Goal: Task Accomplishment & Management: Manage account settings

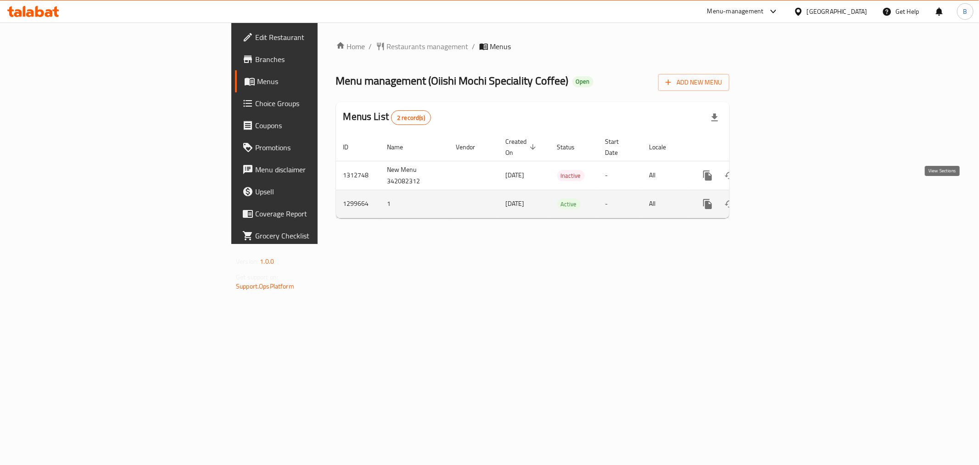
click at [785, 197] on link "enhanced table" at bounding box center [774, 204] width 22 height 22
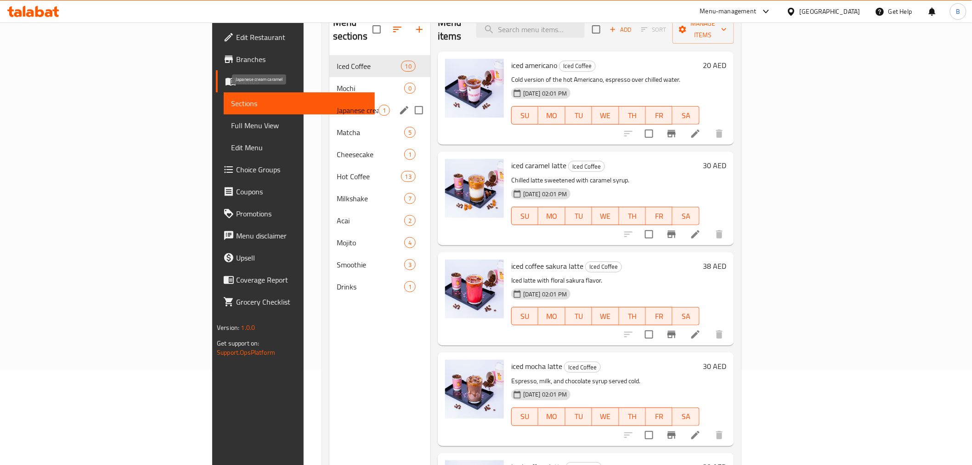
scroll to position [26, 0]
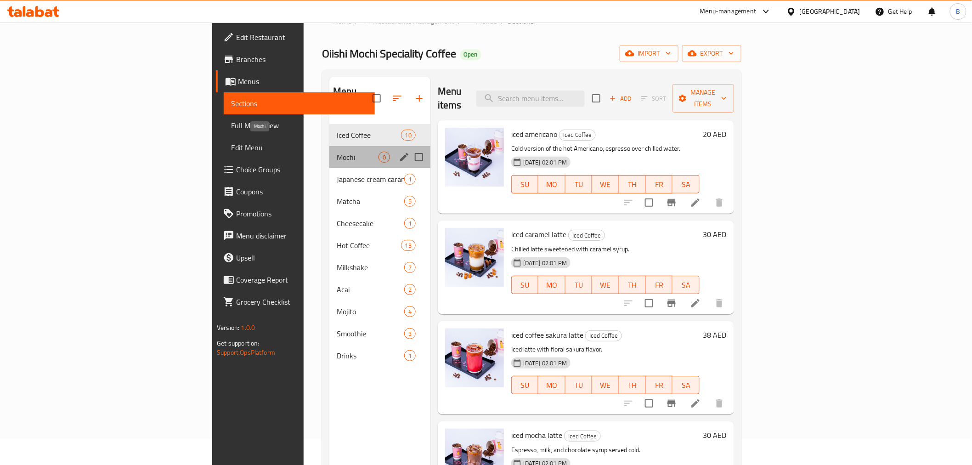
click at [337, 152] on span "Mochi" at bounding box center [358, 157] width 42 height 11
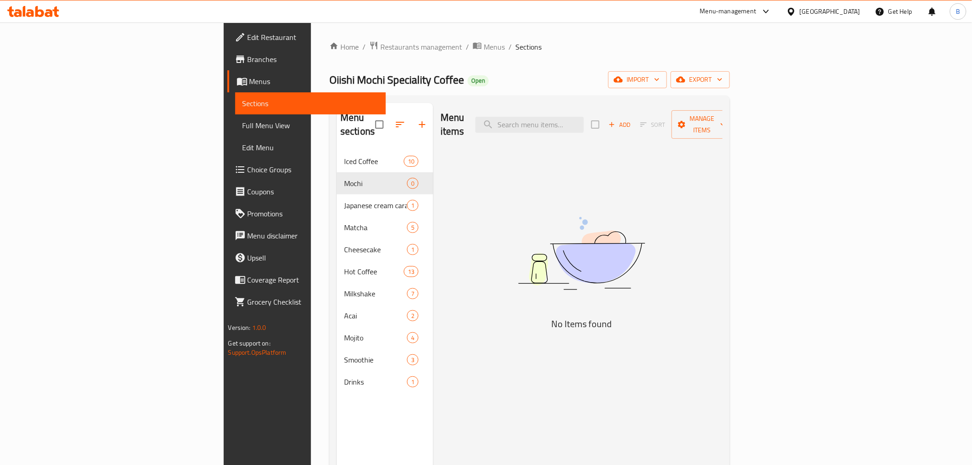
click at [347, 39] on div "Home / Restaurants management / Menus / Sections Oiishi Mochi Speciality Coffee…" at bounding box center [529, 307] width 437 height 571
click at [483, 45] on span "Menus" at bounding box center [493, 46] width 21 height 11
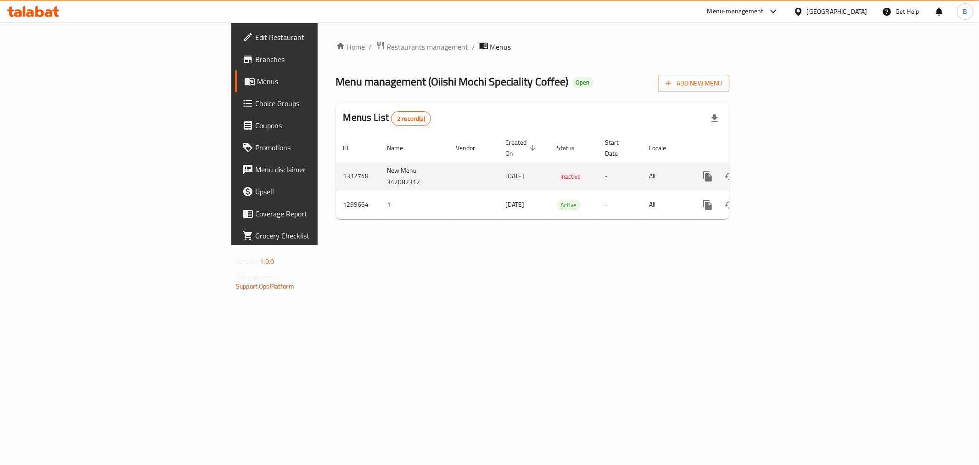
click at [336, 162] on td "1312748" at bounding box center [358, 176] width 44 height 29
copy td "1312748"
click at [785, 165] on link "enhanced table" at bounding box center [774, 176] width 22 height 22
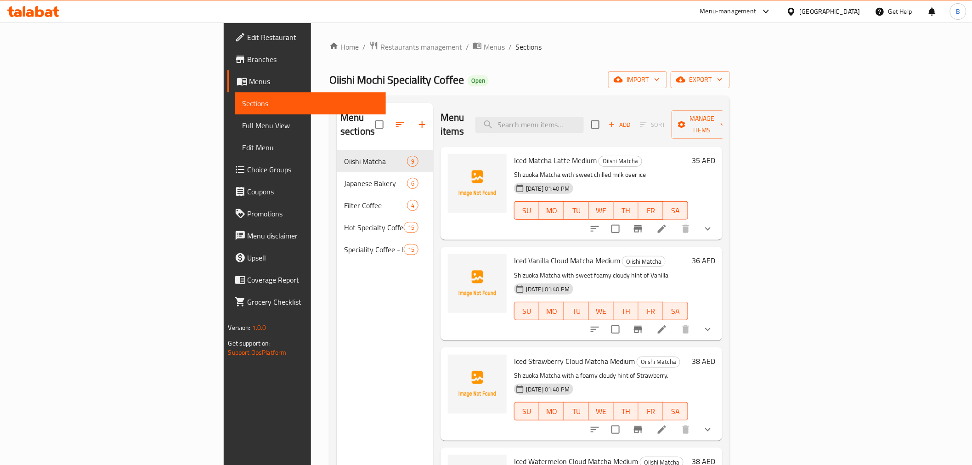
click at [730, 68] on div "Home / Restaurants management / Menus / Sections Oiishi Mochi Speciality Coffee…" at bounding box center [529, 308] width 400 height 534
click at [722, 82] on span "export" at bounding box center [700, 79] width 45 height 11
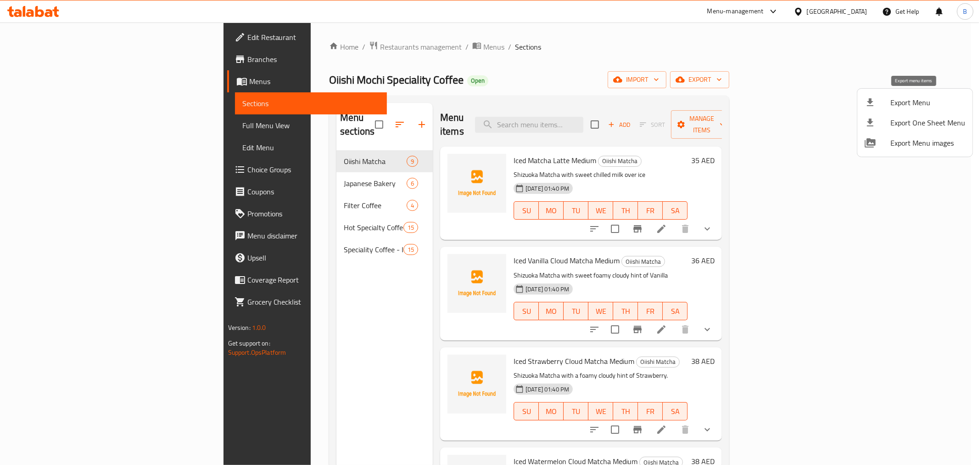
drag, startPoint x: 879, startPoint y: 112, endPoint x: 879, endPoint y: 98, distance: 14.2
click at [879, 98] on ul "Export Menu Export One Sheet Menu Export Menu images" at bounding box center [915, 123] width 115 height 68
click at [879, 98] on div at bounding box center [878, 102] width 26 height 11
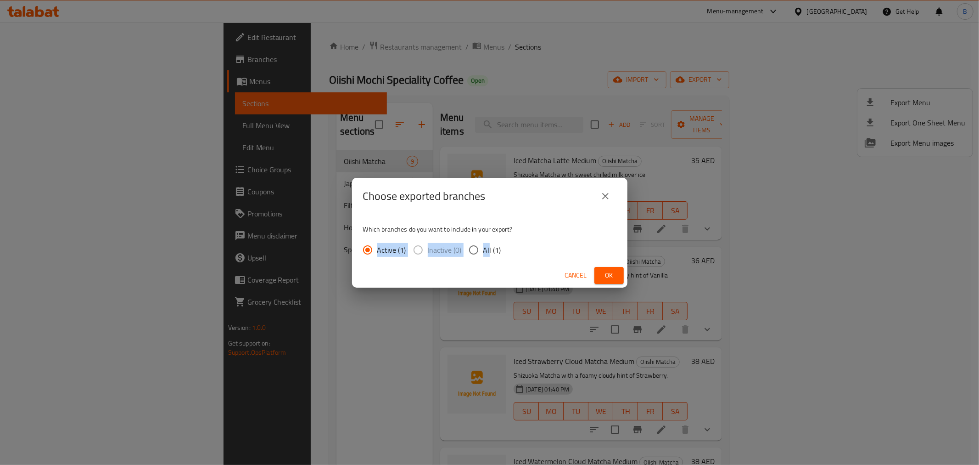
click at [488, 242] on div "Which branches do you want to include in your export? Active (1) Inactive (0) A…" at bounding box center [489, 238] width 275 height 49
click at [484, 249] on span "All (1)" at bounding box center [492, 249] width 18 height 11
click at [483, 249] on input "All (1)" at bounding box center [473, 249] width 19 height 19
radio input "true"
click at [622, 273] on button "Ok" at bounding box center [609, 275] width 29 height 17
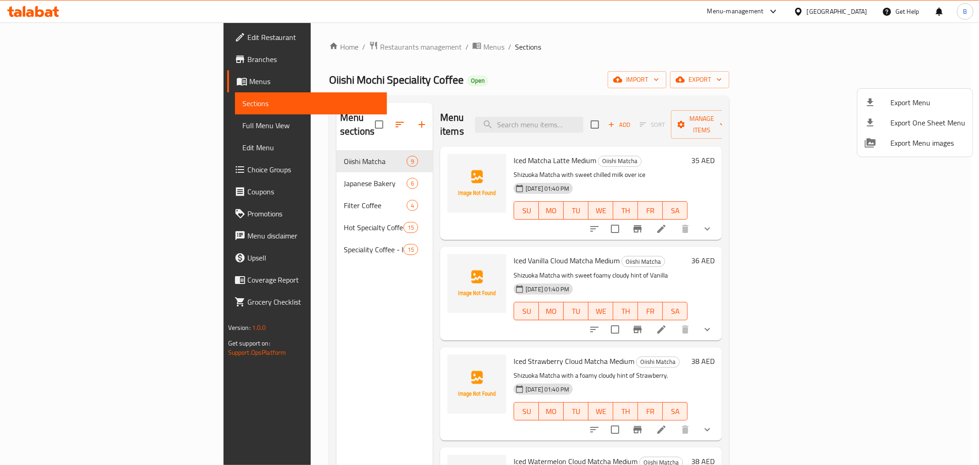
click at [364, 118] on div at bounding box center [489, 232] width 979 height 465
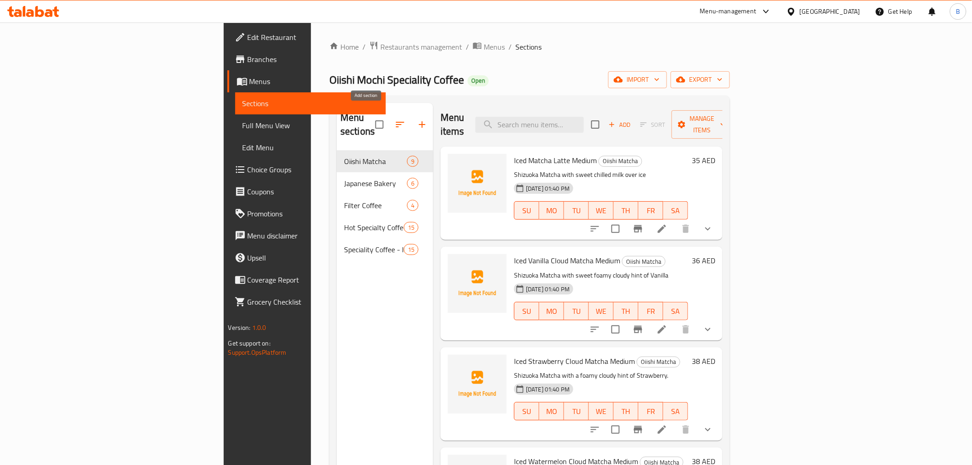
click at [411, 125] on button "button" at bounding box center [422, 124] width 22 height 22
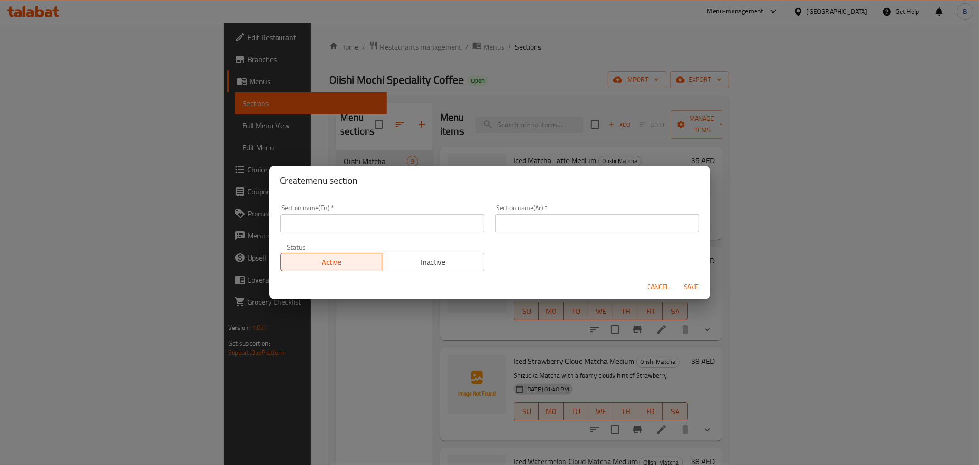
click at [357, 225] on input "text" at bounding box center [383, 223] width 204 height 18
type input "Acai"
click at [550, 224] on input "text" at bounding box center [597, 223] width 204 height 18
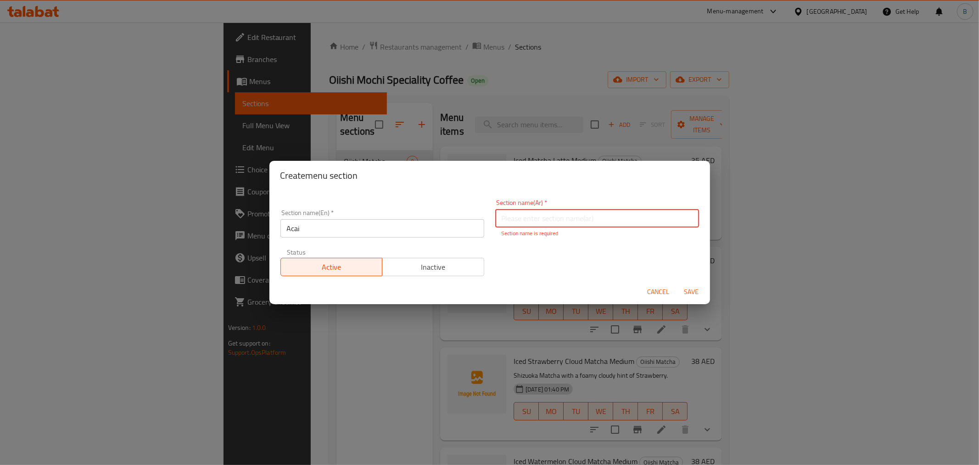
paste input "أكاي"
type input "أكاي"
paste input "أساي"
type input "أساي"
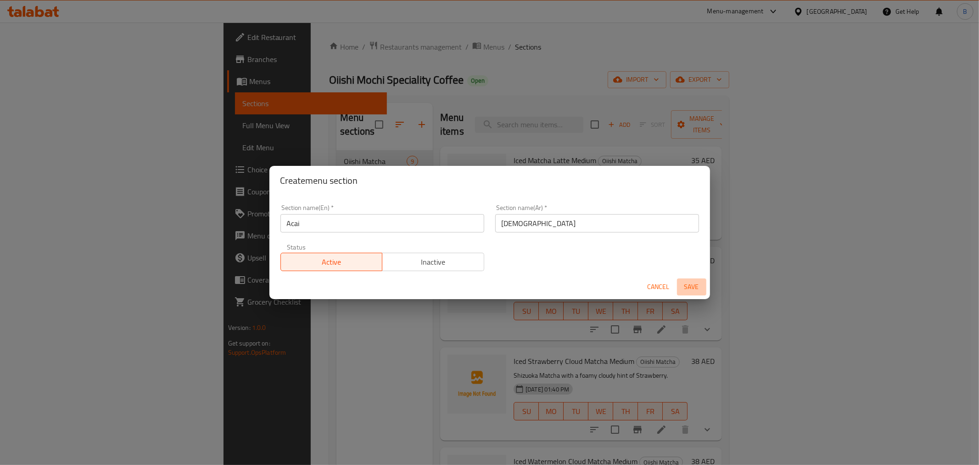
click at [685, 288] on span "Save" at bounding box center [692, 286] width 22 height 11
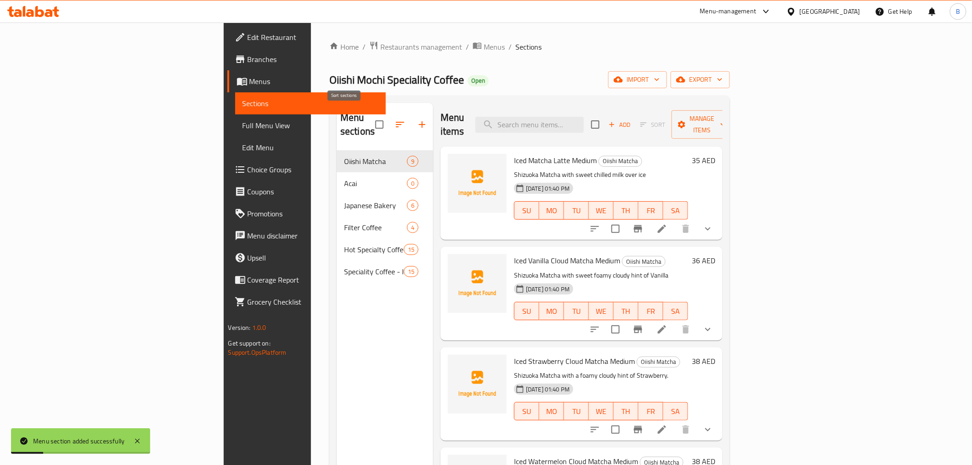
click at [389, 128] on span at bounding box center [400, 124] width 22 height 22
click at [396, 122] on icon "button" at bounding box center [400, 125] width 8 height 6
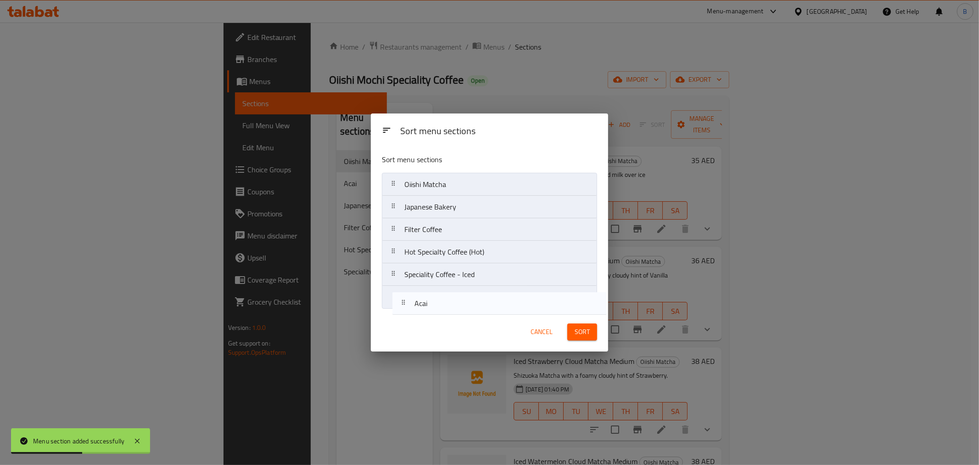
drag, startPoint x: 417, startPoint y: 206, endPoint x: 429, endPoint y: 304, distance: 98.6
click at [429, 304] on nav "Oiishi Matcha Acai Japanese Bakery Filter Coffee Hot Specialty Coffee (Hot) Spe…" at bounding box center [489, 241] width 215 height 136
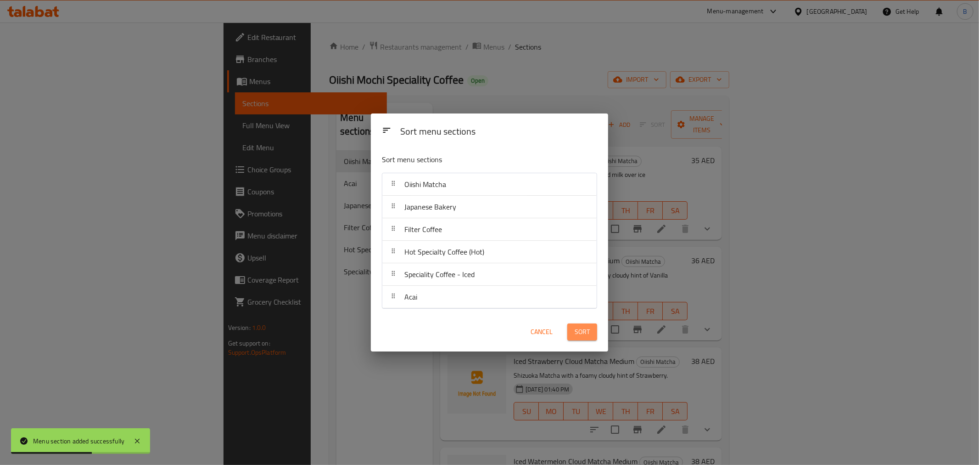
click at [579, 327] on span "Sort" at bounding box center [582, 331] width 15 height 11
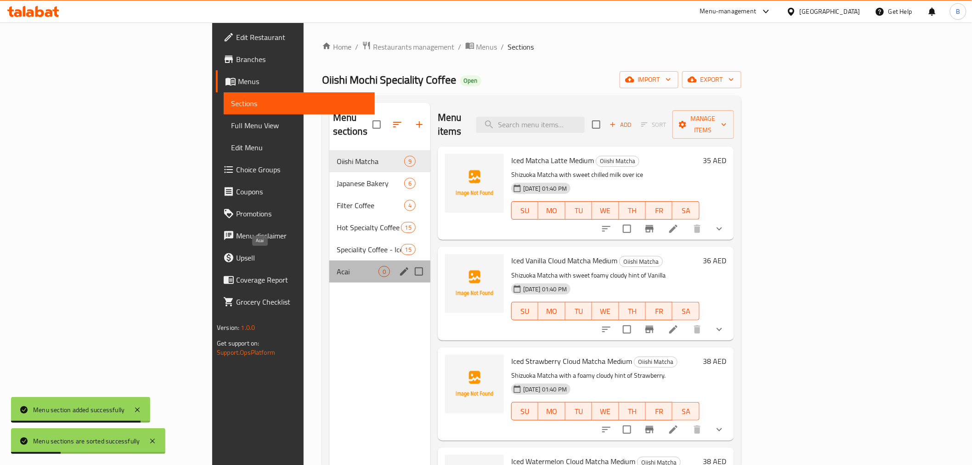
click at [337, 266] on span "Acai" at bounding box center [358, 271] width 42 height 11
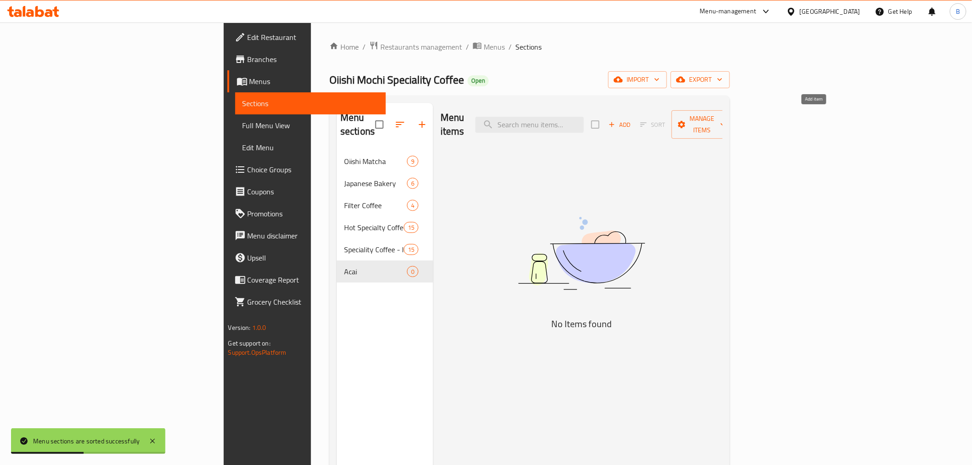
click at [632, 120] on span "Add" at bounding box center [619, 124] width 25 height 11
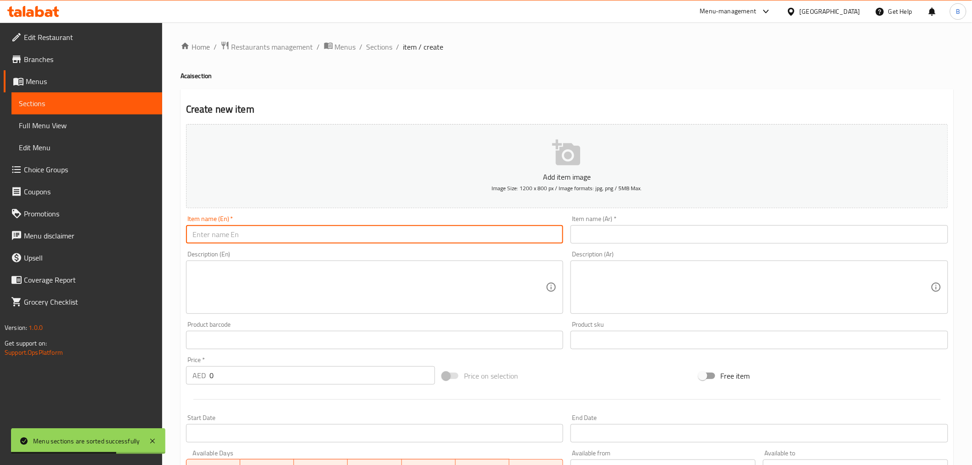
click at [306, 243] on input "text" at bounding box center [374, 234] width 377 height 18
paste input "Acai Bowl"
type input "Acai Bowl"
click at [326, 281] on textarea at bounding box center [369, 287] width 354 height 44
paste textarea "OAK Berry Acai with choice of toppings"
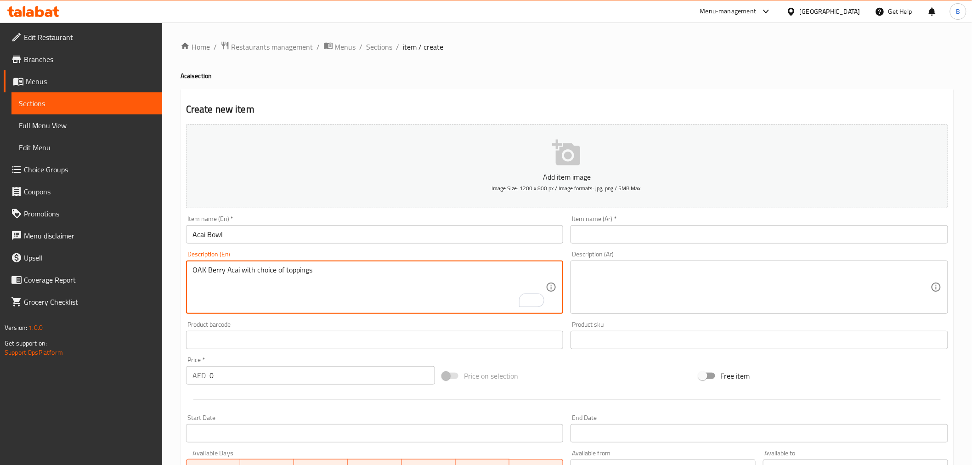
type textarea "OAK Berry Acai with choice of toppings"
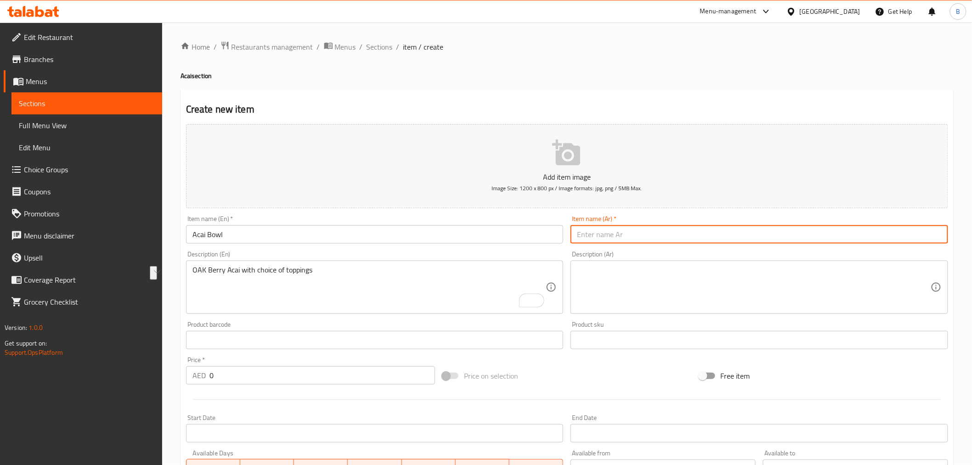
click at [681, 228] on input "text" at bounding box center [758, 234] width 377 height 18
drag, startPoint x: 579, startPoint y: 267, endPoint x: 604, endPoint y: 272, distance: 24.9
click at [580, 267] on div "Description (Ar) Description (Ar)" at bounding box center [758, 282] width 377 height 63
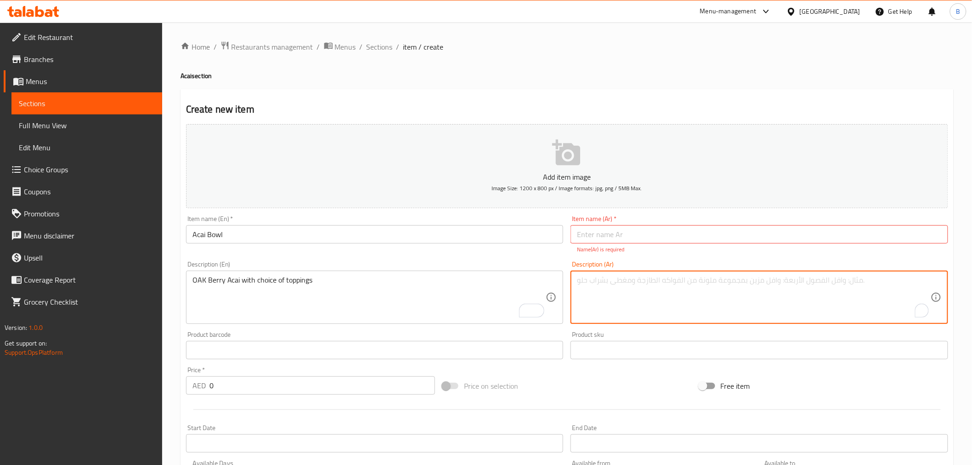
paste textarea "توت أكاي مع اختيارك من الإضافات"
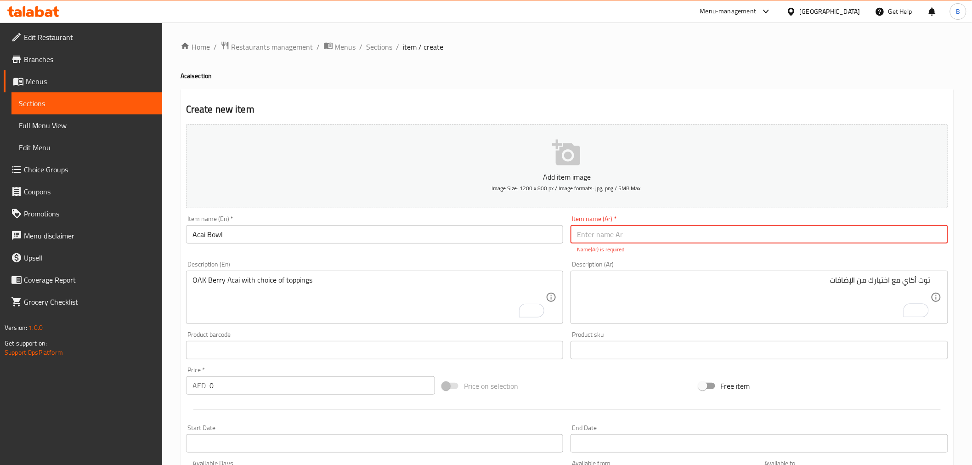
click at [701, 237] on input "text" at bounding box center [758, 234] width 377 height 18
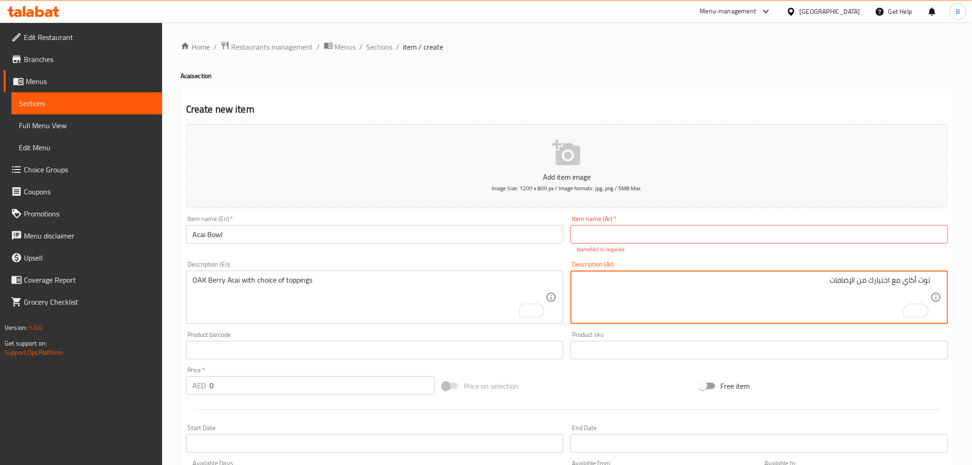
click at [916, 281] on textarea "توت أكاي مع اختيارك من الإضافات" at bounding box center [754, 297] width 354 height 44
click at [915, 283] on textarea "توت أكاي مع اختيارك من الإضافات" at bounding box center [754, 297] width 354 height 44
paste textarea "ساي"
type textarea "توت أساي أوه أيه كيه مع اختيارك من الإضافات"
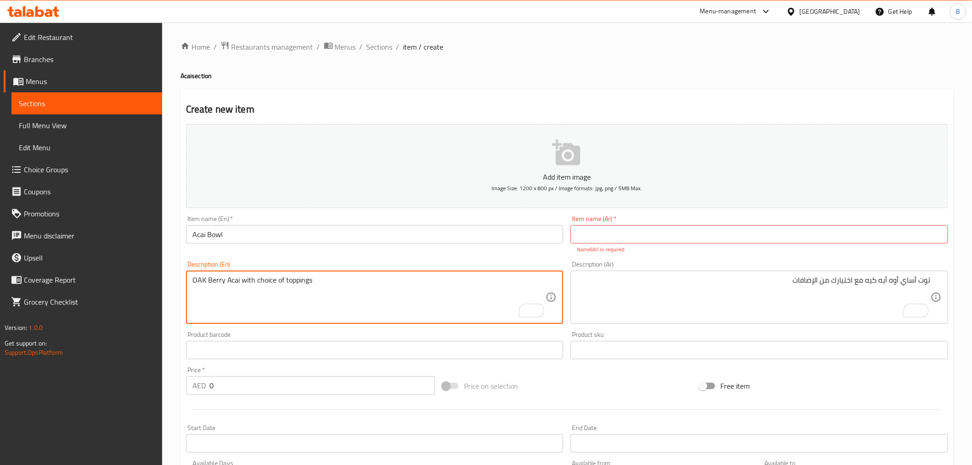
click at [299, 286] on textarea "OAK Berry Acai with choice of toppings" at bounding box center [369, 297] width 354 height 44
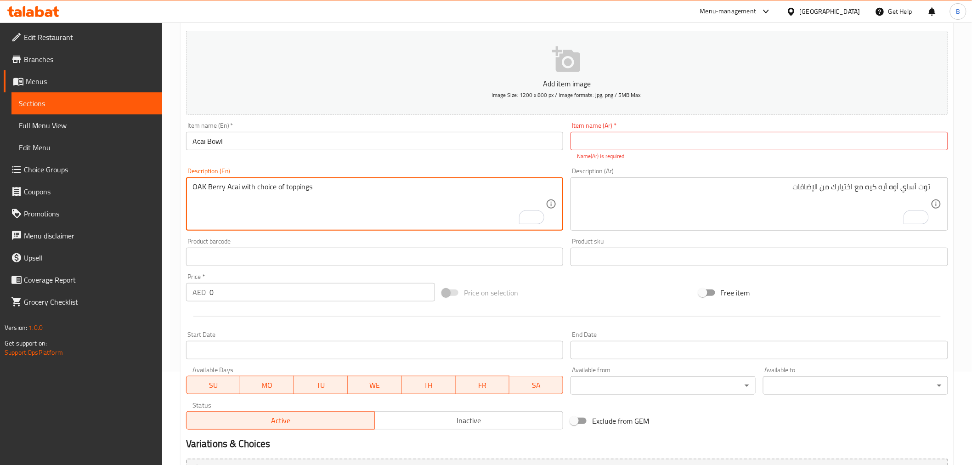
scroll to position [102, 0]
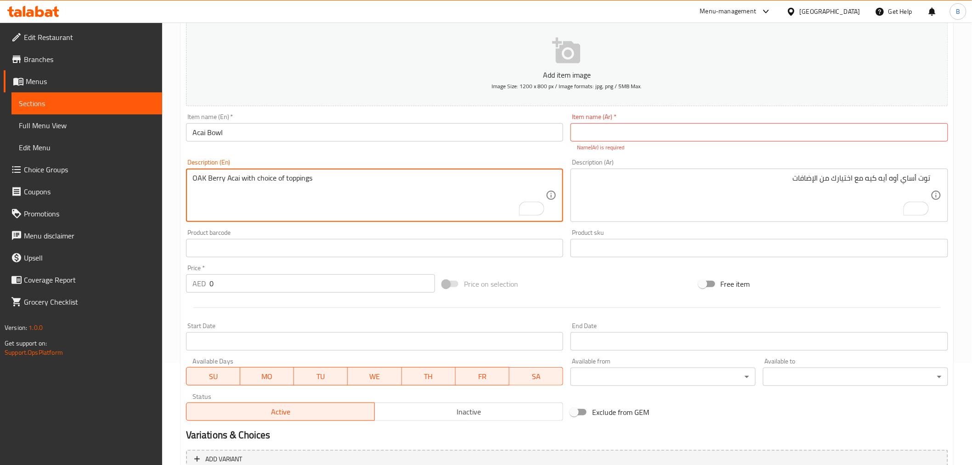
click at [243, 291] on input "0" at bounding box center [321, 283] width 225 height 18
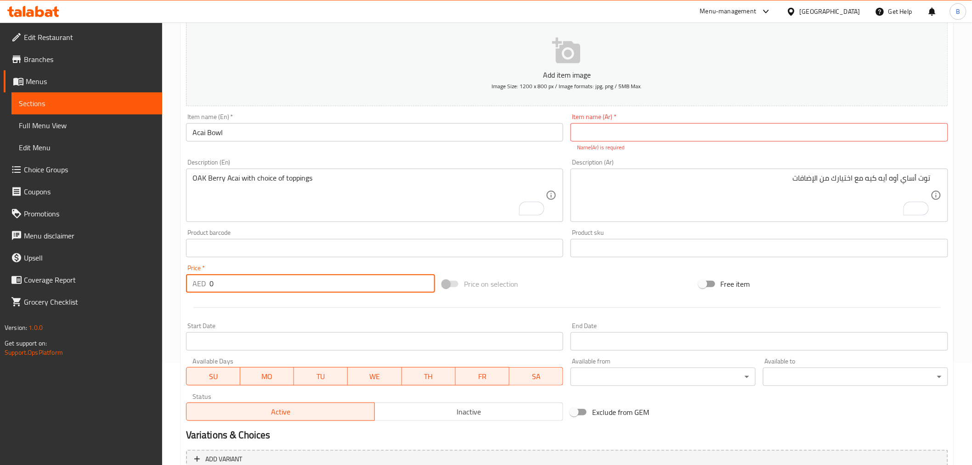
click at [242, 291] on input "0" at bounding box center [321, 283] width 225 height 18
type input "40"
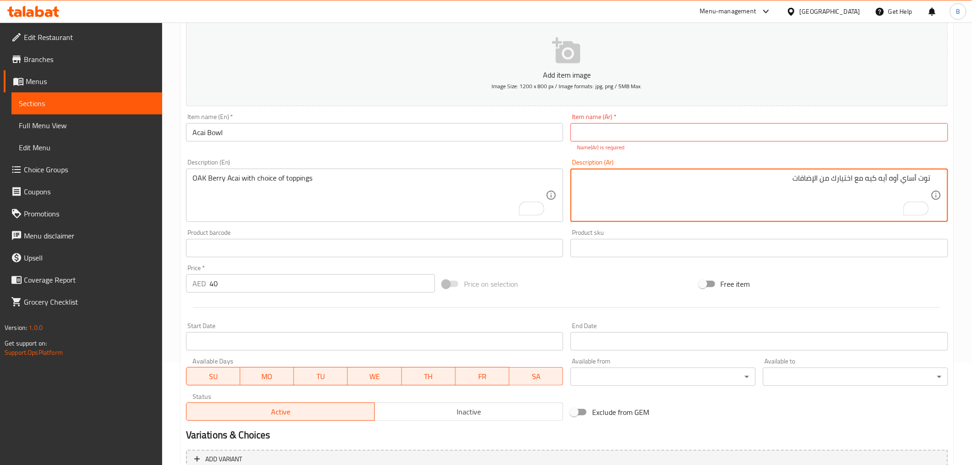
click at [910, 181] on textarea "توت أساي أوه أيه كيه مع اختيارك من الإضافات" at bounding box center [754, 196] width 354 height 44
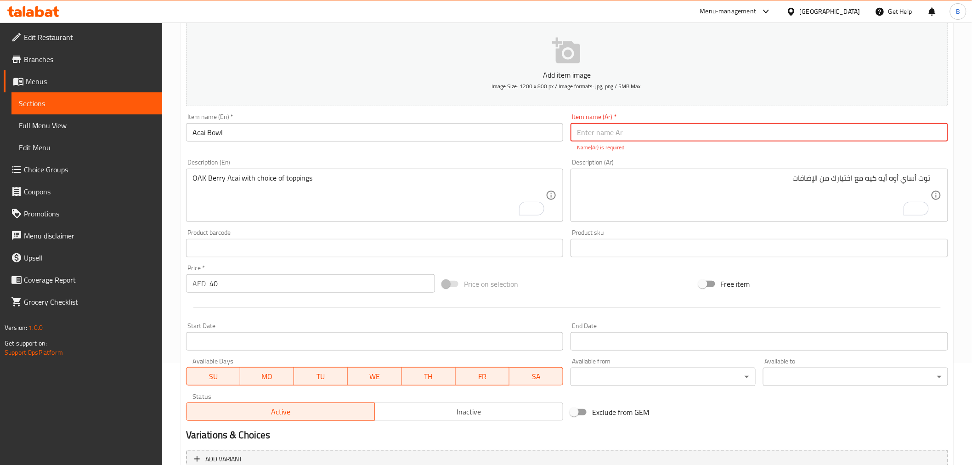
click at [867, 136] on input "text" at bounding box center [758, 132] width 377 height 18
paste input "أساي"
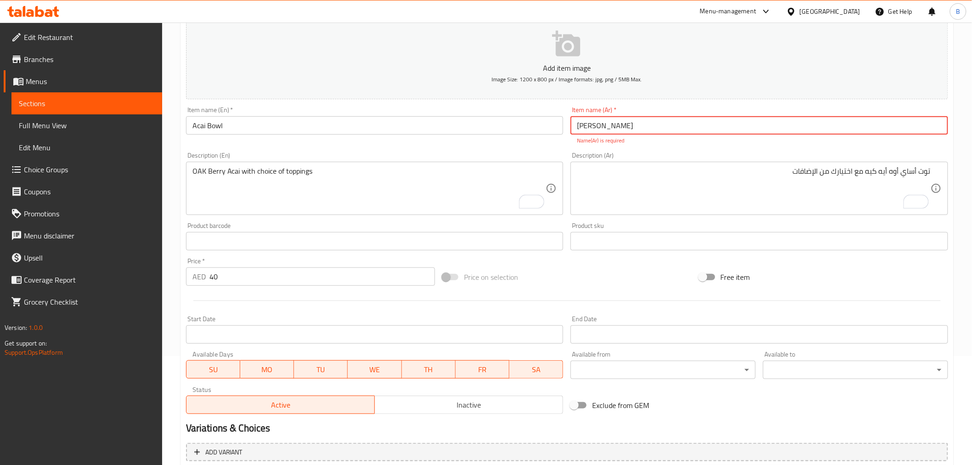
scroll to position [193, 0]
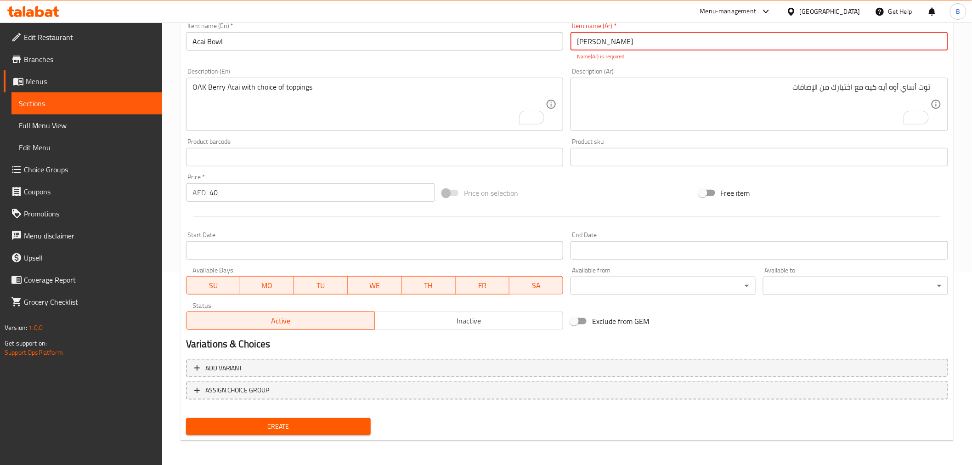
type input "جاط أساي"
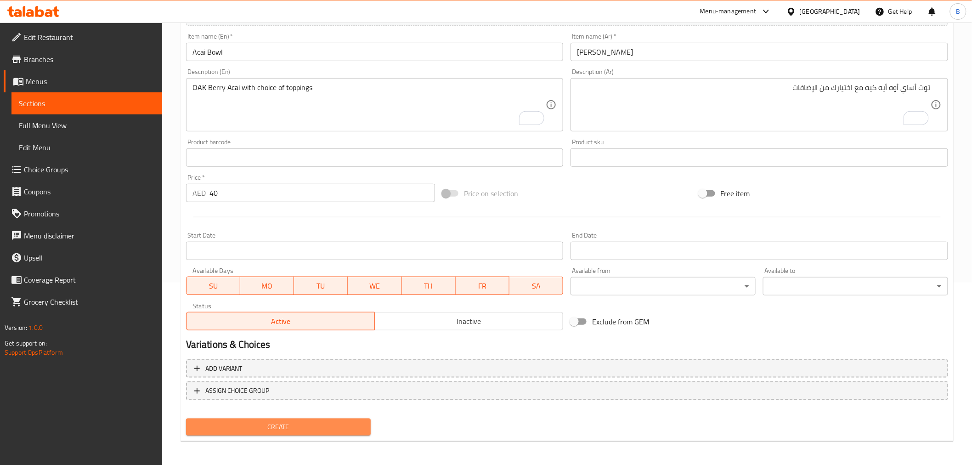
click at [299, 427] on span "Create" at bounding box center [278, 426] width 170 height 11
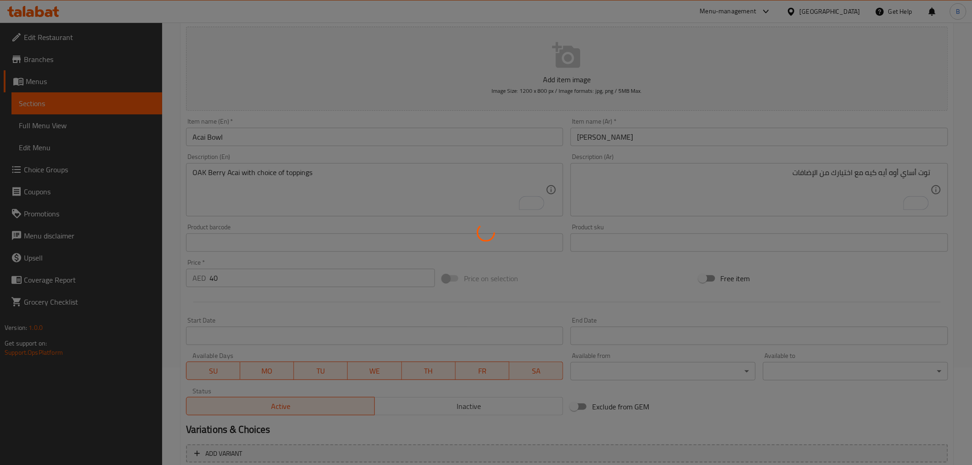
scroll to position [29, 0]
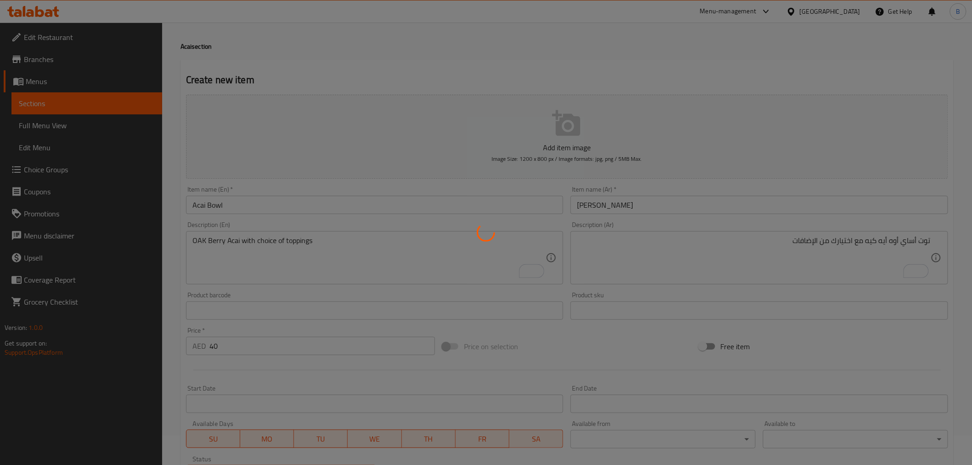
type input "0"
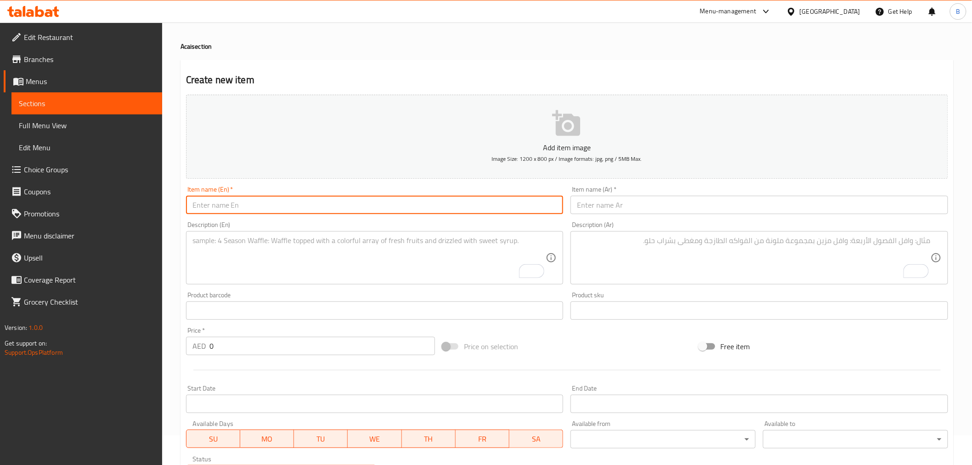
click at [430, 209] on input "text" at bounding box center [374, 205] width 377 height 18
paste input "Acai Smoothie"
type input "Acai Smoothie"
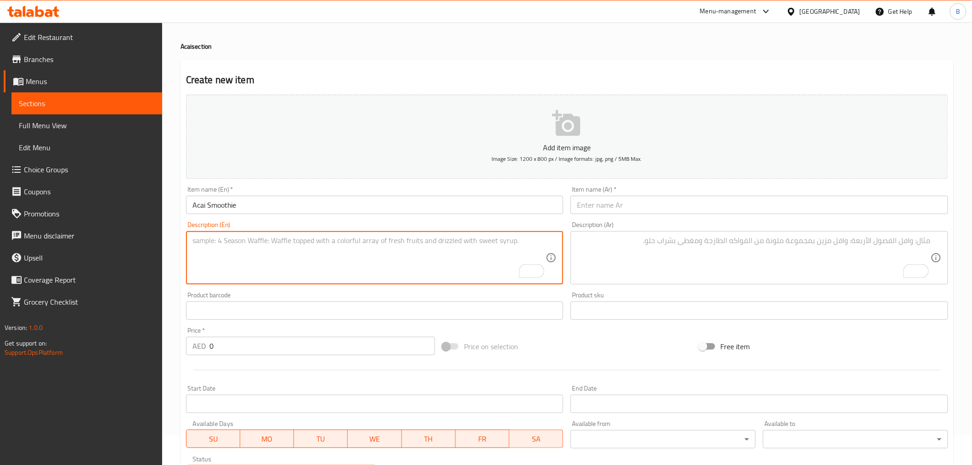
click at [379, 265] on textarea "To enrich screen reader interactions, please activate Accessibility in Grammarl…" at bounding box center [369, 258] width 354 height 44
paste textarea "OAK Berry Acai blended fruits"
type textarea "OAK Berry Acai blended fruits"
click at [650, 253] on textarea "To enrich screen reader interactions, please activate Accessibility in Grammarl…" at bounding box center [754, 258] width 354 height 44
paste textarea "مزيج فواكه أوك بيري أساي"
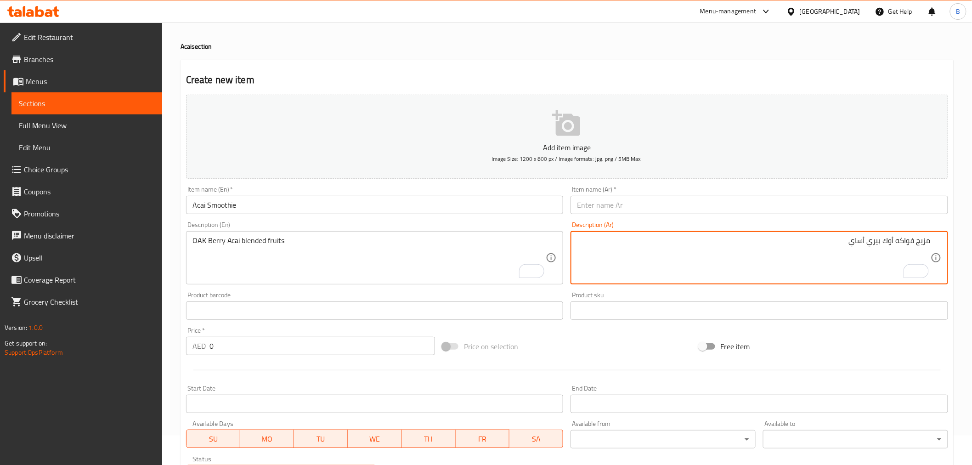
click at [888, 239] on textarea "مزيج فواكه أوك بيري أساي" at bounding box center [754, 258] width 354 height 44
type textarea "مزيج فواكه أوه أيه كيه بيري أساي"
click at [317, 199] on input "Acai Smoothie" at bounding box center [374, 205] width 377 height 18
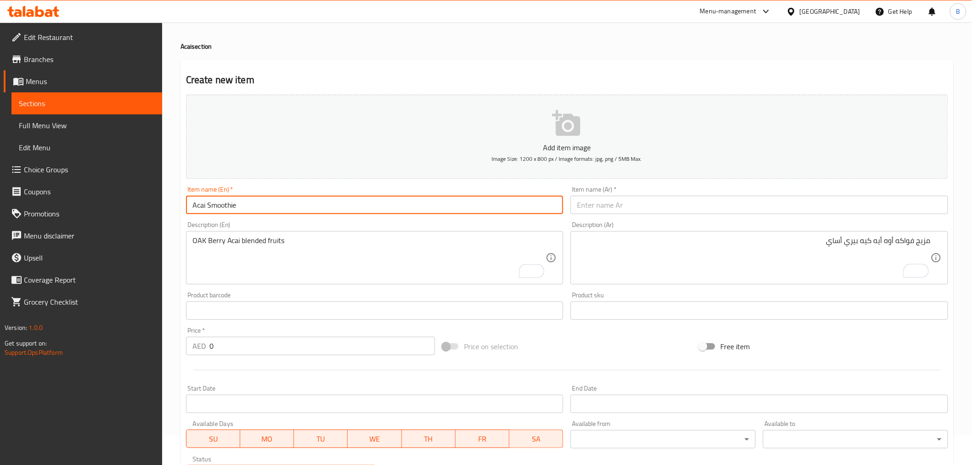
drag, startPoint x: 317, startPoint y: 199, endPoint x: 315, endPoint y: 208, distance: 8.5
click at [315, 207] on input "Acai Smoothie" at bounding box center [374, 205] width 377 height 18
click at [315, 208] on input "Acai Smoothie" at bounding box center [374, 205] width 377 height 18
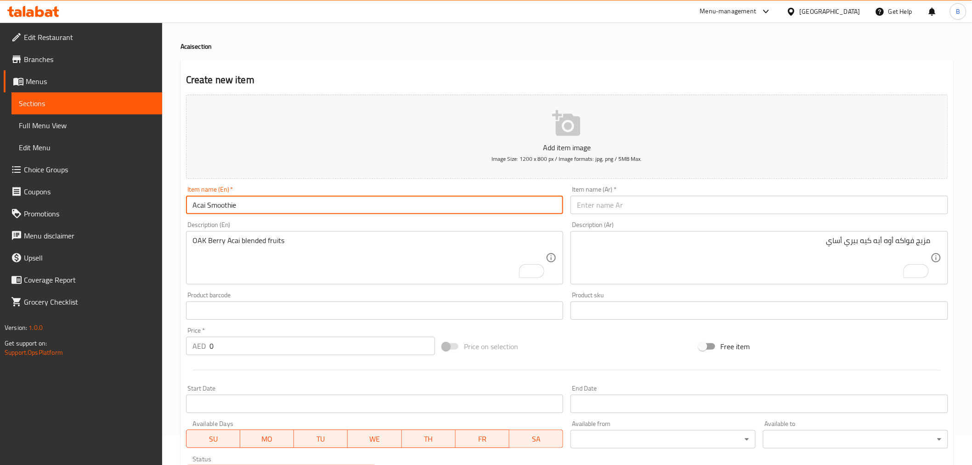
click at [760, 201] on input "text" at bounding box center [758, 205] width 377 height 18
paste input "سموثي الآساي"
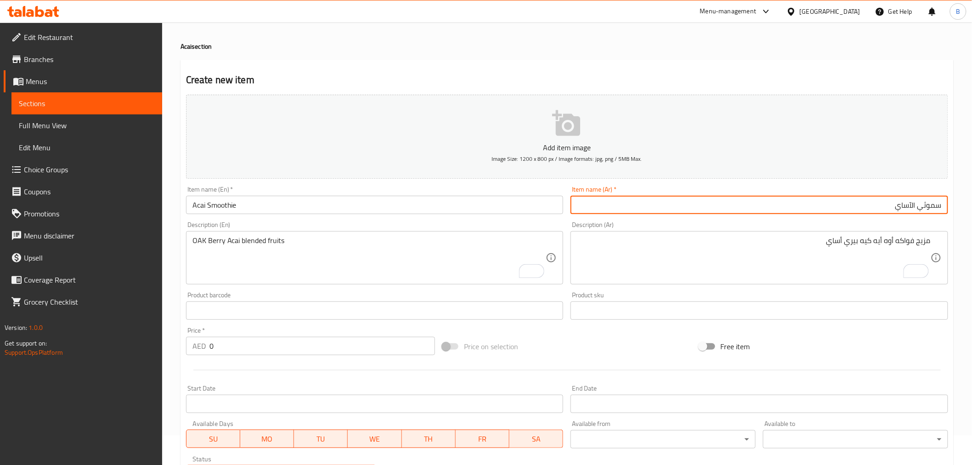
click at [914, 207] on input "سموثي الآساي" at bounding box center [758, 205] width 377 height 18
type input "سموثي آساي"
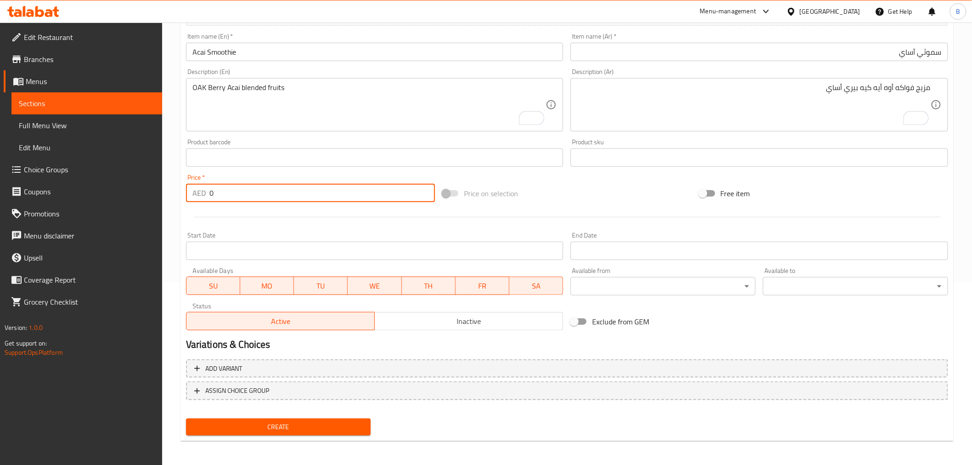
click at [316, 200] on input "0" at bounding box center [321, 193] width 225 height 18
type input "38"
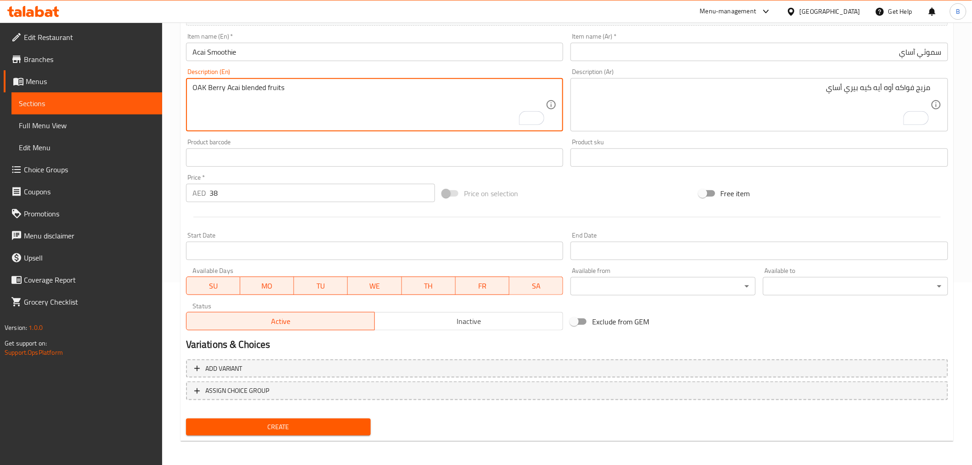
click at [326, 84] on textarea "OAK Berry Acai blended fruits" at bounding box center [369, 105] width 354 height 44
type textarea "Oak berry acai blended fruits"
click at [292, 418] on button "Create" at bounding box center [278, 426] width 185 height 17
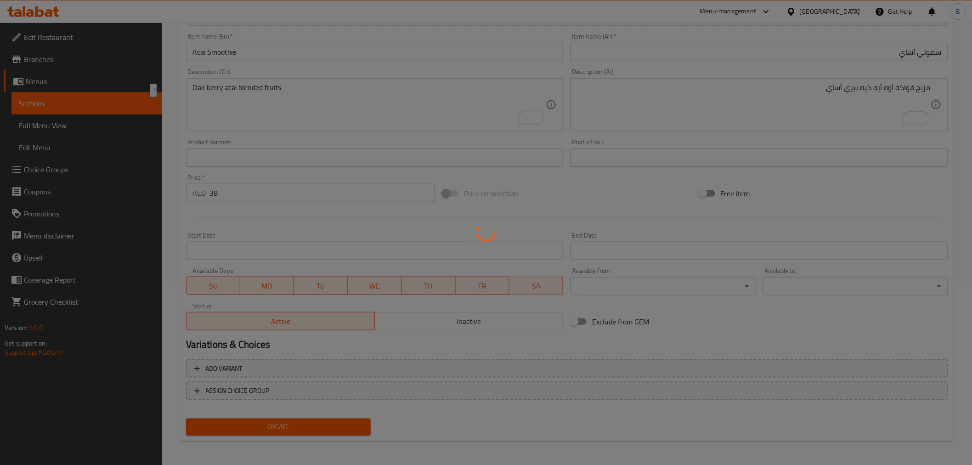
type input "0"
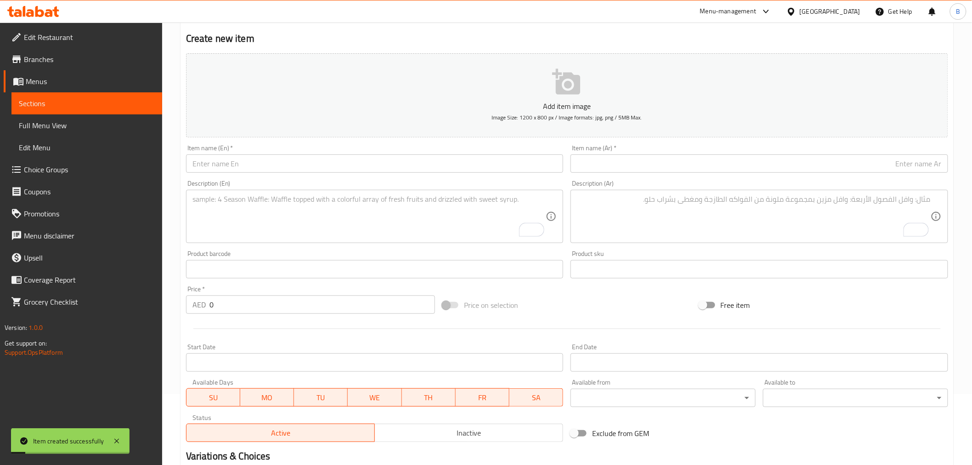
scroll to position [0, 0]
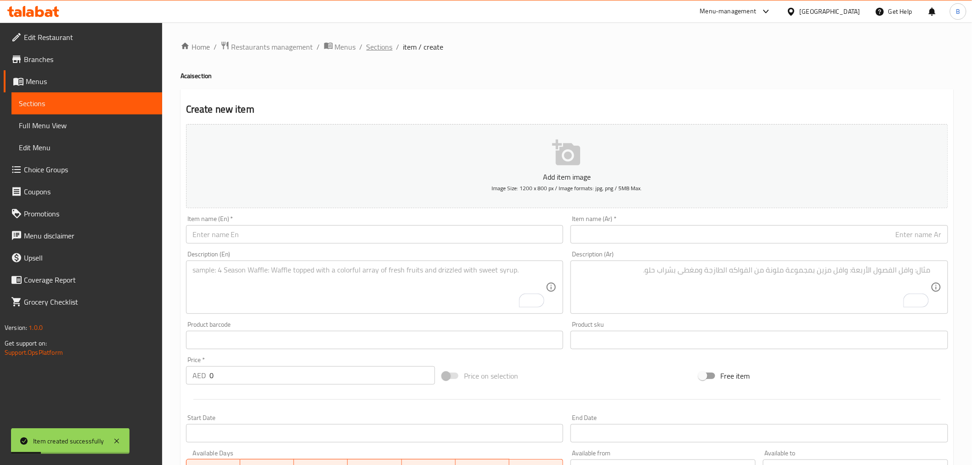
click at [366, 41] on span "Sections" at bounding box center [379, 46] width 26 height 11
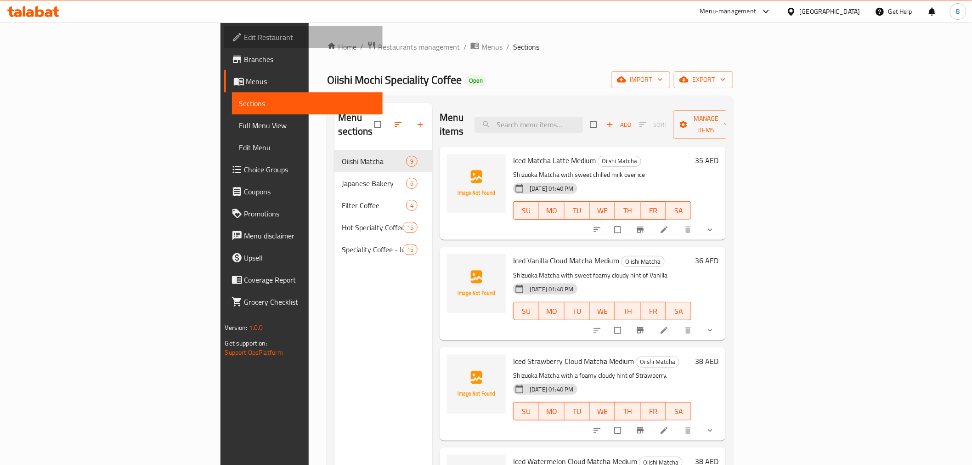
click at [244, 39] on span "Edit Restaurant" at bounding box center [309, 37] width 131 height 11
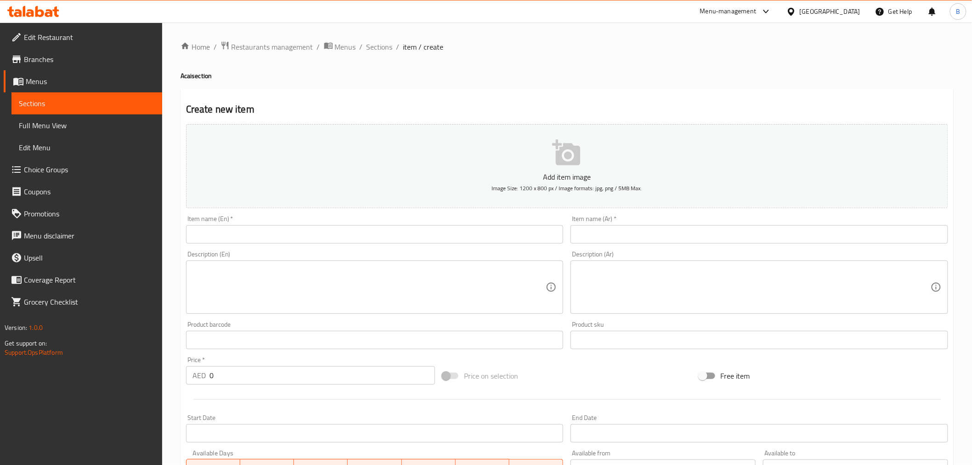
drag, startPoint x: 0, startPoint y: 0, endPoint x: 115, endPoint y: 35, distance: 120.0
click at [115, 35] on span "Edit Restaurant" at bounding box center [89, 37] width 131 height 11
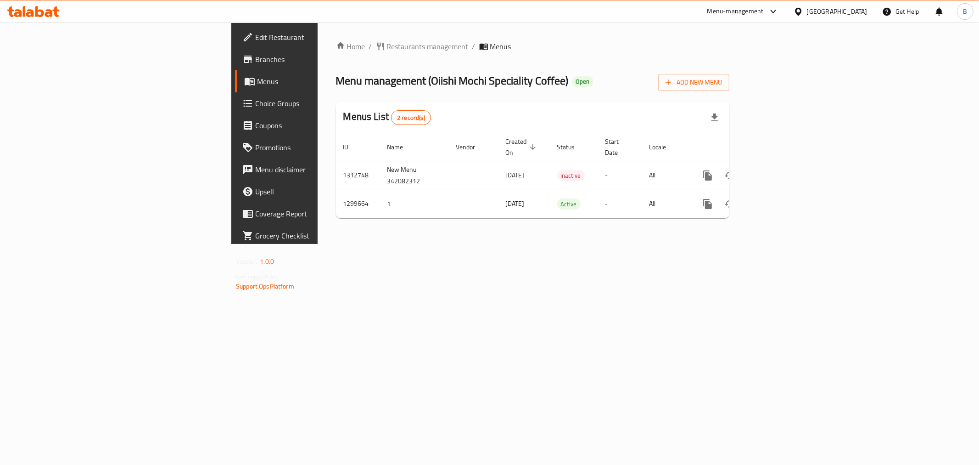
click at [255, 107] on span "Choice Groups" at bounding box center [321, 103] width 132 height 11
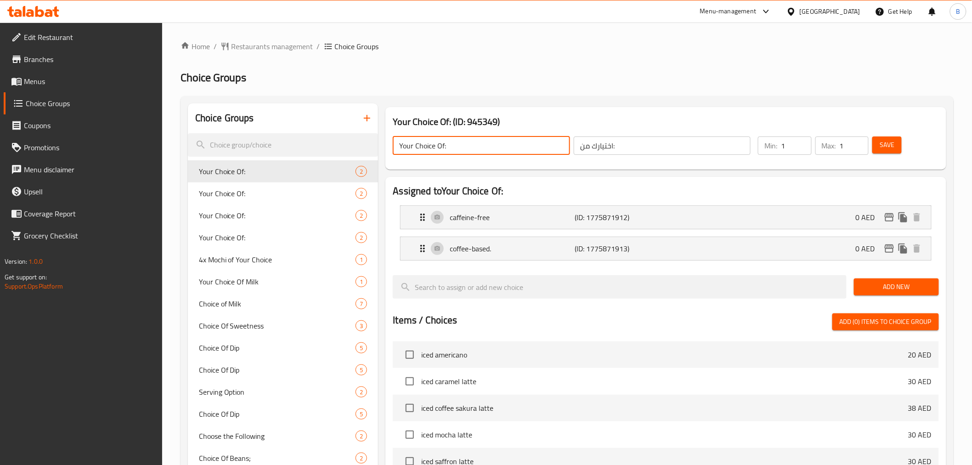
click at [452, 144] on input "Your Choice Of:" at bounding box center [481, 145] width 177 height 18
click at [669, 144] on input "اختيارك من:" at bounding box center [661, 145] width 177 height 18
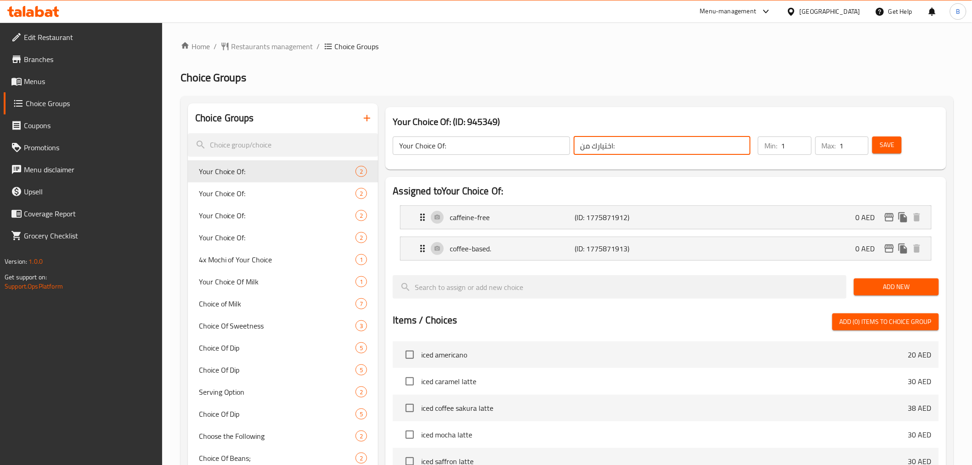
click at [669, 144] on input "اختيارك من:" at bounding box center [661, 145] width 177 height 18
click at [369, 108] on button "button" at bounding box center [367, 118] width 22 height 22
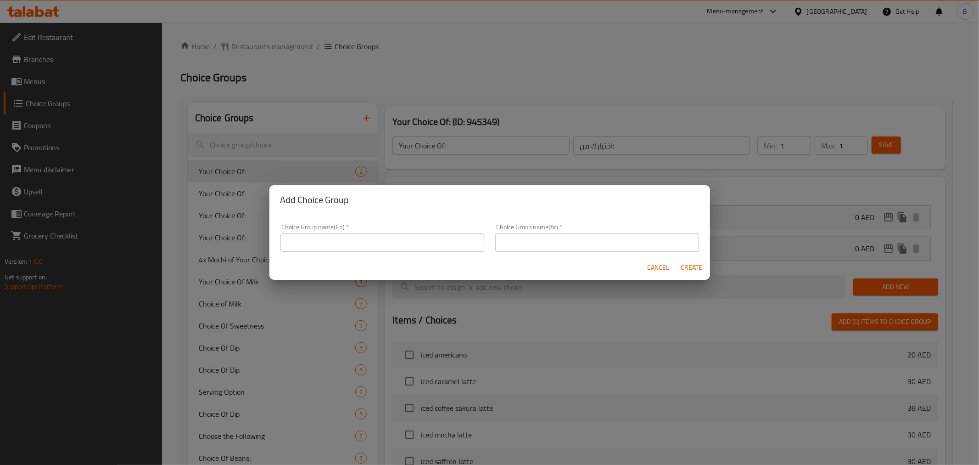
click at [317, 247] on input "text" at bounding box center [383, 242] width 204 height 18
paste input "Your Choice Of:"
type input "Your Choice Of Toppings:"
click at [547, 244] on input "text" at bounding box center [597, 242] width 204 height 18
type input "اختيارك من اضافات:"
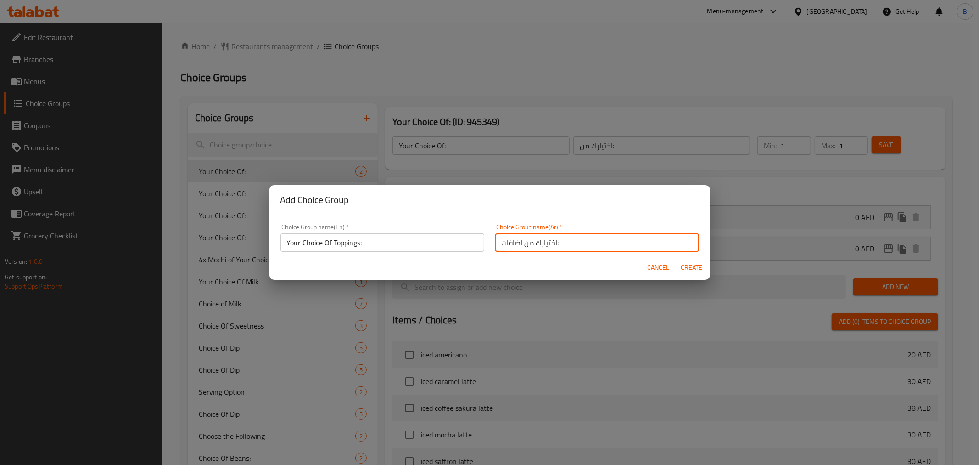
click at [690, 259] on button "Create" at bounding box center [691, 267] width 29 height 17
type input "Your Choice Of Toppings:"
type input "اختيارك من اضافات:"
type input "0"
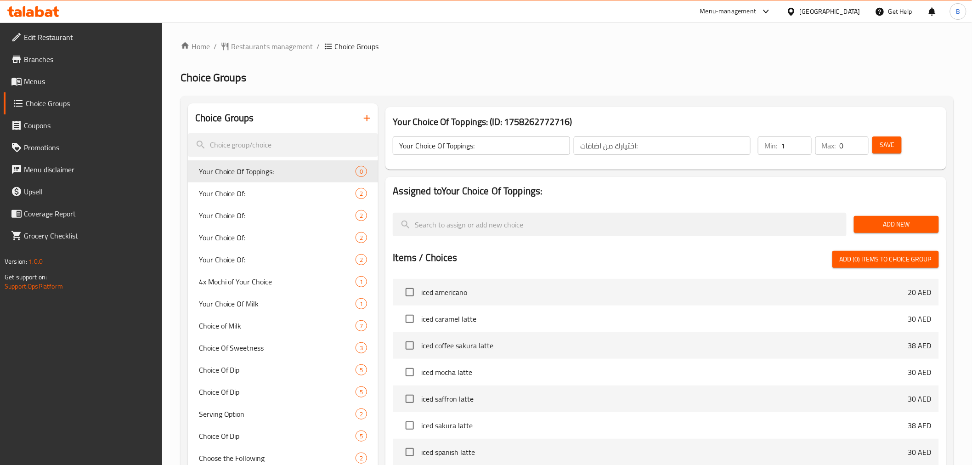
type input "1"
click at [801, 141] on input "1" at bounding box center [796, 145] width 30 height 18
type input "1"
click at [860, 141] on input "1" at bounding box center [853, 145] width 29 height 18
click at [885, 149] on span "Save" at bounding box center [886, 144] width 15 height 11
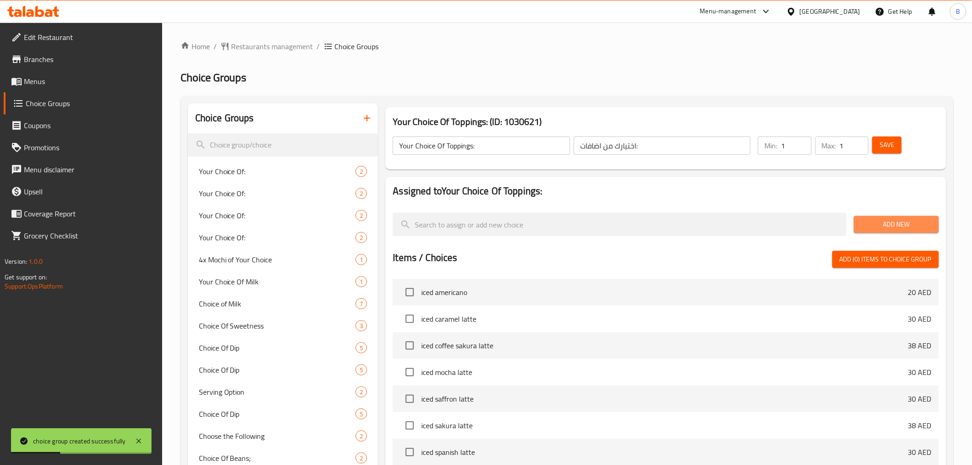
click at [889, 216] on button "Add New" at bounding box center [896, 224] width 85 height 17
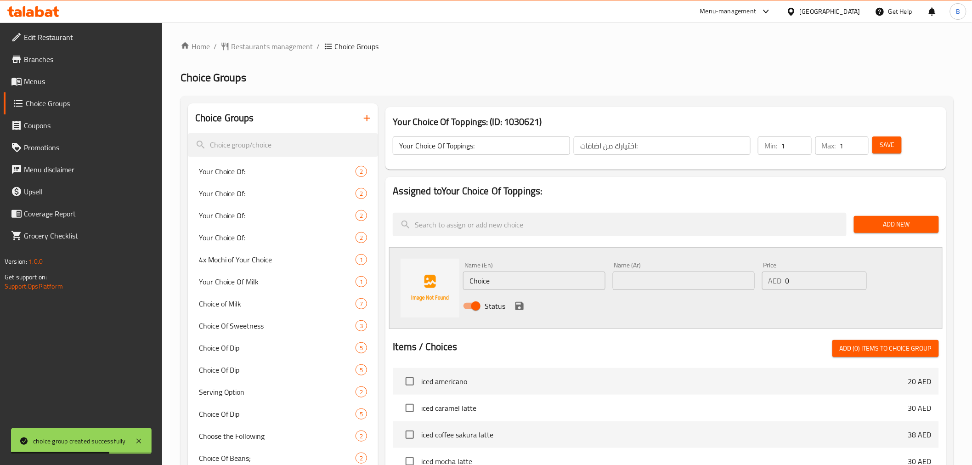
click at [522, 281] on input "Choice" at bounding box center [534, 280] width 142 height 18
click at [521, 281] on input "Choice" at bounding box center [534, 280] width 142 height 18
click at [521, 280] on input "Choice" at bounding box center [534, 280] width 142 height 18
paste input "Strawberry"
type input "Strawberry"
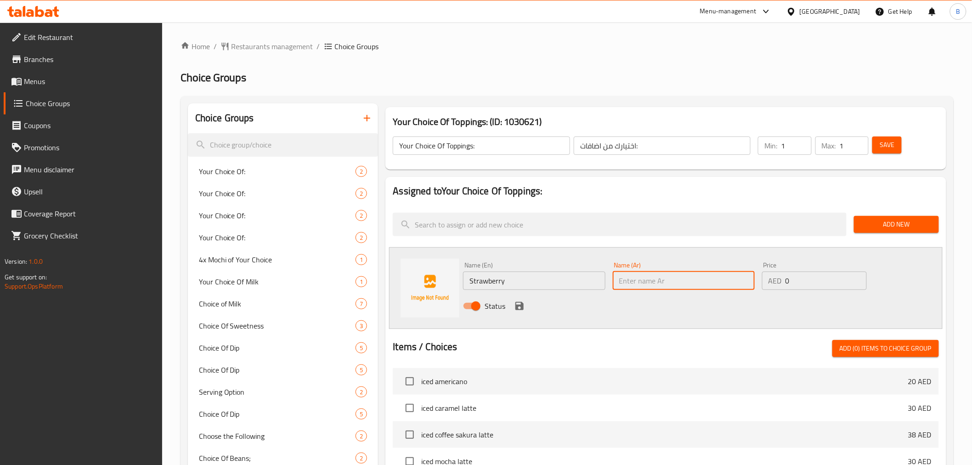
click at [716, 286] on input "text" at bounding box center [684, 280] width 142 height 18
paste input "الفراولة"
click at [640, 283] on input "الفراولة" at bounding box center [684, 280] width 142 height 18
type input "فراولة"
click at [516, 301] on icon "save" at bounding box center [519, 305] width 11 height 11
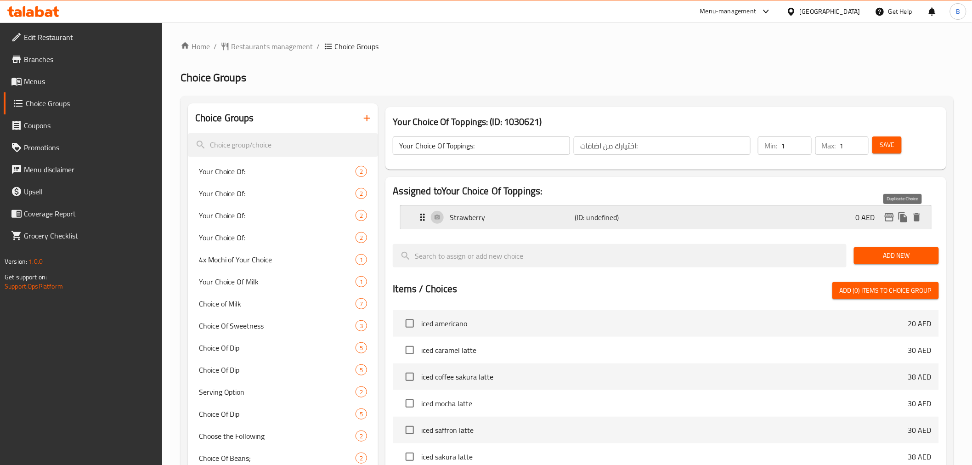
click at [900, 221] on icon "duplicate" at bounding box center [902, 217] width 11 height 11
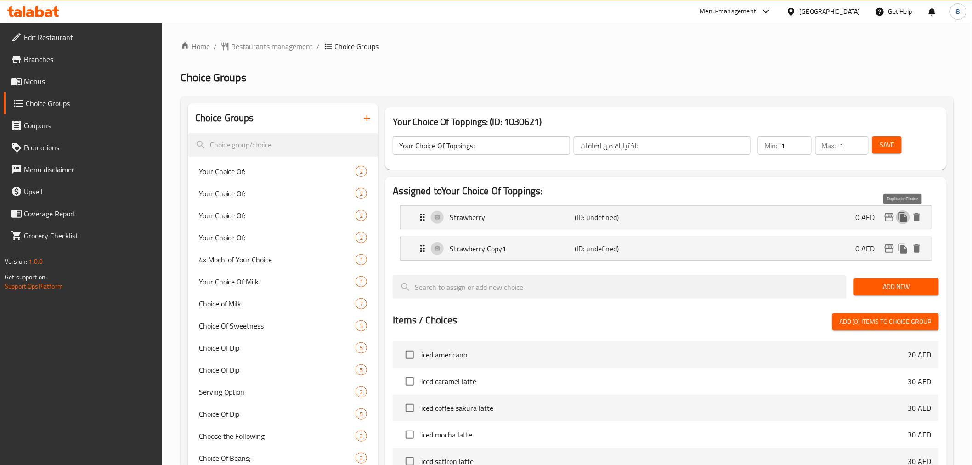
click at [900, 226] on nav "Strawberry (ID: undefined) 0 AED Name (En) Strawberry Name (En) Name (Ar) فراول…" at bounding box center [665, 233] width 545 height 70
click at [904, 242] on button "duplicate" at bounding box center [903, 249] width 14 height 14
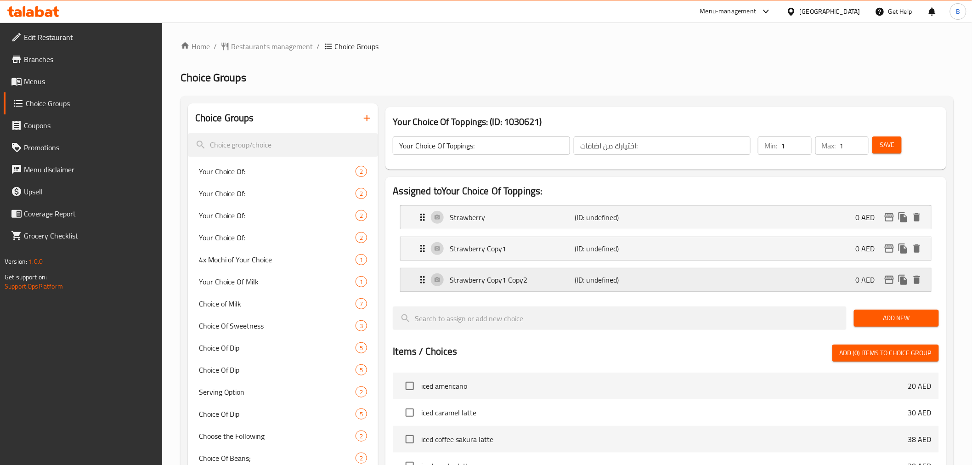
click at [489, 282] on p "Strawberry Copy1 Copy2" at bounding box center [512, 279] width 125 height 11
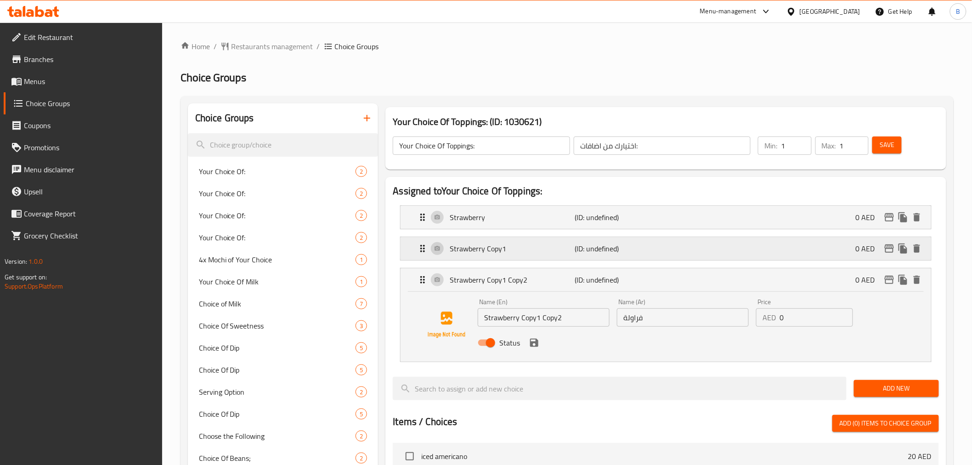
click at [508, 258] on div "Strawberry Copy1 (ID: undefined) 0 AED" at bounding box center [668, 248] width 502 height 23
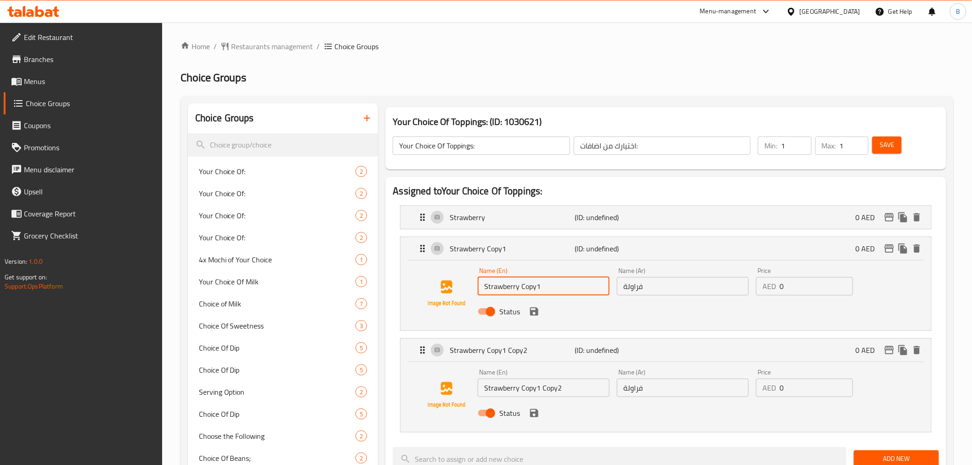
click at [548, 282] on input "Strawberry Copy1" at bounding box center [544, 286] width 132 height 18
click at [549, 282] on input "Strawberry Copy1" at bounding box center [544, 286] width 132 height 18
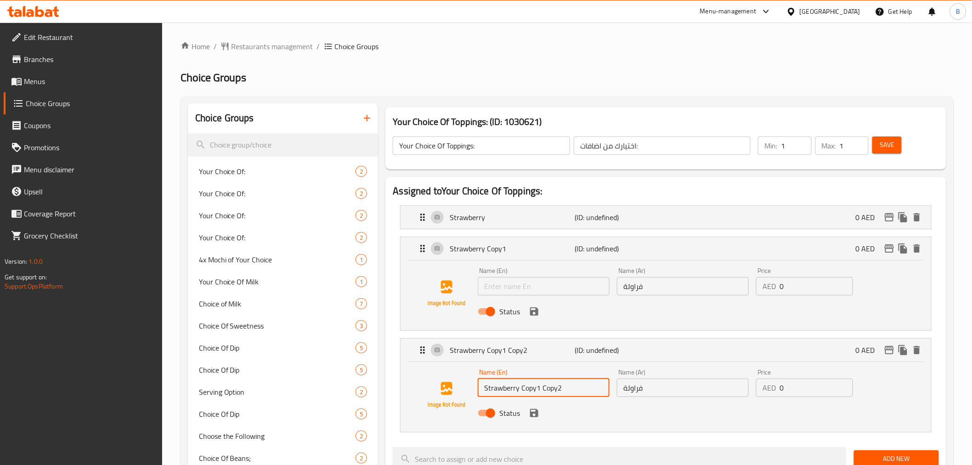
click at [566, 387] on input "Strawberry Copy1 Copy2" at bounding box center [544, 387] width 132 height 18
click at [650, 391] on input "فراولة" at bounding box center [683, 387] width 132 height 18
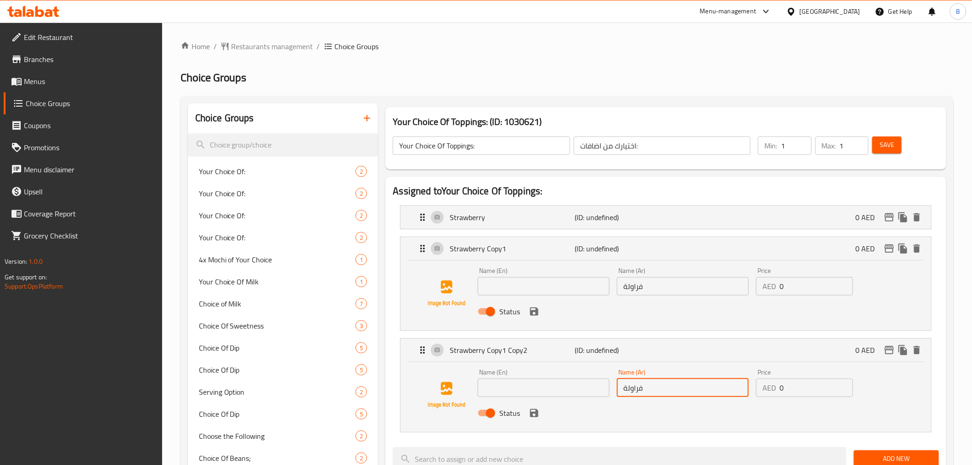
click at [650, 392] on input "فراولة" at bounding box center [683, 387] width 132 height 18
click at [661, 294] on input "فراولة" at bounding box center [683, 286] width 132 height 18
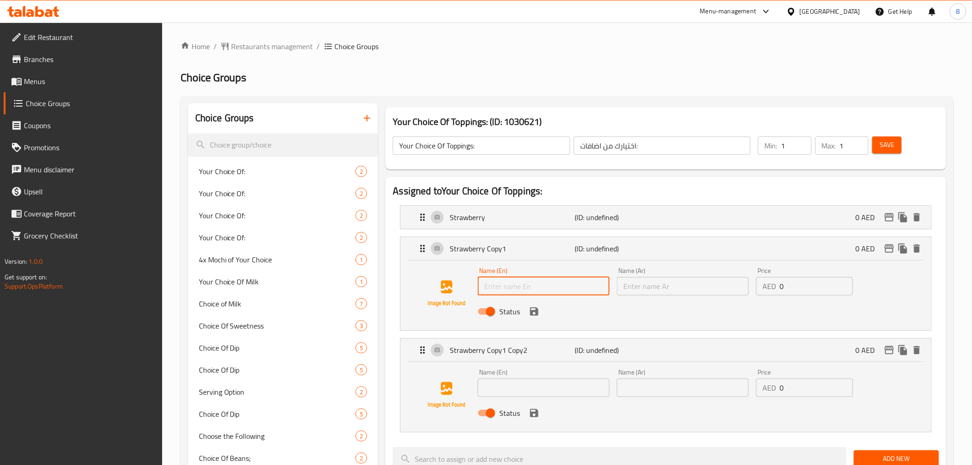
click at [503, 295] on input "text" at bounding box center [544, 286] width 132 height 18
paste input "Banana"
type input "Banana"
click at [639, 296] on div "Name (Ar) Name (Ar)" at bounding box center [682, 281] width 139 height 35
click at [639, 288] on input "text" at bounding box center [683, 286] width 132 height 18
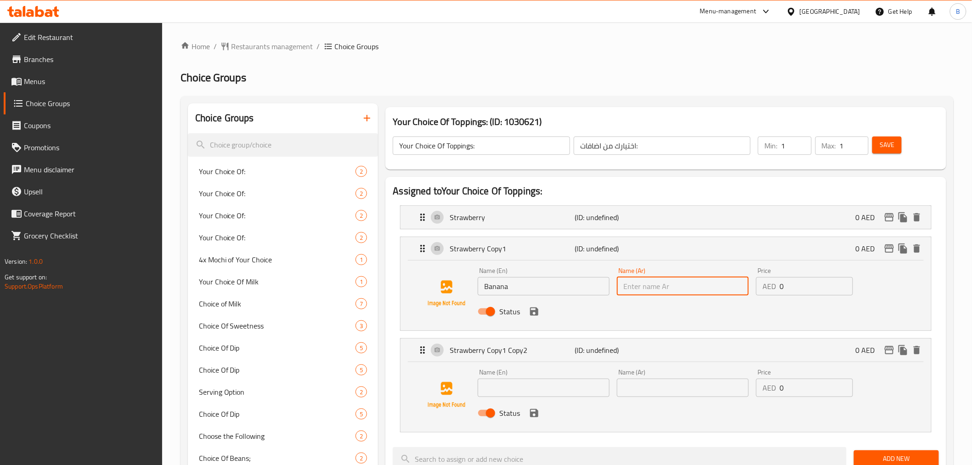
paste input "موز"
type input "موز"
click at [659, 388] on input "text" at bounding box center [683, 387] width 132 height 18
paste input "جرانولا"
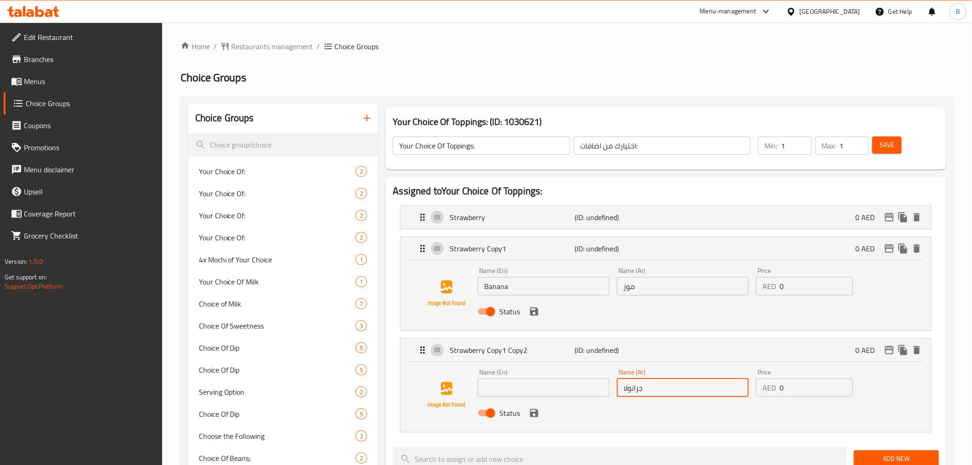
type input "جرانولا"
click at [594, 389] on input "text" at bounding box center [544, 387] width 132 height 18
paste input "Granola"
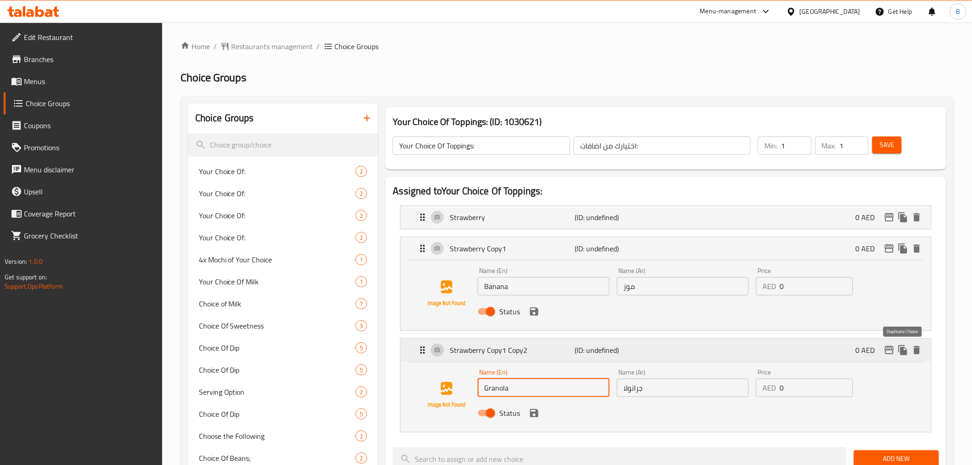
click at [900, 345] on icon "duplicate" at bounding box center [902, 349] width 11 height 11
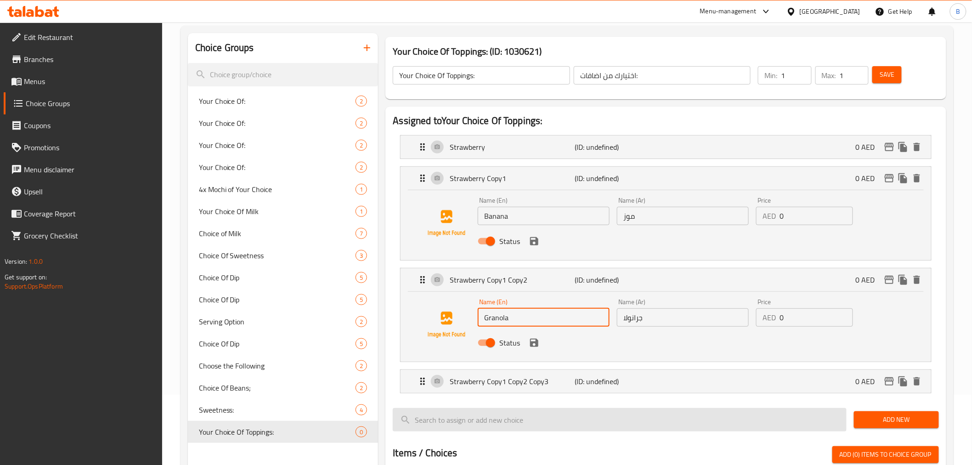
scroll to position [102, 0]
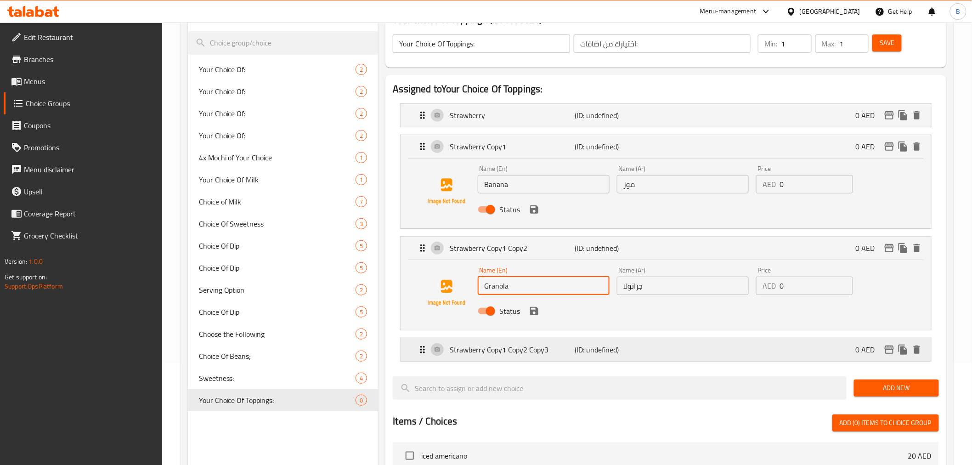
click at [531, 340] on div "Strawberry Copy1 Copy2 Copy3 (ID: undefined) 0 AED" at bounding box center [668, 349] width 502 height 23
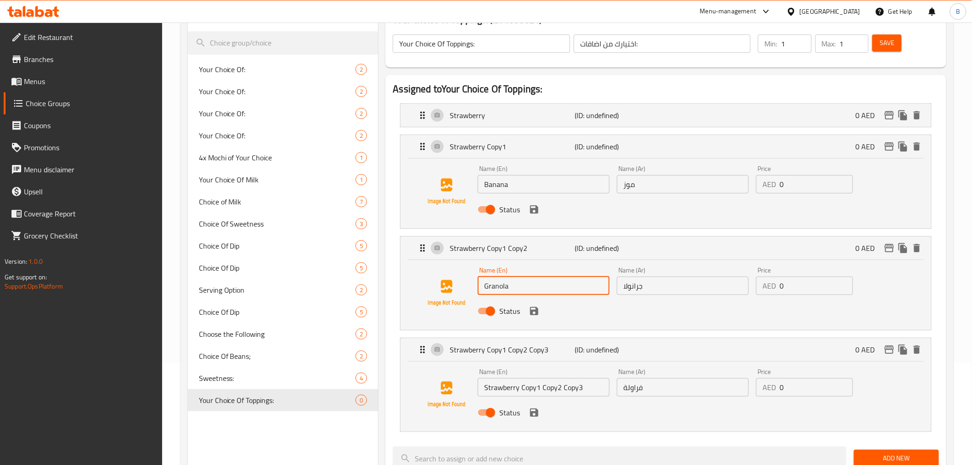
type input "Granola"
click at [544, 391] on input "Strawberry Copy1 Copy2 Copy3" at bounding box center [544, 387] width 132 height 18
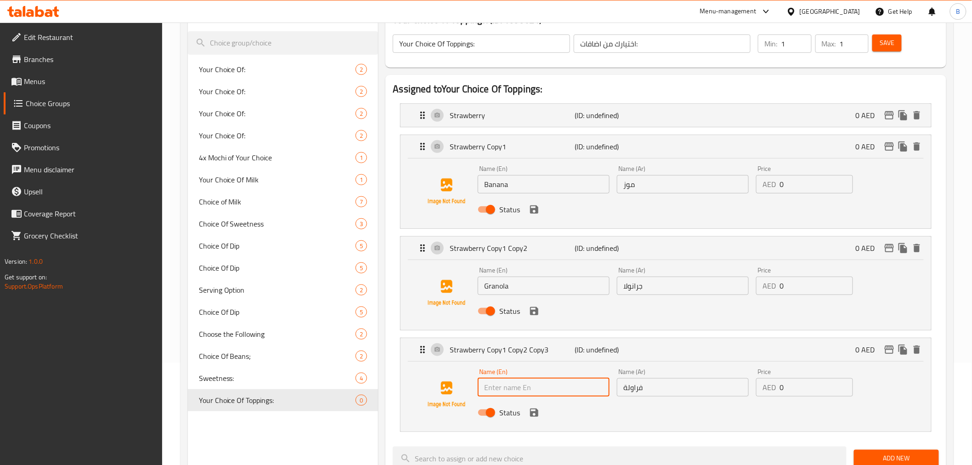
click at [647, 379] on input "فراولة" at bounding box center [683, 387] width 132 height 18
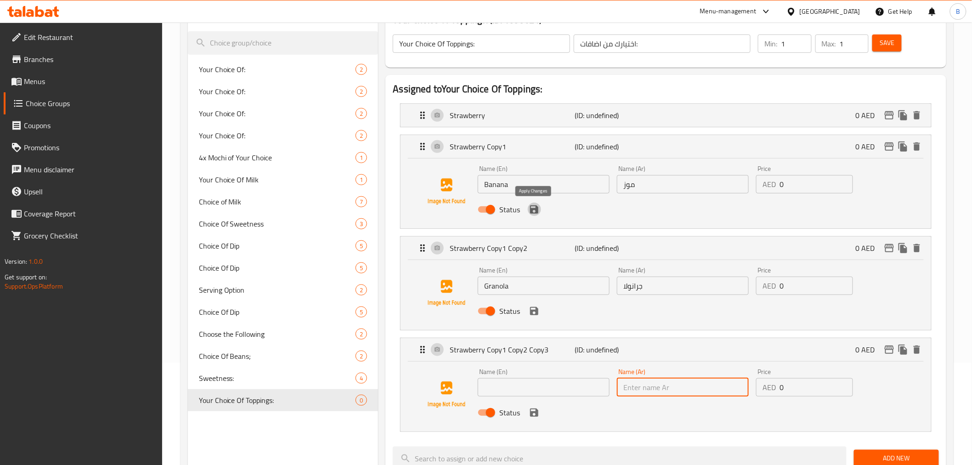
click at [537, 208] on icon "save" at bounding box center [534, 209] width 8 height 8
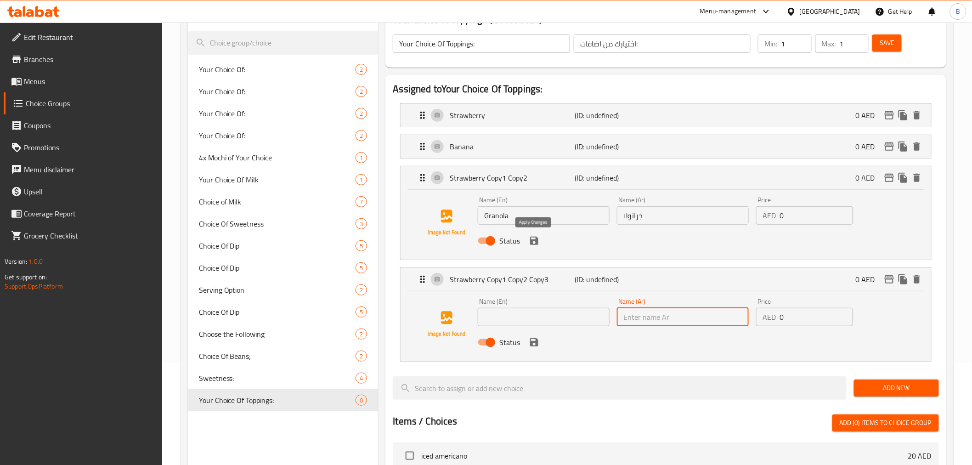
click at [532, 237] on icon "save" at bounding box center [533, 240] width 11 height 11
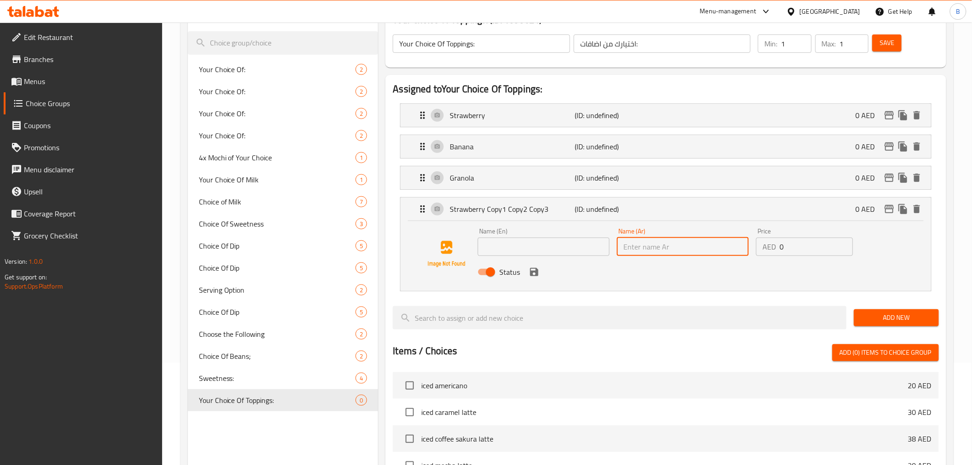
click at [529, 251] on input "text" at bounding box center [544, 246] width 132 height 18
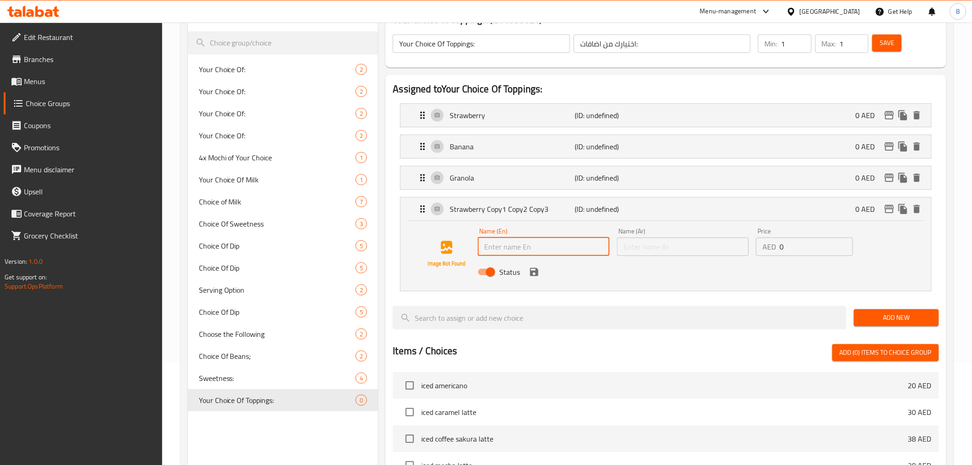
paste input "Blackberry"
type input "Blackberry"
click at [654, 248] on input "text" at bounding box center [683, 246] width 132 height 18
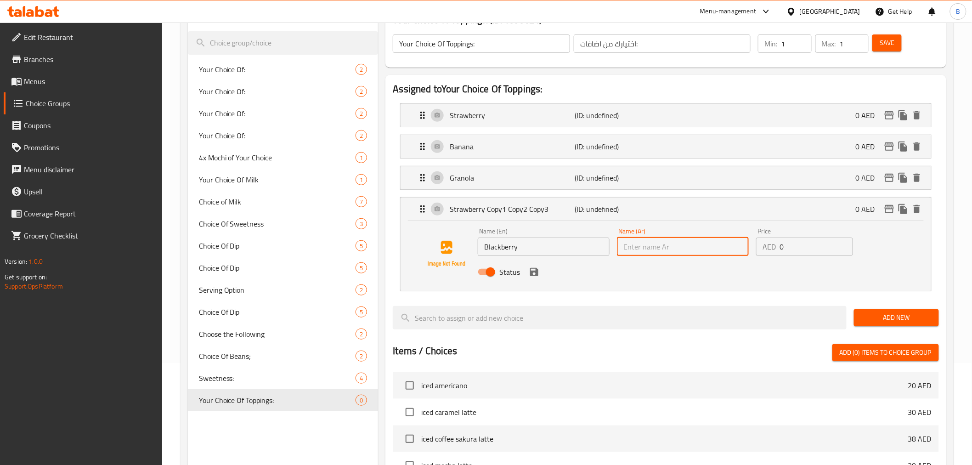
paste input "توت أسود"
click at [529, 270] on icon "save" at bounding box center [533, 271] width 11 height 11
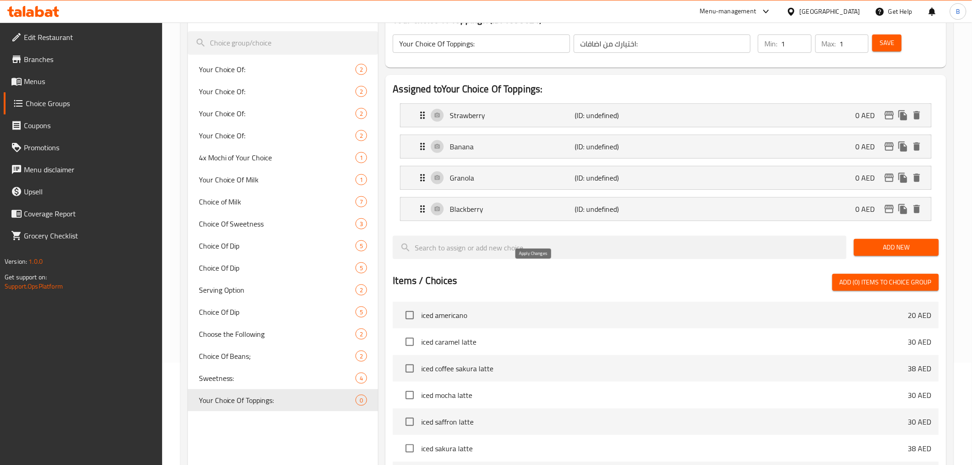
type input "توت أسود"
click at [878, 48] on button "Save" at bounding box center [886, 42] width 29 height 17
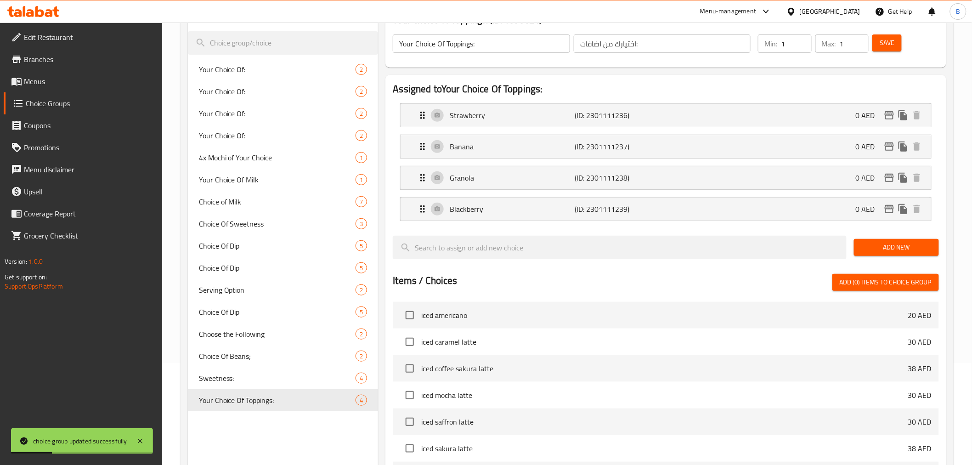
click at [878, 48] on button "Save" at bounding box center [886, 42] width 29 height 17
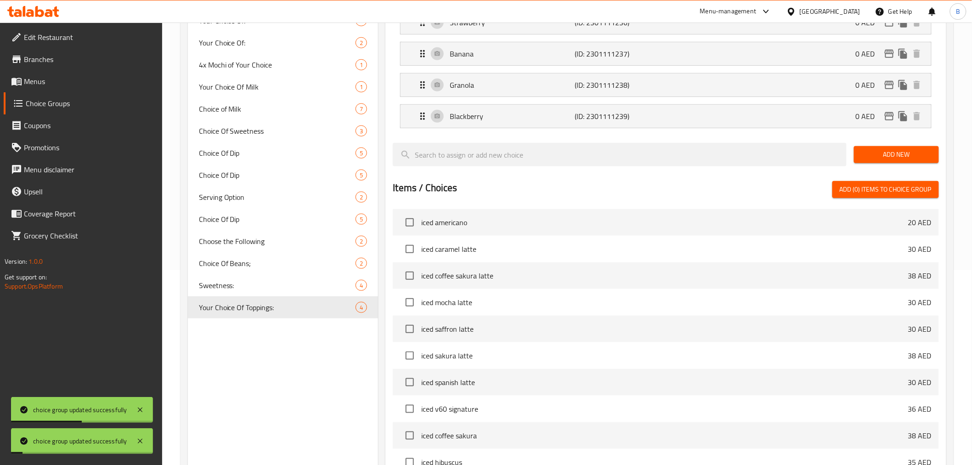
scroll to position [315, 0]
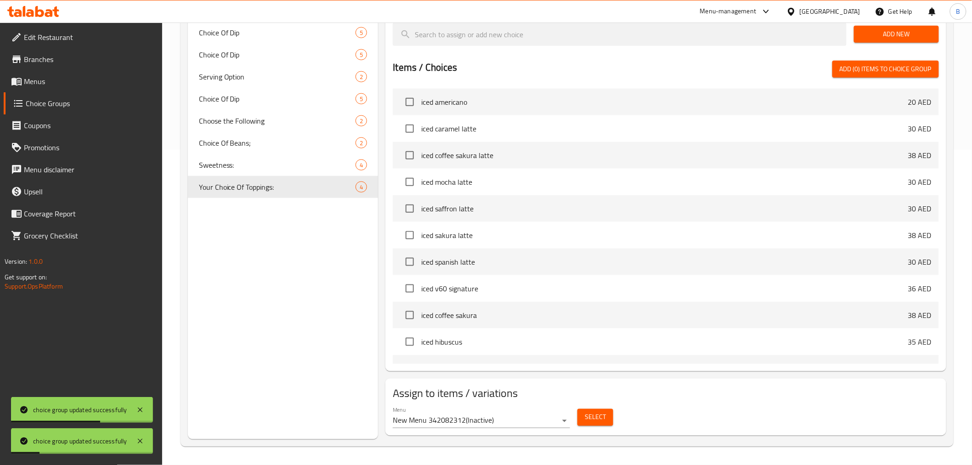
click at [607, 405] on div "Select" at bounding box center [594, 417] width 43 height 24
click at [607, 410] on button "Select" at bounding box center [595, 417] width 36 height 17
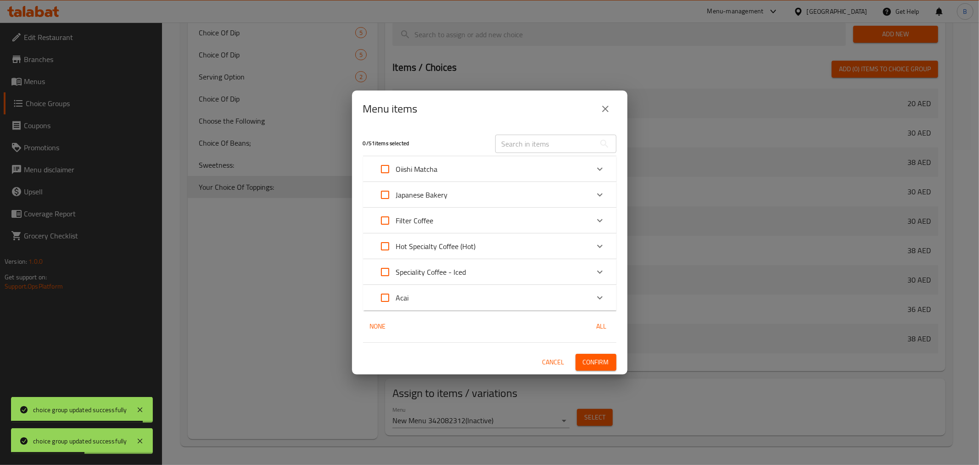
click at [607, 304] on div "Expand" at bounding box center [600, 298] width 22 height 22
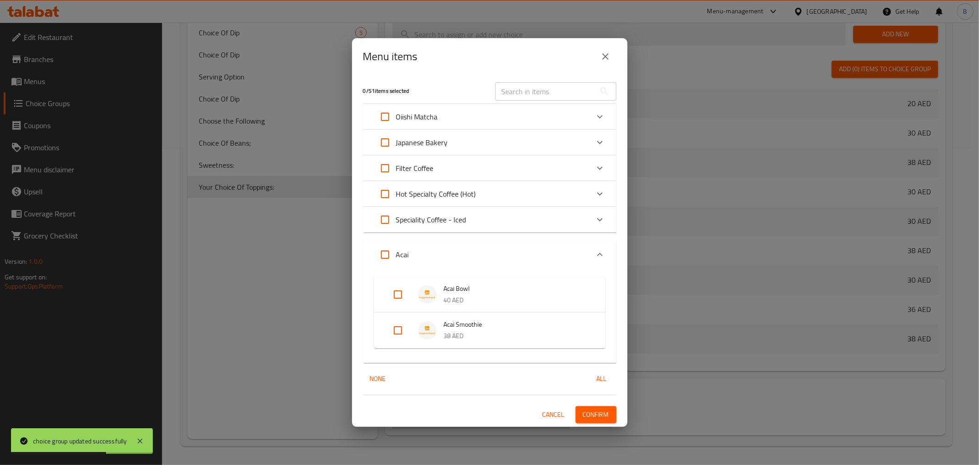
click at [392, 291] on input "Expand" at bounding box center [398, 294] width 22 height 22
checkbox input "true"
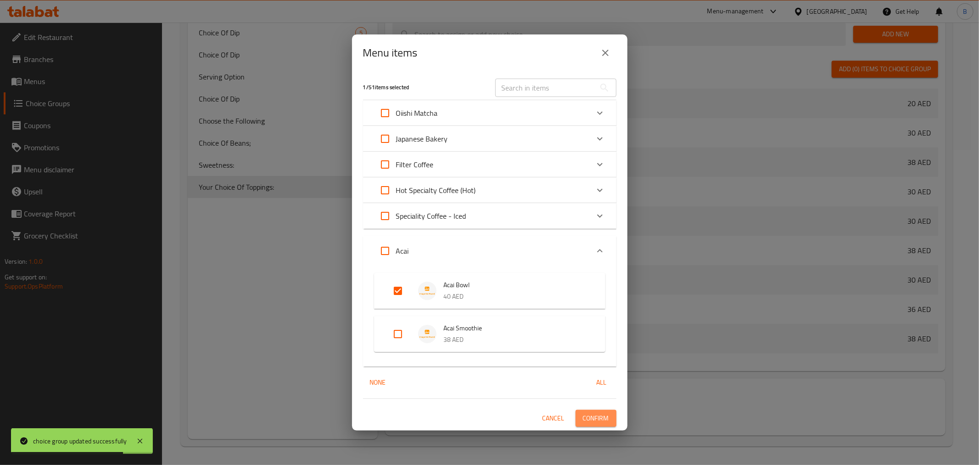
click at [601, 416] on span "Confirm" at bounding box center [596, 417] width 26 height 11
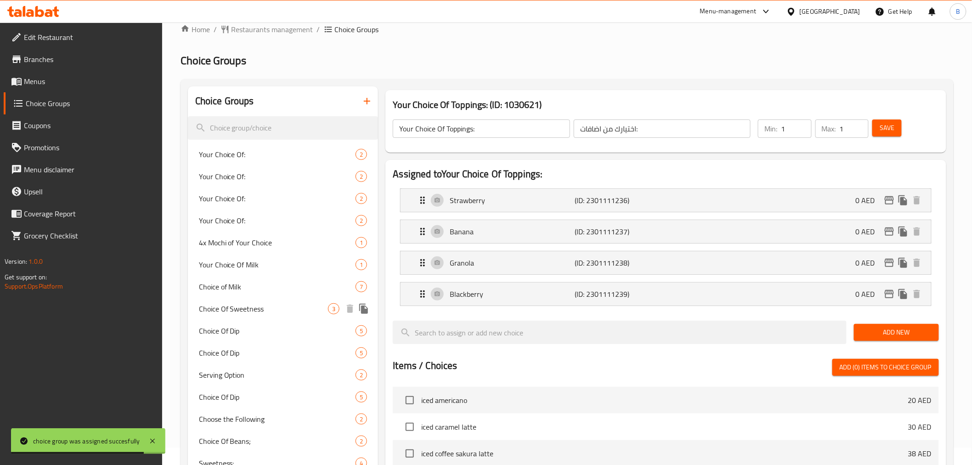
scroll to position [0, 0]
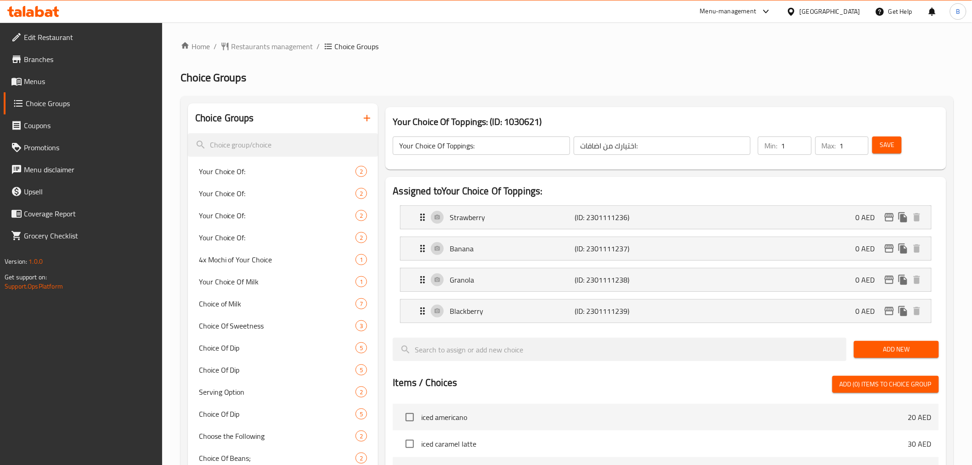
click at [374, 117] on button "button" at bounding box center [367, 118] width 22 height 22
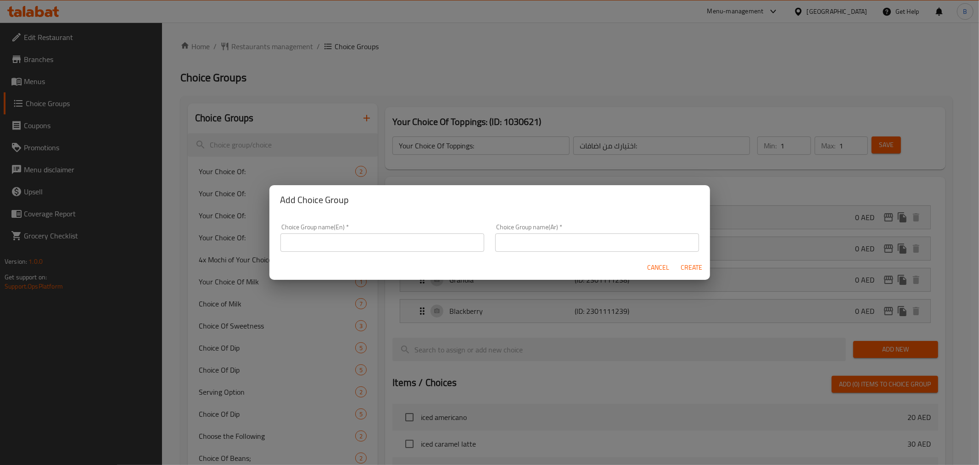
click at [337, 227] on div "Choice Group name(En)   * Choice Group name(En) *" at bounding box center [383, 238] width 204 height 28
paste input "Choose Sauce"
click at [334, 239] on input "Choose Sauce" at bounding box center [383, 242] width 204 height 18
type input "Choose Sauce:"
click at [517, 254] on div "Choice Group name(Ar)   * Choice Group name(Ar) *" at bounding box center [597, 237] width 215 height 39
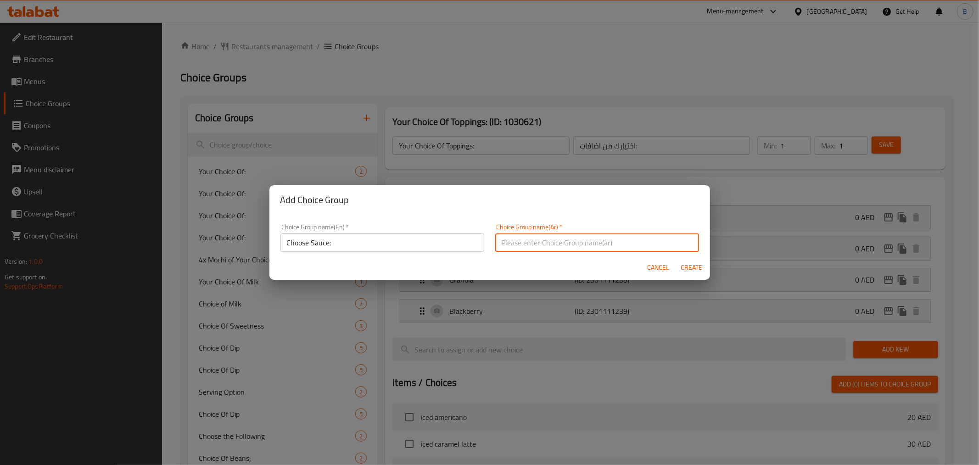
click at [525, 241] on input "text" at bounding box center [597, 242] width 204 height 18
type input "اختيارك من صوص:"
drag, startPoint x: 392, startPoint y: 243, endPoint x: 392, endPoint y: 251, distance: 7.3
click at [391, 249] on input "Choose Sauce:" at bounding box center [383, 242] width 204 height 18
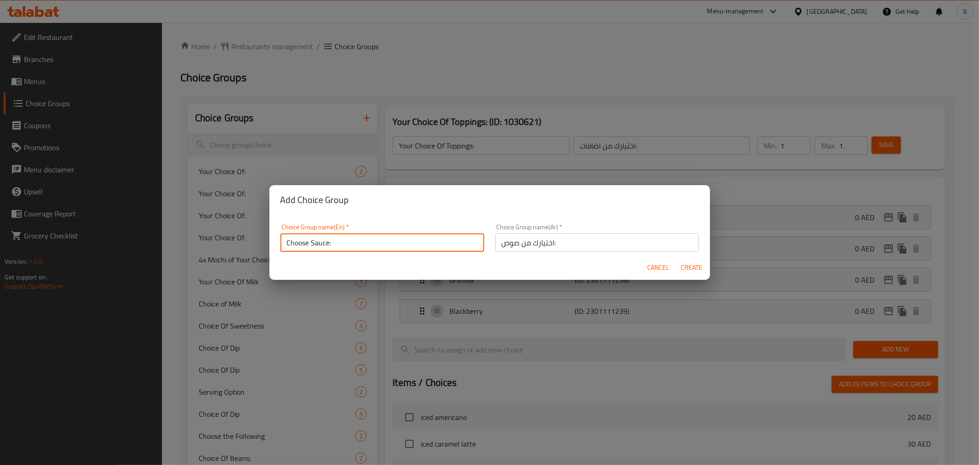
click at [392, 251] on input "Choose Sauce:" at bounding box center [383, 242] width 204 height 18
type input "Your Choice Of Sauce:"
click at [699, 262] on span "Create" at bounding box center [692, 267] width 22 height 11
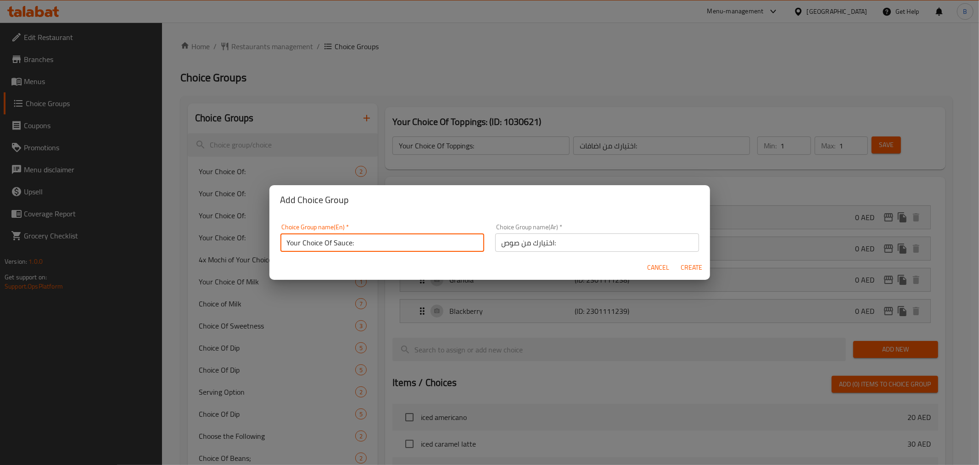
type input "Your Choice Of Sauce:"
type input "اختيارك من صوص:"
type input "0"
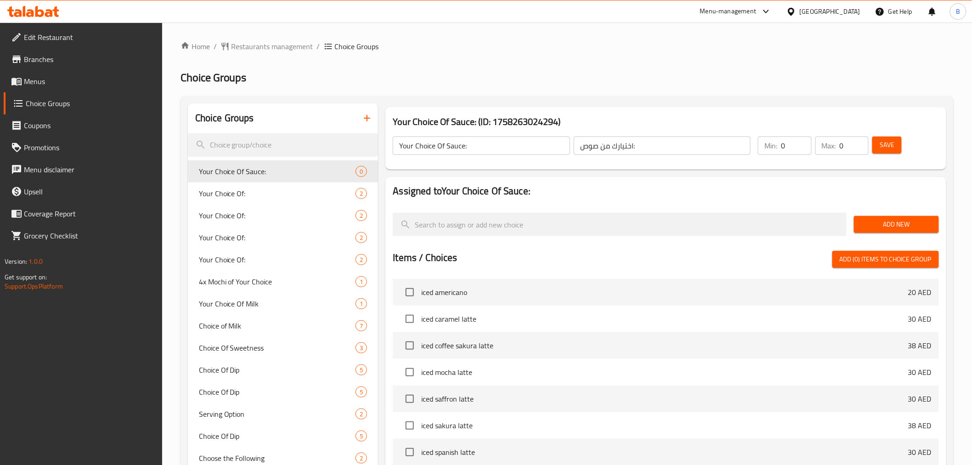
click at [892, 150] on span "Save" at bounding box center [886, 144] width 15 height 11
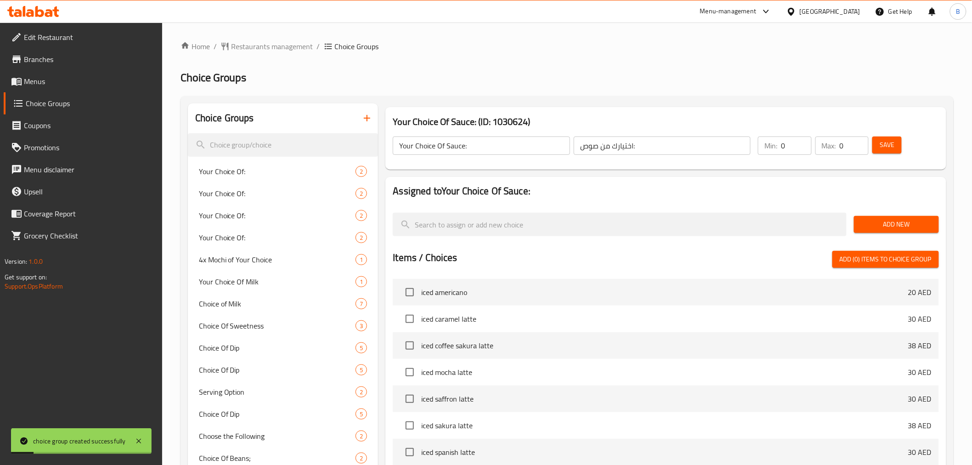
click at [877, 215] on div "Add New" at bounding box center [896, 224] width 92 height 31
click at [878, 226] on span "Add New" at bounding box center [896, 224] width 70 height 11
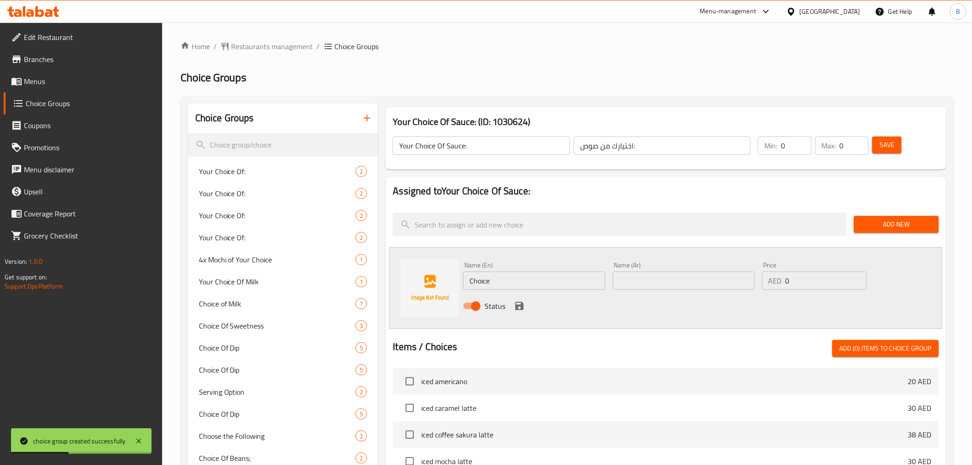
click at [521, 297] on div "Status" at bounding box center [683, 305] width 448 height 25
click at [538, 277] on input "Choice" at bounding box center [534, 280] width 142 height 18
paste input "Peanut Butter"
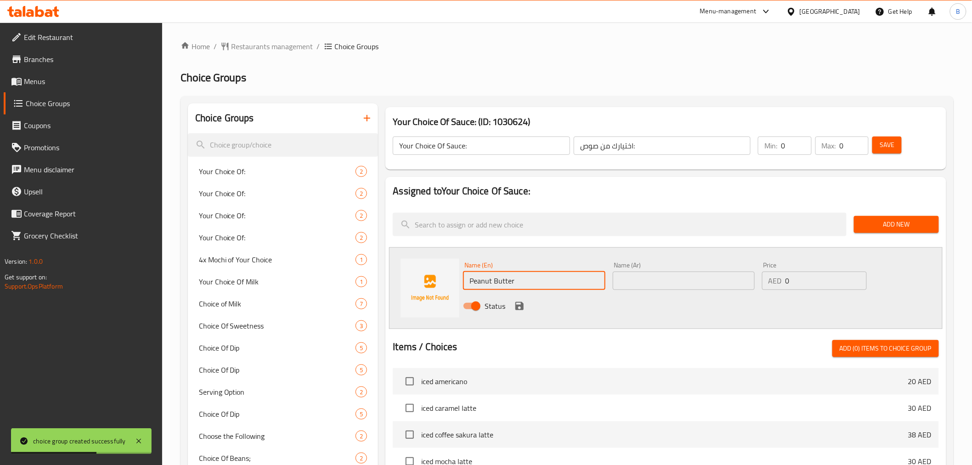
type input "Peanut Butter"
click at [793, 282] on input "0" at bounding box center [825, 280] width 81 height 18
type input "5"
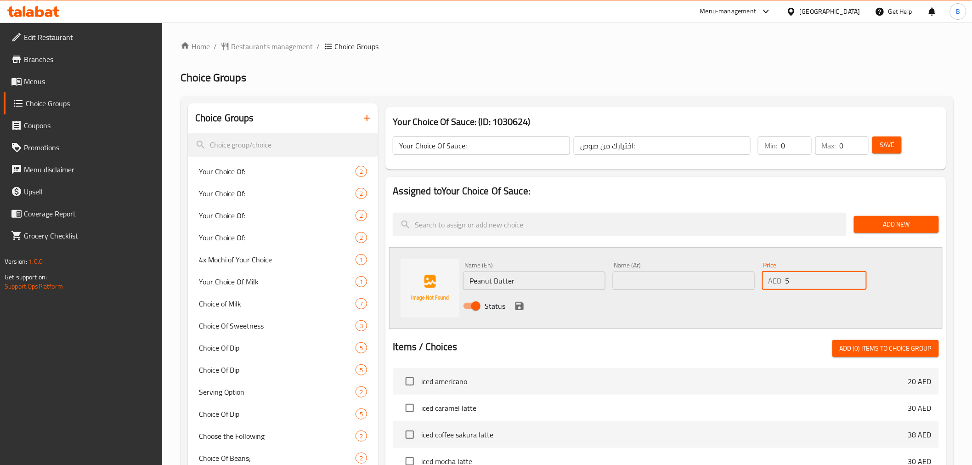
click at [655, 287] on input "text" at bounding box center [684, 280] width 142 height 18
paste input "زبدة فول سوداني"
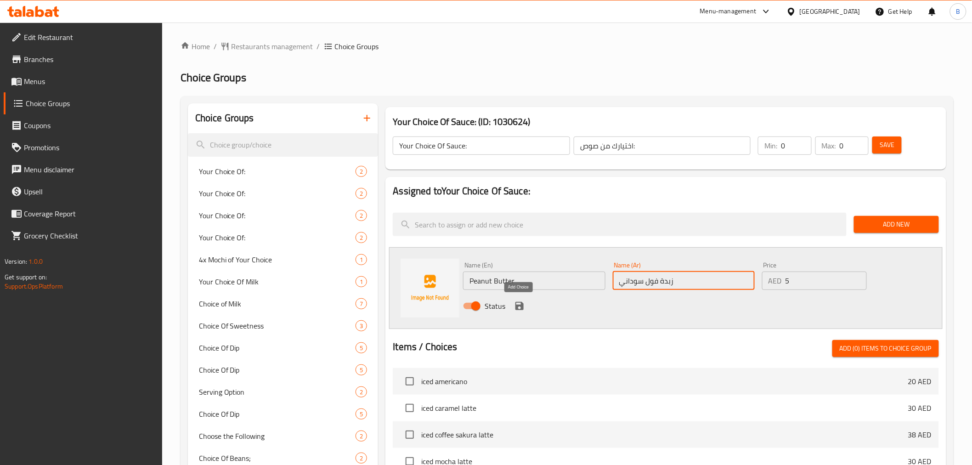
type input "زبدة فول سوداني"
click at [515, 303] on icon "save" at bounding box center [519, 306] width 8 height 8
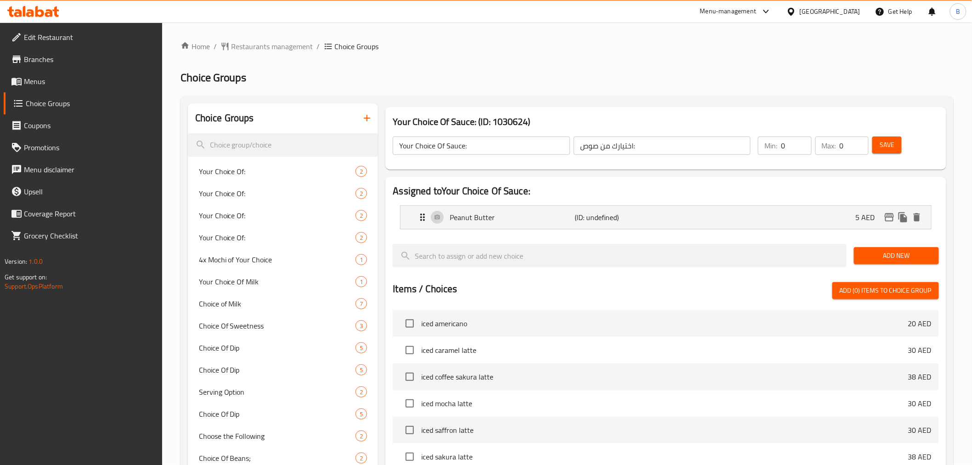
click at [899, 143] on button "Save" at bounding box center [886, 144] width 29 height 17
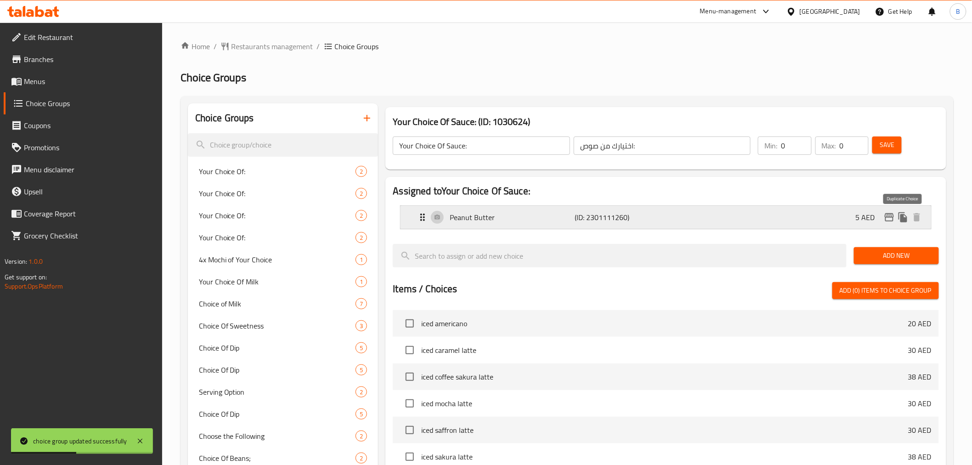
click at [902, 223] on button "duplicate" at bounding box center [903, 217] width 14 height 14
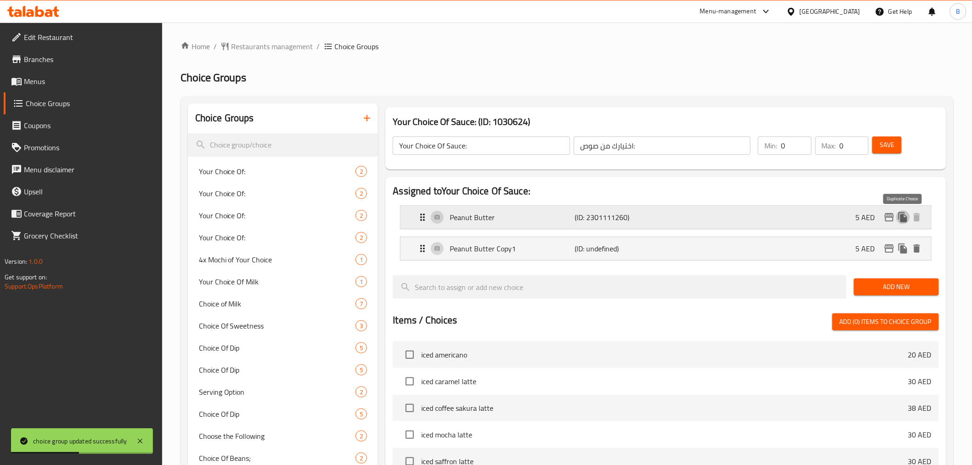
click at [901, 223] on button "duplicate" at bounding box center [903, 217] width 14 height 14
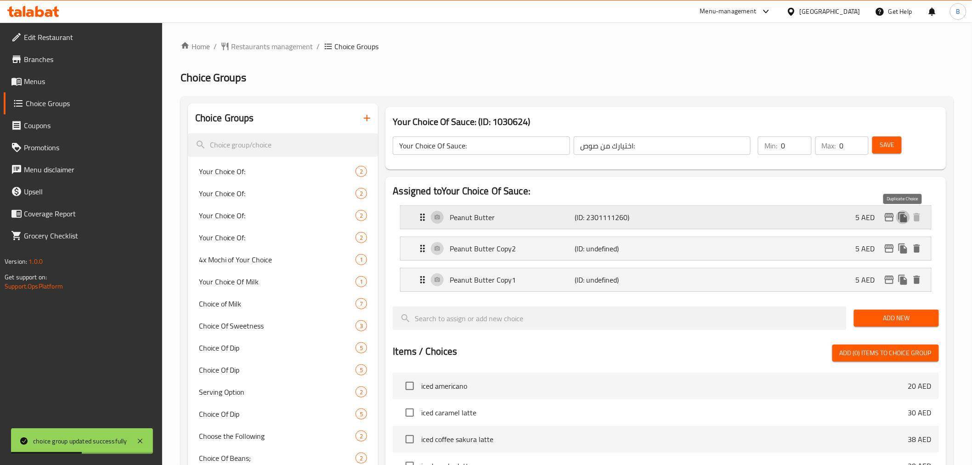
click at [901, 223] on button "duplicate" at bounding box center [903, 217] width 14 height 14
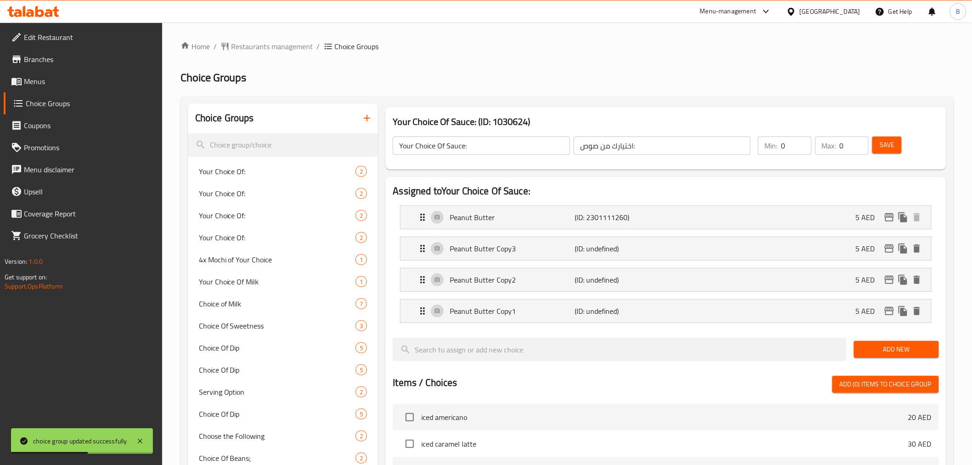
click at [463, 264] on li "Peanut Butter Copy2 (ID: undefined) 5 AED Name (En) Peanut Butter Copy2 Name (E…" at bounding box center [665, 279] width 545 height 31
click at [479, 259] on div "Peanut Butter Copy3 (ID: undefined) 5 AED" at bounding box center [668, 248] width 502 height 23
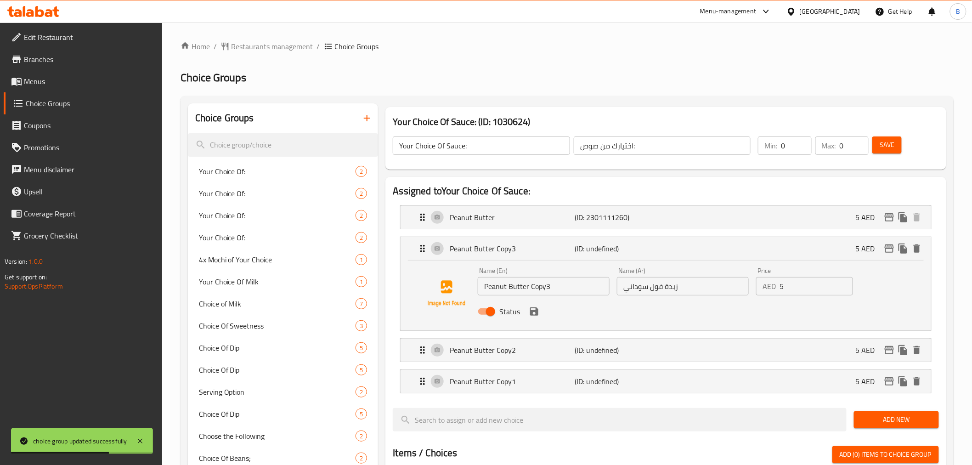
click at [520, 287] on input "Peanut Butter Copy3" at bounding box center [544, 286] width 132 height 18
paste input "Nutella"
type input "Nutella"
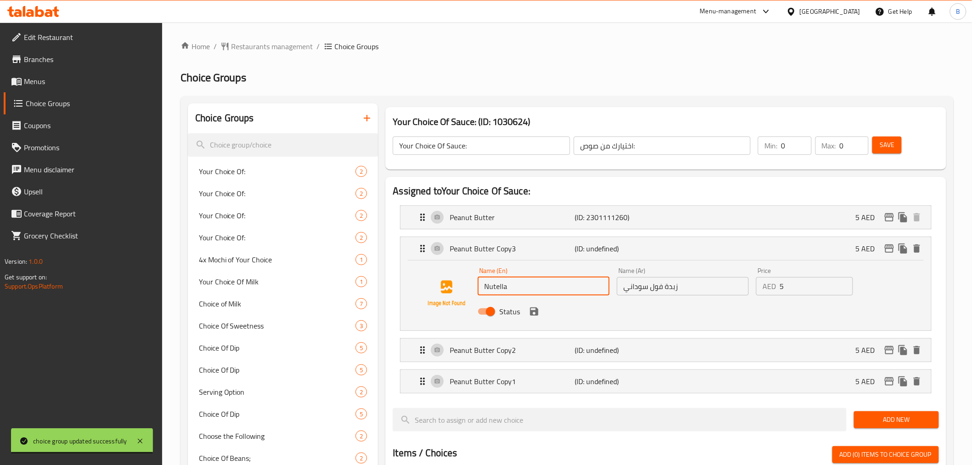
click at [666, 287] on input "زبدة فول سوداني" at bounding box center [683, 286] width 132 height 18
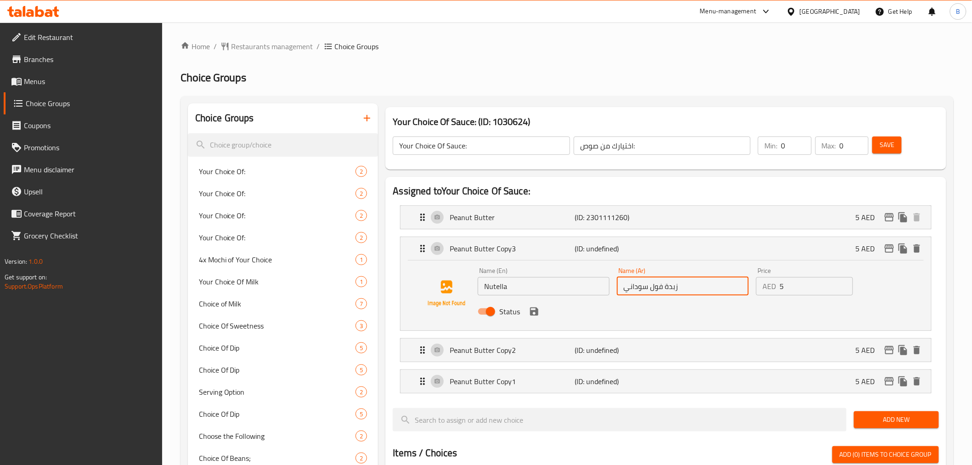
click at [666, 287] on input "زبدة فول سوداني" at bounding box center [683, 286] width 132 height 18
paste input "نوتيلا"
type input "نوتيلا"
click at [535, 317] on button "save" at bounding box center [534, 311] width 14 height 14
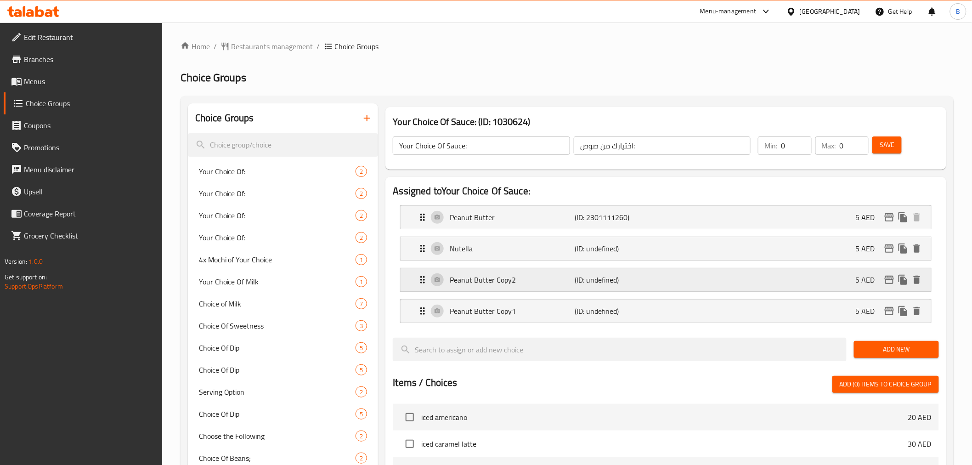
click at [641, 271] on div "Peanut Butter Copy2 (ID: undefined) 5 AED" at bounding box center [668, 279] width 502 height 23
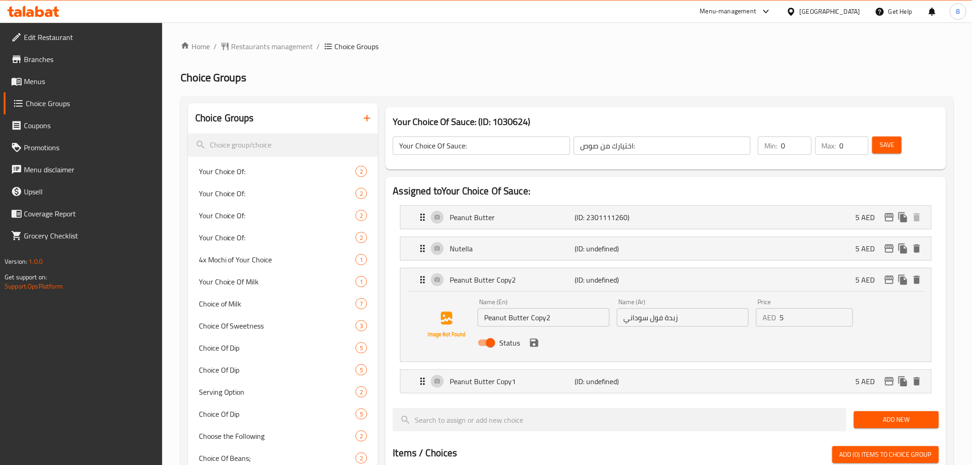
click at [506, 322] on input "Peanut Butter Copy2" at bounding box center [544, 317] width 132 height 18
paste input "Kinder"
type input "Kinder"
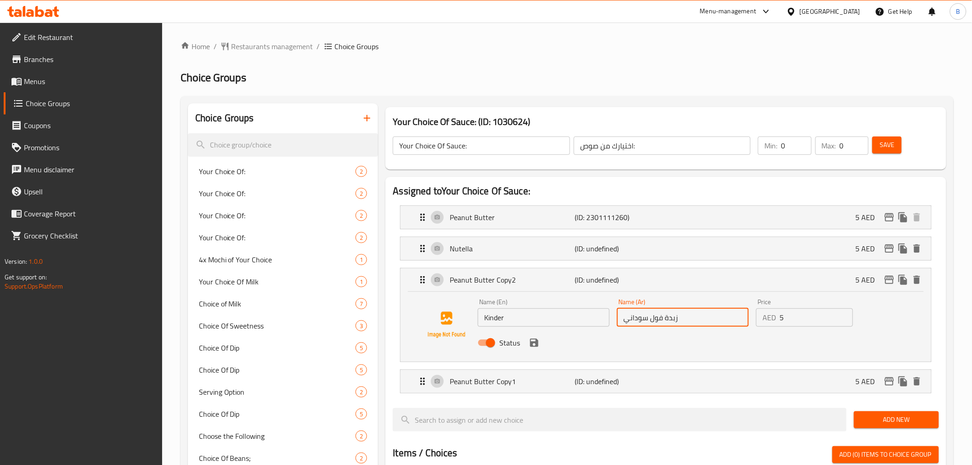
click at [703, 315] on input "زبدة فول سوداني" at bounding box center [683, 317] width 132 height 18
paste input "كيندر"
click at [536, 340] on icon "save" at bounding box center [534, 342] width 8 height 8
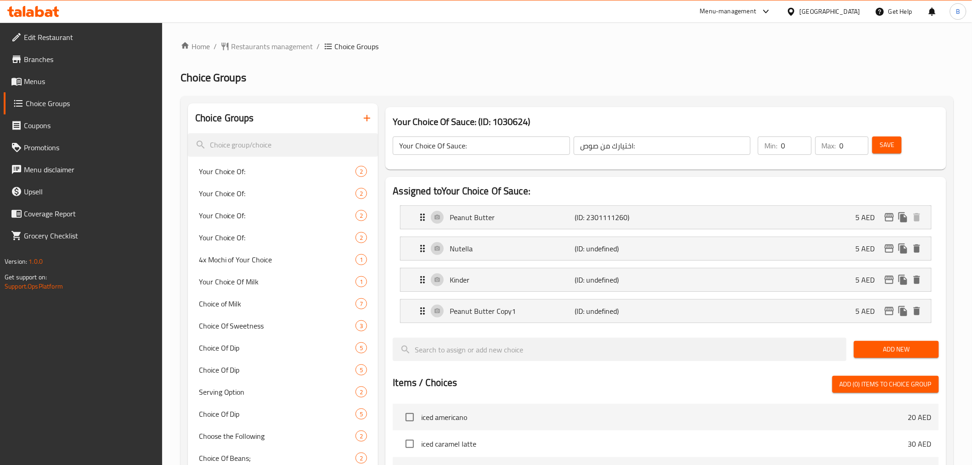
type input "كيندر"
click at [490, 311] on p "Peanut Butter Copy1" at bounding box center [512, 310] width 125 height 11
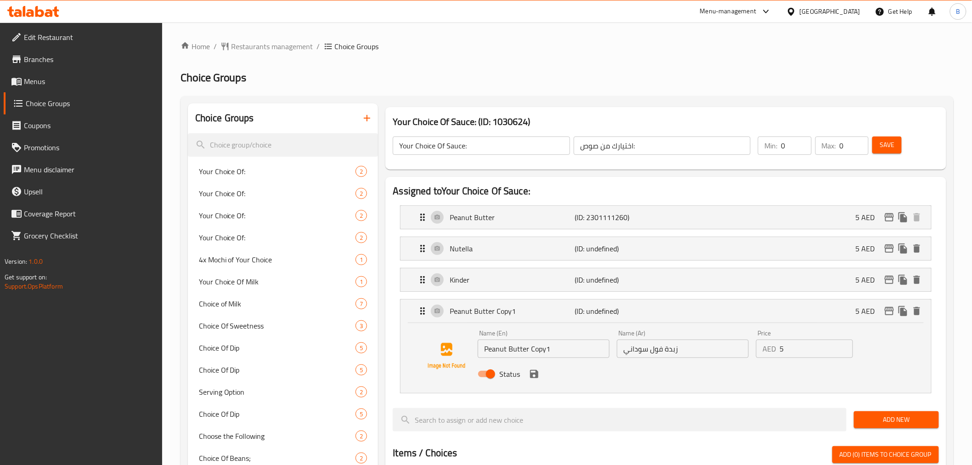
click at [495, 356] on input "Peanut Butter Copy1" at bounding box center [544, 348] width 132 height 18
click at [495, 359] on div "Name (En) Peanut Butter Copy1 Name (En)" at bounding box center [543, 343] width 139 height 35
click at [510, 354] on input "Peanut Butter Copy1" at bounding box center [544, 348] width 132 height 18
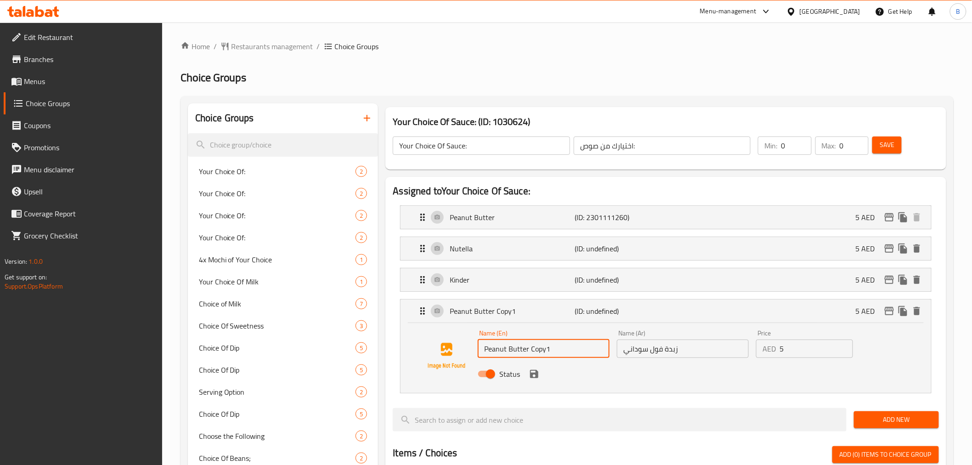
click at [510, 354] on input "Peanut Butter Copy1" at bounding box center [544, 348] width 132 height 18
paste input "Lotus"
type input "Lotus"
click at [681, 350] on input "زبدة فول سوداني" at bounding box center [683, 348] width 132 height 18
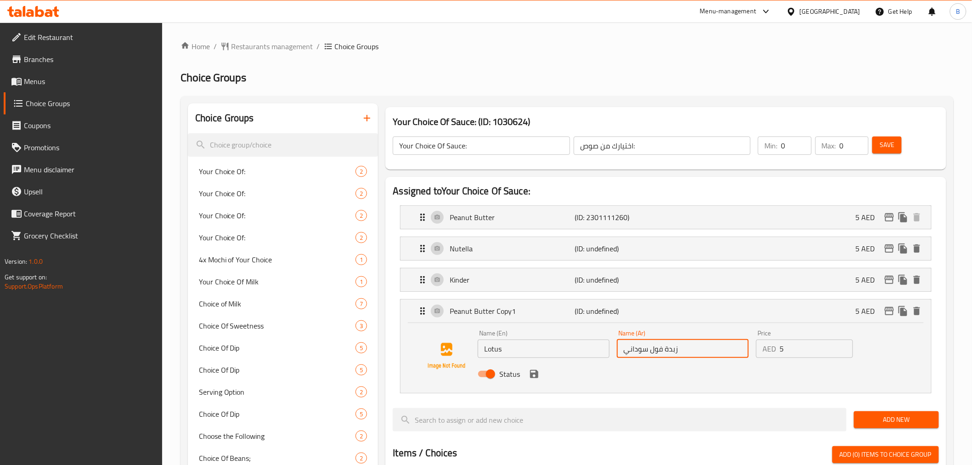
click at [681, 347] on input "زبدة فول سوداني" at bounding box center [683, 348] width 132 height 18
paste input "لوتس"
click at [680, 353] on input "زبدة فول لوتس" at bounding box center [683, 348] width 132 height 18
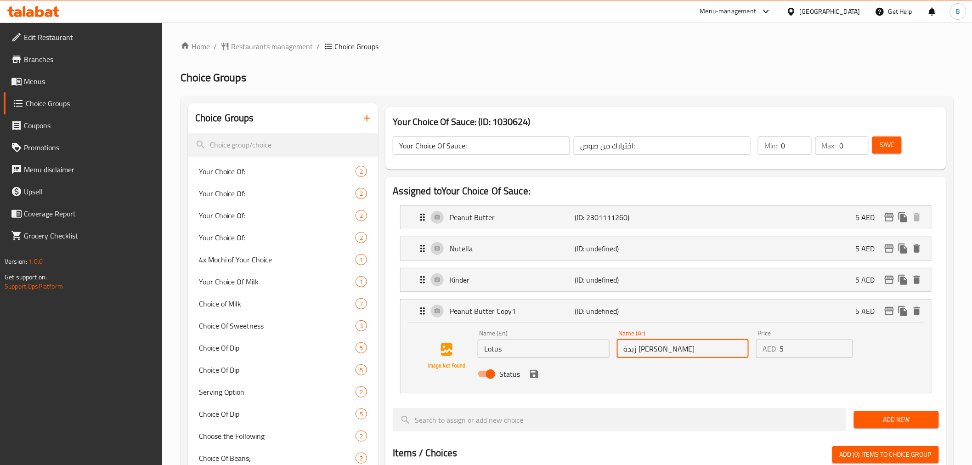
click at [680, 345] on input "زبدة فول لوتس" at bounding box center [683, 348] width 132 height 18
paste input "لوتس"
click at [655, 355] on input "زبدة فول لوتسلوتس" at bounding box center [683, 348] width 132 height 18
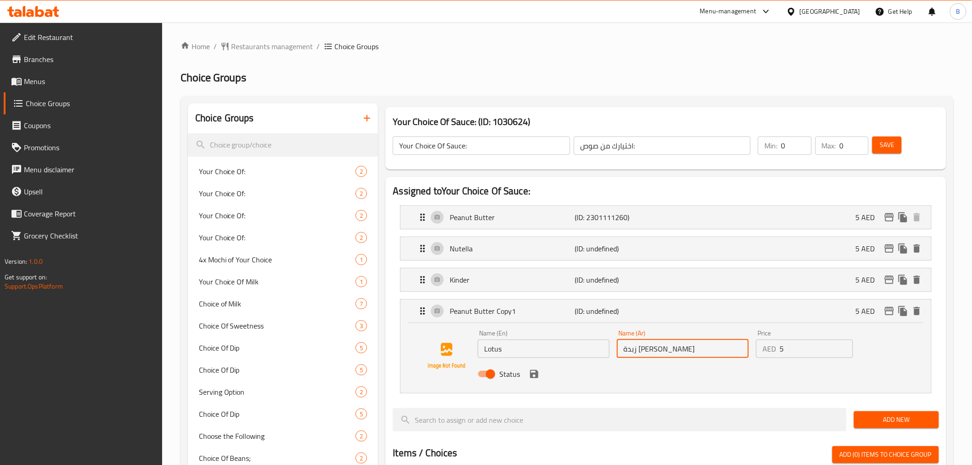
paste input "text"
click at [535, 377] on icon "save" at bounding box center [534, 374] width 8 height 8
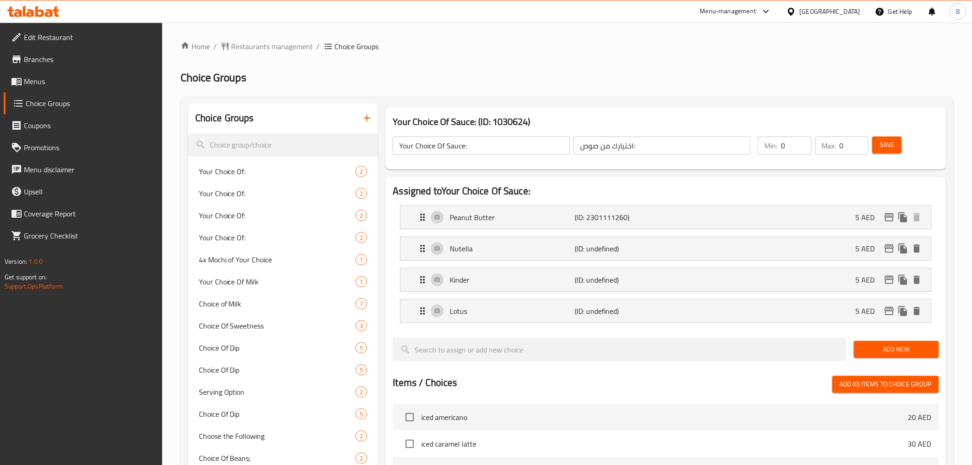
type input "لوتس"
click at [907, 312] on icon "duplicate" at bounding box center [902, 310] width 11 height 11
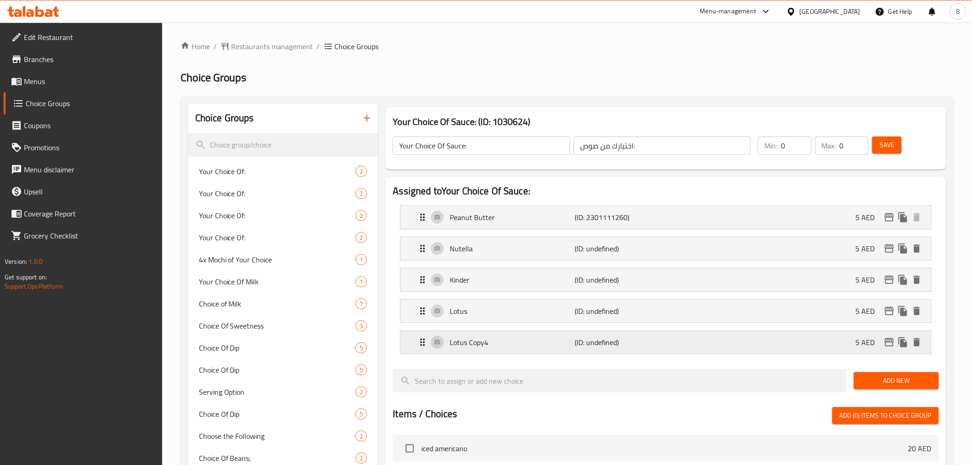
click at [439, 345] on div "Lotus Copy4 (ID: undefined) 5 AED" at bounding box center [668, 342] width 502 height 23
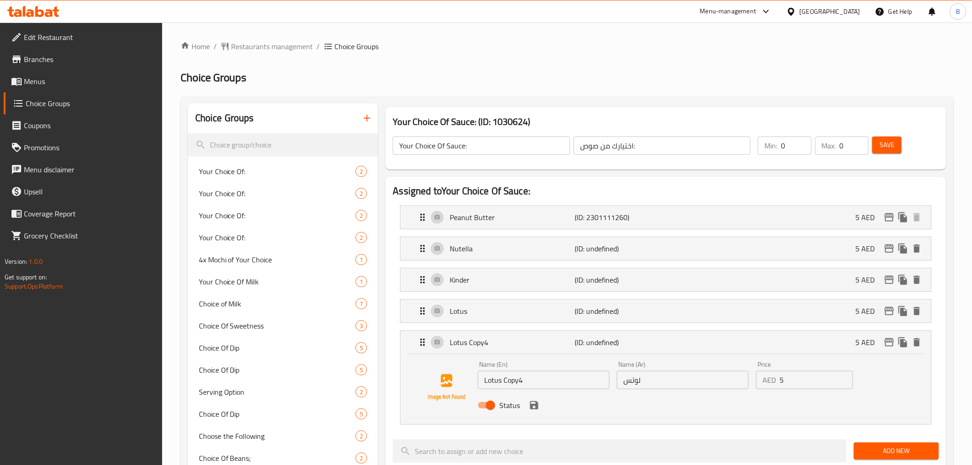
click at [513, 382] on input "Lotus Copy4" at bounding box center [544, 380] width 132 height 18
click at [515, 381] on input "Lotus Copy4" at bounding box center [544, 380] width 132 height 18
click at [515, 380] on input "Lotus Copy4" at bounding box center [544, 380] width 132 height 18
paste input "Pistachio"
click at [515, 380] on input "Lotus CopPistachio y4" at bounding box center [544, 380] width 132 height 18
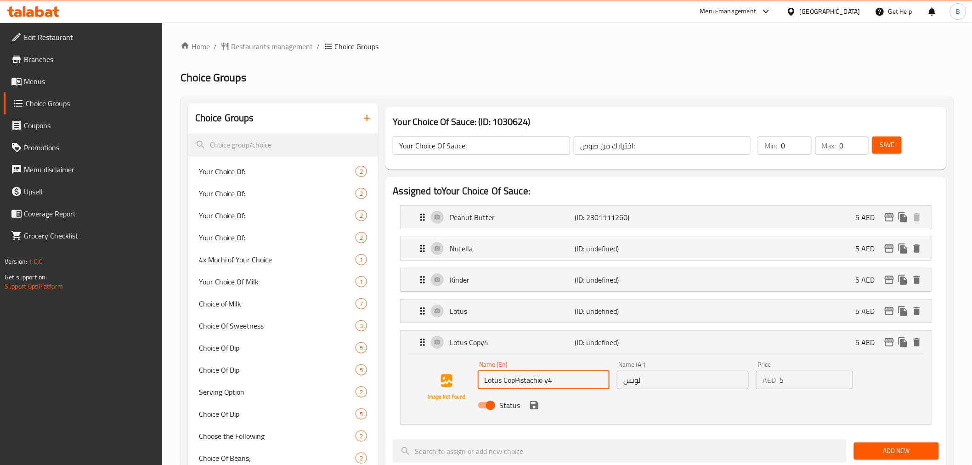
click at [515, 379] on input "Lotus CopPistachio y4" at bounding box center [544, 380] width 132 height 18
paste input "Pistachio"
type input "Pistachio"
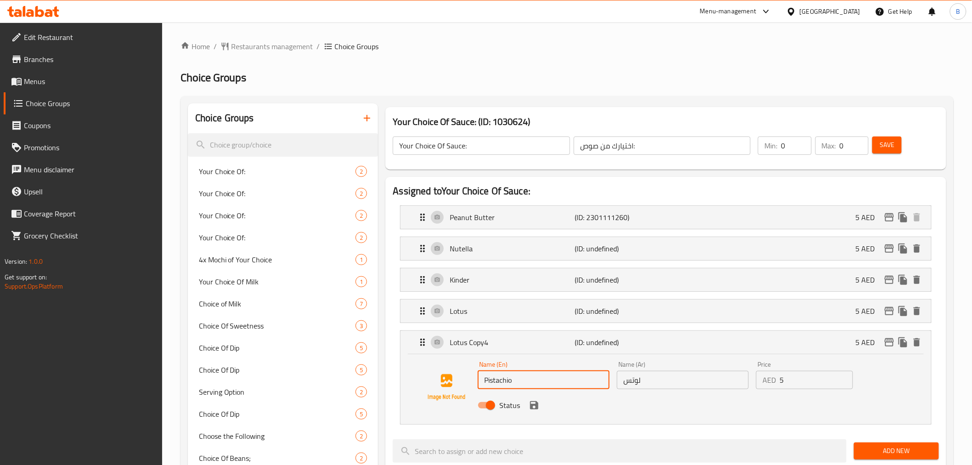
click at [658, 389] on div "Name (Ar) لوتس Name (Ar)" at bounding box center [682, 374] width 139 height 35
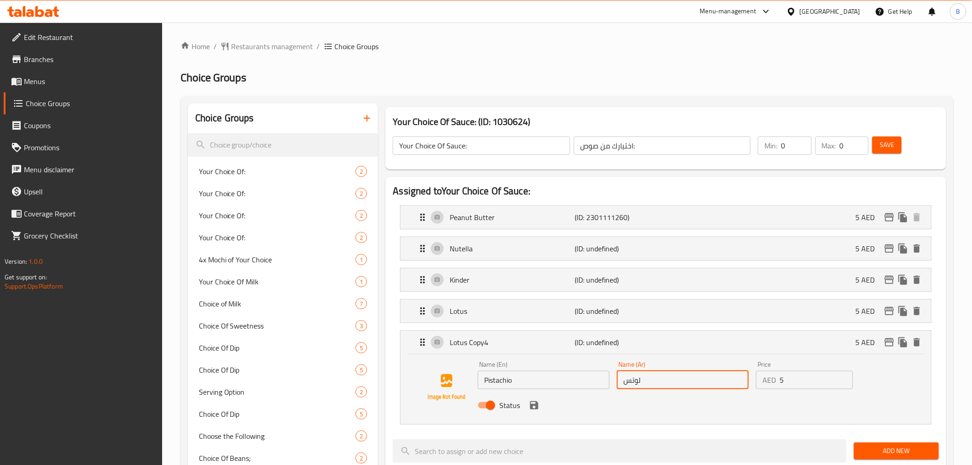
click at [652, 381] on input "لوتس" at bounding box center [683, 380] width 132 height 18
paste input "ستق"
click at [527, 409] on div "Status" at bounding box center [682, 405] width 417 height 25
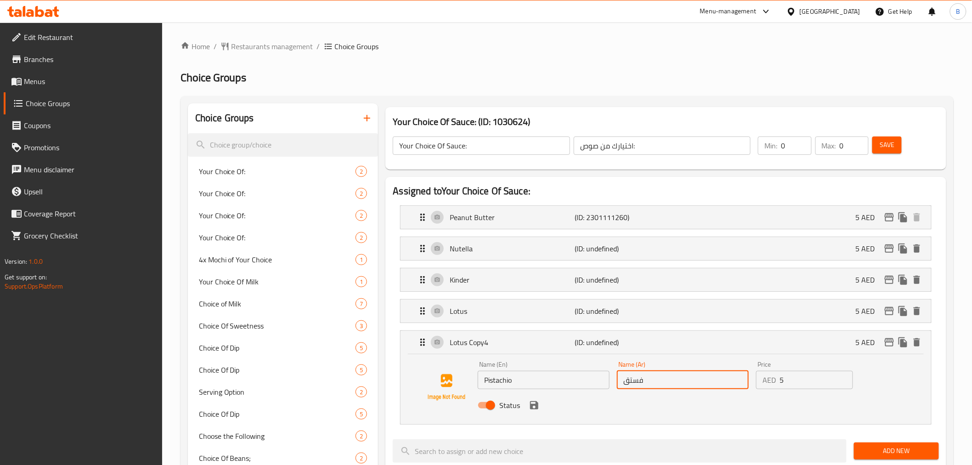
click at [531, 411] on div "Status" at bounding box center [682, 405] width 417 height 25
click at [534, 405] on icon "save" at bounding box center [534, 405] width 8 height 8
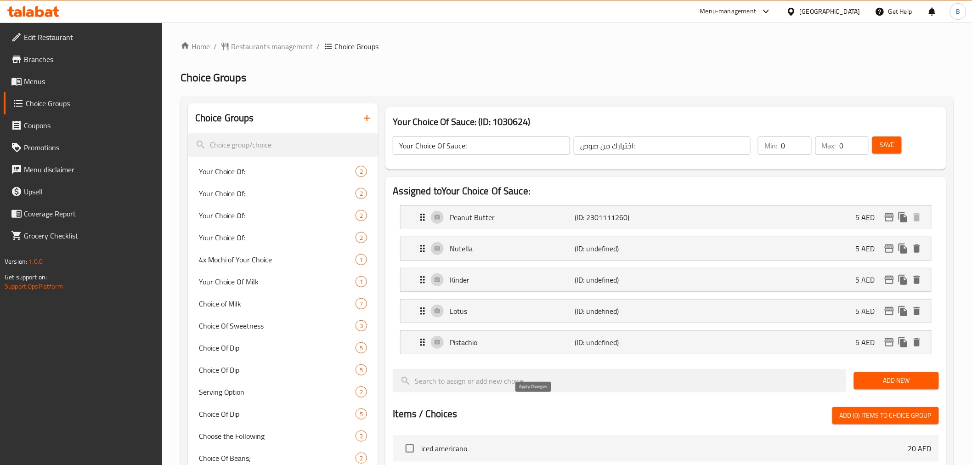
type input "فستق"
click at [894, 150] on span "Save" at bounding box center [886, 144] width 15 height 11
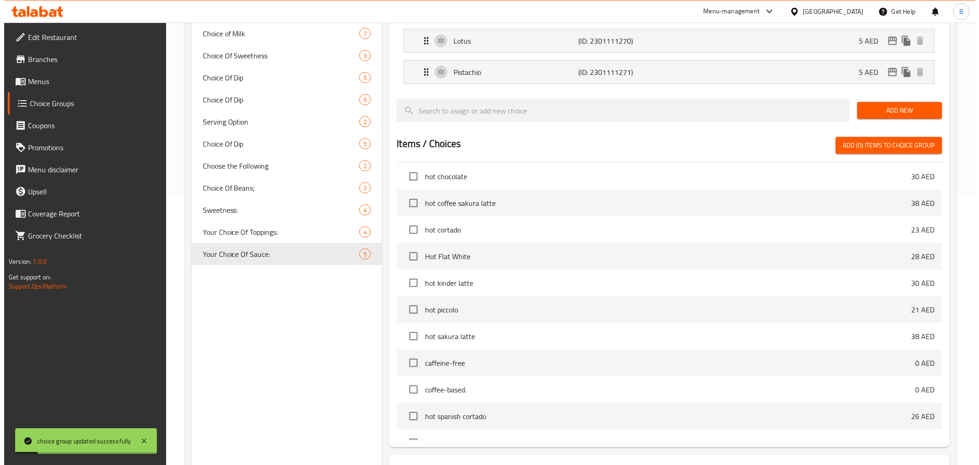
scroll to position [346, 0]
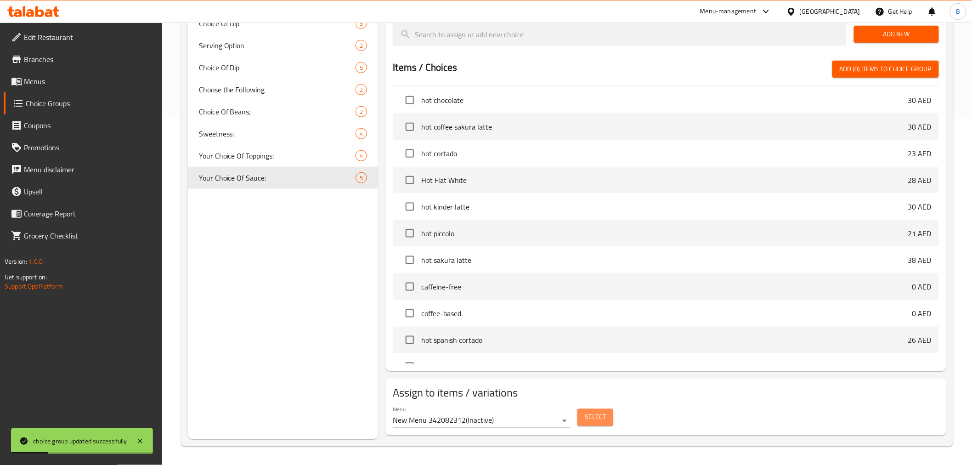
click at [601, 419] on span "Select" at bounding box center [595, 416] width 21 height 11
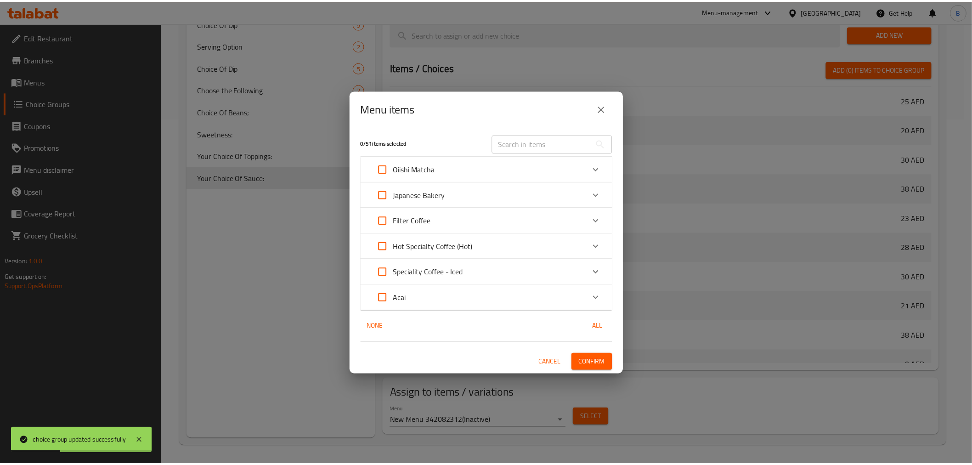
scroll to position [616, 0]
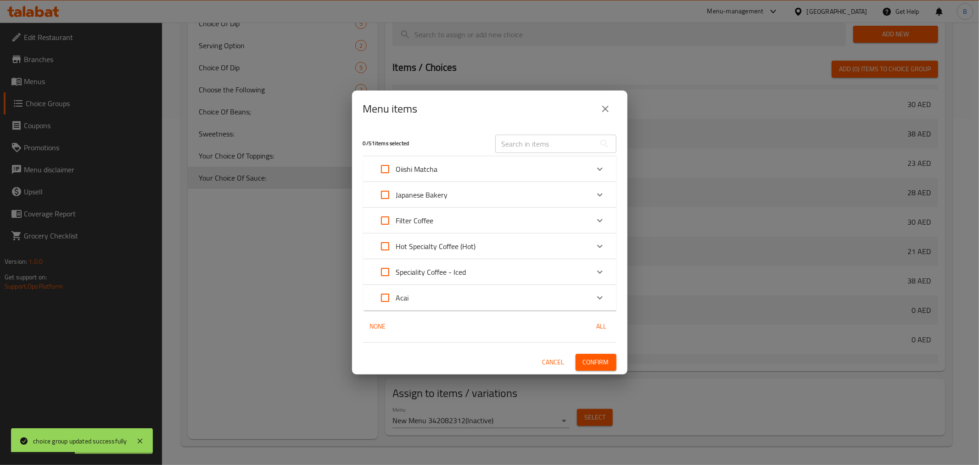
click at [383, 292] on input "Expand" at bounding box center [385, 298] width 22 height 22
checkbox input "true"
click at [614, 295] on div "Acai" at bounding box center [489, 298] width 253 height 26
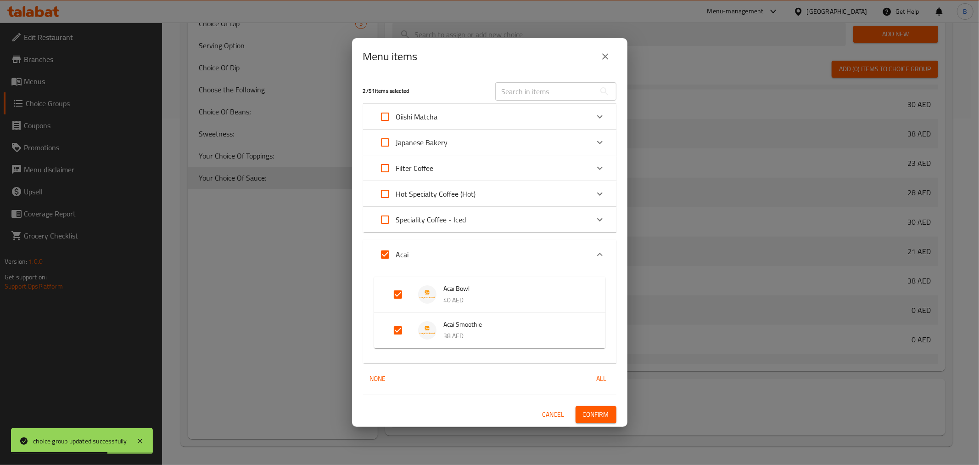
click at [597, 409] on span "Confirm" at bounding box center [596, 414] width 26 height 11
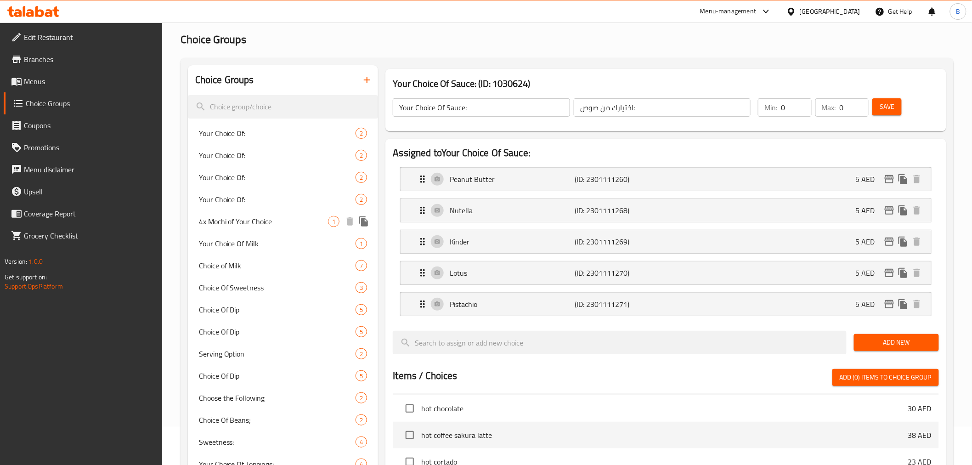
scroll to position [0, 0]
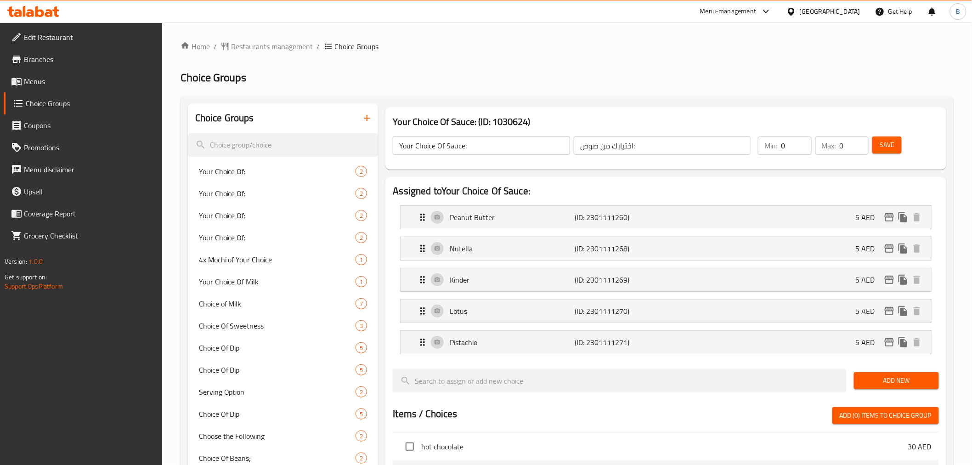
click at [375, 112] on button "button" at bounding box center [367, 118] width 22 height 22
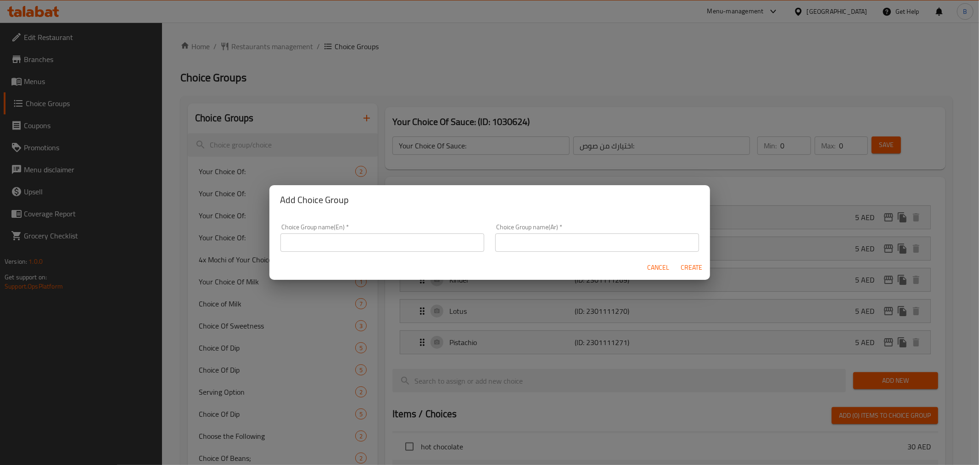
click at [388, 230] on div "Choice Group name(En)   * Choice Group name(En) *" at bounding box center [383, 238] width 204 height 28
click at [383, 232] on div "Choice Group name(En)   * Choice Group name(En) *" at bounding box center [383, 238] width 204 height 28
click at [382, 237] on input "text" at bounding box center [383, 242] width 204 height 18
type input "Your Choice Of Milk:"
click at [606, 250] on input "text" at bounding box center [597, 242] width 204 height 18
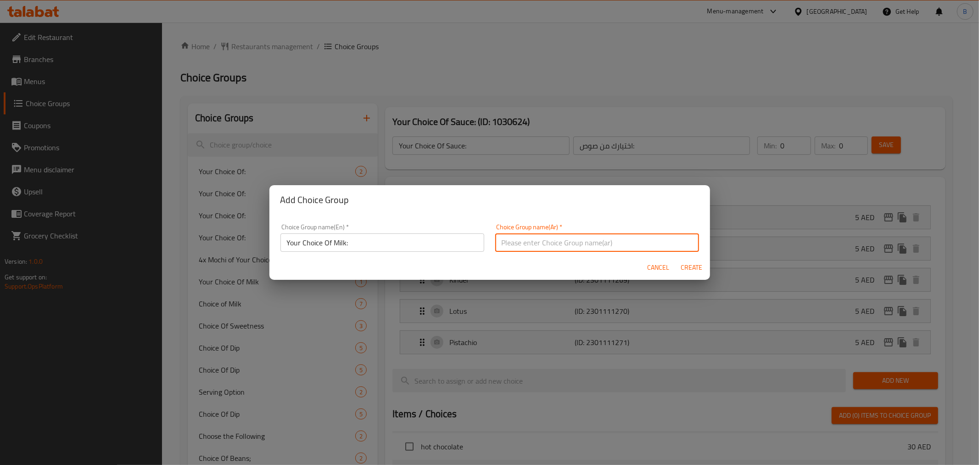
paste input "اختيارك من الحليب:"
type input "اختيارك من الحليب:"
click at [682, 267] on span "Create" at bounding box center [692, 267] width 22 height 11
type input "Your Choice Of Milk:"
type input "اختيارك من الحليب:"
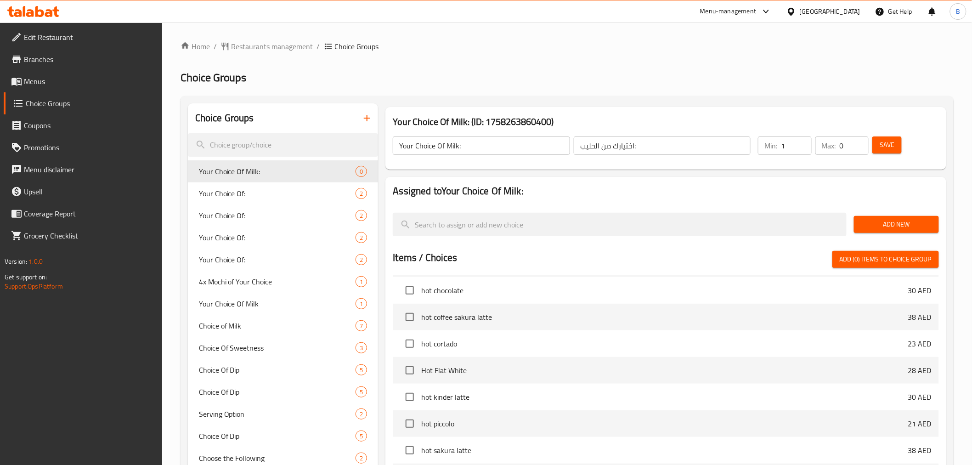
type input "1"
click at [802, 139] on input "1" at bounding box center [796, 145] width 30 height 18
type input "1"
click at [859, 141] on input "1" at bounding box center [853, 145] width 29 height 18
click at [883, 145] on span "Save" at bounding box center [886, 144] width 15 height 11
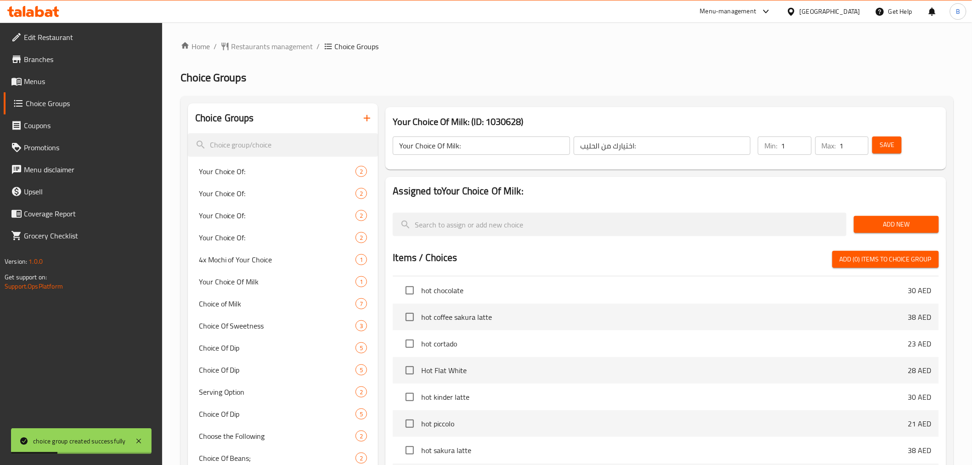
click at [875, 218] on button "Add New" at bounding box center [896, 224] width 85 height 17
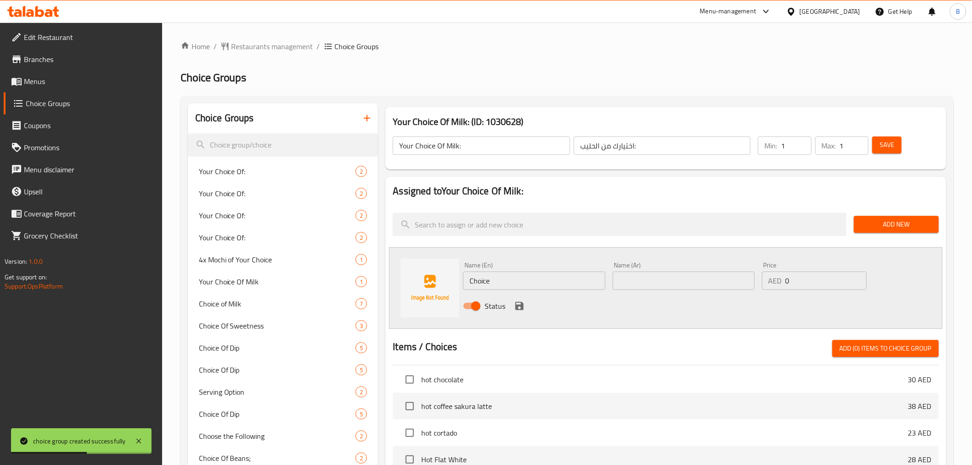
click at [484, 289] on input "Choice" at bounding box center [534, 280] width 142 height 18
click at [484, 290] on div "Name (En) Choice Name (En)" at bounding box center [533, 275] width 149 height 35
drag, startPoint x: 484, startPoint y: 290, endPoint x: 491, endPoint y: 283, distance: 9.7
click at [484, 290] on div "Name (En) Choice Name (En)" at bounding box center [533, 275] width 149 height 35
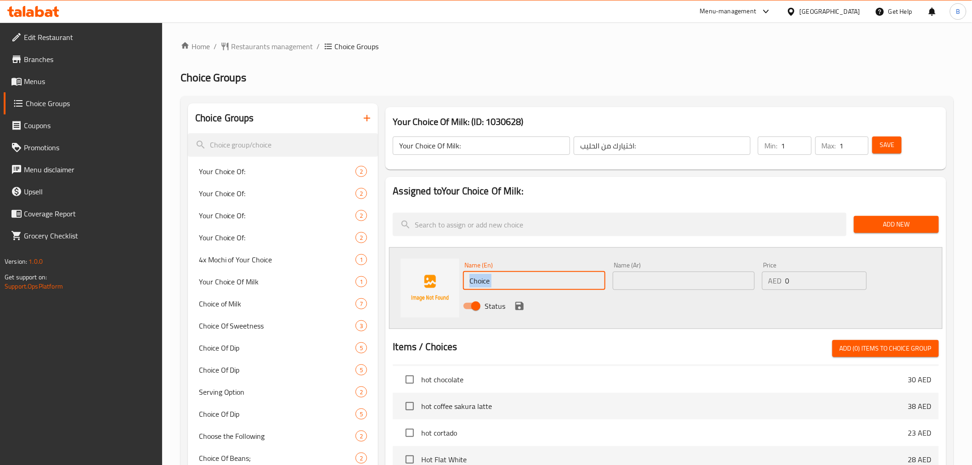
click at [515, 288] on input "Choice" at bounding box center [534, 280] width 142 height 18
click at [512, 287] on input "Choice" at bounding box center [534, 280] width 142 height 18
paste input "Full Fat Milk"
click at [512, 287] on input "ChoiceFull Fat Milk" at bounding box center [534, 280] width 142 height 18
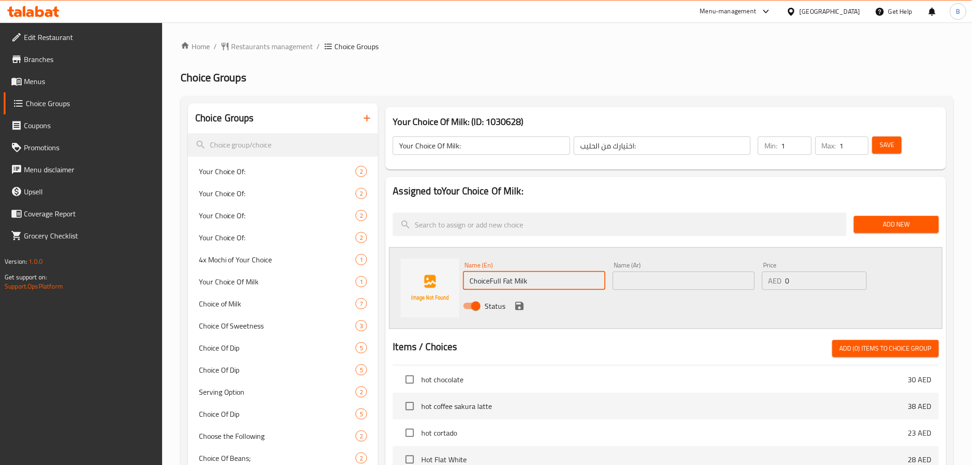
click at [512, 287] on input "ChoiceFull Fat Milk" at bounding box center [534, 280] width 142 height 18
paste input "text"
type input "Full Fat Milk"
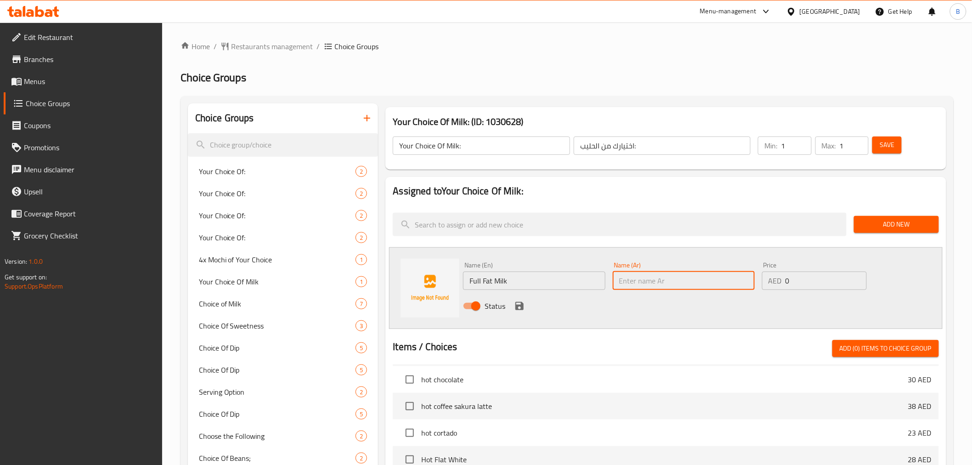
click at [639, 281] on input "text" at bounding box center [684, 280] width 142 height 18
paste input "حليب كامل الدسم"
type input "حليب كامل الدسم"
click at [521, 305] on icon "save" at bounding box center [519, 306] width 8 height 8
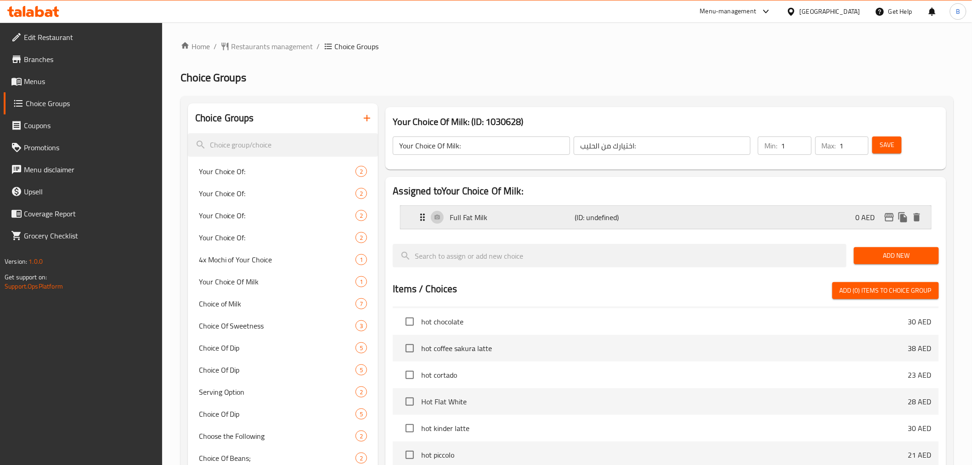
click at [902, 209] on div "Full Fat Milk (ID: undefined) 0 AED" at bounding box center [668, 217] width 502 height 23
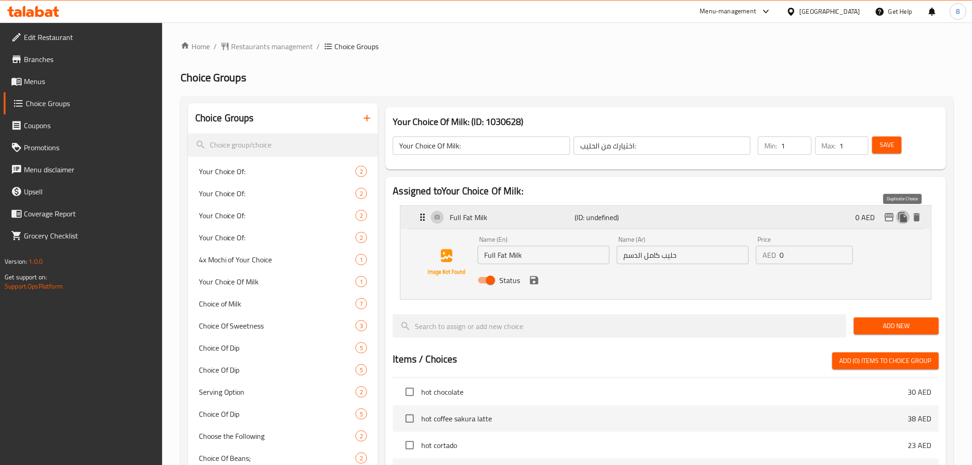
click at [899, 213] on icon "duplicate" at bounding box center [902, 217] width 9 height 10
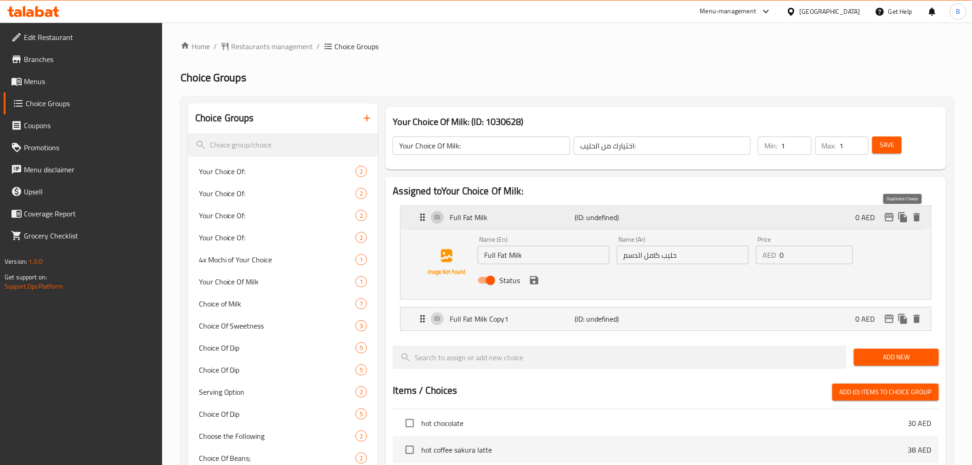
click at [899, 213] on icon "duplicate" at bounding box center [902, 217] width 9 height 10
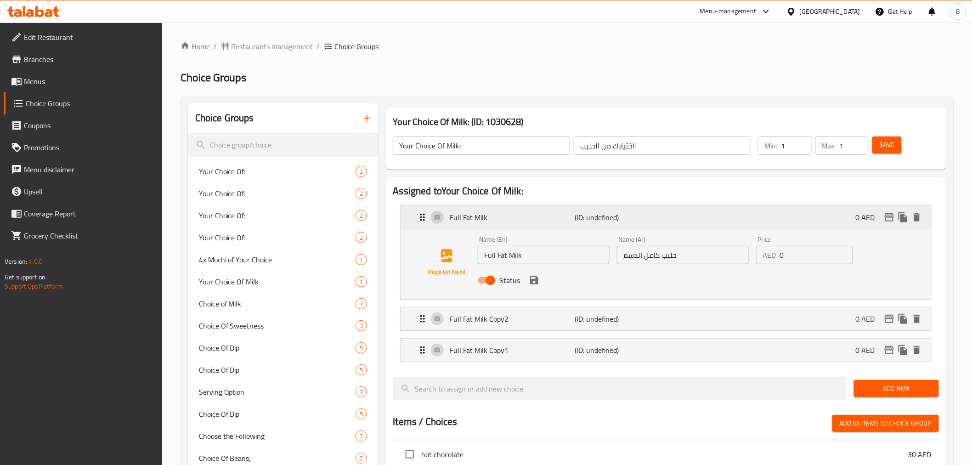
click at [655, 220] on p "(ID: undefined)" at bounding box center [617, 217] width 84 height 11
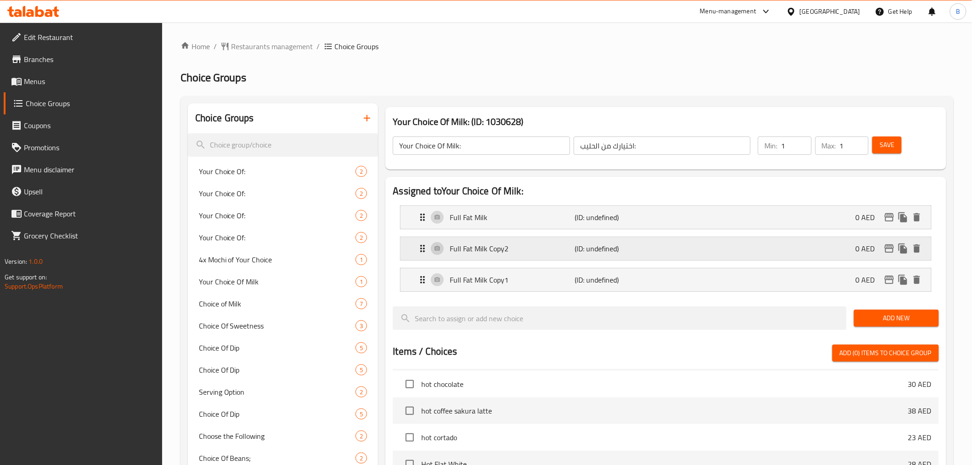
click at [512, 240] on div "Full Fat Milk Copy2 (ID: undefined) 0 AED" at bounding box center [668, 248] width 502 height 23
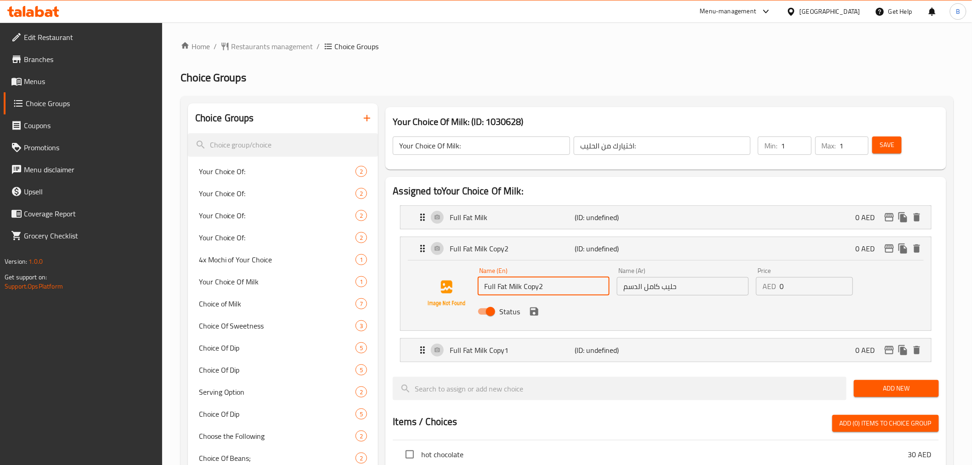
click at [506, 284] on input "Full Fat Milk Copy2" at bounding box center [544, 286] width 132 height 18
click at [506, 281] on input "Full Fat Milk Copy2" at bounding box center [544, 286] width 132 height 18
paste input "Low Fat Milk"
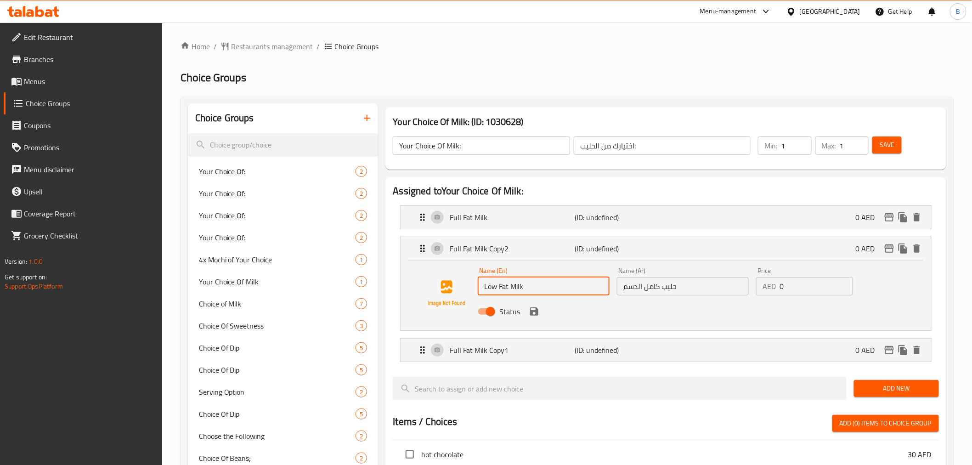
type input "Low Fat Milk"
click at [699, 285] on input "حليب كامل الدسم" at bounding box center [683, 286] width 132 height 18
click at [701, 285] on input "حليب كامل الدسم" at bounding box center [683, 286] width 132 height 18
paste input "لي"
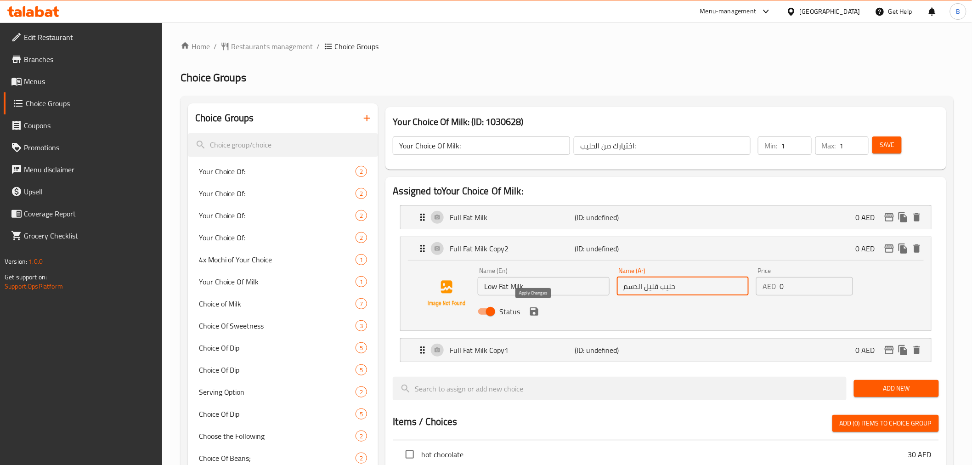
click at [534, 314] on icon "save" at bounding box center [533, 311] width 11 height 11
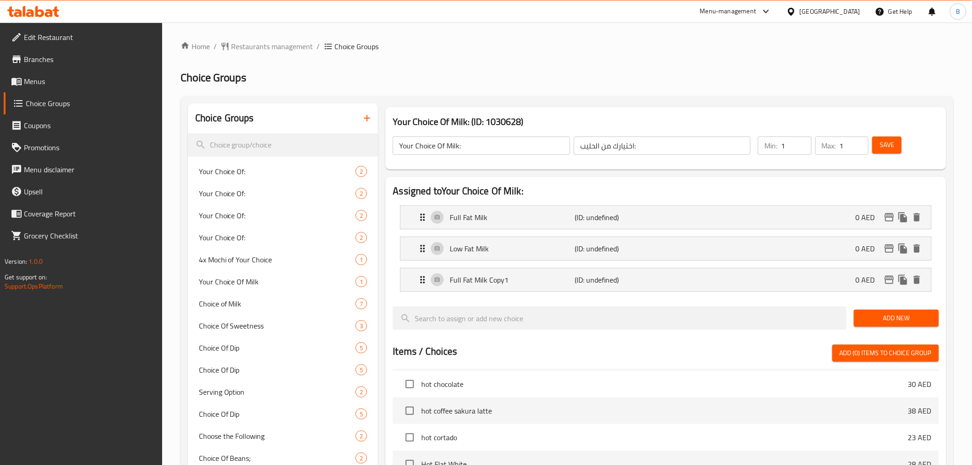
type input "حليب قليل الدسم"
click at [526, 269] on div "Full Fat Milk Copy1 (ID: undefined) 0 AED" at bounding box center [668, 279] width 502 height 23
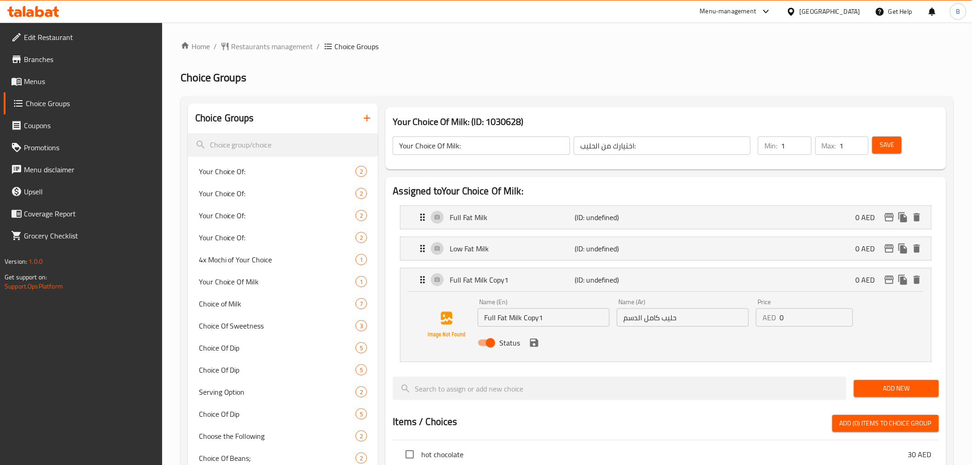
click at [505, 327] on div "Name (En) Full Fat Milk Copy1 Name (En)" at bounding box center [543, 312] width 139 height 35
drag, startPoint x: 498, startPoint y: 316, endPoint x: 498, endPoint y: 311, distance: 5.1
click at [498, 312] on input "Full Fat Milk Copy1" at bounding box center [544, 317] width 132 height 18
click at [498, 311] on input "Full Fat Milk Copy1" at bounding box center [544, 317] width 132 height 18
click at [498, 313] on input "Full Fat Milk Copy1" at bounding box center [544, 317] width 132 height 18
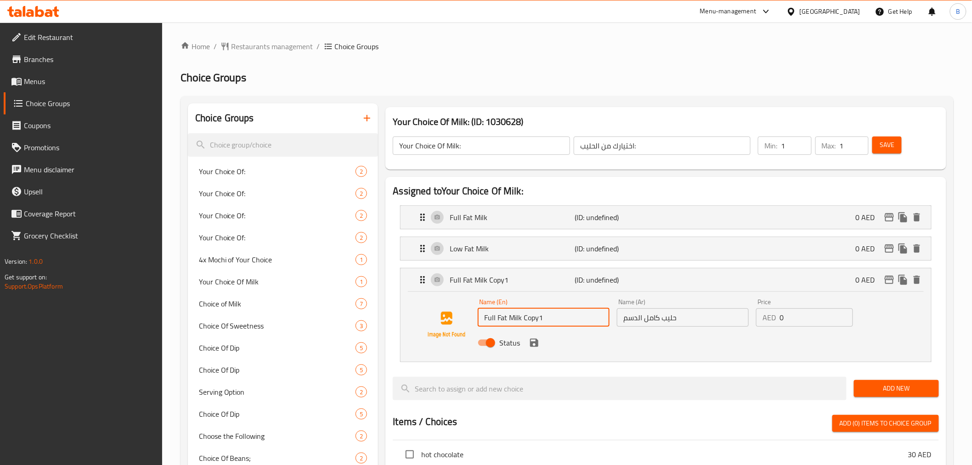
click at [498, 313] on input "Full Fat Milk Copy1" at bounding box center [544, 317] width 132 height 18
paste input "Coconut Water"
type input "Coconut Water"
click at [663, 319] on input "حليب كامل الدسم" at bounding box center [683, 317] width 132 height 18
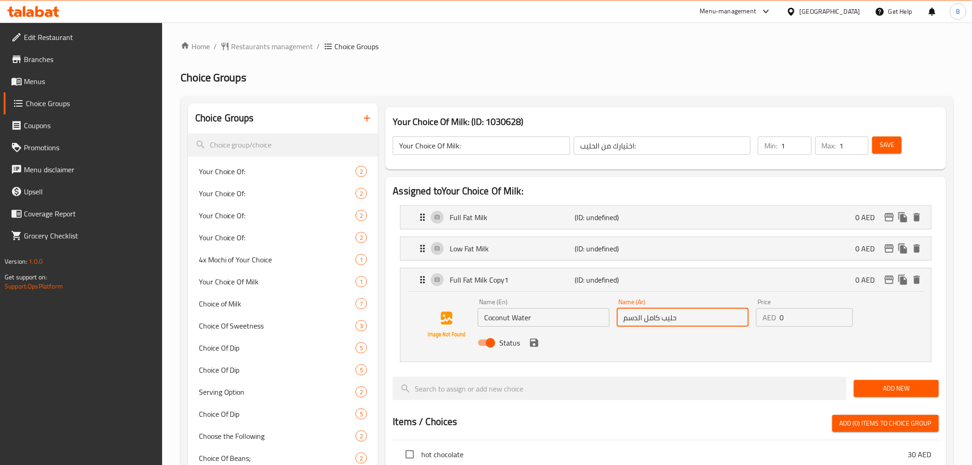
click at [664, 320] on input "حليب كامل الدسم" at bounding box center [683, 317] width 132 height 18
click at [664, 324] on input "حليب كامل الدسم" at bounding box center [683, 317] width 132 height 18
click at [664, 323] on input "حليب كامل الدسم" at bounding box center [683, 317] width 132 height 18
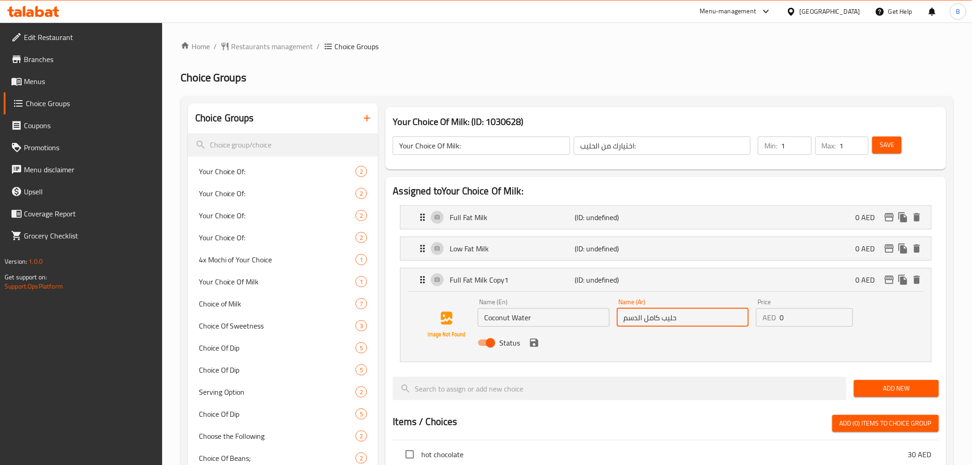
click at [664, 323] on input "حليب كامل الدسم" at bounding box center [683, 317] width 132 height 18
click at [663, 323] on input "حليب كامل الدسم" at bounding box center [683, 317] width 132 height 18
paste input "ماء جوز الهند"
type input "ماء جوز الهند"
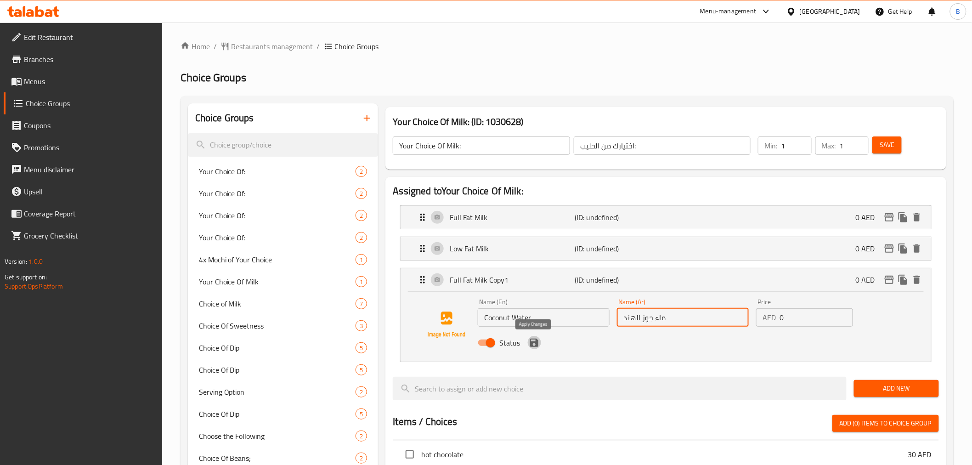
click at [530, 346] on icon "save" at bounding box center [534, 342] width 8 height 8
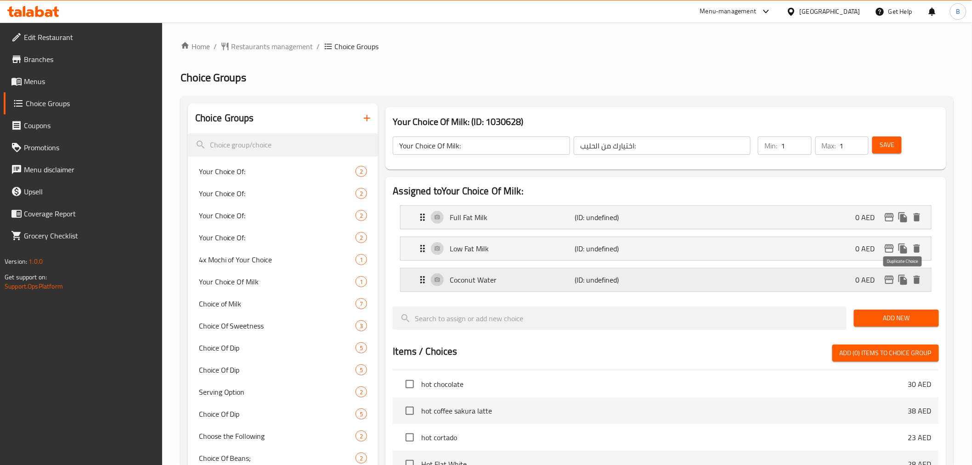
click at [899, 281] on icon "duplicate" at bounding box center [902, 280] width 9 height 10
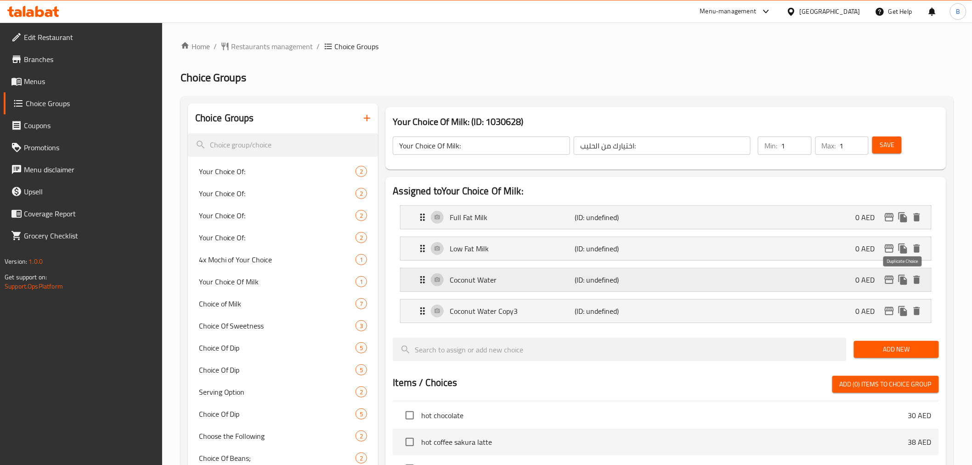
click at [899, 281] on icon "duplicate" at bounding box center [902, 280] width 9 height 10
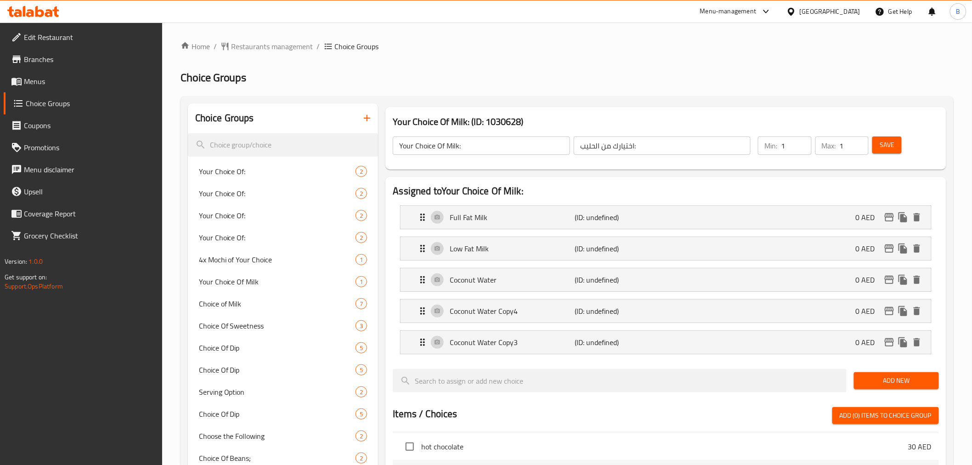
drag, startPoint x: 575, startPoint y: 309, endPoint x: 571, endPoint y: 323, distance: 14.5
click at [576, 314] on nav "Full Fat Milk (ID: undefined) 0 AED Name (En) Full Fat Milk Name (En) Name (Ar)…" at bounding box center [665, 279] width 545 height 163
click at [561, 323] on div "Coconut Water Copy4 (ID: undefined) 0 AED Name (En) Coconut Water Copy4 Name (E…" at bounding box center [665, 311] width 531 height 24
click at [540, 311] on p "Coconut Water Copy4" at bounding box center [512, 310] width 125 height 11
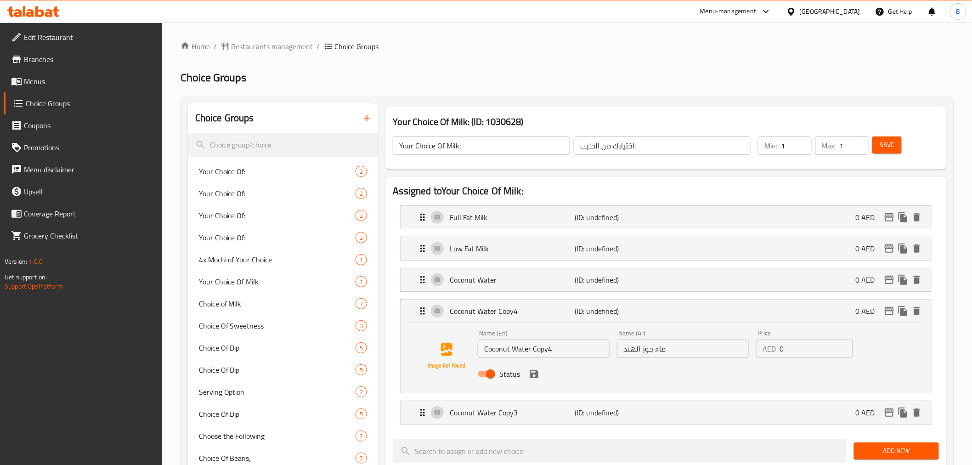
click at [505, 346] on input "Coconut Water Copy4" at bounding box center [544, 348] width 132 height 18
click at [505, 347] on input "Coconut Water Copy4" at bounding box center [544, 348] width 132 height 18
click at [494, 411] on p "Coconut Water Copy3" at bounding box center [512, 412] width 125 height 11
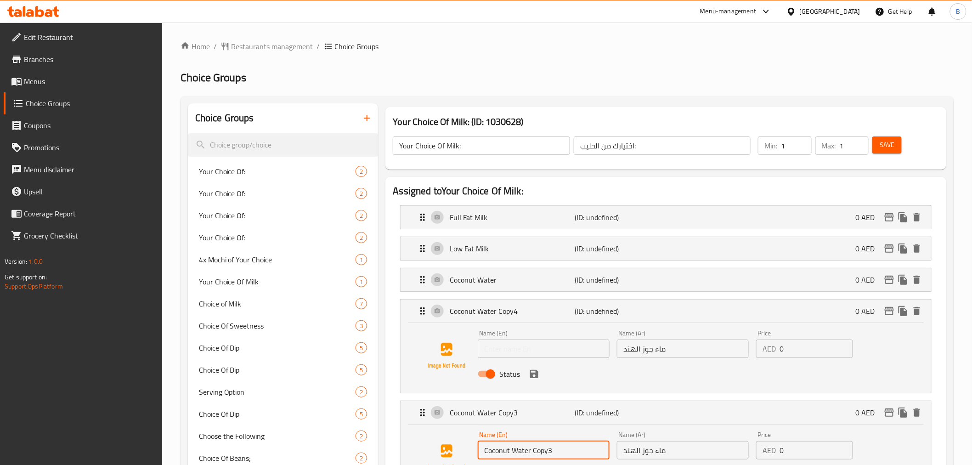
click at [504, 455] on input "Coconut Water Copy3" at bounding box center [544, 450] width 132 height 18
click at [505, 455] on input "Coconut Water Copy3" at bounding box center [544, 450] width 132 height 18
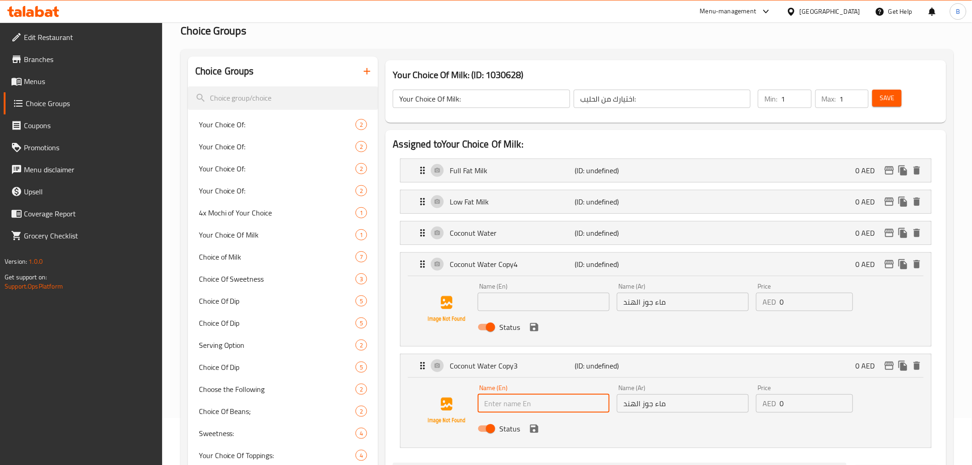
scroll to position [102, 0]
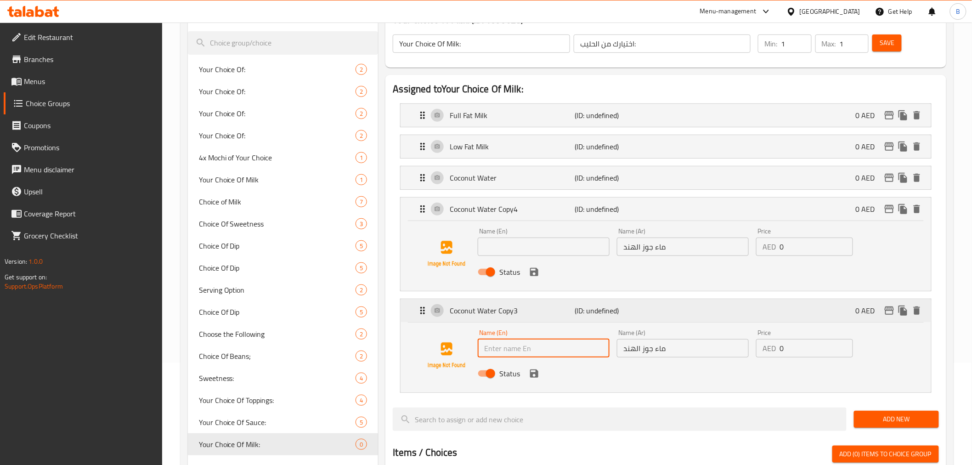
click at [906, 315] on icon "duplicate" at bounding box center [902, 310] width 9 height 10
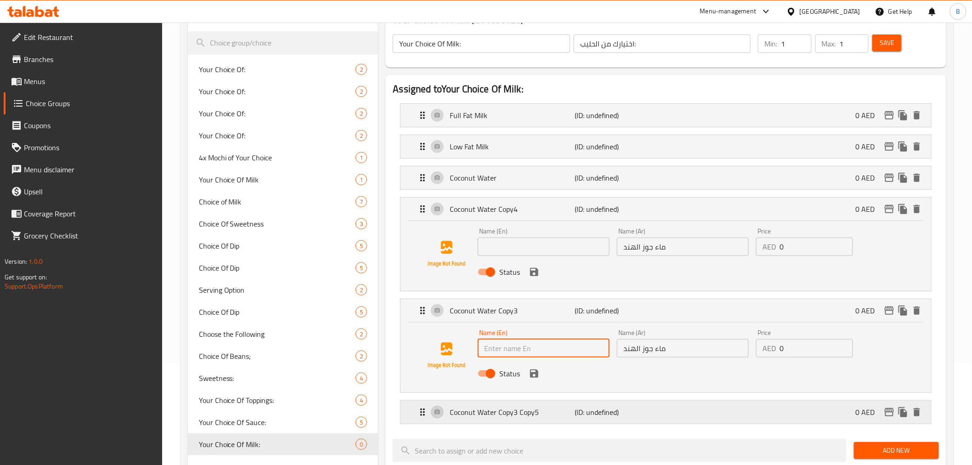
click at [552, 414] on p "Coconut Water Copy3 Copy5" at bounding box center [512, 411] width 125 height 11
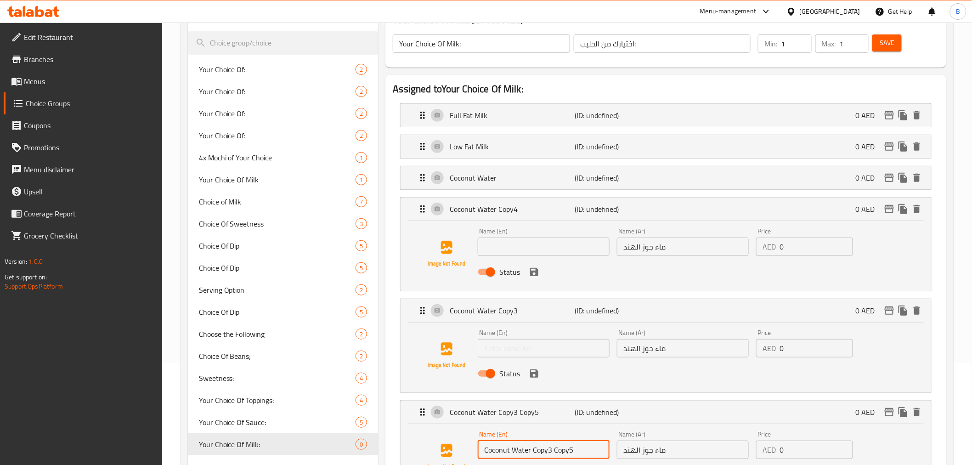
click at [537, 453] on input "Coconut Water Copy3 Copy5" at bounding box center [544, 449] width 132 height 18
drag, startPoint x: 655, startPoint y: 445, endPoint x: 656, endPoint y: 438, distance: 7.8
click at [656, 438] on div "Name (Ar) ماء جوز الهند Name (Ar)" at bounding box center [683, 445] width 132 height 28
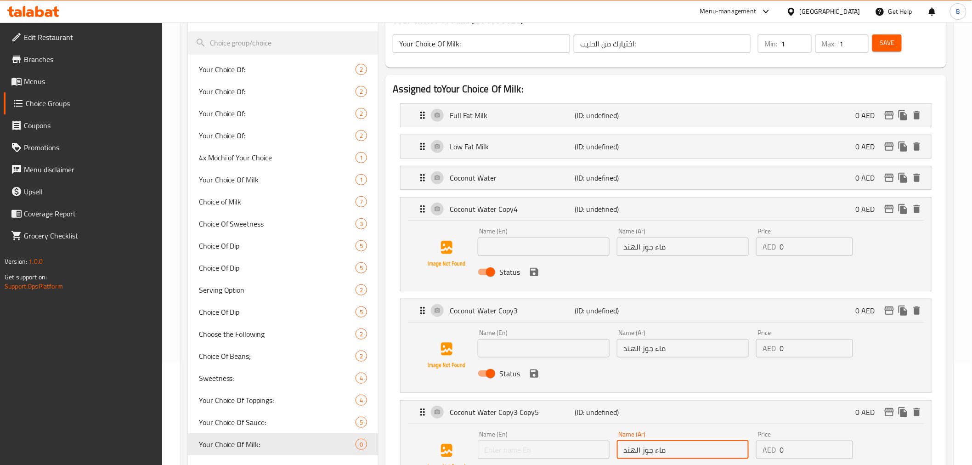
click at [656, 438] on div "Name (Ar) ماء جوز الهند Name (Ar)" at bounding box center [683, 445] width 132 height 28
click at [657, 448] on input "ماء جوز الهند" at bounding box center [683, 449] width 132 height 18
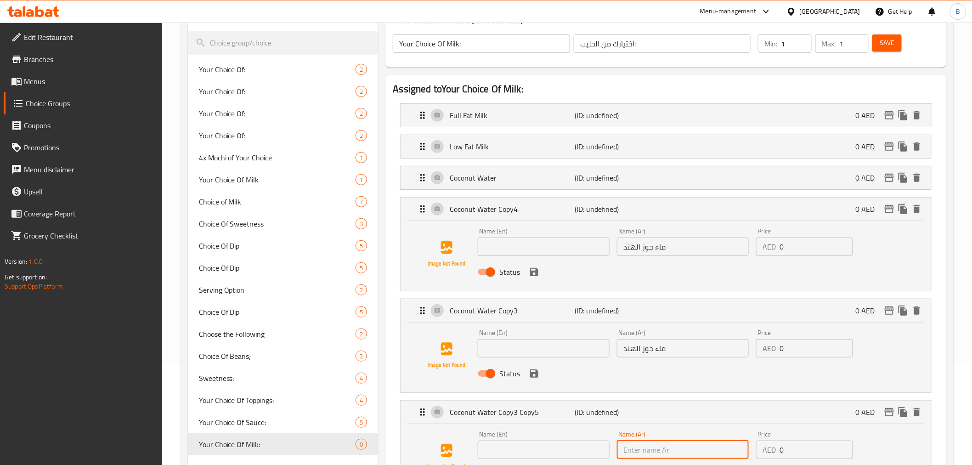
click at [668, 356] on input "ماء جوز الهند" at bounding box center [683, 348] width 132 height 18
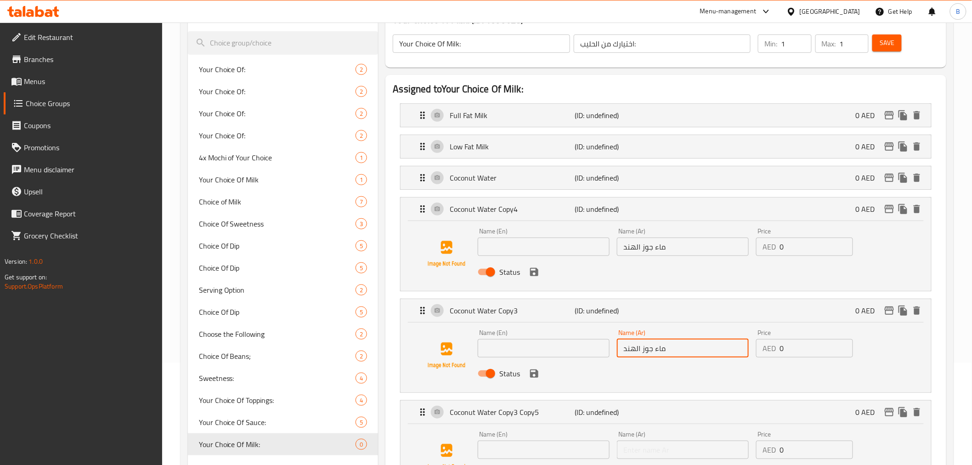
click at [668, 356] on input "ماء جوز الهند" at bounding box center [683, 348] width 132 height 18
click at [657, 252] on input "ماء جوز الهند" at bounding box center [683, 246] width 132 height 18
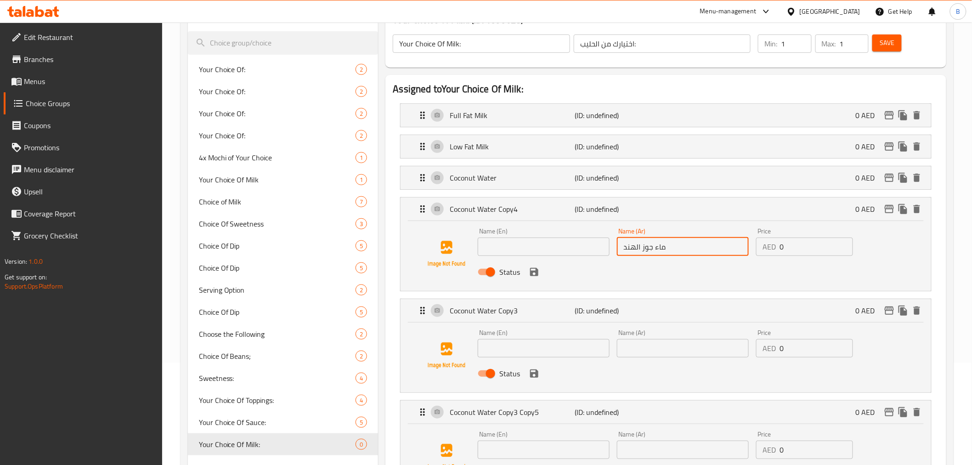
click at [657, 252] on input "ماء جوز الهند" at bounding box center [683, 246] width 132 height 18
drag, startPoint x: 796, startPoint y: 233, endPoint x: 798, endPoint y: 238, distance: 5.4
click at [798, 233] on div "Price AED 0 Price" at bounding box center [804, 242] width 97 height 28
click at [797, 246] on input "0" at bounding box center [815, 246] width 73 height 18
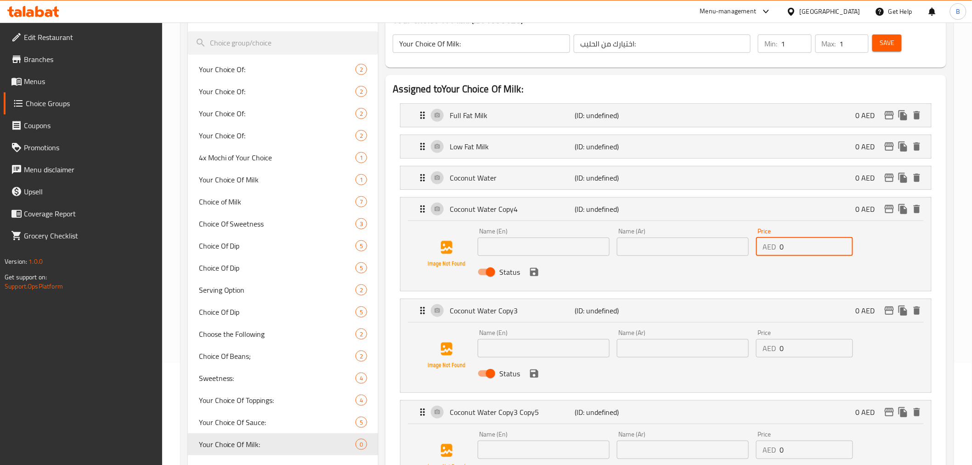
click at [797, 246] on input "0" at bounding box center [815, 246] width 73 height 18
click at [797, 242] on input "0" at bounding box center [815, 246] width 73 height 18
type input "5"
click at [784, 355] on input "0" at bounding box center [815, 348] width 73 height 18
click at [782, 357] on div "Price AED 0 Price" at bounding box center [804, 343] width 104 height 35
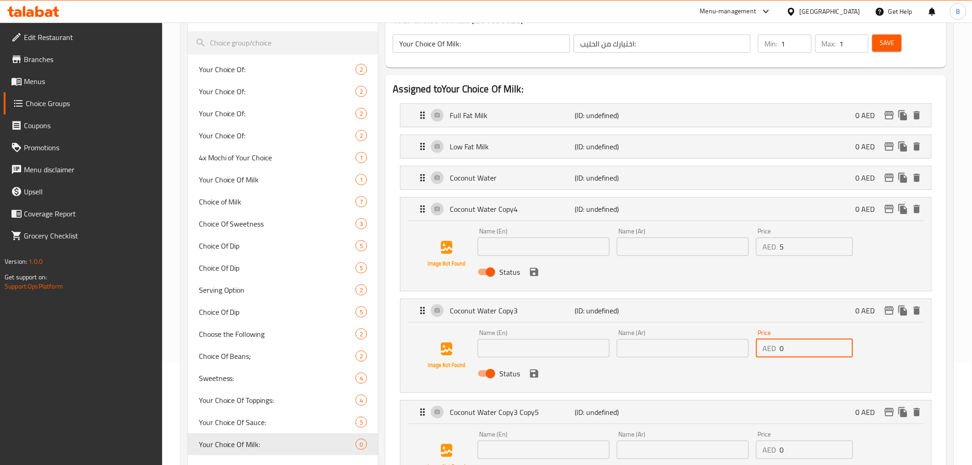
click at [783, 361] on div "Status" at bounding box center [682, 373] width 417 height 25
click at [790, 347] on input "0" at bounding box center [815, 348] width 73 height 18
type input "5"
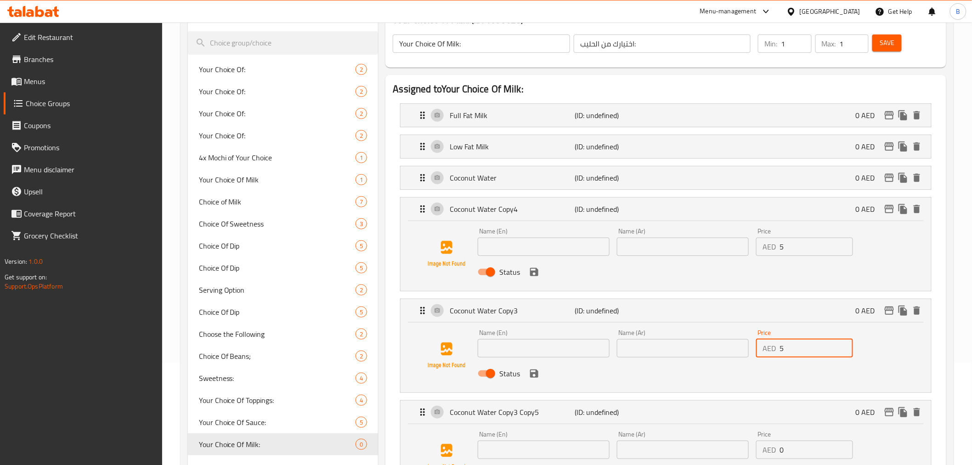
click at [782, 447] on input "0" at bounding box center [815, 449] width 73 height 18
type input "5"
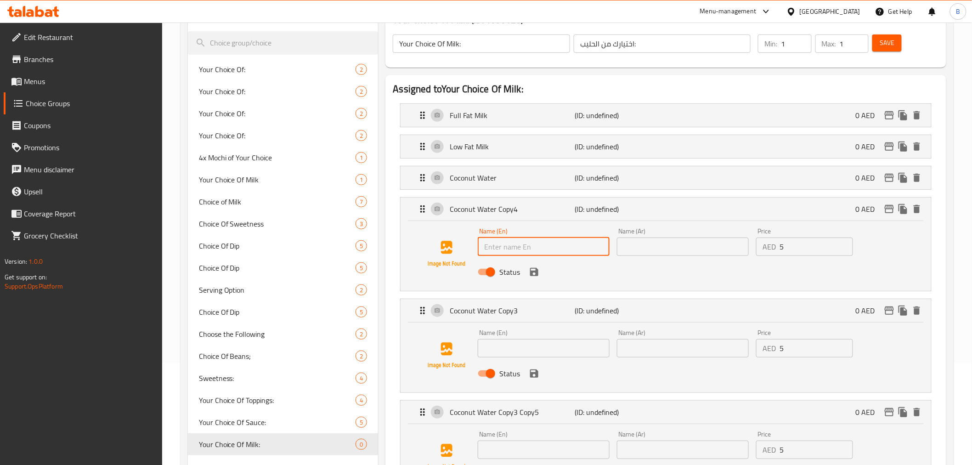
click at [552, 244] on input "text" at bounding box center [544, 246] width 132 height 18
paste input "Lactose-free Milk"
type input "Lactose-free Milk"
click at [658, 244] on input "text" at bounding box center [683, 246] width 132 height 18
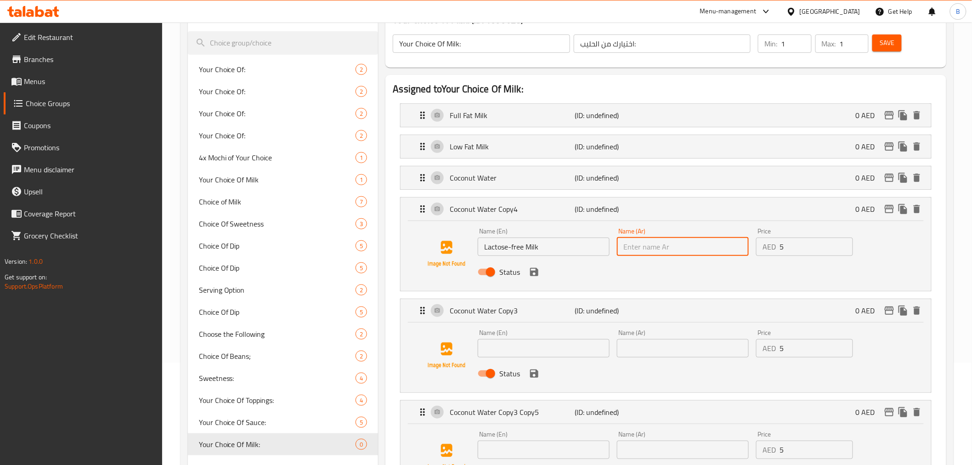
paste input "حليب خالي من اللاكتوز"
type input "حليب خالي من اللاكتوز"
click at [566, 250] on input "Lactose-free Milk" at bounding box center [544, 246] width 132 height 18
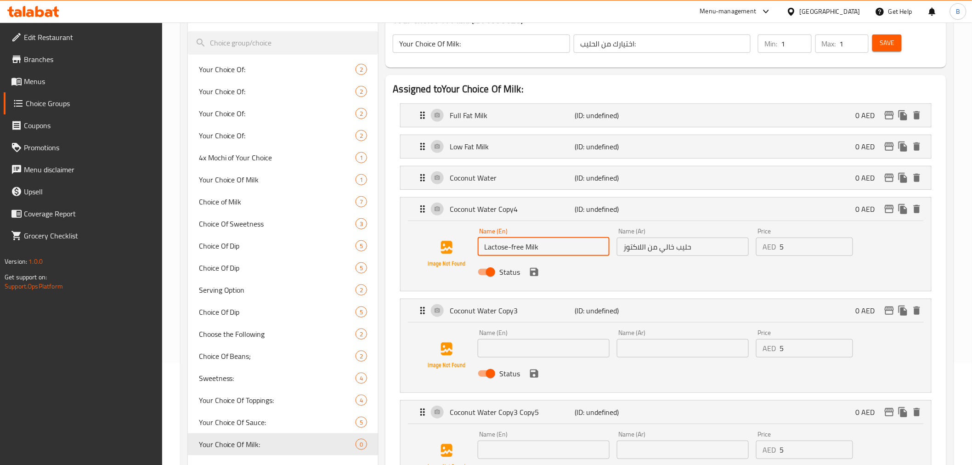
click at [566, 250] on input "Lactose-free Milk" at bounding box center [544, 246] width 132 height 18
type input "Lactose-Free Milk"
click at [572, 355] on input "text" at bounding box center [544, 348] width 132 height 18
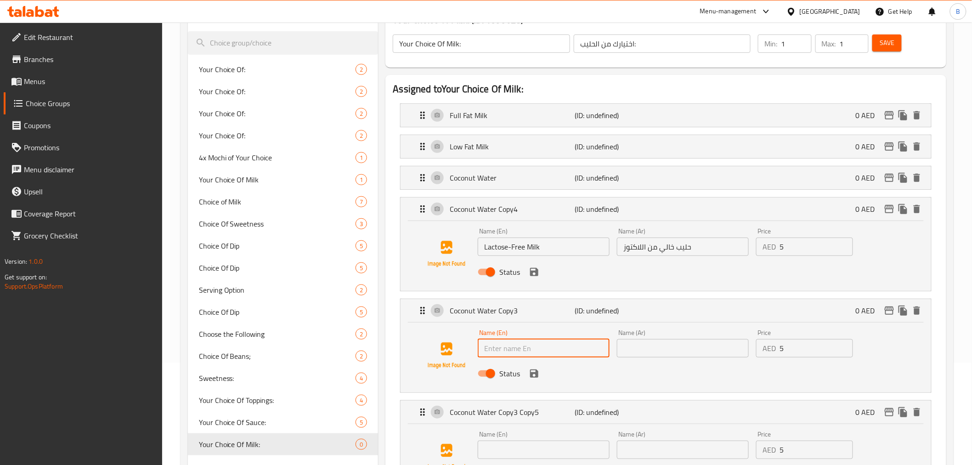
paste input "Coconut Milk"
type input "Coconut Milk"
click at [636, 356] on input "text" at bounding box center [683, 348] width 132 height 18
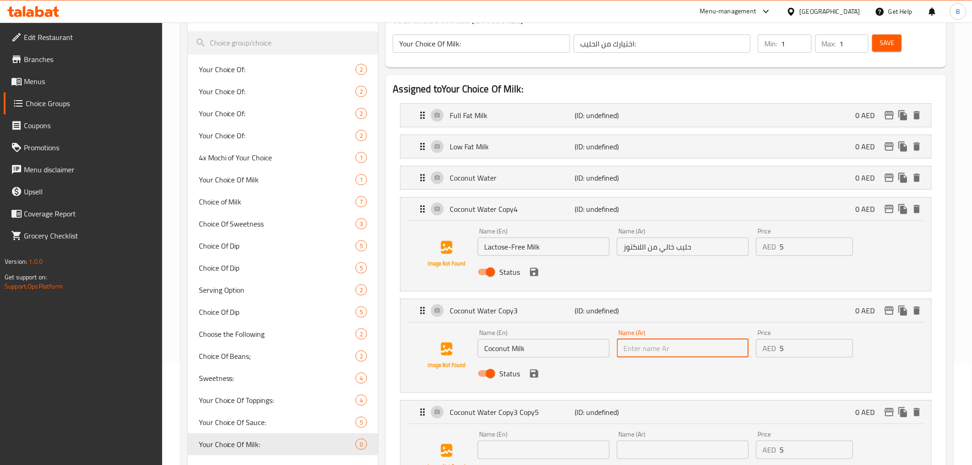
paste input "حليب جوز الهند"
click at [534, 372] on icon "save" at bounding box center [534, 373] width 8 height 8
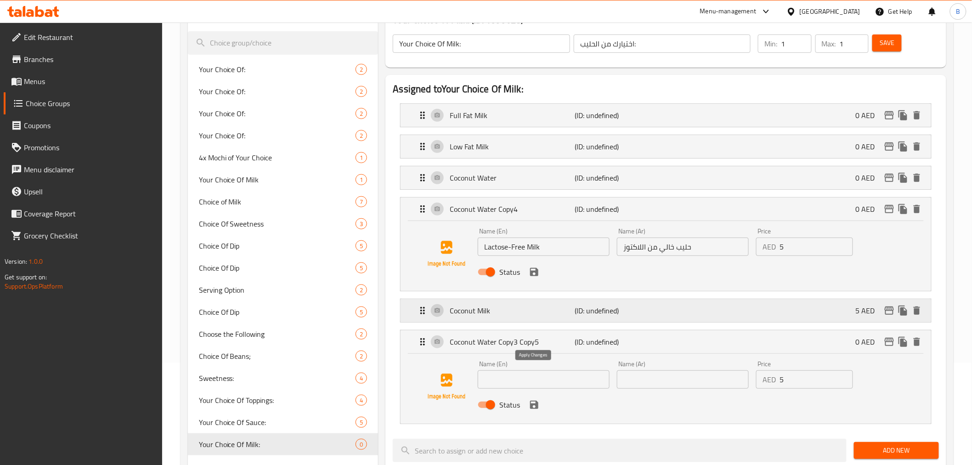
type input "حليب جوز الهند"
click at [532, 271] on icon "save" at bounding box center [534, 272] width 8 height 8
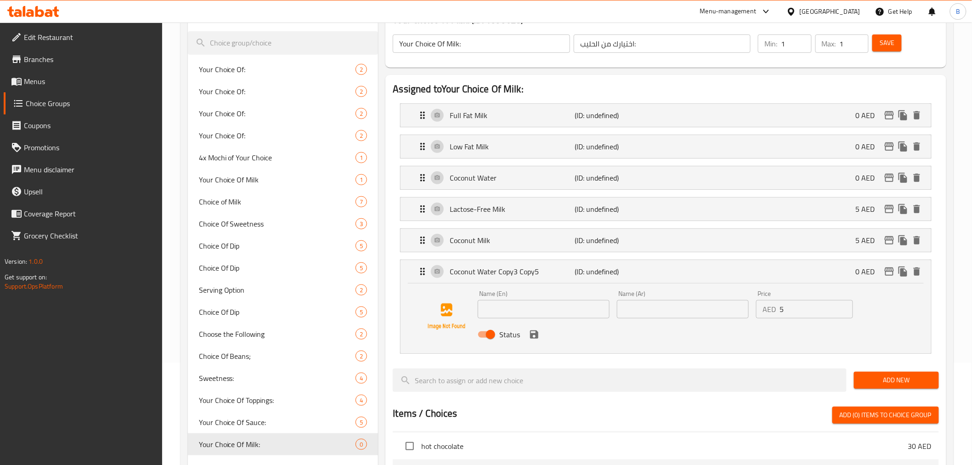
click at [555, 307] on input "text" at bounding box center [544, 309] width 132 height 18
paste input "Oat Milk"
type input "Oat Milk"
click at [663, 292] on div "Name (Ar) Name (Ar)" at bounding box center [683, 304] width 132 height 28
click at [662, 306] on input "text" at bounding box center [683, 309] width 132 height 18
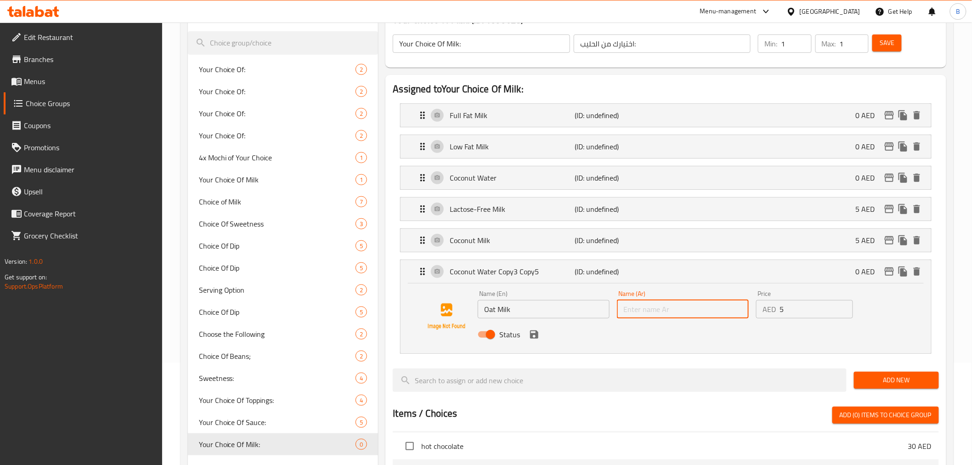
paste input "حليب الشوفان"
click at [530, 332] on icon "save" at bounding box center [533, 334] width 11 height 11
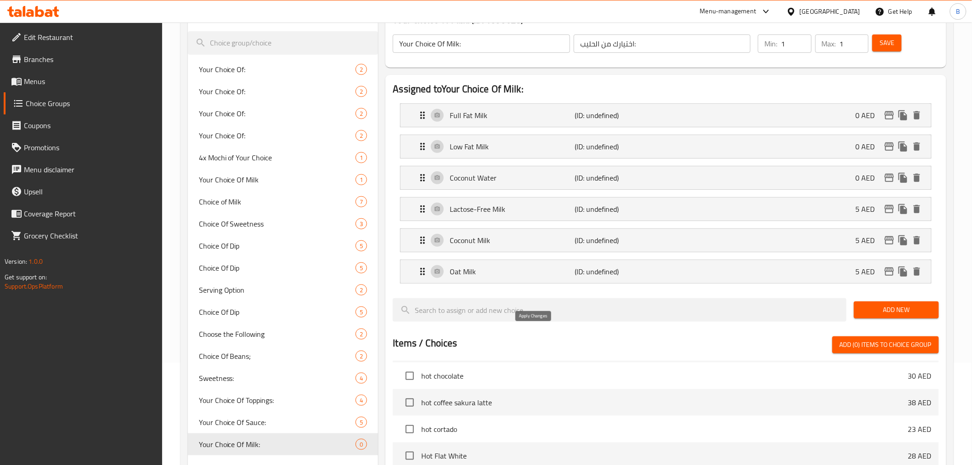
type input "حليب الشوفان"
click at [903, 274] on icon "duplicate" at bounding box center [902, 271] width 9 height 10
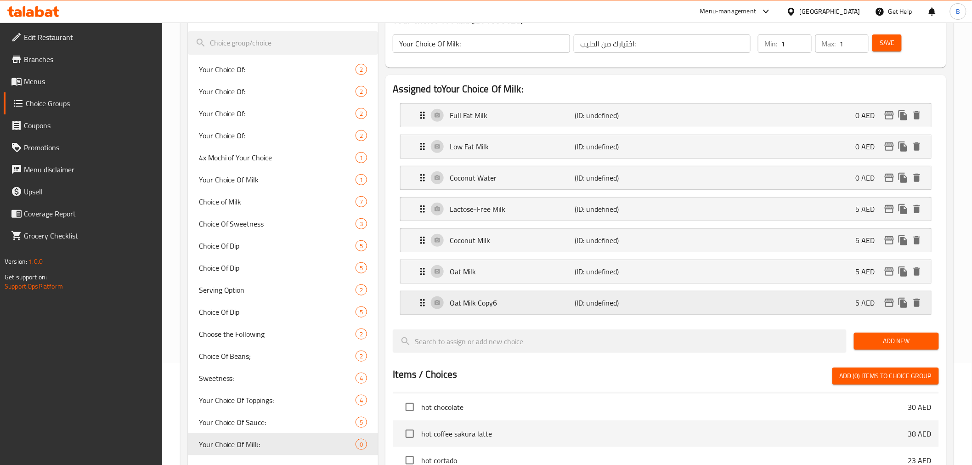
click at [727, 298] on div "Oat Milk Copy6 (ID: undefined) 5 AED" at bounding box center [668, 302] width 502 height 23
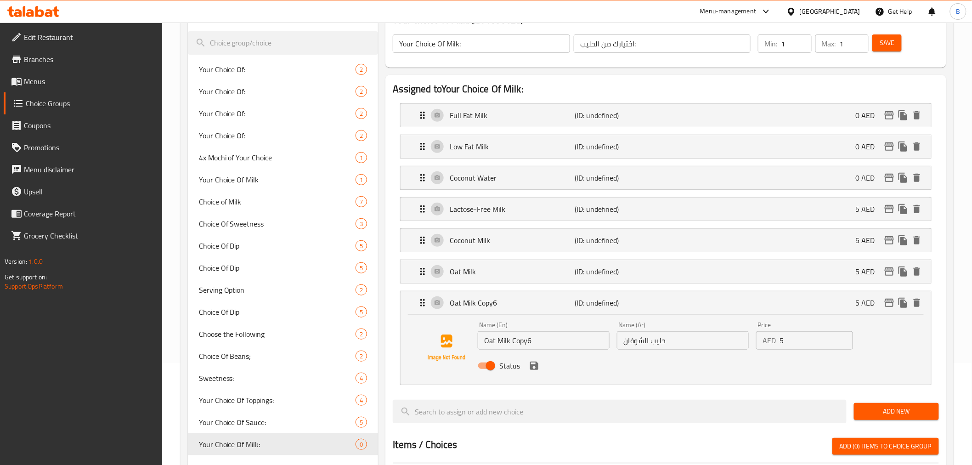
click at [511, 341] on input "Oat Milk Copy6" at bounding box center [544, 340] width 132 height 18
click at [512, 340] on input "Oat Milk Copy6" at bounding box center [544, 340] width 132 height 18
paste input "Almond Milk"
type input "Almond Milk"
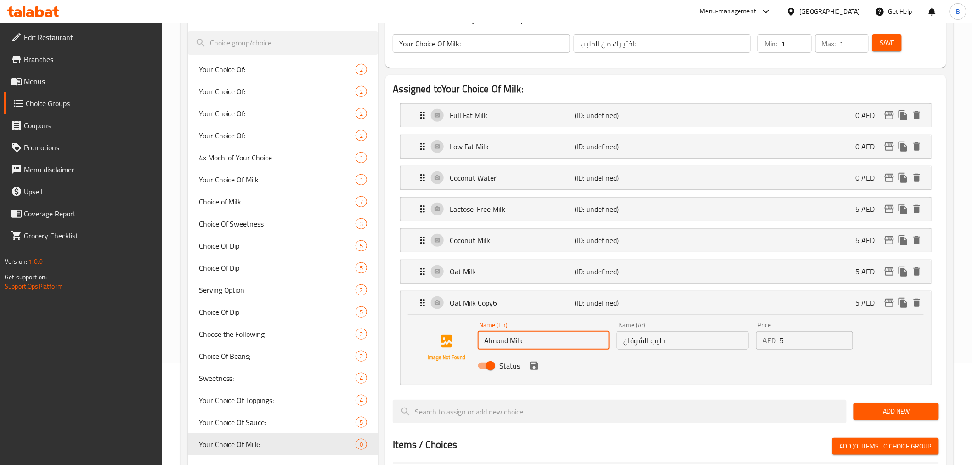
click at [677, 341] on input "حليب الشوفان" at bounding box center [683, 340] width 132 height 18
click at [677, 345] on input "حليب الشوفان" at bounding box center [683, 340] width 132 height 18
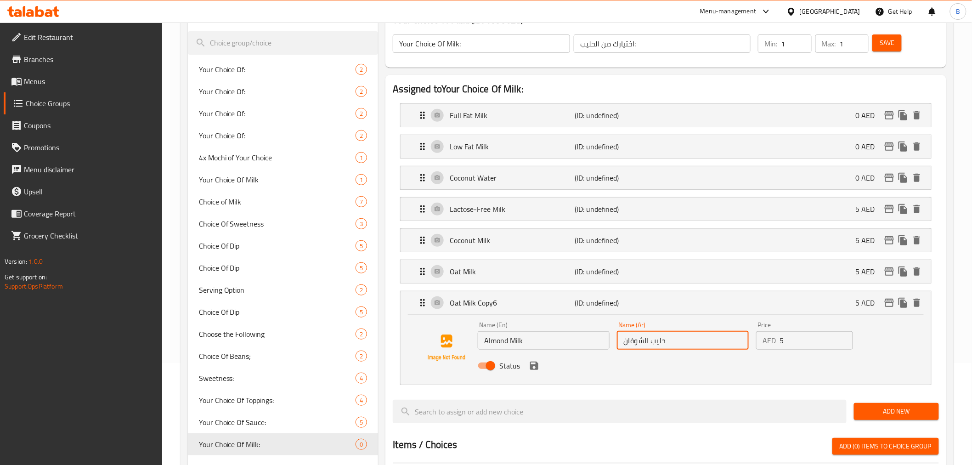
paste input "لوز"
click at [537, 372] on div "Status" at bounding box center [682, 365] width 417 height 25
click at [532, 365] on icon "save" at bounding box center [534, 365] width 8 height 8
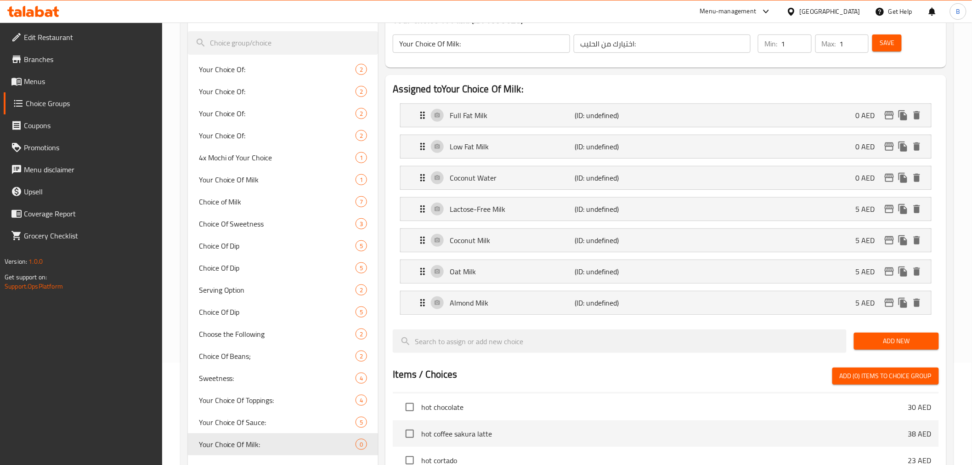
type input "حليب اللوز"
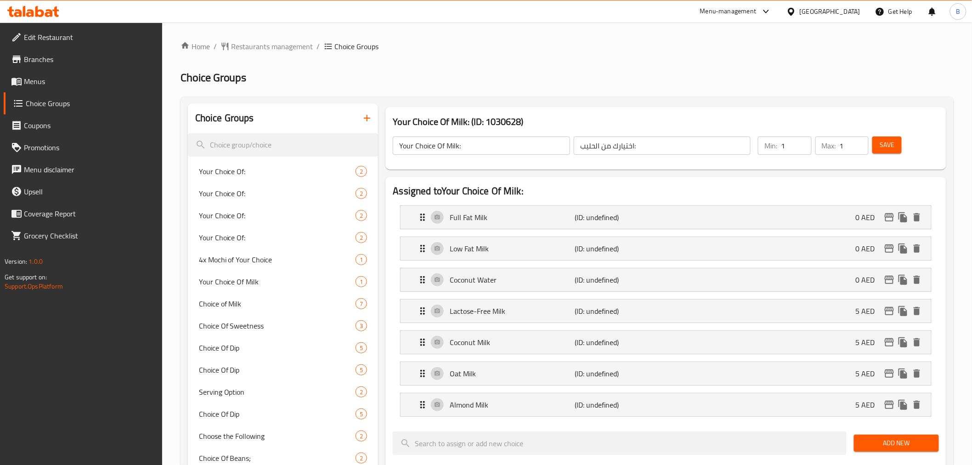
click at [887, 154] on div "Save" at bounding box center [899, 146] width 59 height 22
click at [884, 143] on span "Save" at bounding box center [886, 144] width 15 height 11
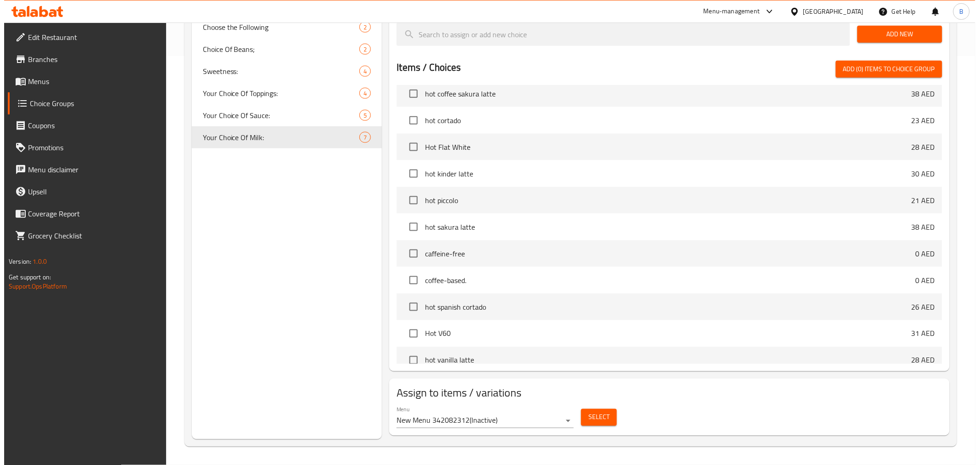
scroll to position [612, 0]
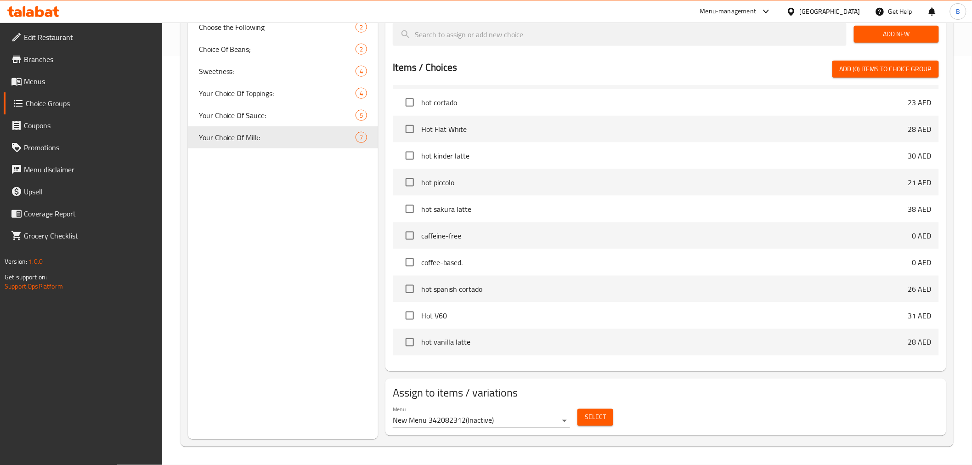
click at [577, 421] on button "Select" at bounding box center [595, 417] width 36 height 17
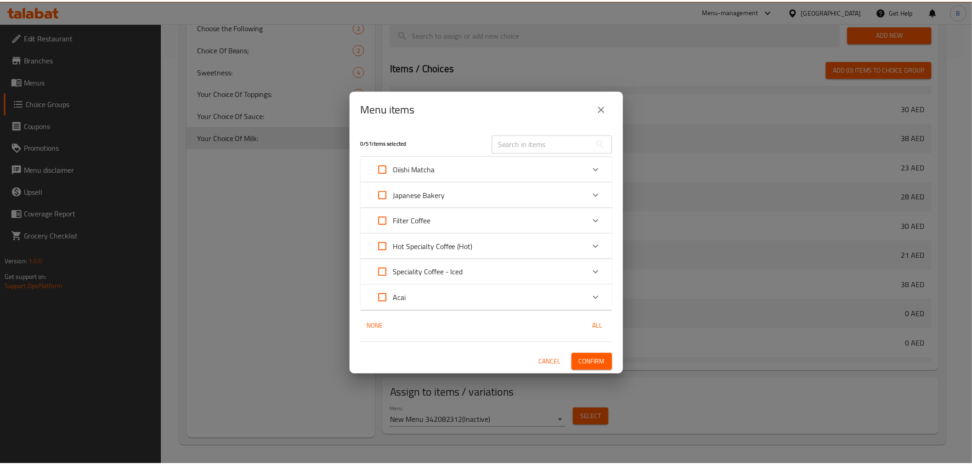
scroll to position [673, 0]
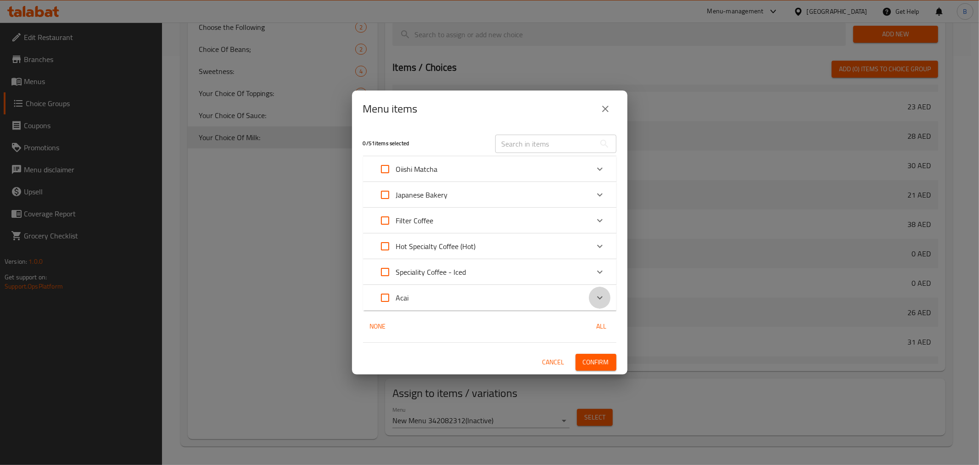
click at [603, 298] on icon "Expand" at bounding box center [600, 297] width 11 height 11
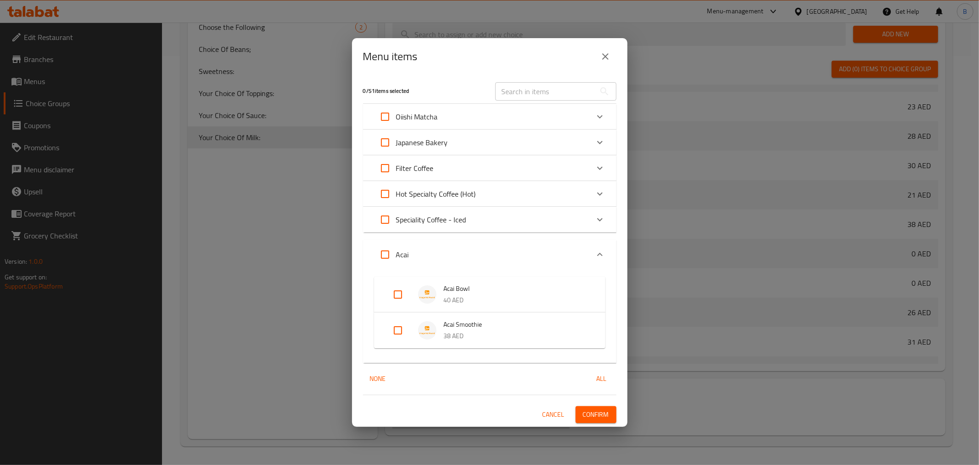
click at [400, 332] on input "Expand" at bounding box center [398, 330] width 22 height 22
checkbox input "true"
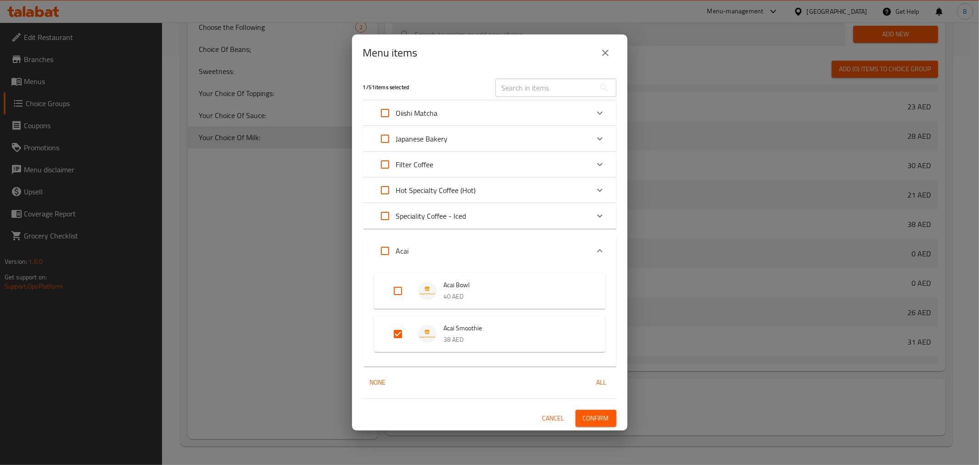
click at [605, 414] on span "Confirm" at bounding box center [596, 417] width 26 height 11
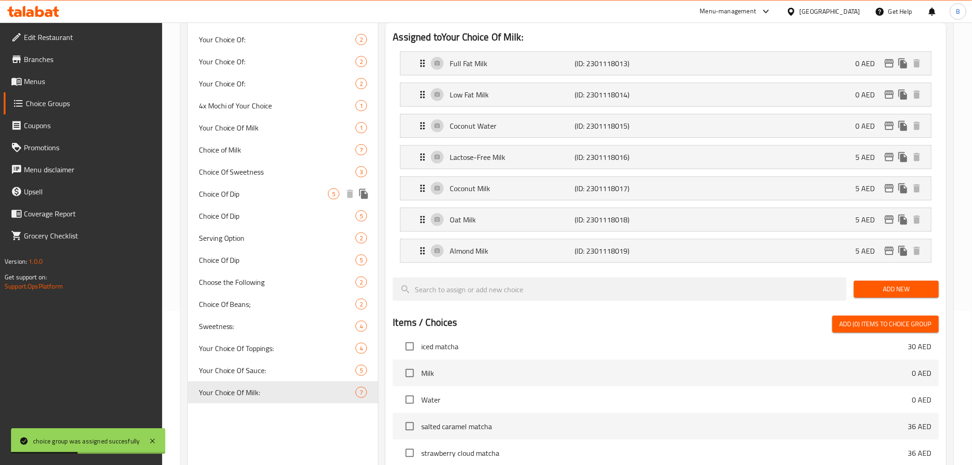
scroll to position [0, 0]
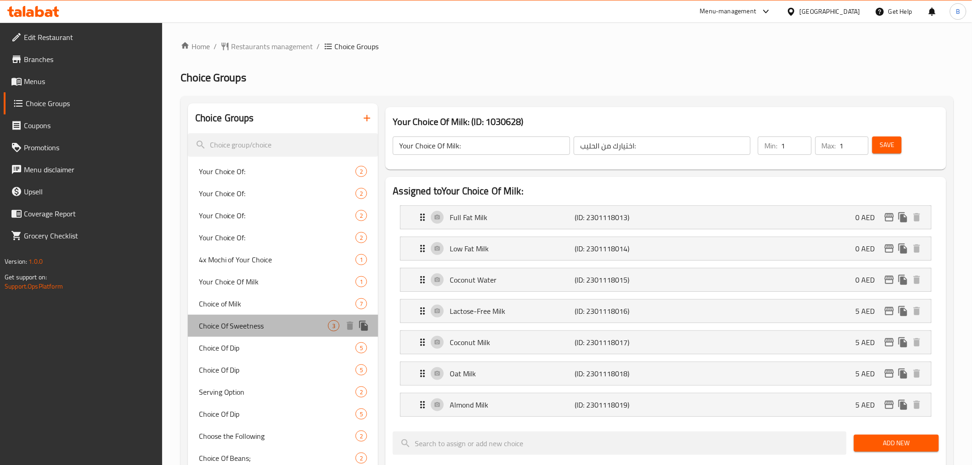
click at [221, 321] on span "Choice Of Sweetness" at bounding box center [263, 325] width 129 height 11
type input "Choice Of Sweetness"
type input "اختيارك من التحلية"
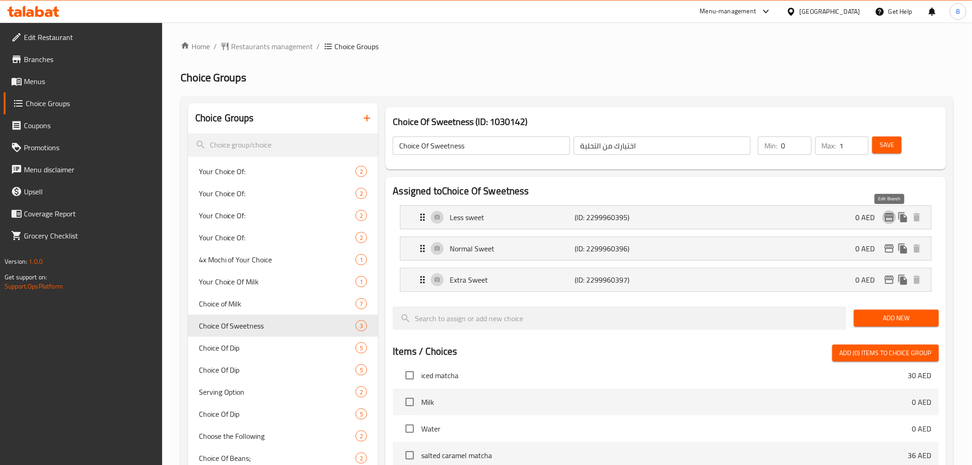
click at [890, 210] on nav "Less sweet (ID: 2299960395) 0 AED Name (En) Less sweet Name (En) Name (Ar) سكر …" at bounding box center [665, 248] width 545 height 101
type input "1"
click at [804, 141] on input "1" at bounding box center [796, 145] width 30 height 18
click at [888, 219] on icon "edit" at bounding box center [888, 217] width 11 height 11
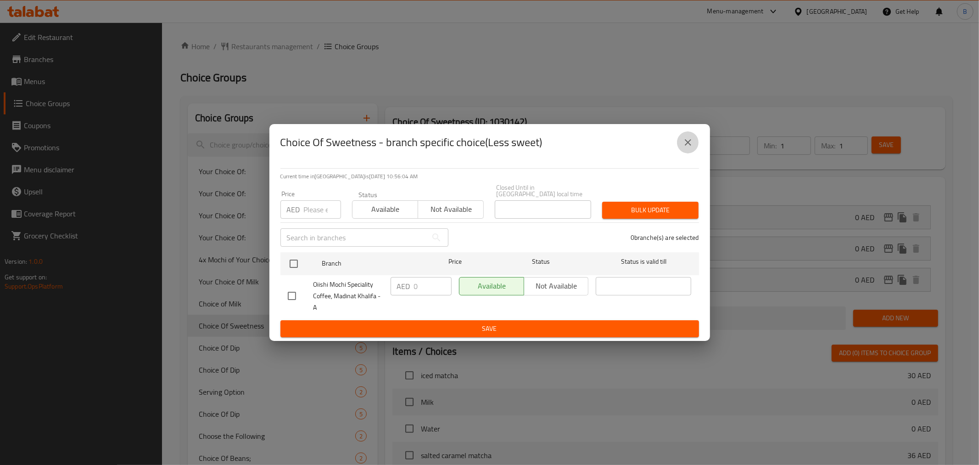
click at [688, 143] on icon "close" at bounding box center [688, 142] width 11 height 11
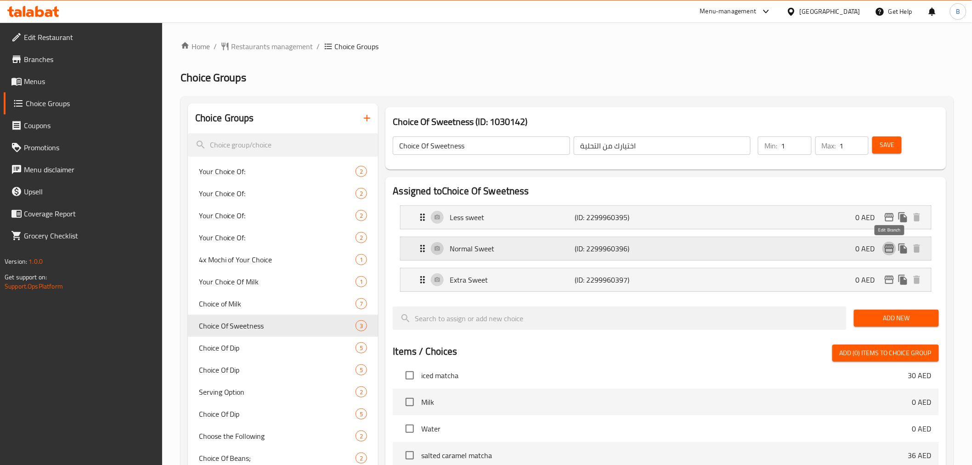
click at [888, 251] on icon "edit" at bounding box center [888, 248] width 11 height 11
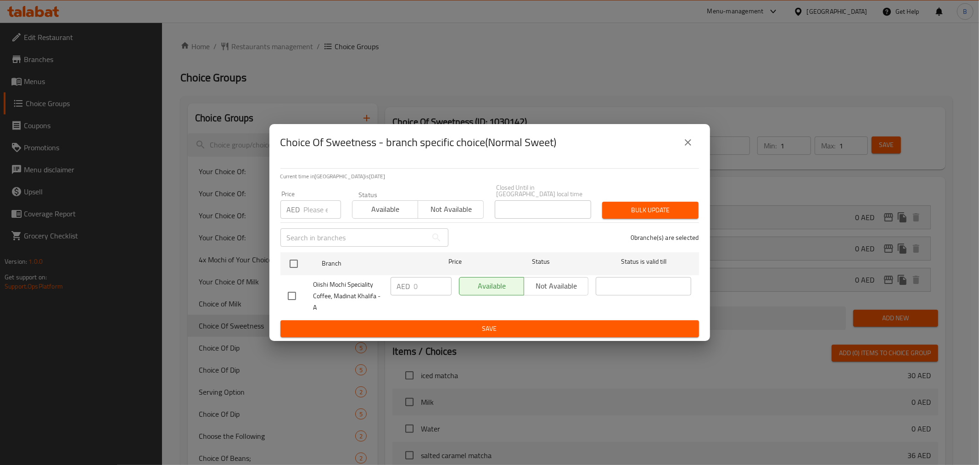
click at [686, 145] on icon "close" at bounding box center [688, 142] width 11 height 11
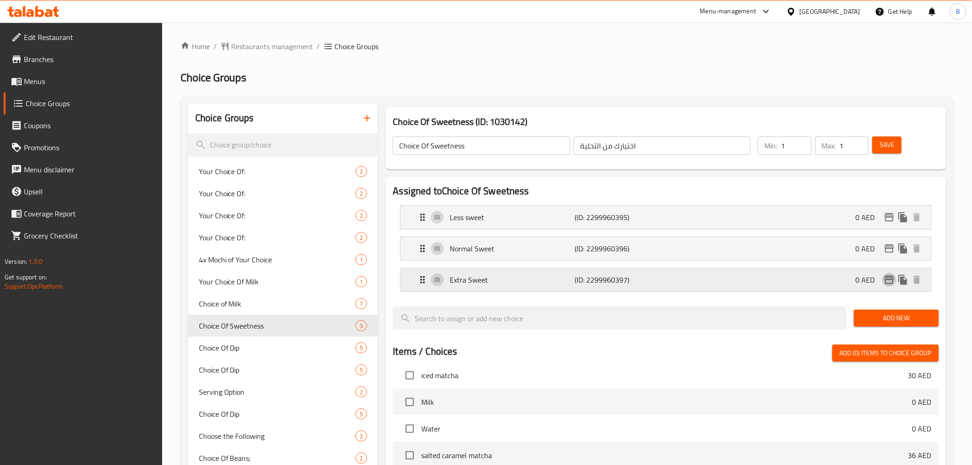
click at [887, 282] on icon "edit" at bounding box center [888, 279] width 11 height 11
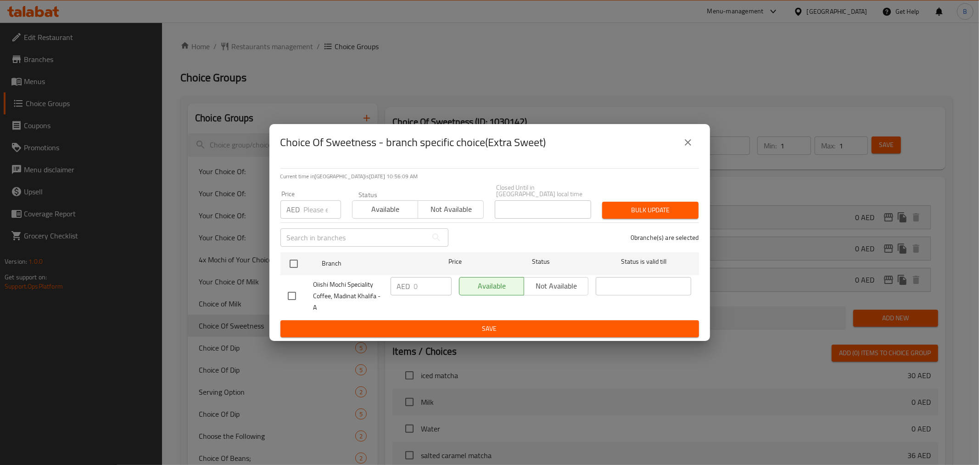
click at [693, 141] on icon "close" at bounding box center [688, 142] width 11 height 11
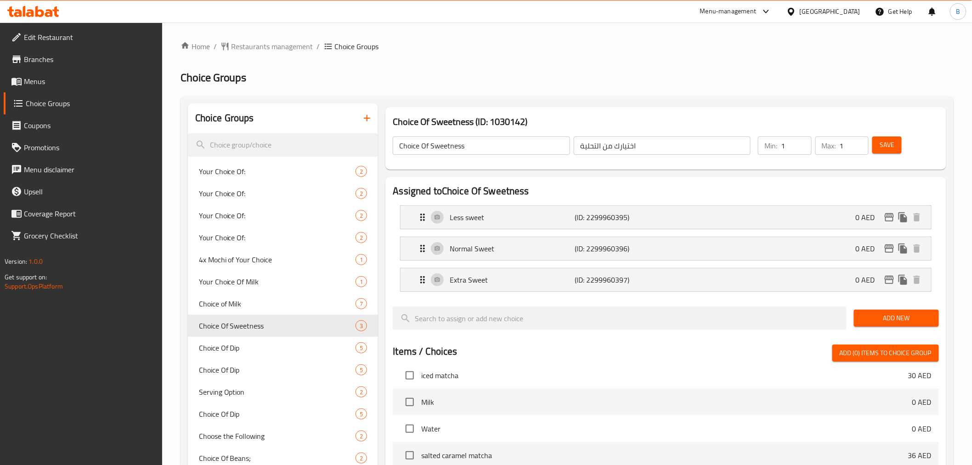
click at [887, 154] on div "Save" at bounding box center [899, 146] width 59 height 22
click at [886, 145] on span "Save" at bounding box center [886, 144] width 15 height 11
click at [495, 158] on div "Choice Of Sweetness ​ اختيارك من التحلية ​" at bounding box center [571, 145] width 369 height 29
click at [495, 146] on input "Choice Of Sweetness" at bounding box center [481, 145] width 177 height 18
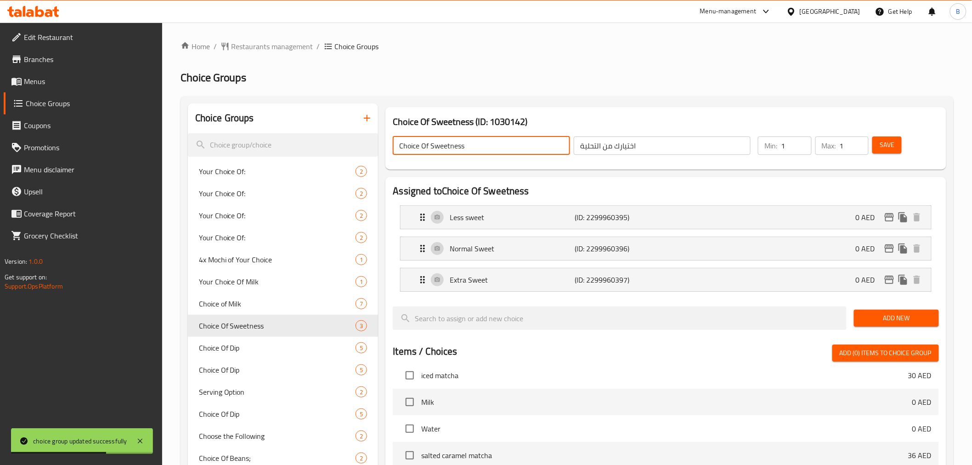
click at [495, 146] on input "Choice Of Sweetness" at bounding box center [481, 145] width 177 height 18
paste input ""Choose sweetness level ""
drag, startPoint x: 401, startPoint y: 147, endPoint x: 401, endPoint y: 153, distance: 5.5
click at [401, 153] on input ""Choose sweetness level" at bounding box center [481, 145] width 177 height 18
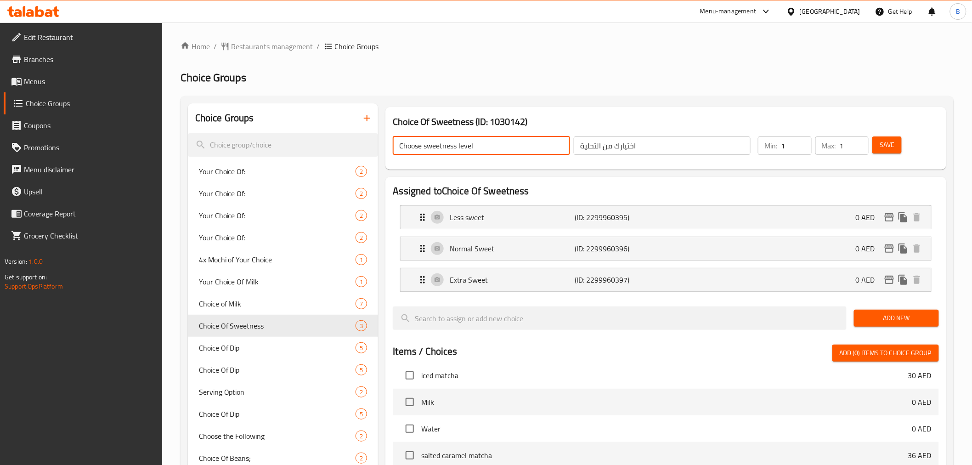
click at [500, 148] on input "Choose sweetness level" at bounding box center [481, 145] width 177 height 18
type input "Choose sweetness level:"
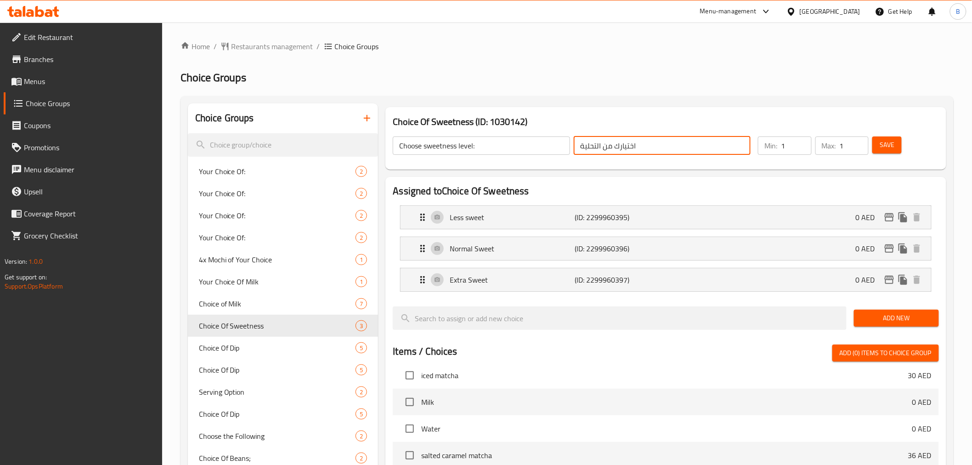
click at [684, 144] on input "اختيارك من التحلية" at bounding box center [661, 145] width 177 height 18
paste input "اختر مستوى الحلاوة:"
click at [697, 149] on input "اختيارك من التحلية اختر مستوى الحلاوة:" at bounding box center [661, 145] width 177 height 18
click at [661, 143] on input "اختيارك من اختر مستوى الحلاوة:" at bounding box center [661, 145] width 177 height 18
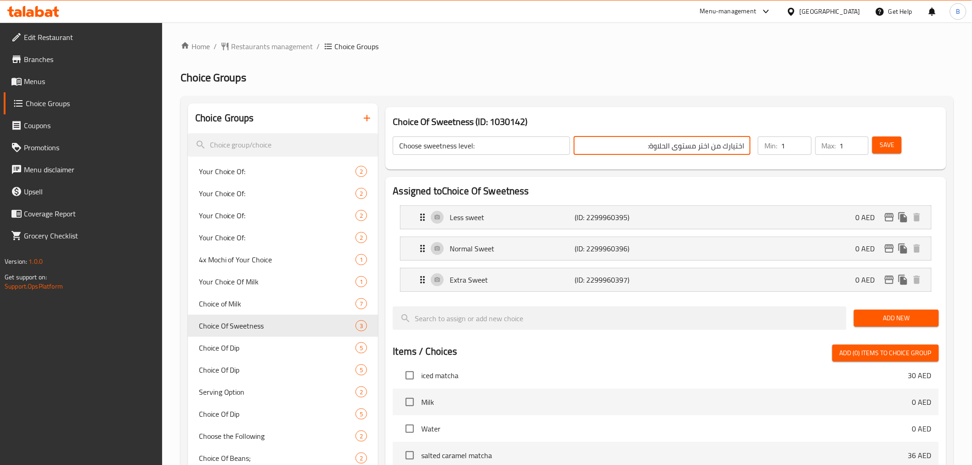
click at [661, 143] on input "اختيارك من اختر مستوى الحلاوة:" at bounding box center [661, 145] width 177 height 18
paste input "حلية"
drag, startPoint x: 708, startPoint y: 148, endPoint x: 767, endPoint y: 147, distance: 58.3
click at [767, 147] on div "Choose sweetness level: ​ اختيارك من اختر مستوى التحلية: ​ Min: 1 ​ Max: 1 ​ Sa…" at bounding box center [665, 145] width 553 height 40
type input "اختر مستوى التحلية:"
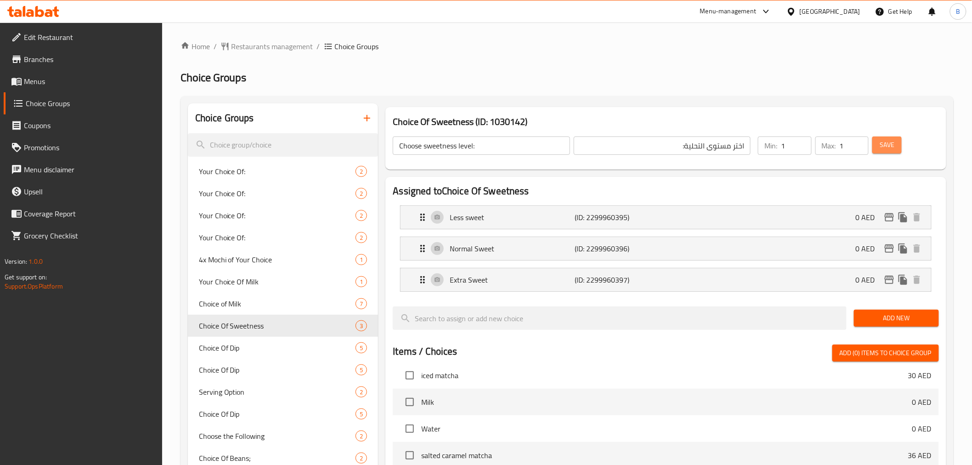
click at [873, 148] on button "Save" at bounding box center [886, 144] width 29 height 17
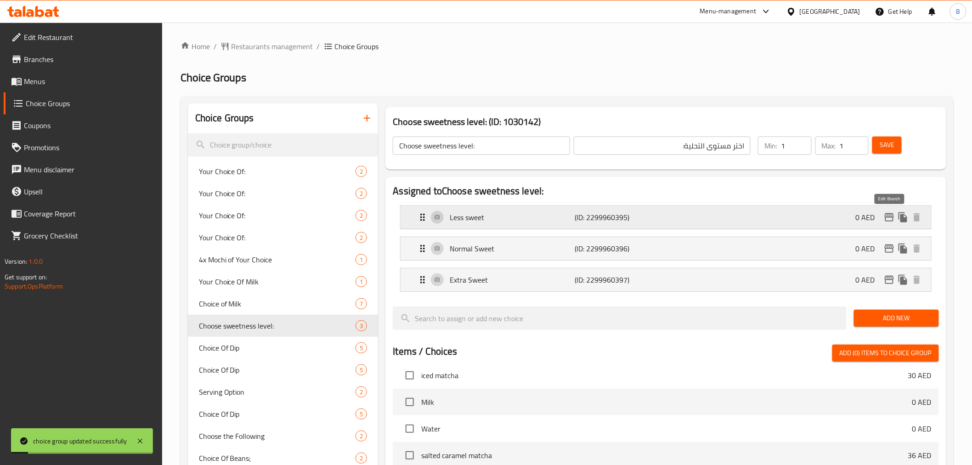
click at [883, 218] on icon "edit" at bounding box center [888, 217] width 11 height 11
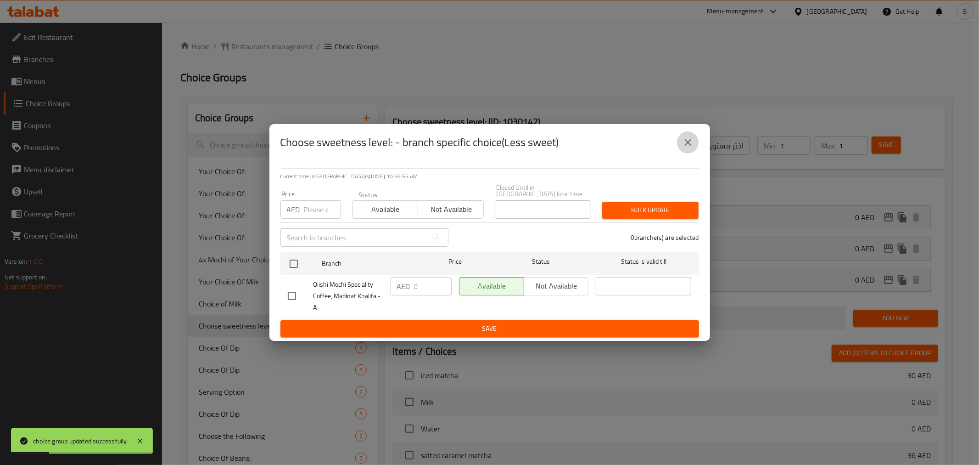
click at [690, 136] on button "close" at bounding box center [688, 142] width 22 height 22
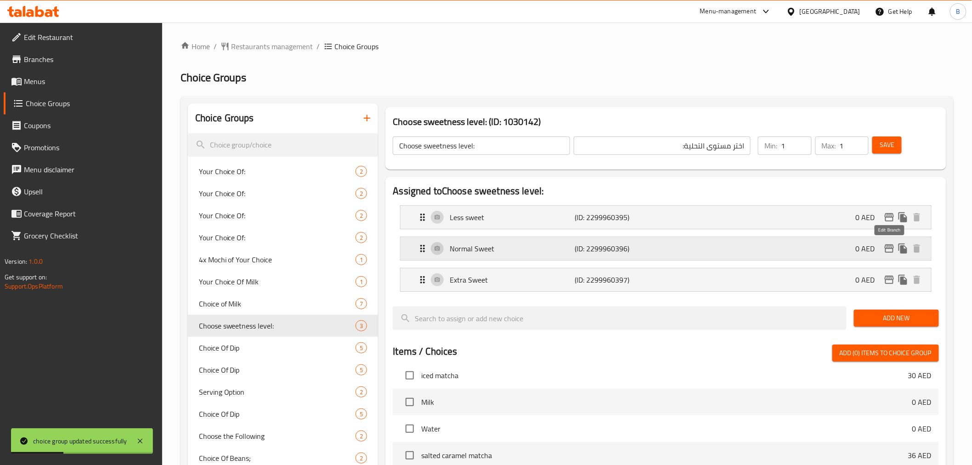
click at [887, 250] on icon "edit" at bounding box center [888, 248] width 11 height 11
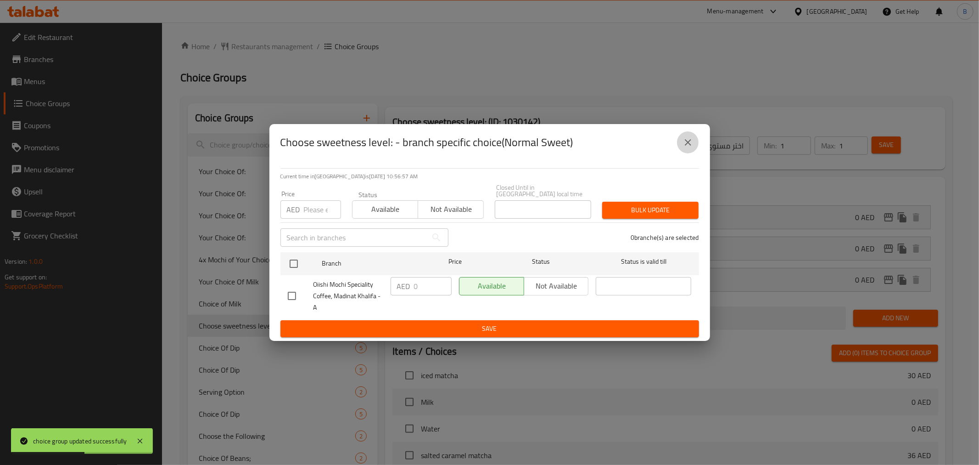
click at [681, 146] on button "close" at bounding box center [688, 142] width 22 height 22
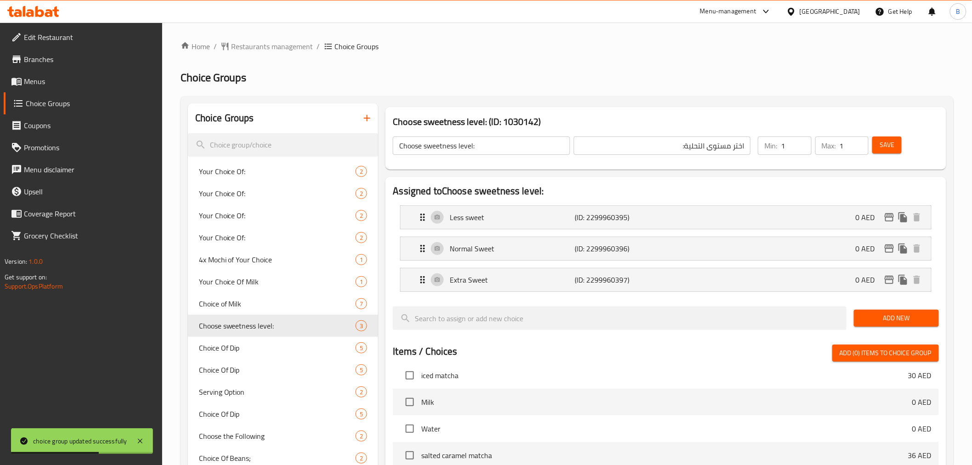
click at [498, 294] on li "Extra Sweet (ID: 2299960397) 0 AED Name (En) Extra Sweet Name (En) Name (Ar) سك…" at bounding box center [665, 279] width 545 height 31
click at [497, 287] on div "Extra Sweet (ID: 2299960397) 0 AED" at bounding box center [668, 279] width 502 height 23
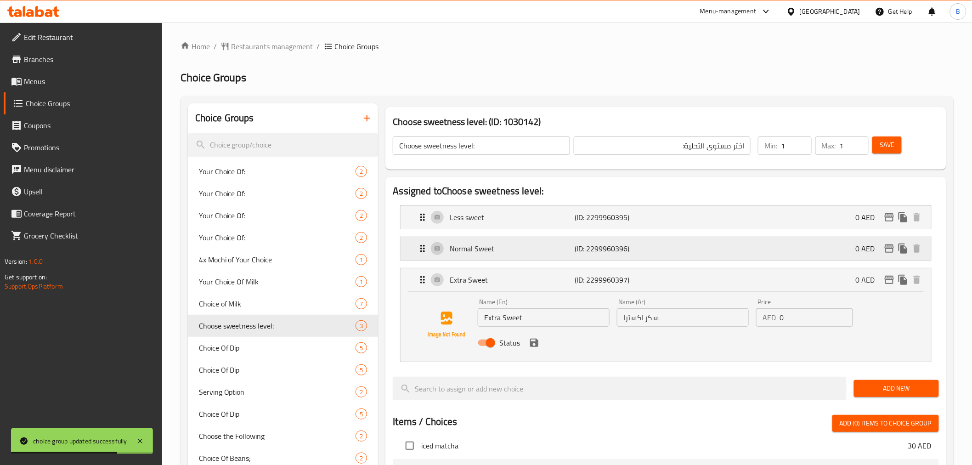
click at [579, 254] on p "(ID: 2299960396)" at bounding box center [617, 248] width 84 height 11
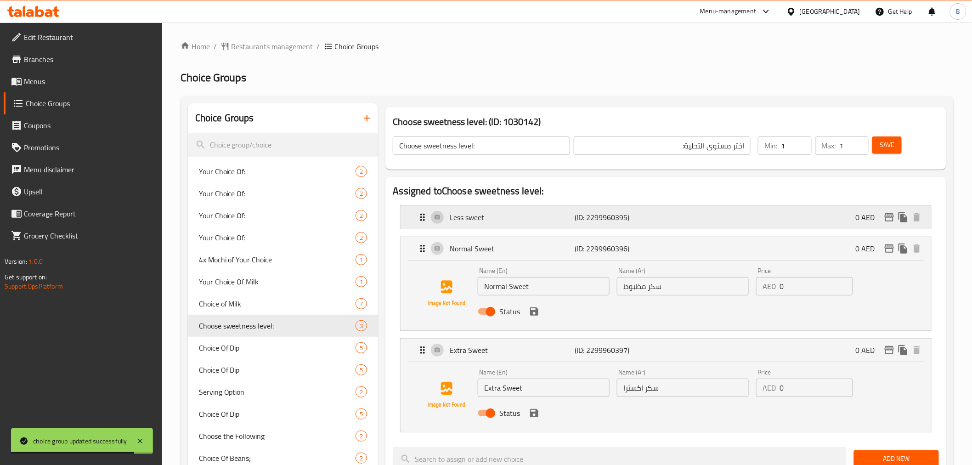
click at [580, 223] on p "(ID: 2299960395)" at bounding box center [617, 217] width 84 height 11
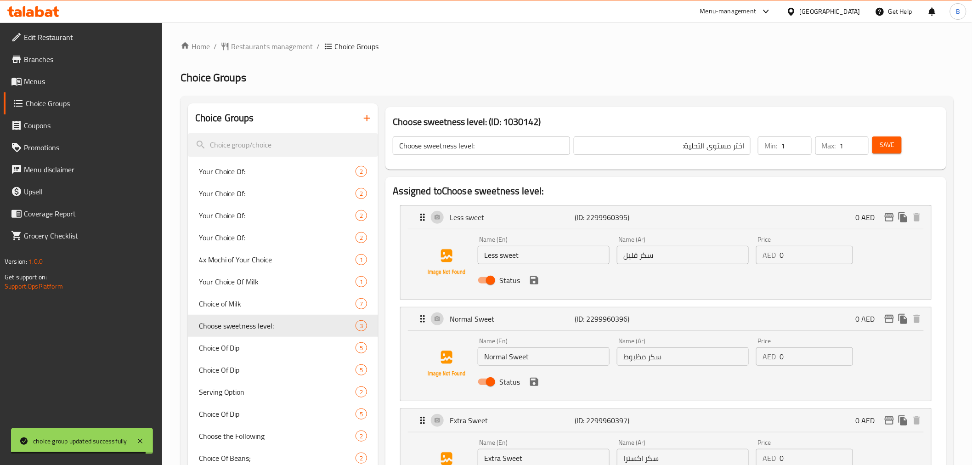
scroll to position [51, 0]
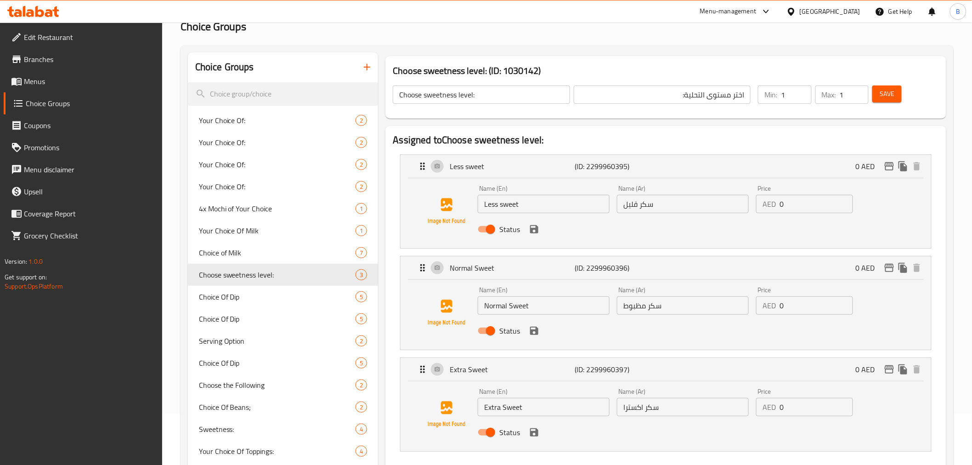
click at [545, 201] on input "Less sweet" at bounding box center [544, 204] width 132 height 18
type input "Less Sweet"
click at [642, 204] on input "سكر قليل" at bounding box center [683, 204] width 132 height 18
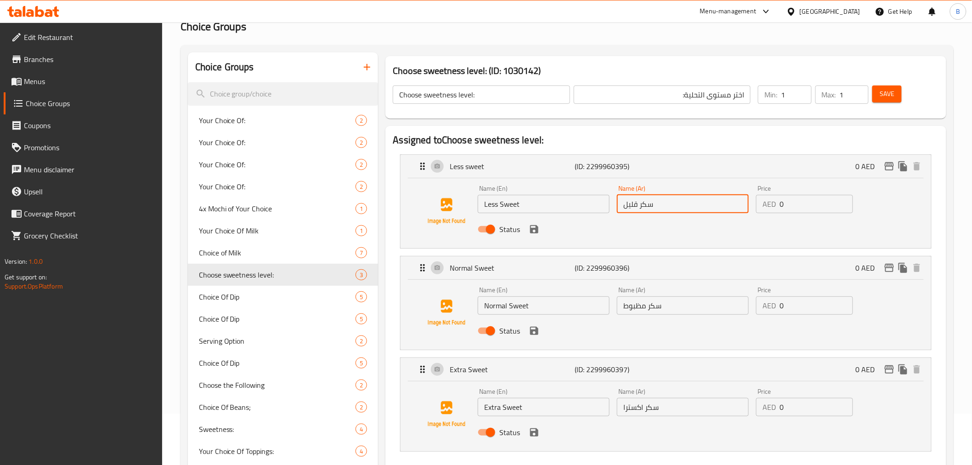
click at [642, 204] on input "سكر قليل" at bounding box center [683, 204] width 132 height 18
click at [642, 203] on input "سكر قليل" at bounding box center [683, 204] width 132 height 18
click at [643, 203] on input "سكر قليل" at bounding box center [683, 204] width 132 height 18
paste input "قل حلاوة"
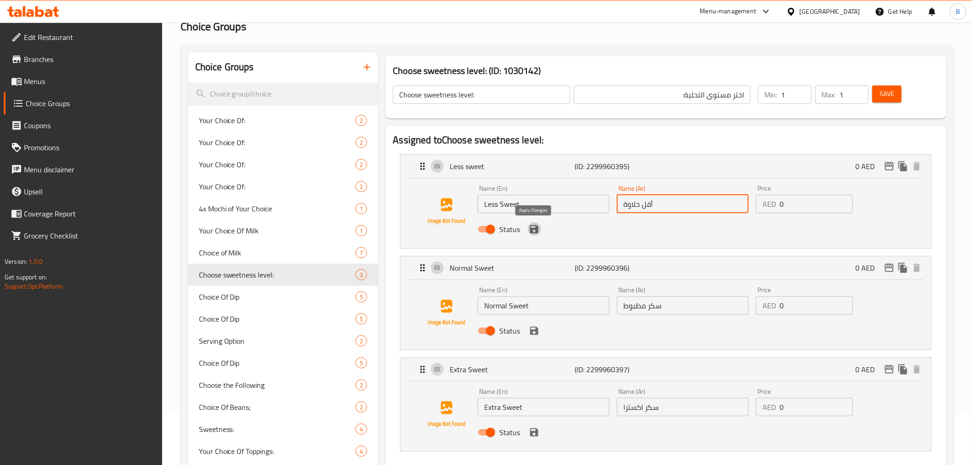
click at [536, 232] on icon "save" at bounding box center [534, 229] width 8 height 8
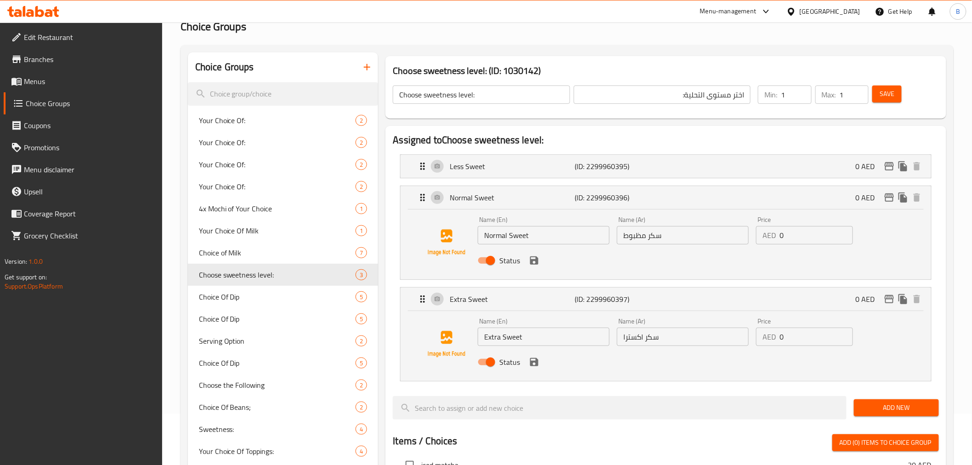
type input "أقل حلاوة"
click at [550, 235] on input "Normal Sweet" at bounding box center [544, 235] width 132 height 18
click at [695, 242] on input "سكر مظبوط" at bounding box center [683, 235] width 132 height 18
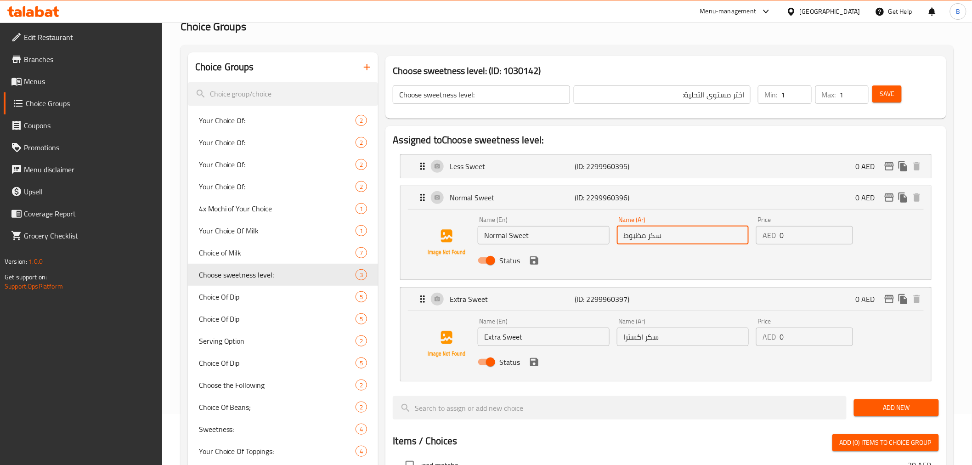
click at [695, 242] on input "سكر مظبوط" at bounding box center [683, 235] width 132 height 18
paste input "لو عادي"
click at [539, 255] on icon "save" at bounding box center [533, 260] width 11 height 11
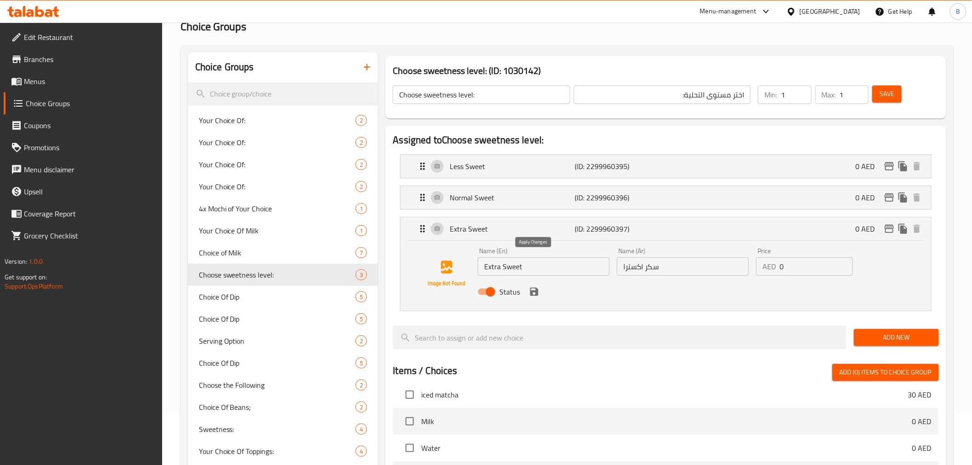
type input "حلو عادي"
click at [535, 262] on input "Extra Sweet" at bounding box center [544, 266] width 132 height 18
click at [650, 268] on input "سكر اكسترا" at bounding box center [683, 266] width 132 height 18
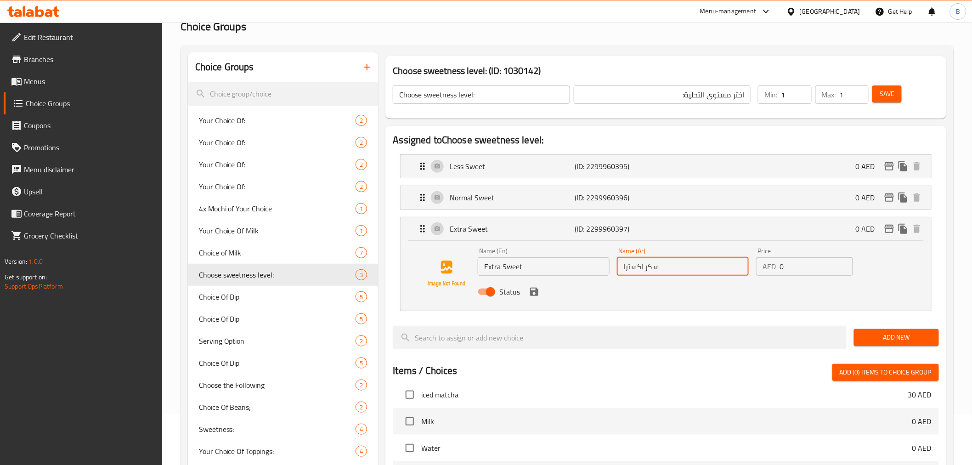
click at [650, 268] on input "سكر اكسترا" at bounding box center [683, 266] width 132 height 18
click at [652, 266] on input "سكر اكسترا" at bounding box center [683, 266] width 132 height 18
paste input "لو جدً"
click at [536, 291] on icon "save" at bounding box center [534, 291] width 8 height 8
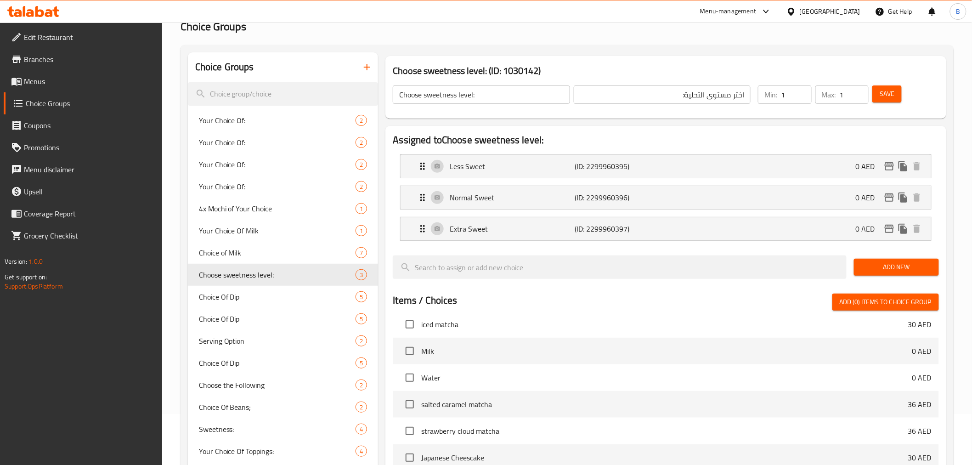
type input "حلو جدًا"
click at [893, 83] on div "Min: 1 ​ Max: 1 ​ Save" at bounding box center [844, 94] width 184 height 29
click at [892, 86] on button "Save" at bounding box center [886, 93] width 29 height 17
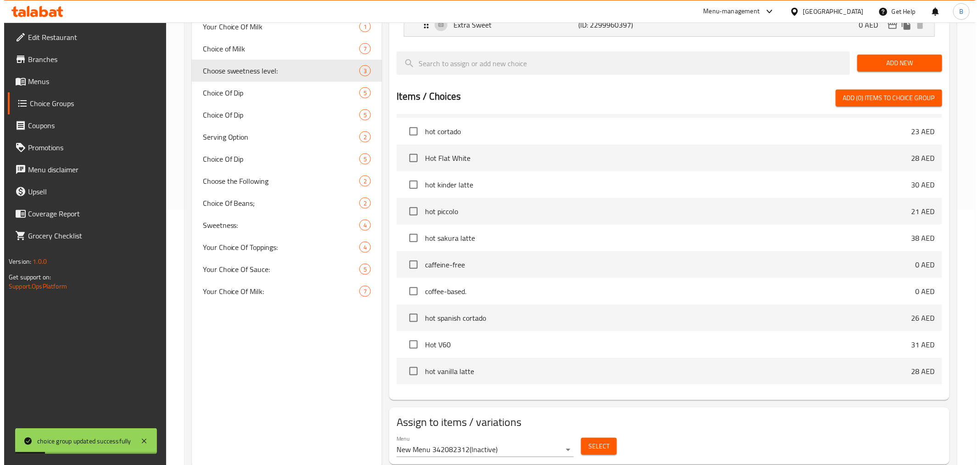
scroll to position [283, 0]
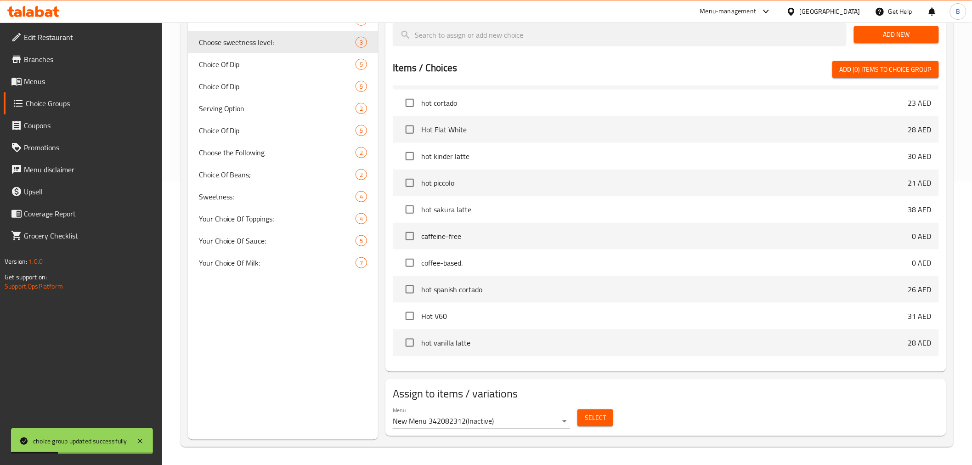
click at [598, 419] on span "Select" at bounding box center [595, 417] width 21 height 11
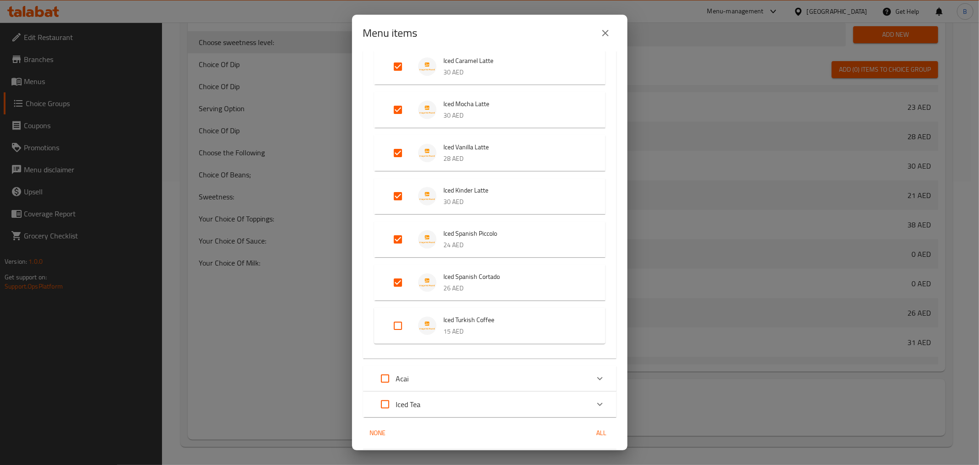
scroll to position [1647, 0]
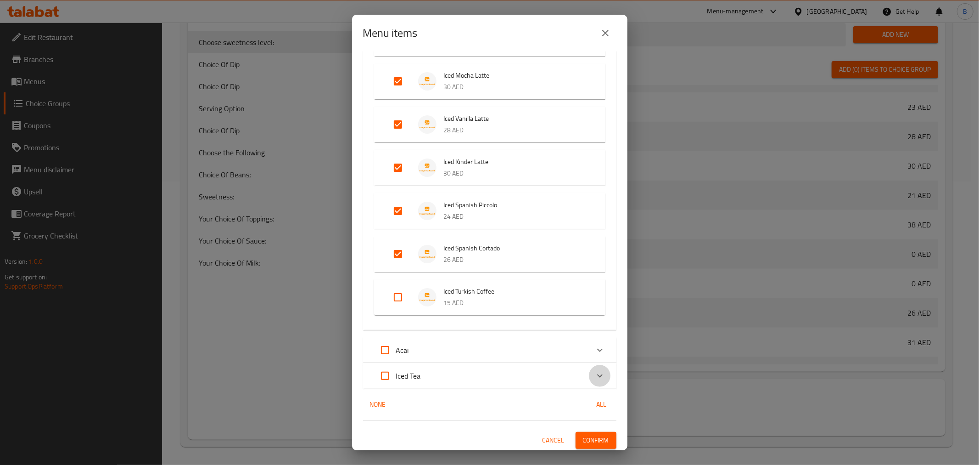
click at [595, 377] on icon "Expand" at bounding box center [600, 375] width 11 height 11
click at [396, 380] on input "Expand" at bounding box center [385, 385] width 22 height 22
checkbox input "true"
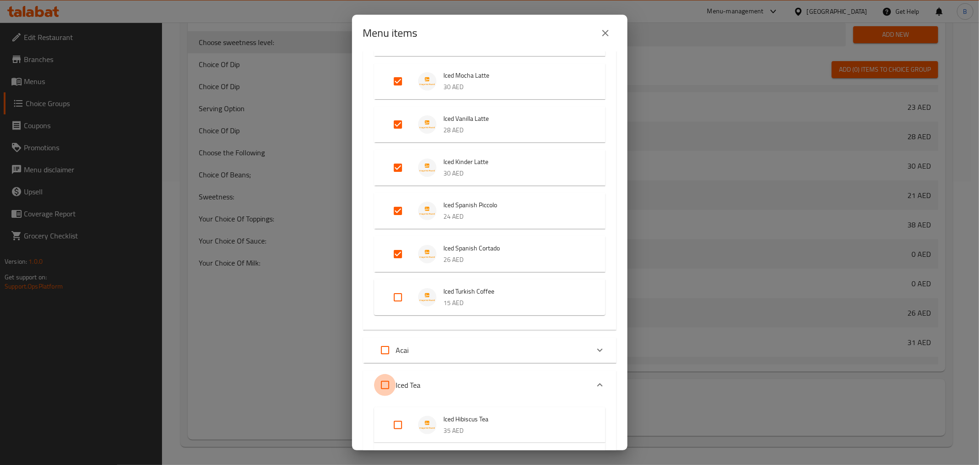
checkbox input "true"
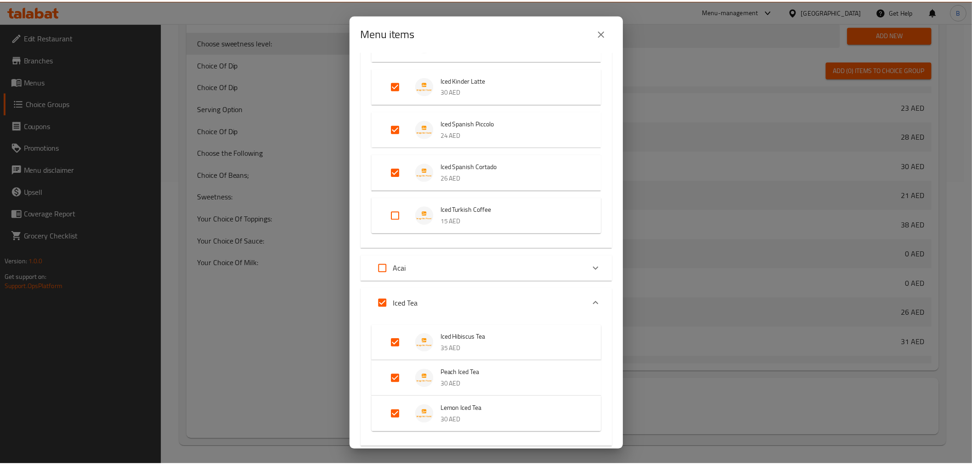
scroll to position [1787, 0]
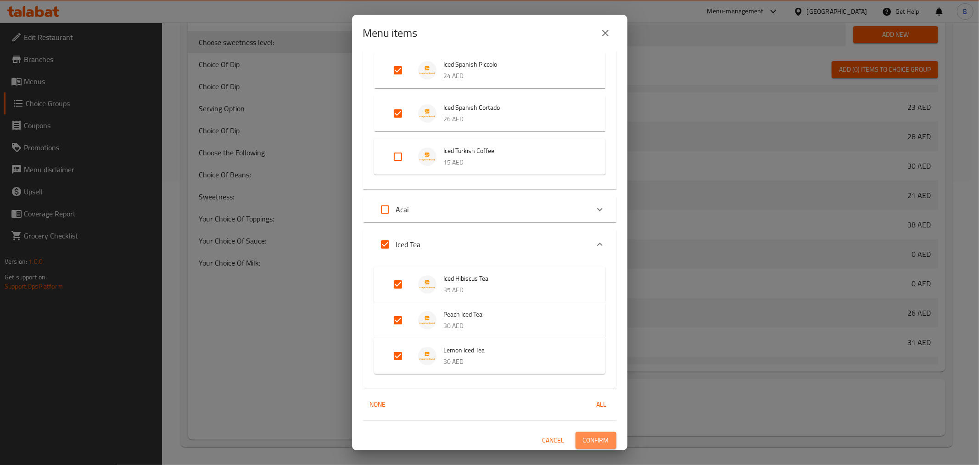
click at [596, 436] on span "Confirm" at bounding box center [596, 439] width 26 height 11
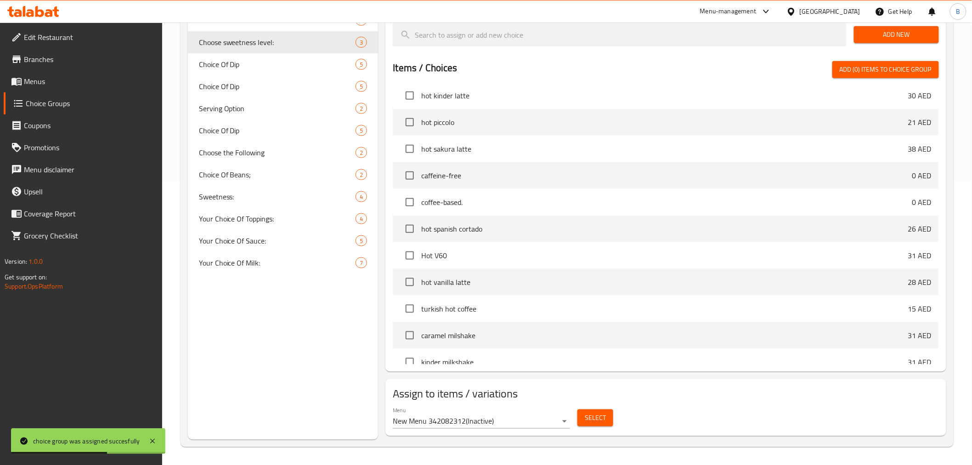
scroll to position [612, 0]
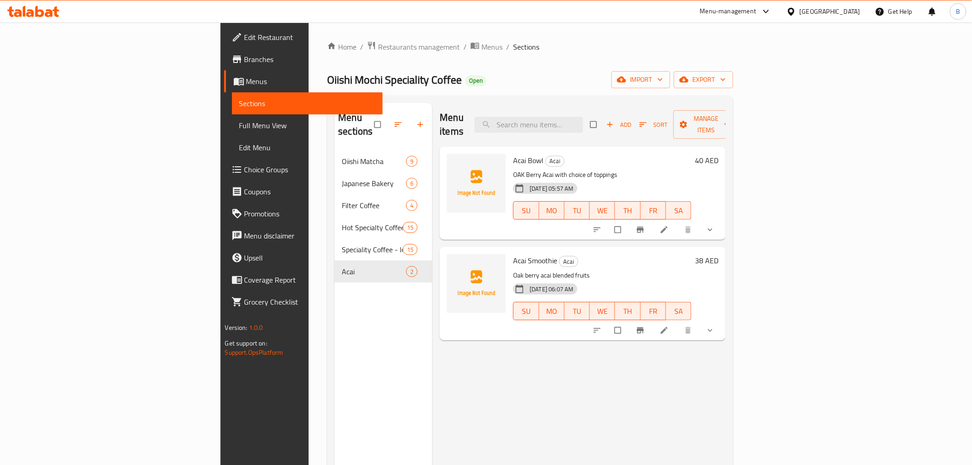
click at [722, 219] on button "show more" at bounding box center [711, 229] width 22 height 20
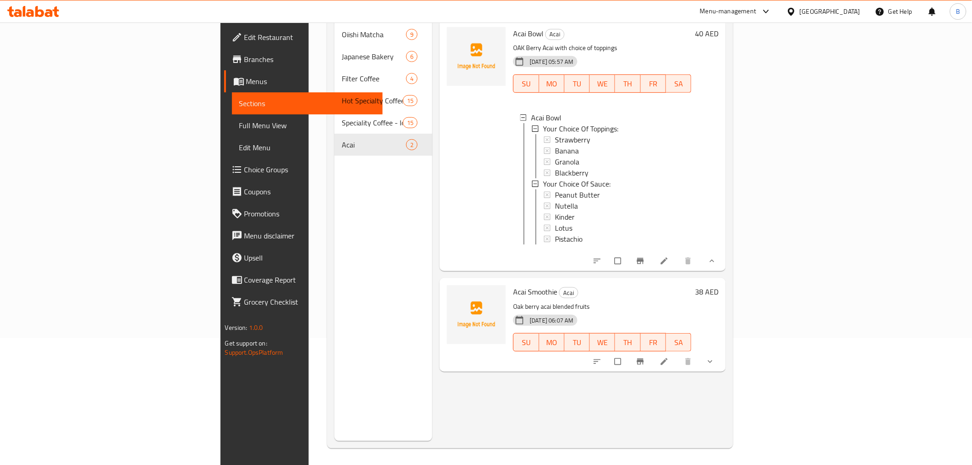
scroll to position [129, 0]
click at [714, 355] on icon "show more" at bounding box center [709, 359] width 9 height 9
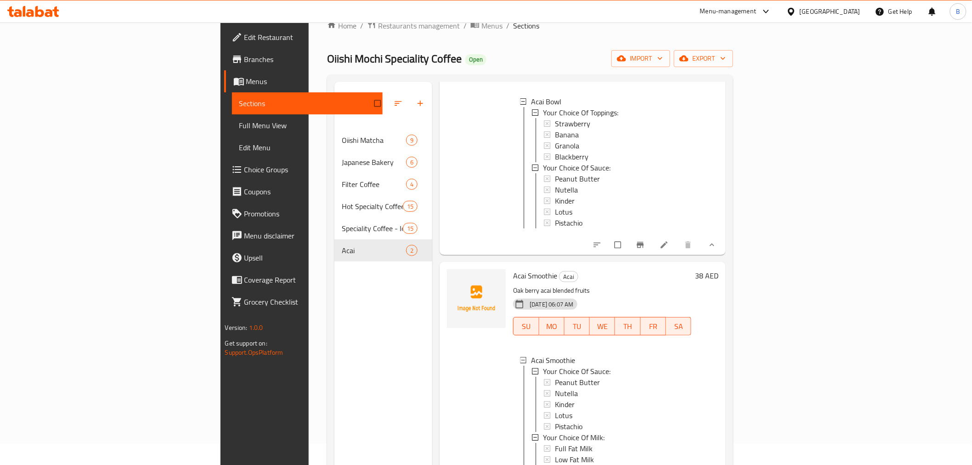
scroll to position [0, 0]
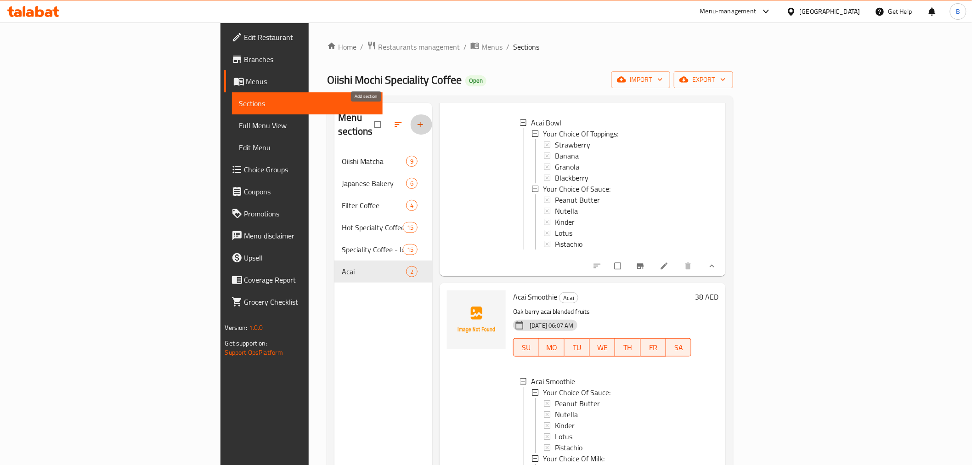
click at [416, 120] on icon "button" at bounding box center [420, 124] width 9 height 9
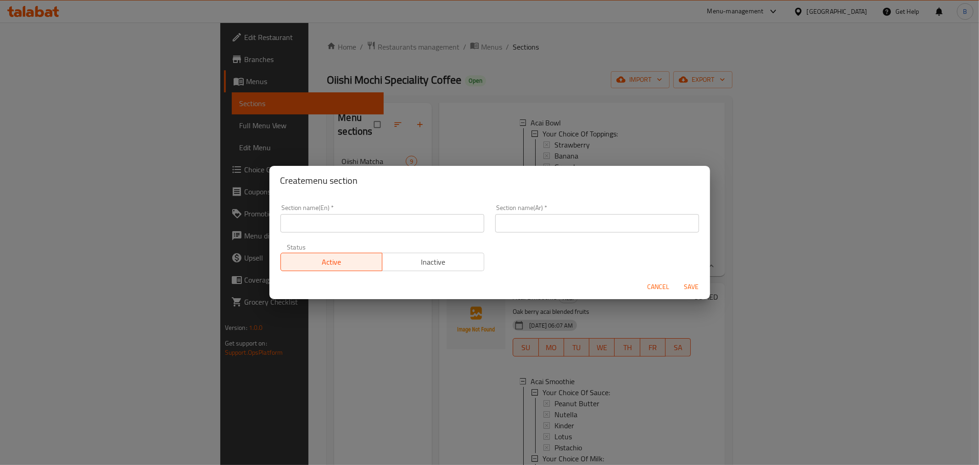
click at [378, 229] on input "text" at bounding box center [383, 223] width 204 height 18
paste input "Iced Tea"
type input "Iced Tea"
click at [562, 227] on input "text" at bounding box center [597, 223] width 204 height 18
paste input "شاي مثلج"
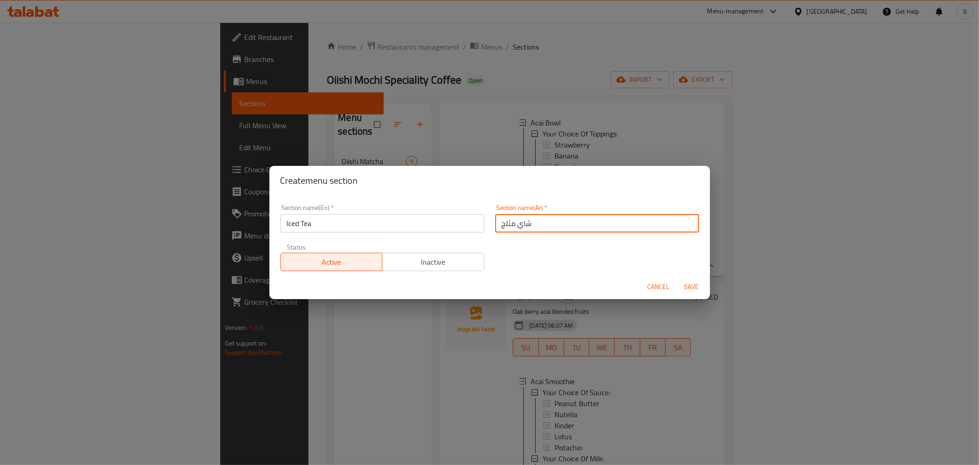
type input "شاي مثلج"
click at [696, 292] on button "Save" at bounding box center [691, 286] width 29 height 17
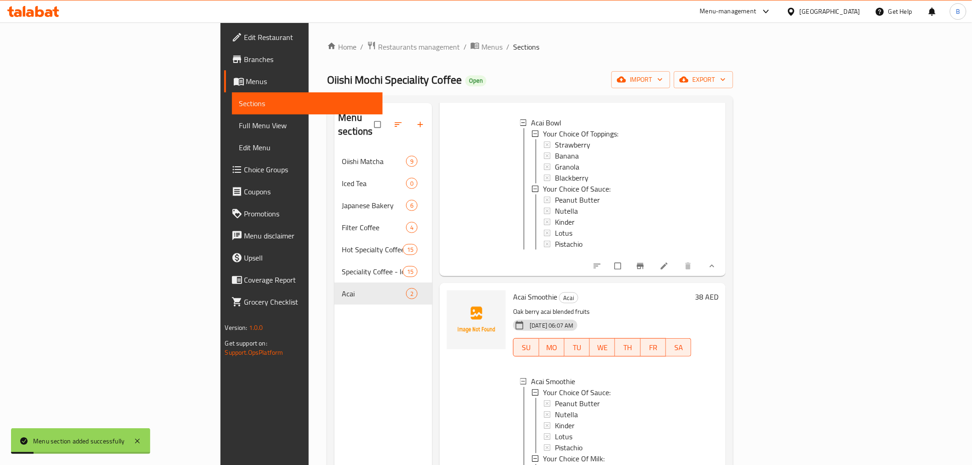
click at [393, 120] on icon "button" at bounding box center [397, 124] width 9 height 9
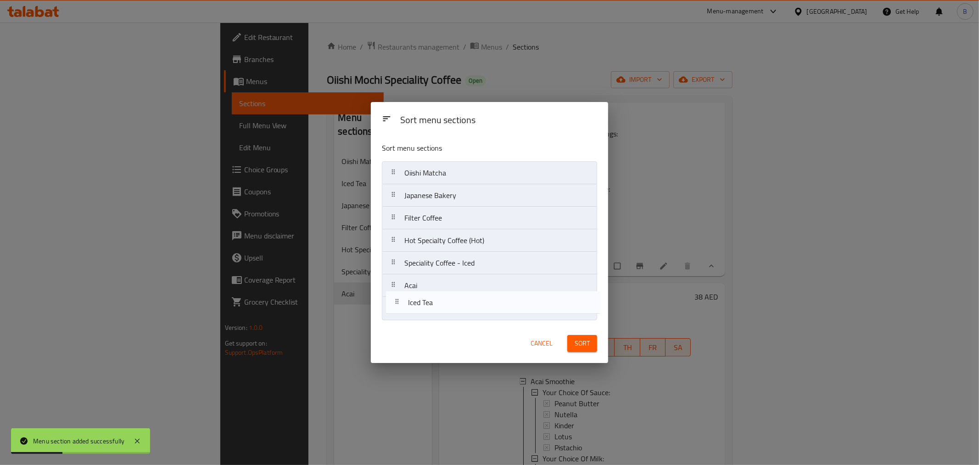
drag, startPoint x: 407, startPoint y: 196, endPoint x: 412, endPoint y: 309, distance: 114.0
click at [412, 309] on nav "Oiishi Matcha Iced Tea Japanese Bakery Filter Coffee Hot Specialty Coffee (Hot)…" at bounding box center [489, 240] width 215 height 158
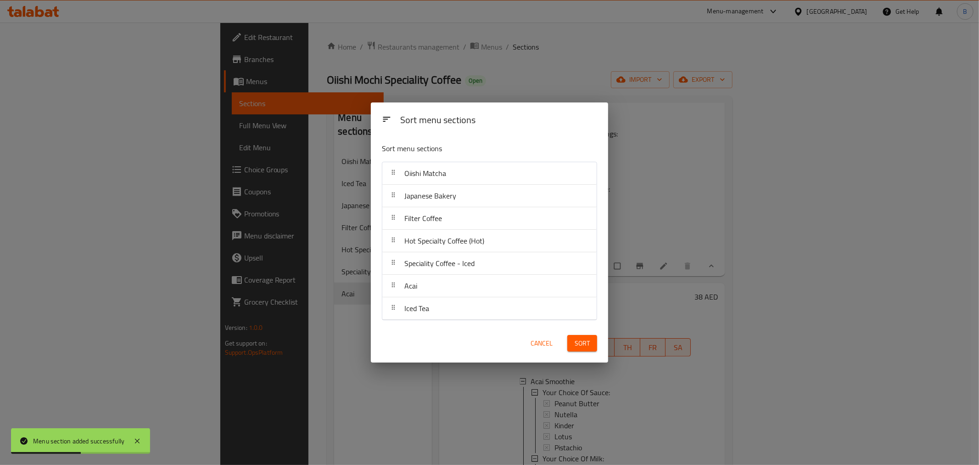
click at [572, 341] on button "Sort" at bounding box center [583, 343] width 30 height 17
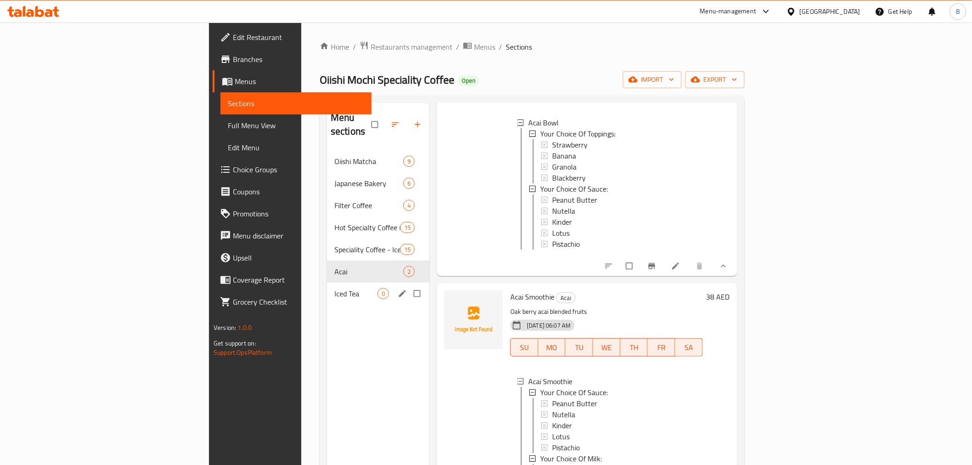
click at [327, 286] on div "Iced Tea 0" at bounding box center [378, 293] width 102 height 22
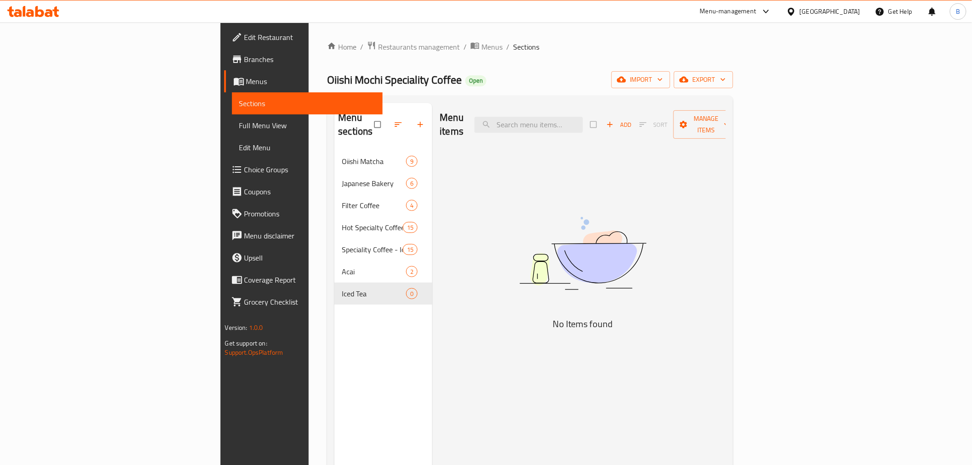
click at [725, 127] on div "Menu items Add Sort Manage items" at bounding box center [582, 125] width 286 height 44
click at [633, 124] on button "Add" at bounding box center [618, 125] width 29 height 14
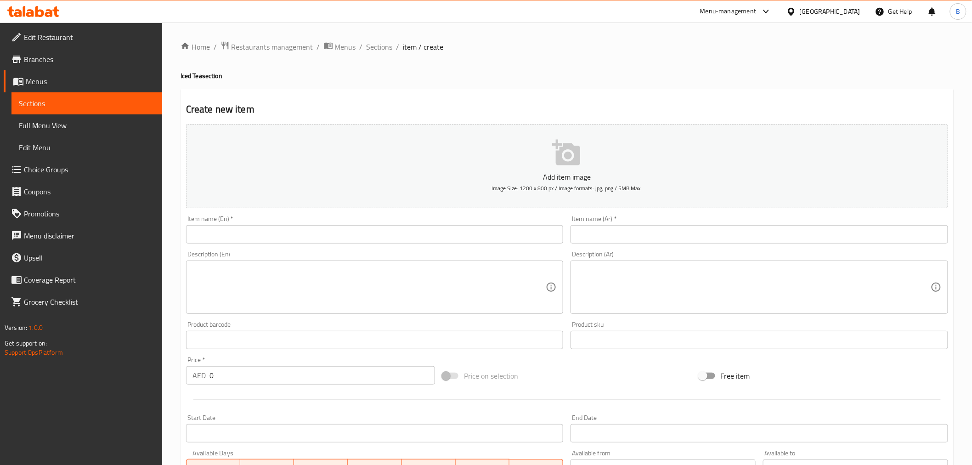
click at [332, 238] on input "text" at bounding box center [374, 234] width 377 height 18
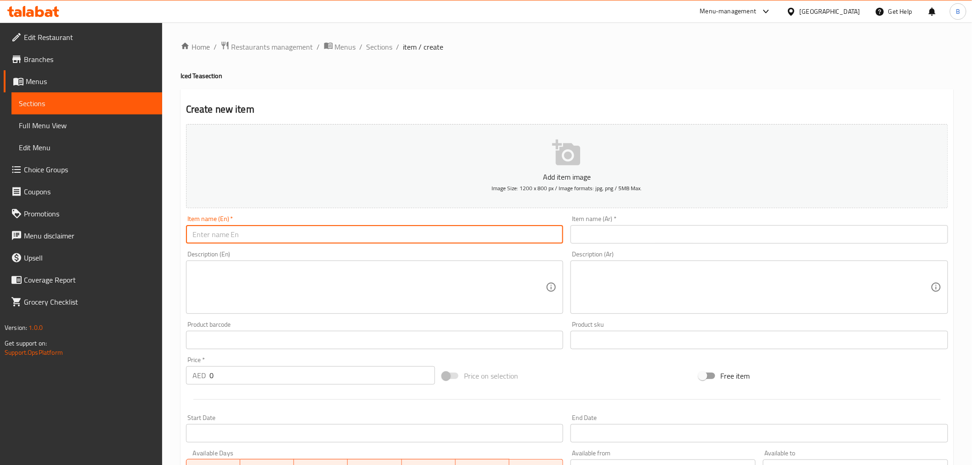
paste input "Iced Hibiscus Tea"
type input "Iced Hibiscus Tea"
click at [698, 240] on input "text" at bounding box center [758, 234] width 377 height 18
paste input "شاي الكركديه المثلج"
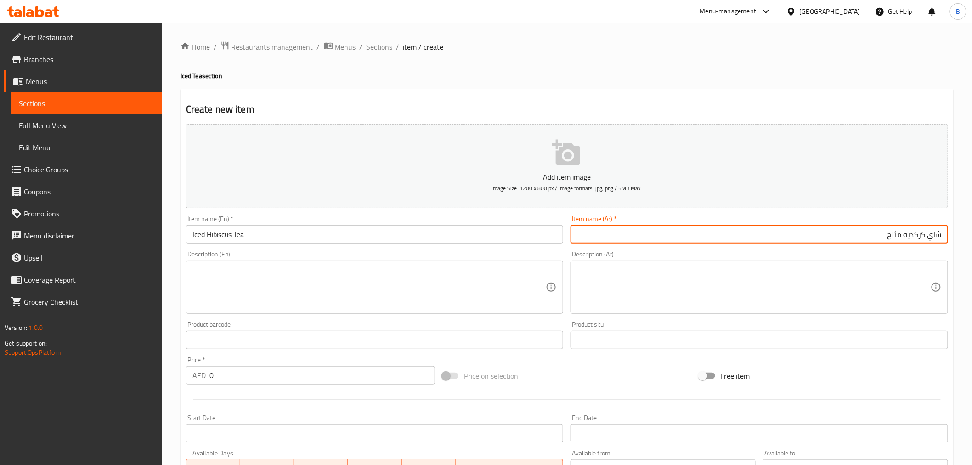
type input "شاي كركديه مثلج"
click at [236, 369] on input "0" at bounding box center [321, 375] width 225 height 18
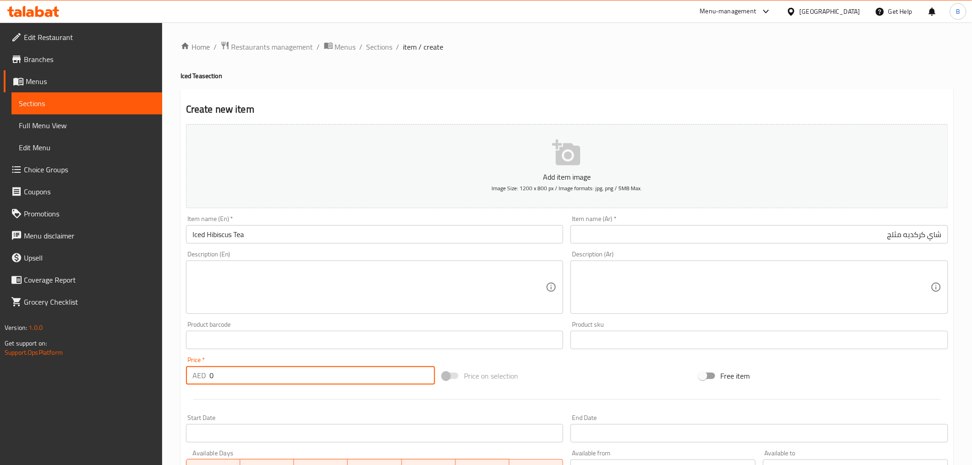
click at [236, 369] on input "0" at bounding box center [321, 375] width 225 height 18
type input "35"
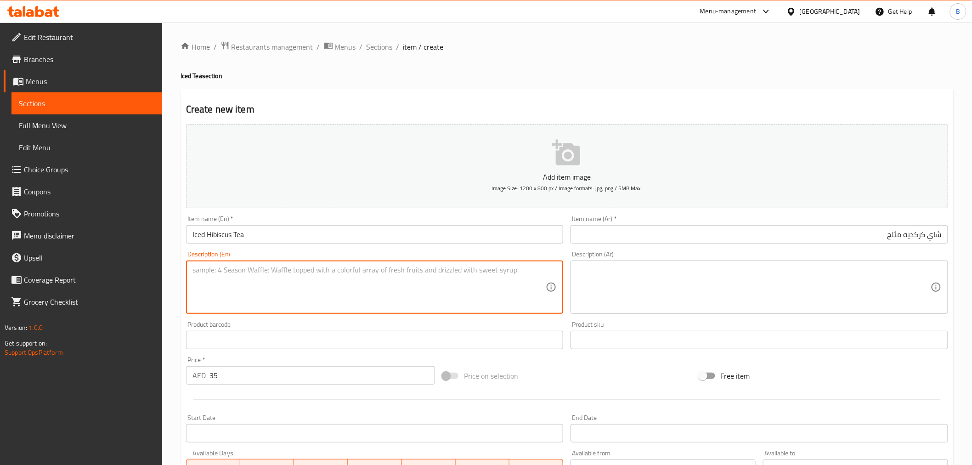
click at [235, 299] on textarea at bounding box center [369, 287] width 354 height 44
paste textarea "Sip the Hibiscus flower power 🌸💥"
type textarea "Sip the Hibiscus flower power 🌸💥"
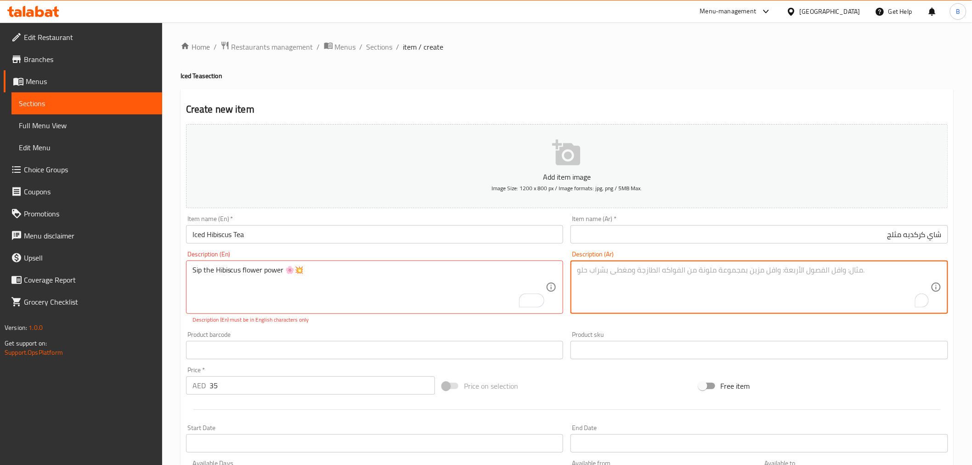
click at [748, 306] on textarea "To enrich screen reader interactions, please activate Accessibility in Grammarl…" at bounding box center [754, 287] width 354 height 44
paste textarea "تذوق قوة زهرة الكركديه 🌸💥"
type textarea "تذوق قوة زهرة الكركديه"
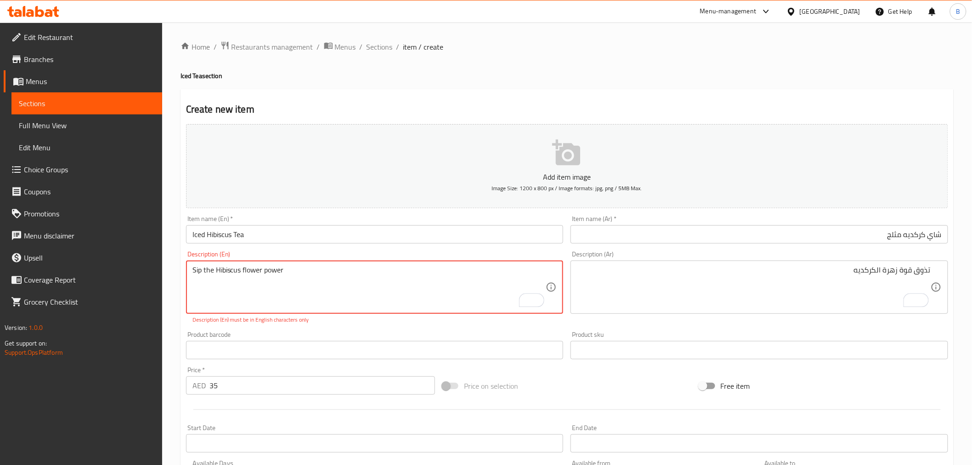
type textarea "Sip the Hibiscus flower power"
click at [337, 326] on div "Add item image Image Size: 1200 x 800 px / Image formats: jpg, png / 5MB Max. I…" at bounding box center [566, 323] width 769 height 406
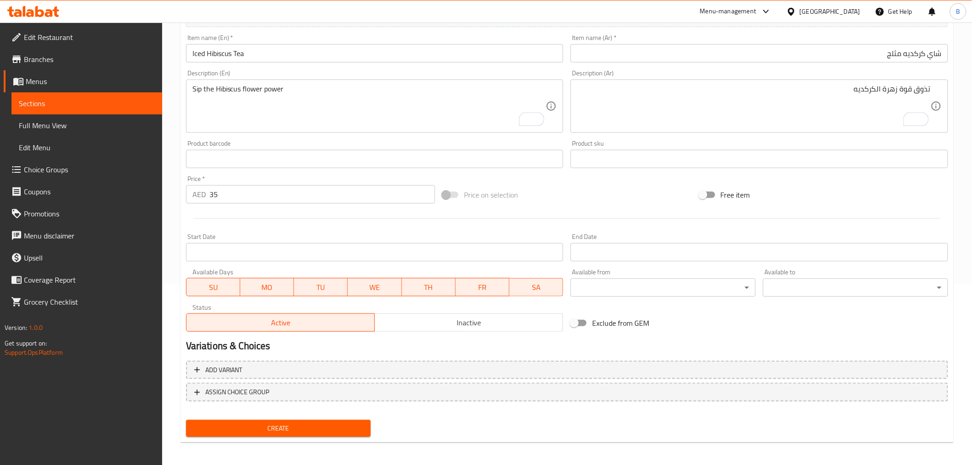
scroll to position [182, 0]
click at [288, 421] on span "Create" at bounding box center [278, 426] width 170 height 11
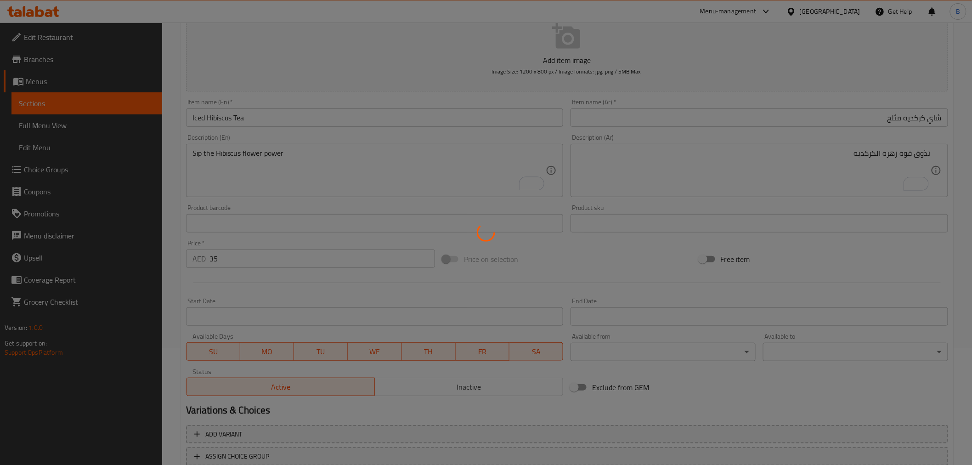
scroll to position [29, 0]
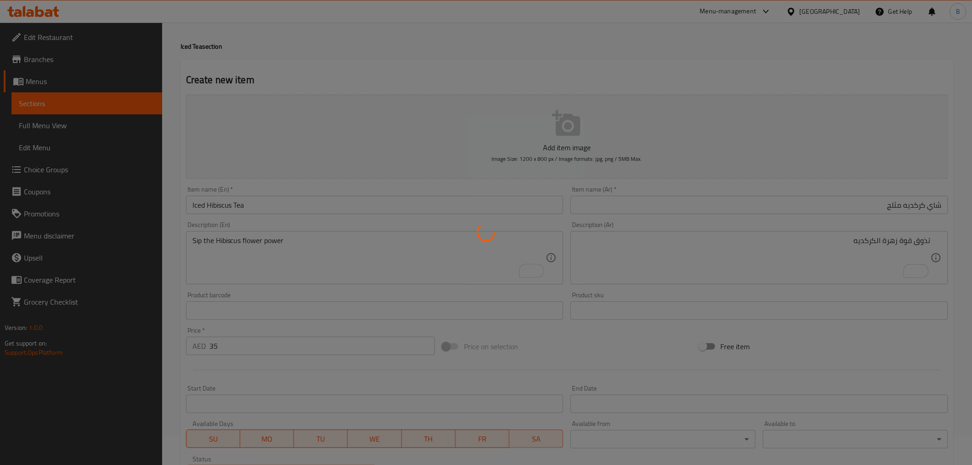
type input "0"
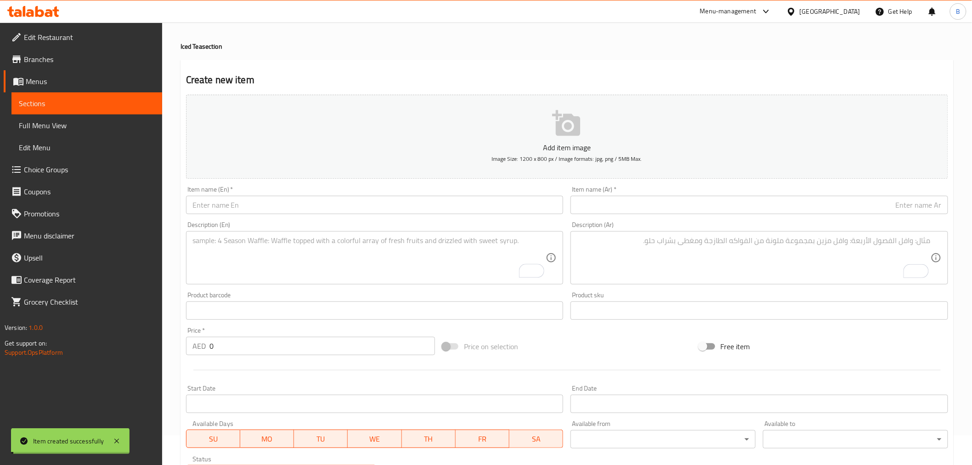
scroll to position [0, 0]
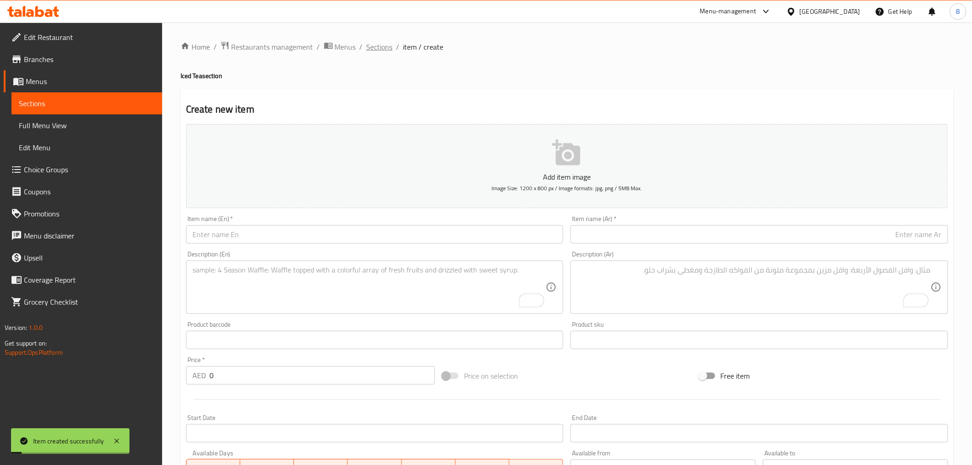
click at [382, 47] on span "Sections" at bounding box center [379, 46] width 26 height 11
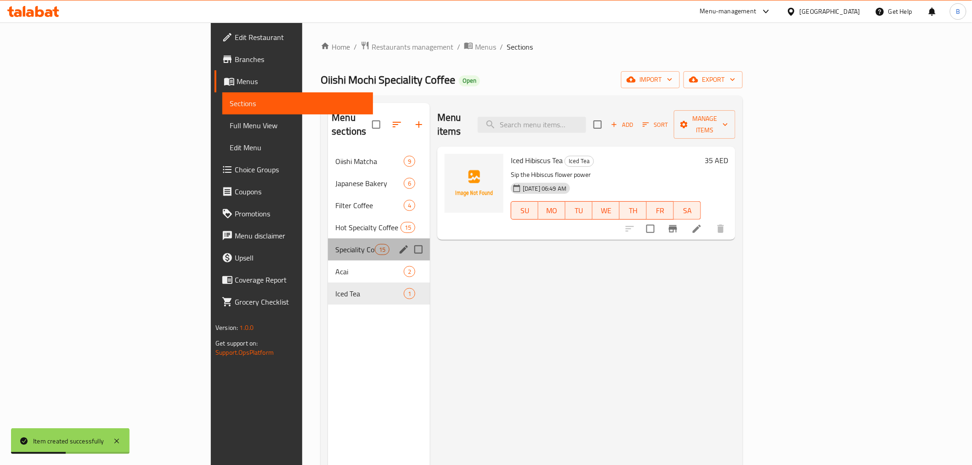
click at [328, 243] on div "Speciality Coffee - Iced 15" at bounding box center [379, 249] width 102 height 22
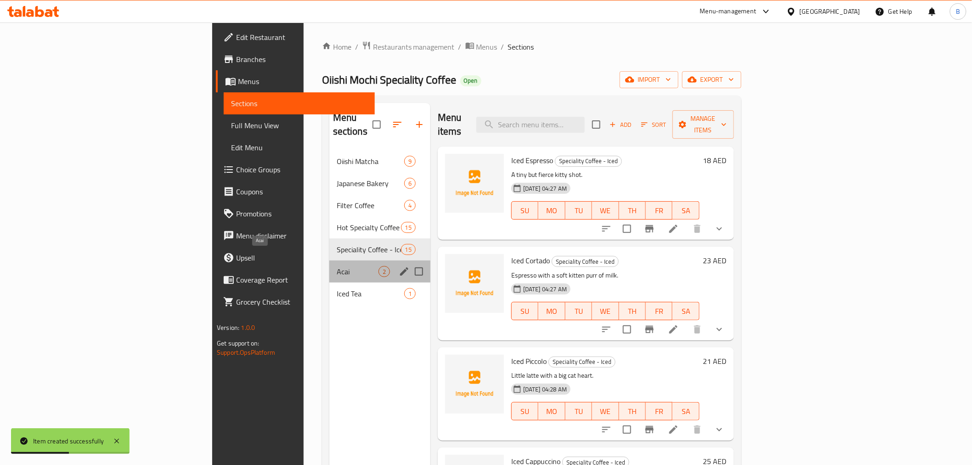
click at [337, 266] on span "Acai" at bounding box center [358, 271] width 42 height 11
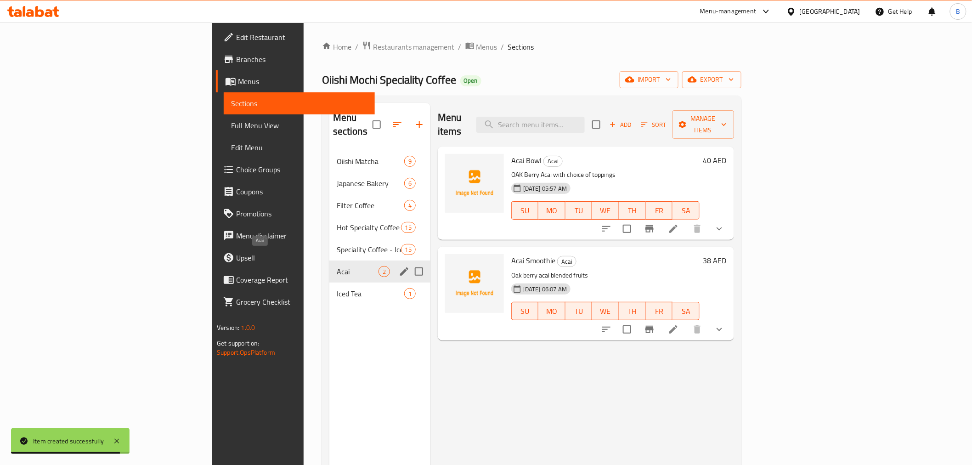
click at [337, 266] on span "Acai" at bounding box center [358, 271] width 42 height 11
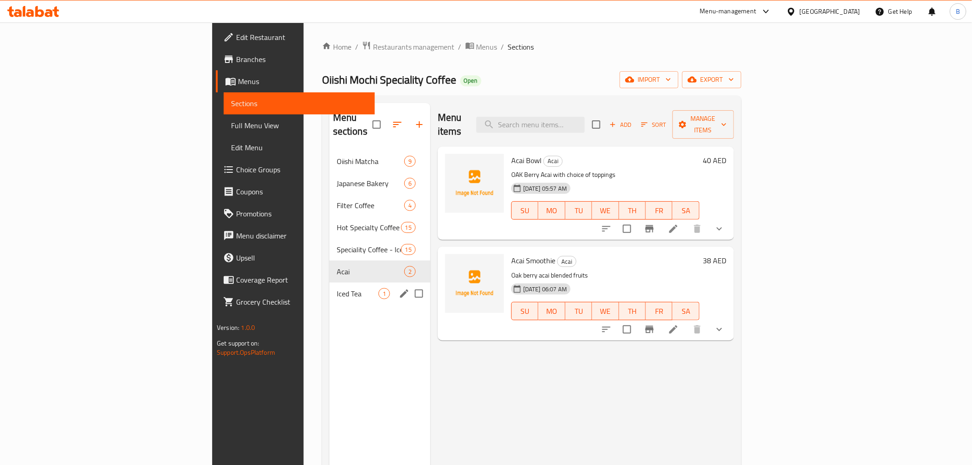
click at [329, 282] on div "Iced Tea 1" at bounding box center [379, 293] width 101 height 22
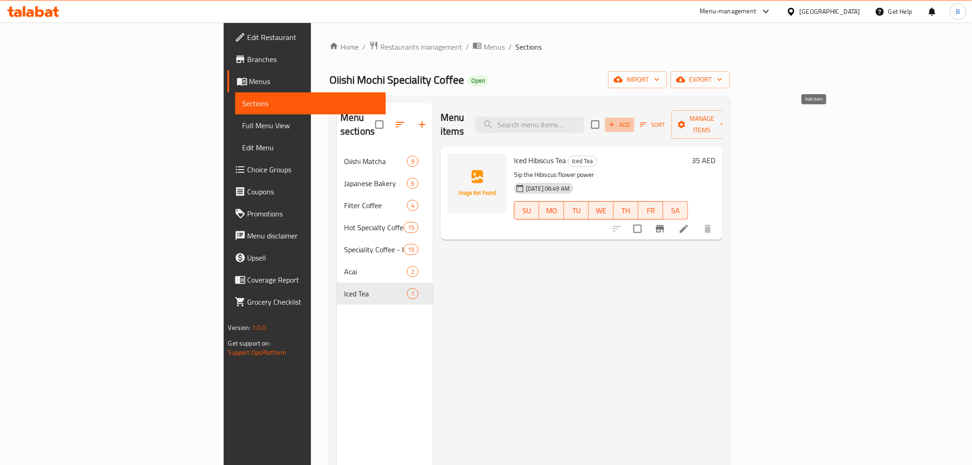
click at [616, 121] on icon "button" at bounding box center [611, 124] width 8 height 8
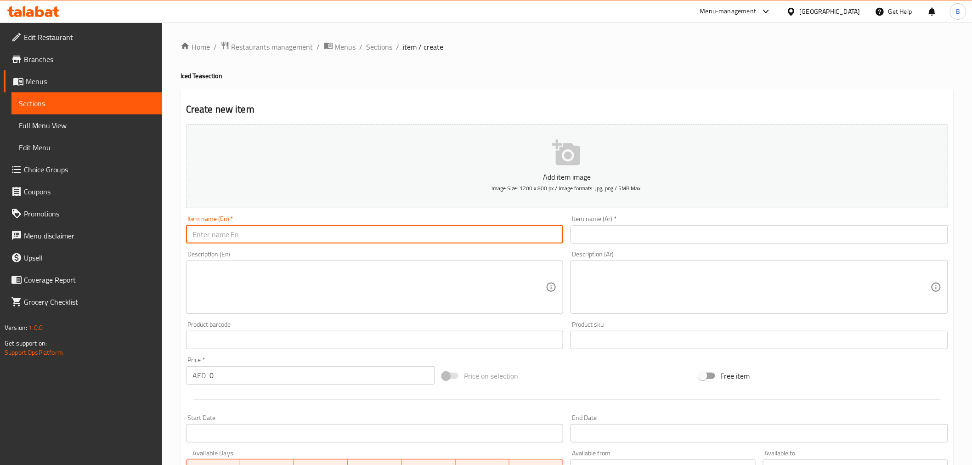
click at [407, 227] on input "text" at bounding box center [374, 234] width 377 height 18
paste input "Peach Iced Tea"
type input "Peach Iced Tea"
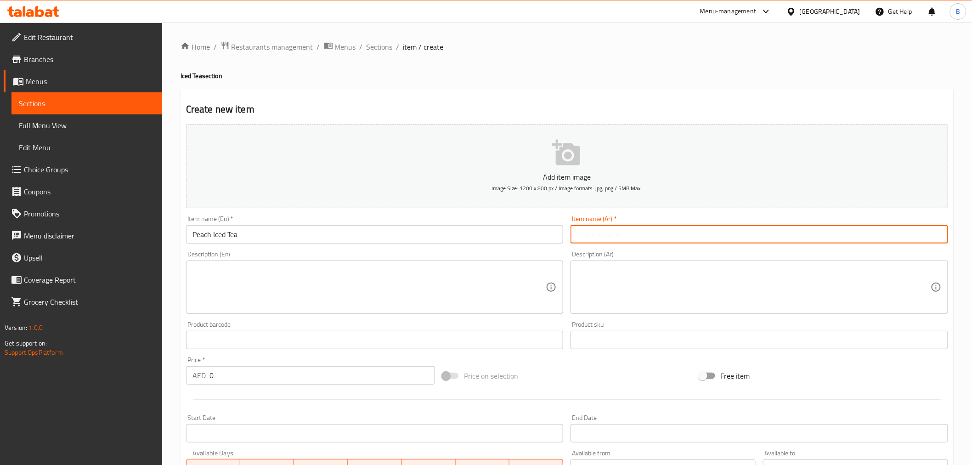
paste input "شاي الخوخ المثلج"
click at [663, 238] on input "text" at bounding box center [758, 234] width 377 height 18
click at [906, 236] on input "شاي الخوخ المثلج" at bounding box center [758, 234] width 377 height 18
click at [904, 235] on input "شاي الخوخ المثلج" at bounding box center [758, 234] width 377 height 18
click at [921, 235] on input "شاي الخوخ مثلج" at bounding box center [758, 234] width 377 height 18
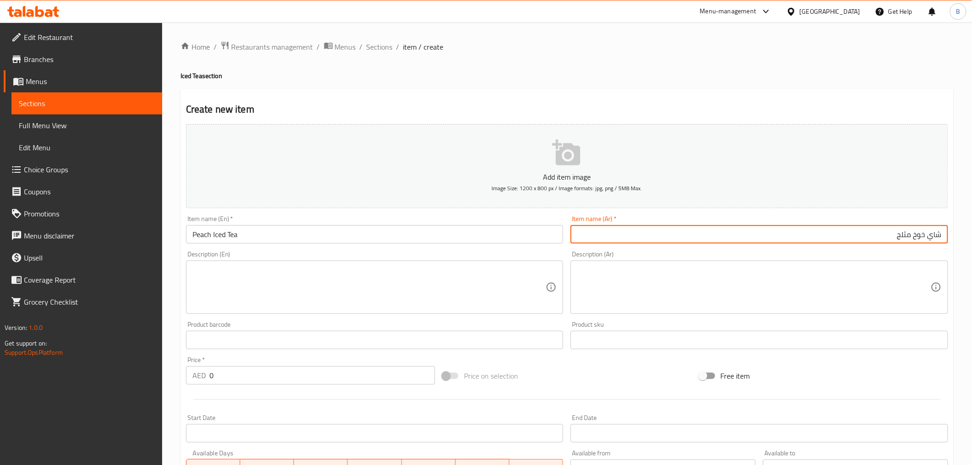
type input "شاي خوخ مثلج"
click at [253, 281] on textarea at bounding box center [369, 287] width 354 height 44
paste textarea "Peach, please! 🍑✨🍑😺"
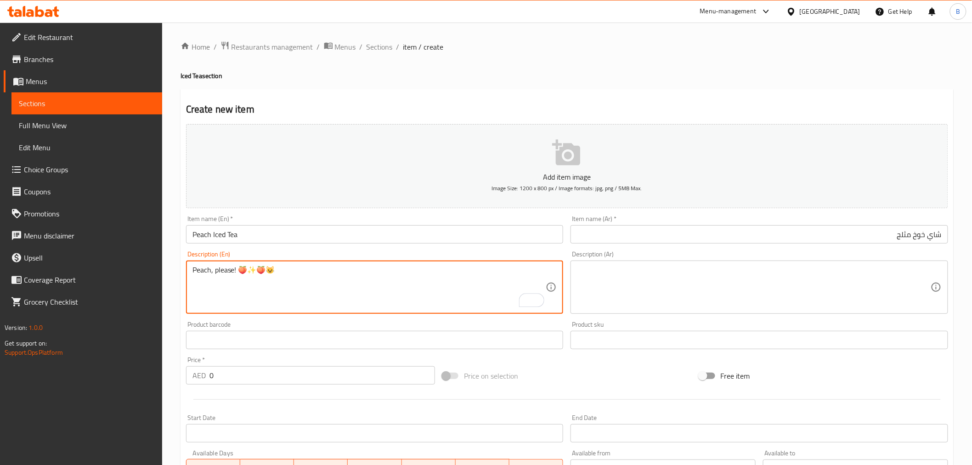
drag, startPoint x: 318, startPoint y: 272, endPoint x: 236, endPoint y: 275, distance: 81.8
click at [236, 275] on textarea "Peach, please! 🍑✨🍑😺" at bounding box center [369, 287] width 354 height 44
type textarea "Peach, please"
paste textarea "الخوخ من فضلك"
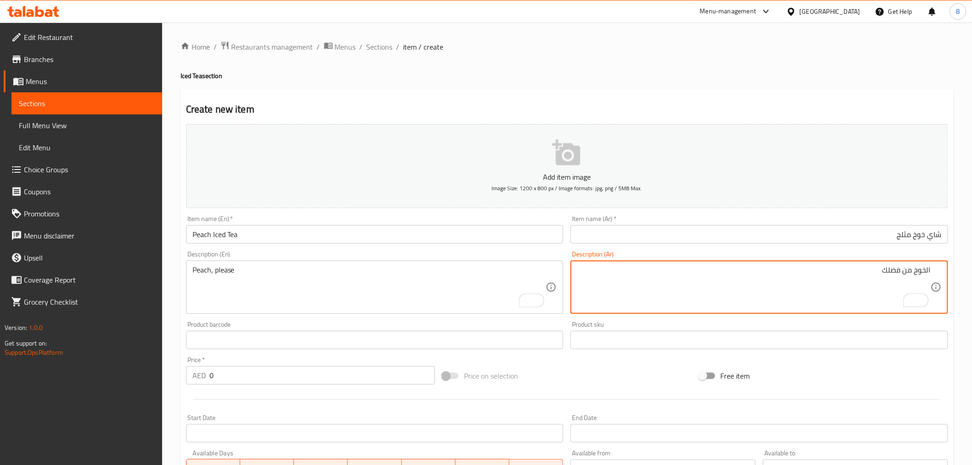
click at [925, 273] on textarea "الخوخ من فضلك" at bounding box center [754, 287] width 354 height 44
click at [917, 272] on textarea "خوخ من فضلك" at bounding box center [754, 287] width 354 height 44
type textarea "خوخ، من فضلك"
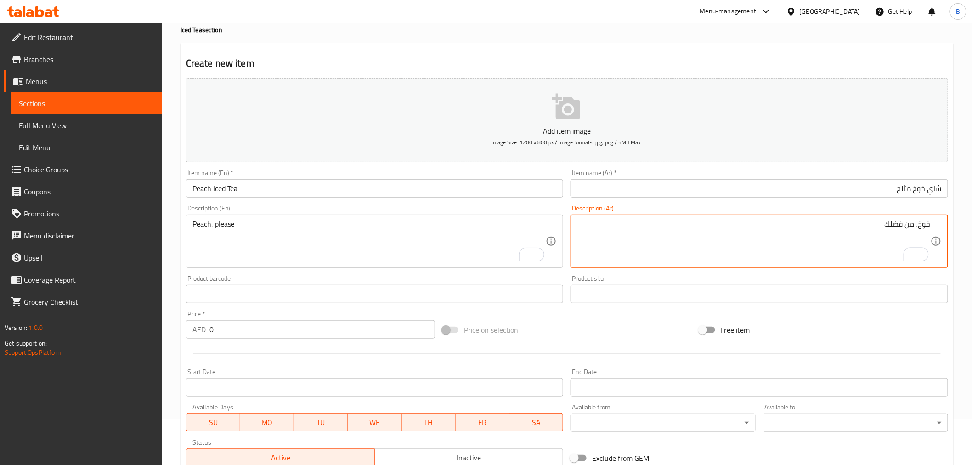
scroll to position [102, 0]
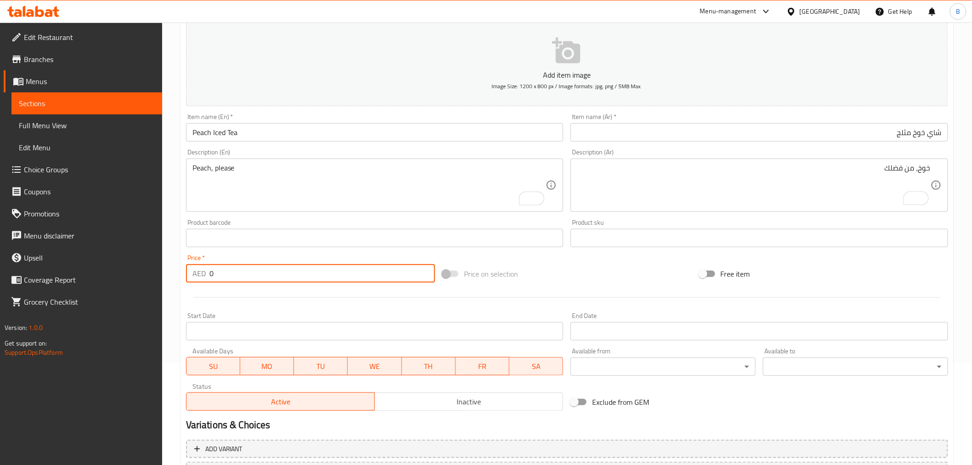
click at [268, 282] on input "0" at bounding box center [321, 273] width 225 height 18
click at [268, 281] on input "0" at bounding box center [321, 273] width 225 height 18
type input "30"
click at [266, 294] on div at bounding box center [566, 297] width 769 height 22
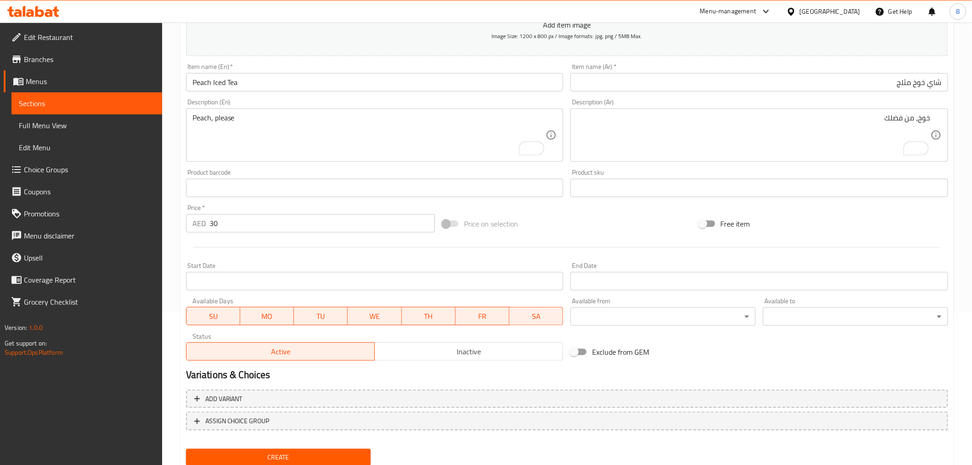
scroll to position [182, 0]
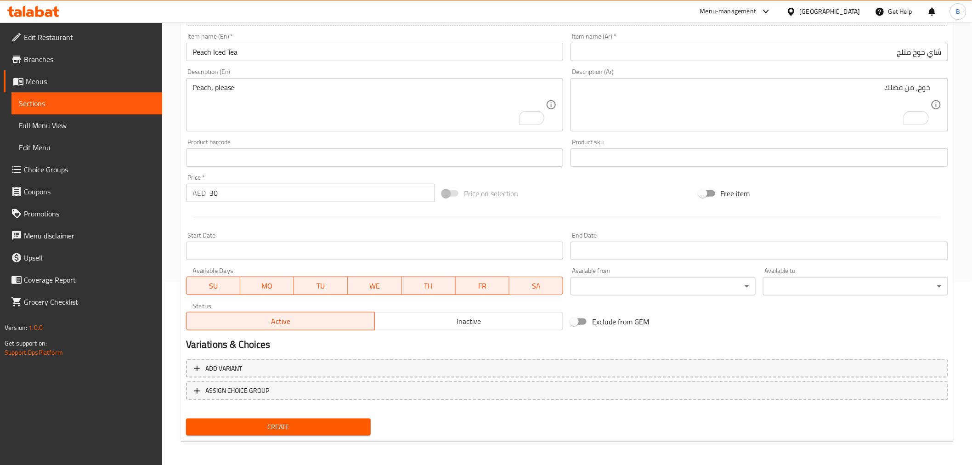
click at [276, 423] on span "Create" at bounding box center [278, 426] width 170 height 11
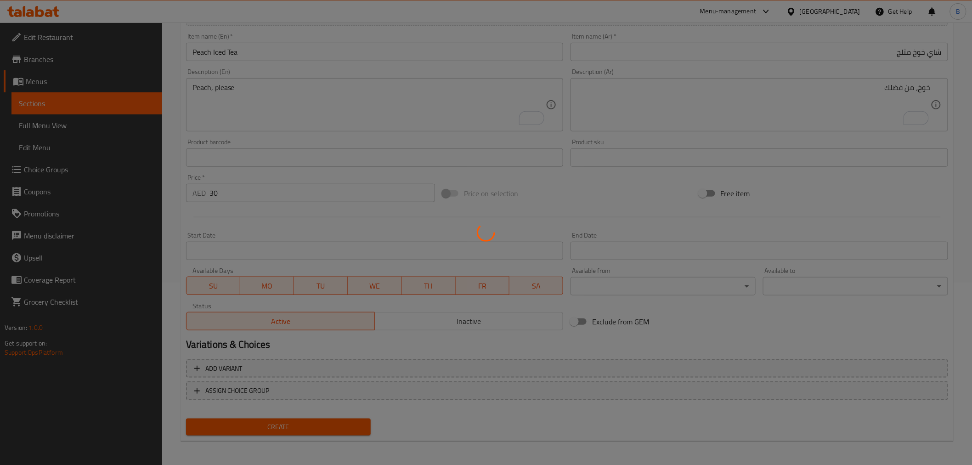
type input "0"
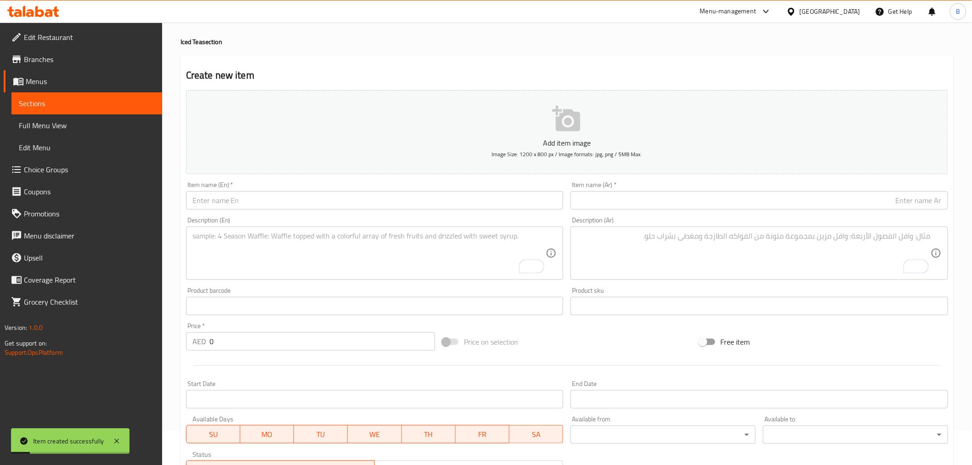
scroll to position [0, 0]
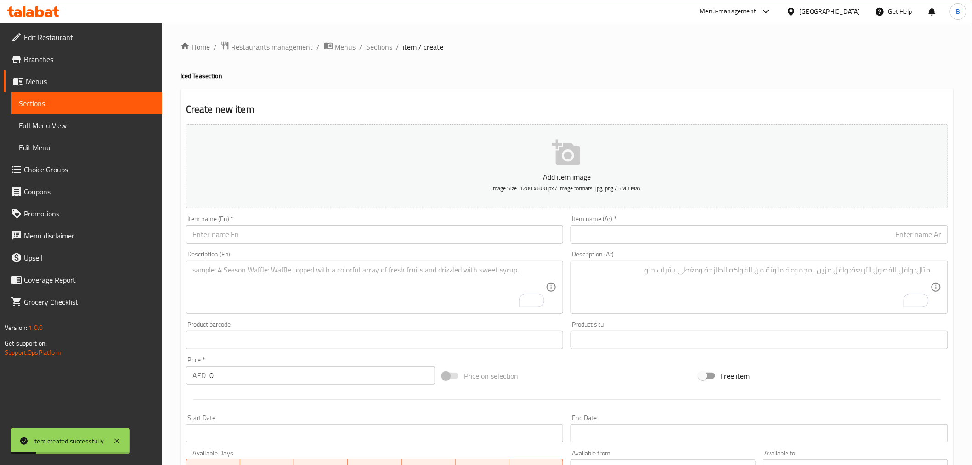
click at [270, 238] on input "text" at bounding box center [374, 234] width 377 height 18
paste input "Lemon Iced Tea"
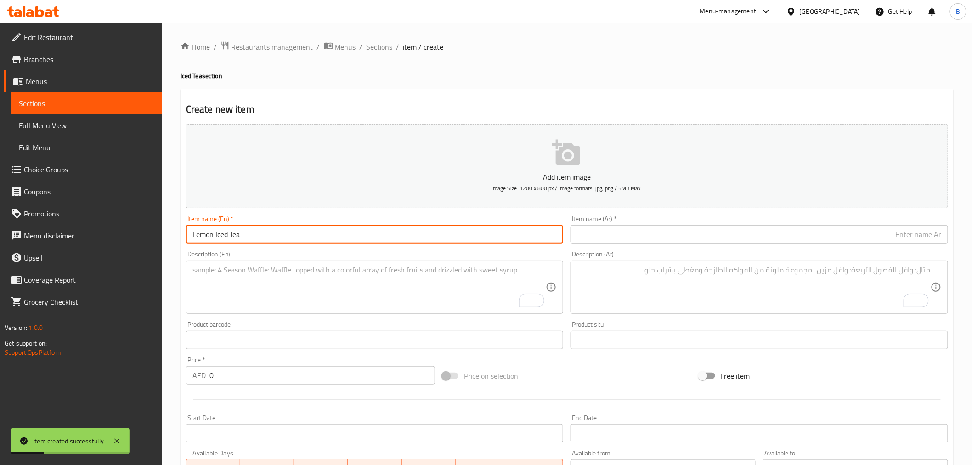
type input "Lemon Iced Tea"
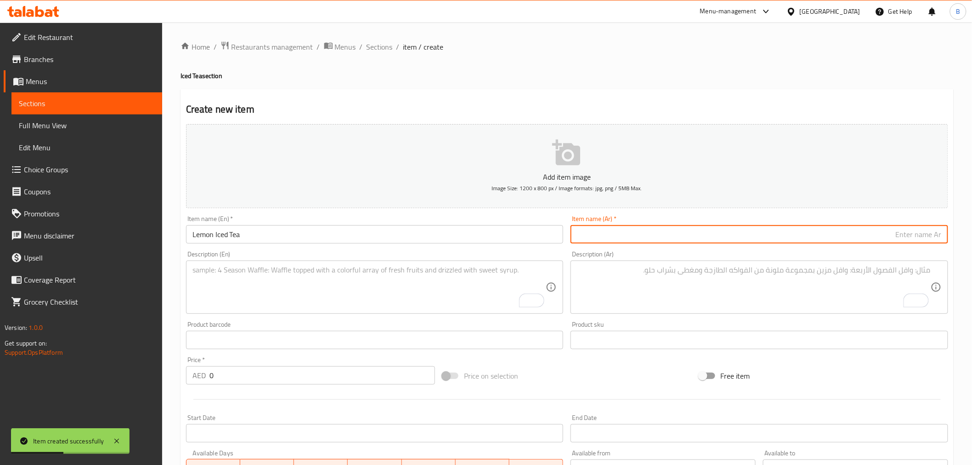
click at [632, 236] on input "text" at bounding box center [758, 234] width 377 height 18
paste input "شاي مثلج بالليمون"
click at [906, 233] on input "شاي مثلج بالليمون" at bounding box center [758, 234] width 377 height 18
click at [901, 239] on input "شاي مثلج ليمون" at bounding box center [758, 234] width 377 height 18
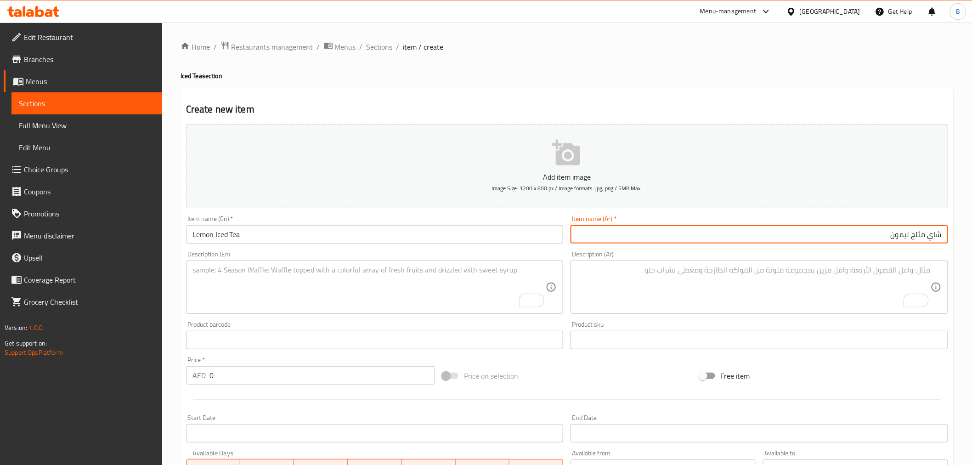
type input "شاي مثلج ليمون"
click at [220, 379] on input "0" at bounding box center [321, 375] width 225 height 18
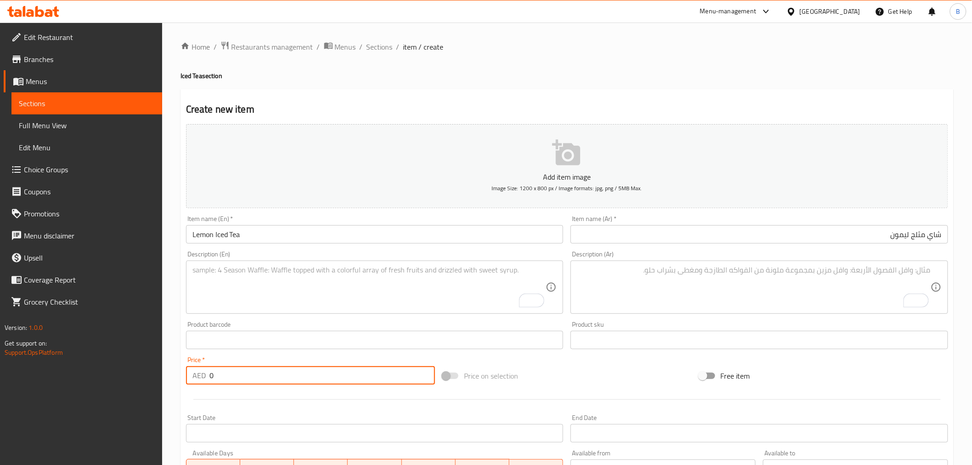
click at [220, 379] on input "0" at bounding box center [321, 375] width 225 height 18
type input "30"
click at [251, 251] on div "Description (En) Description (En)" at bounding box center [374, 282] width 377 height 63
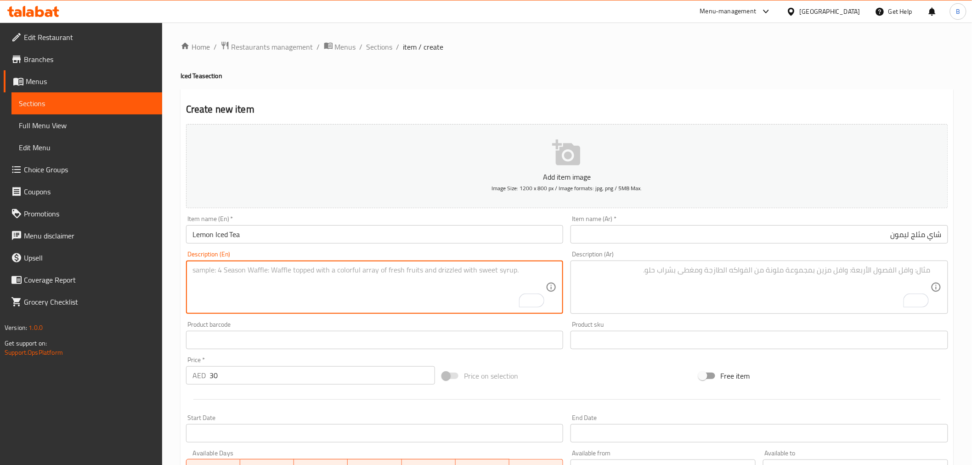
click at [259, 276] on textarea "To enrich screen reader interactions, please activate Accessibility in Grammarl…" at bounding box center [369, 287] width 354 height 44
paste textarea "When life gives you lemons… chill with it 🍋❄️"
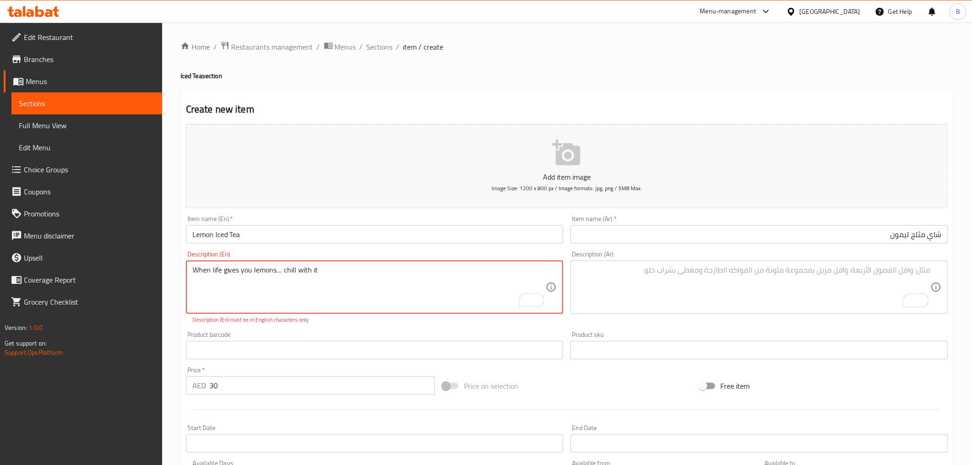
click at [280, 258] on div "Description (En) When life gives you lemons… chill with it Description (En) Des…" at bounding box center [374, 287] width 377 height 73
click at [272, 323] on p "Description (En) must be in English characters only" at bounding box center [374, 319] width 365 height 8
drag, startPoint x: 303, startPoint y: 287, endPoint x: 290, endPoint y: 317, distance: 32.3
click at [302, 287] on textarea "When life gives you lemons… chill with it" at bounding box center [369, 287] width 354 height 44
drag, startPoint x: 286, startPoint y: 320, endPoint x: 287, endPoint y: 347, distance: 26.6
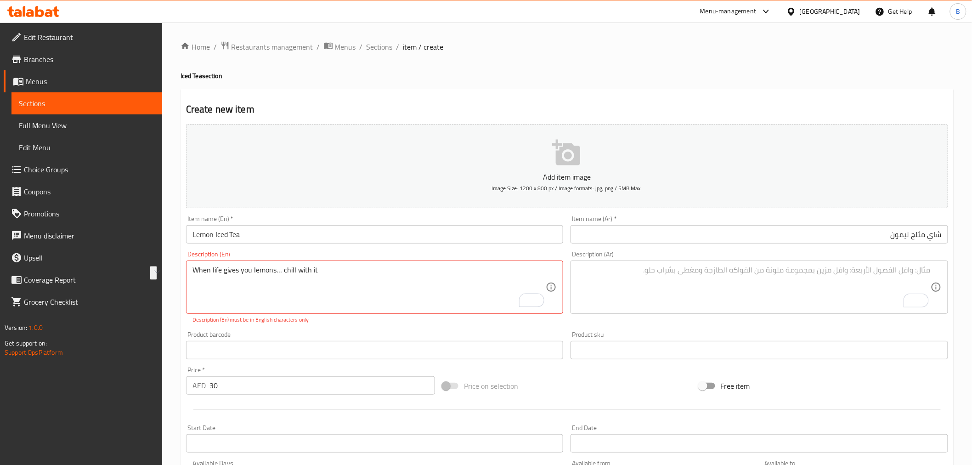
click at [287, 328] on div "Add item image Image Size: 1200 x 800 px / Image formats: jpg, png / 5MB Max. I…" at bounding box center [566, 323] width 769 height 406
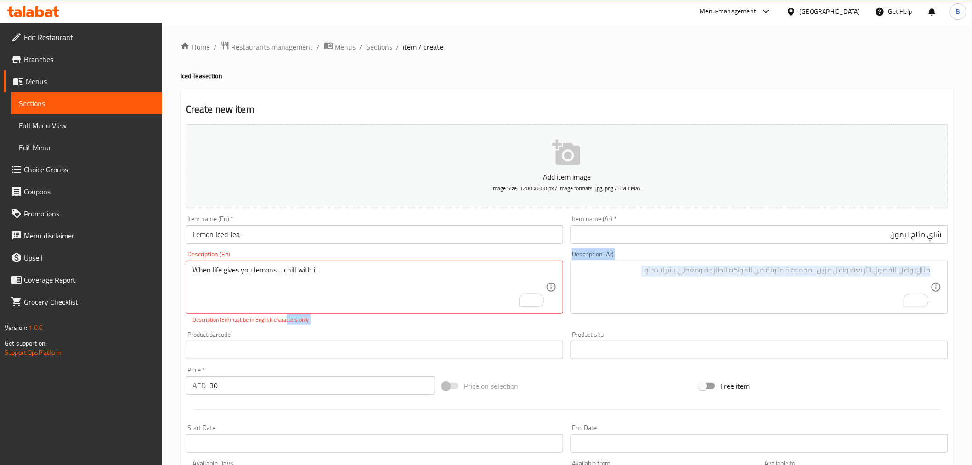
click at [336, 326] on div "Description (En) When life gives you lemons… chill with it Description (En) Des…" at bounding box center [374, 287] width 385 height 80
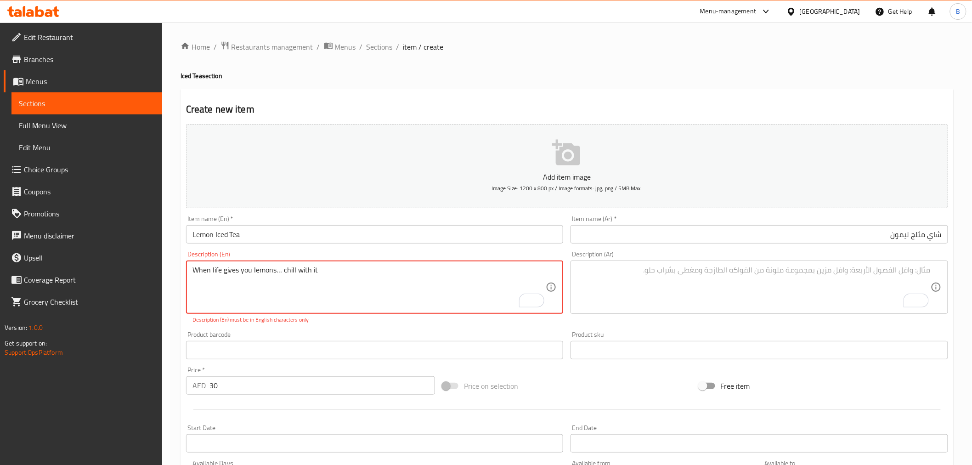
drag, startPoint x: 281, startPoint y: 268, endPoint x: 284, endPoint y: 274, distance: 6.8
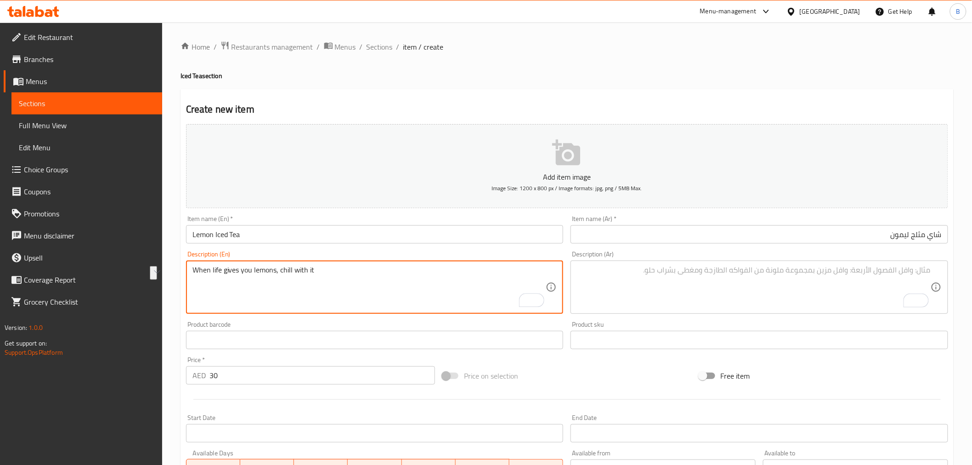
type textarea "When life gives you lemons, chill with it"
click at [686, 272] on textarea "To enrich screen reader interactions, please activate Accessibility in Grammarl…" at bounding box center [754, 287] width 354 height 44
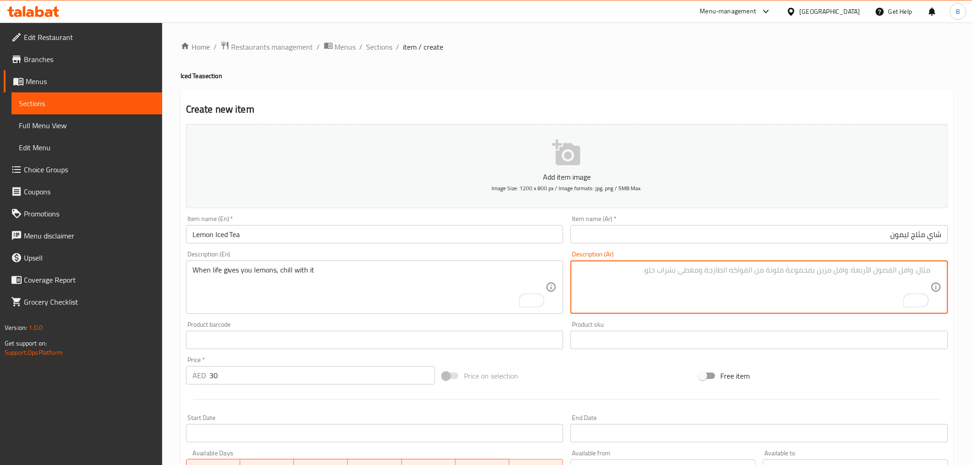
paste textarea "عندما تمنحك الحياة الليمون، استرخِ معه"
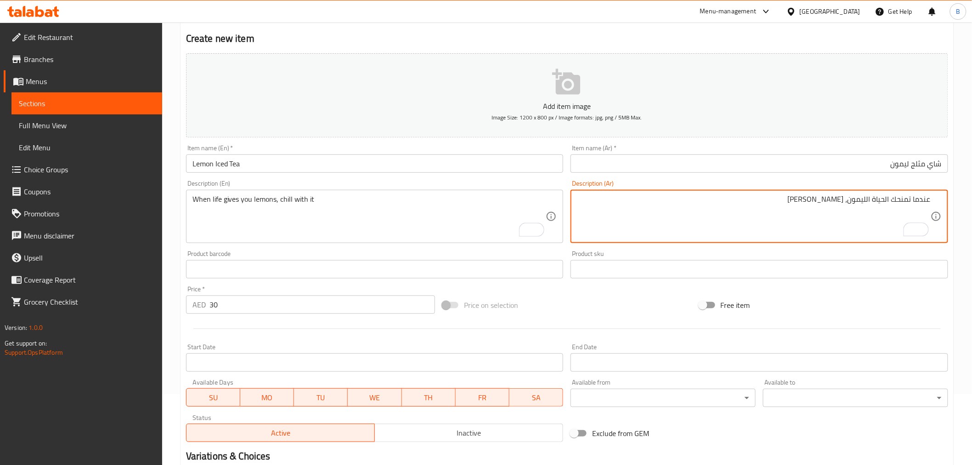
scroll to position [153, 0]
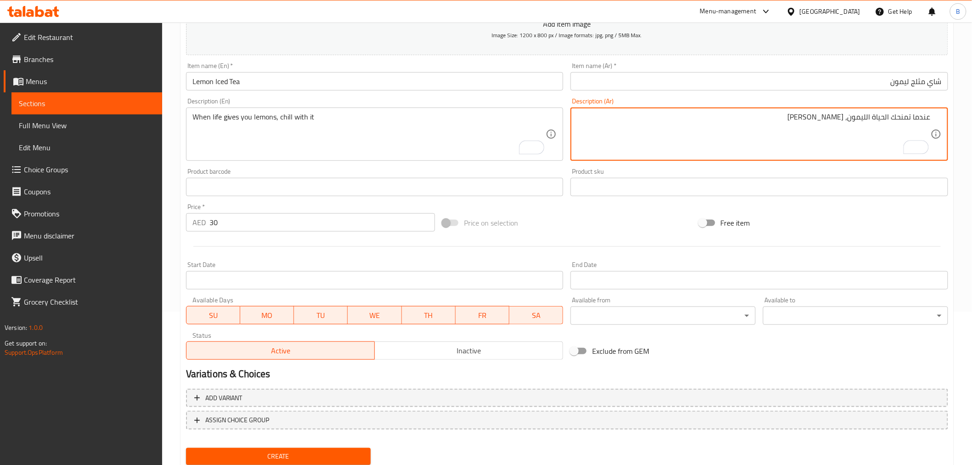
type textarea "عندما تمنحك الحياة الليمون، استرخ معه"
click at [268, 451] on span "Create" at bounding box center [278, 455] width 170 height 11
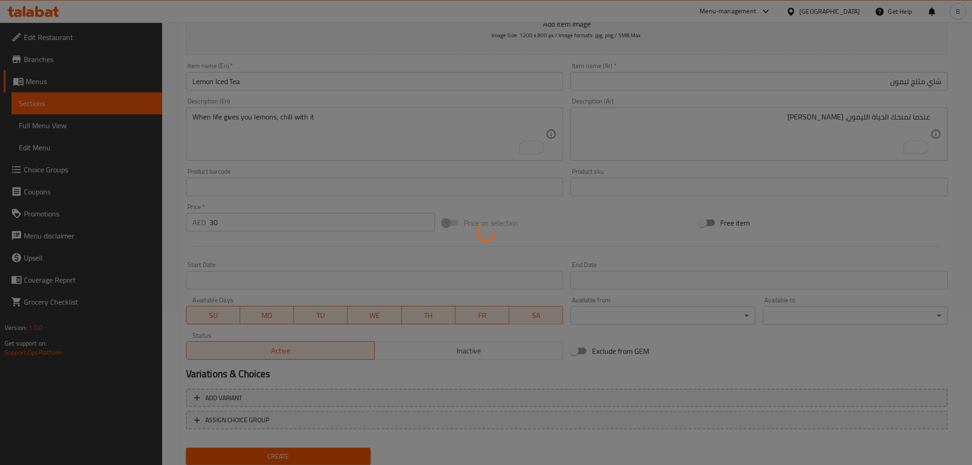
scroll to position [86, 0]
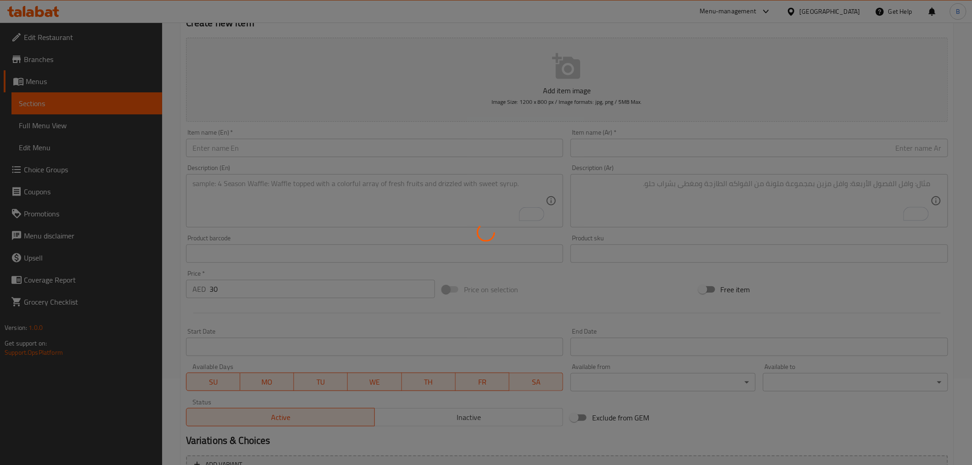
type input "0"
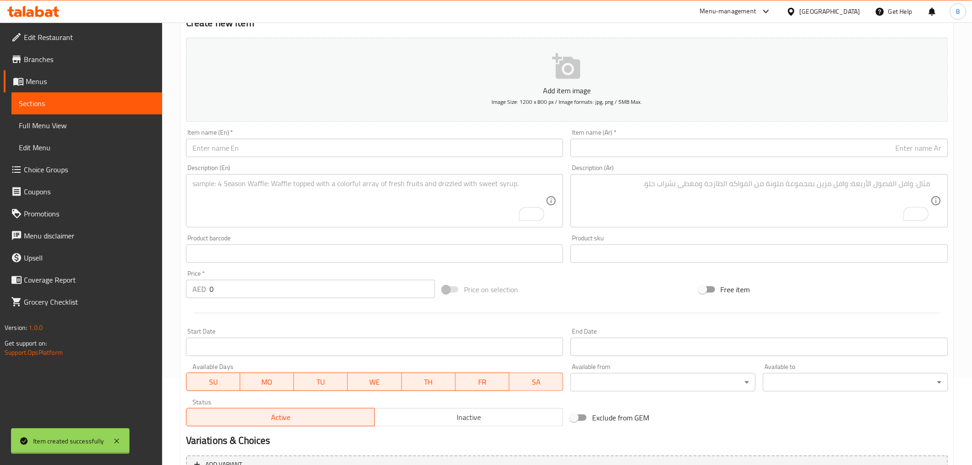
scroll to position [0, 0]
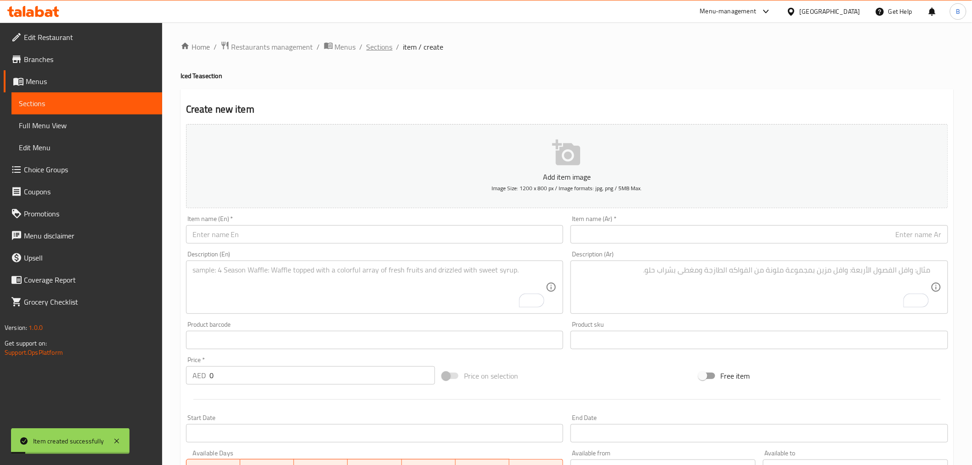
click at [391, 41] on span "Sections" at bounding box center [379, 46] width 26 height 11
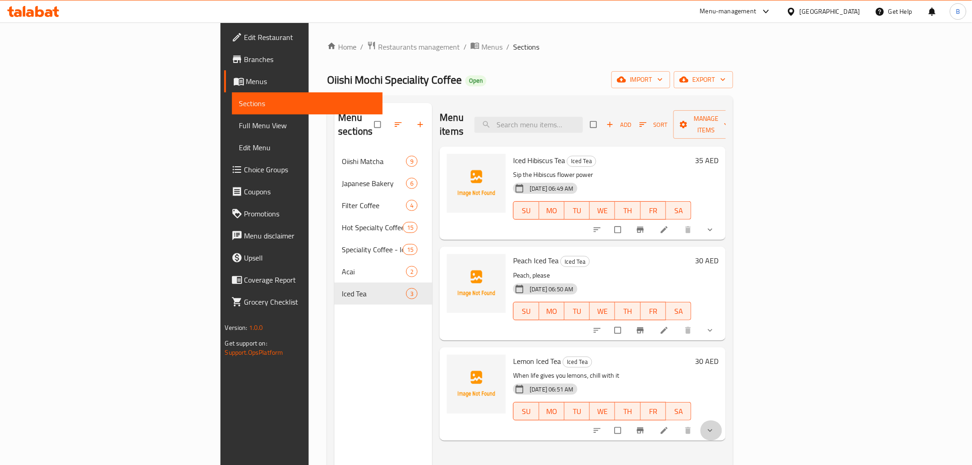
click at [722, 420] on button "show more" at bounding box center [711, 430] width 22 height 20
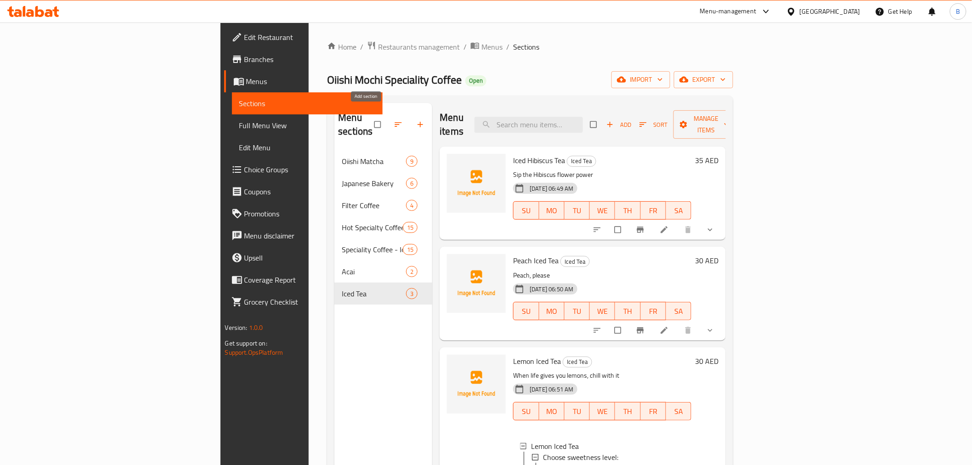
click at [410, 126] on button "button" at bounding box center [421, 124] width 22 height 20
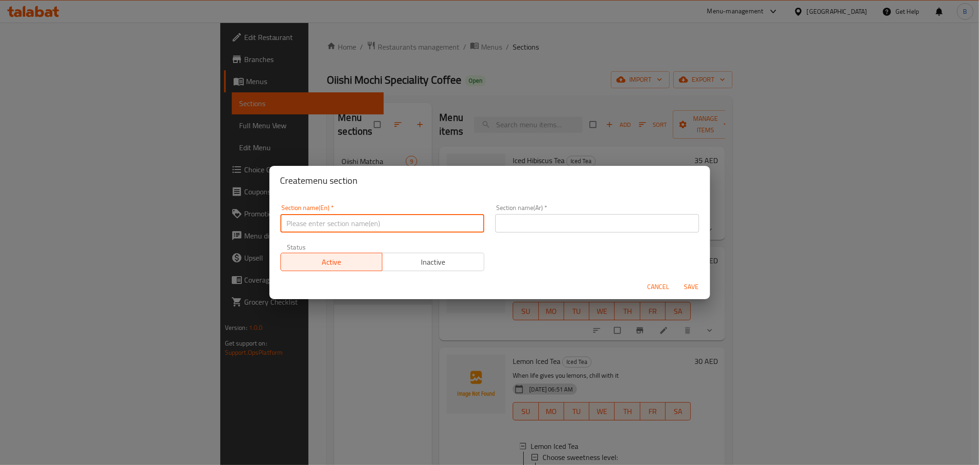
click at [349, 229] on input "text" at bounding box center [383, 223] width 204 height 18
paste input "Mojito"
type input "Mojito"
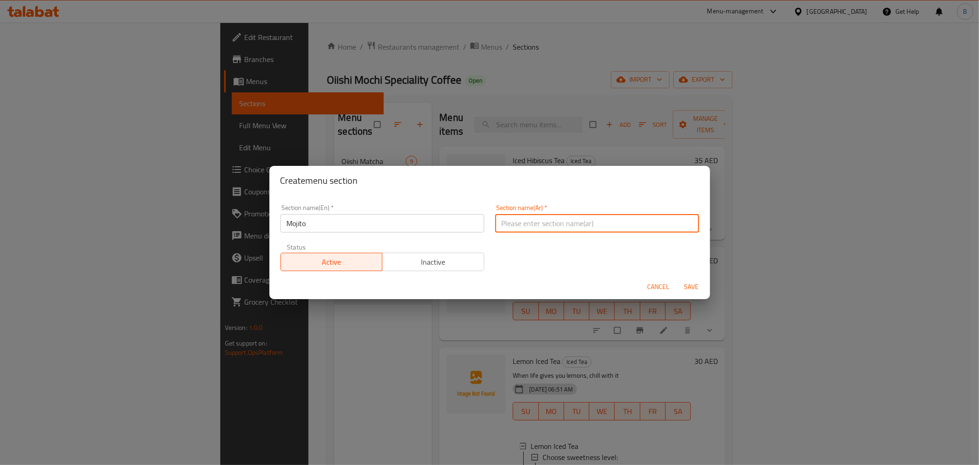
click at [543, 224] on input "text" at bounding box center [597, 223] width 204 height 18
paste input "موخيتو"
type input "موخيتو"
click at [691, 285] on span "Save" at bounding box center [692, 286] width 22 height 11
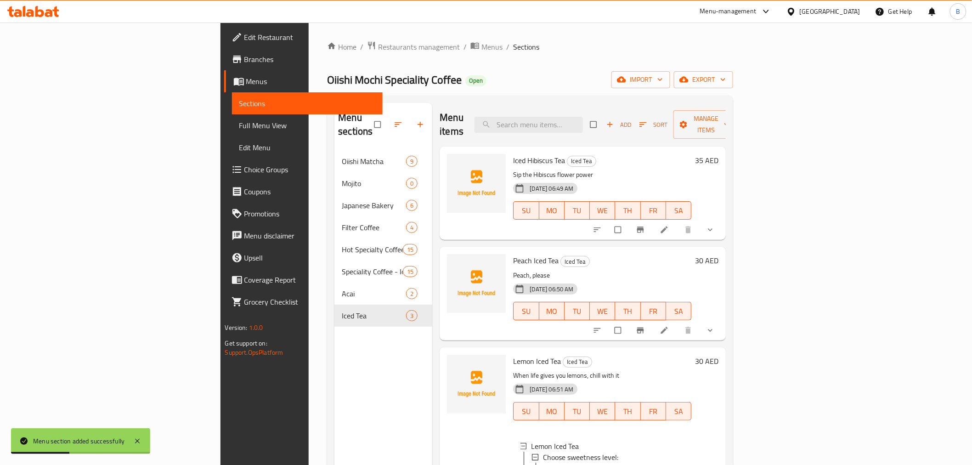
drag, startPoint x: 353, startPoint y: 305, endPoint x: 343, endPoint y: 356, distance: 51.9
click at [388, 123] on button "button" at bounding box center [399, 124] width 22 height 20
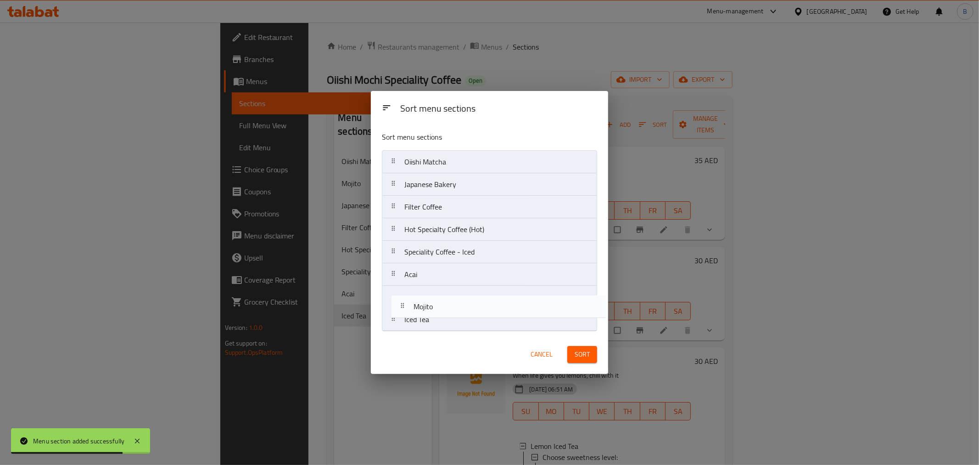
drag, startPoint x: 439, startPoint y: 189, endPoint x: 448, endPoint y: 315, distance: 126.1
click at [448, 315] on nav "Oiishi Matcha Mojito Japanese Bakery Filter Coffee Hot Specialty Coffee (Hot) S…" at bounding box center [489, 240] width 215 height 181
drag, startPoint x: 448, startPoint y: 315, endPoint x: 453, endPoint y: 296, distance: 19.5
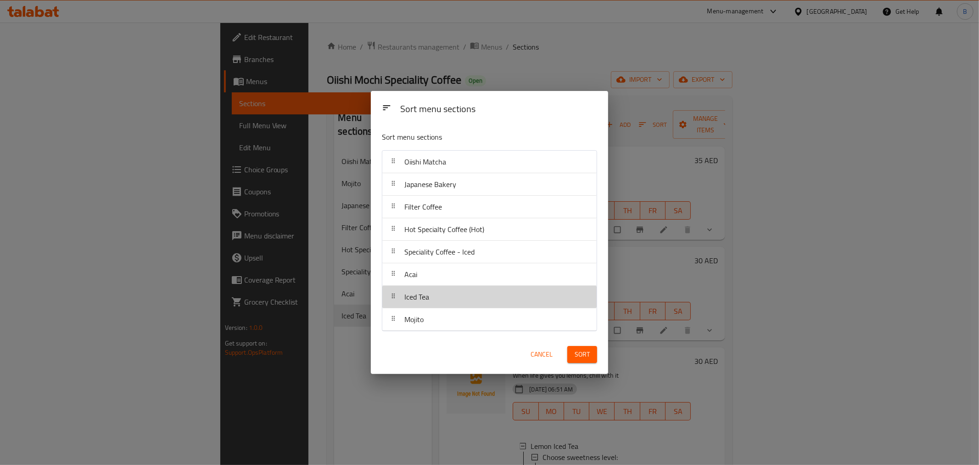
click at [585, 345] on div "Sort" at bounding box center [582, 354] width 41 height 28
click at [585, 356] on span "Sort" at bounding box center [582, 354] width 15 height 11
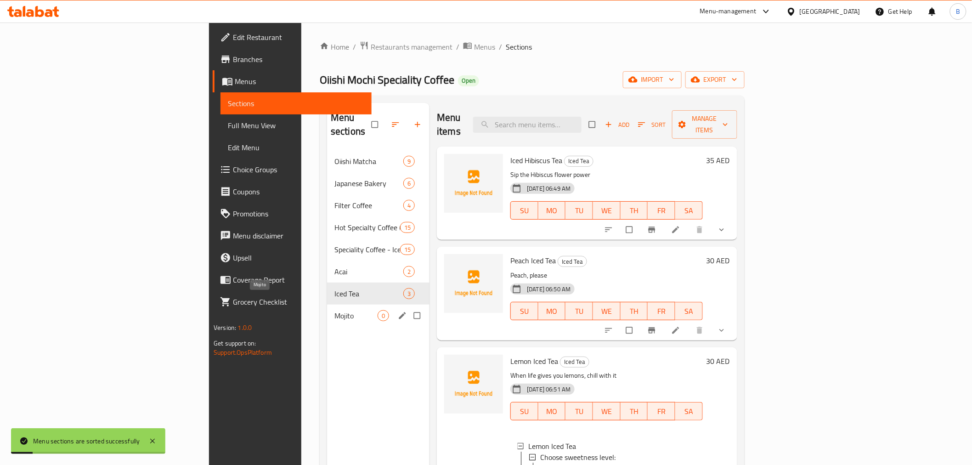
click at [334, 310] on span "Mojito" at bounding box center [355, 315] width 43 height 11
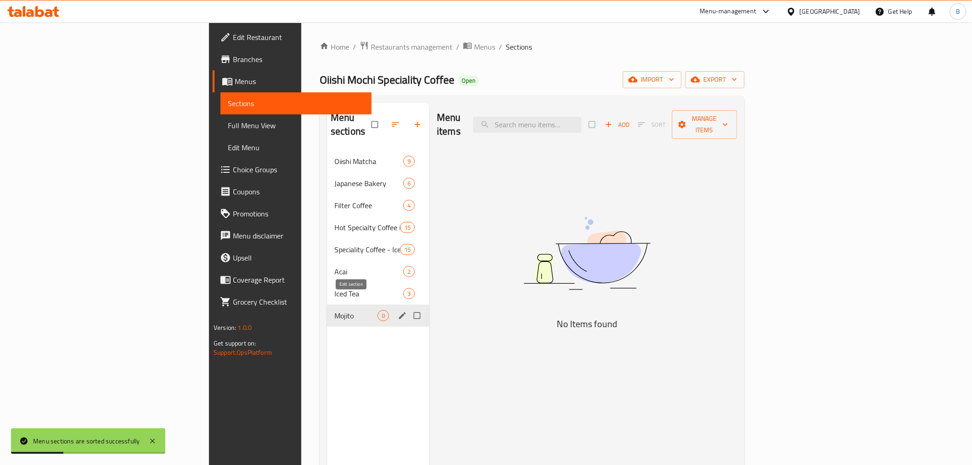
click at [398, 311] on icon "edit" at bounding box center [402, 315] width 9 height 9
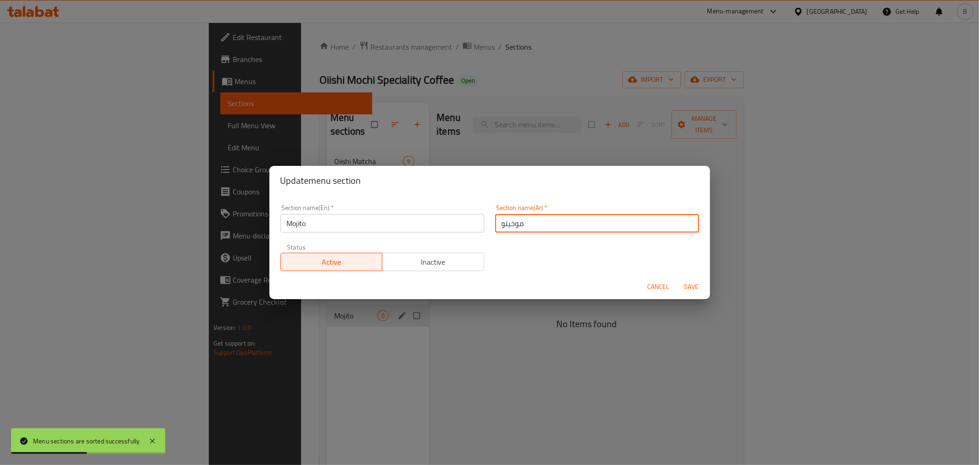
click at [545, 225] on input "موخيتو" at bounding box center [597, 223] width 204 height 18
paste input "ه"
type input "موهيتو"
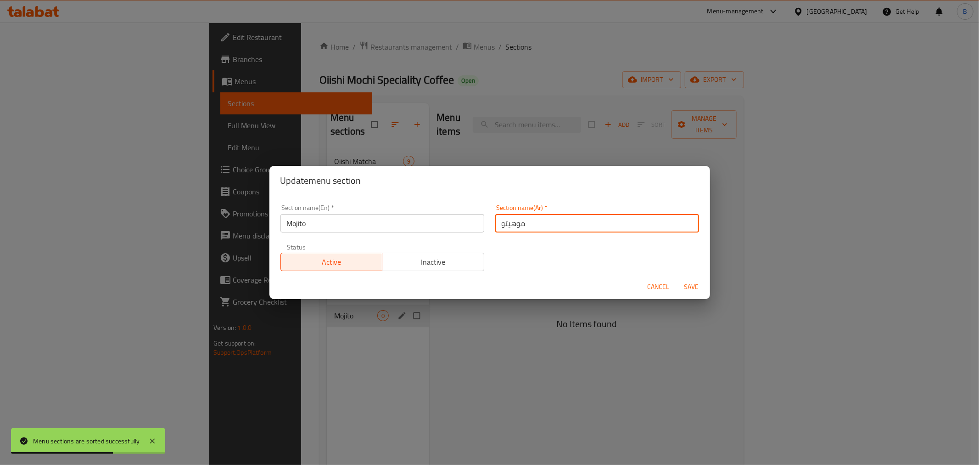
click at [687, 282] on span "Save" at bounding box center [692, 286] width 22 height 11
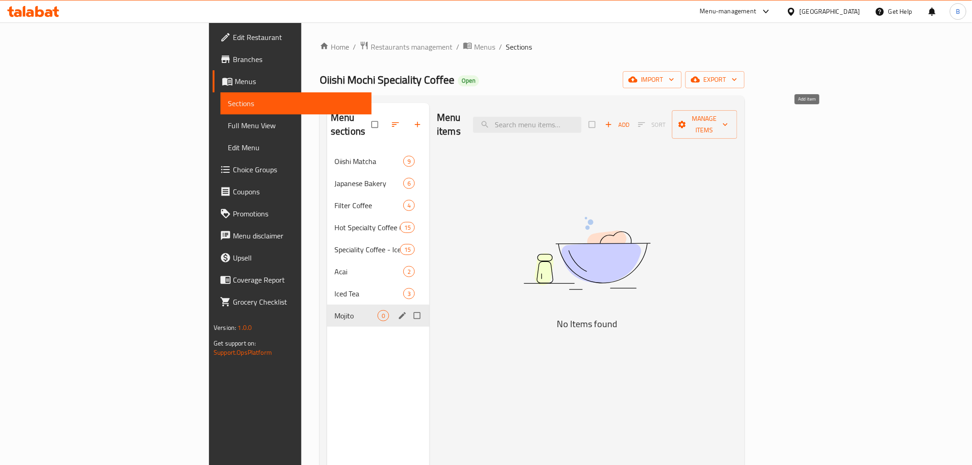
click at [737, 105] on div "Menu items Add Sort Manage items" at bounding box center [587, 125] width 300 height 44
click at [632, 125] on button "Add" at bounding box center [616, 125] width 29 height 14
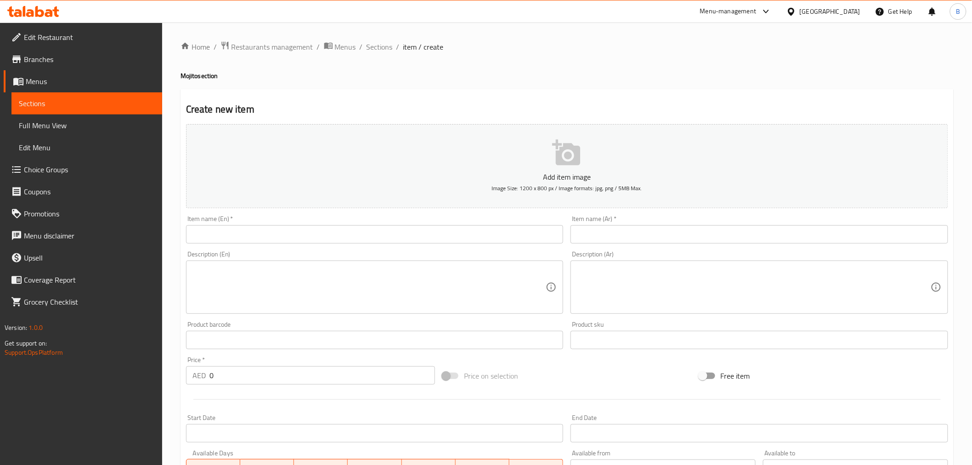
click at [340, 253] on div "Description (En) Description (En)" at bounding box center [374, 282] width 377 height 63
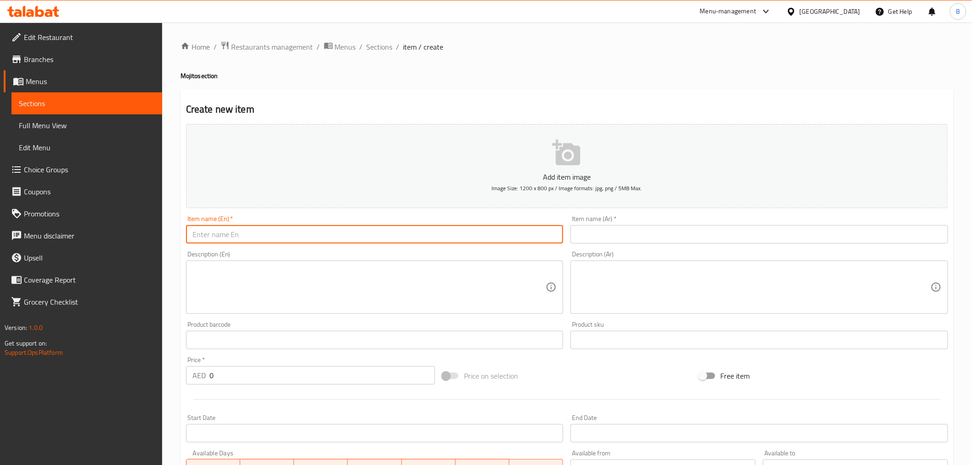
click at [340, 241] on input "text" at bounding box center [374, 234] width 377 height 18
paste input "Classic Mojito"
type input "Classic Mojito"
click at [667, 236] on input "text" at bounding box center [758, 234] width 377 height 18
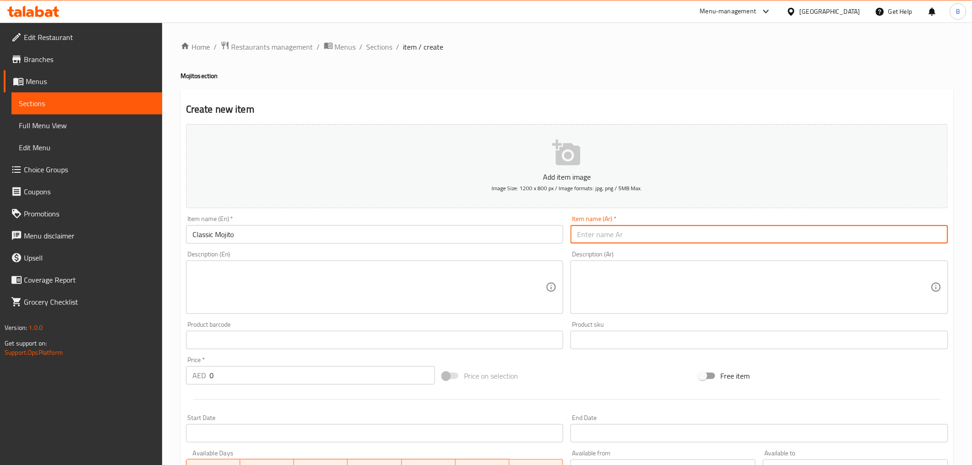
paste input "[PERSON_NAME]"
type input "[PERSON_NAME]"
drag, startPoint x: 283, startPoint y: 387, endPoint x: 280, endPoint y: 379, distance: 8.3
click at [282, 386] on div "Price   * AED 0 Price *" at bounding box center [310, 370] width 256 height 35
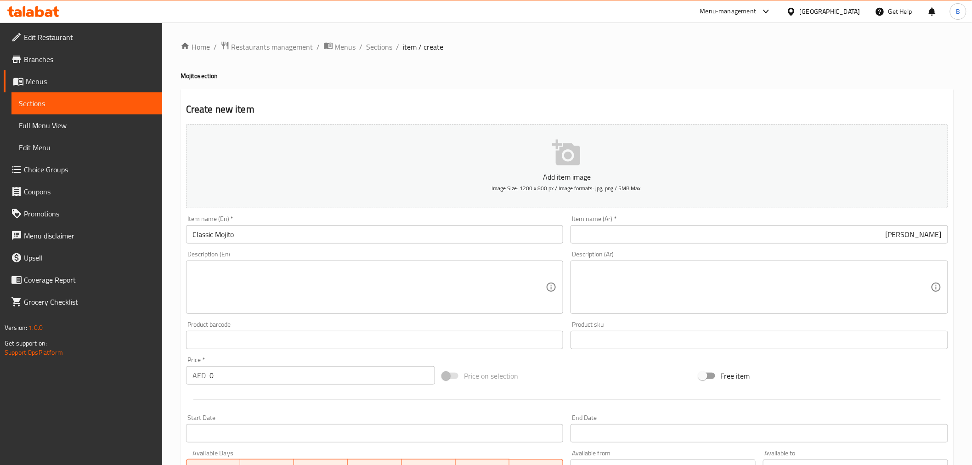
click at [279, 378] on input "0" at bounding box center [321, 375] width 225 height 18
type input "29"
click at [342, 279] on textarea at bounding box center [369, 287] width 354 height 44
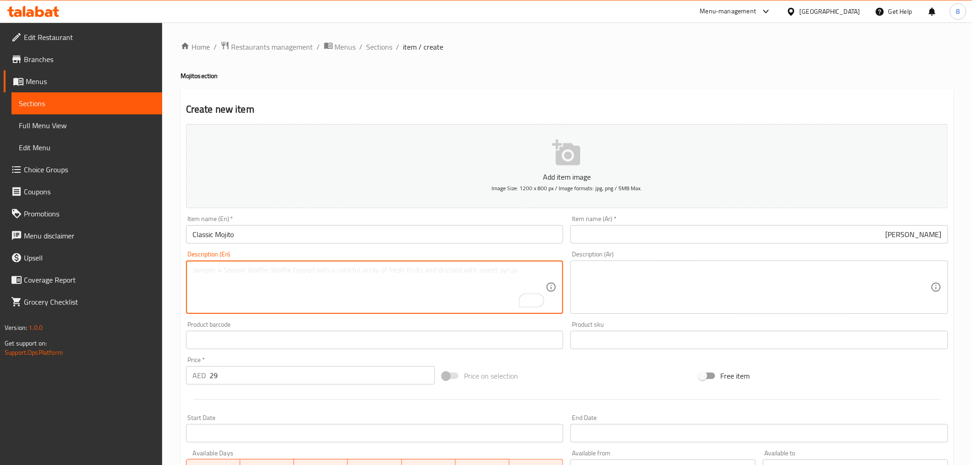
paste textarea "The OG of chill, minty fresh vibes 🌿❄️"
type textarea "The OG of chill, minty fresh vibes"
click at [755, 300] on textarea at bounding box center [754, 287] width 354 height 44
paste textarea "OG من الأجواء المنعشة المنعشة والنعناعية"
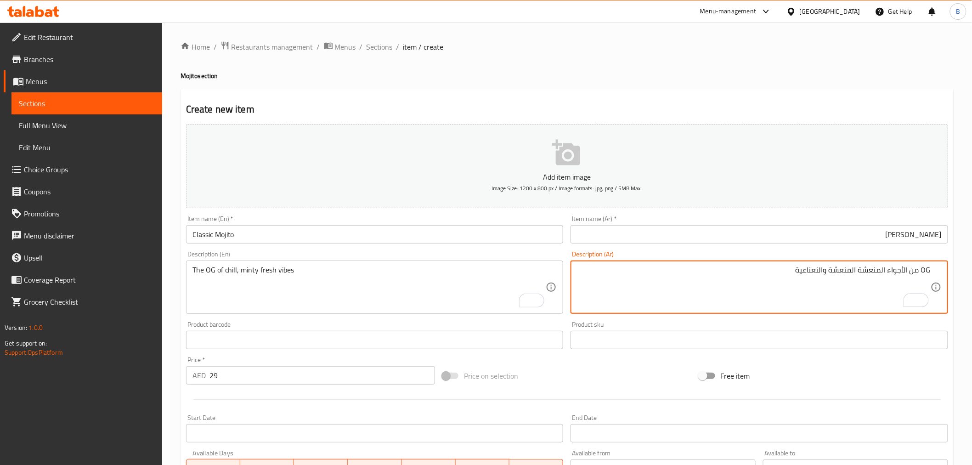
click at [852, 270] on textarea "OG من الأجواء المنعشة المنعشة والنعناعية" at bounding box center [754, 287] width 354 height 44
click at [837, 270] on textarea "أوه جي من أجواء منعشة المنعشة والنعناعية" at bounding box center [754, 287] width 354 height 44
click at [837, 272] on textarea "أوه جي من أجواء منعشة المنعشة والنعناعية" at bounding box center [754, 287] width 354 height 44
click at [879, 272] on textarea "أوه جي من أجواء منعشة النعناعية" at bounding box center [754, 287] width 354 height 44
click at [875, 270] on textarea "أوه جي من أجواء طازجة منعشة النعناعية" at bounding box center [754, 287] width 354 height 44
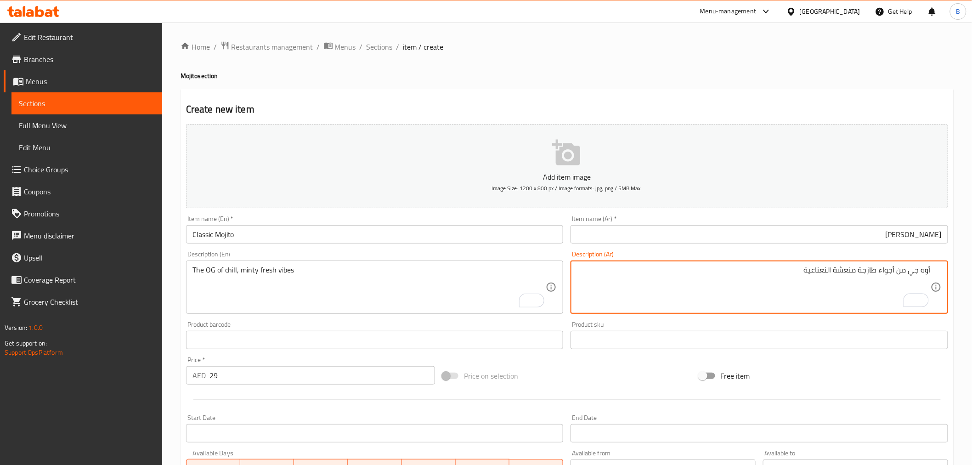
click at [875, 270] on textarea "أوه جي من أجواء طازجة منعشة النعناعية" at bounding box center [754, 287] width 354 height 44
click at [869, 271] on textarea "أوه جي من أجواء طازجة منعشة النعناعية" at bounding box center [754, 287] width 354 height 44
click at [853, 270] on textarea "أوه جي من أجواء منعشة النعناعية" at bounding box center [754, 287] width 354 height 44
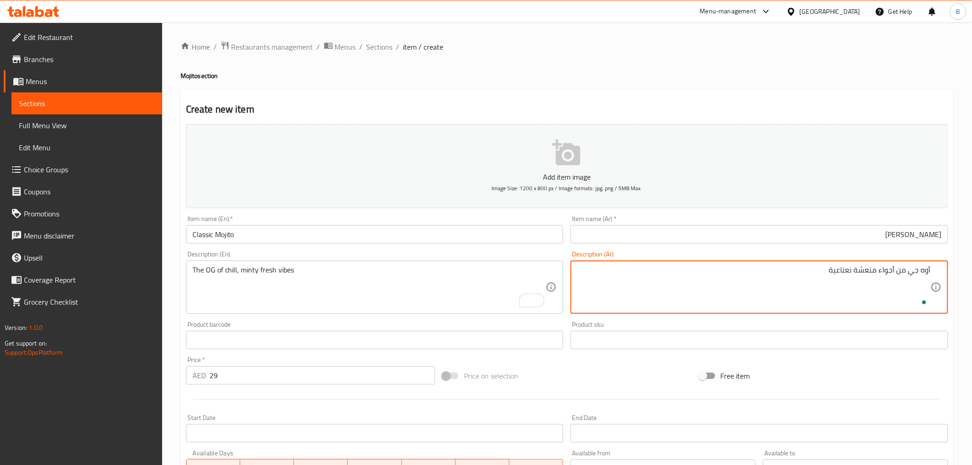
paste textarea "طازجة"
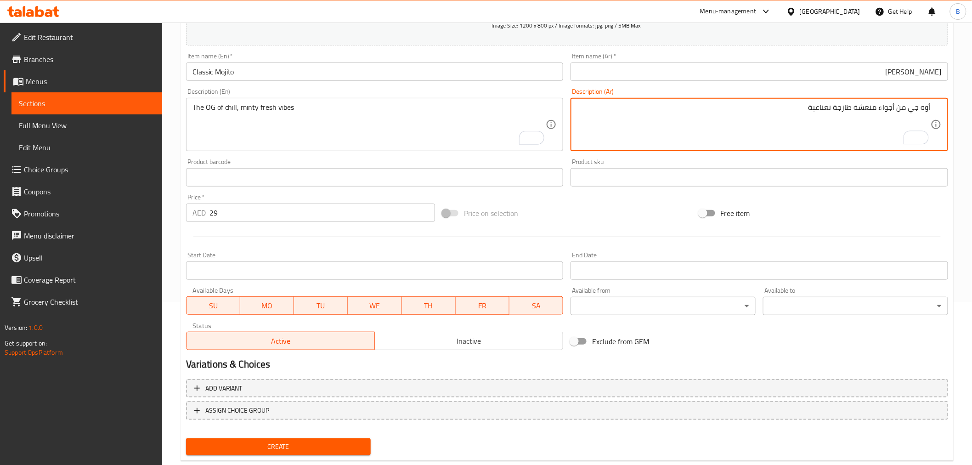
scroll to position [182, 0]
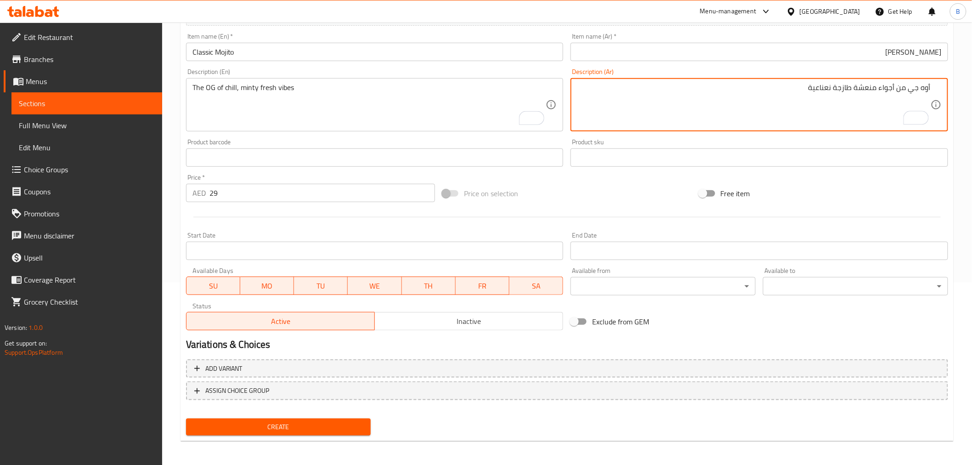
type textarea "أوه جي من أجواء منعشة طازجة نعناعية"
click at [281, 424] on span "Create" at bounding box center [278, 426] width 170 height 11
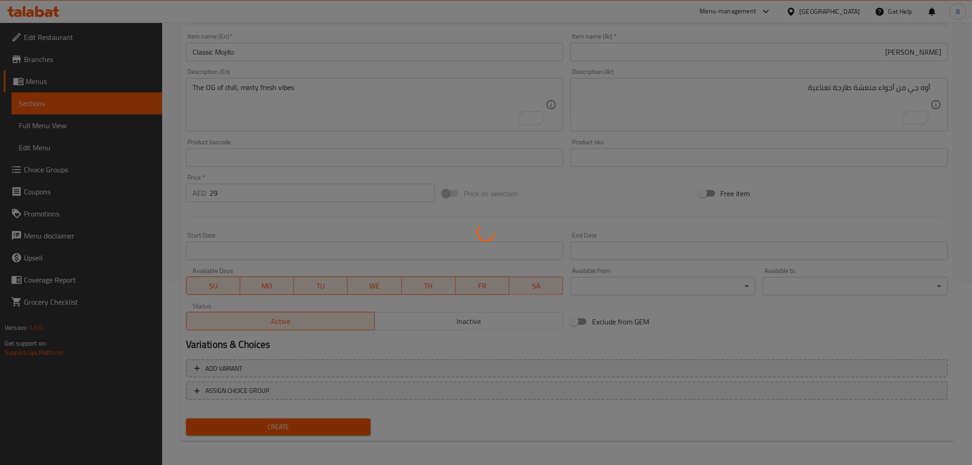
scroll to position [19, 0]
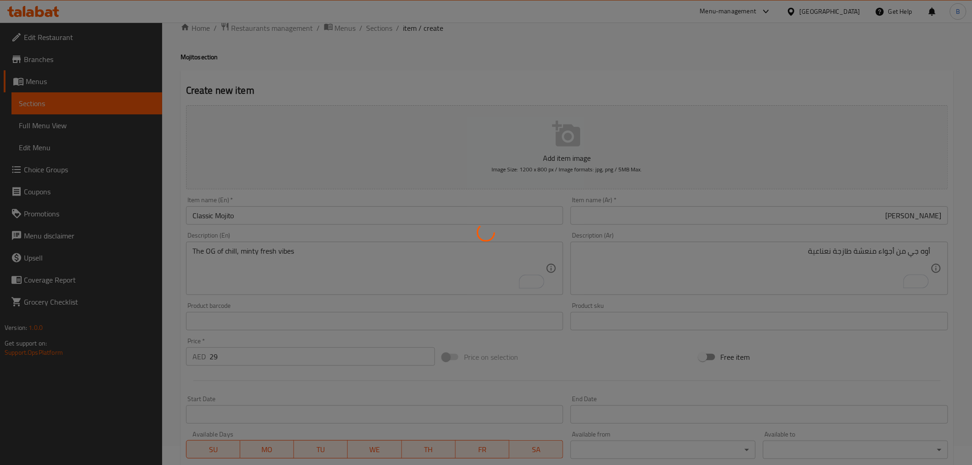
type input "0"
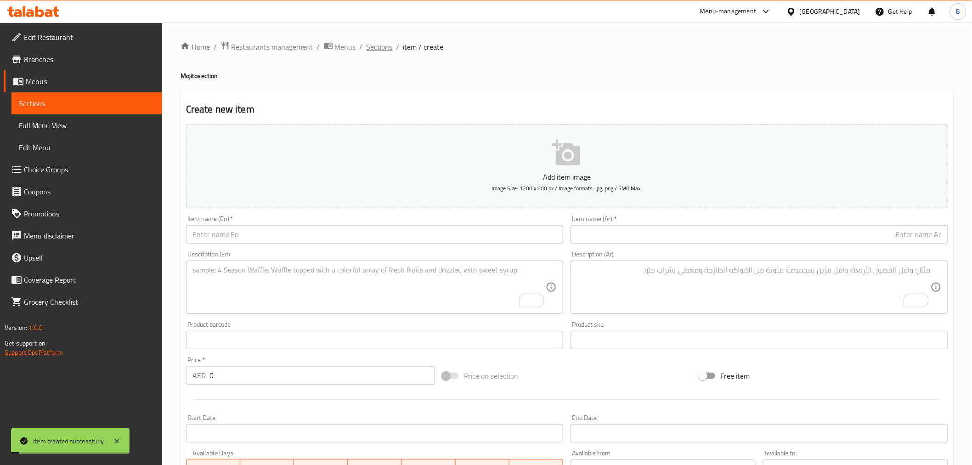
click at [378, 48] on span "Sections" at bounding box center [379, 46] width 26 height 11
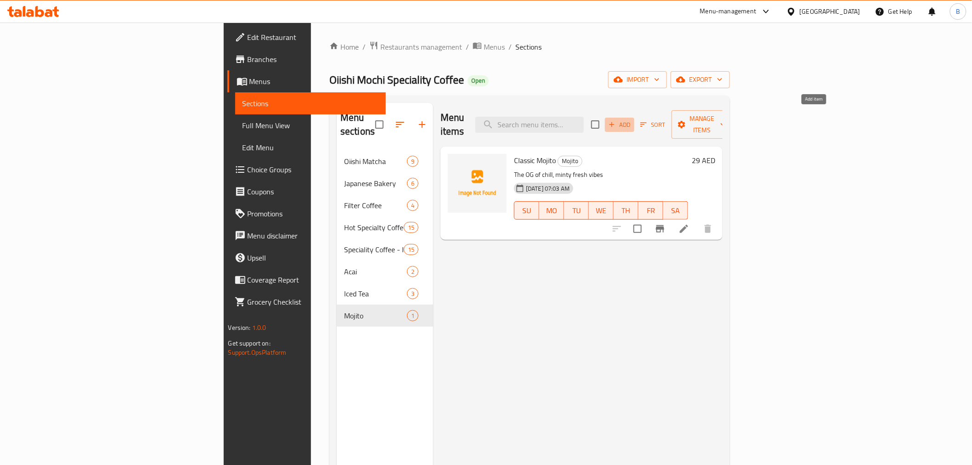
click at [632, 119] on span "Add" at bounding box center [619, 124] width 25 height 11
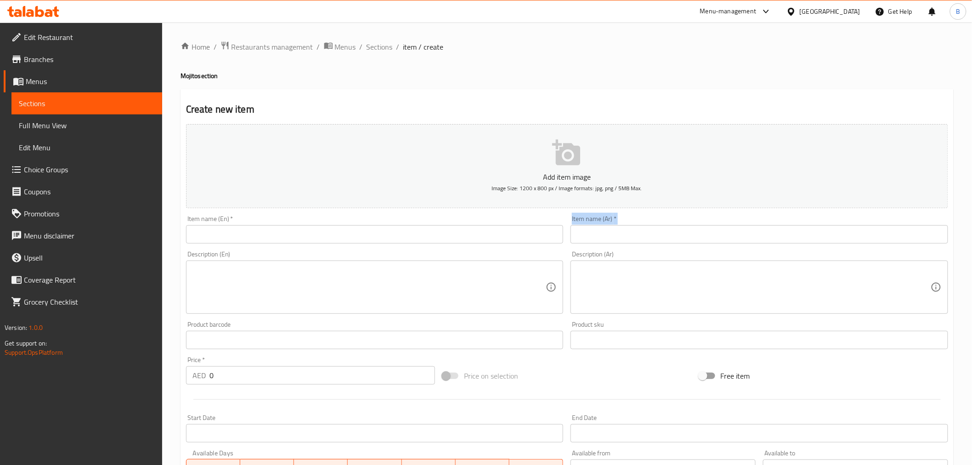
drag, startPoint x: 275, startPoint y: 244, endPoint x: 273, endPoint y: 249, distance: 5.4
click at [275, 248] on div "Add item image Image Size: 1200 x 800 px / Image formats: jpg, png / 5MB Max. I…" at bounding box center [566, 318] width 769 height 396
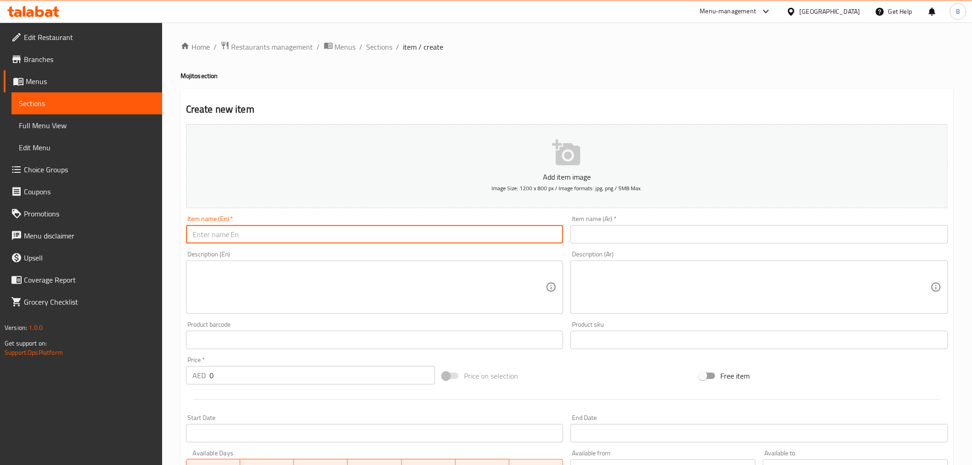
click at [260, 242] on input "text" at bounding box center [374, 234] width 377 height 18
paste input "Passion Fruit Mojito"
type input "Passion Fruit Mojito"
click at [222, 383] on input "0" at bounding box center [321, 375] width 225 height 18
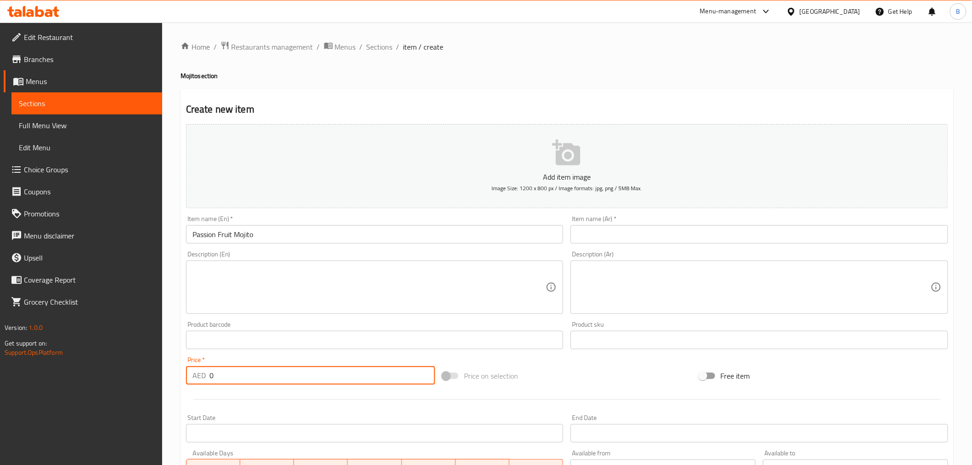
click at [222, 383] on input "0" at bounding box center [321, 375] width 225 height 18
type input "31"
click at [314, 281] on textarea at bounding box center [369, 287] width 354 height 44
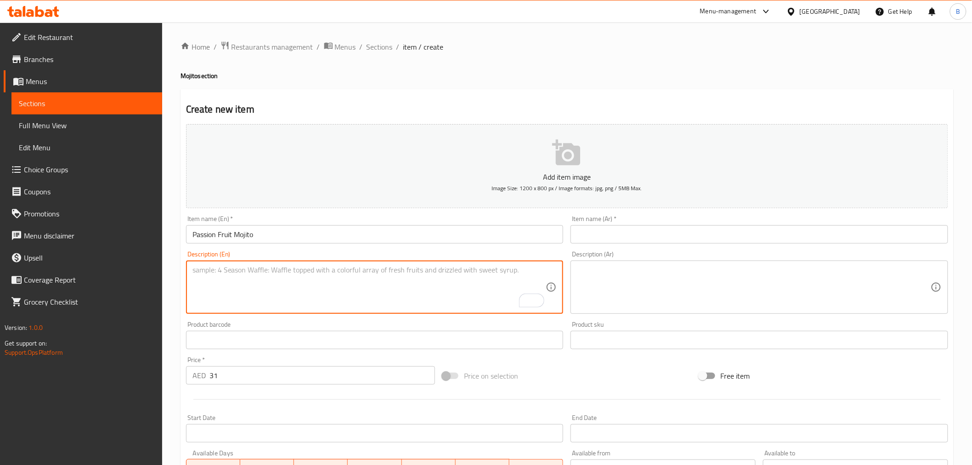
paste textarea "A tropical crush in every sip 🏝️🔥"
type textarea "A tropical crush in every sip."
click at [634, 299] on textarea at bounding box center [754, 287] width 354 height 44
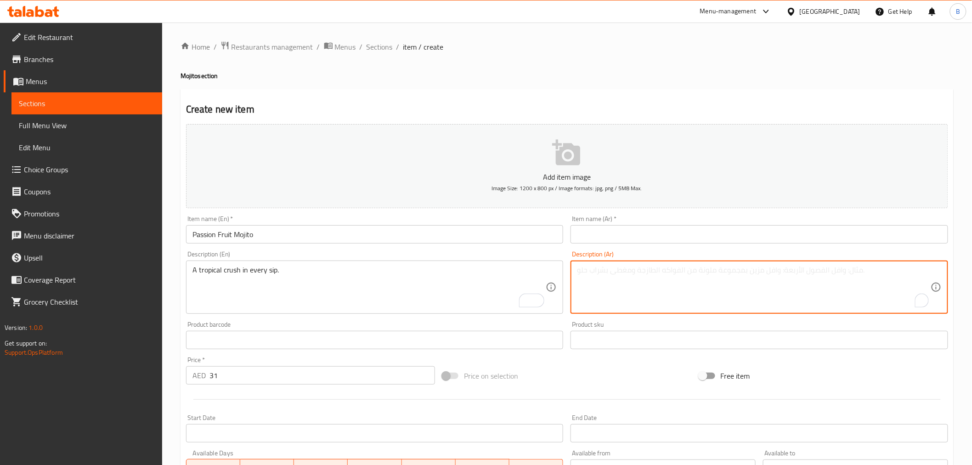
paste textarea "نكهة استوائية في كل رشفة."
type textarea "نكهة استوائية في كل رشفة."
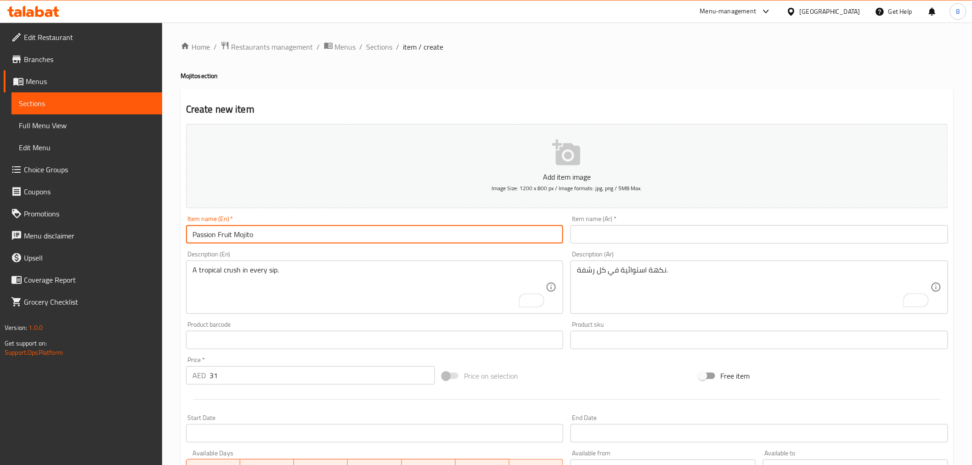
click at [477, 238] on input "Passion Fruit Mojito" at bounding box center [374, 234] width 377 height 18
click at [476, 239] on input "Passion Fruit Mojito" at bounding box center [374, 234] width 377 height 18
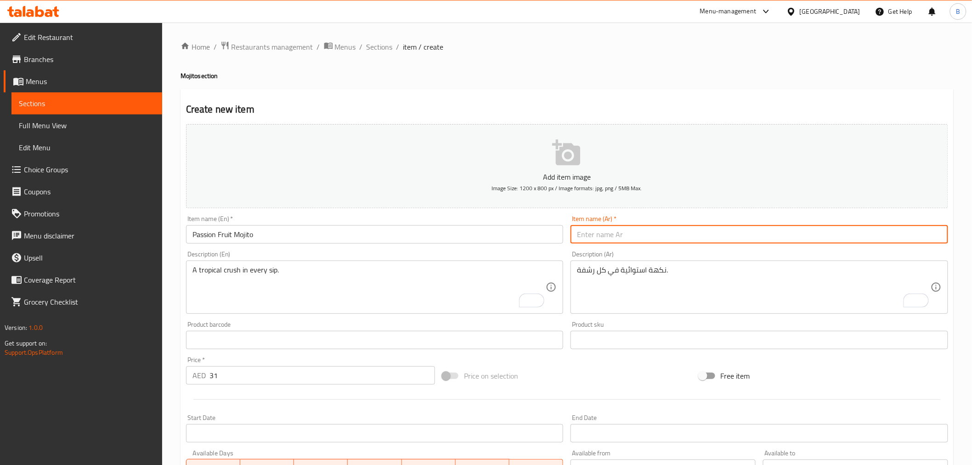
click at [678, 240] on input "text" at bounding box center [758, 234] width 377 height 18
paste input "موهيتو فاكهة العاطفة"
drag, startPoint x: 916, startPoint y: 238, endPoint x: 843, endPoint y: 238, distance: 73.9
click at [843, 238] on input "موهيتو فاكهة العاطفة" at bounding box center [758, 234] width 377 height 18
paste input "باشون فروت"
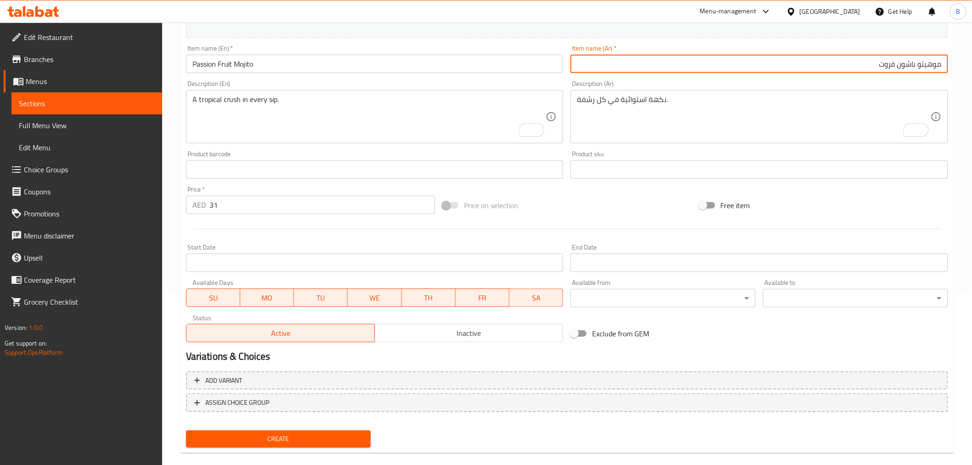
scroll to position [182, 0]
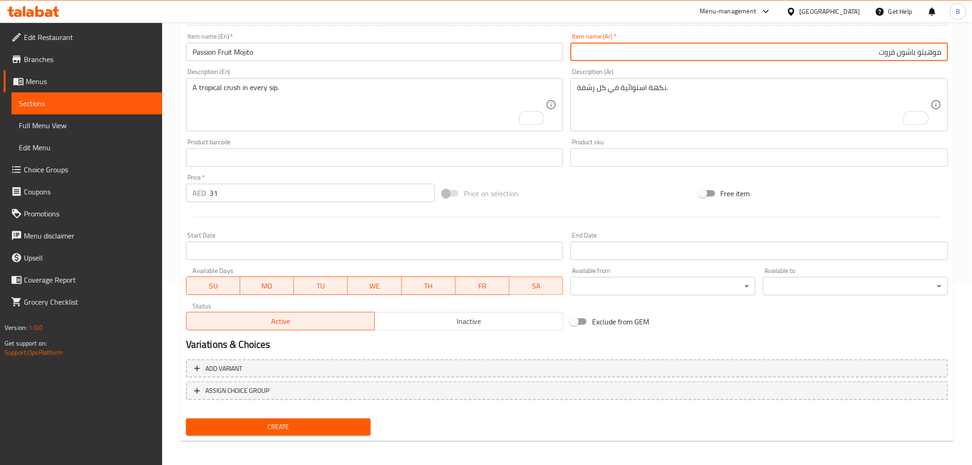
type input "موهيتو باشون فروت"
click at [273, 426] on span "Create" at bounding box center [278, 426] width 170 height 11
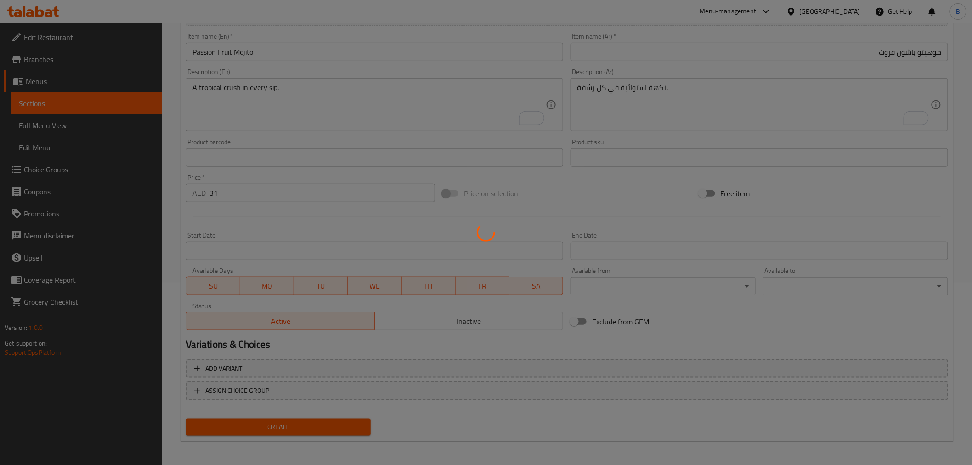
type input "0"
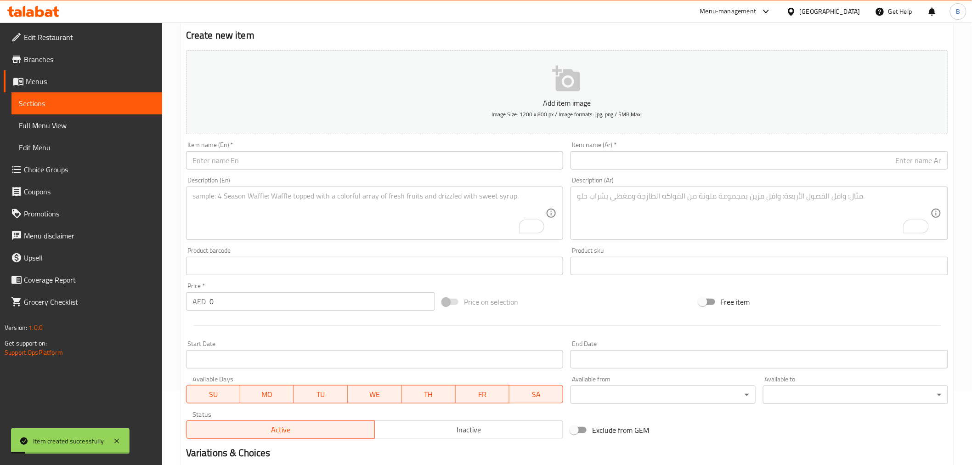
scroll to position [0, 0]
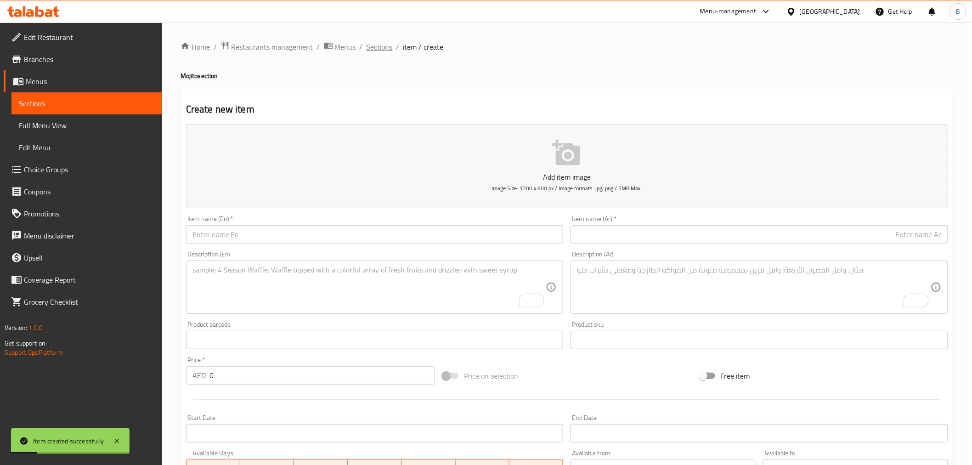
click at [378, 49] on span "Sections" at bounding box center [379, 46] width 26 height 11
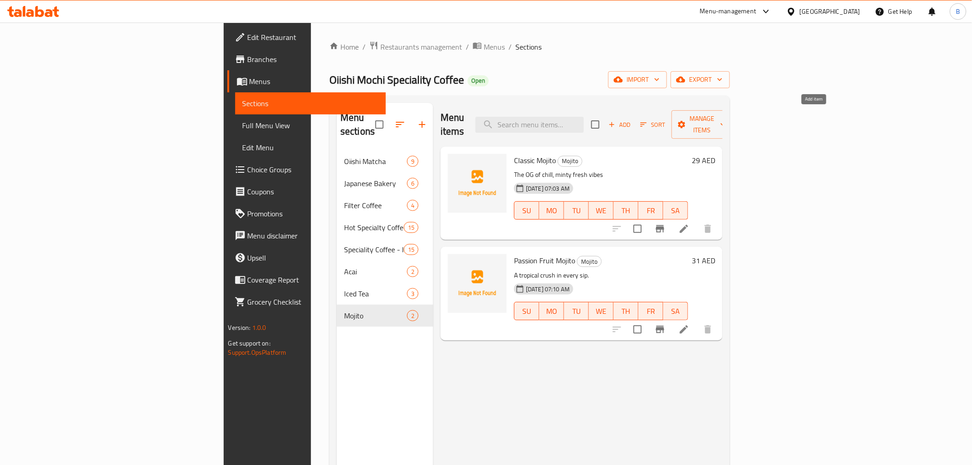
click at [632, 120] on span "Add" at bounding box center [619, 124] width 25 height 11
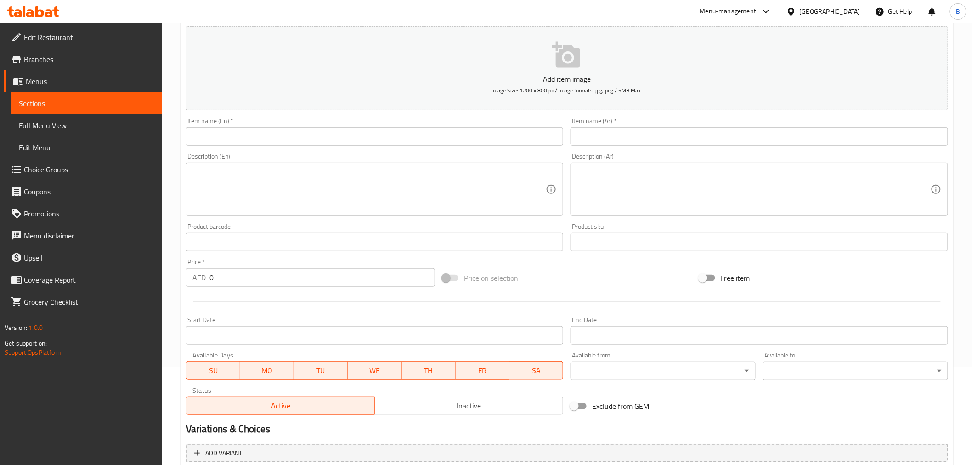
scroll to position [153, 0]
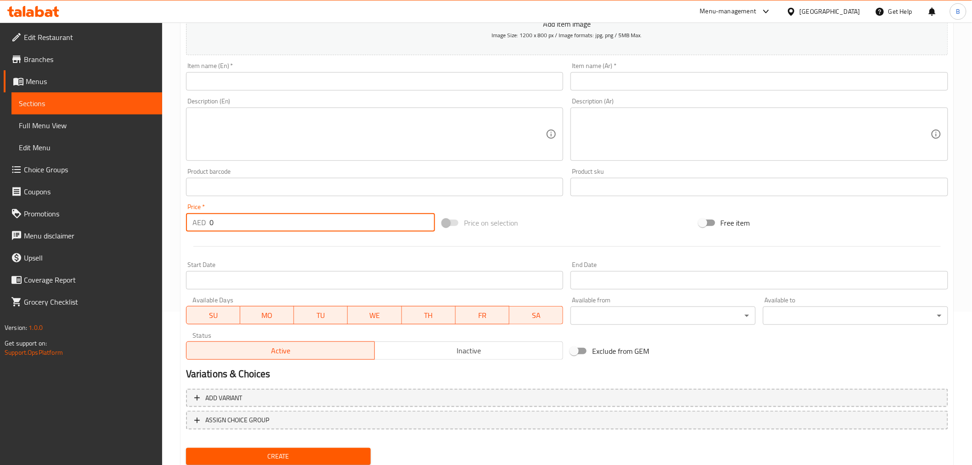
click at [279, 222] on input "0" at bounding box center [321, 222] width 225 height 18
type input "29"
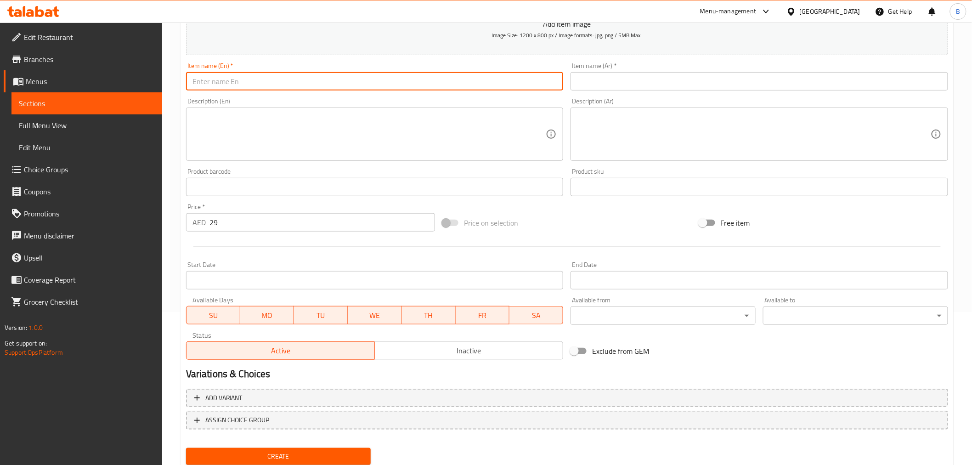
click at [319, 81] on input "text" at bounding box center [374, 81] width 377 height 18
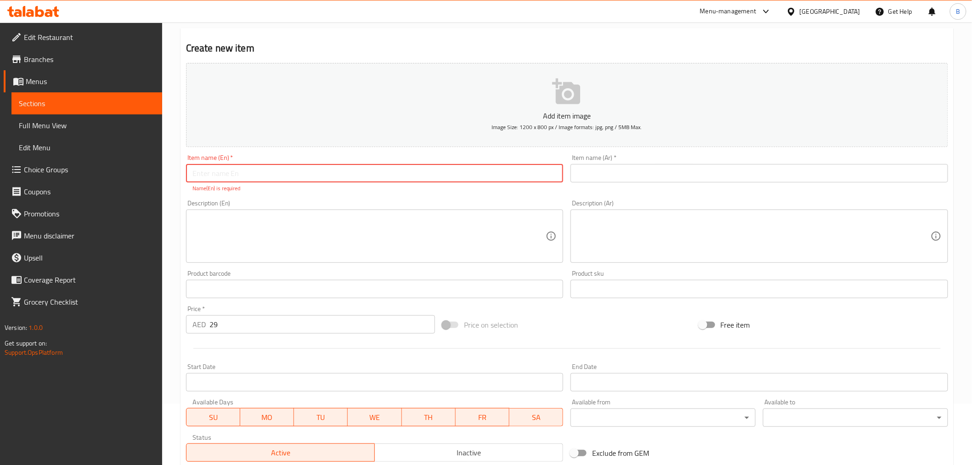
scroll to position [51, 0]
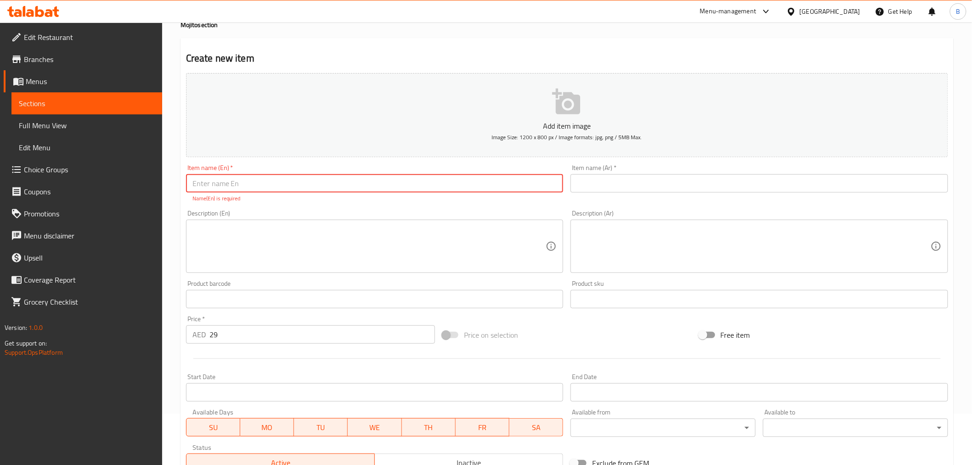
paste input "Blue Lagoon Mojito"
type input "Blue Lagoon Mojito"
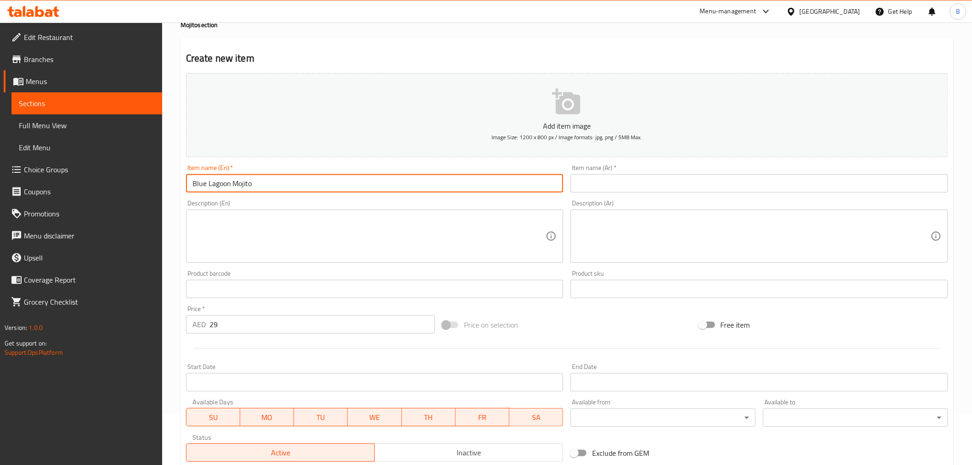
click at [648, 191] on input "text" at bounding box center [758, 183] width 377 height 18
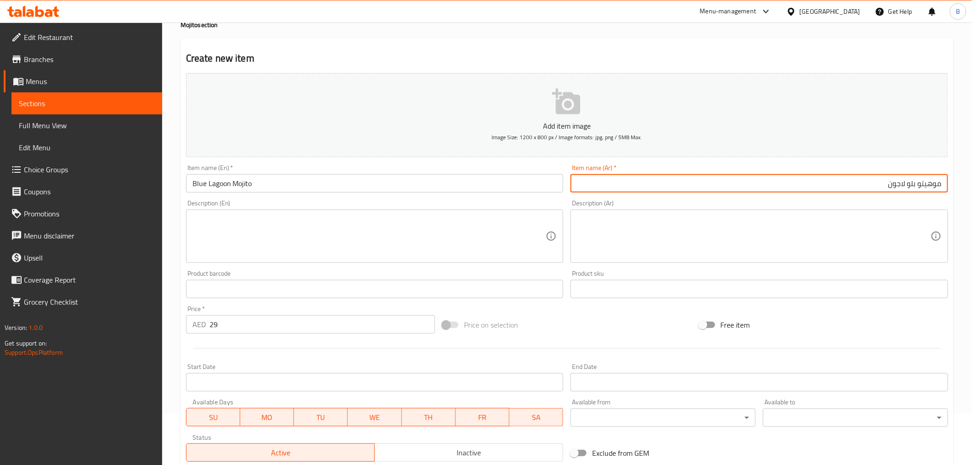
type input "موهيتو بلو لاجون"
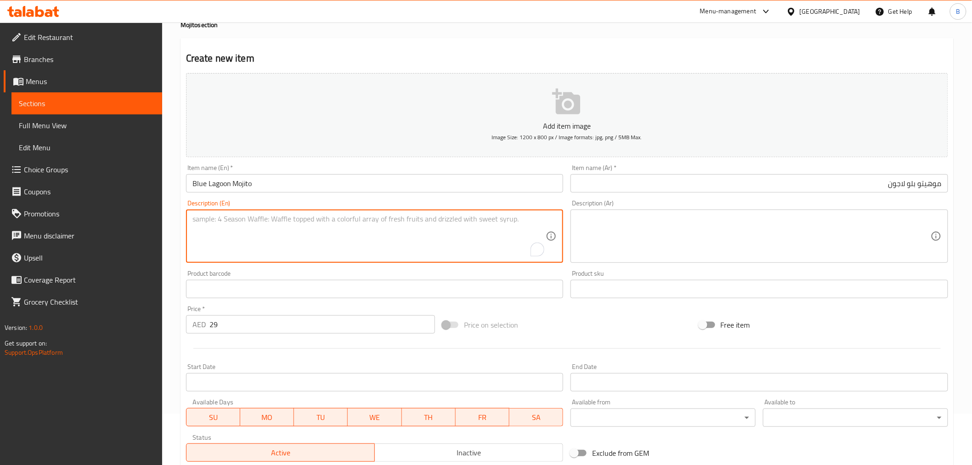
click at [287, 237] on textarea "To enrich screen reader interactions, please activate Accessibility in Grammarl…" at bounding box center [369, 236] width 354 height 44
paste textarea "Cool, blue, and ready to make waves 🌊💙"
type textarea "Cool, blue, and ready to make waves."
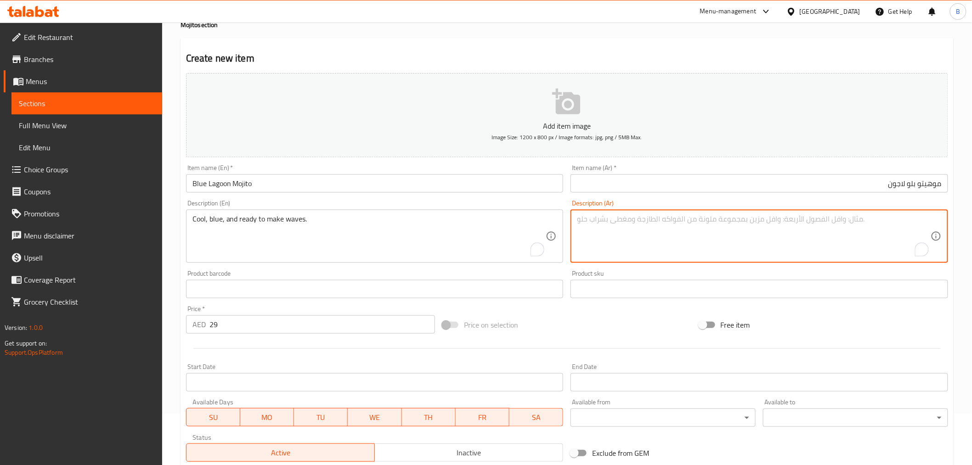
paste textarea "رائع، أزرق، وجاهز لإحداث موجات."
drag, startPoint x: 773, startPoint y: 250, endPoint x: 773, endPoint y: 255, distance: 5.1
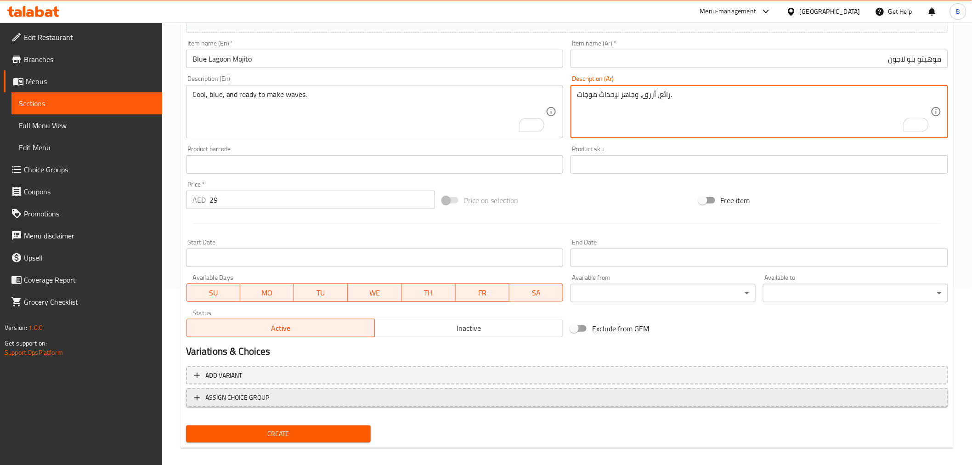
scroll to position [182, 0]
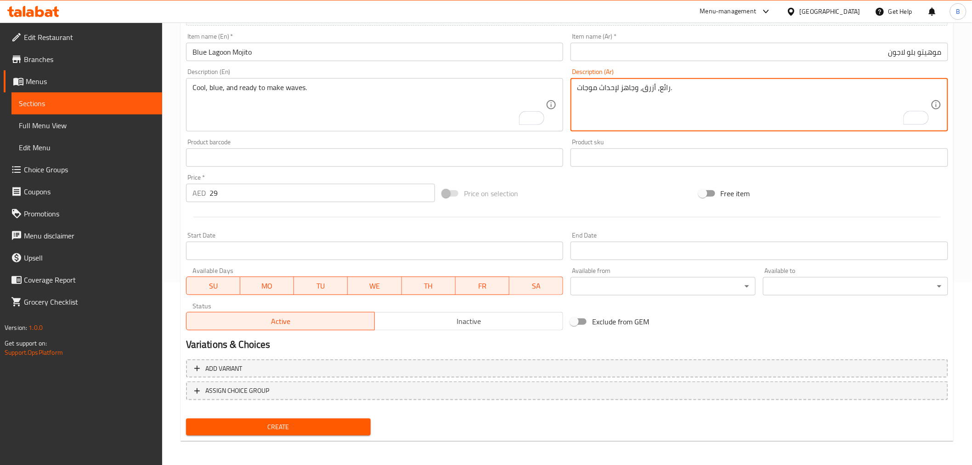
type textarea "رائع، أزرق، وجاهز لإحداث موجات."
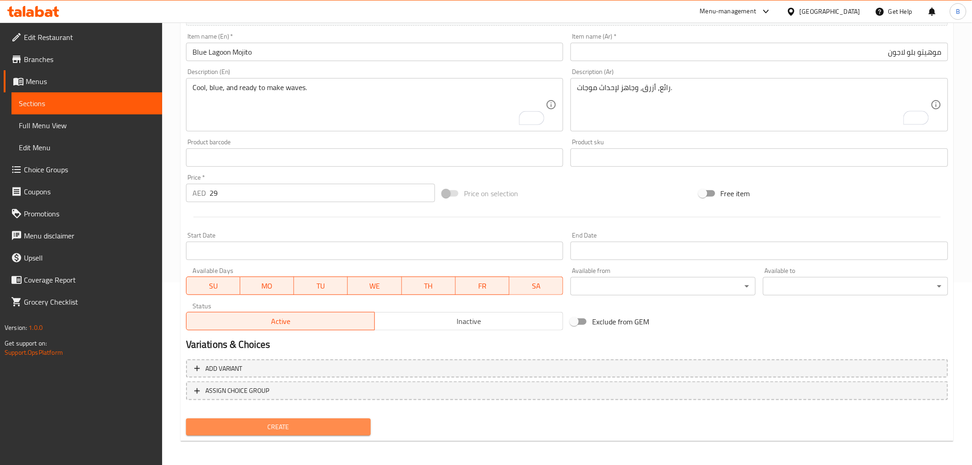
click at [329, 426] on span "Create" at bounding box center [278, 426] width 170 height 11
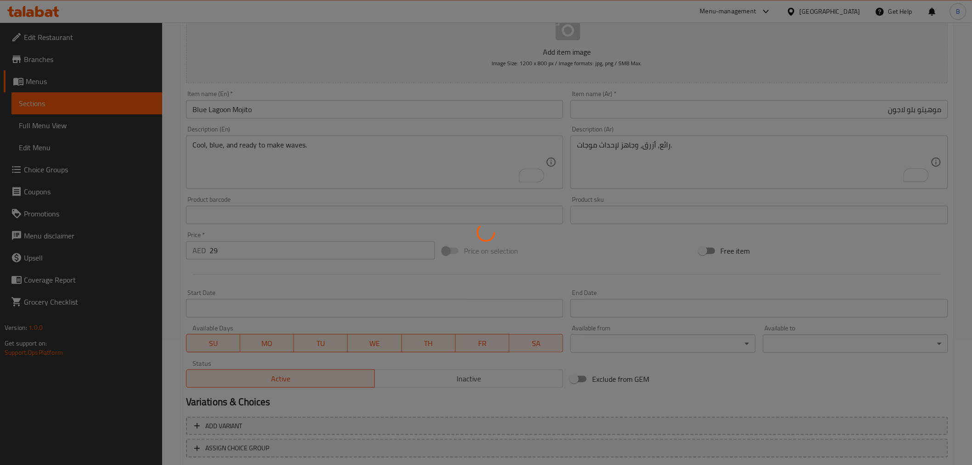
type input "0"
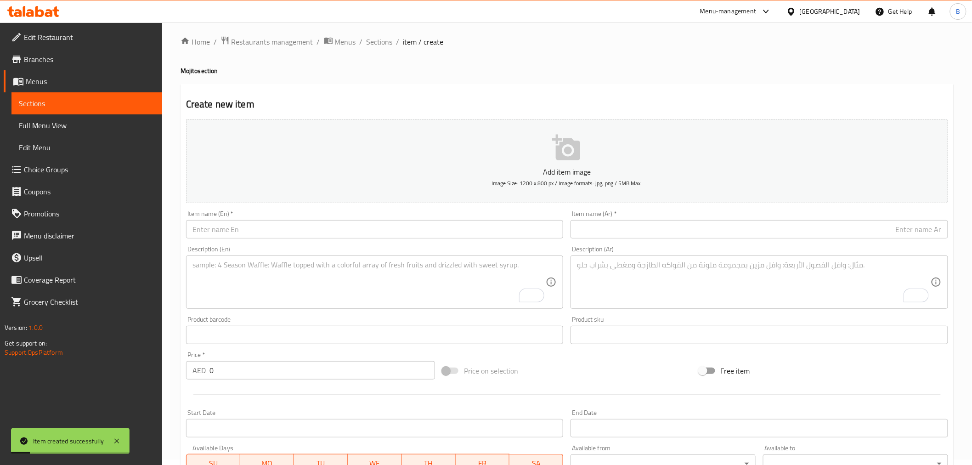
scroll to position [0, 0]
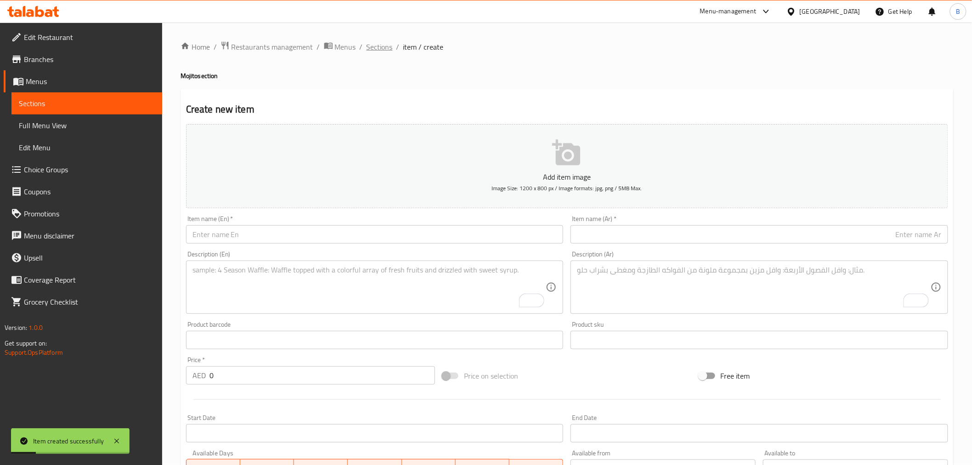
click at [388, 52] on span "Sections" at bounding box center [379, 46] width 26 height 11
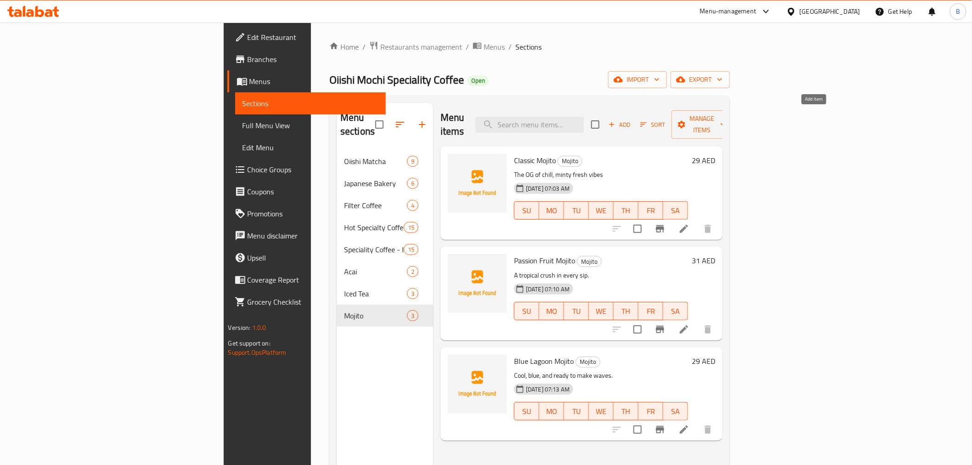
click at [632, 119] on span "Add" at bounding box center [619, 124] width 25 height 11
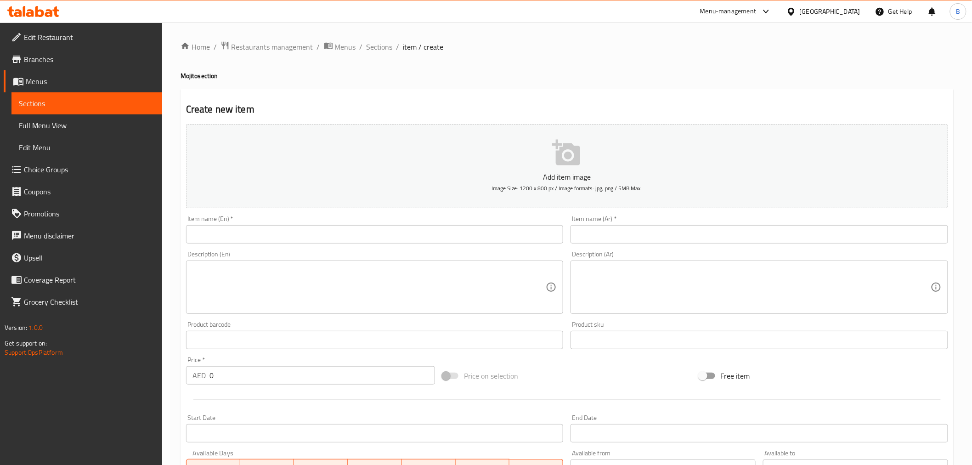
click at [324, 231] on input "text" at bounding box center [374, 234] width 377 height 18
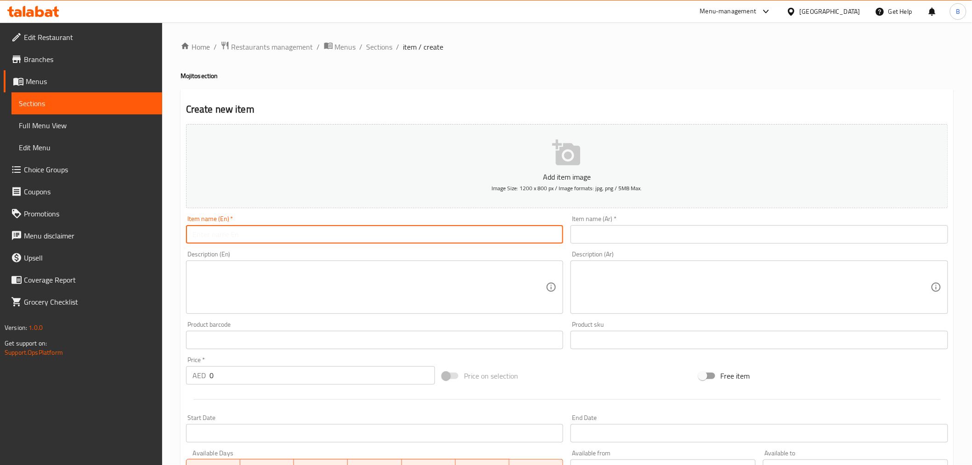
paste input "Watermelon Mojito"
type input "Watermelon Mojito"
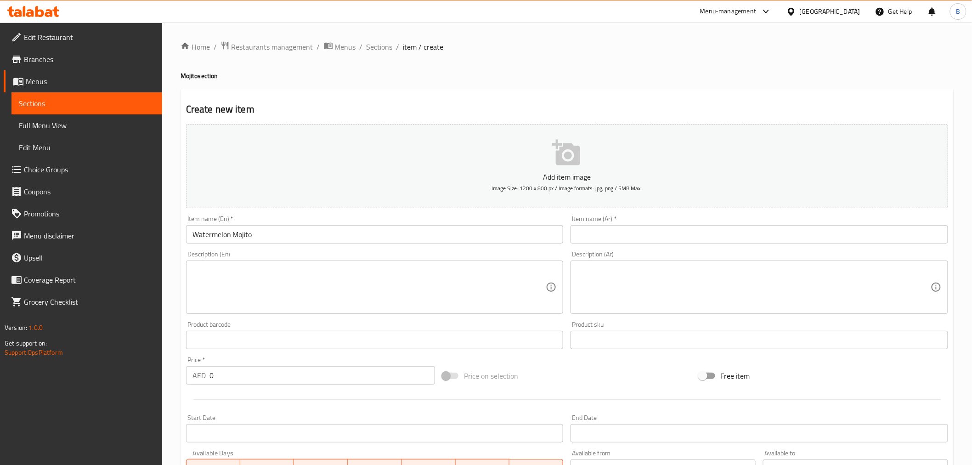
click at [677, 248] on div "Description (Ar) Description (Ar)" at bounding box center [759, 282] width 385 height 70
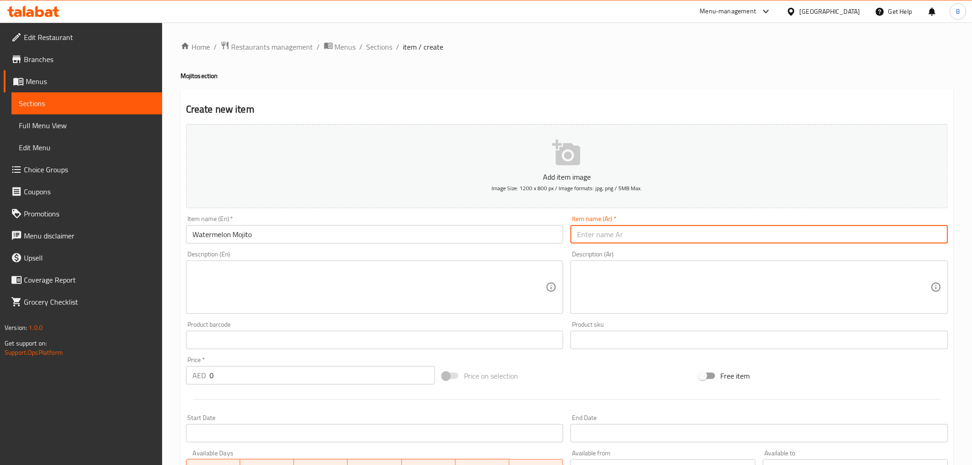
click at [664, 241] on input "text" at bounding box center [758, 234] width 377 height 18
paste input "موهيتو البطيخ"
type input "موهيتو بطيخ"
click at [269, 375] on input "0" at bounding box center [321, 375] width 225 height 18
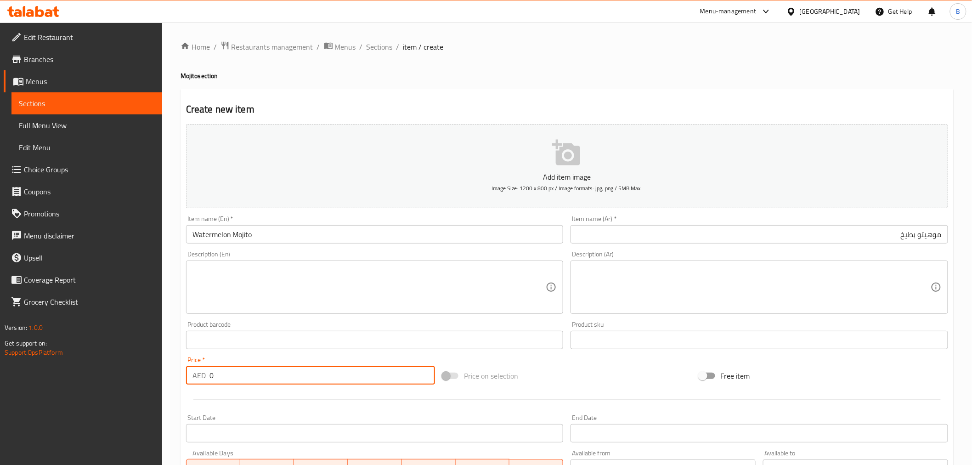
click at [270, 375] on input "0" at bounding box center [321, 375] width 225 height 18
type input "29"
click at [307, 273] on textarea at bounding box center [369, 287] width 354 height 44
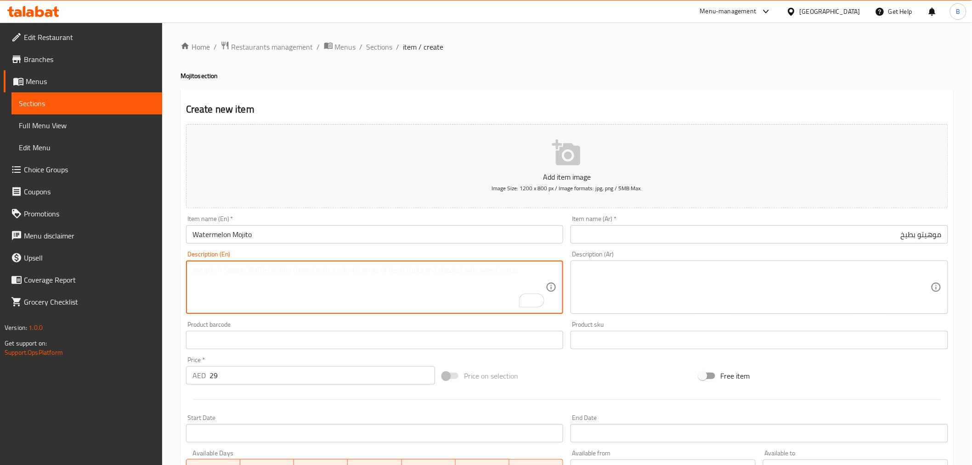
paste textarea "Juicy, sweet, and summer in a glass 🍉☀️"
type textarea "Juicy, sweet, and summer in a glass."
click at [618, 293] on textarea at bounding box center [754, 287] width 354 height 44
paste textarea "عصيري، حلو، وصيفي في كوب 🍉☀️"
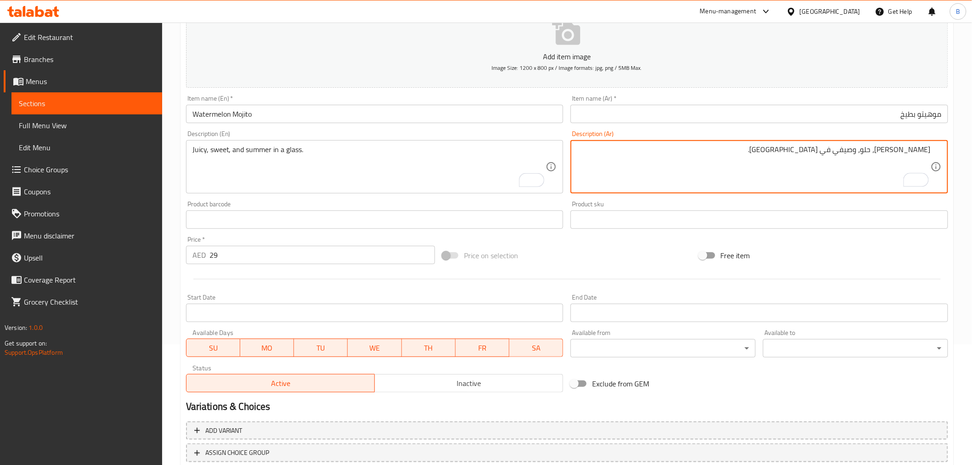
scroll to position [153, 0]
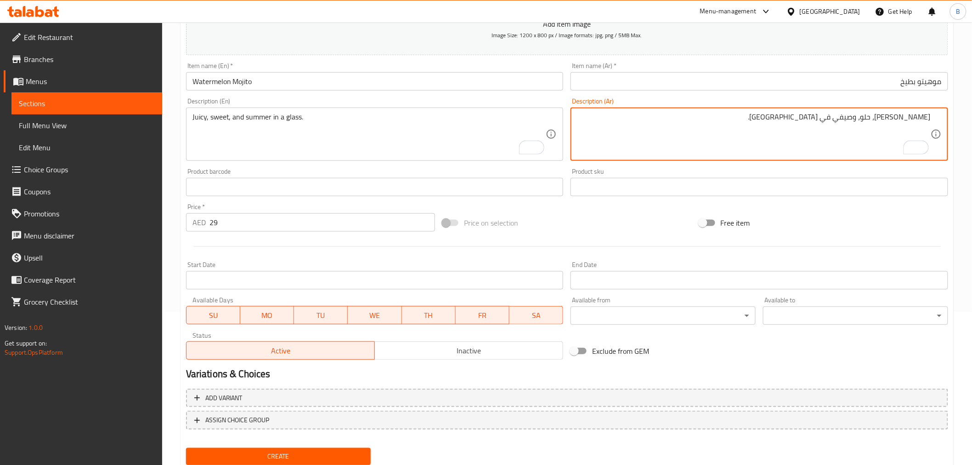
click at [869, 129] on textarea "[PERSON_NAME]، حلو، وصيفي في [GEOGRAPHIC_DATA]." at bounding box center [754, 134] width 354 height 44
type textarea "[PERSON_NAME]، حلو، الصيف في [GEOGRAPHIC_DATA]."
click at [336, 456] on span "Create" at bounding box center [278, 455] width 170 height 11
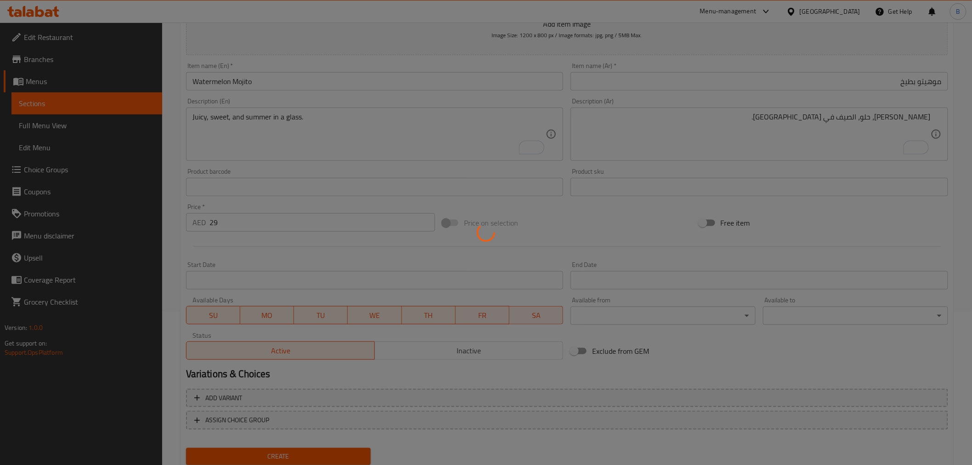
type input "0"
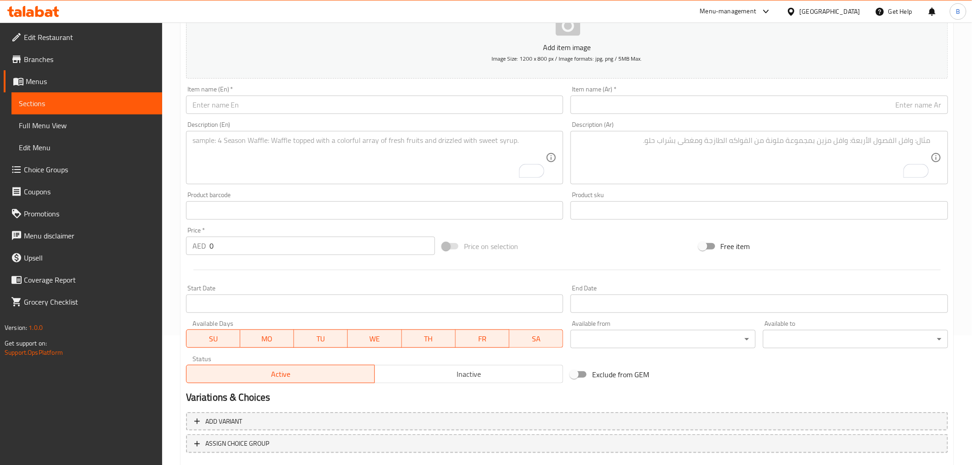
scroll to position [182, 0]
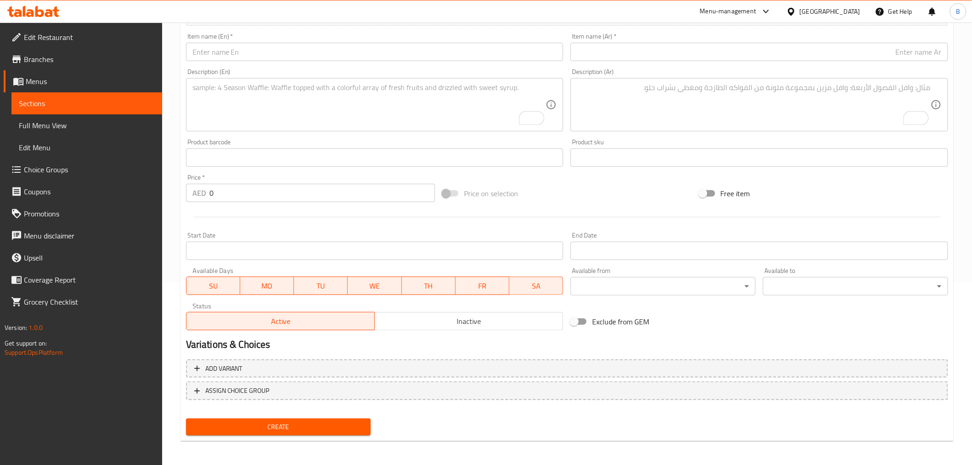
click at [282, 198] on input "0" at bounding box center [321, 193] width 225 height 18
type input "29"
click at [290, 109] on textarea "To enrich screen reader interactions, please activate Accessibility in Grammarl…" at bounding box center [369, 105] width 354 height 44
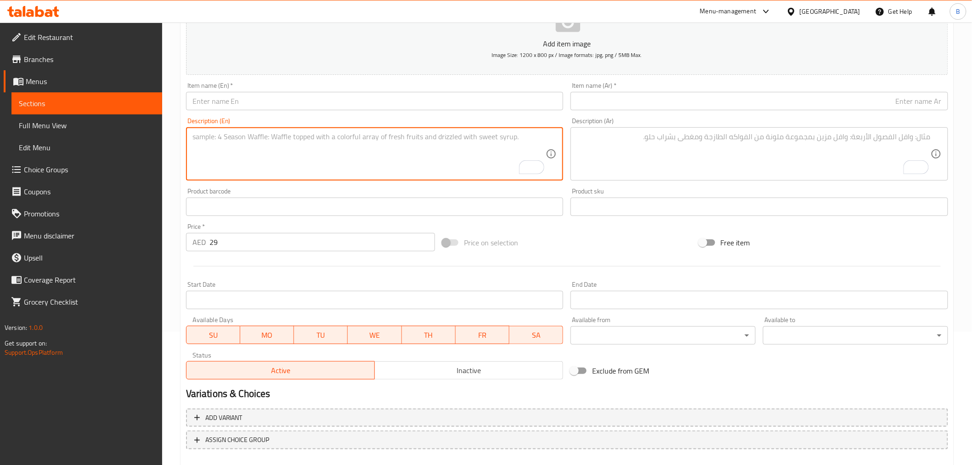
scroll to position [80, 0]
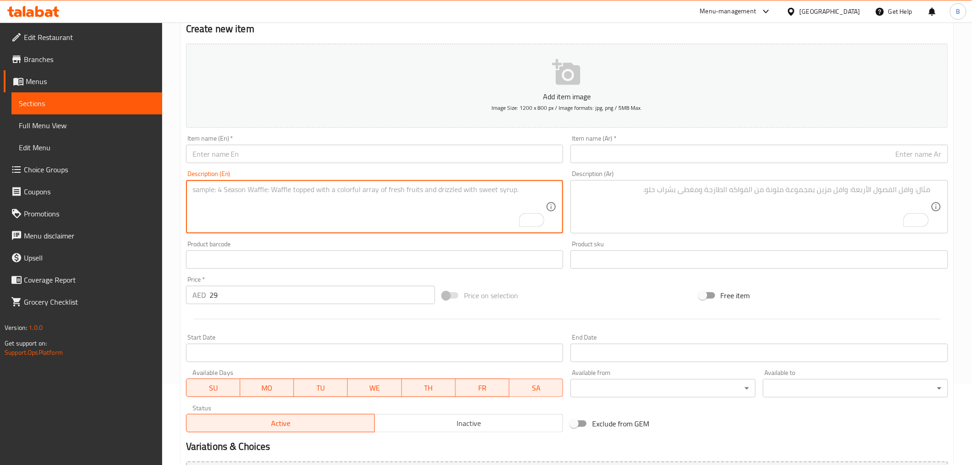
click at [277, 153] on input "text" at bounding box center [374, 154] width 377 height 18
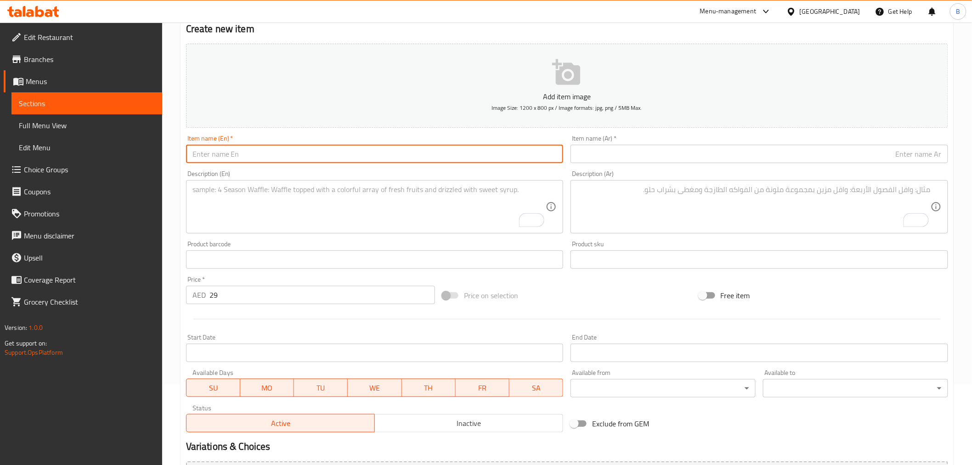
paste input "Strawberry Mojito"
type input "Strawberry Mojito"
click at [694, 161] on input "text" at bounding box center [758, 154] width 377 height 18
paste input "موهيتو الفراولة"
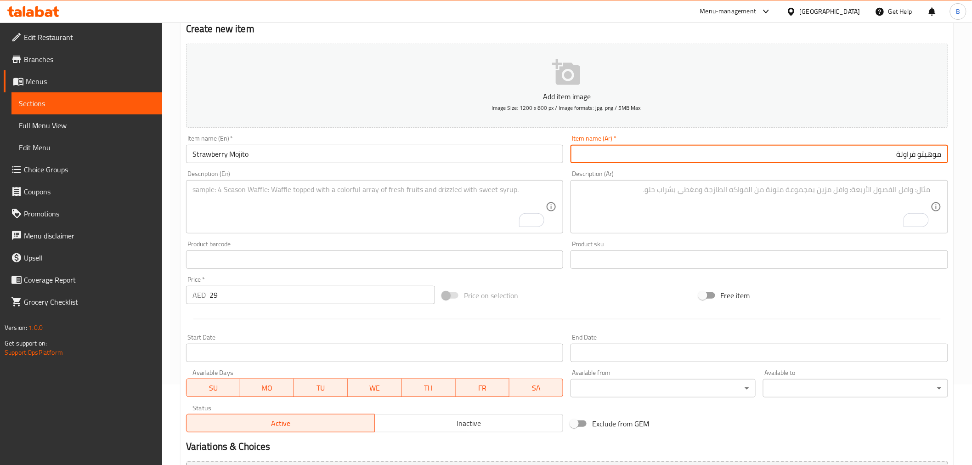
type input "موهيتو فراولة"
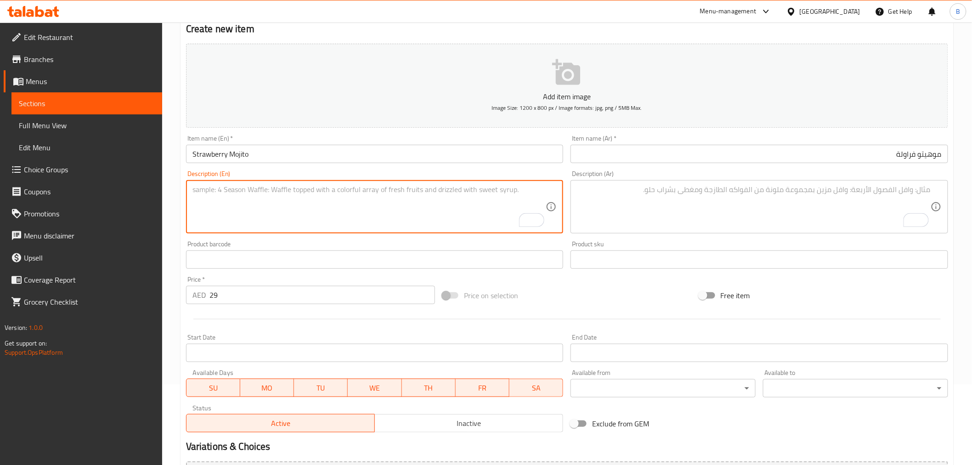
click at [386, 214] on textarea "To enrich screen reader interactions, please activate Accessibility in Grammarl…" at bounding box center [369, 207] width 354 height 44
paste textarea "Berry sweet, berry refreshing 🍓✨"
type textarea "Berry sweet, berry refreshing"
click at [680, 215] on textarea "To enrich screen reader interactions, please activate Accessibility in Grammarl…" at bounding box center [754, 207] width 354 height 44
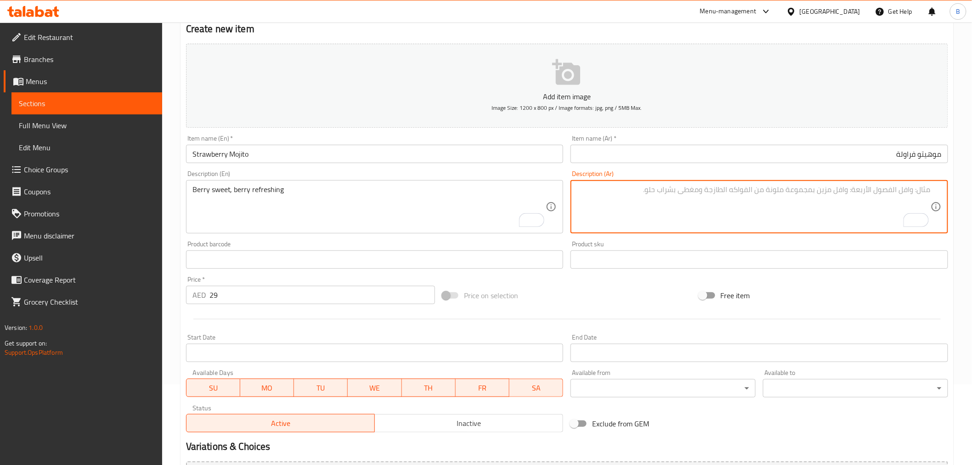
paste textarea "حلو التوت، منعش التوت"
click at [916, 187] on textarea "حلو التوت، منعش التوت" at bounding box center [754, 207] width 354 height 44
click at [871, 185] on textarea "حلو توت، منعش توت" at bounding box center [754, 207] width 354 height 44
click at [874, 191] on textarea "حلو توت، منعش توت" at bounding box center [754, 207] width 354 height 44
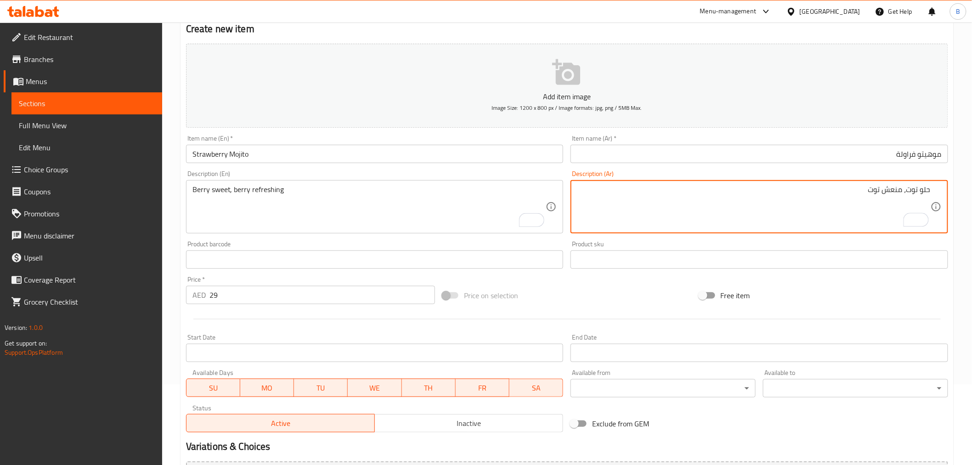
click at [874, 191] on textarea "حلو توت، منعش توت" at bounding box center [754, 207] width 354 height 44
click at [903, 187] on textarea "حلو توت، منعش" at bounding box center [754, 207] width 354 height 44
paste textarea "توت"
click at [915, 193] on textarea "حلو توت، توت منعش" at bounding box center [754, 207] width 354 height 44
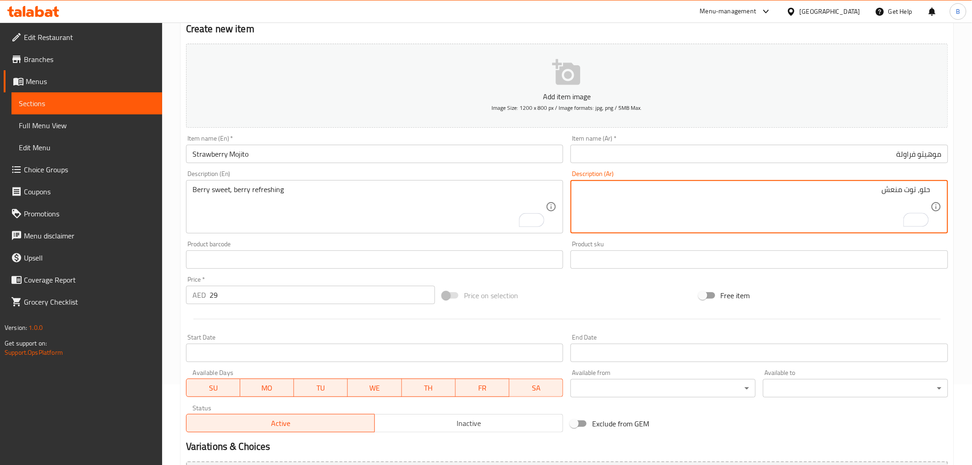
paste textarea "توت"
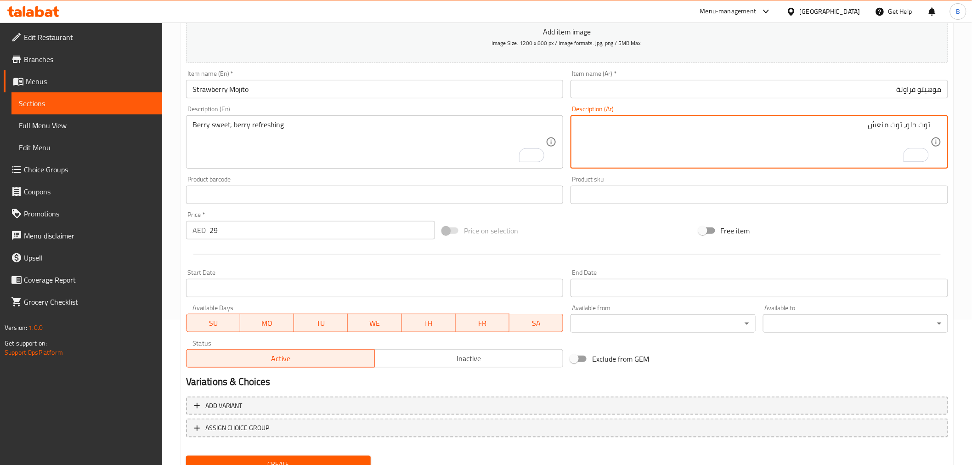
scroll to position [182, 0]
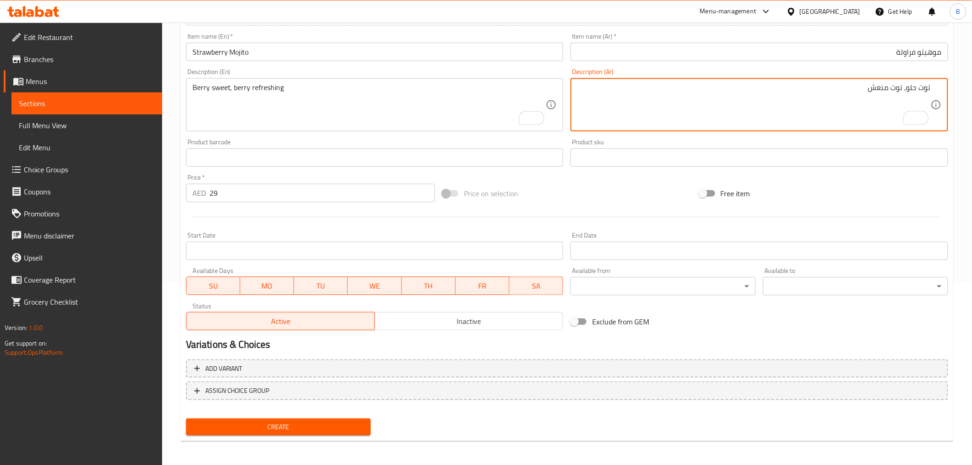
type textarea "توت حلو، توت منعش"
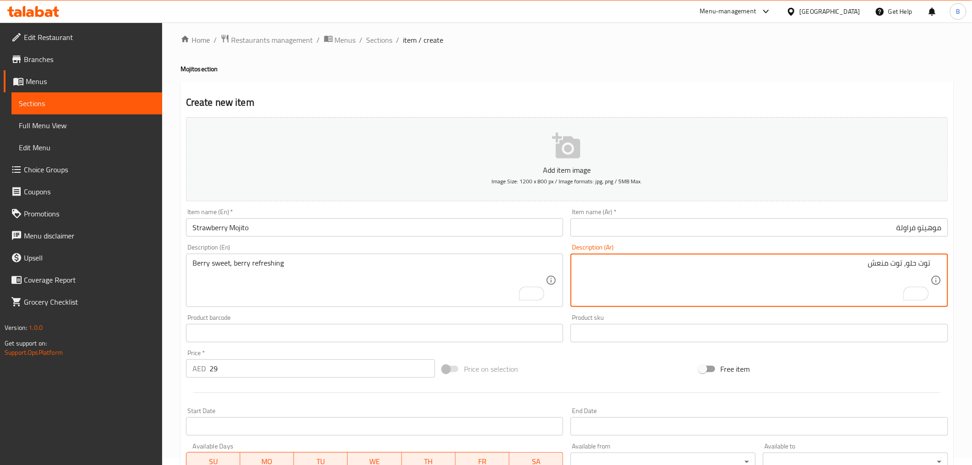
scroll to position [0, 0]
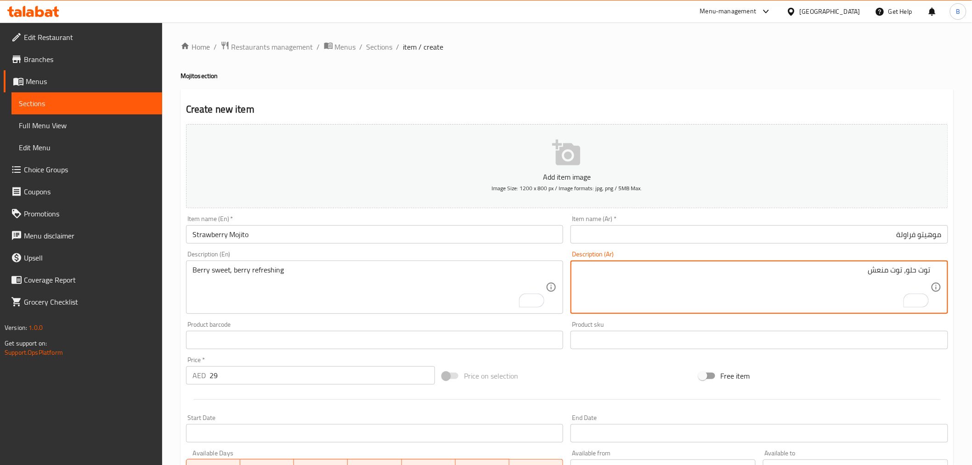
click at [211, 236] on input "Strawberry Mojito" at bounding box center [374, 234] width 377 height 18
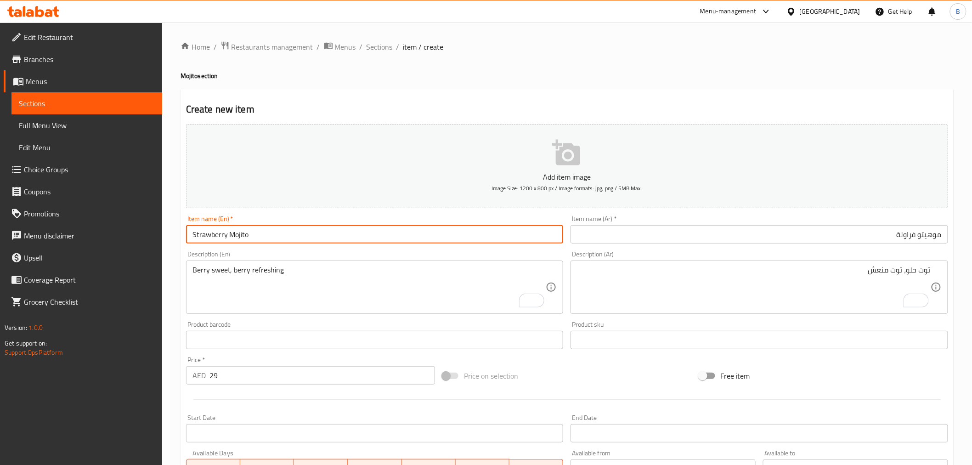
click at [211, 237] on input "Strawberry Mojito" at bounding box center [374, 234] width 377 height 18
drag, startPoint x: 386, startPoint y: 40, endPoint x: 399, endPoint y: 40, distance: 13.3
click at [386, 41] on span "Sections" at bounding box center [379, 46] width 26 height 11
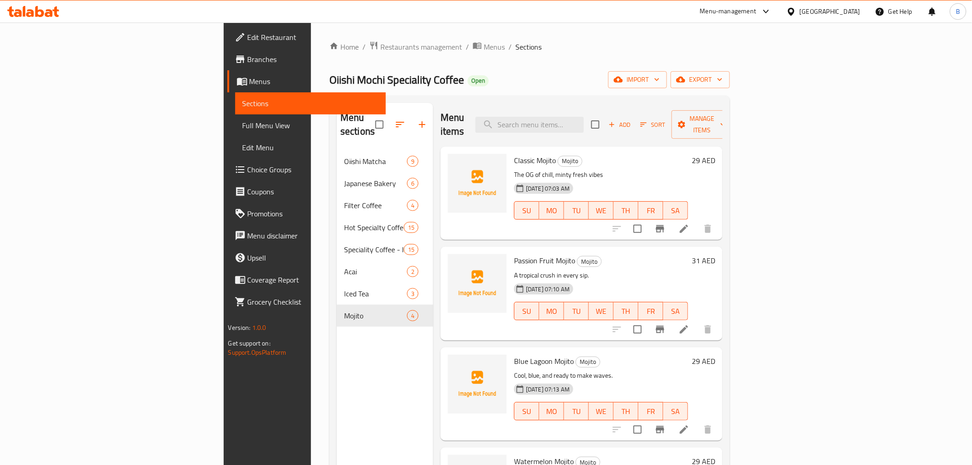
click at [416, 123] on icon "button" at bounding box center [421, 124] width 11 height 11
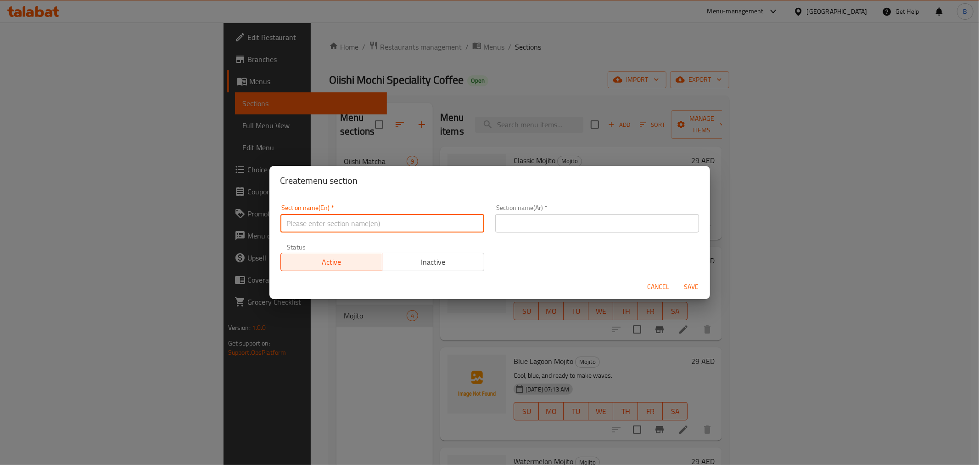
click at [391, 226] on input "text" at bounding box center [383, 223] width 204 height 18
paste input "smoothies"
type input "Smoothies"
drag, startPoint x: 602, startPoint y: 223, endPoint x: 600, endPoint y: 212, distance: 11.2
click at [600, 212] on div "Section name(Ar)   * Section name(Ar) *" at bounding box center [597, 218] width 204 height 28
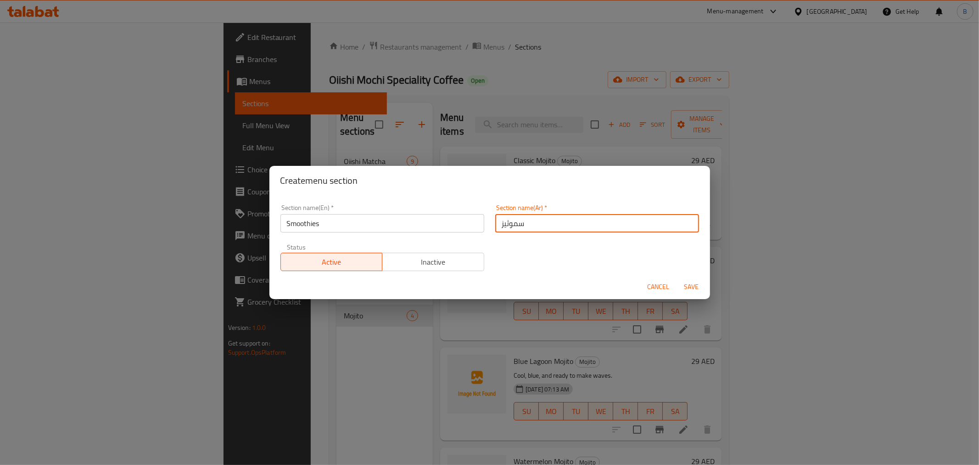
type input "سموثيز"
click at [687, 279] on button "Save" at bounding box center [691, 286] width 29 height 17
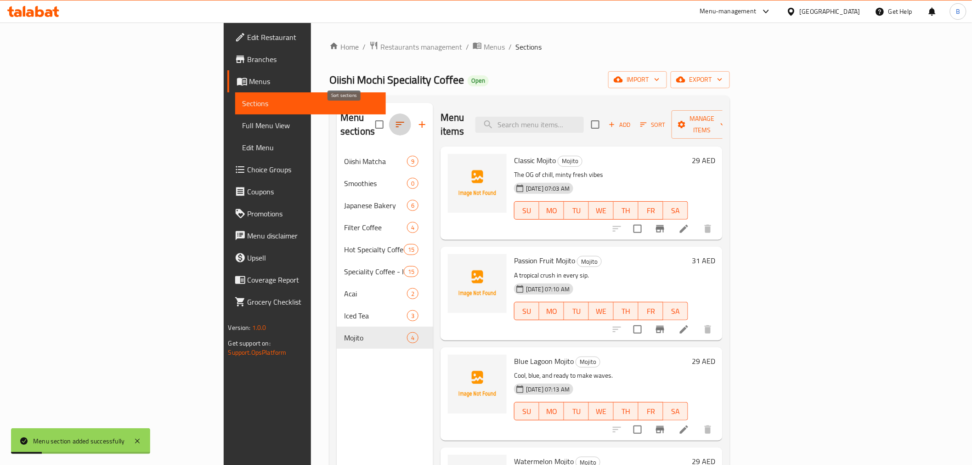
click at [394, 119] on icon "button" at bounding box center [399, 124] width 11 height 11
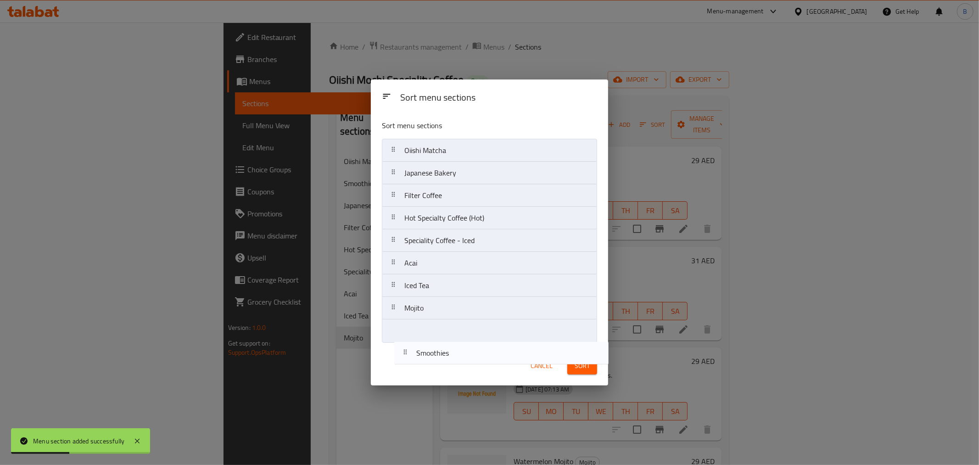
drag, startPoint x: 481, startPoint y: 168, endPoint x: 490, endPoint y: 348, distance: 180.2
click at [490, 348] on div "Sort menu sections Sort menu sections Oiishi Matcha Smoothies Japanese Bakery F…" at bounding box center [489, 231] width 237 height 305
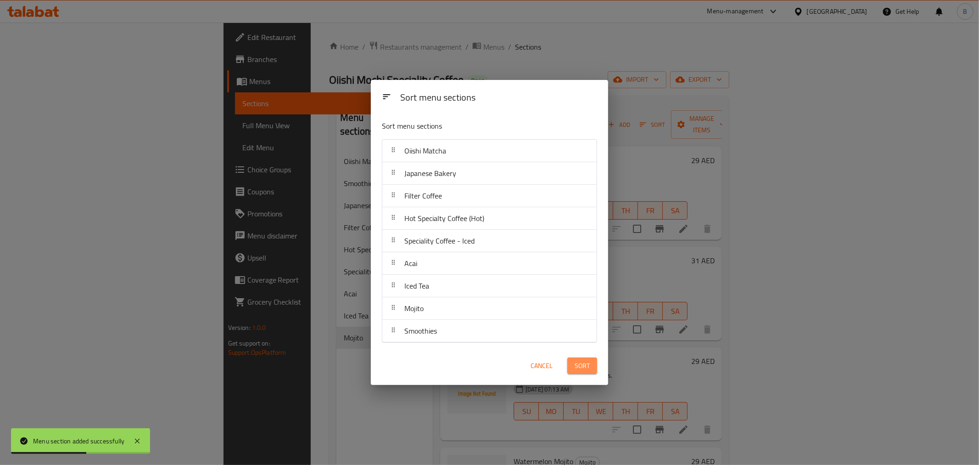
click at [586, 363] on span "Sort" at bounding box center [582, 365] width 15 height 11
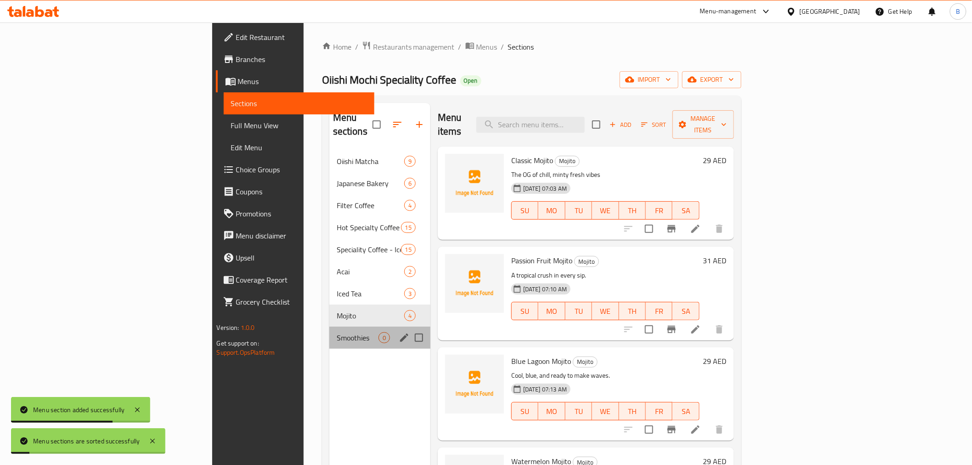
click at [329, 331] on div "Smoothies 0" at bounding box center [379, 337] width 101 height 22
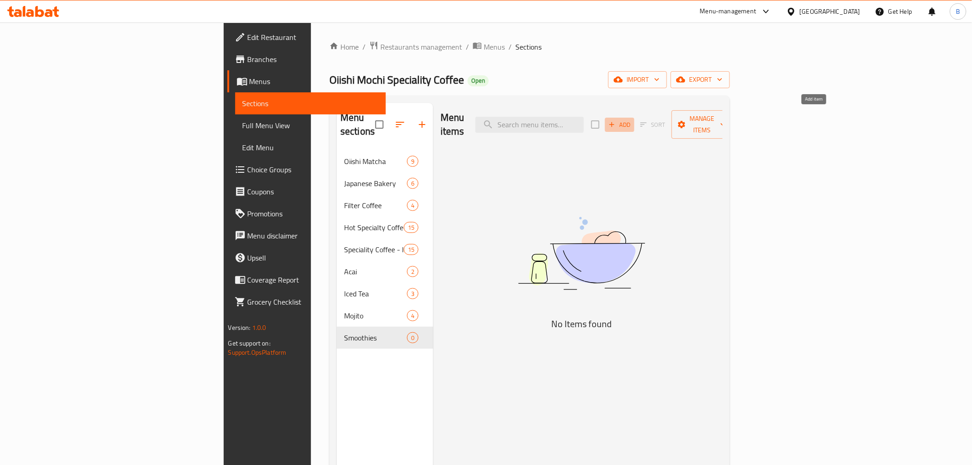
click at [632, 119] on span "Add" at bounding box center [619, 124] width 25 height 11
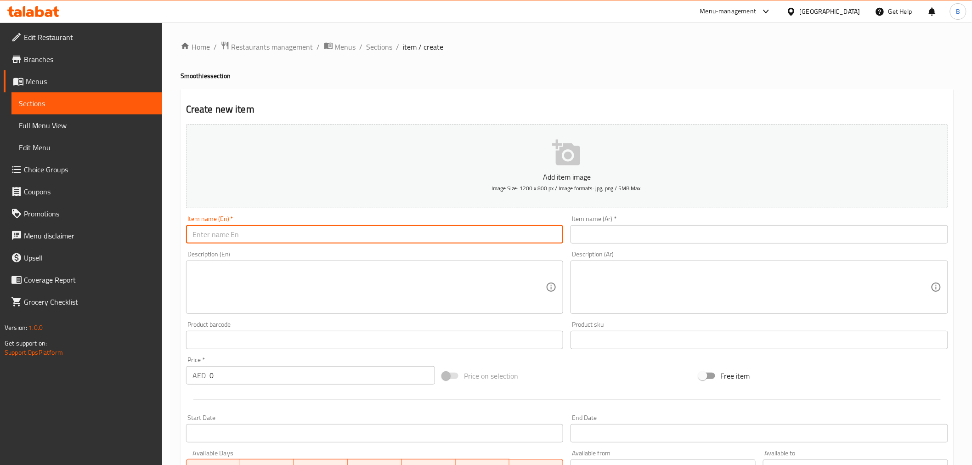
click at [338, 231] on input "text" at bounding box center [374, 234] width 377 height 18
paste input "Mix Berry Smoothie"
type input "Mix Berry Smoothie"
click at [603, 223] on div "Item name (Ar)   * Item name (Ar) *" at bounding box center [758, 229] width 377 height 28
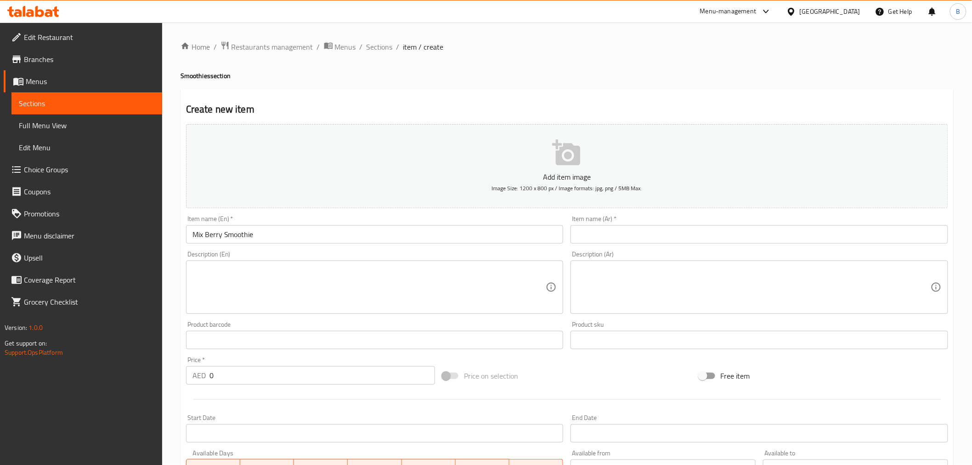
click at [609, 230] on input "text" at bounding box center [758, 234] width 377 height 18
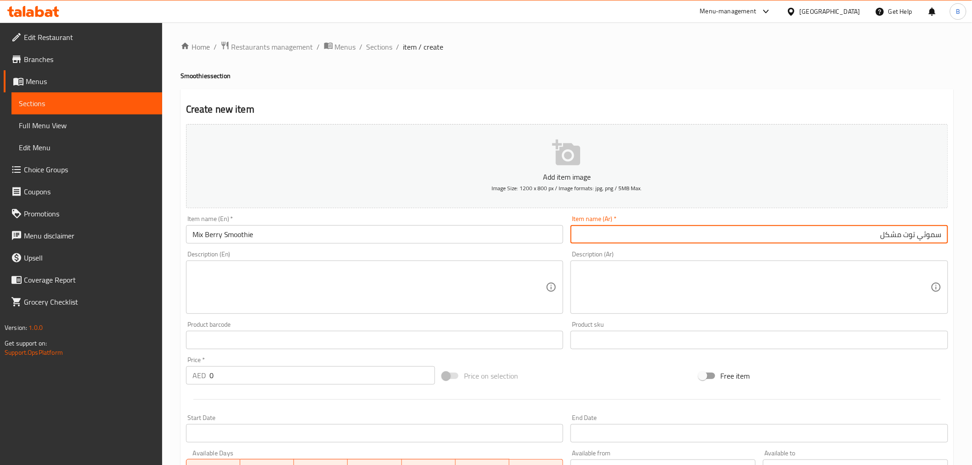
type input "سموثي توت مشكل"
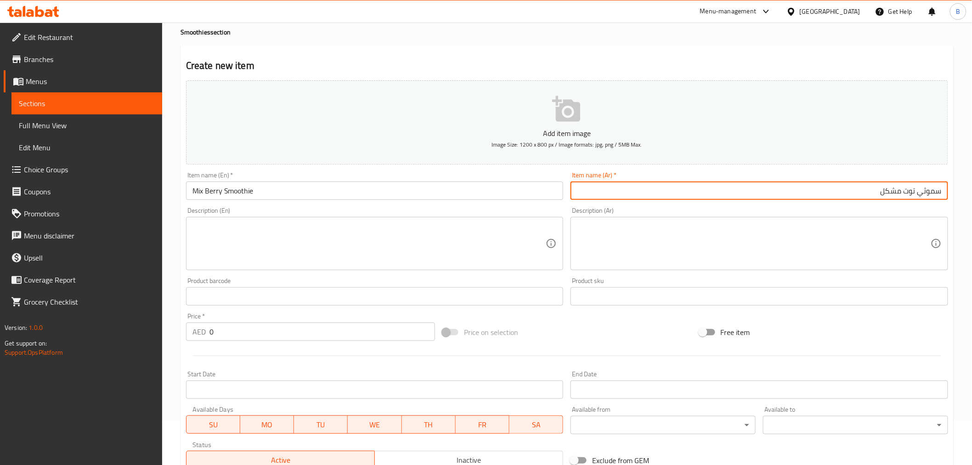
scroll to position [102, 0]
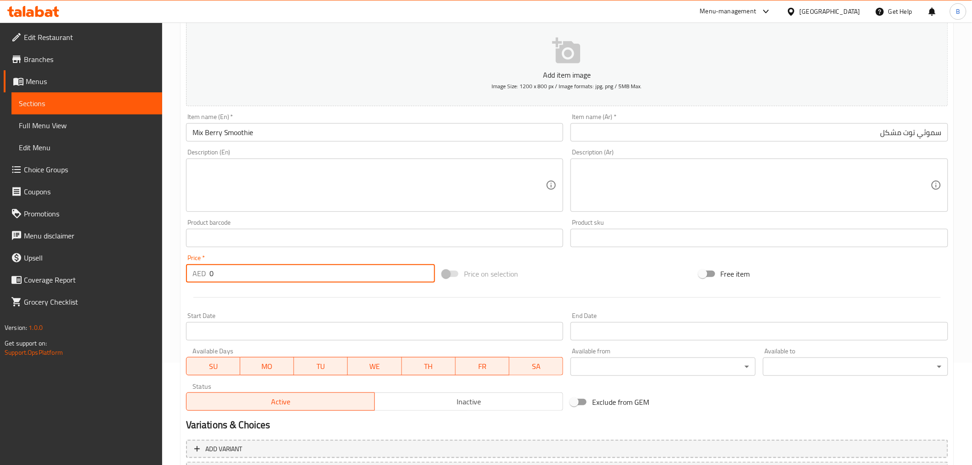
drag, startPoint x: 245, startPoint y: 281, endPoint x: 239, endPoint y: 276, distance: 8.5
click at [239, 277] on input "0" at bounding box center [321, 273] width 225 height 18
click at [239, 276] on input "0" at bounding box center [321, 273] width 225 height 18
click at [239, 275] on input "0" at bounding box center [321, 273] width 225 height 18
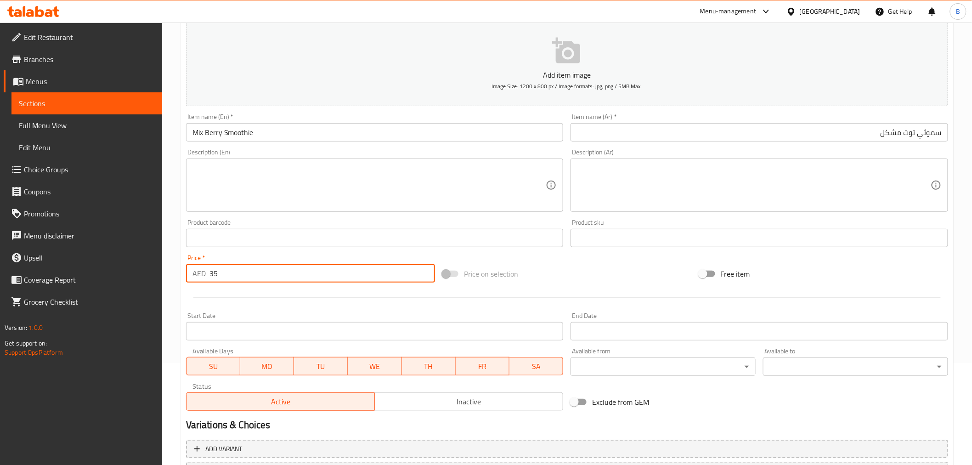
type input "35"
click at [375, 190] on textarea at bounding box center [369, 185] width 354 height 44
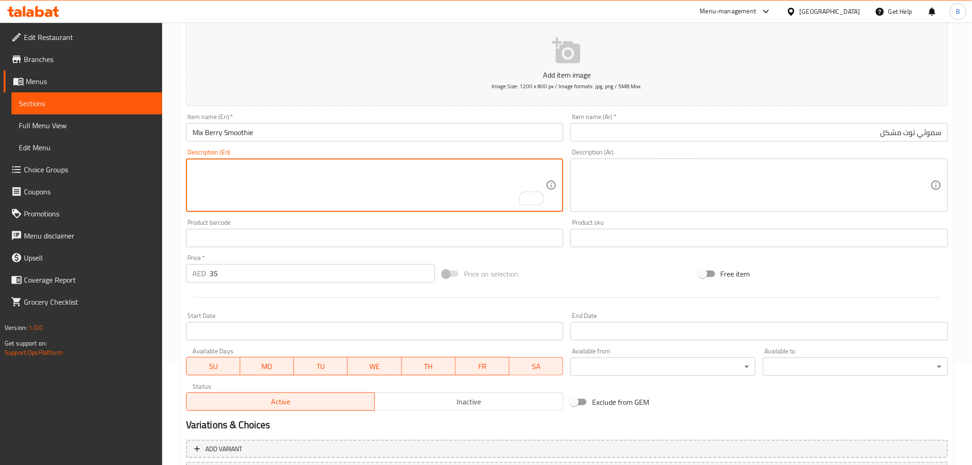
paste textarea "Berry party in a cup 🎉🍓🫐"
drag, startPoint x: 372, startPoint y: 180, endPoint x: 253, endPoint y: 163, distance: 119.6
click at [253, 163] on textarea "Berry party in a cup 🎉🍓🫐" at bounding box center [369, 185] width 354 height 44
type textarea "Berry party in a cup"
click at [699, 193] on textarea at bounding box center [754, 185] width 354 height 44
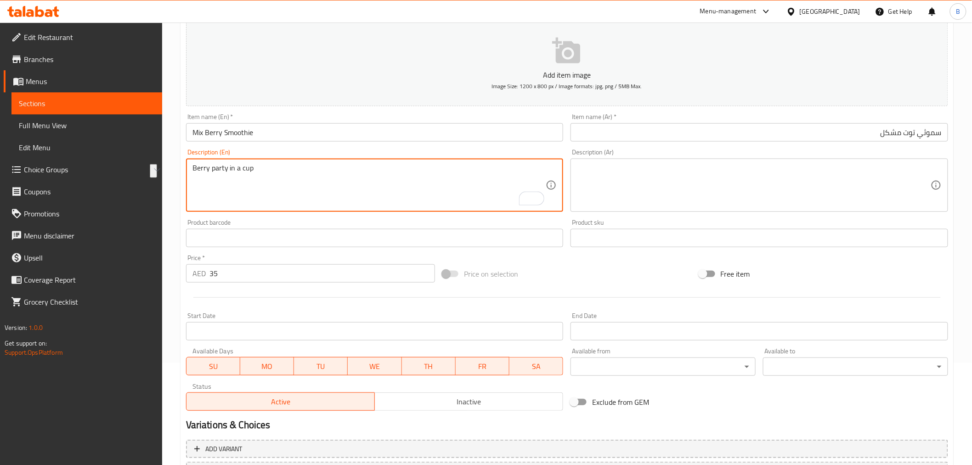
paste textarea "حفلة التوت في كوب"
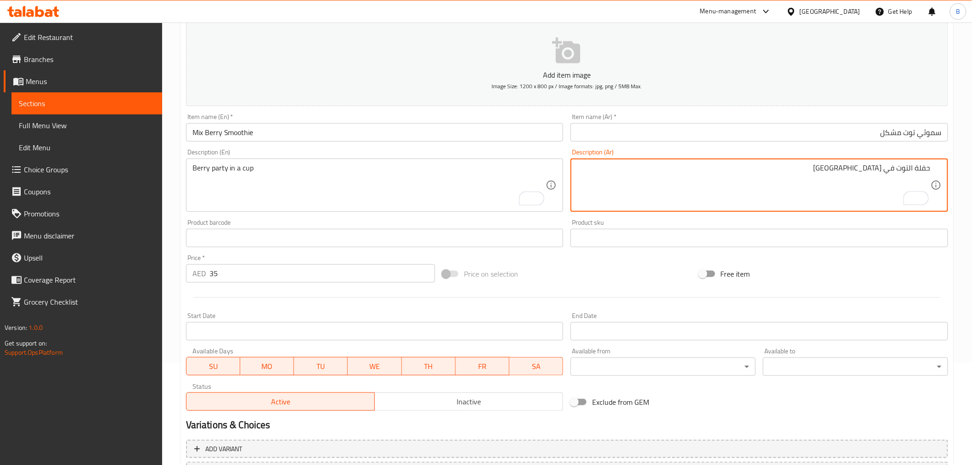
click at [910, 163] on textarea "حفلة التوت في كوب" at bounding box center [754, 185] width 354 height 44
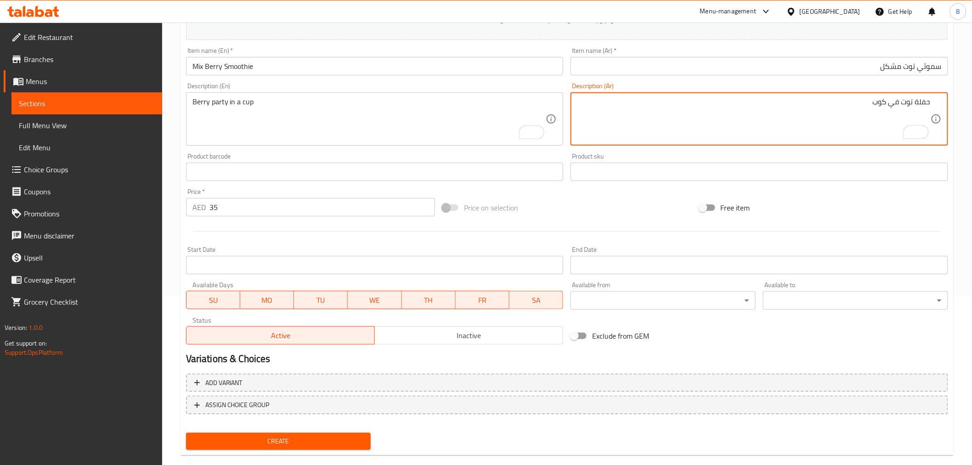
scroll to position [182, 0]
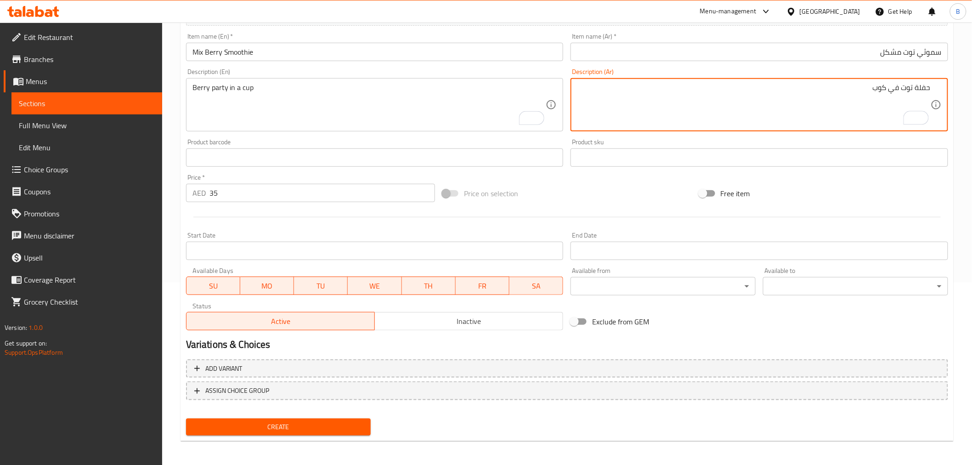
type textarea "حفلة توت في كوب"
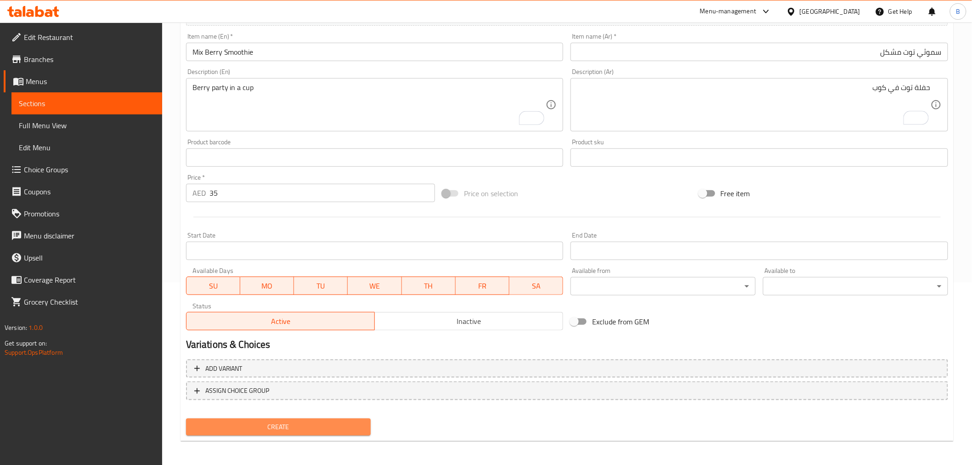
click at [294, 418] on button "Create" at bounding box center [278, 426] width 185 height 17
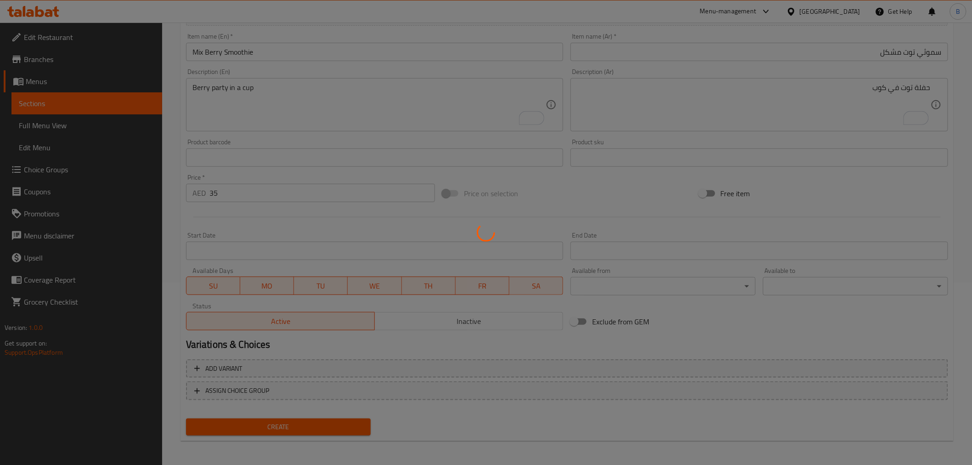
type input "0"
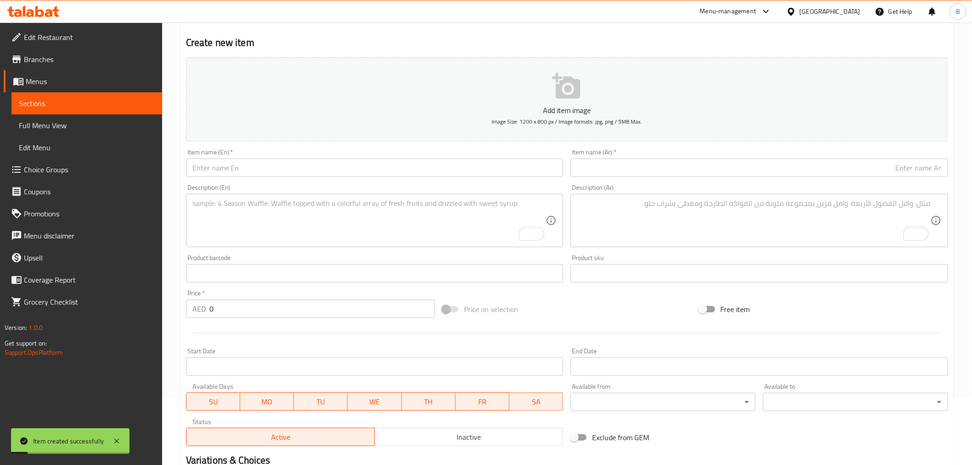
scroll to position [0, 0]
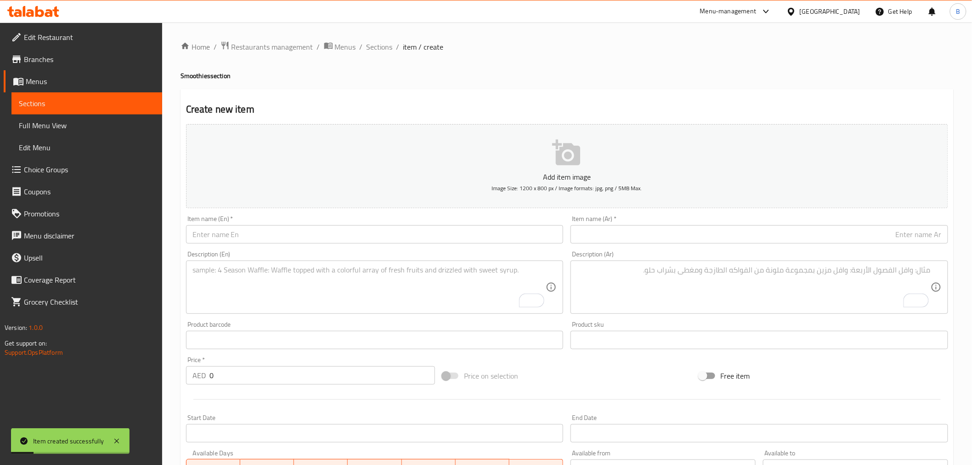
click at [323, 240] on input "text" at bounding box center [374, 234] width 377 height 18
paste input "Strawberry Smoothie"
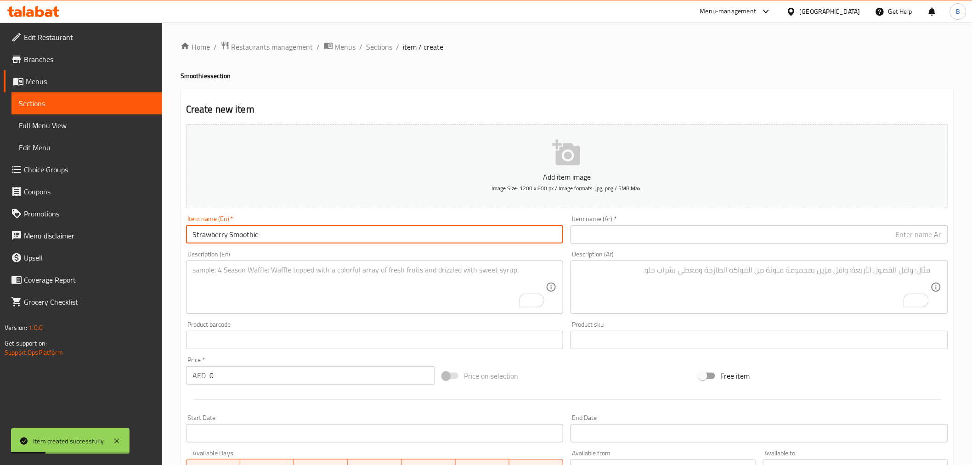
type input "Strawberry Smoothie"
drag, startPoint x: 703, startPoint y: 228, endPoint x: 710, endPoint y: 244, distance: 17.3
click at [704, 230] on input "text" at bounding box center [758, 234] width 377 height 18
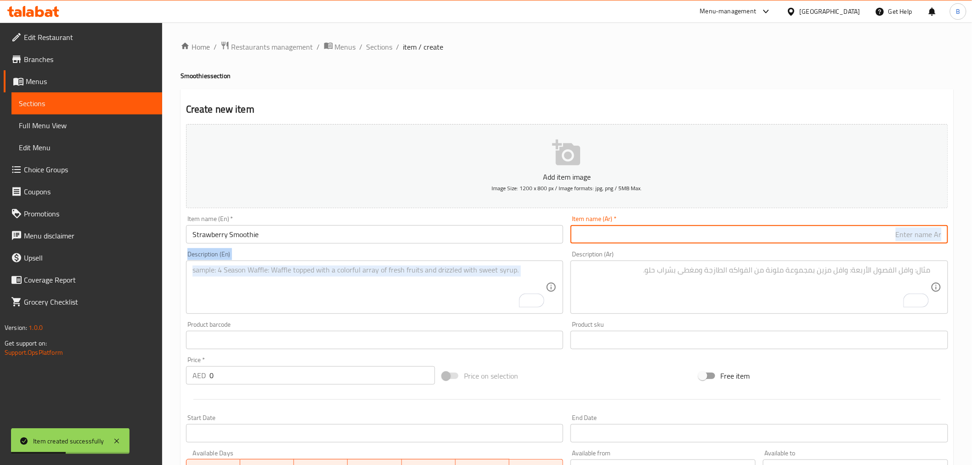
click at [709, 249] on div "Add item image Image Size: 1200 x 800 px / Image formats: jpg, png / 5MB Max. I…" at bounding box center [566, 318] width 769 height 396
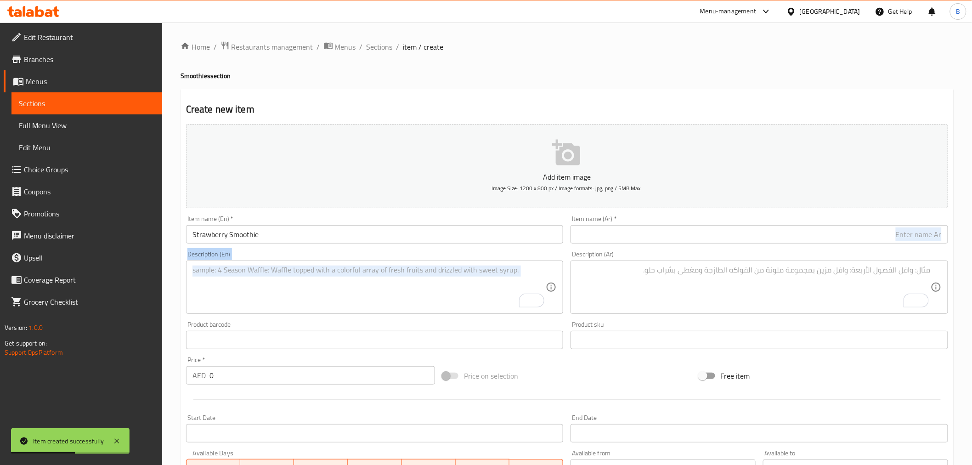
click at [718, 245] on div "Item name (Ar)   * Item name (Ar) *" at bounding box center [759, 229] width 385 height 35
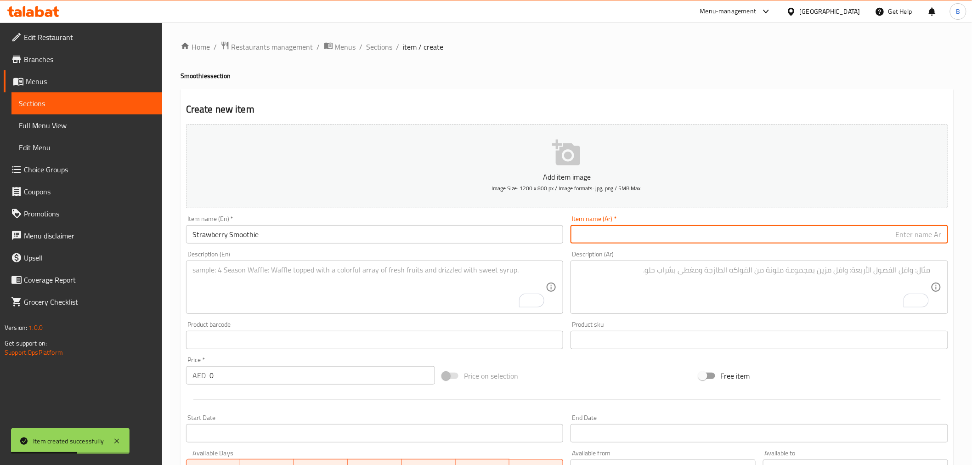
click at [738, 230] on input "text" at bounding box center [758, 234] width 377 height 18
paste input "لفراولة"
type input "سموثي فراولة"
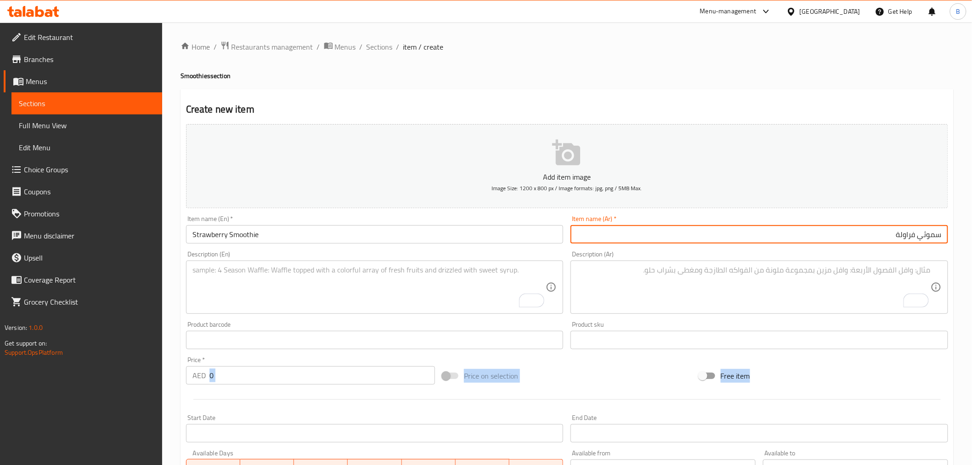
drag, startPoint x: 235, startPoint y: 387, endPoint x: 236, endPoint y: 391, distance: 4.8
click at [236, 391] on div "Add item image Image Size: 1200 x 800 px / Image formats: jpg, png / 5MB Max. I…" at bounding box center [566, 318] width 769 height 396
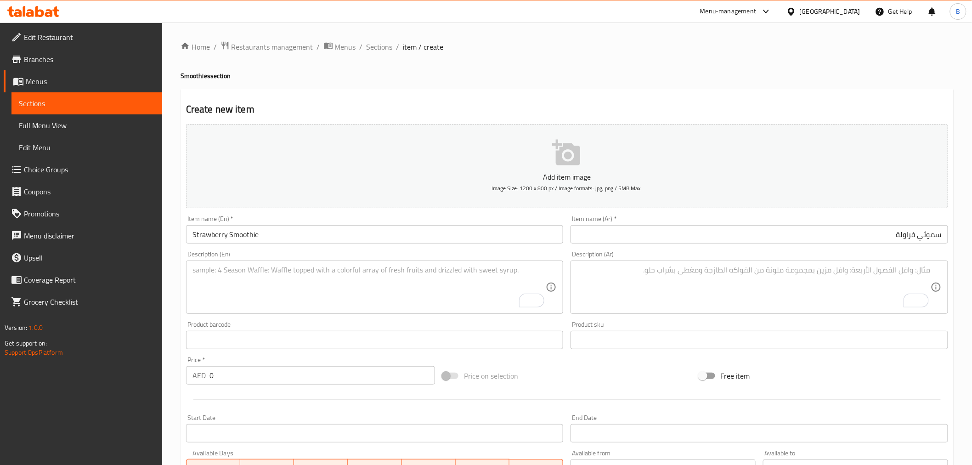
click at [239, 377] on input "0" at bounding box center [321, 375] width 225 height 18
type input "35"
click at [272, 275] on textarea "To enrich screen reader interactions, please activate Accessibility in Grammarl…" at bounding box center [369, 287] width 354 height 44
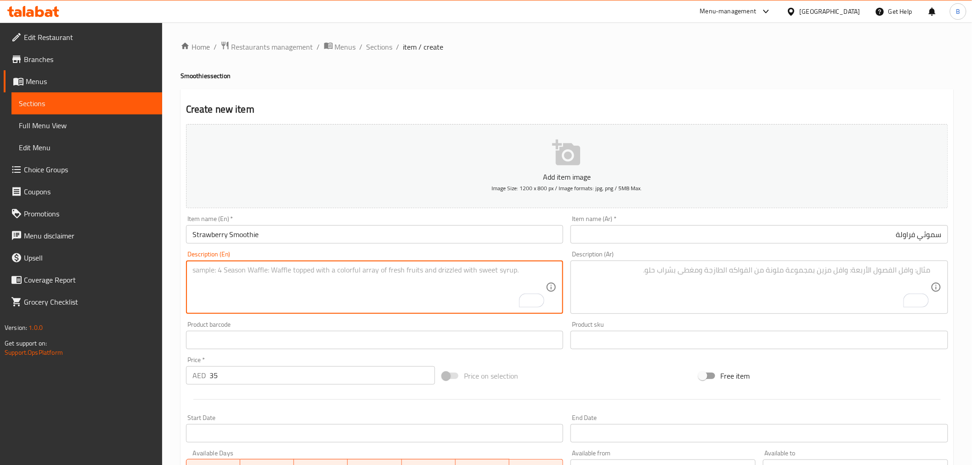
paste textarea "Sweet, simple, strawberry bliss 🍓💖"
type textarea "Sweet, simple, strawberry bliss."
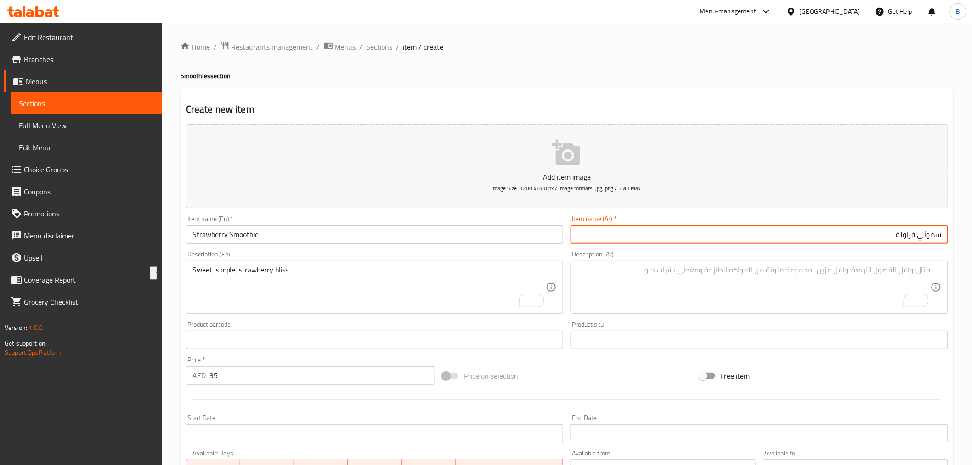
click at [692, 229] on input "سموثي فراولة" at bounding box center [758, 234] width 377 height 18
paste input "حلوة، بسيطة، نعيم الفراولة."
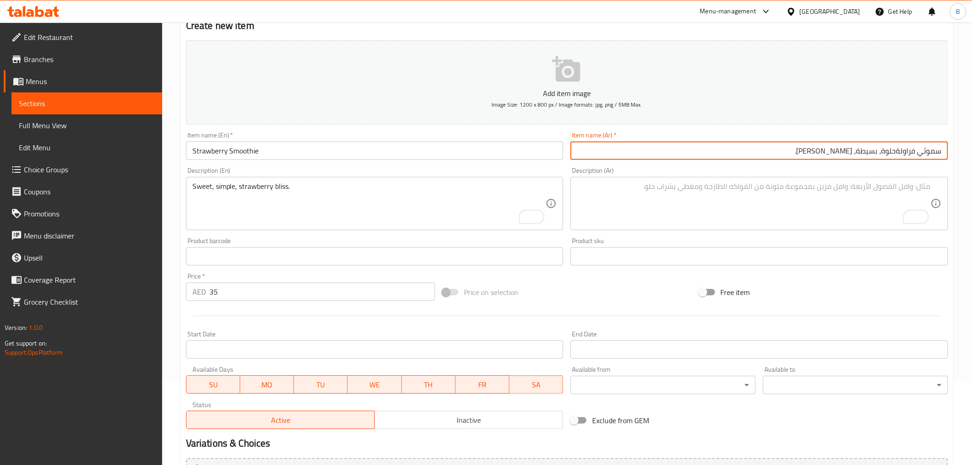
scroll to position [102, 0]
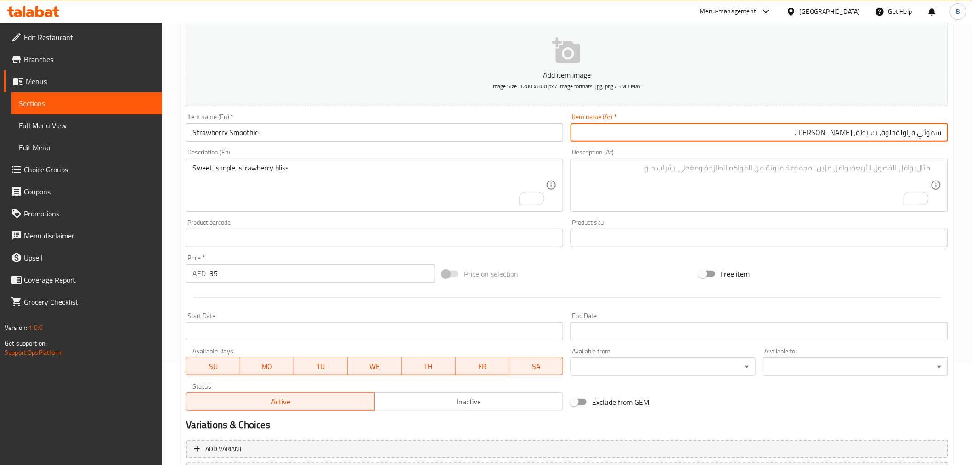
type input "سموثي فراولة"
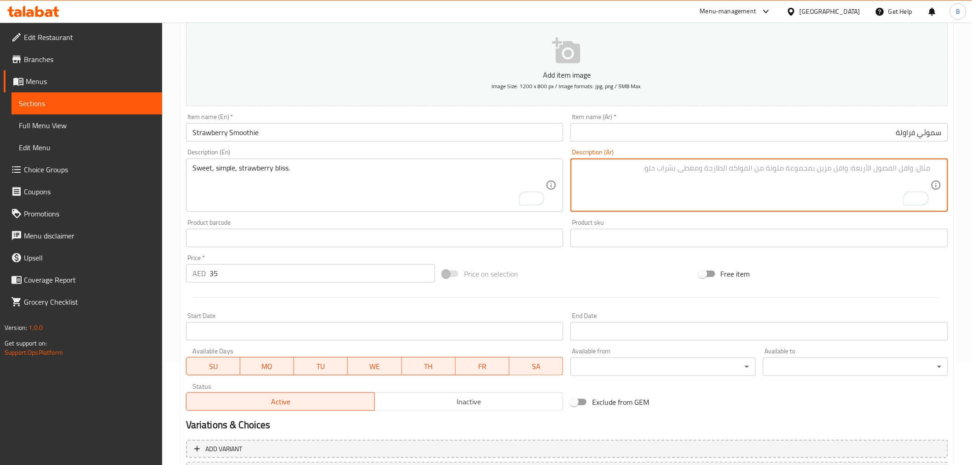
drag, startPoint x: 763, startPoint y: 171, endPoint x: 764, endPoint y: 180, distance: 8.8
click at [764, 180] on textarea "To enrich screen reader interactions, please activate Accessibility in Grammarl…" at bounding box center [754, 185] width 354 height 44
paste textarea "حلوة، بسيطة، نعيم الفراولة."
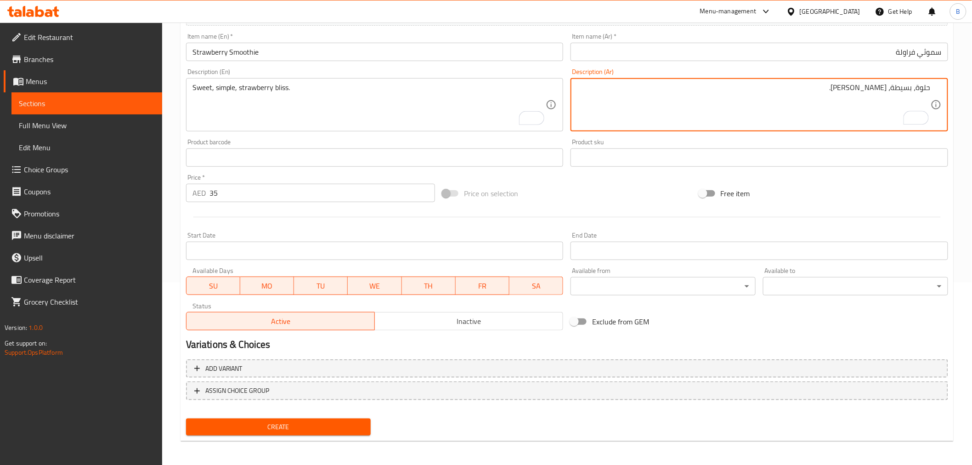
type textarea "حلوة، بسيطة، نعيم الفراولة."
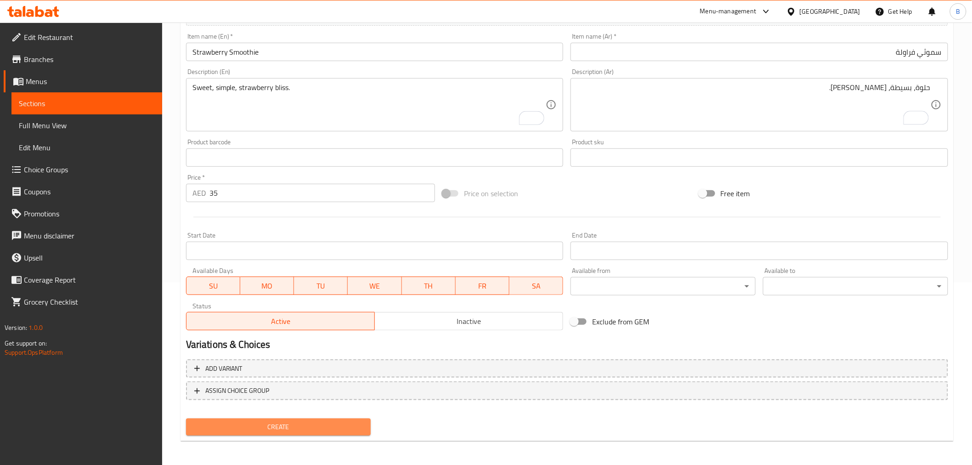
click at [329, 432] on button "Create" at bounding box center [278, 426] width 185 height 17
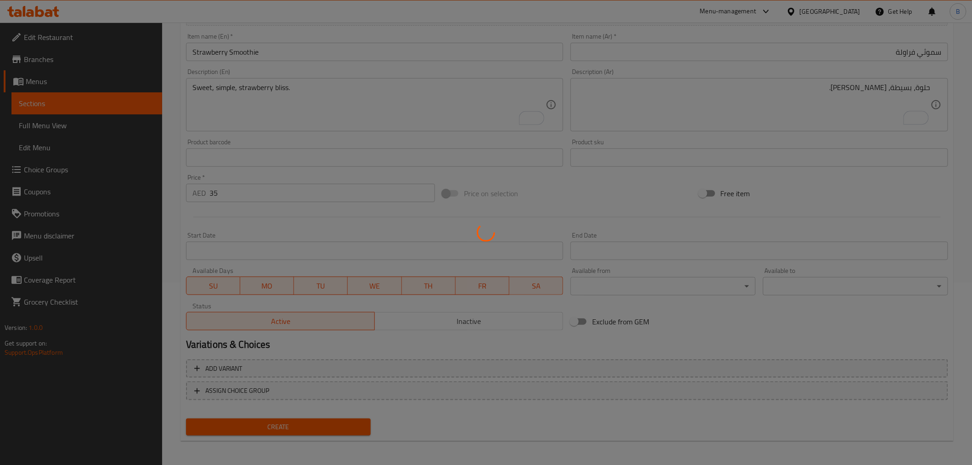
type input "0"
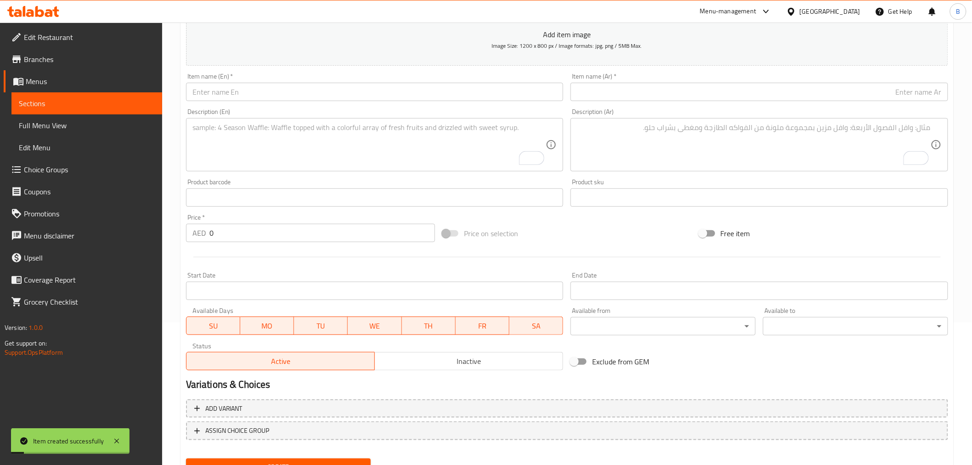
scroll to position [131, 0]
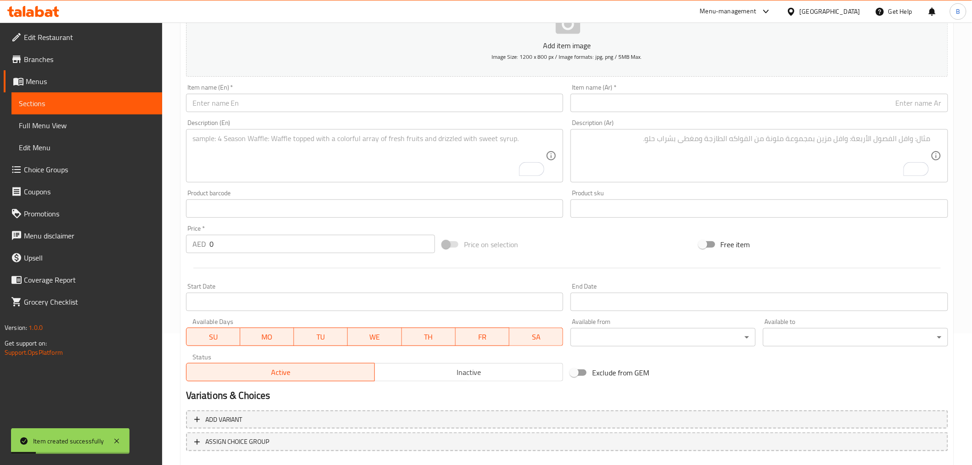
click at [326, 95] on input "text" at bounding box center [374, 103] width 377 height 18
paste input "Acai Smoothie"
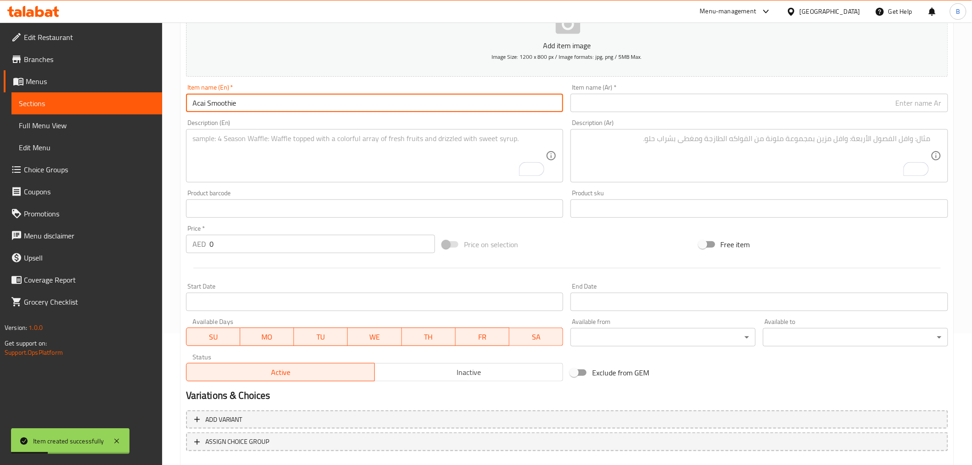
type input "Acai Smoothie"
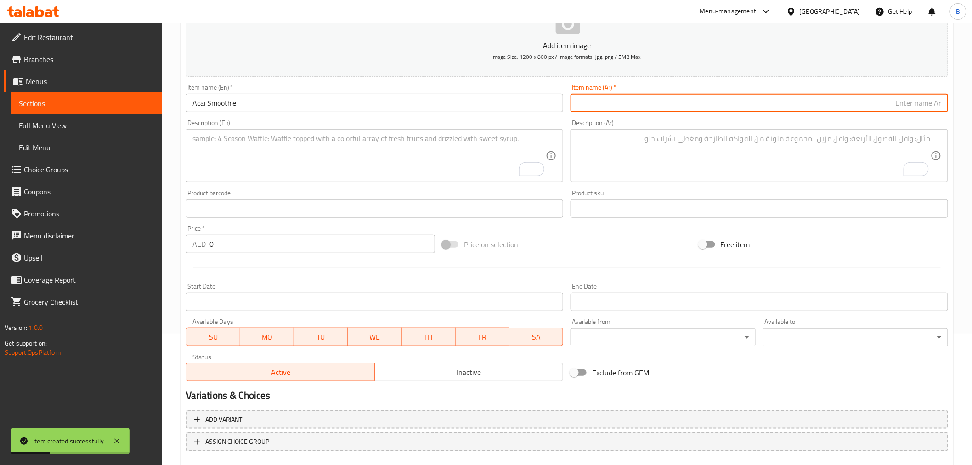
click at [739, 108] on input "text" at bounding box center [758, 103] width 377 height 18
type input "سموثس اساي"
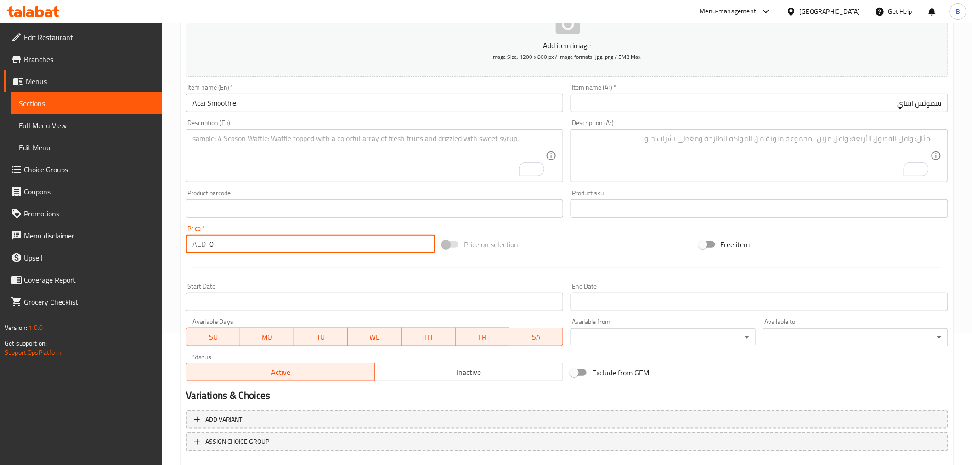
click at [242, 250] on input "0" at bounding box center [321, 244] width 225 height 18
click at [242, 252] on input "0" at bounding box center [321, 244] width 225 height 18
click at [242, 253] on input "0" at bounding box center [321, 244] width 225 height 18
type input "38"
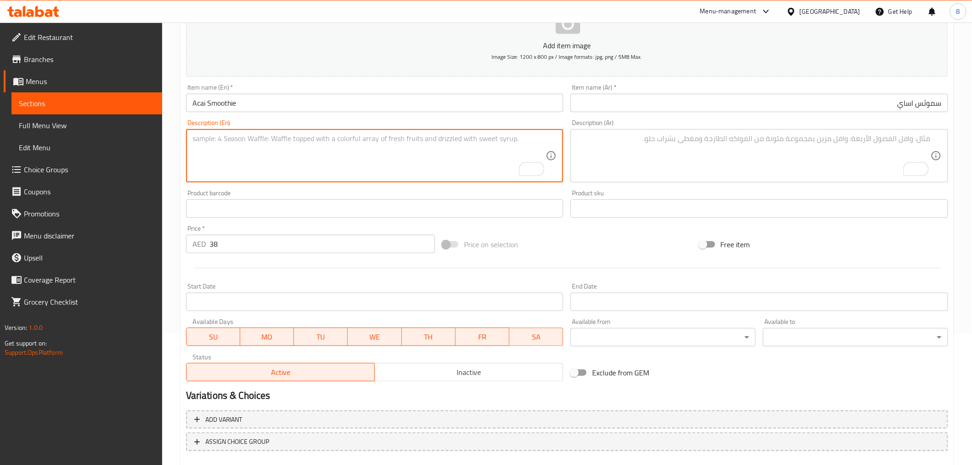
click at [325, 146] on textarea "To enrich screen reader interactions, please activate Accessibility in Grammarl…" at bounding box center [369, 156] width 354 height 44
paste textarea "Superfruit power, chill mode on 💜⚡"
type textarea "Superfruit power, chill mode on."
click at [667, 155] on textarea "To enrich screen reader interactions, please activate Accessibility in Grammarl…" at bounding box center [754, 156] width 354 height 44
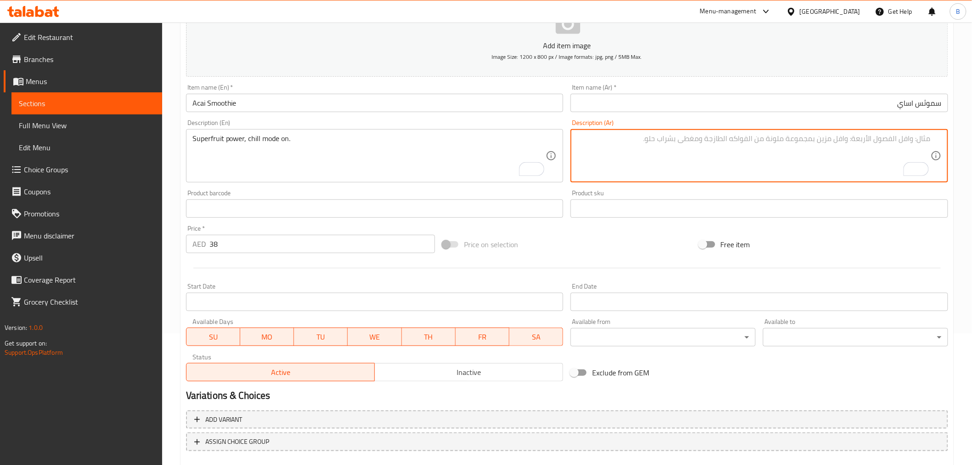
paste textarea "قوة الفاكهة الخارقة، وضع الاسترخاء قيد التشغيل."
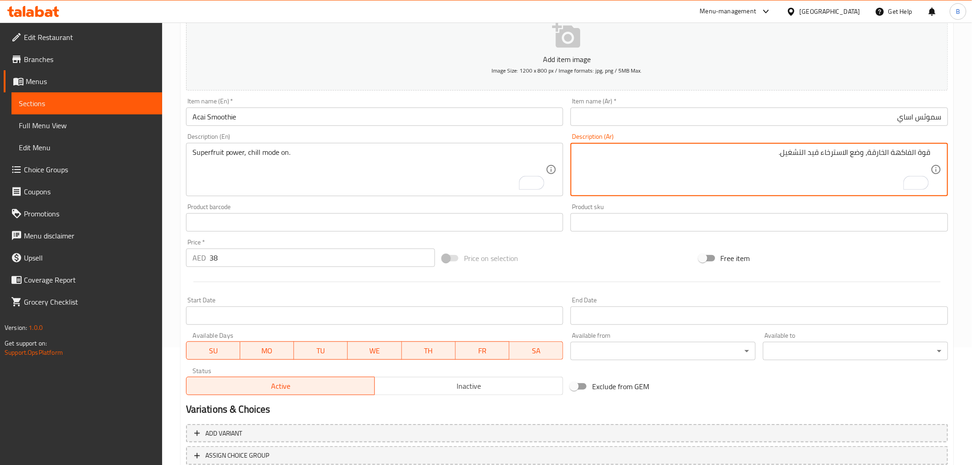
scroll to position [182, 0]
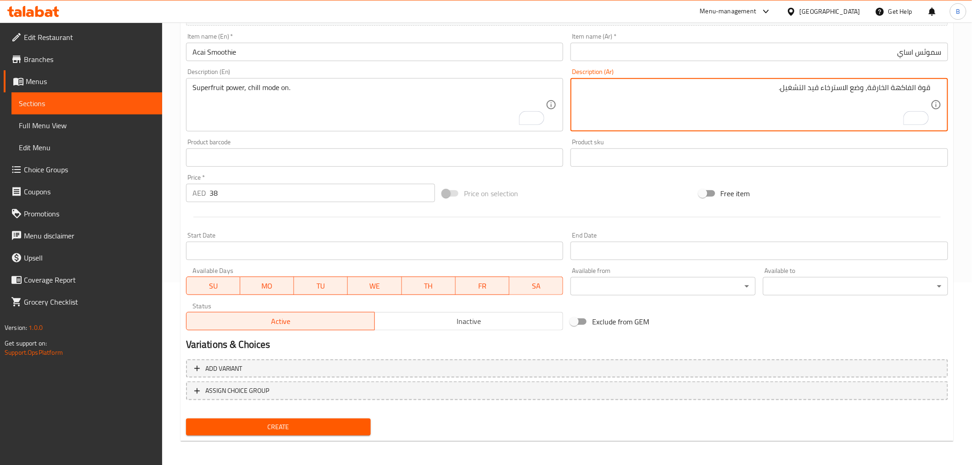
type textarea "قوة الفاكهة الخارقة، وضع الاسترخاء قيد التشغيل."
click at [305, 427] on span "Create" at bounding box center [278, 426] width 170 height 11
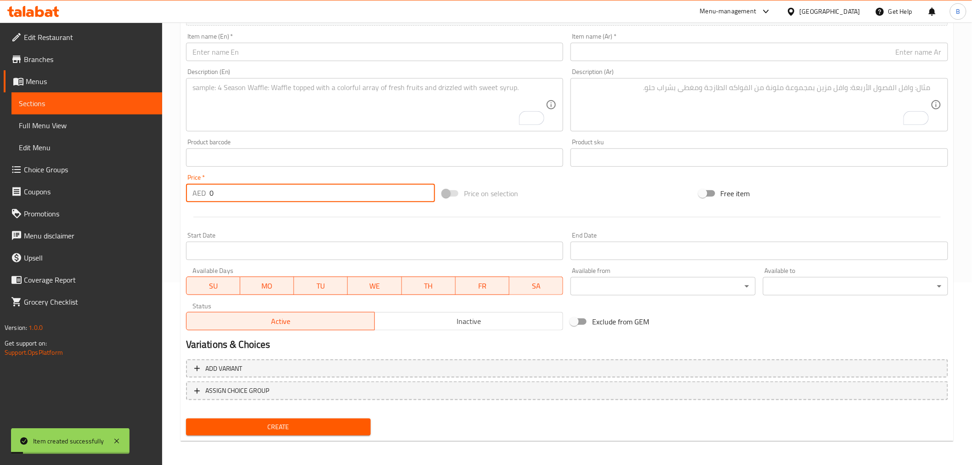
click at [326, 195] on input "0" at bounding box center [321, 193] width 225 height 18
type input "38"
click at [323, 64] on div "Item name (En)   * Item name (En) *" at bounding box center [374, 46] width 385 height 35
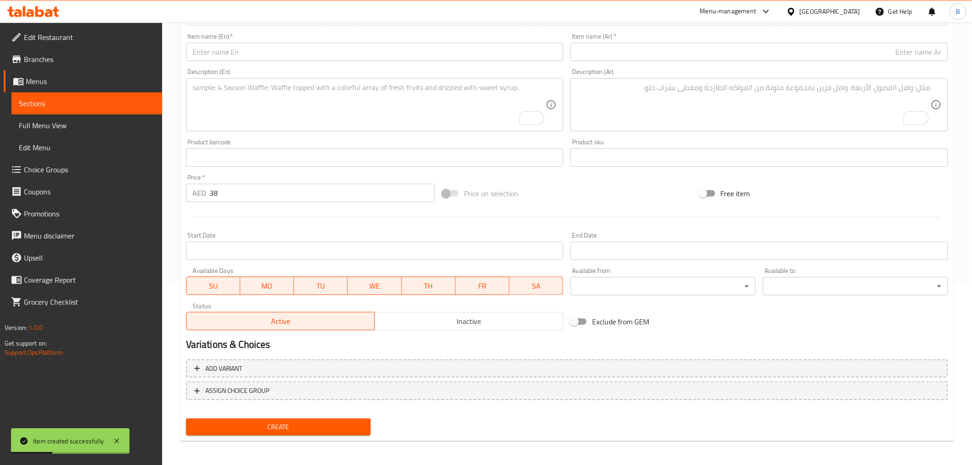
drag, startPoint x: 375, startPoint y: 38, endPoint x: 382, endPoint y: 53, distance: 16.6
click at [376, 38] on div "Item name (En)   * Item name (En) *" at bounding box center [374, 47] width 377 height 28
click at [382, 49] on input "text" at bounding box center [374, 52] width 377 height 18
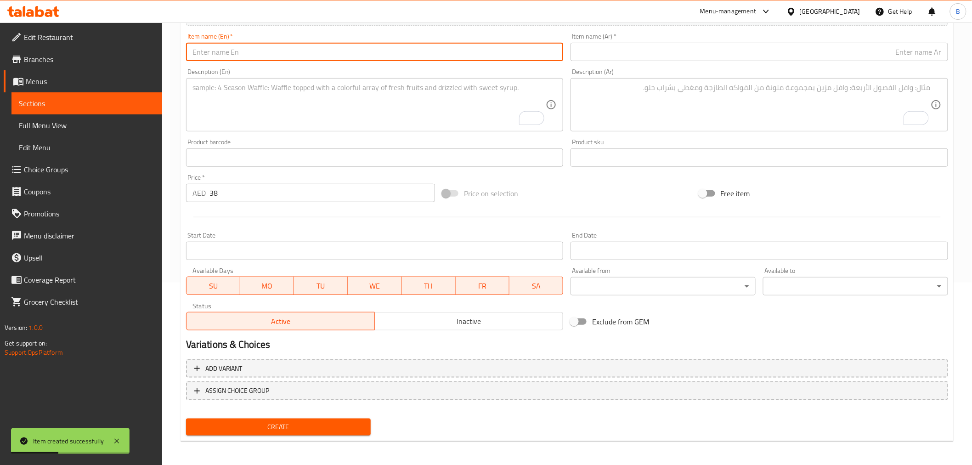
paste input "Cocktail Smoothie"
type input "Cocktail Smoothie"
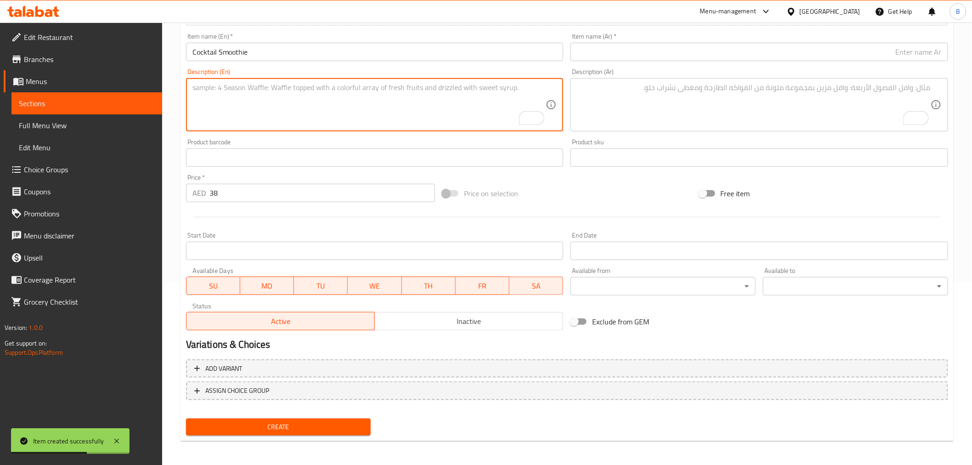
paste textarea "Fruity chaos that just works 🍍🥭🍊"
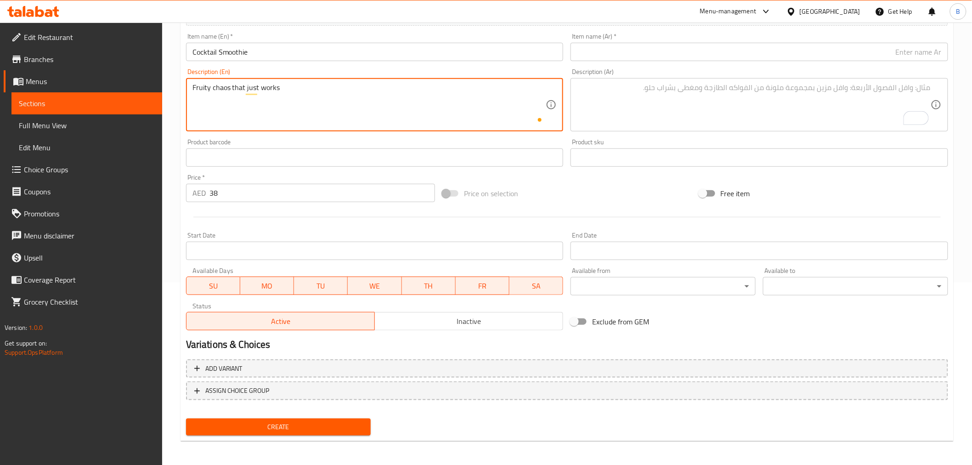
type textarea "Fruity chaos that just works"
click at [282, 58] on input "Cocktail Smoothie" at bounding box center [374, 52] width 377 height 18
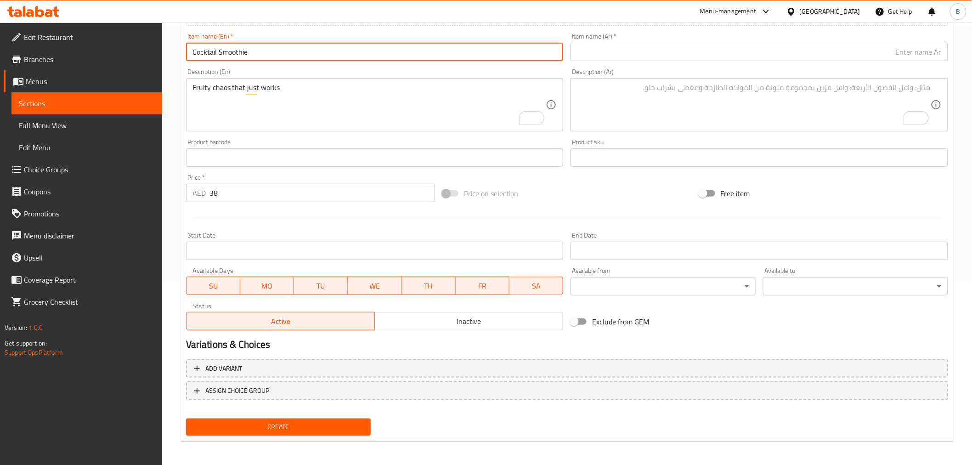
click at [280, 58] on input "Cocktail Smoothie" at bounding box center [374, 52] width 377 height 18
click at [278, 62] on div "Item name (En)   * Cocktail Smoothie Item name (En) *" at bounding box center [374, 46] width 385 height 35
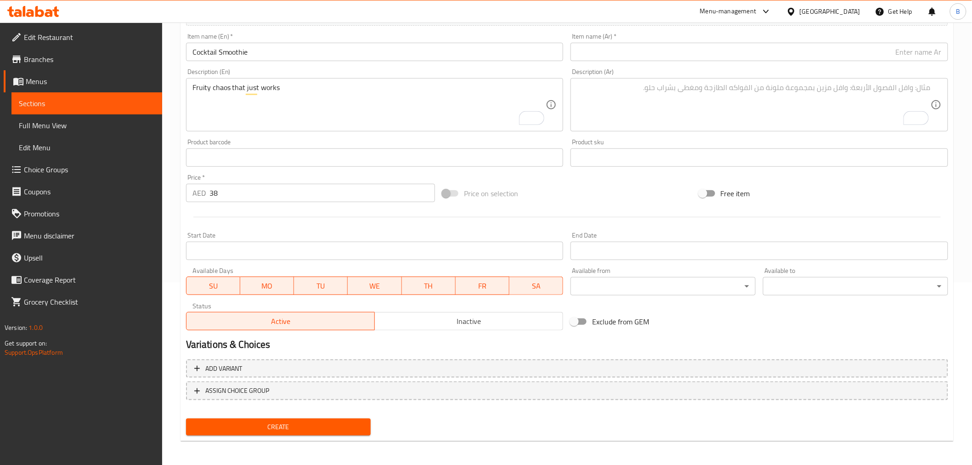
click at [417, 53] on input "Cocktail Smoothie" at bounding box center [374, 52] width 377 height 18
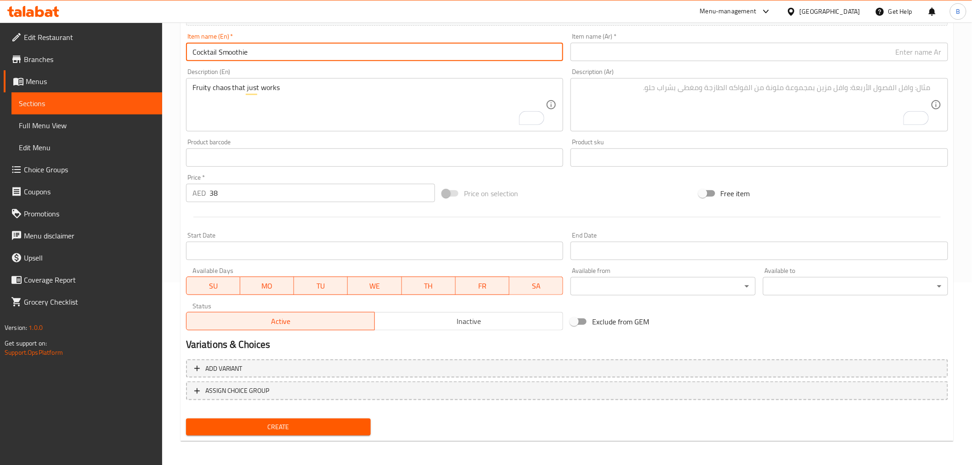
click at [417, 56] on input "Cocktail Smoothie" at bounding box center [374, 52] width 377 height 18
click at [417, 57] on input "Cocktail Smoothie" at bounding box center [374, 52] width 377 height 18
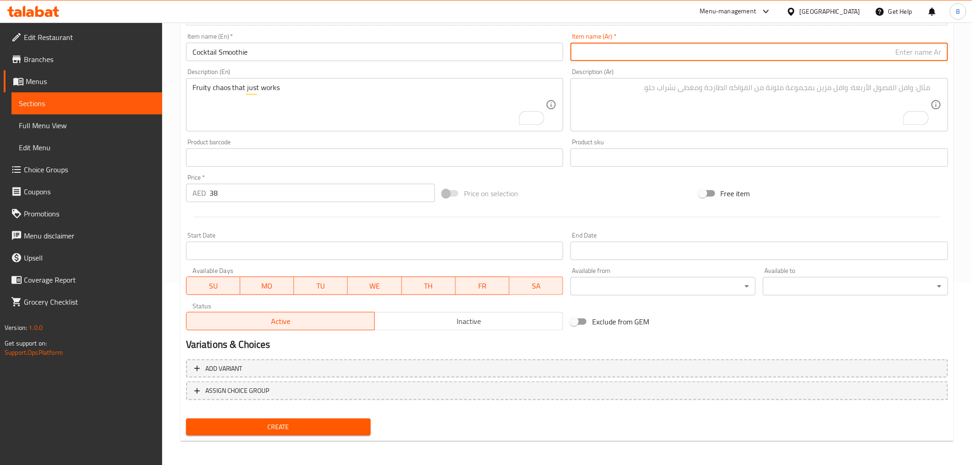
click at [709, 47] on input "text" at bounding box center [758, 52] width 377 height 18
paste input "كوكتيل سموثي"
type input "كوكتيل سموثي"
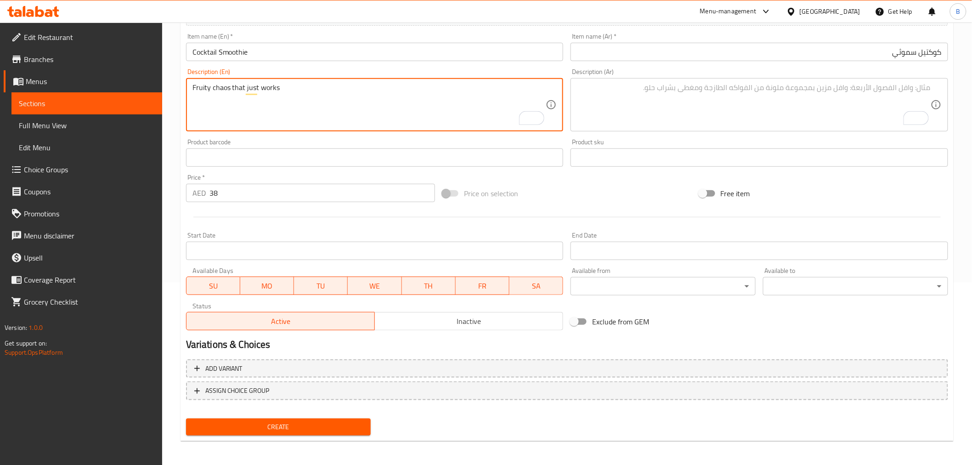
click at [347, 93] on textarea "Fruity chaos that just works" at bounding box center [369, 105] width 354 height 44
click at [690, 108] on textarea "To enrich screen reader interactions, please activate Accessibility in Grammarl…" at bounding box center [754, 105] width 354 height 44
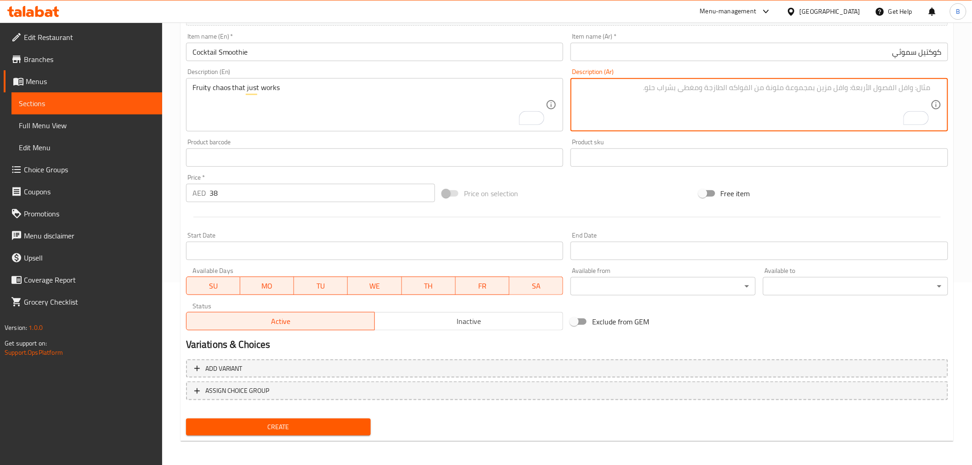
paste textarea "فوضى الفواكه التي تعمل فقط"
type textarea "فوضى الفواكه التي تعمل فقط"
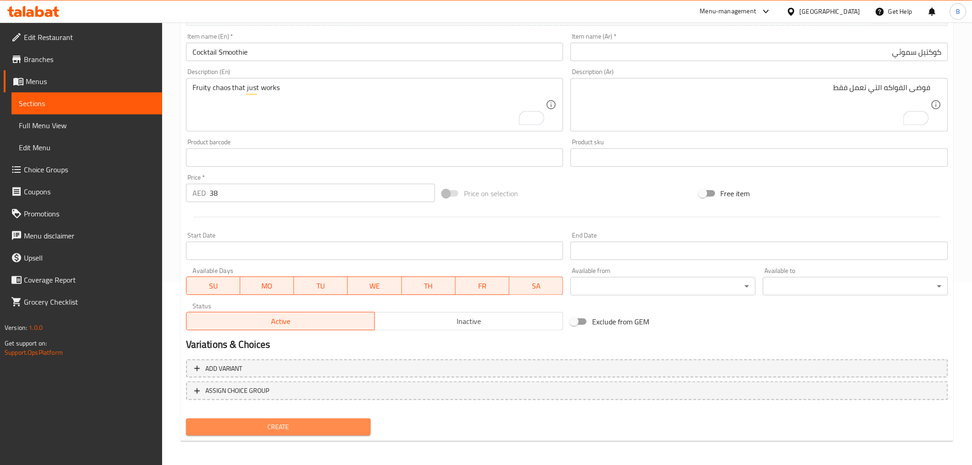
click at [270, 421] on span "Create" at bounding box center [278, 426] width 170 height 11
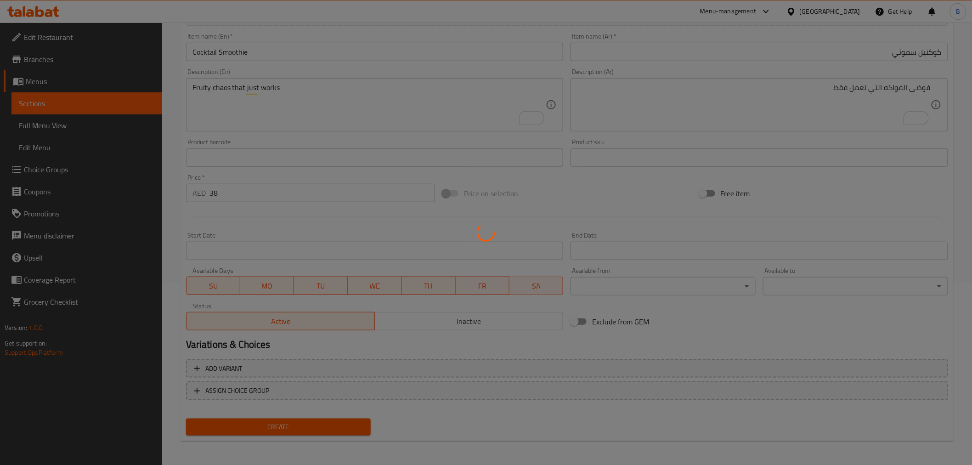
type input "0"
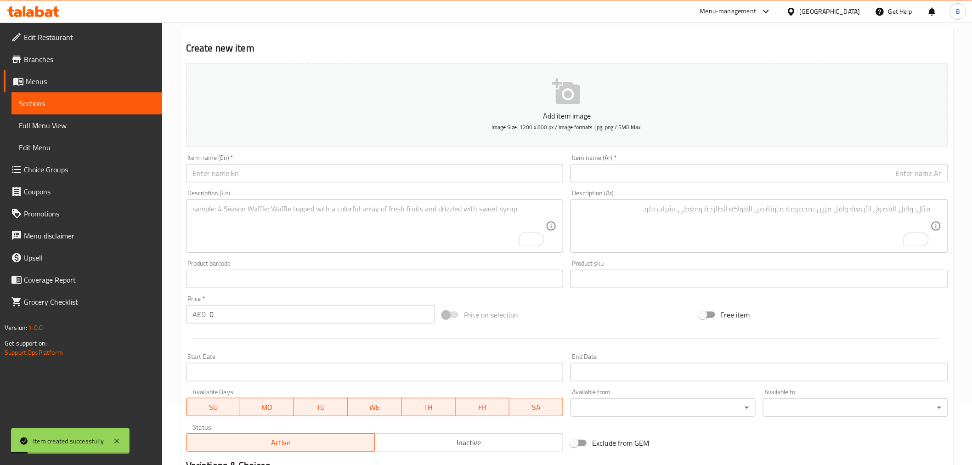
scroll to position [0, 0]
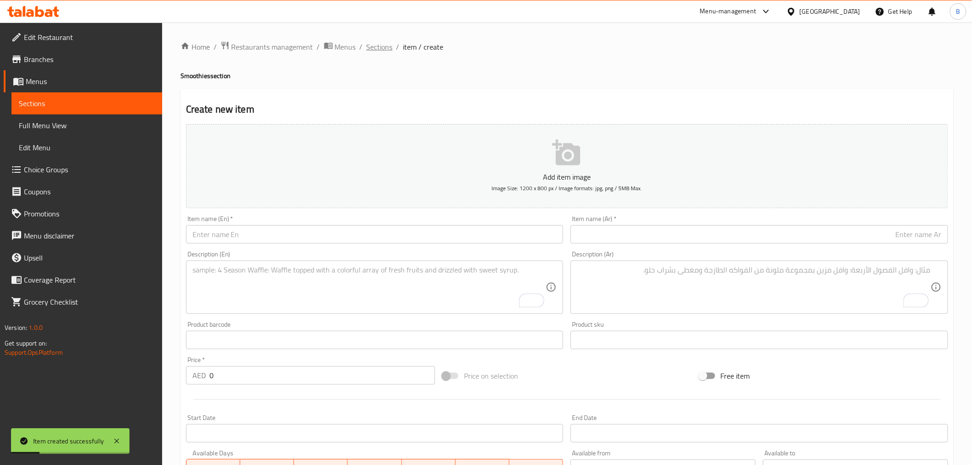
drag, startPoint x: 378, startPoint y: 57, endPoint x: 376, endPoint y: 48, distance: 9.6
click at [376, 48] on div "Home / Restaurants management / Menus / Sections / item / create Smoothies sect…" at bounding box center [566, 336] width 773 height 590
click at [376, 46] on span "Sections" at bounding box center [379, 46] width 26 height 11
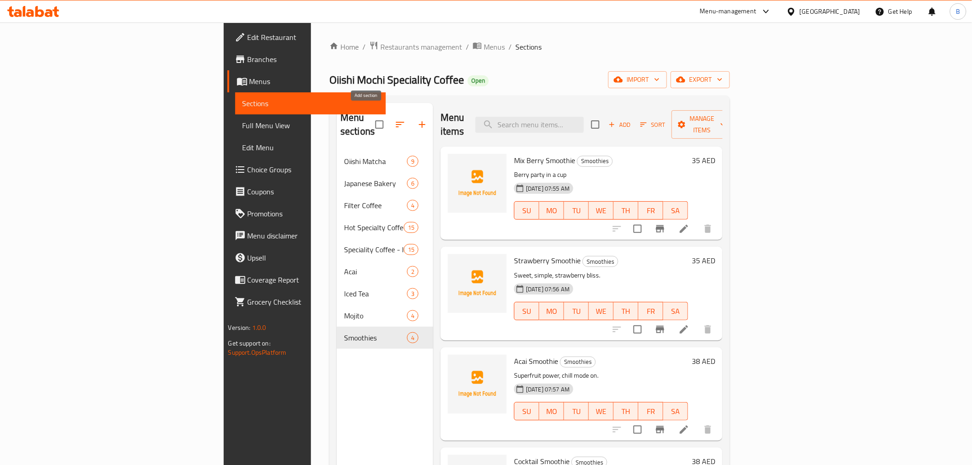
click at [416, 122] on icon "button" at bounding box center [421, 124] width 11 height 11
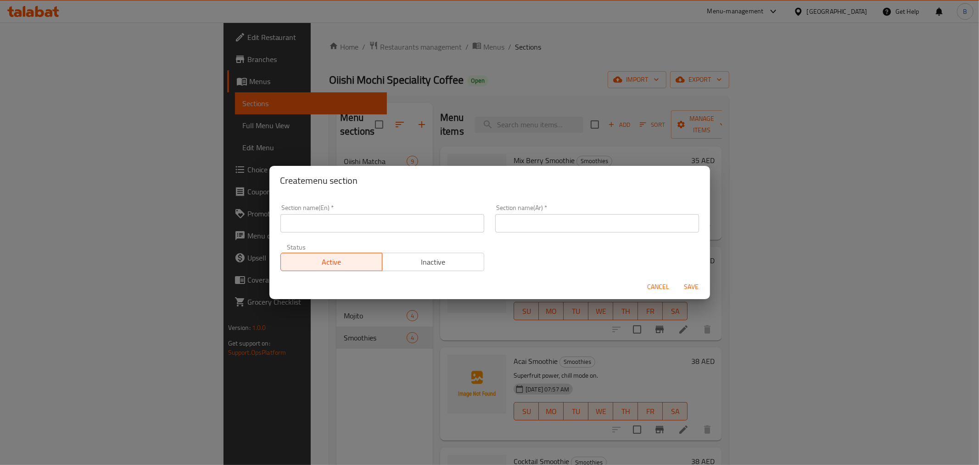
click at [406, 227] on input "text" at bounding box center [383, 223] width 204 height 18
type input "Milkshakes"
drag, startPoint x: 548, startPoint y: 212, endPoint x: 552, endPoint y: 224, distance: 12.5
click at [550, 210] on div "Section name(Ar)   * Section name(Ar) *" at bounding box center [597, 218] width 204 height 28
click at [552, 225] on input "text" at bounding box center [597, 223] width 204 height 18
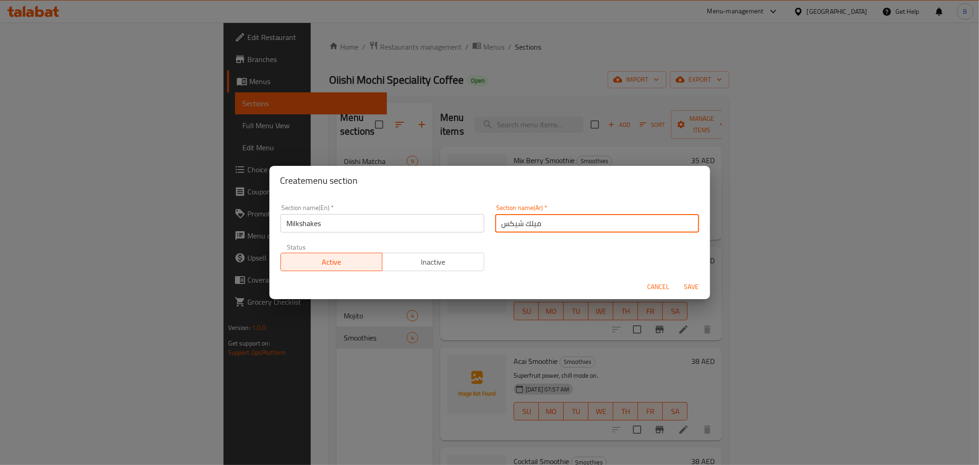
type input "ميلك شيكس"
click at [700, 282] on span "Save" at bounding box center [692, 286] width 22 height 11
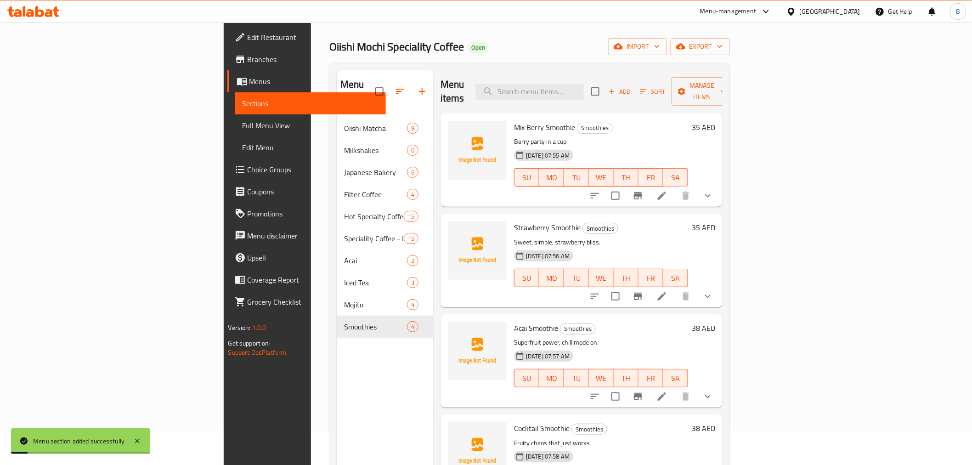
scroll to position [51, 0]
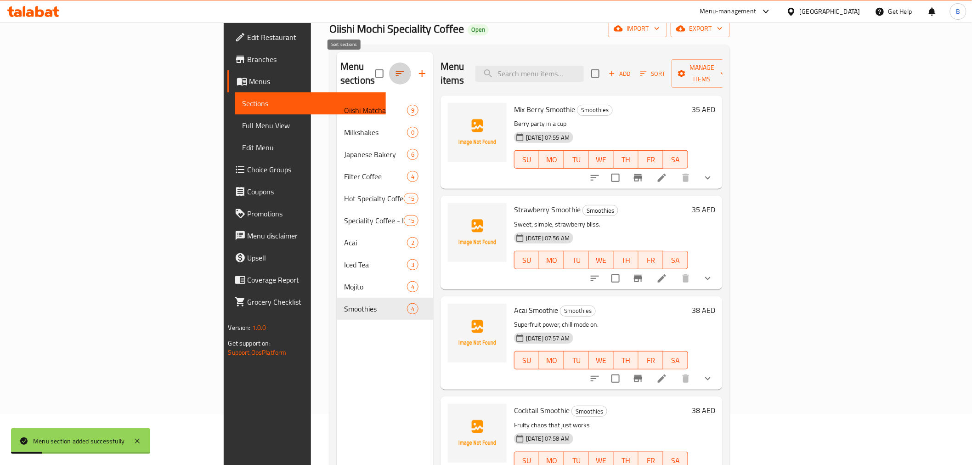
click at [394, 68] on icon "button" at bounding box center [399, 73] width 11 height 11
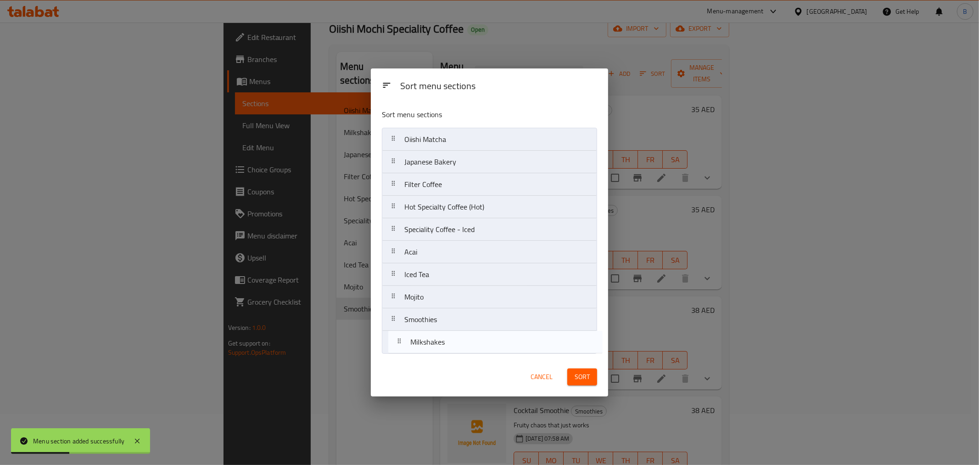
drag, startPoint x: 480, startPoint y: 171, endPoint x: 490, endPoint y: 374, distance: 203.6
click at [490, 374] on div "Sort menu sections Sort menu sections Oiishi Matcha Milkshakes Japanese Bakery …" at bounding box center [489, 232] width 237 height 328
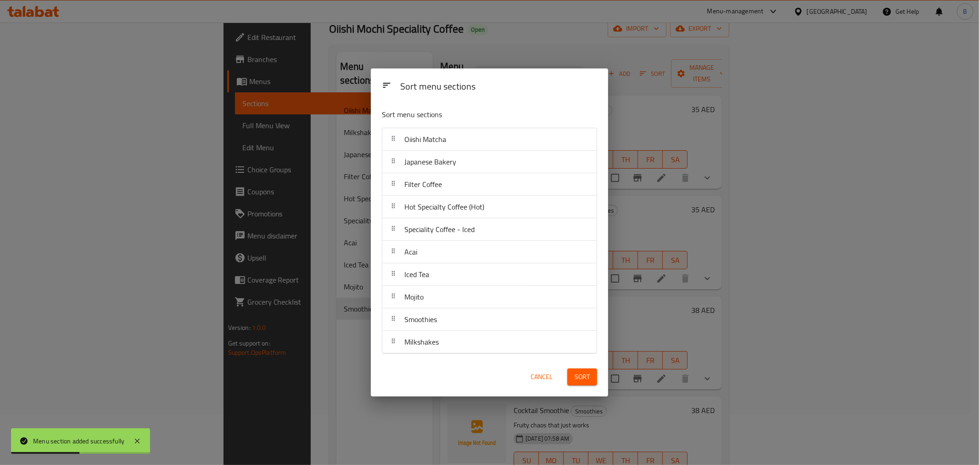
click at [588, 381] on span "Sort" at bounding box center [582, 376] width 15 height 11
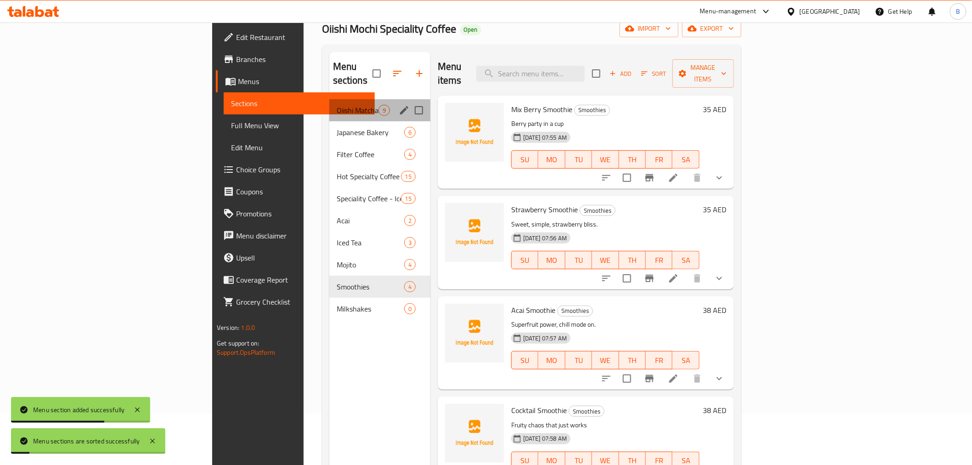
click at [337, 105] on span "Oiishi Matcha" at bounding box center [358, 110] width 42 height 11
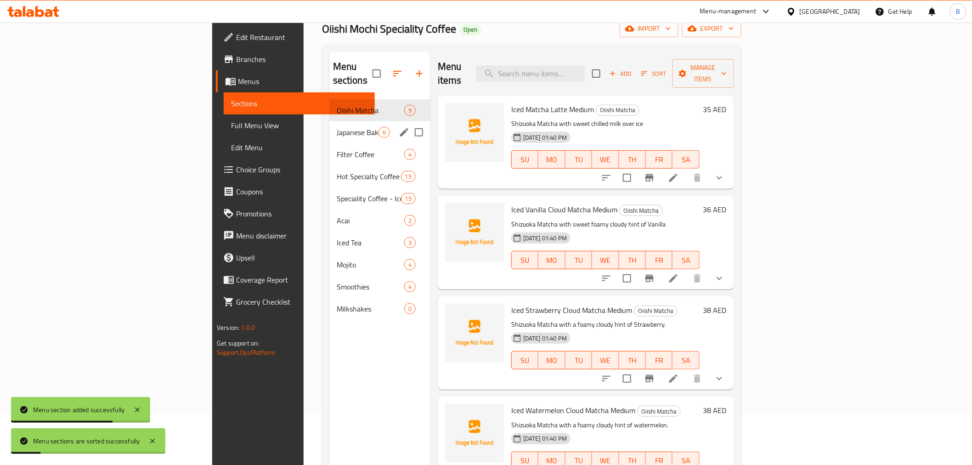
click at [329, 127] on div "Japanese Bakery 6" at bounding box center [379, 132] width 101 height 22
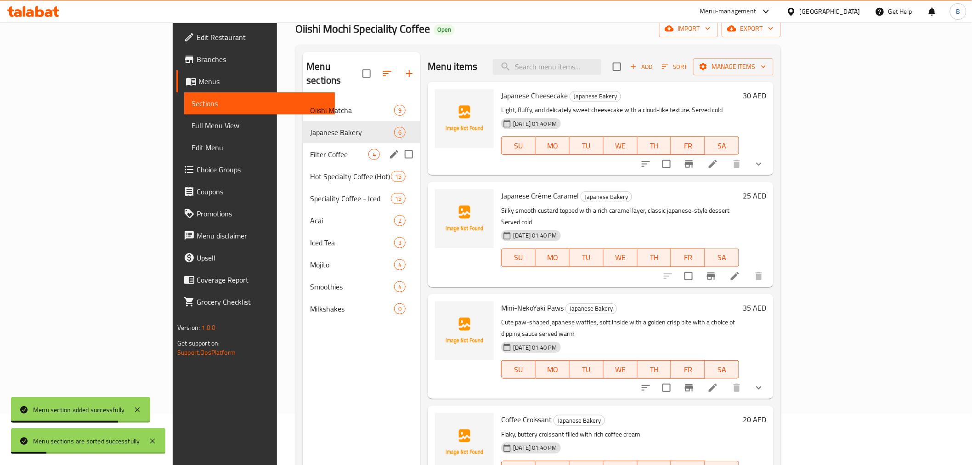
click at [303, 147] on div "Filter Coffee 4" at bounding box center [362, 154] width 118 height 22
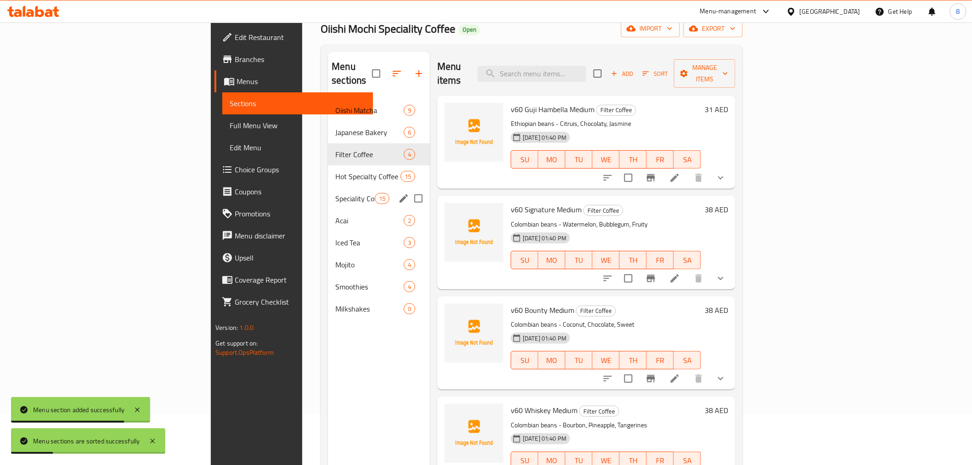
click at [328, 209] on div "Acai 2" at bounding box center [379, 220] width 102 height 22
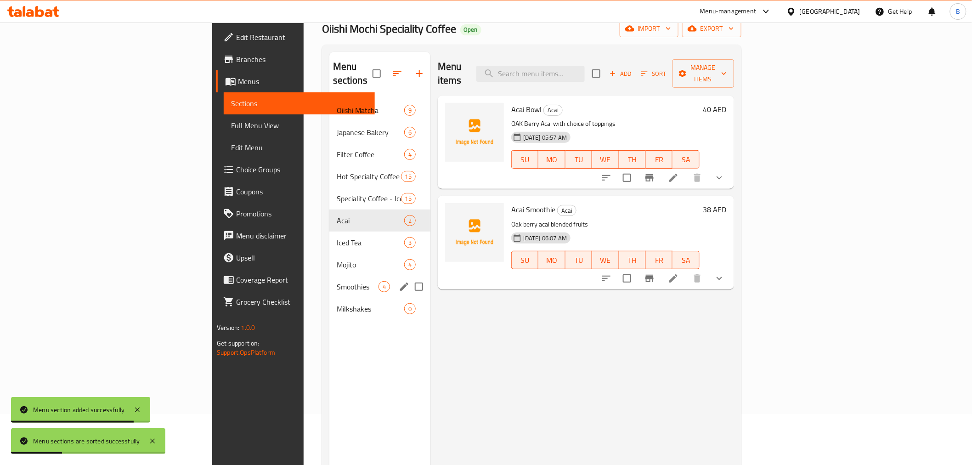
click at [329, 275] on div "Smoothies 4" at bounding box center [379, 286] width 101 height 22
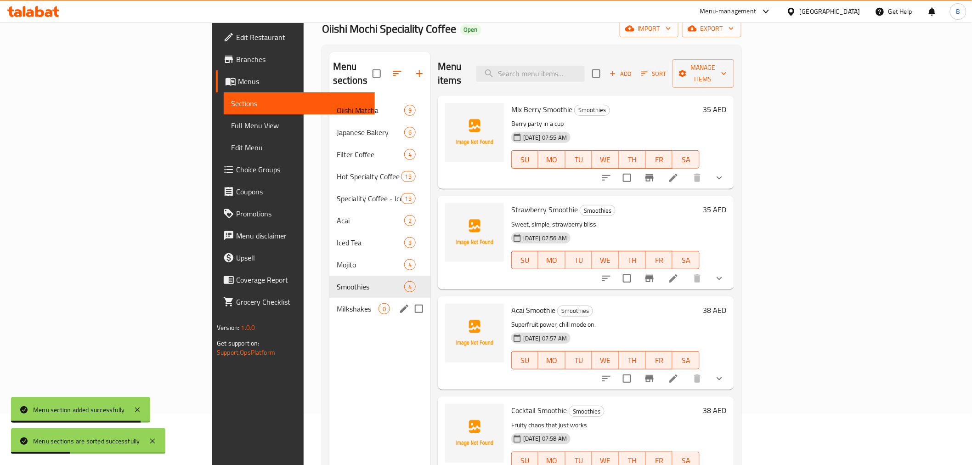
click at [337, 303] on span "Milkshakes" at bounding box center [358, 308] width 42 height 11
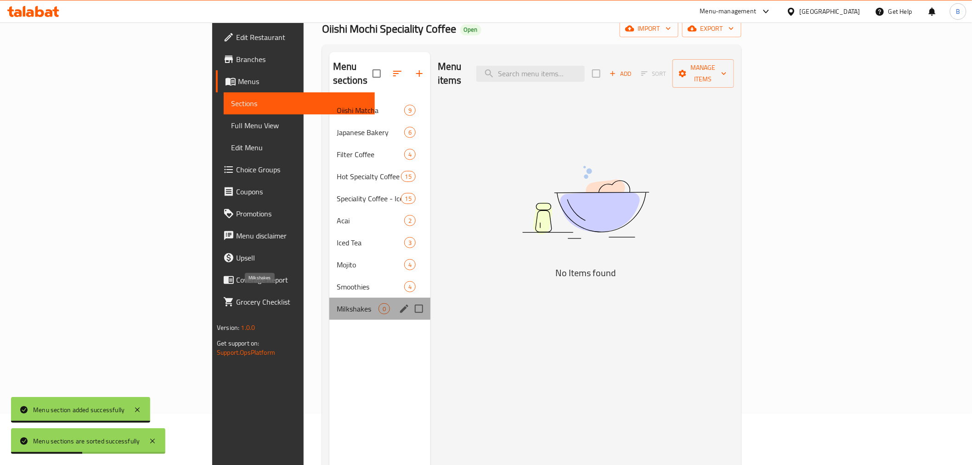
click at [337, 303] on span "Milkshakes" at bounding box center [358, 308] width 42 height 11
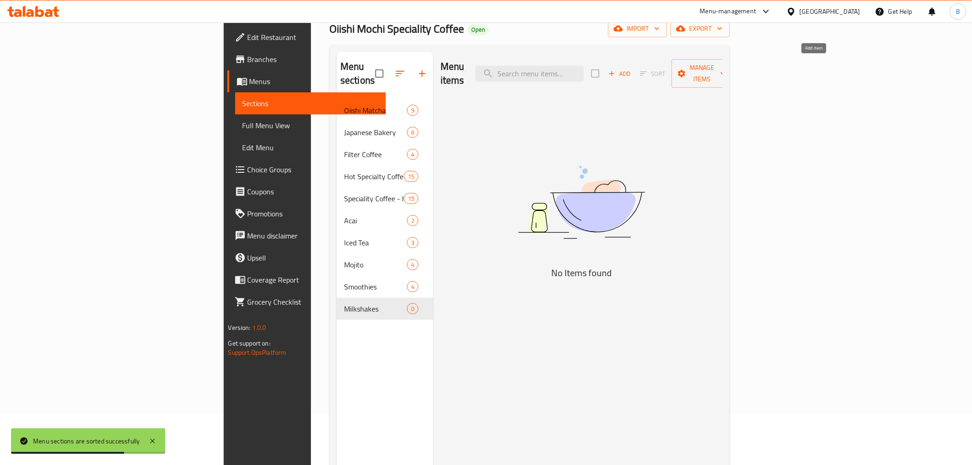
click at [632, 68] on span "Add" at bounding box center [619, 73] width 25 height 11
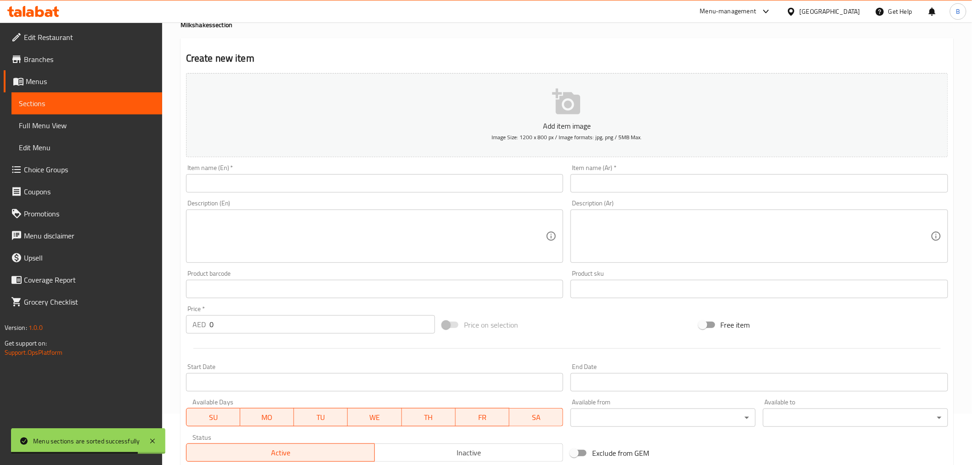
drag, startPoint x: 469, startPoint y: 167, endPoint x: 438, endPoint y: 210, distance: 53.3
click at [465, 175] on div "Item name (En)   * Item name (En) *" at bounding box center [374, 178] width 377 height 28
drag, startPoint x: 438, startPoint y: 210, endPoint x: 423, endPoint y: 198, distance: 18.9
click at [435, 210] on div "Description (En)" at bounding box center [374, 235] width 377 height 53
click at [422, 196] on div "Description (En) Description (En)" at bounding box center [374, 231] width 385 height 70
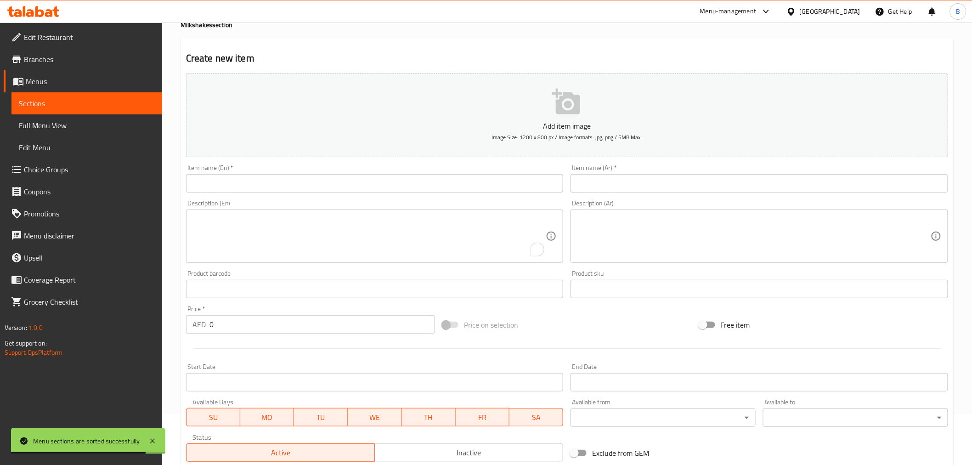
click at [416, 191] on input "text" at bounding box center [374, 183] width 377 height 18
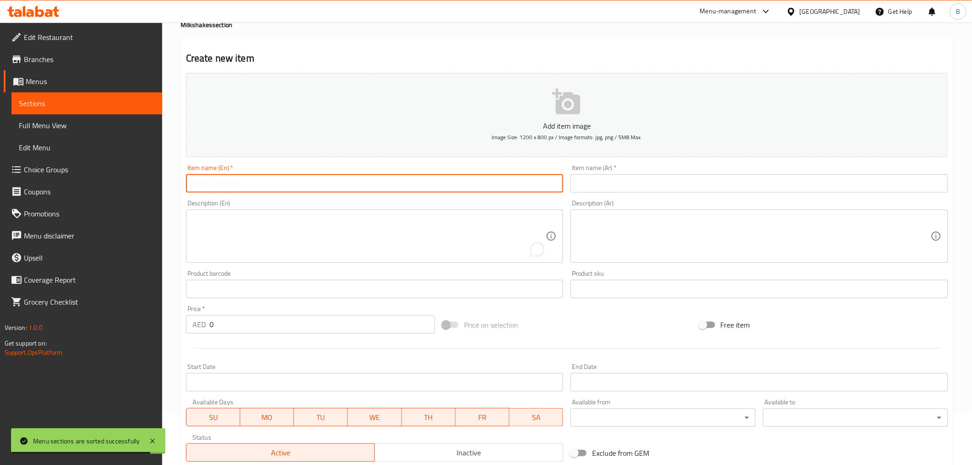
paste input "Kinder Milkshake"
type input "Kinder Milkshake"
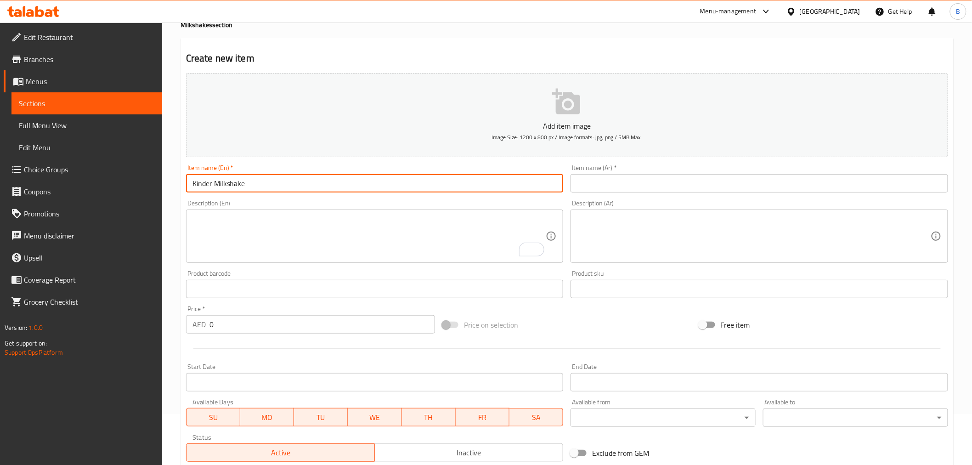
click at [248, 331] on input "0" at bounding box center [321, 324] width 225 height 18
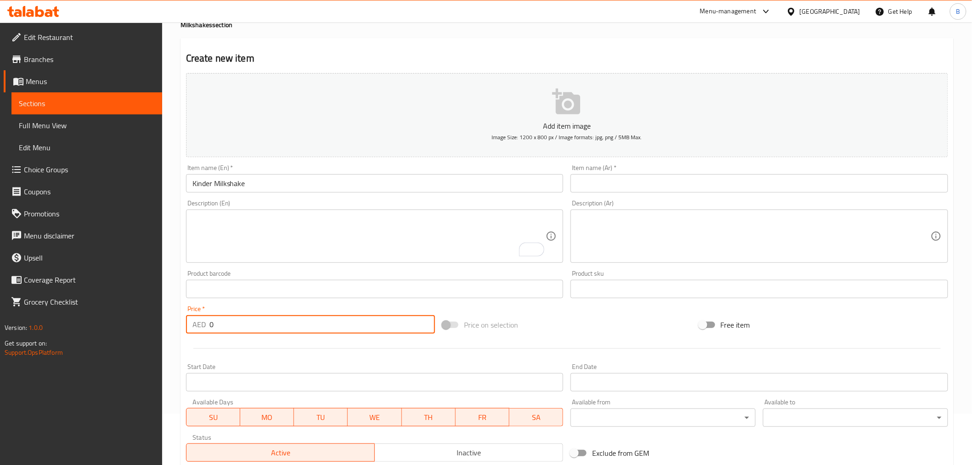
click at [248, 331] on input "0" at bounding box center [321, 324] width 225 height 18
type input "31"
click at [464, 226] on textarea "To enrich screen reader interactions, please activate Accessibility in Grammarl…" at bounding box center [369, 236] width 354 height 44
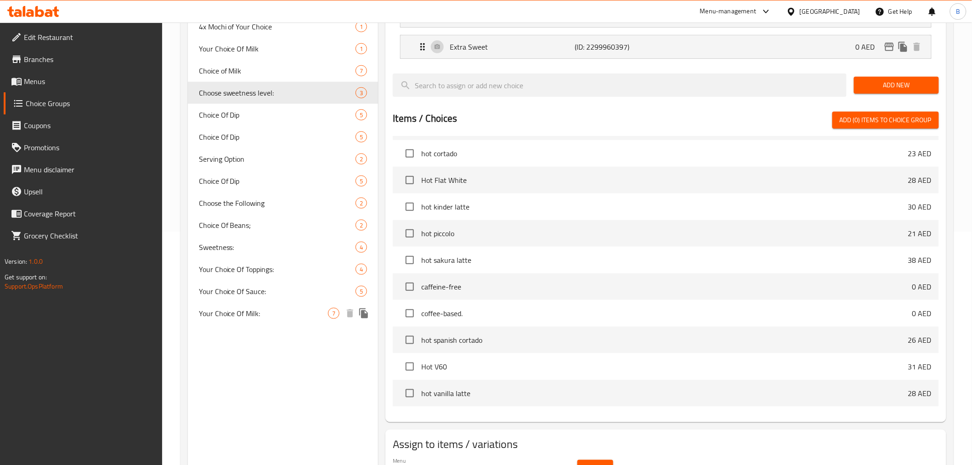
scroll to position [232, 0]
click at [248, 315] on span "Your Choice Of Milk:" at bounding box center [263, 313] width 129 height 11
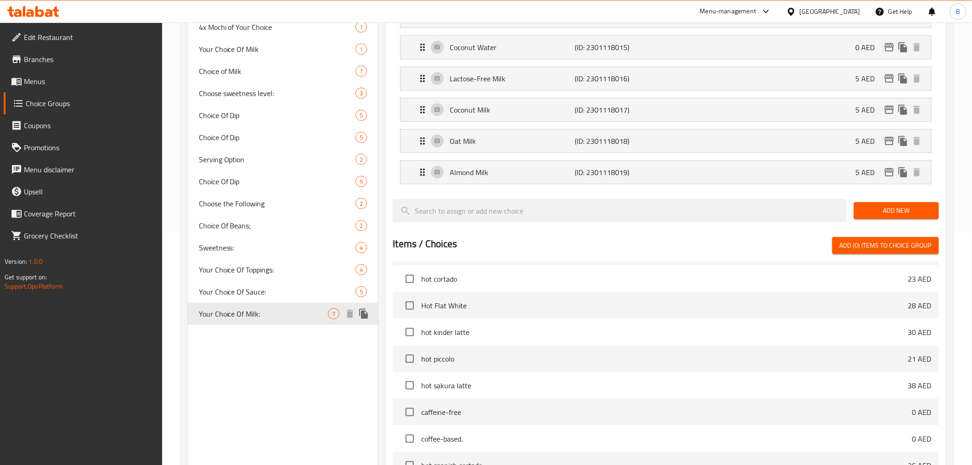
type input "Your Choice Of Milk:"
type input "اختيارك من الحليب:"
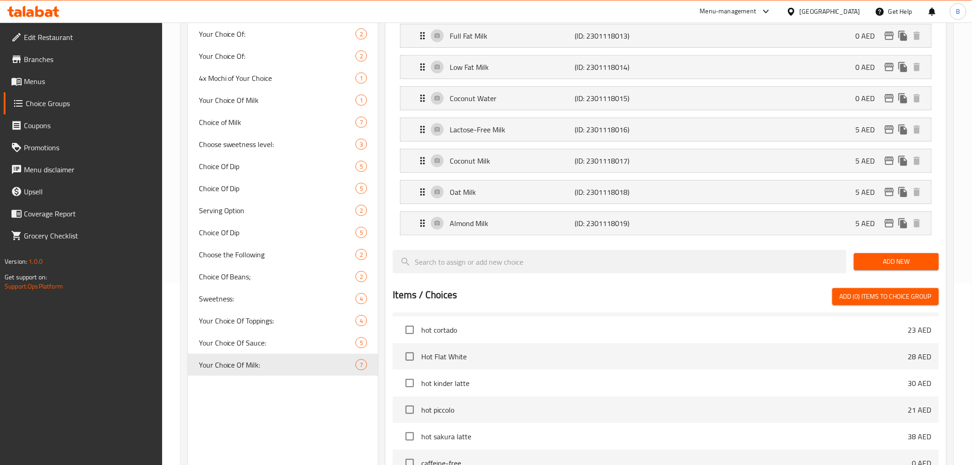
scroll to position [130, 0]
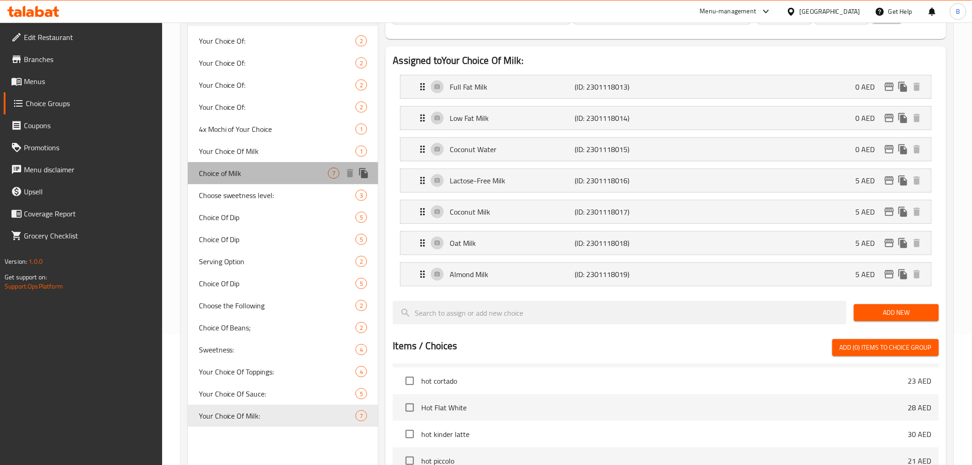
click at [287, 178] on div "Choice of Milk 7" at bounding box center [283, 173] width 191 height 22
type input "Choice of Milk"
type input "اختيارك من الحليب"
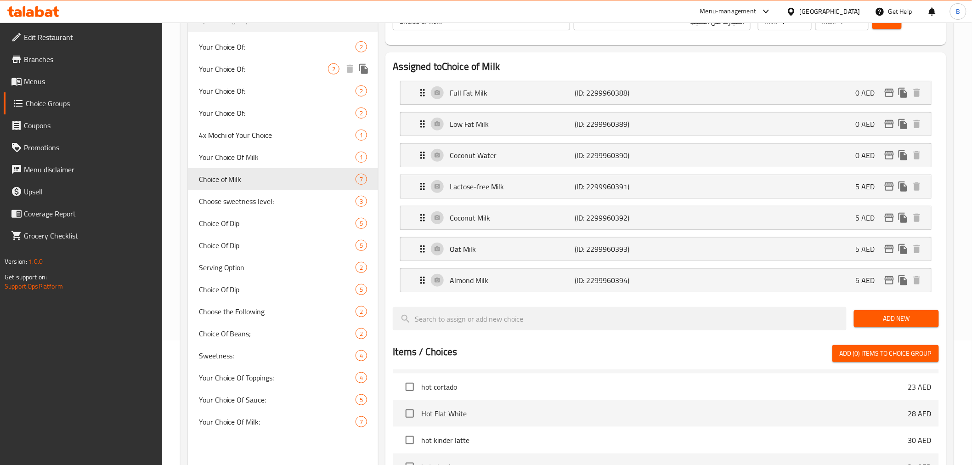
scroll to position [0, 0]
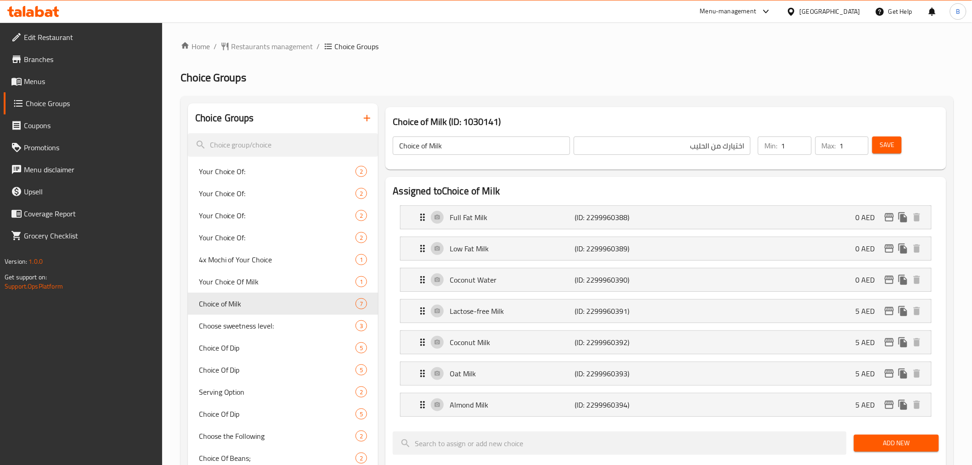
click at [370, 130] on div "Choice Groups" at bounding box center [283, 118] width 191 height 30
click at [367, 118] on icon "button" at bounding box center [367, 118] width 6 height 6
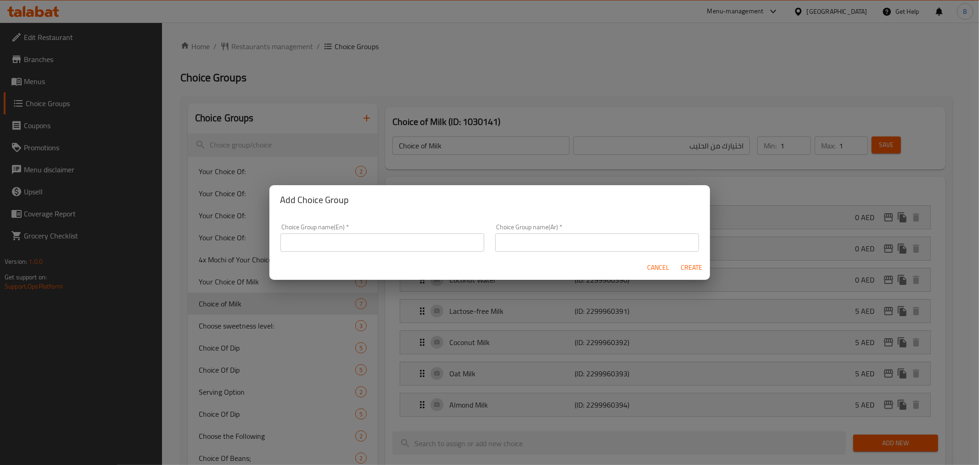
click at [646, 267] on button "Cancel" at bounding box center [658, 267] width 29 height 17
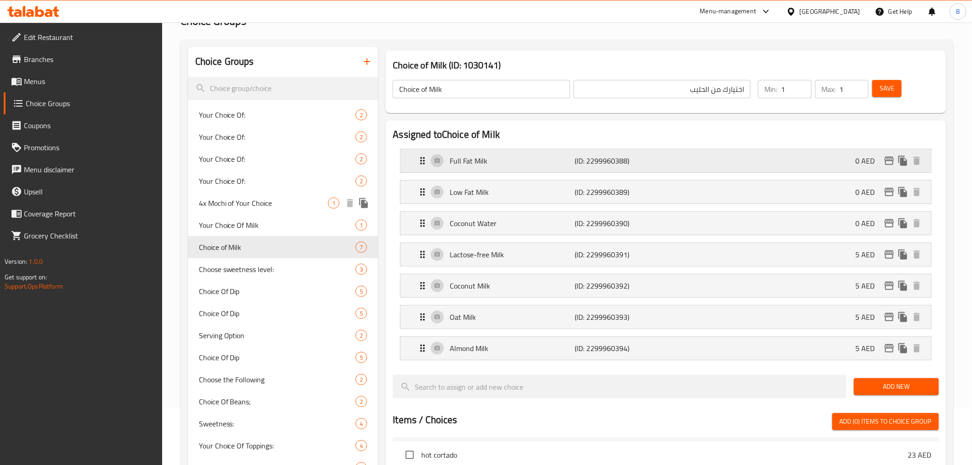
scroll to position [51, 0]
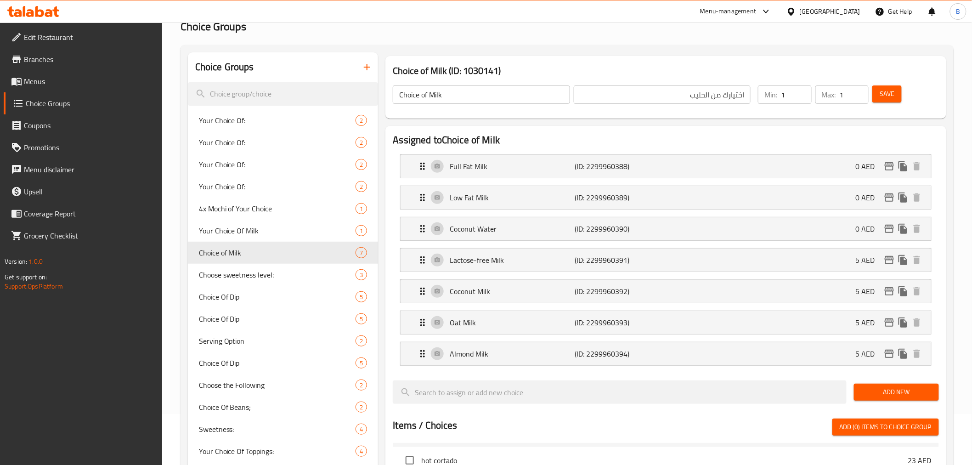
click at [359, 71] on button "button" at bounding box center [367, 67] width 22 height 22
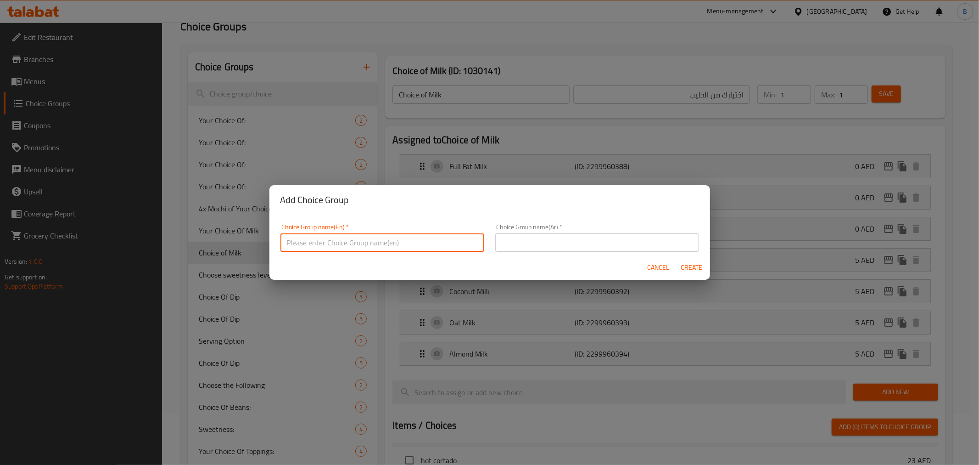
click at [341, 235] on input "text" at bounding box center [383, 242] width 204 height 18
paste input "Choice of Milk"
type input "Choice of Milk:"
click at [613, 246] on input "text" at bounding box center [597, 242] width 204 height 18
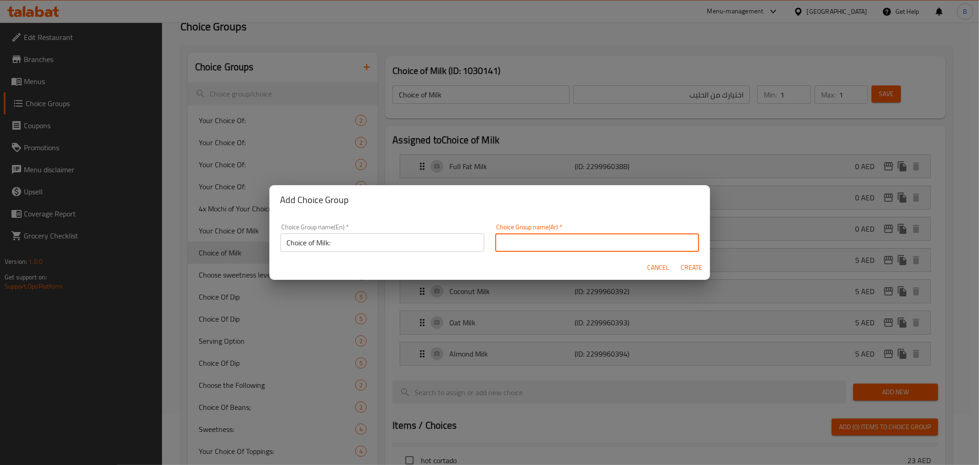
paste input "اختيار الحليب:"
type input "اختيار الحليب:"
click at [697, 264] on span "Create" at bounding box center [692, 267] width 22 height 11
type input "Choice of Milk:"
type input "اختيار الحليب:"
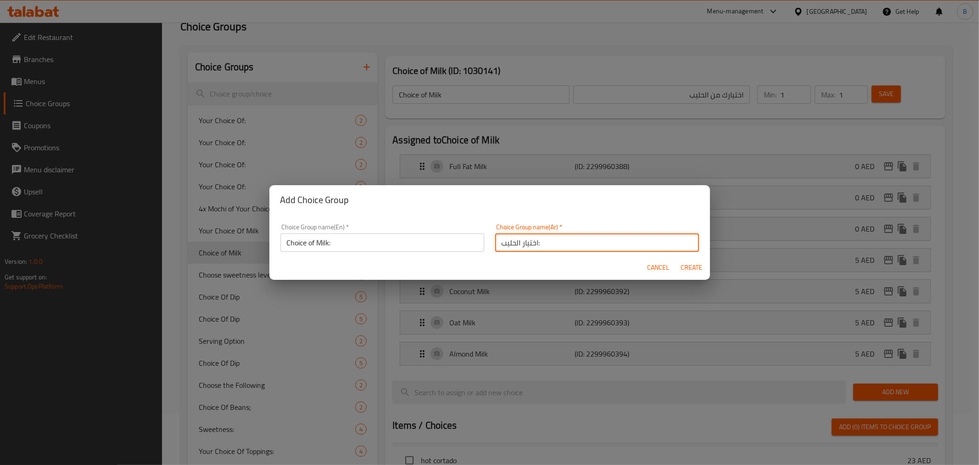
type input "0"
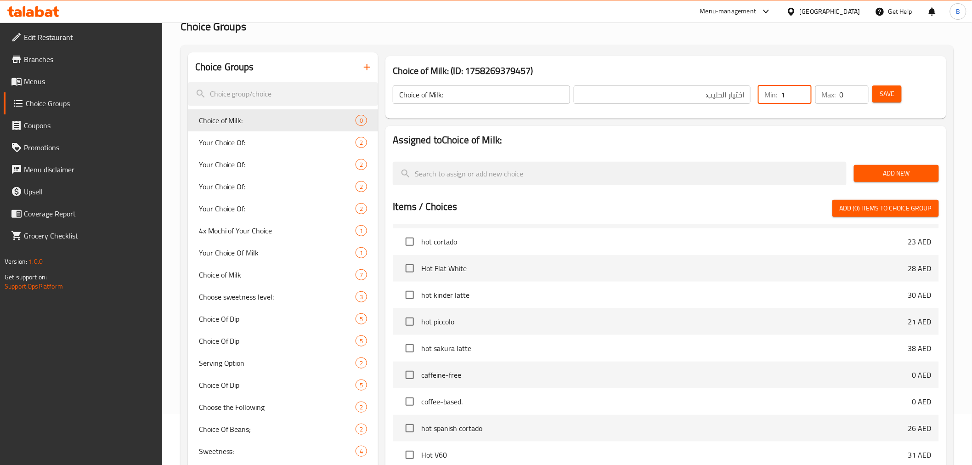
type input "1"
click at [802, 93] on input "1" at bounding box center [796, 94] width 30 height 18
type input "1"
click at [859, 92] on input "1" at bounding box center [853, 94] width 29 height 18
click at [884, 93] on span "Save" at bounding box center [886, 93] width 15 height 11
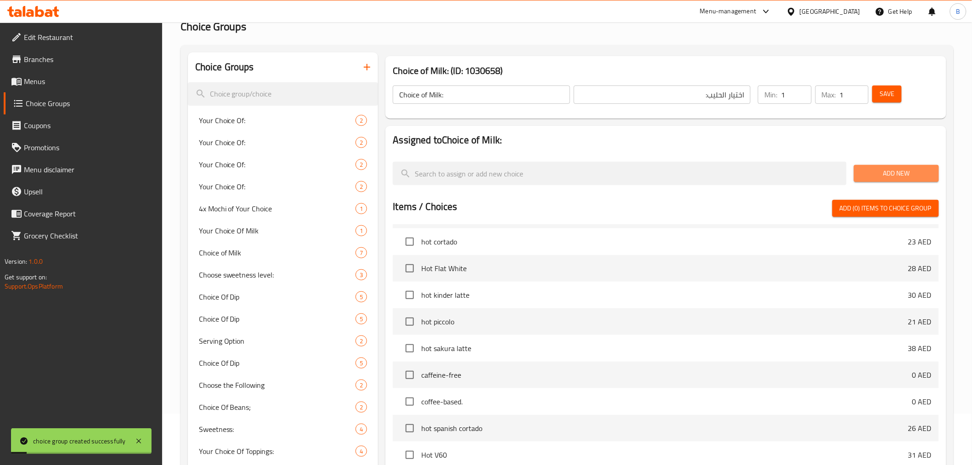
click at [888, 173] on span "Add New" at bounding box center [896, 173] width 70 height 11
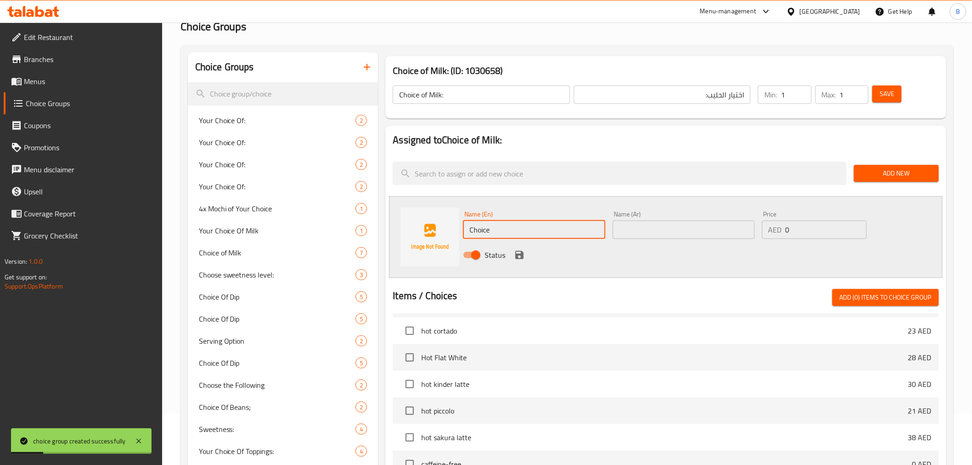
click at [493, 230] on input "Choice" at bounding box center [534, 229] width 142 height 18
click at [507, 235] on input "Choice" at bounding box center [534, 229] width 142 height 18
paste input "Full Fat Milk"
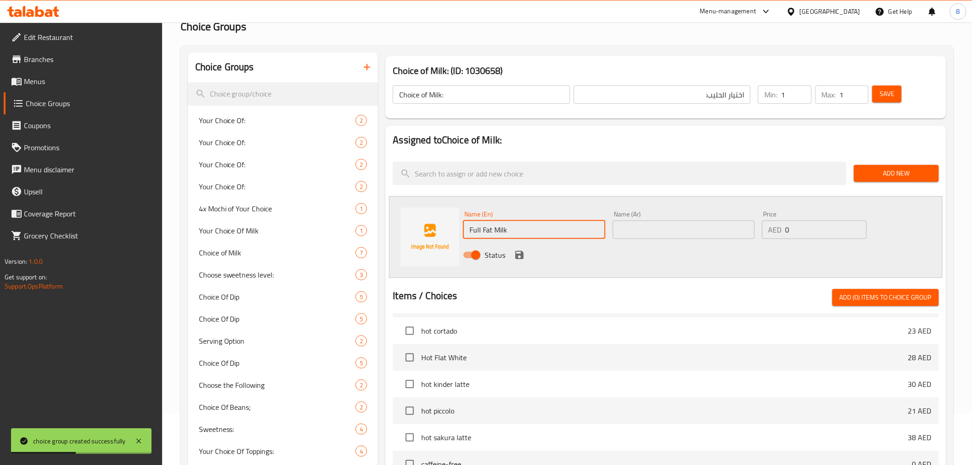
type input "Full Fat Milk"
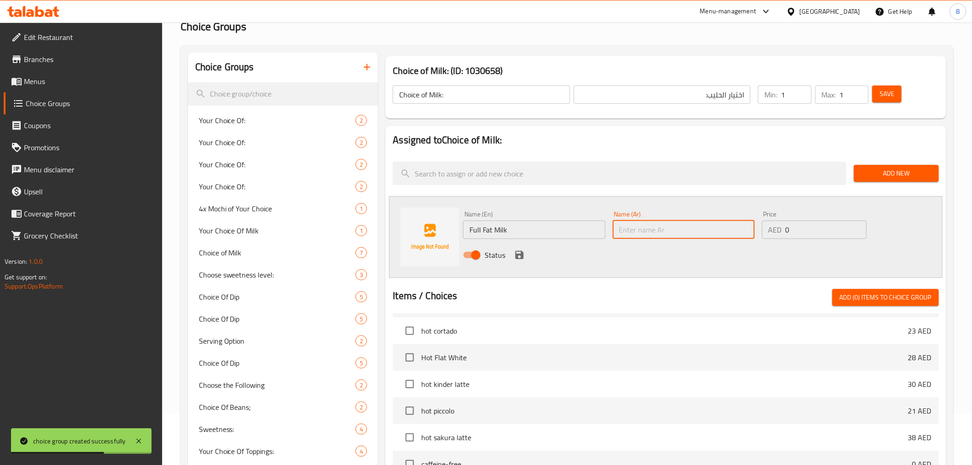
click at [641, 236] on input "text" at bounding box center [684, 229] width 142 height 18
paste input "حليب كامل الدسم"
type input "حليب كامل الدسم"
click at [512, 251] on button "save" at bounding box center [519, 255] width 14 height 14
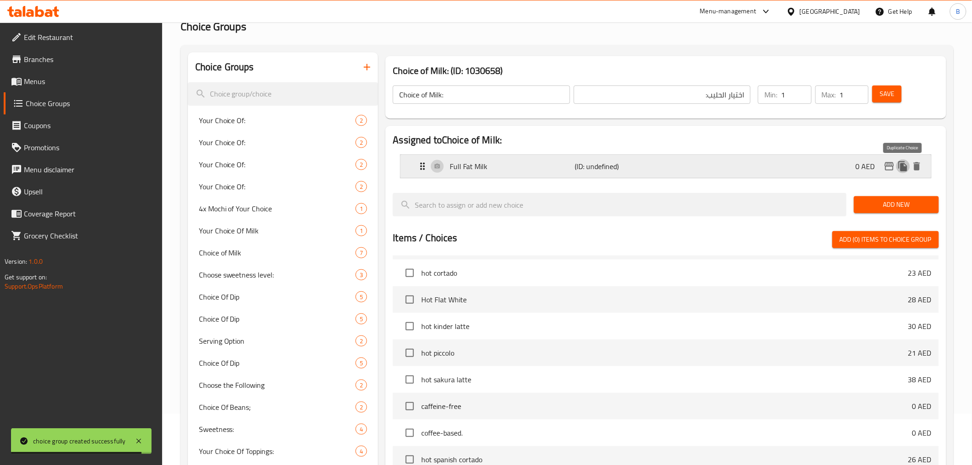
click at [900, 166] on icon "duplicate" at bounding box center [902, 166] width 11 height 11
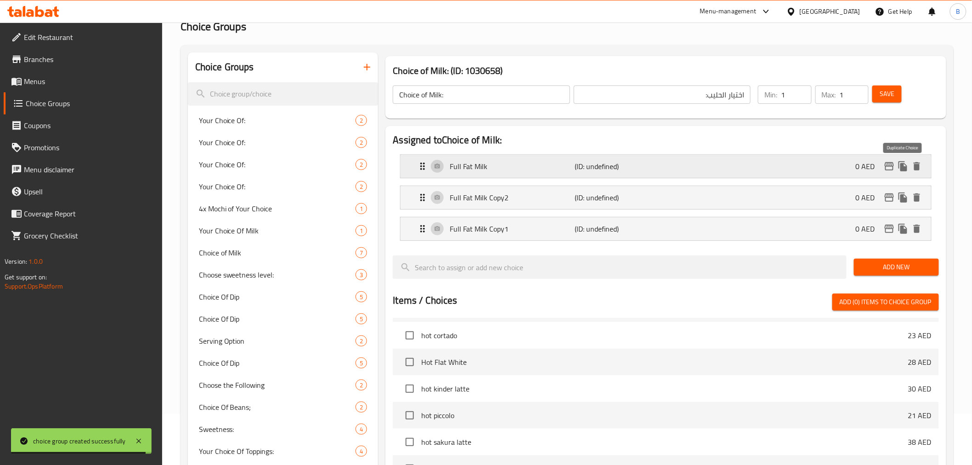
click at [900, 166] on icon "duplicate" at bounding box center [902, 166] width 9 height 10
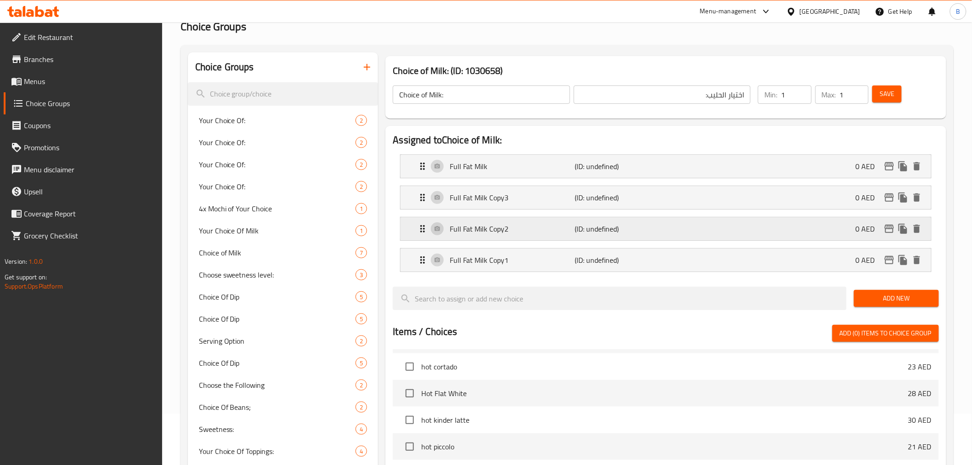
click at [533, 233] on p "Full Fat Milk Copy2" at bounding box center [512, 228] width 125 height 11
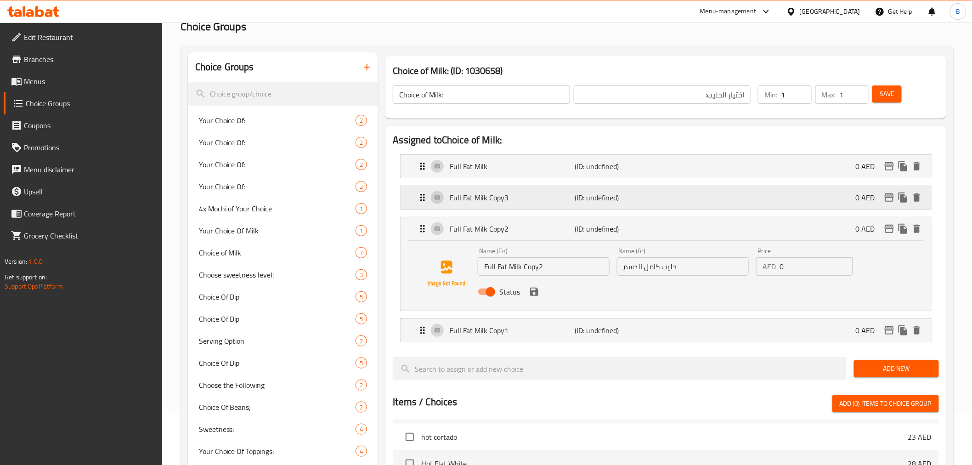
click at [508, 203] on div "Full Fat Milk Copy3 (ID: undefined) 0 AED" at bounding box center [668, 197] width 502 height 23
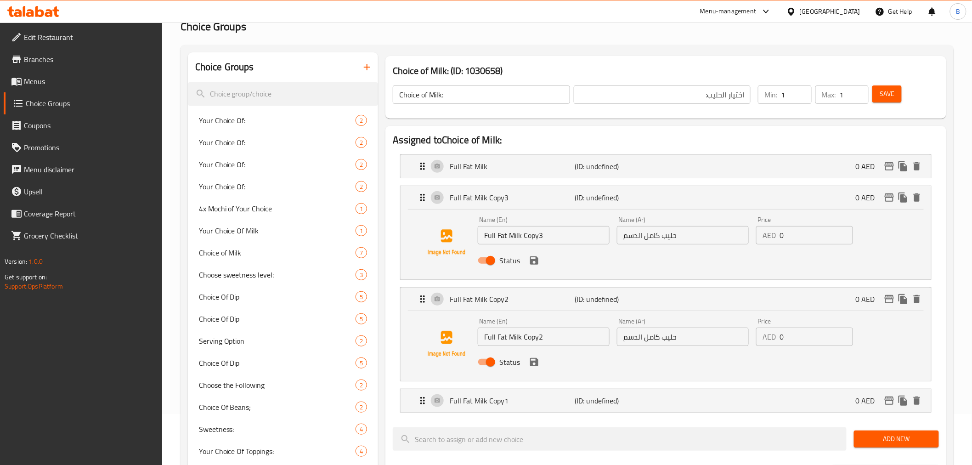
click at [514, 246] on div "Name (En) Full Fat Milk Copy3 Name (En)" at bounding box center [543, 230] width 139 height 35
click at [505, 244] on input "Full Fat Milk Copy3" at bounding box center [544, 235] width 132 height 18
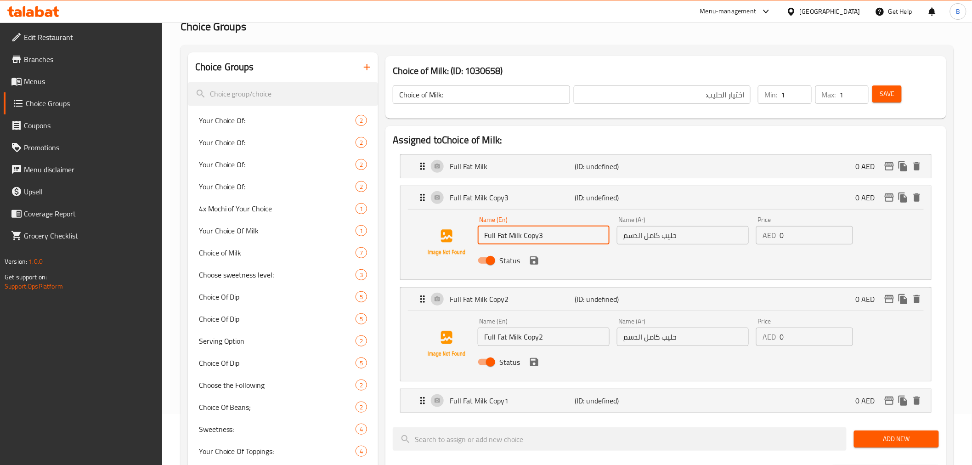
paste input "Low Fat Milk"
type input "Low Fat Milk"
click at [640, 244] on input "حليب كامل الدسم" at bounding box center [683, 235] width 132 height 18
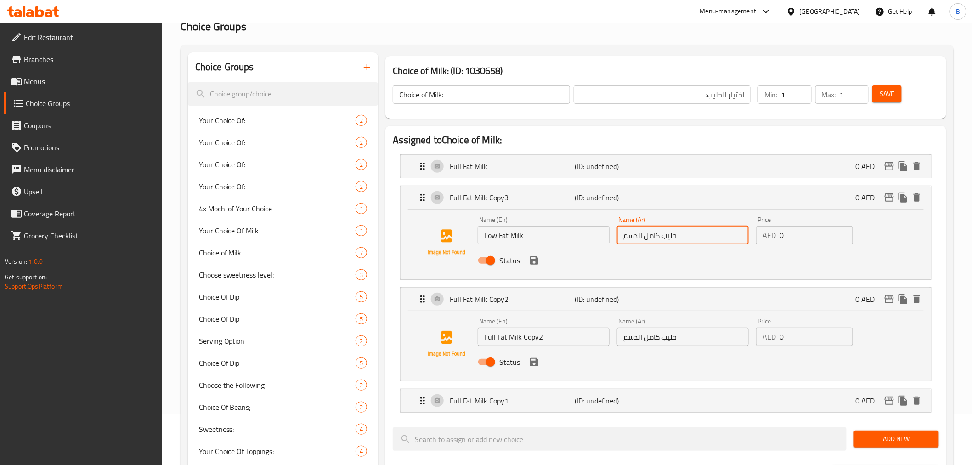
paste input "لي"
click at [533, 260] on icon "save" at bounding box center [534, 260] width 8 height 8
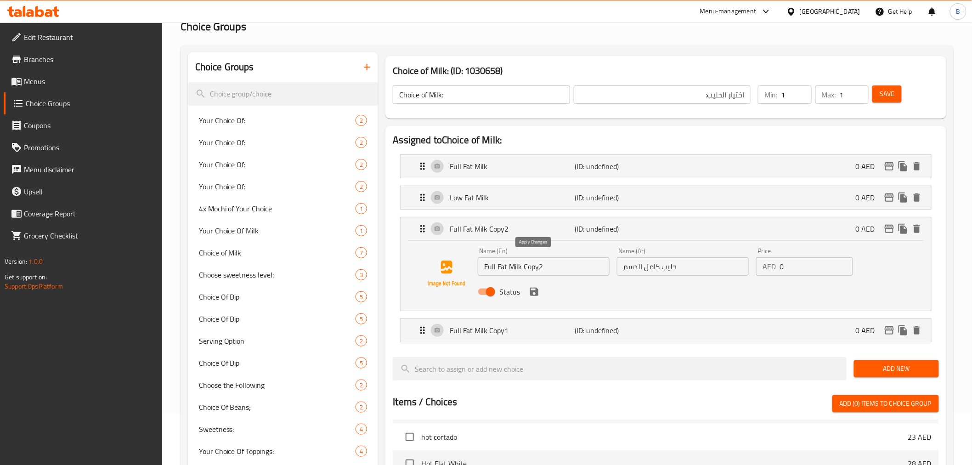
type input "حليب قليل الدسم"
click at [556, 260] on input "Full Fat Milk Copy2" at bounding box center [544, 266] width 132 height 18
paste input "Lactose-free Milk"
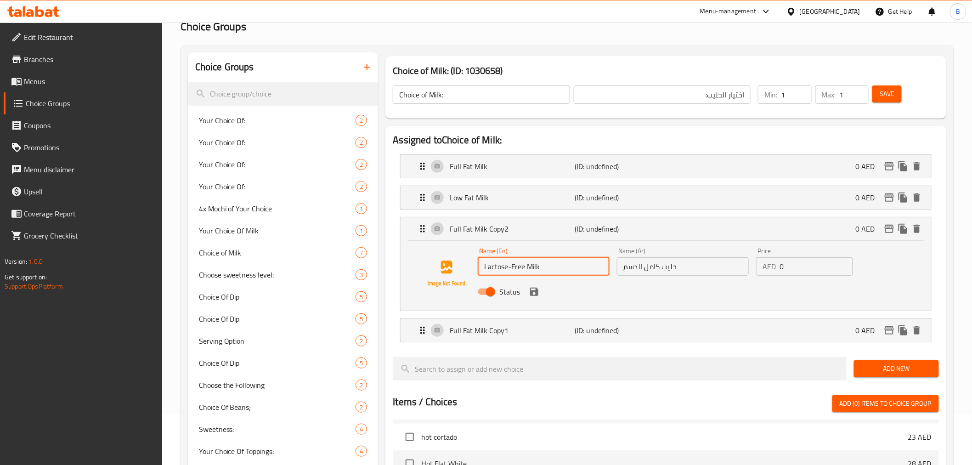
type input "Lactose-Free Milk"
click at [663, 276] on div "Name (Ar) حليب كامل الدسم Name (Ar)" at bounding box center [682, 261] width 139 height 35
click at [662, 270] on input "حليب كامل الدسم" at bounding box center [683, 266] width 132 height 18
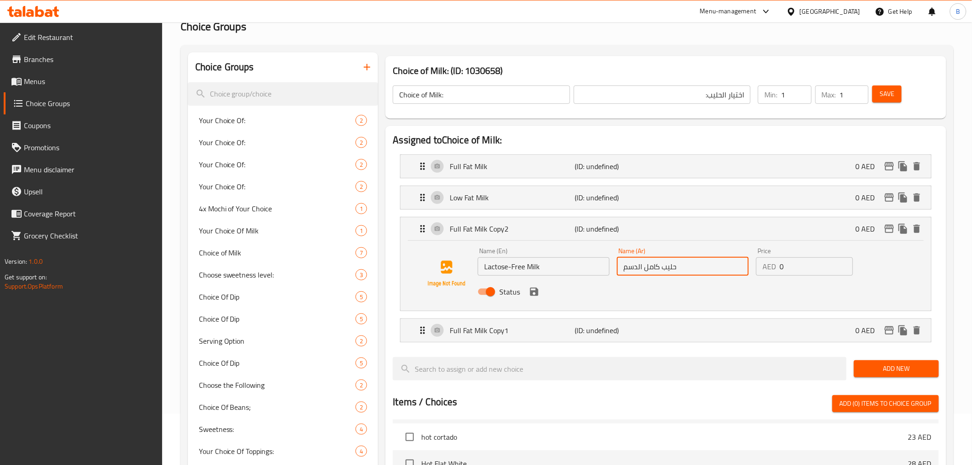
paste input "خالي من اللاكتوز"
type input "حليب خالي من اللاكتوز"
click at [816, 267] on input "0" at bounding box center [815, 266] width 73 height 18
drag, startPoint x: 816, startPoint y: 267, endPoint x: 820, endPoint y: 263, distance: 5.2
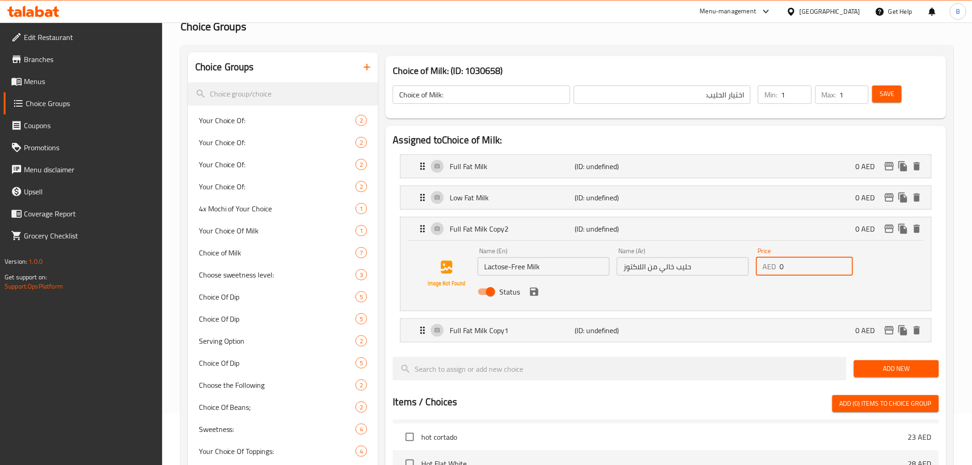
click at [819, 265] on input "0" at bounding box center [815, 266] width 73 height 18
click at [581, 335] on p "(ID: undefined)" at bounding box center [617, 330] width 84 height 11
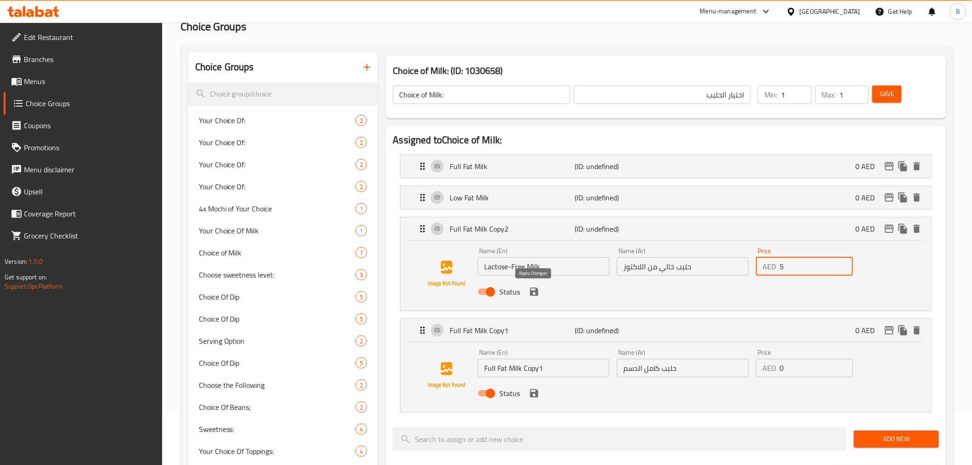
click at [530, 292] on icon "save" at bounding box center [534, 291] width 8 height 8
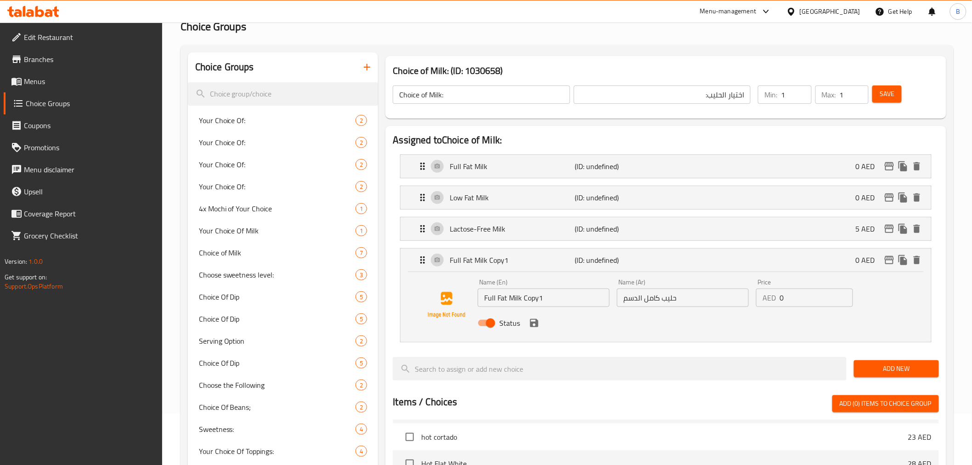
type input "5"
click at [804, 298] on input "0" at bounding box center [815, 297] width 73 height 18
type input "5"
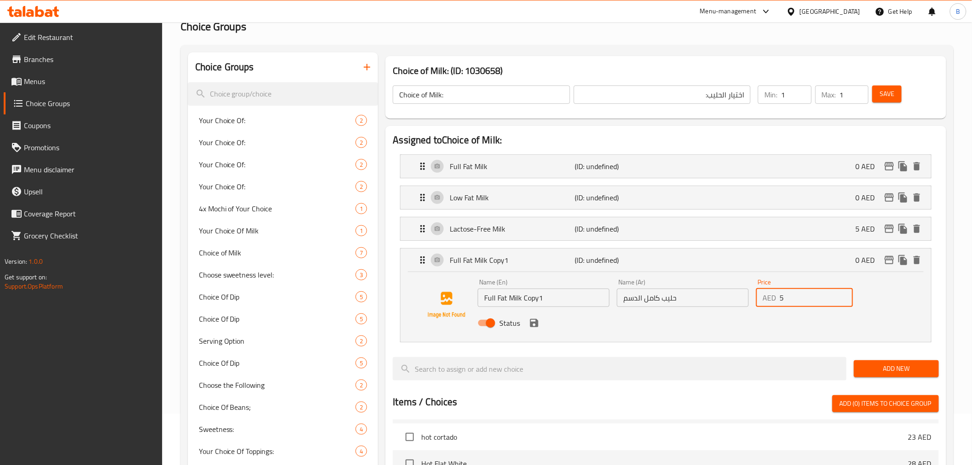
click at [552, 305] on input "Full Fat Milk Copy1" at bounding box center [544, 297] width 132 height 18
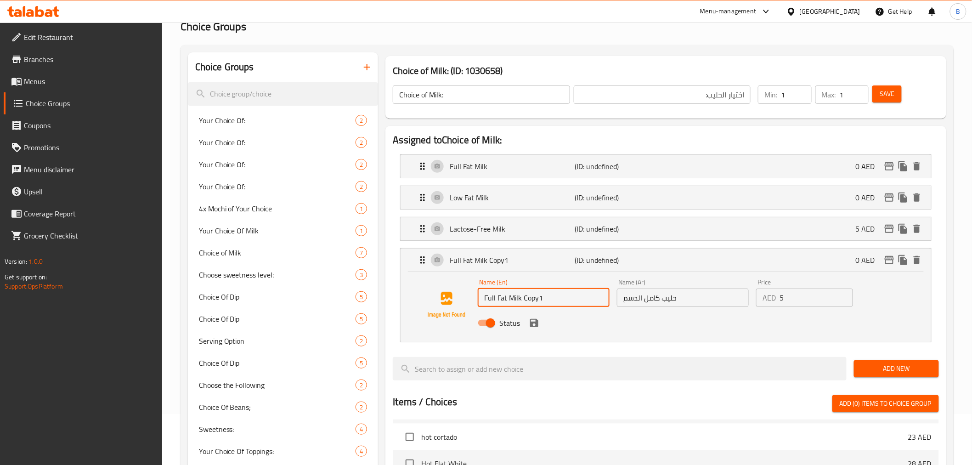
click at [552, 305] on input "Full Fat Milk Copy1" at bounding box center [544, 297] width 132 height 18
click at [554, 306] on input "Full Fat Milk Copy1" at bounding box center [544, 297] width 132 height 18
type input "Full Fat Milk Copy"
click at [570, 304] on input "Full Fat Milk Copy" at bounding box center [544, 297] width 132 height 18
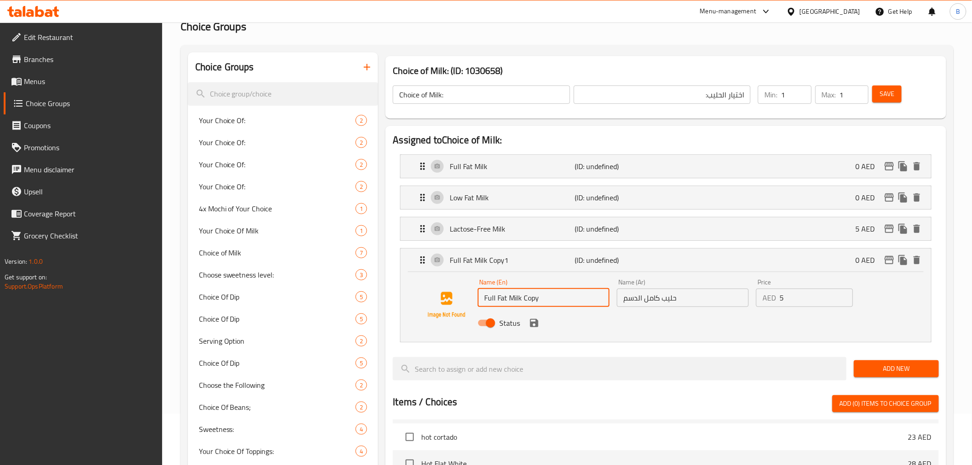
click at [570, 304] on input "Full Fat Milk Copy" at bounding box center [544, 297] width 132 height 18
paste input "Coconut Milk"
type input "Coconut Milk"
click at [706, 304] on input "حليب كامل الدسم" at bounding box center [683, 297] width 132 height 18
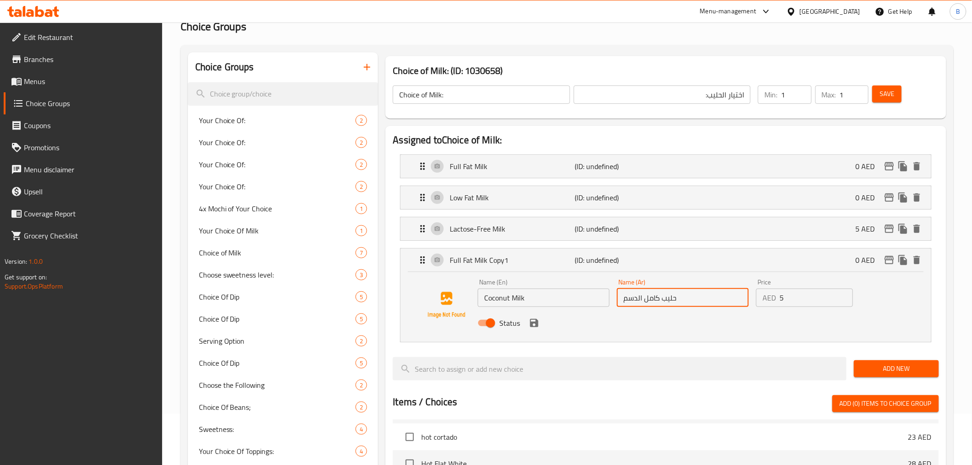
click at [706, 304] on input "حليب كامل الدسم" at bounding box center [683, 297] width 132 height 18
click at [706, 306] on input "حليب كامل الدسم" at bounding box center [683, 297] width 132 height 18
paste input "جوز الهند"
click at [531, 323] on icon "save" at bounding box center [534, 323] width 8 height 8
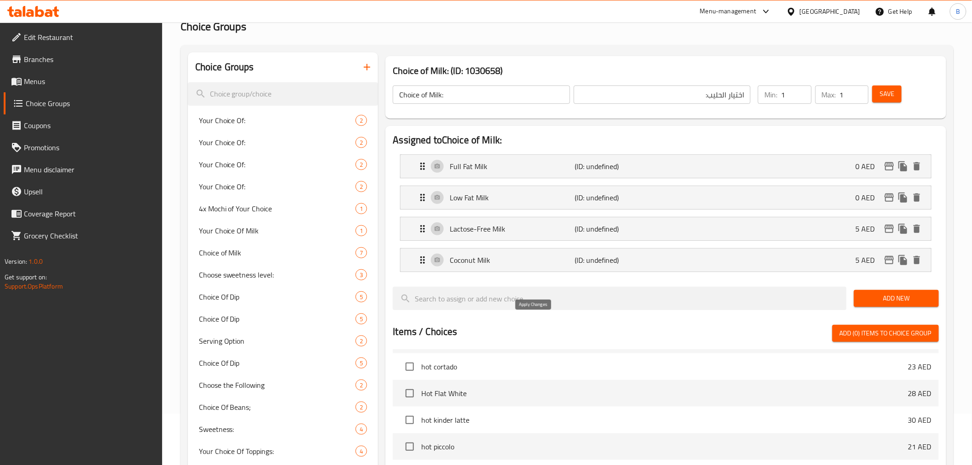
type input "حليب جوز الهند"
click at [891, 100] on button "Save" at bounding box center [886, 93] width 29 height 17
click at [898, 259] on icon "duplicate" at bounding box center [902, 259] width 11 height 11
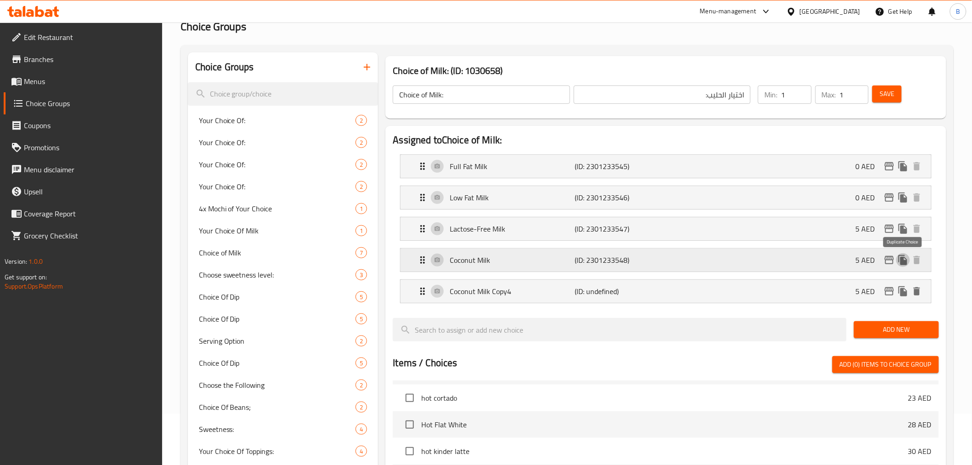
click at [898, 259] on icon "duplicate" at bounding box center [902, 259] width 11 height 11
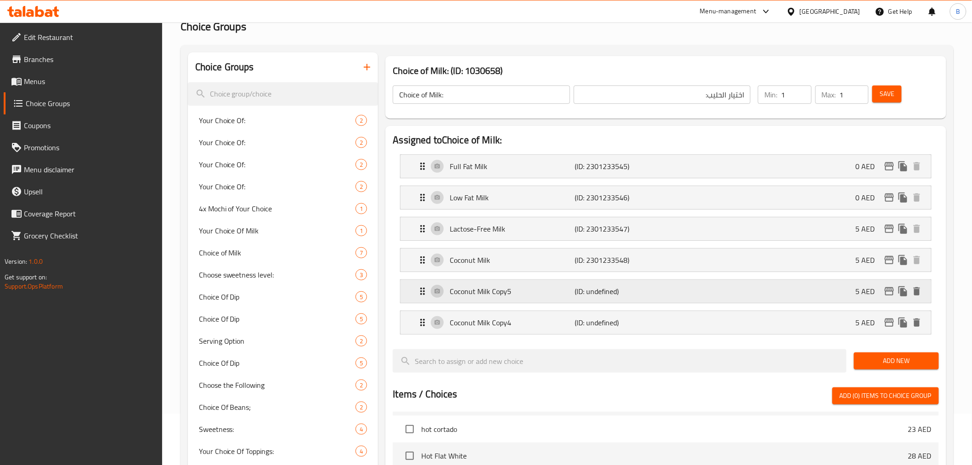
click at [612, 291] on p "(ID: undefined)" at bounding box center [617, 291] width 84 height 11
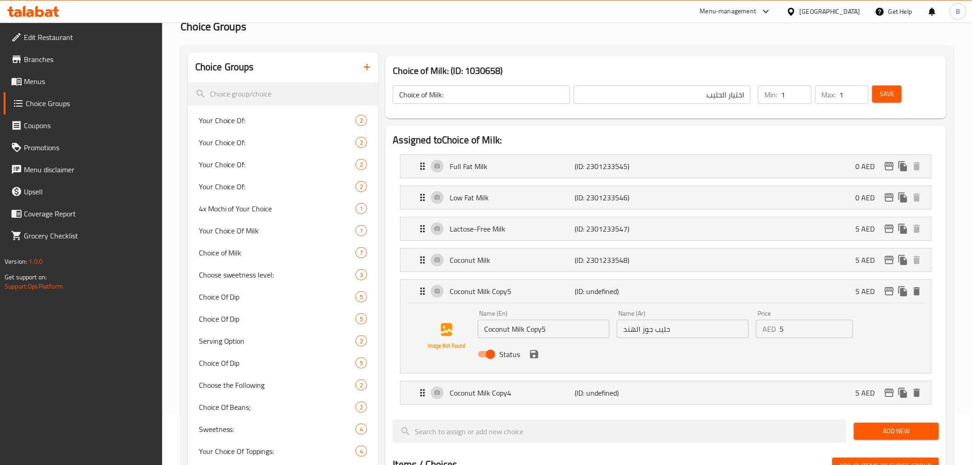
scroll to position [102, 0]
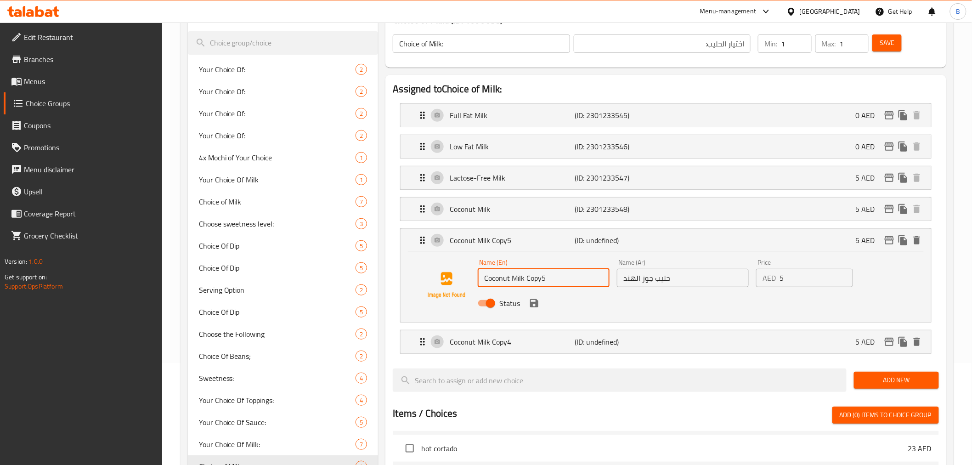
click at [535, 286] on input "Coconut Milk Copy5" at bounding box center [544, 278] width 132 height 18
click at [512, 345] on p "Coconut Milk Copy4" at bounding box center [512, 341] width 125 height 11
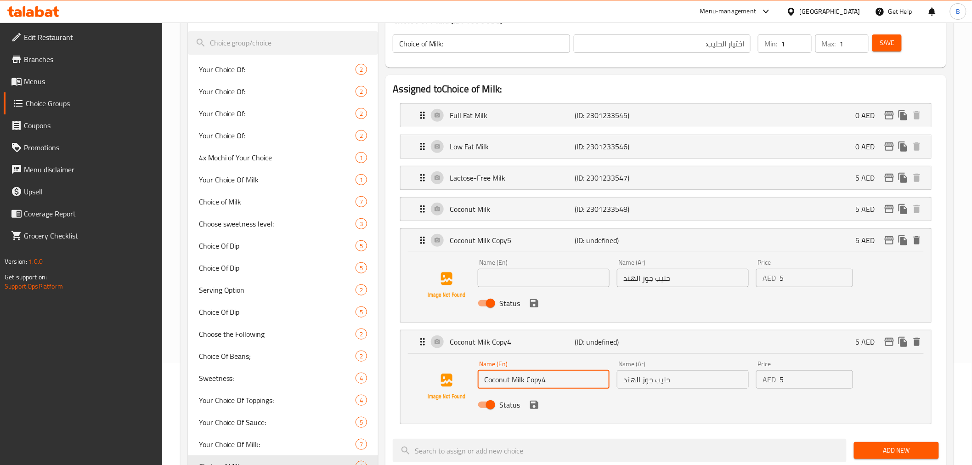
click at [509, 373] on input "Coconut Milk Copy4" at bounding box center [544, 379] width 132 height 18
click at [510, 374] on input "Coconut Milk Copy4" at bounding box center [544, 379] width 132 height 18
click at [558, 281] on input "text" at bounding box center [544, 278] width 132 height 18
paste input "Oat Milk"
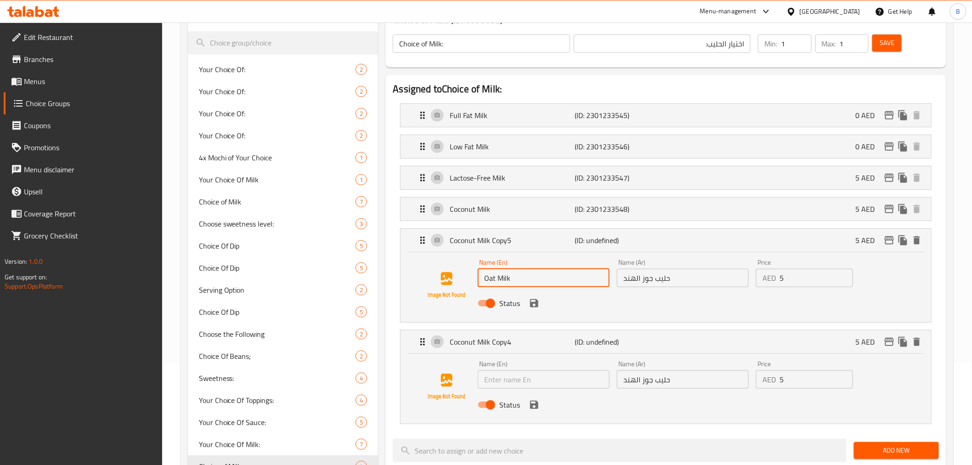
type input "Oat Milk"
click at [664, 282] on input "حليب جوز الهند" at bounding box center [683, 278] width 132 height 18
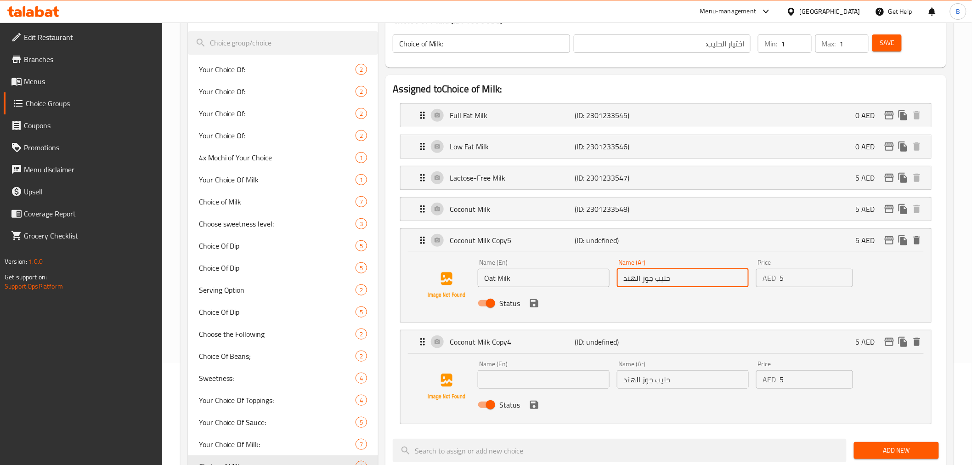
click at [664, 282] on input "حليب جوز الهند" at bounding box center [683, 278] width 132 height 18
click at [665, 286] on input "حليب جوز الهند" at bounding box center [683, 278] width 132 height 18
paste input "لشوفان"
click at [530, 301] on icon "save" at bounding box center [534, 303] width 8 height 8
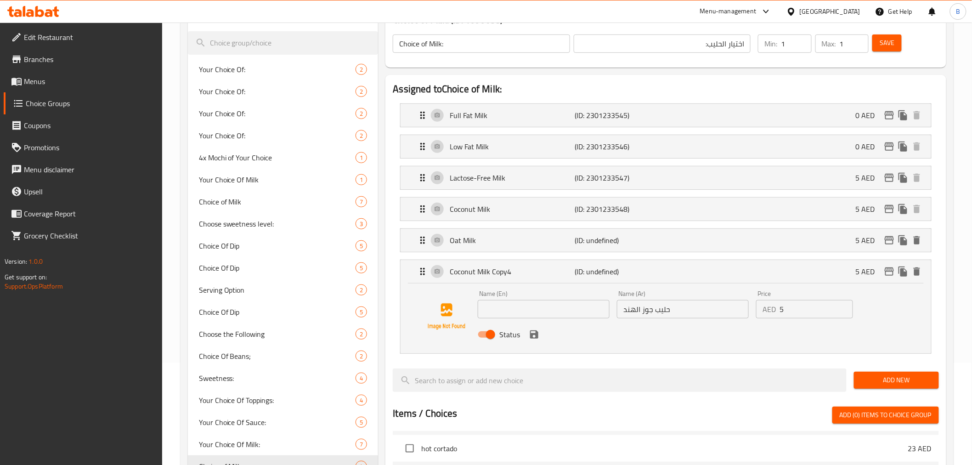
type input "حليب الشوفان"
drag, startPoint x: 531, startPoint y: 306, endPoint x: 531, endPoint y: 313, distance: 6.9
click at [531, 313] on input "text" at bounding box center [544, 309] width 132 height 18
paste input "Almond Milk"
type input "Almond Milk"
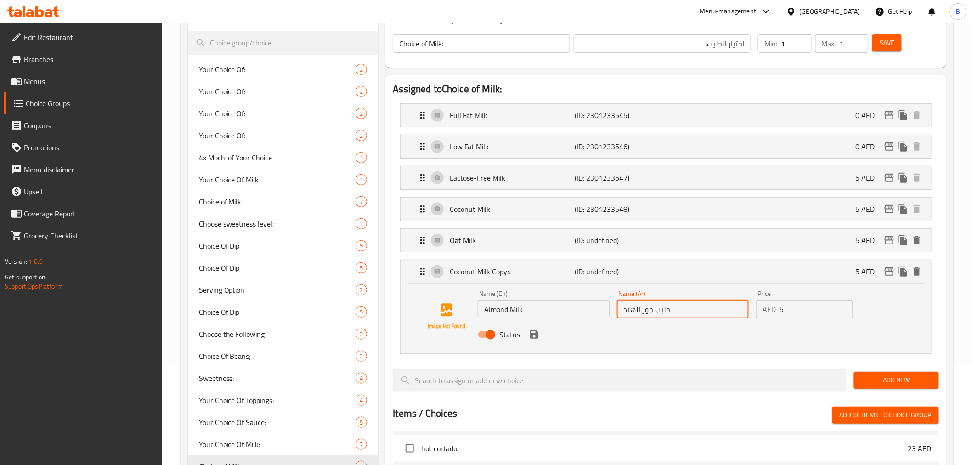
click at [663, 306] on input "حليب جوز الهند" at bounding box center [683, 309] width 132 height 18
paste input "للوز"
click at [530, 335] on icon "save" at bounding box center [534, 334] width 8 height 8
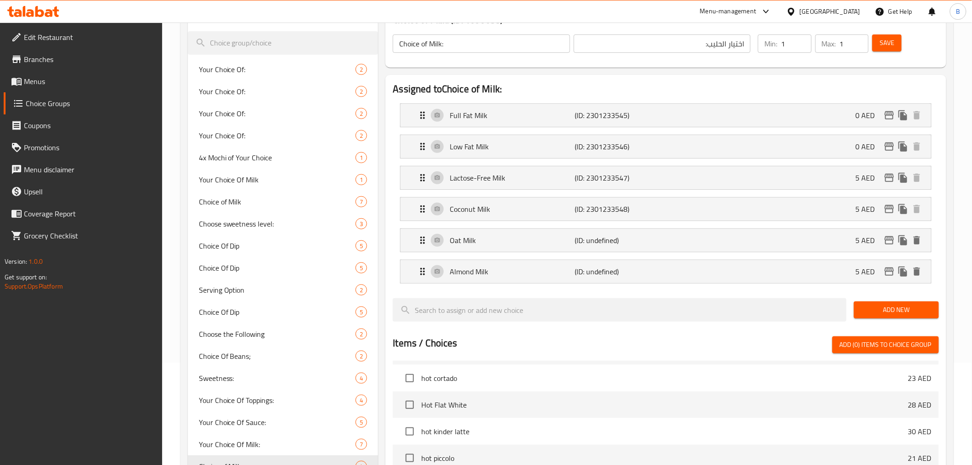
type input "حليب اللوز"
click at [886, 44] on span "Save" at bounding box center [886, 42] width 15 height 11
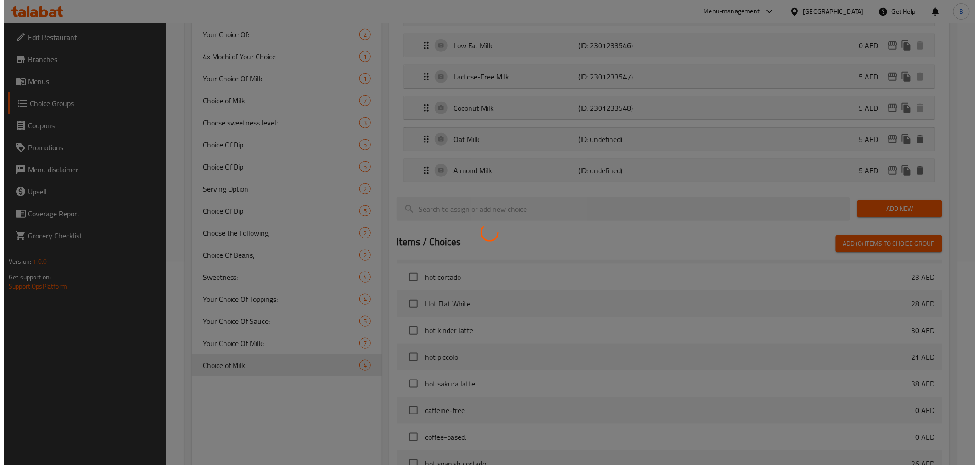
scroll to position [378, 0]
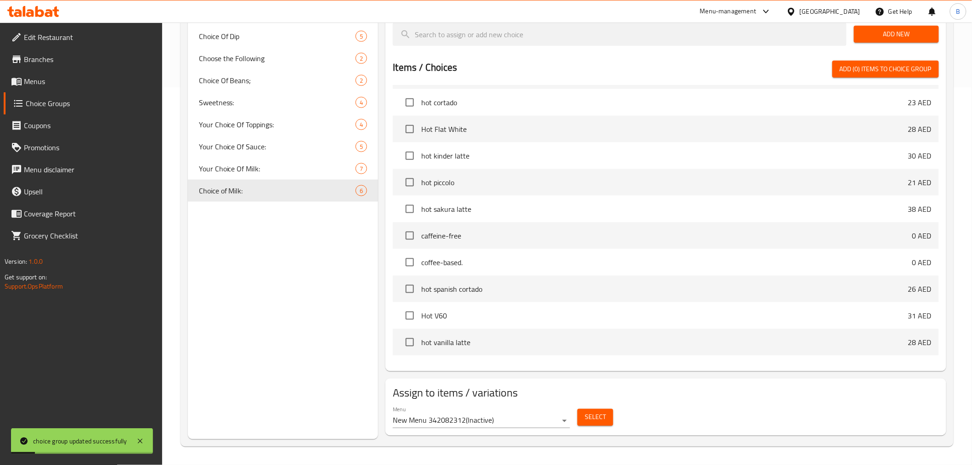
click at [588, 419] on span "Select" at bounding box center [595, 416] width 21 height 11
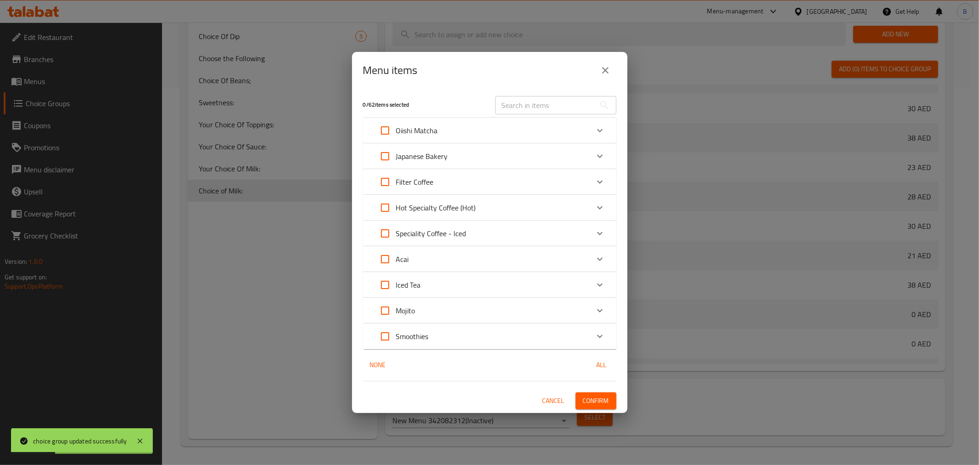
scroll to position [673, 0]
click at [573, 332] on div "Smoothies" at bounding box center [481, 336] width 215 height 22
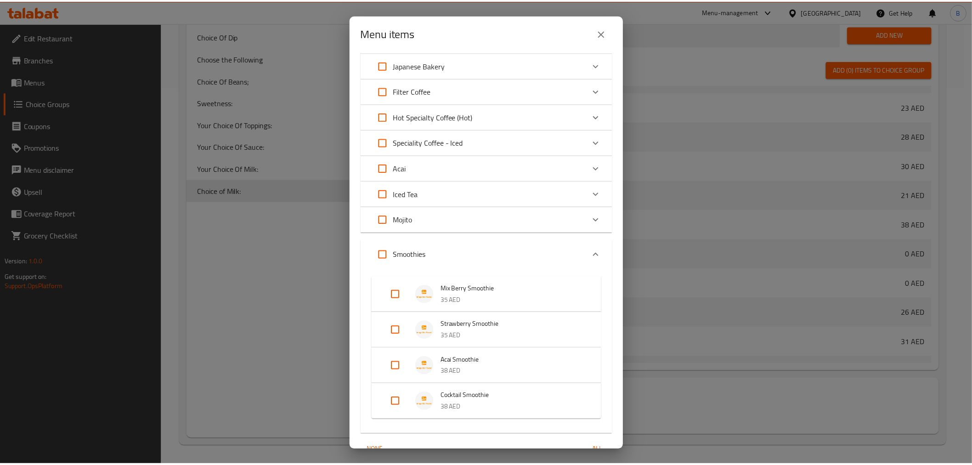
scroll to position [101, 0]
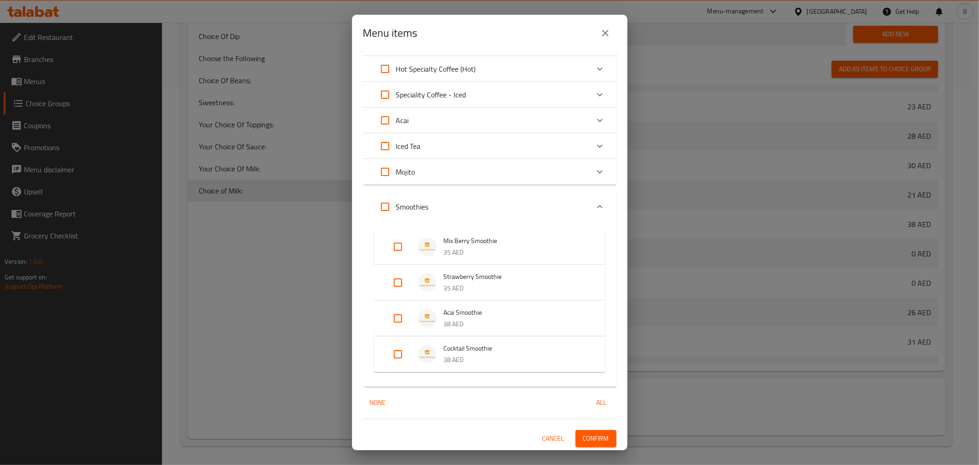
click at [393, 199] on input "Expand" at bounding box center [385, 207] width 22 height 22
checkbox input "true"
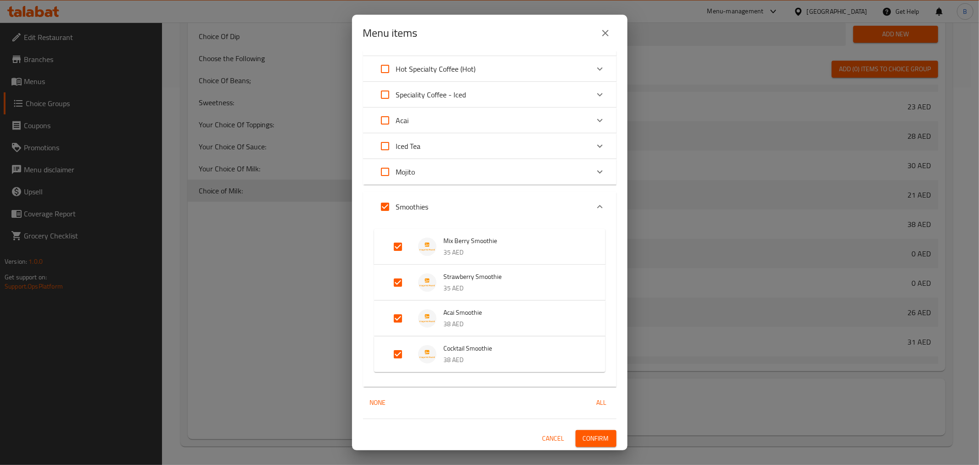
checkbox input "true"
click at [579, 446] on button "Confirm" at bounding box center [596, 438] width 41 height 17
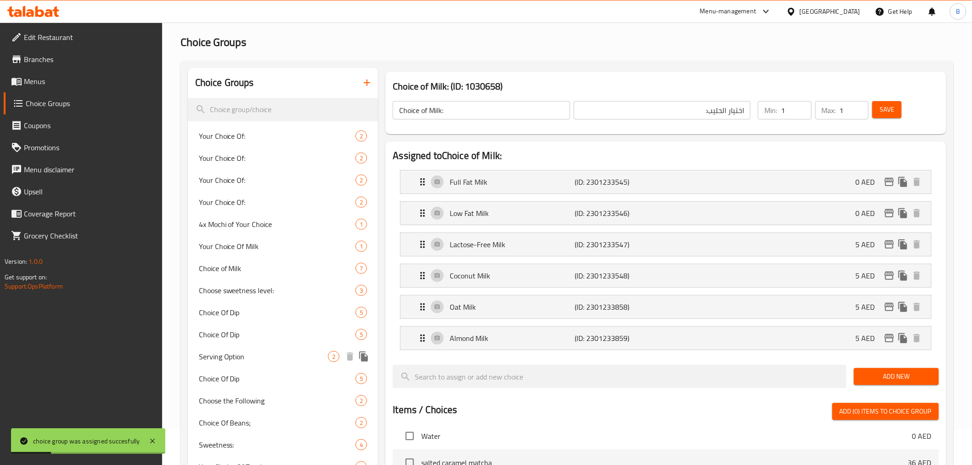
scroll to position [21, 0]
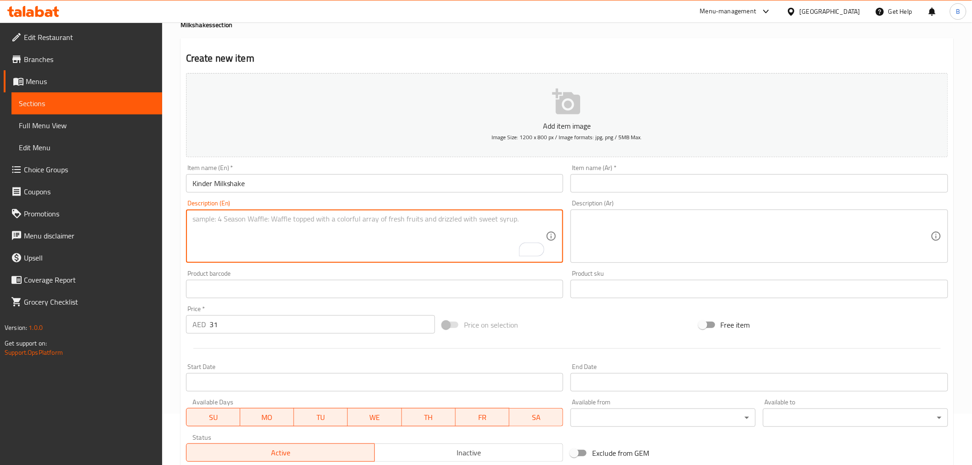
scroll to position [51, 0]
paste textarea "Chocolate happiness in a sip 🍫✨"
type textarea "Chocolate happiness in a sip."
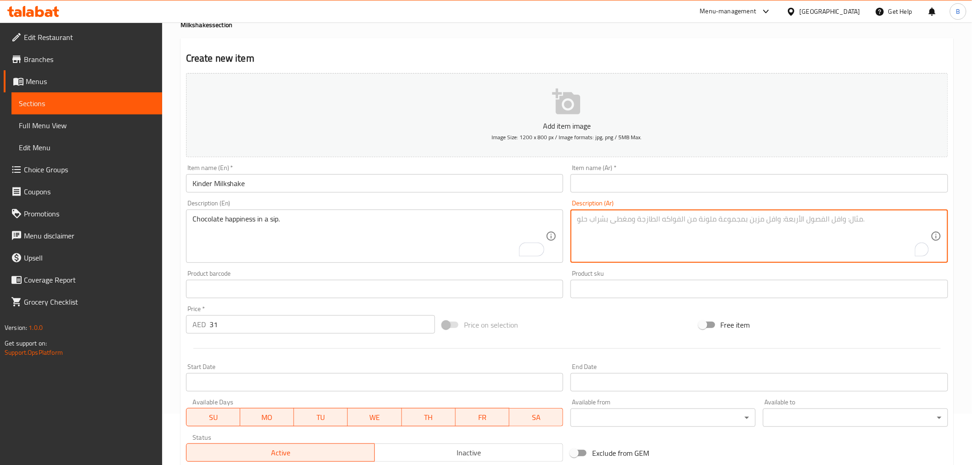
click at [630, 239] on textarea "To enrich screen reader interactions, please activate Accessibility in Grammarl…" at bounding box center [754, 236] width 354 height 44
paste textarea "سعادة الشوكولاتة في رشفة."
type textarea "سعادة الشوكولاتة في رشفة."
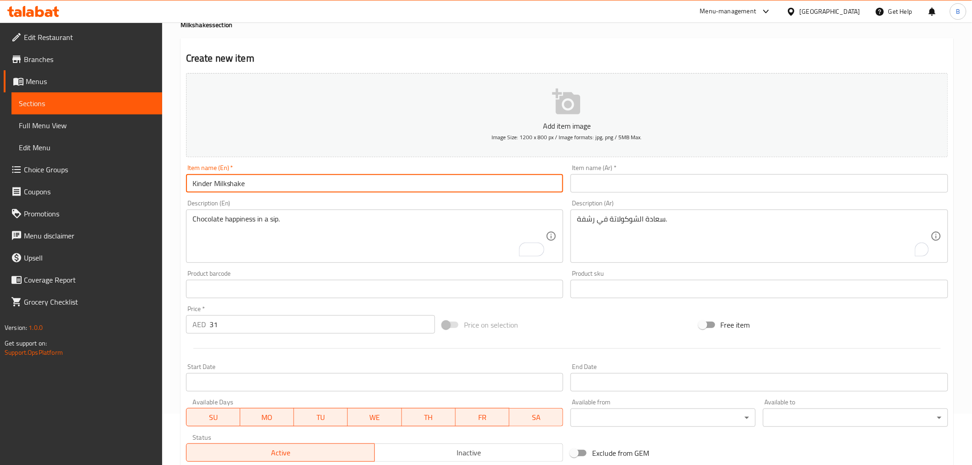
click at [457, 182] on input "Kinder Milkshake" at bounding box center [374, 183] width 377 height 18
click at [457, 186] on input "Kinder Milkshake" at bounding box center [374, 183] width 377 height 18
click at [387, 192] on input "Kinder Milkshake" at bounding box center [374, 183] width 377 height 18
click at [380, 190] on input "Kinder Milkshake" at bounding box center [374, 183] width 377 height 18
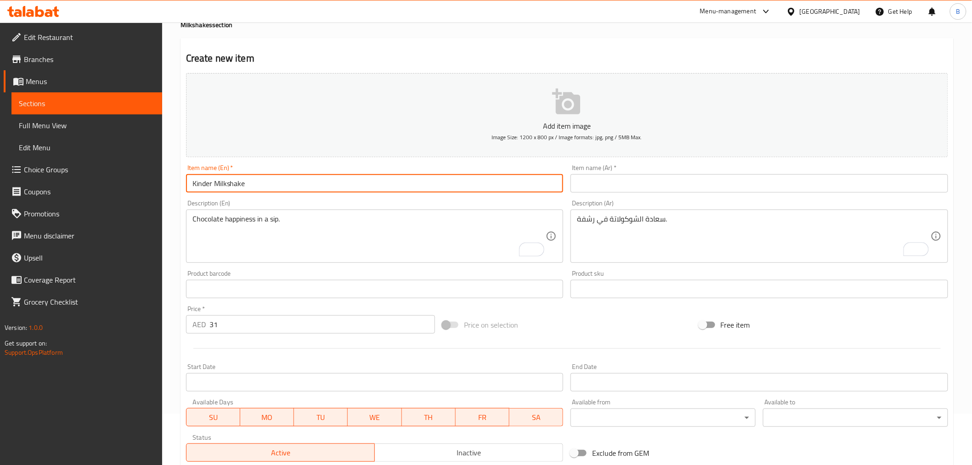
click at [380, 190] on input "Kinder Milkshake" at bounding box center [374, 183] width 377 height 18
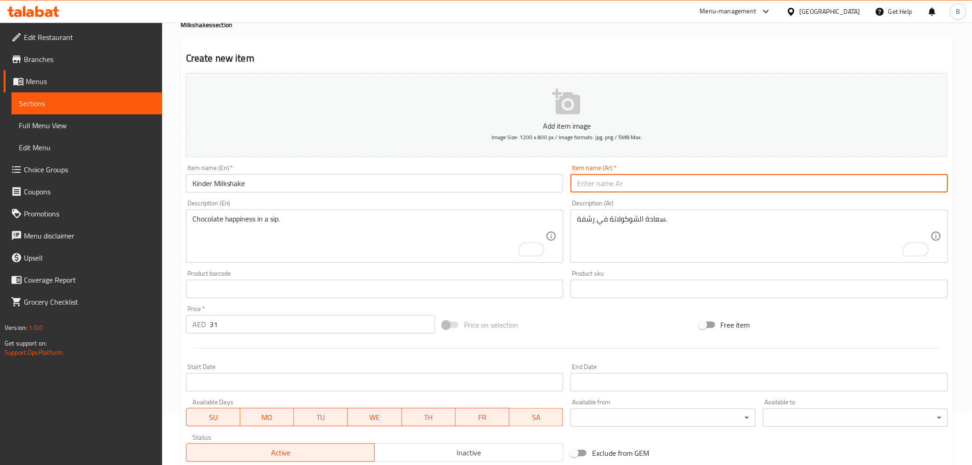
click at [615, 192] on input "text" at bounding box center [758, 183] width 377 height 18
paste input "ميلك شيك كيندر"
type input "ميلك شيك كيندر"
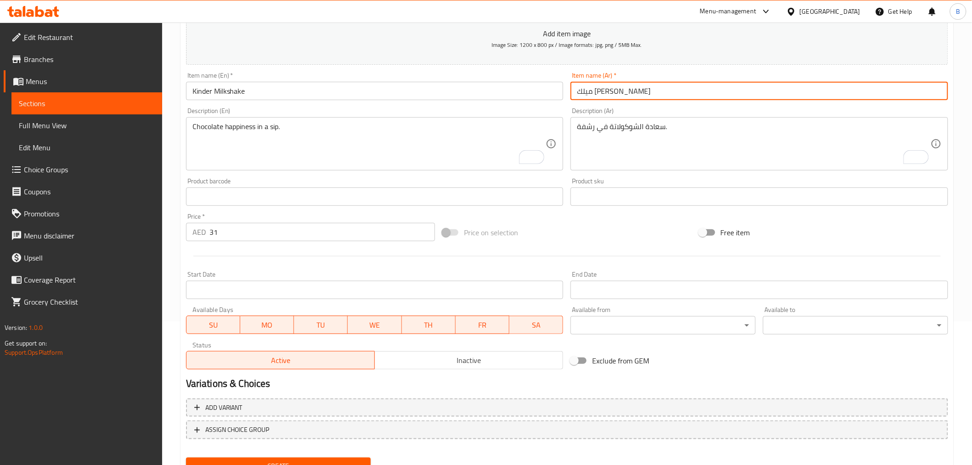
scroll to position [182, 0]
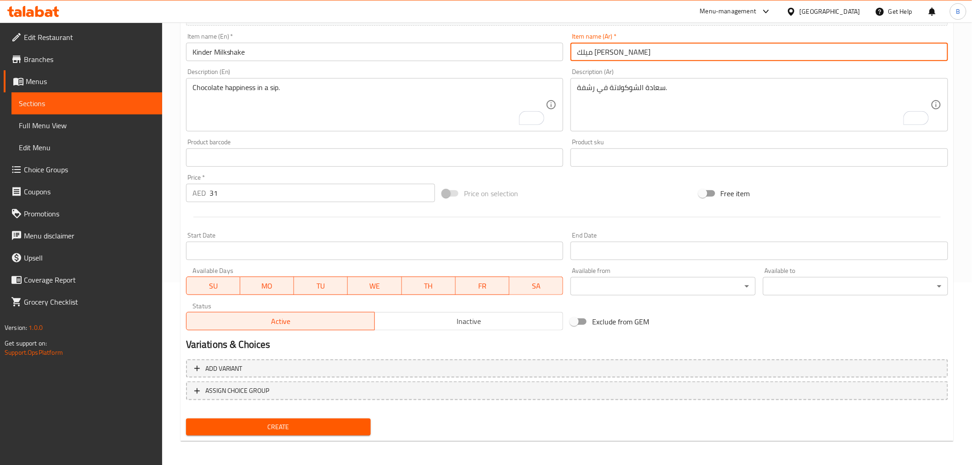
click at [359, 423] on span "Create" at bounding box center [278, 426] width 170 height 11
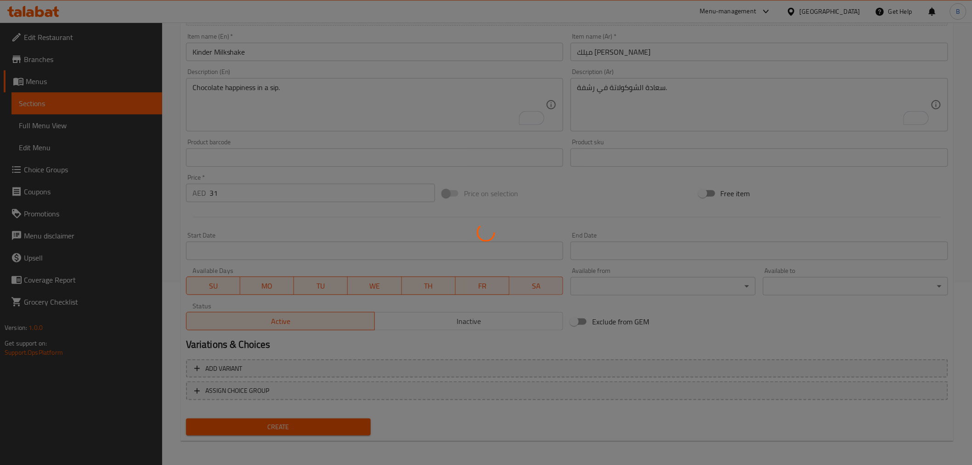
type input "0"
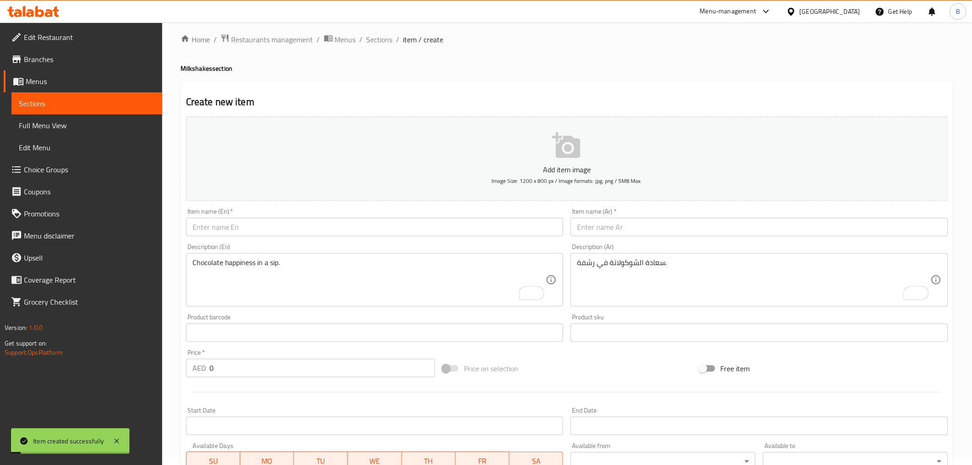
scroll to position [0, 0]
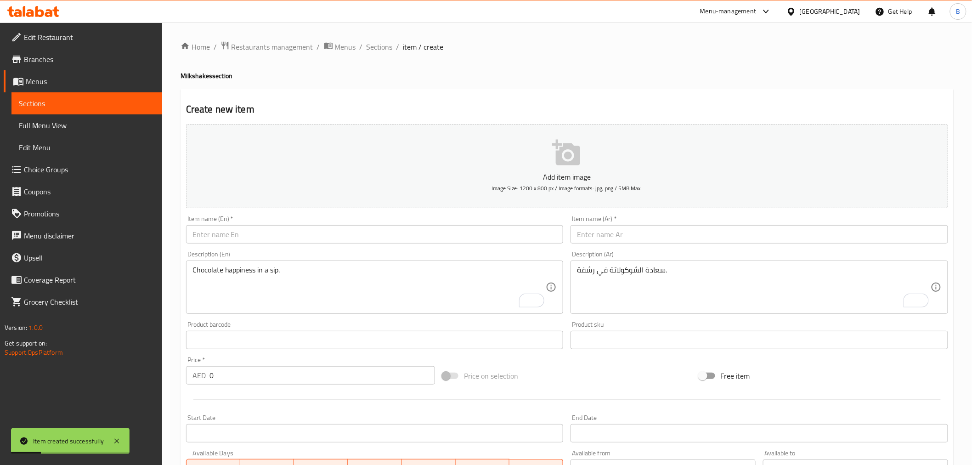
drag, startPoint x: 316, startPoint y: 219, endPoint x: 309, endPoint y: 231, distance: 14.0
click at [316, 219] on div "Item name (En)   * Item name (En) *" at bounding box center [374, 229] width 377 height 28
click at [298, 243] on input "text" at bounding box center [374, 234] width 377 height 18
paste input "Pistachio Milkshake"
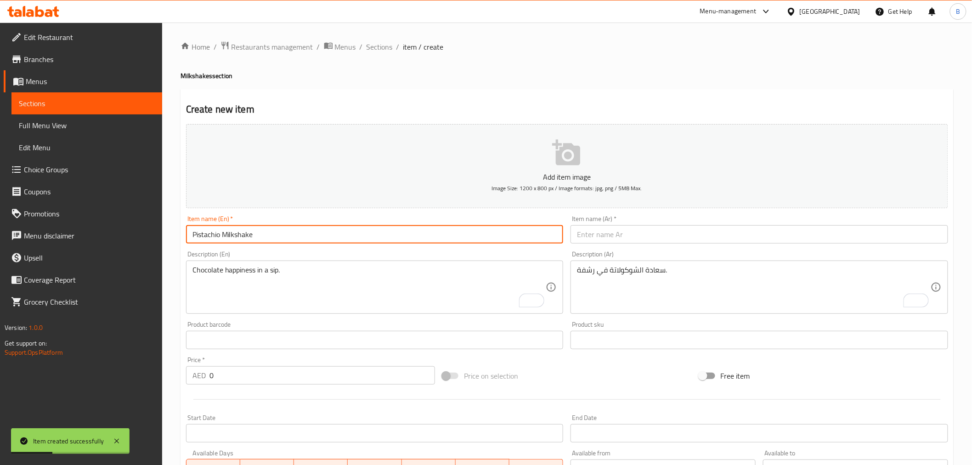
type input "Pistachio Milkshake"
paste input "ميلك شيك الفستق"
drag, startPoint x: 667, startPoint y: 233, endPoint x: 668, endPoint y: 226, distance: 7.4
click at [668, 226] on input "text" at bounding box center [758, 234] width 377 height 18
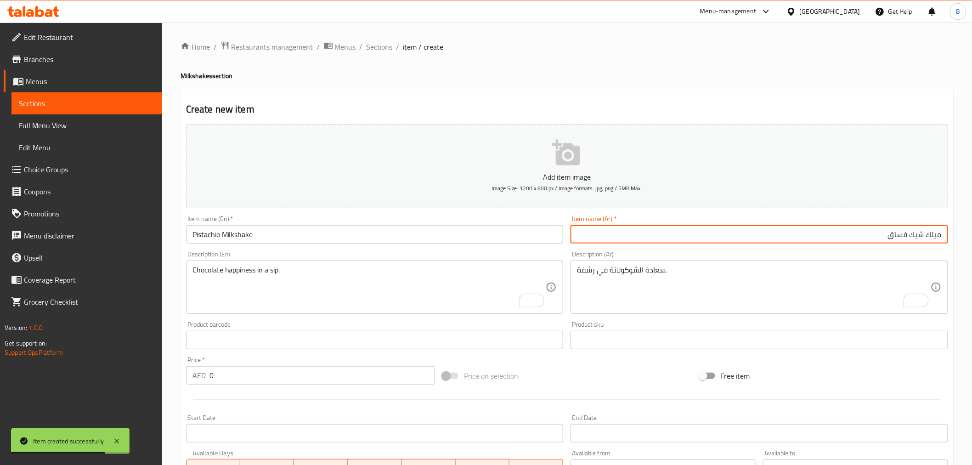
type input "ميلك شيك فستق"
click at [247, 290] on textarea "Chocolate happiness in a sip." at bounding box center [369, 287] width 354 height 44
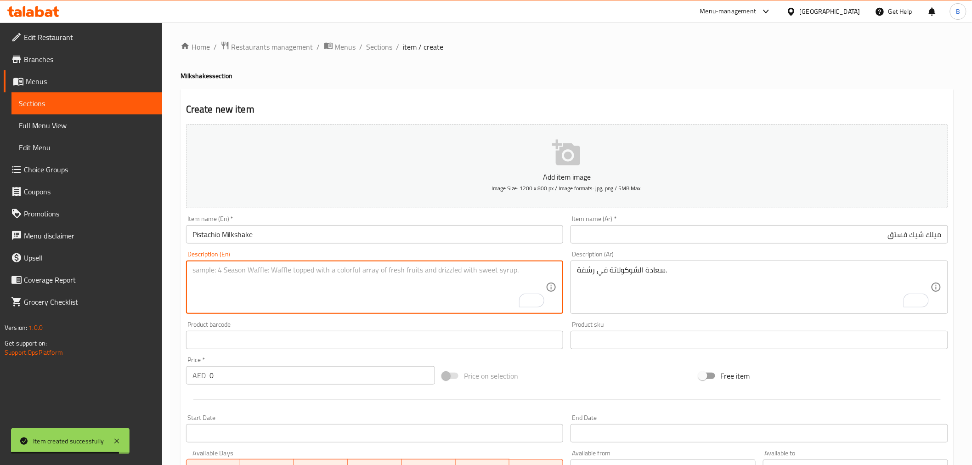
paste textarea "Nutty, creamy, dreamy 💚🌰"
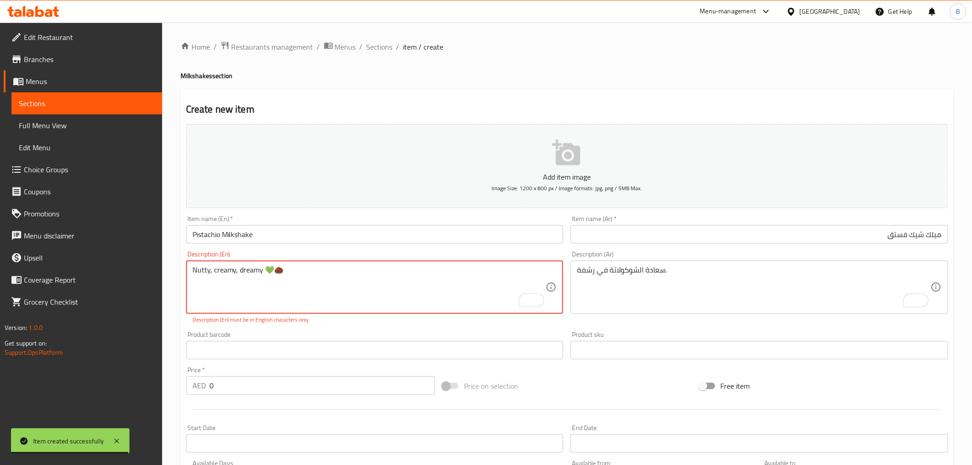
type textarea "Nutty, creamy, dreamy 💚🌰"
click at [227, 391] on input "0" at bounding box center [321, 385] width 225 height 18
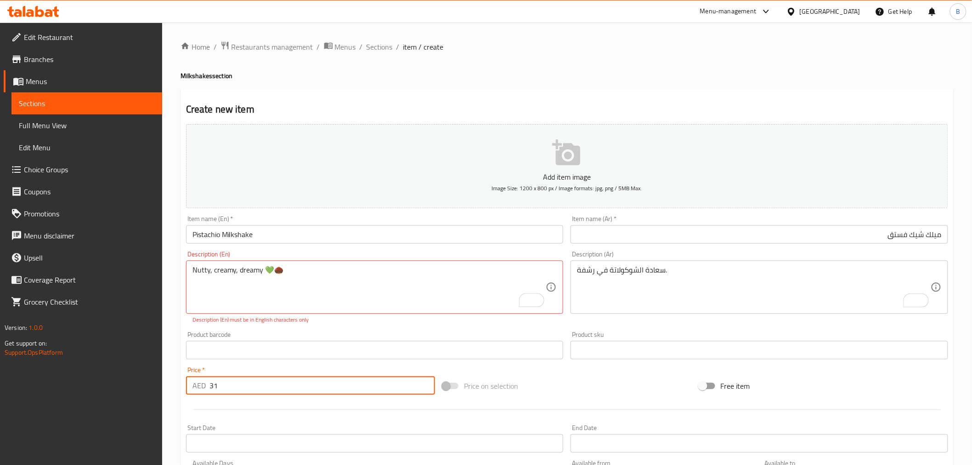
type input "31"
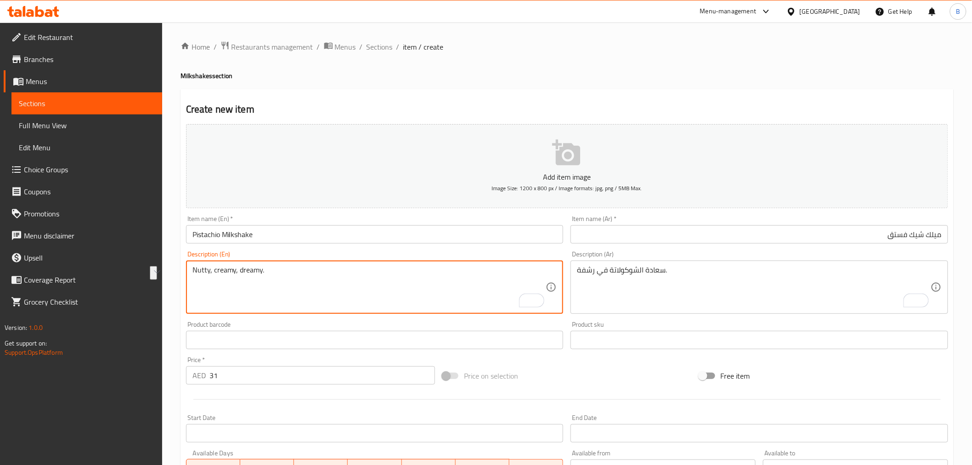
type textarea "Nutty, creamy, dreamy."
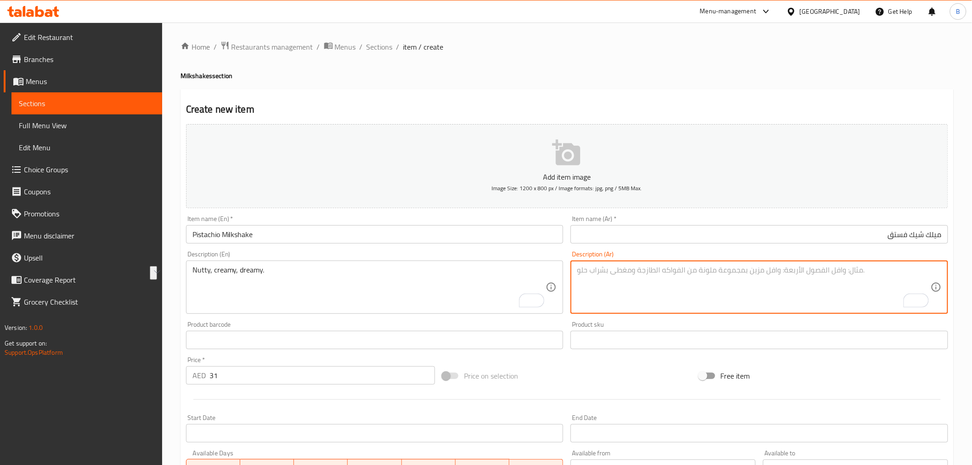
click at [683, 280] on textarea "To enrich screen reader interactions, please activate Accessibility in Grammarl…" at bounding box center [754, 287] width 354 height 44
paste textarea "جوزي، كريمي، حالم."
click at [876, 271] on textarea "جوزي، كريمي، حالم." at bounding box center [754, 287] width 354 height 44
click at [905, 275] on textarea "جوزي، كريمي، دريمي." at bounding box center [754, 287] width 354 height 44
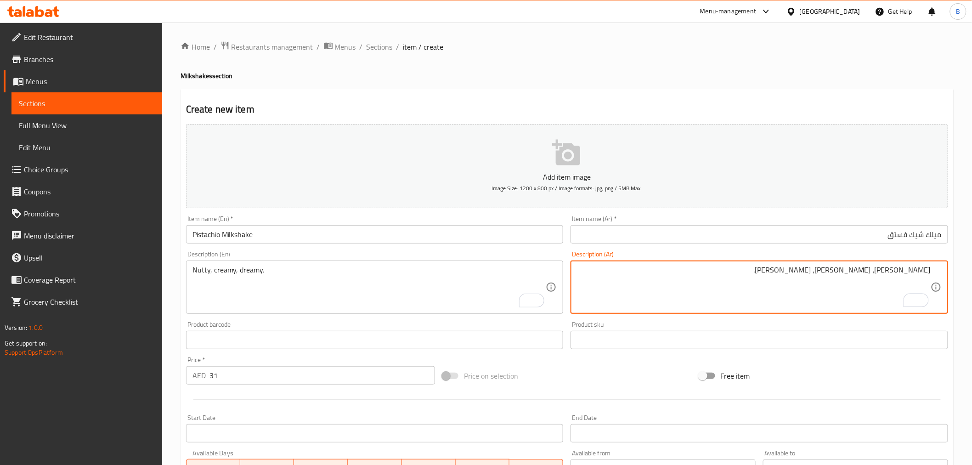
click at [914, 273] on textarea "جوزي، كريمي، دريمي." at bounding box center [754, 287] width 354 height 44
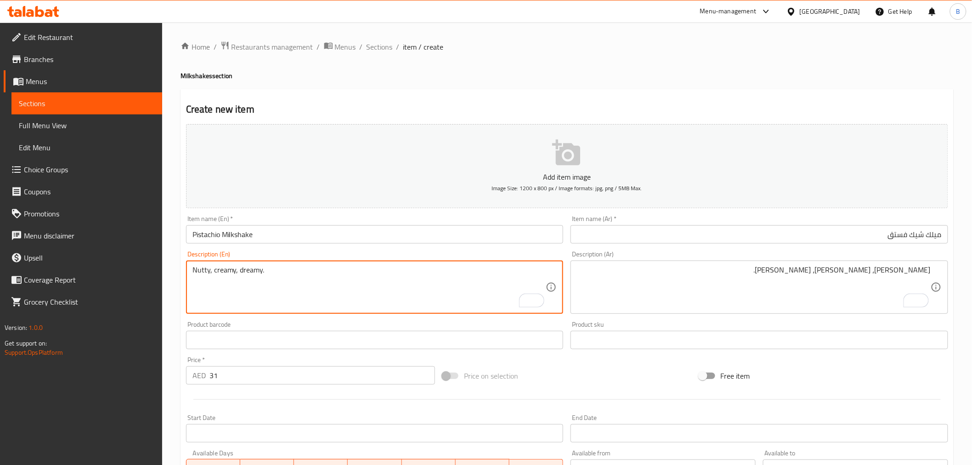
click at [195, 272] on textarea "Nutty, creamy, dreamy." at bounding box center [369, 287] width 354 height 44
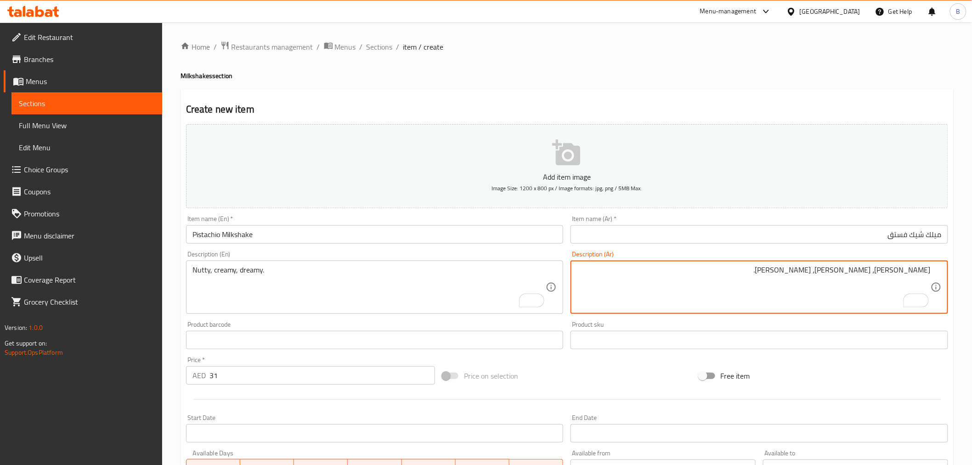
click at [925, 267] on textarea "جوزي، كريمي، دريمي." at bounding box center [754, 287] width 354 height 44
paste textarea "كثير الجوز"
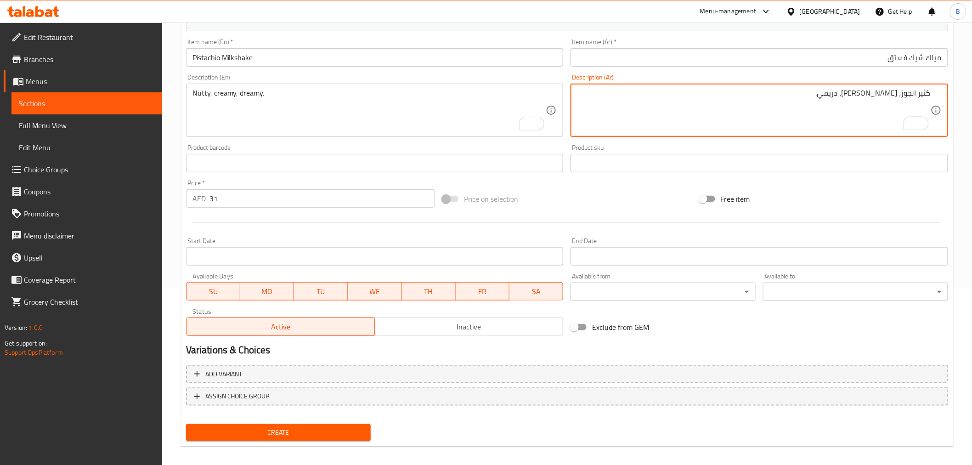
scroll to position [182, 0]
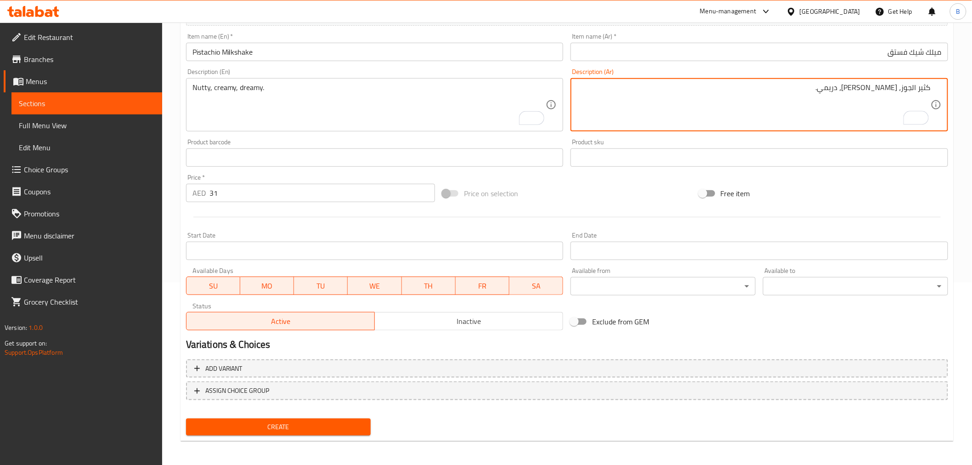
type textarea "كثير الجوز، كريمي، دريمي."
click at [354, 421] on span "Create" at bounding box center [278, 426] width 170 height 11
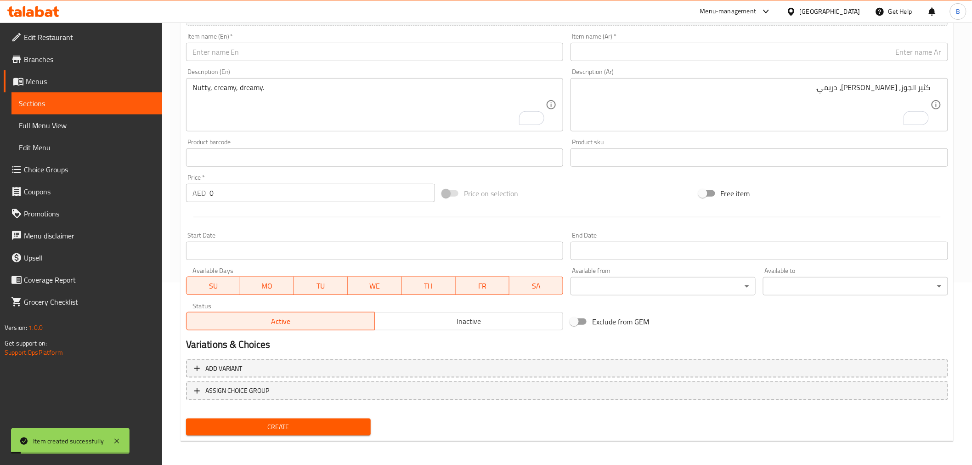
click at [340, 202] on input "0" at bounding box center [321, 193] width 225 height 18
click at [340, 203] on div "Price   * AED 0 Price *" at bounding box center [310, 187] width 256 height 35
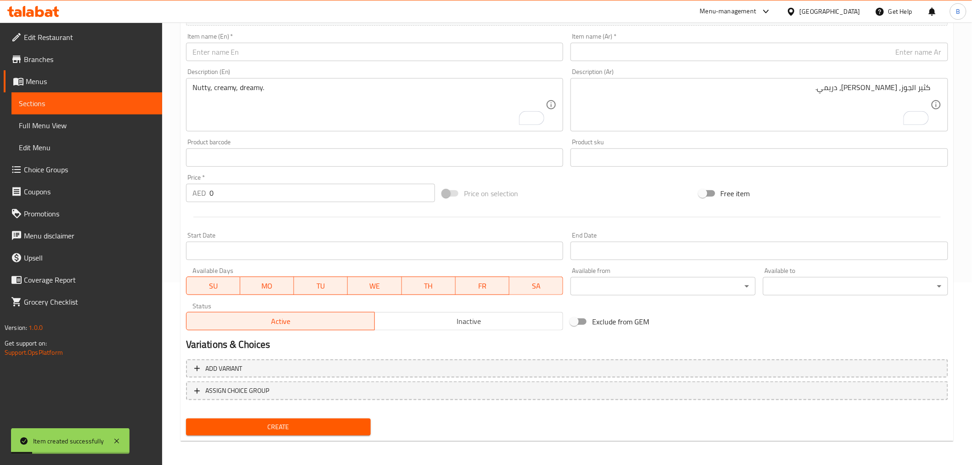
click at [340, 185] on input "0" at bounding box center [321, 193] width 225 height 18
type input "31"
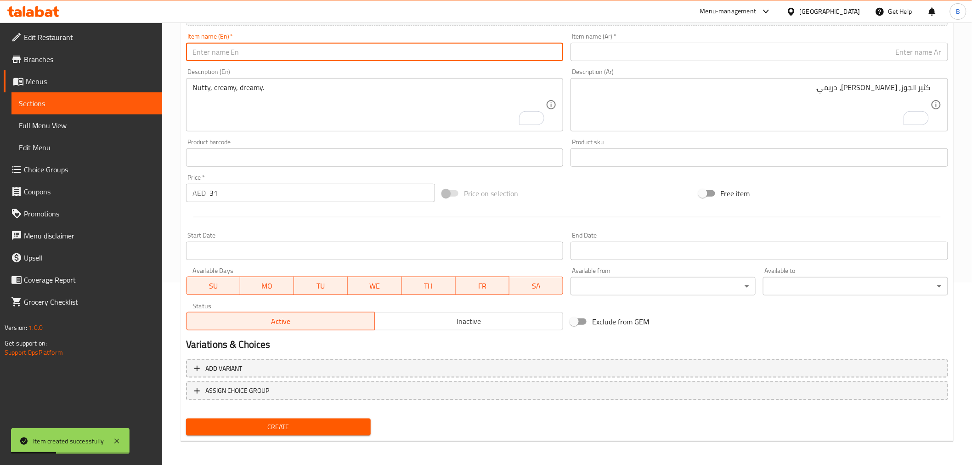
drag, startPoint x: 321, startPoint y: 61, endPoint x: 324, endPoint y: 53, distance: 8.6
click at [321, 61] on input "text" at bounding box center [374, 52] width 377 height 18
click at [325, 53] on input "text" at bounding box center [374, 52] width 377 height 18
paste input "Nutella Milkshake"
type input "Nutella Milkshake"
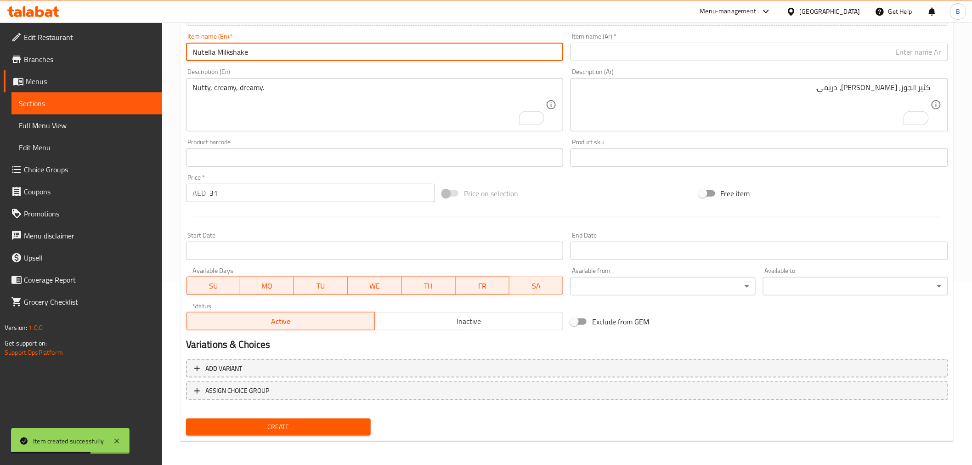
click at [714, 43] on input "text" at bounding box center [758, 52] width 377 height 18
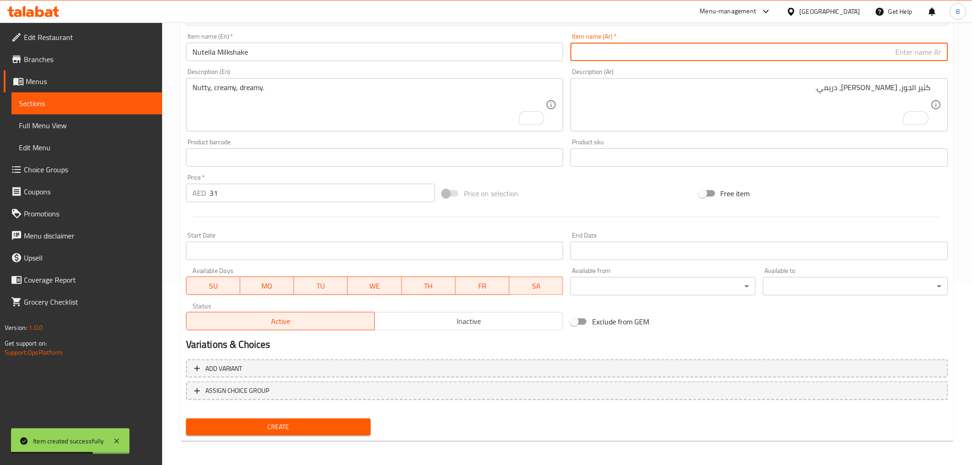
paste input "ميلك شيك نوتيلا"
type input "ميلك شيك نوتيلا"
click at [308, 65] on div "Description (En) Nutty, creamy, dreamy. Description (En)" at bounding box center [374, 100] width 385 height 70
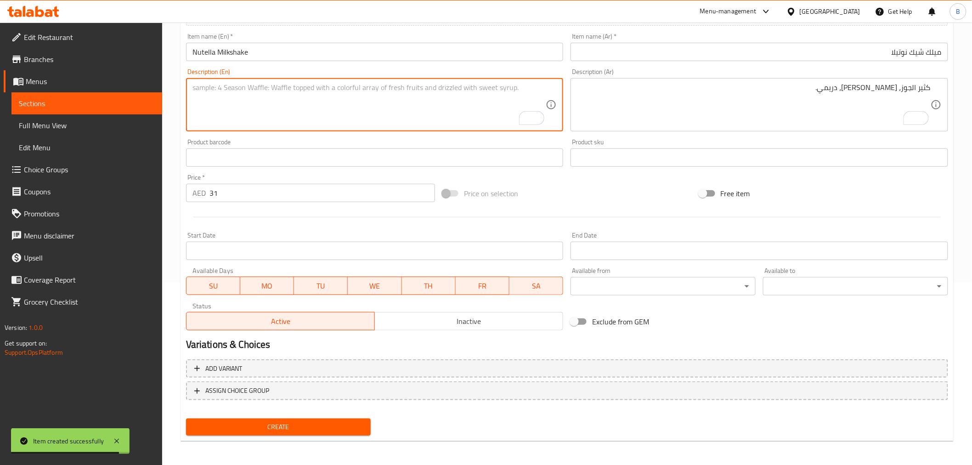
click at [276, 117] on textarea "To enrich screen reader interactions, please activate Accessibility in Grammarl…" at bounding box center [369, 105] width 354 height 44
paste textarea "Straight-up chocolate heaven 🍫😋"
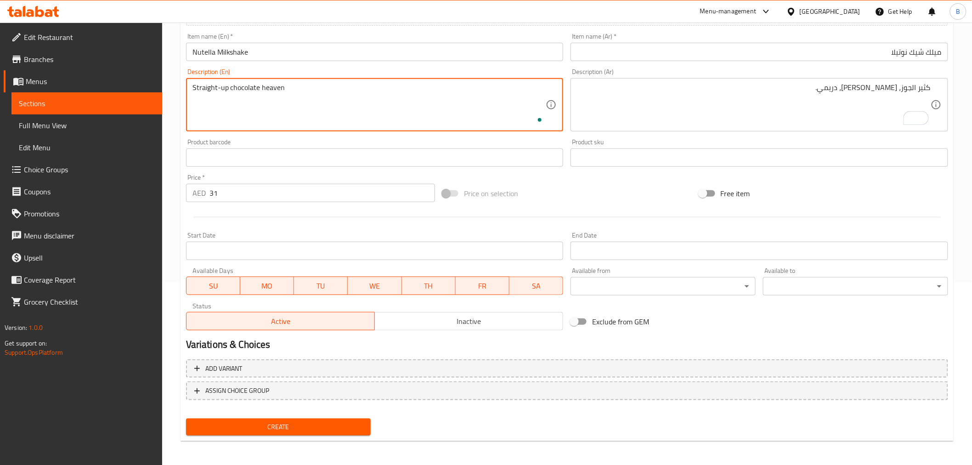
click at [315, 106] on textarea "Straight-up chocolate heaven" at bounding box center [369, 105] width 354 height 44
type textarea "Straight-up chocolate heaven"
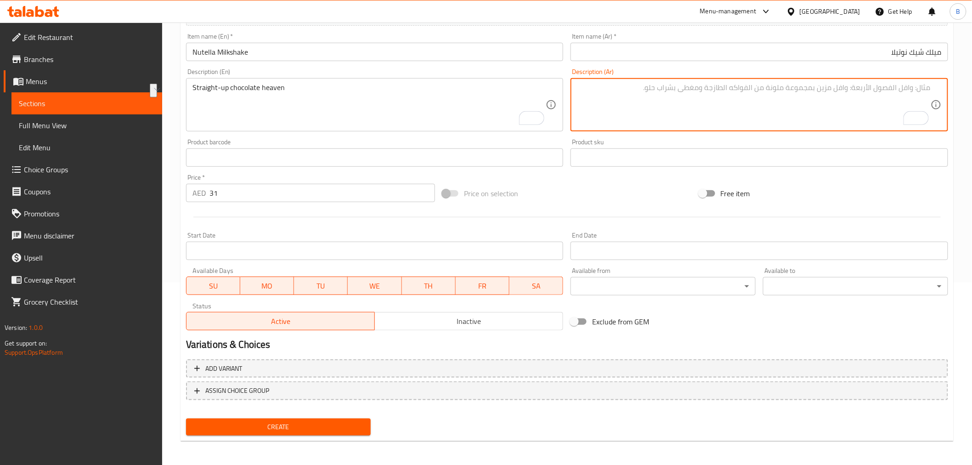
click at [660, 103] on textarea "To enrich screen reader interactions, please activate Accessibility in Grammarl…" at bounding box center [754, 105] width 354 height 44
paste textarea "جنة الشوكولاتة الحقيقية"
type textarea "جنة الشوكولاتة الحقيقية"
click at [334, 418] on button "Create" at bounding box center [278, 426] width 185 height 17
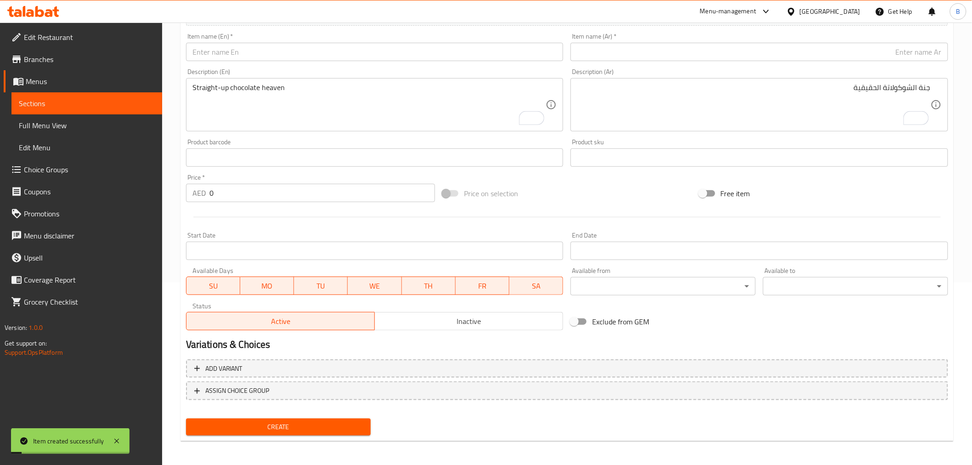
click at [296, 185] on input "0" at bounding box center [321, 193] width 225 height 18
type input "31"
click at [372, 42] on div "Item name (En)   * Item name (En) *" at bounding box center [374, 47] width 377 height 28
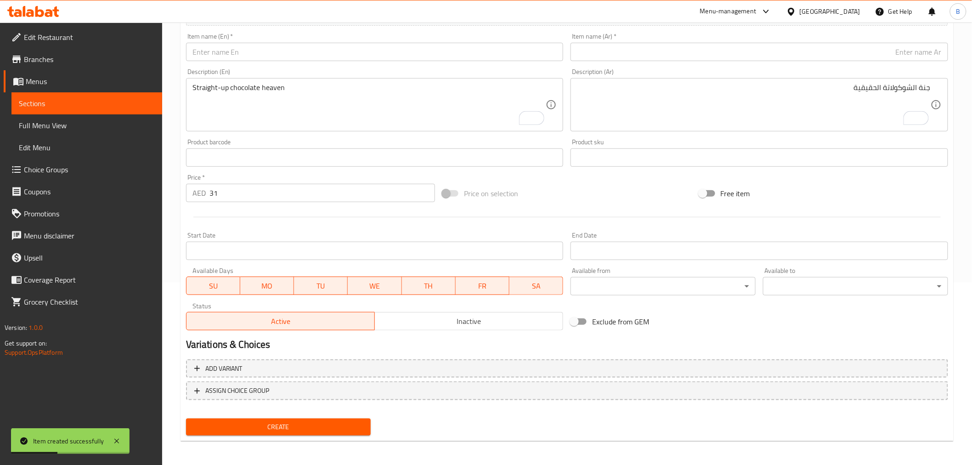
click at [365, 58] on input "text" at bounding box center [374, 52] width 377 height 18
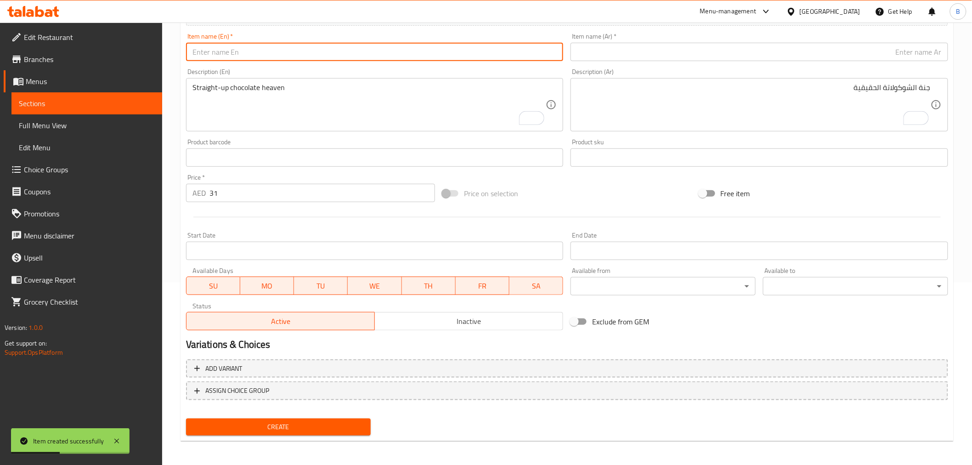
paste input "Lotus Milkshake"
type input "Lotus Milkshake"
click at [701, 42] on div "Item name (Ar)   * Item name (Ar) *" at bounding box center [758, 47] width 377 height 28
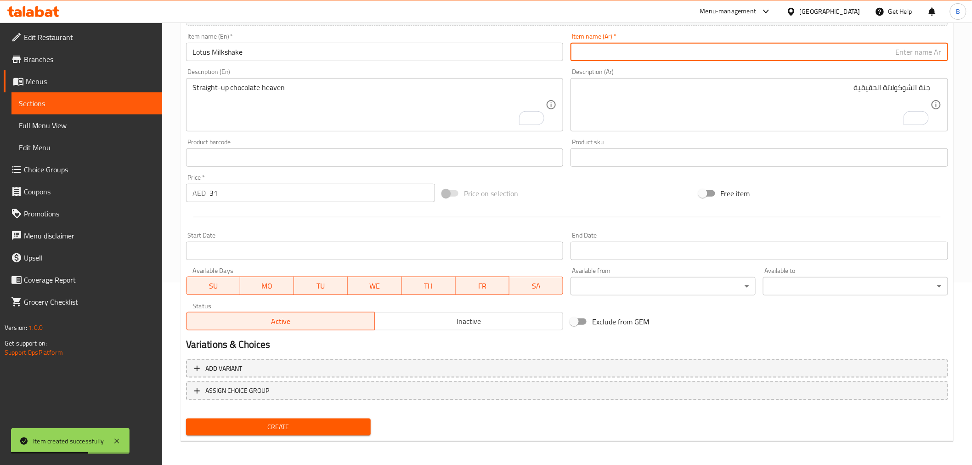
paste input "ميلك شيك اللوتس"
click at [700, 46] on input "text" at bounding box center [758, 52] width 377 height 18
type input "ميلك شيك لوتس"
click at [370, 128] on div "Straight-up chocolate heaven Description (En)" at bounding box center [374, 104] width 377 height 53
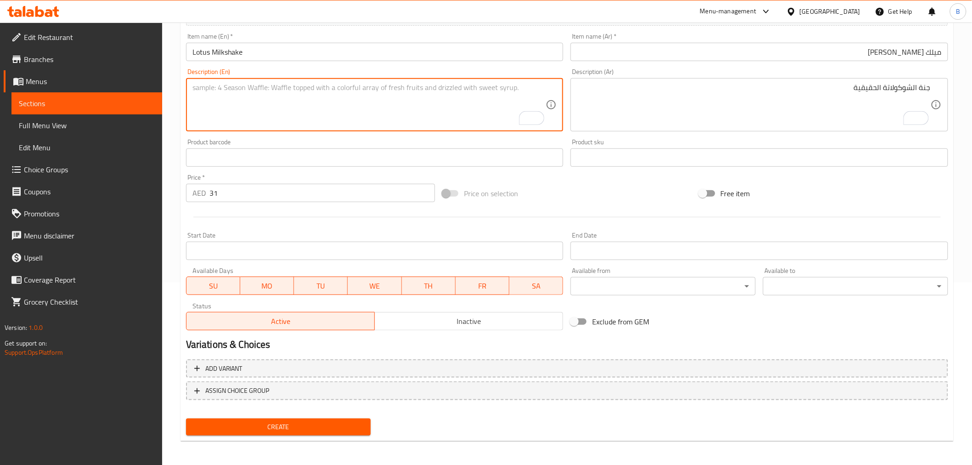
paste textarea "Crunchy cookie meets creamy swirl 🍪🤎"
type textarea "Crunchy cookie meets creamy swirl."
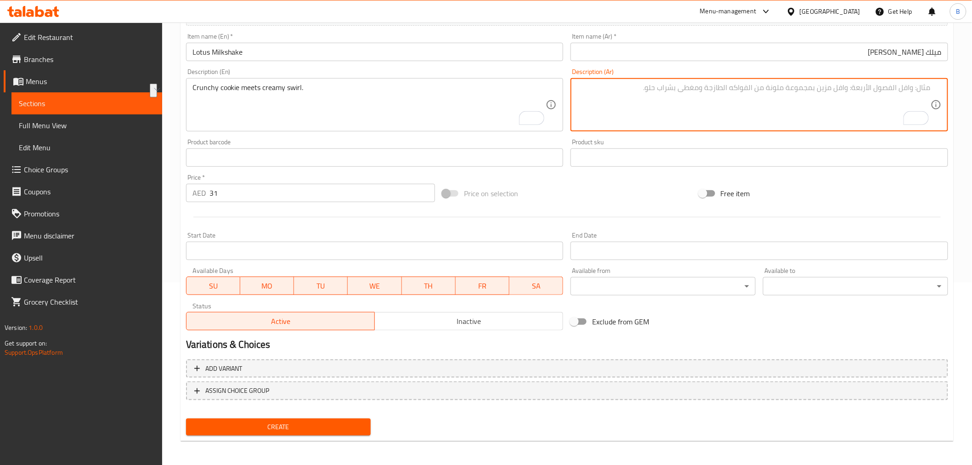
click at [774, 116] on textarea "To enrich screen reader interactions, please activate Accessibility in Grammarl…" at bounding box center [754, 105] width 354 height 44
paste textarea "كوكيز مقرمشة تلتقي بدوامة كريمية."
click at [908, 92] on textarea "كوكيز مقرمشة تلتقي بدوامة كريمية." at bounding box center [754, 105] width 354 height 44
type textarea "كوكي مقرمشة تلتقي بدوامة كريمية."
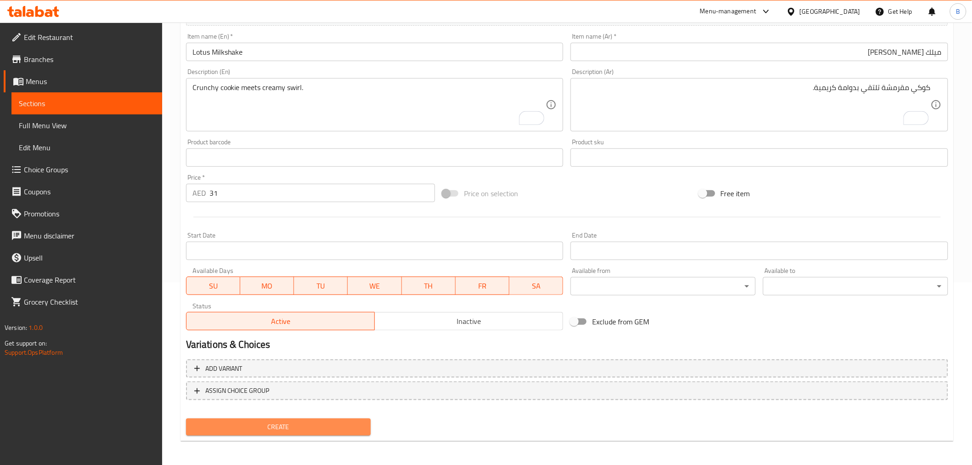
click at [277, 418] on button "Create" at bounding box center [278, 426] width 185 height 17
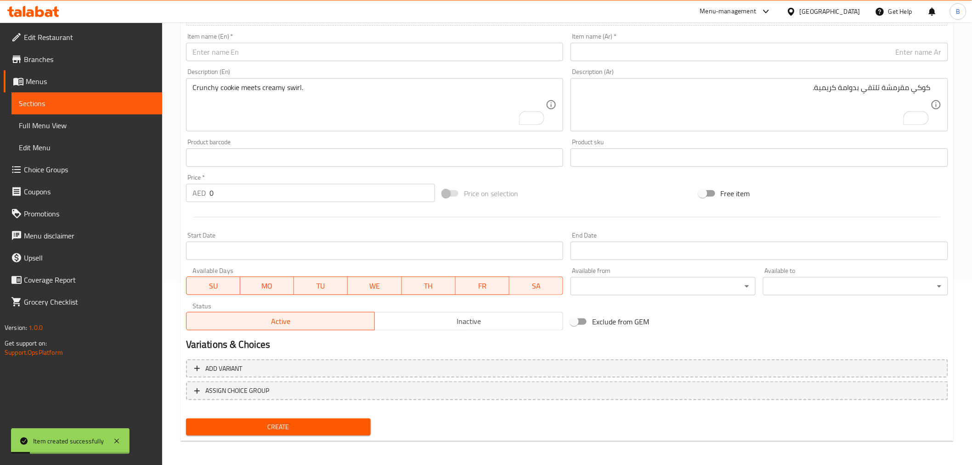
click at [253, 190] on input "0" at bounding box center [321, 193] width 225 height 18
click at [253, 188] on input "0" at bounding box center [321, 193] width 225 height 18
click at [253, 186] on input "0" at bounding box center [321, 193] width 225 height 18
click at [254, 187] on input "0" at bounding box center [321, 193] width 225 height 18
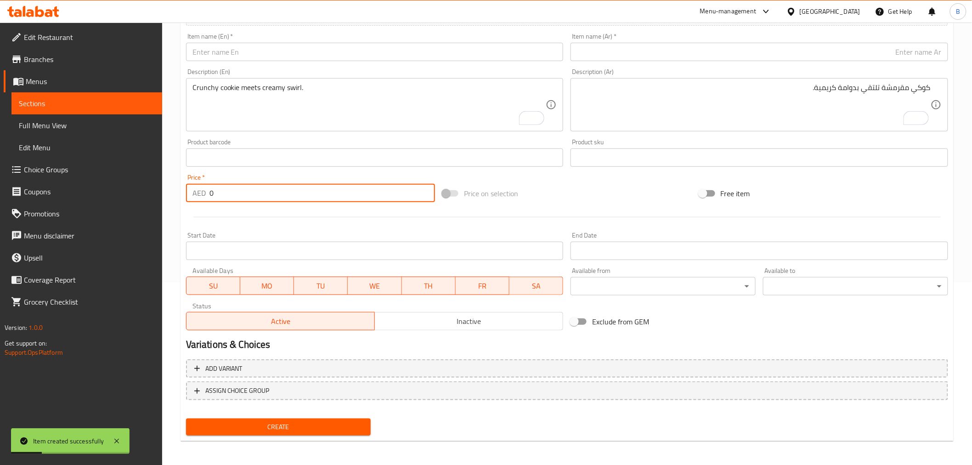
click at [254, 187] on input "0" at bounding box center [321, 193] width 225 height 18
type input "31"
click at [352, 69] on div "Description (En) Crunchy cookie meets creamy swirl. Description (En)" at bounding box center [374, 100] width 385 height 70
drag, startPoint x: 345, startPoint y: 64, endPoint x: 345, endPoint y: 48, distance: 16.1
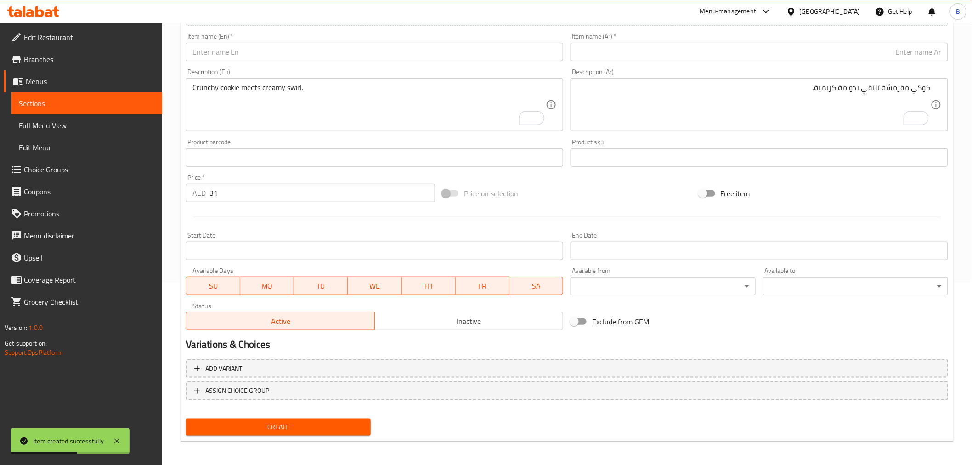
click at [345, 62] on div "Item name (En)   * Item name (En) *" at bounding box center [374, 46] width 385 height 35
click at [345, 48] on input "text" at bounding box center [374, 52] width 377 height 18
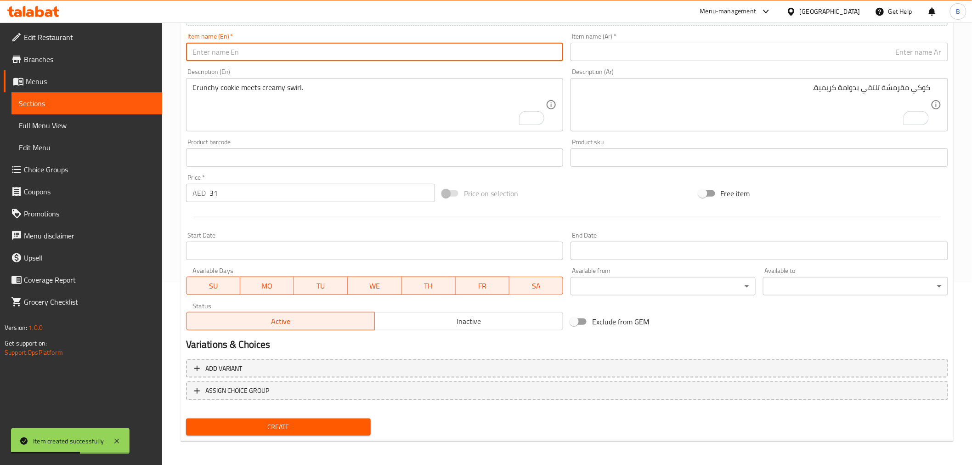
paste input "Strawberry Milkshake"
type input "Strawberry Milkshake"
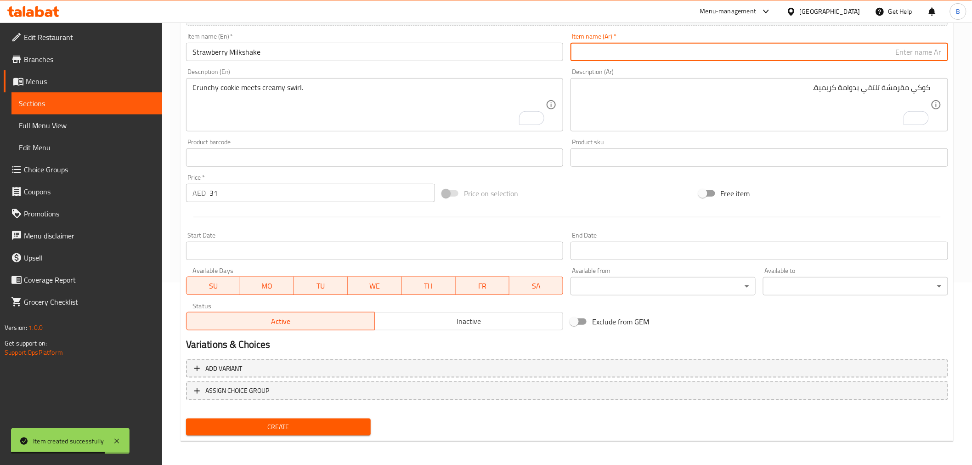
click at [740, 54] on input "text" at bounding box center [758, 52] width 377 height 18
paste input "ميلك شيك الفراولة"
type input "ميلك شيك الفراولة"
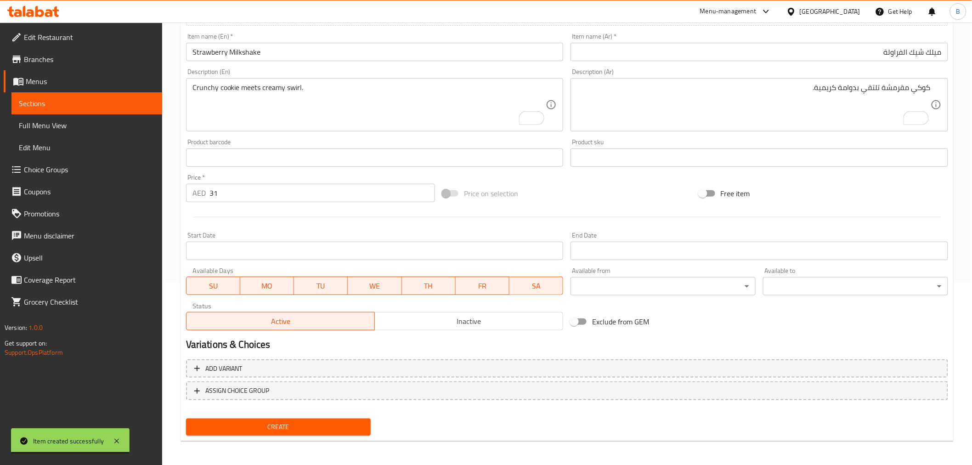
click at [363, 79] on div "Crunchy cookie meets creamy swirl. Description (En)" at bounding box center [374, 104] width 377 height 53
paste textarea "Classic pink perfection 🍓💖"
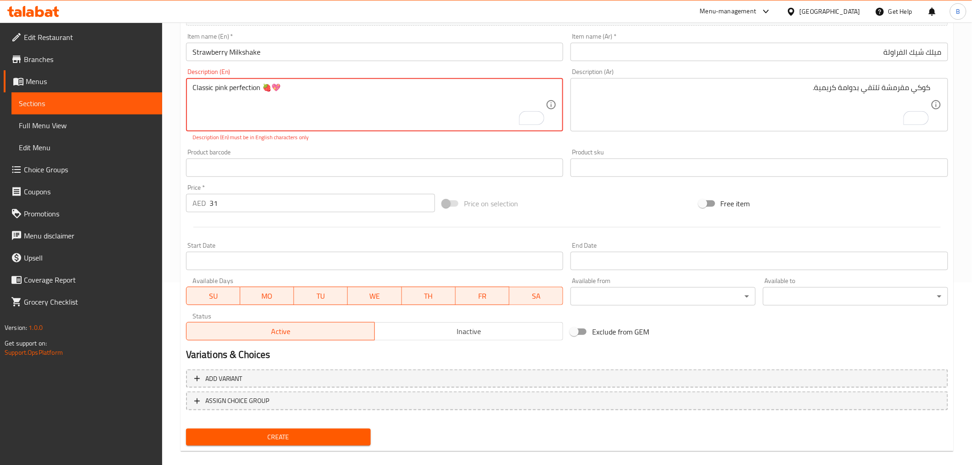
click at [343, 100] on textarea "Classic pink perfection 🍓💖" at bounding box center [369, 105] width 354 height 44
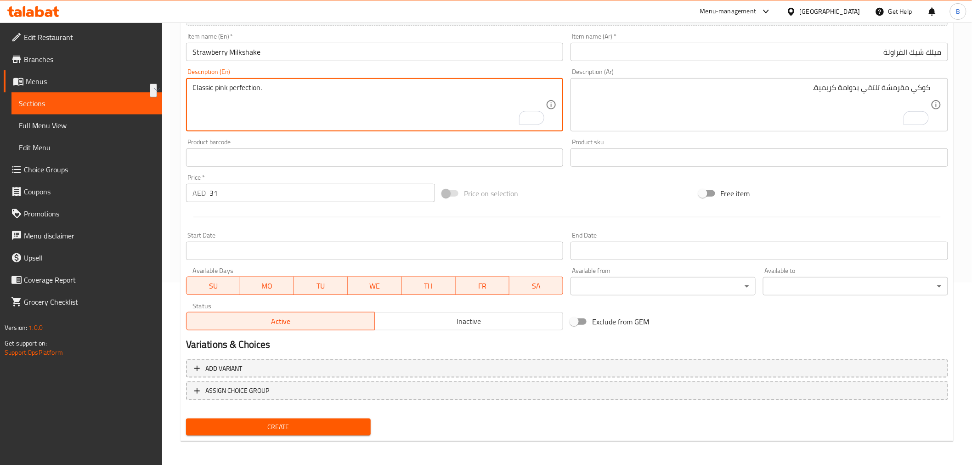
type textarea "Classic pink perfection."
paste textarea "الكمال الوردي الكلاسيكي."
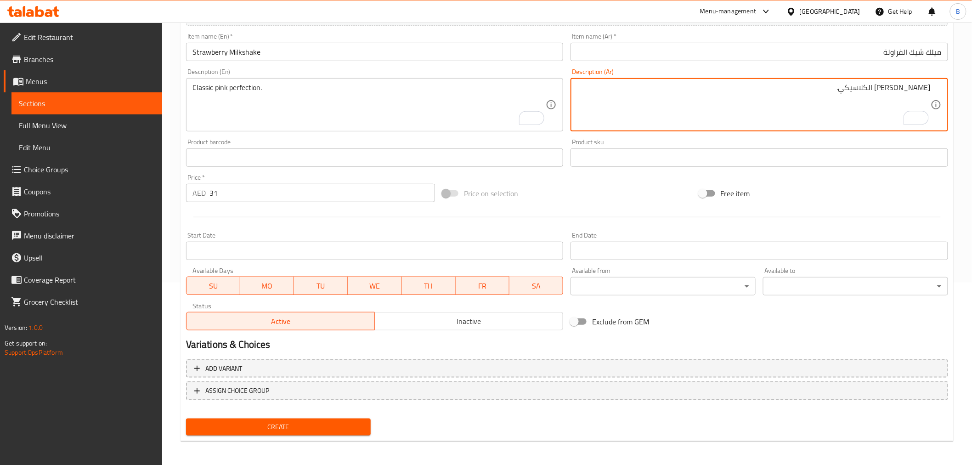
click at [906, 90] on textarea "الكمال الوردي الكلاسيكي." at bounding box center [754, 105] width 354 height 44
click at [926, 94] on textarea "الكمال وردي الكلاسيكي." at bounding box center [754, 105] width 354 height 44
click at [890, 74] on div "Description (Ar) كمال وردي الكلاسيكي. Description (Ar)" at bounding box center [758, 99] width 377 height 63
click at [867, 88] on textarea "كمال وردي كلاسيكي." at bounding box center [754, 105] width 354 height 44
type textarea "كمال وردي كلاسيكي."
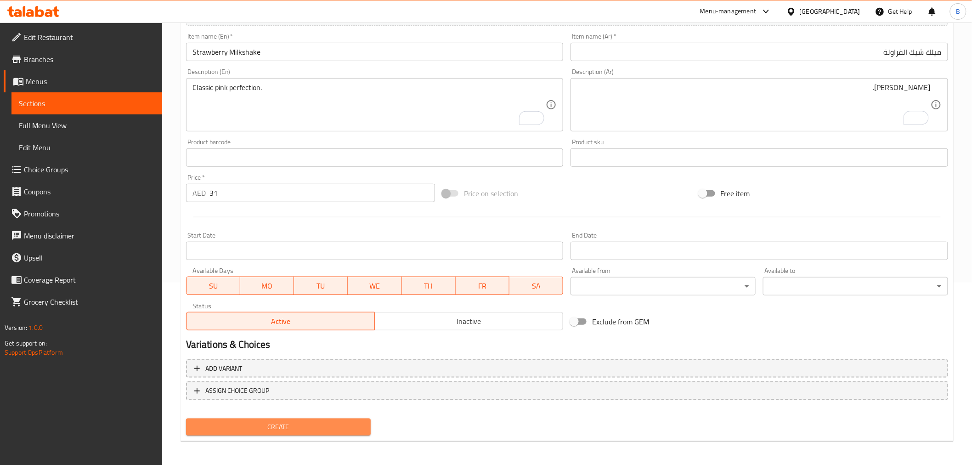
click at [323, 430] on span "Create" at bounding box center [278, 426] width 170 height 11
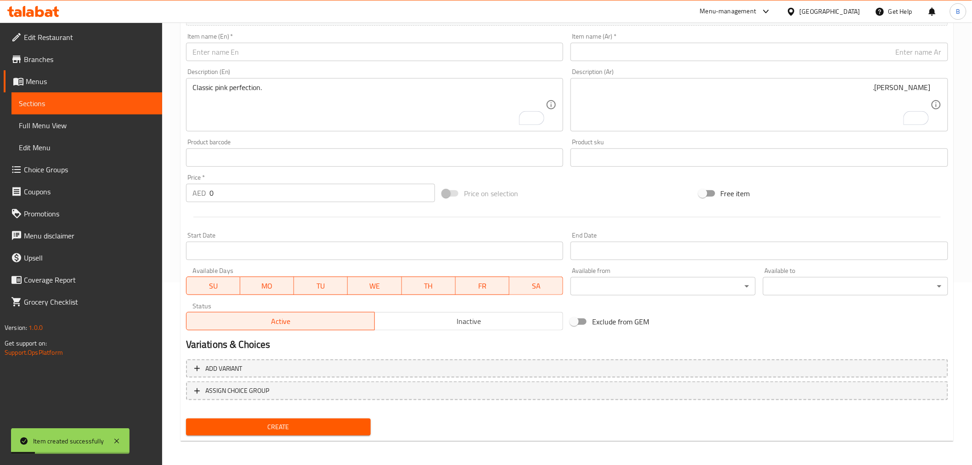
click at [243, 200] on input "0" at bounding box center [321, 193] width 225 height 18
click at [243, 194] on input "0" at bounding box center [321, 193] width 225 height 18
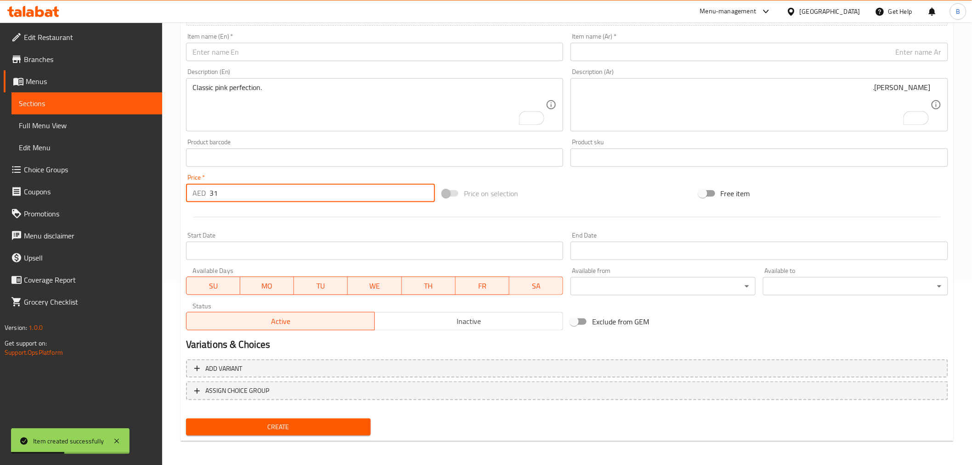
type input "31"
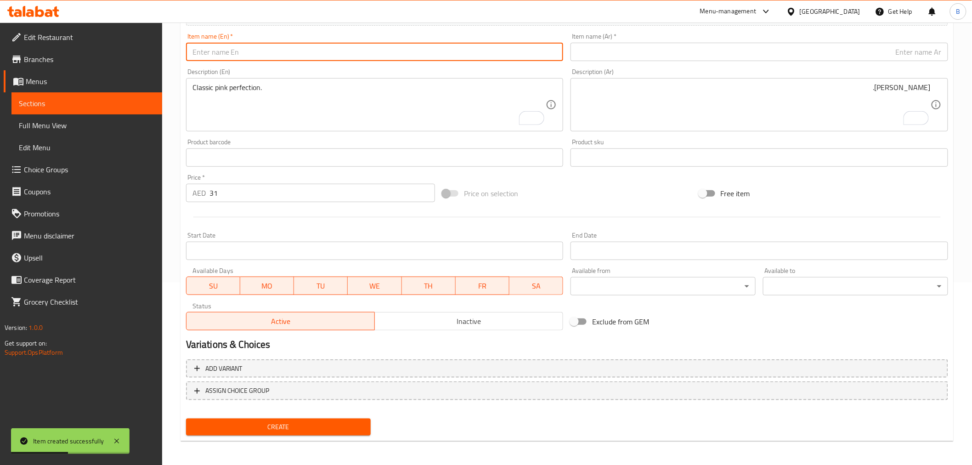
click at [284, 53] on input "text" at bounding box center [374, 52] width 377 height 18
paste input "Caramel Milkshake"
type input "Caramel Milkshake"
click at [697, 44] on input "text" at bounding box center [758, 52] width 377 height 18
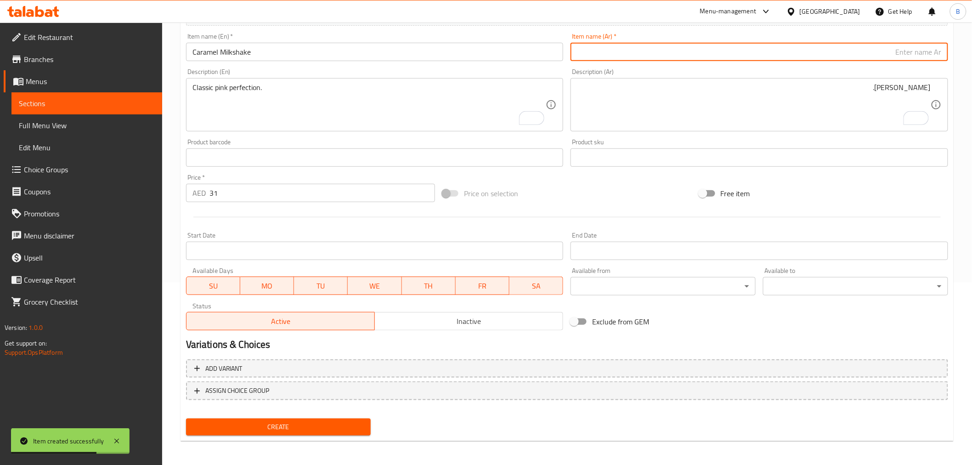
paste input "ميلك شيك الكراميل"
click at [903, 51] on input "ميلك شيك الكراميل" at bounding box center [758, 52] width 377 height 18
type input "ميلك شيك كراميل"
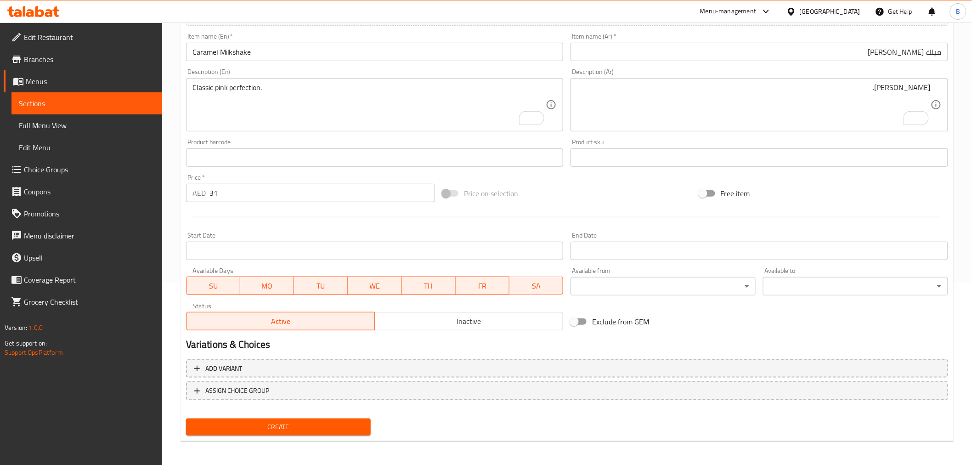
click at [365, 131] on div "Classic pink perfection. Description (En)" at bounding box center [374, 104] width 377 height 53
paste textarea "Sweet, golden, and smooth 🍯🔥"
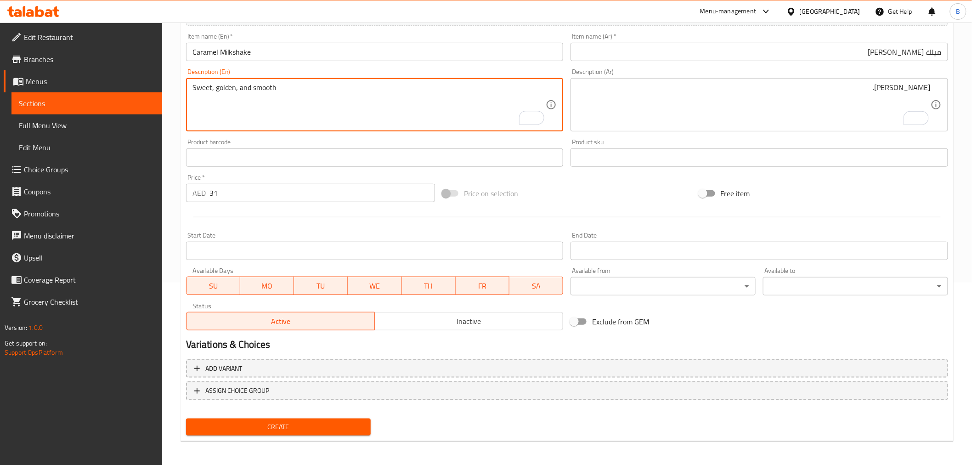
type textarea "Sweet, golden, and smooth"
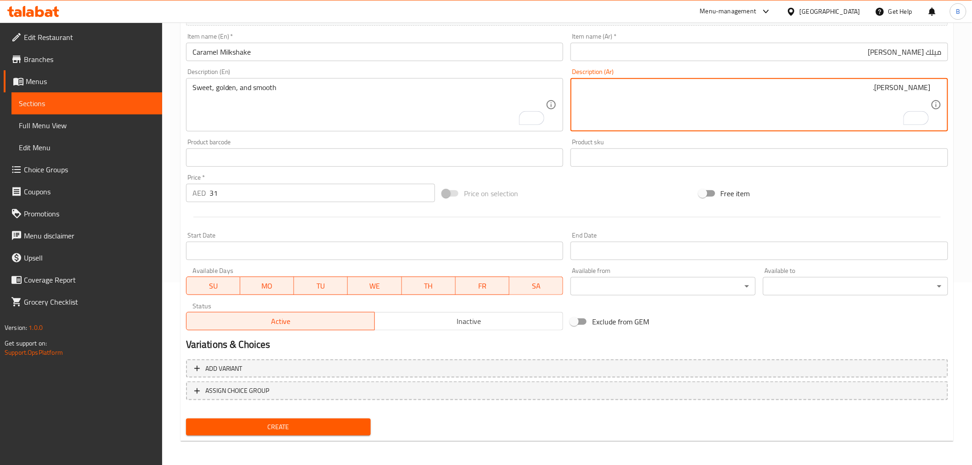
click at [698, 111] on textarea "كمال وردي كلاسيكي." at bounding box center [754, 105] width 354 height 44
paste textarea "حلوة، ذهبية، وناعمة"
type textarea "حلوة، ذهبية، وناعمة"
click at [314, 423] on span "Create" at bounding box center [278, 426] width 170 height 11
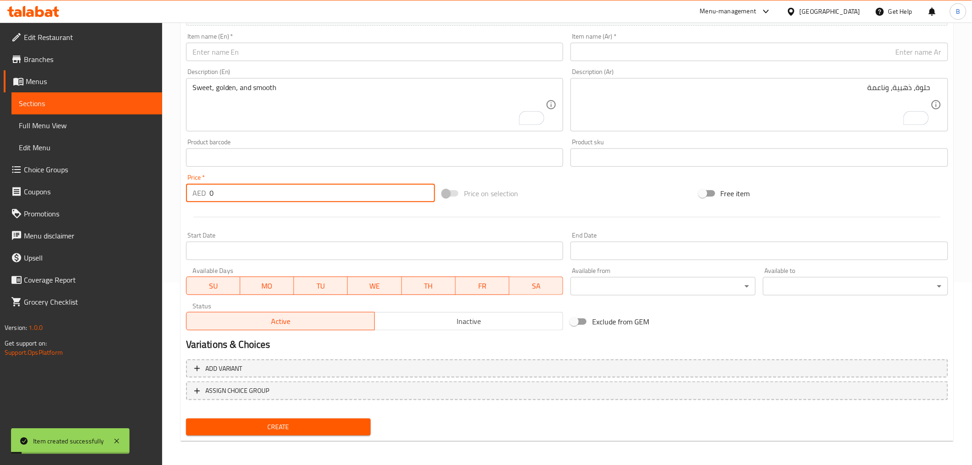
drag, startPoint x: 277, startPoint y: 189, endPoint x: 276, endPoint y: 196, distance: 6.9
click at [277, 195] on input "0" at bounding box center [321, 193] width 225 height 18
click at [276, 196] on input "0" at bounding box center [321, 193] width 225 height 18
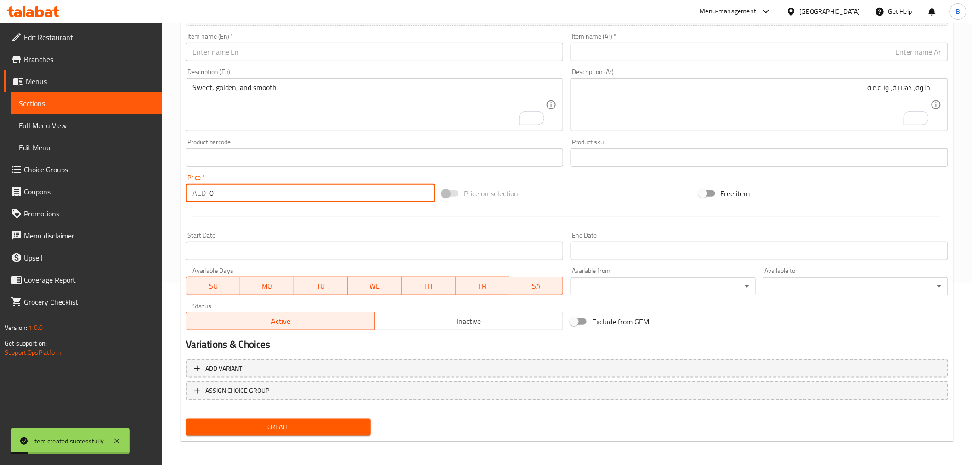
click at [276, 196] on input "0" at bounding box center [321, 193] width 225 height 18
type input "31"
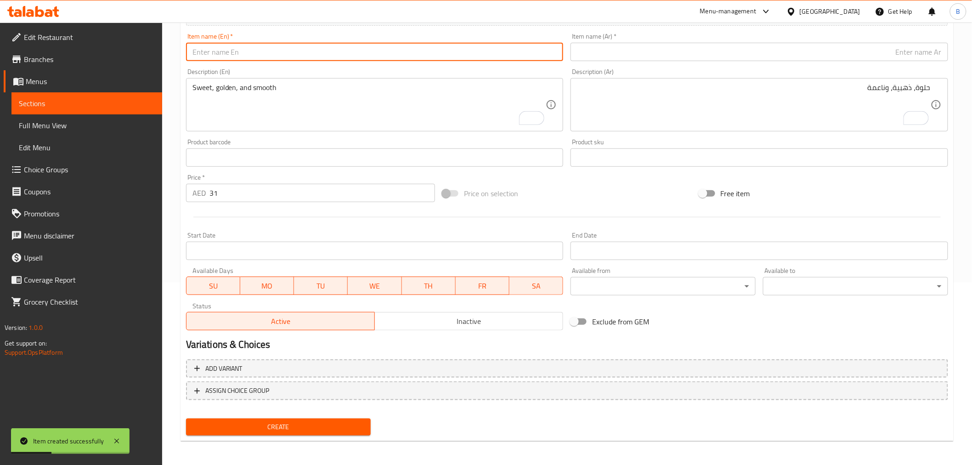
click at [285, 53] on input "text" at bounding box center [374, 52] width 377 height 18
paste input "Oreo Milkshake"
type input "Oreo Milkshake"
click at [654, 56] on input "text" at bounding box center [758, 52] width 377 height 18
paste input "ميلك شيك أوريو"
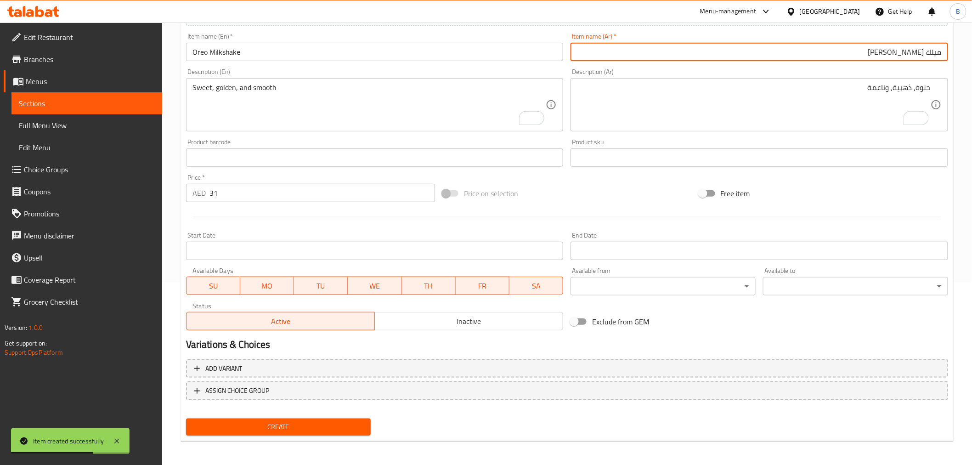
type input "ميلك شيك أوريو"
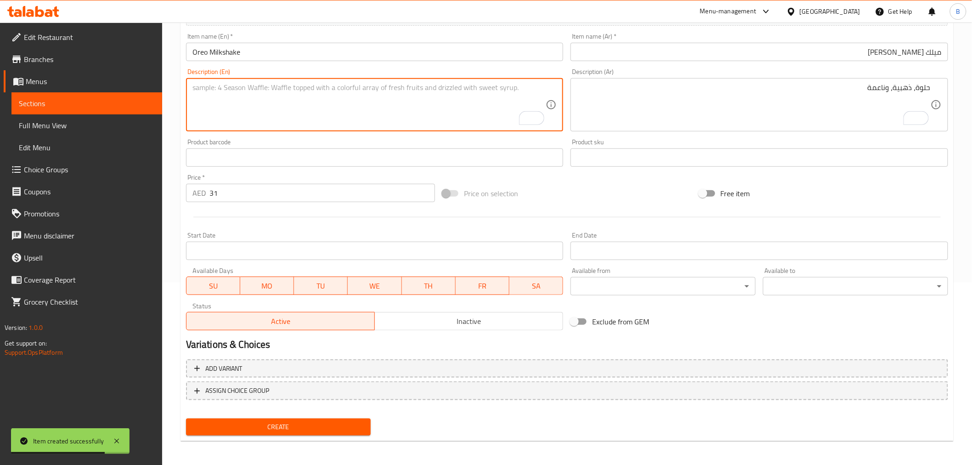
click at [382, 107] on textarea "To enrich screen reader interactions, please activate Accessibility in Grammarl…" at bounding box center [369, 105] width 354 height 44
paste textarea "Dunked, blended, and delicious 🍪🥤"
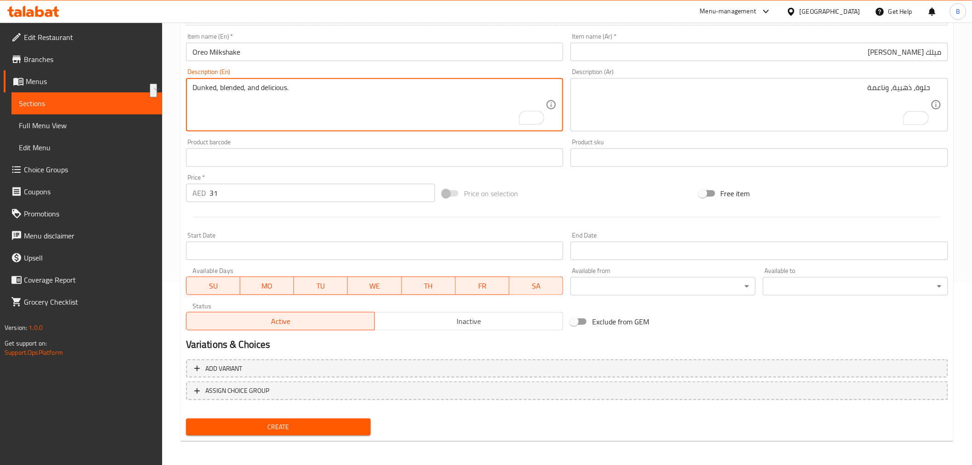
type textarea "Dunked, blended, and delicious."
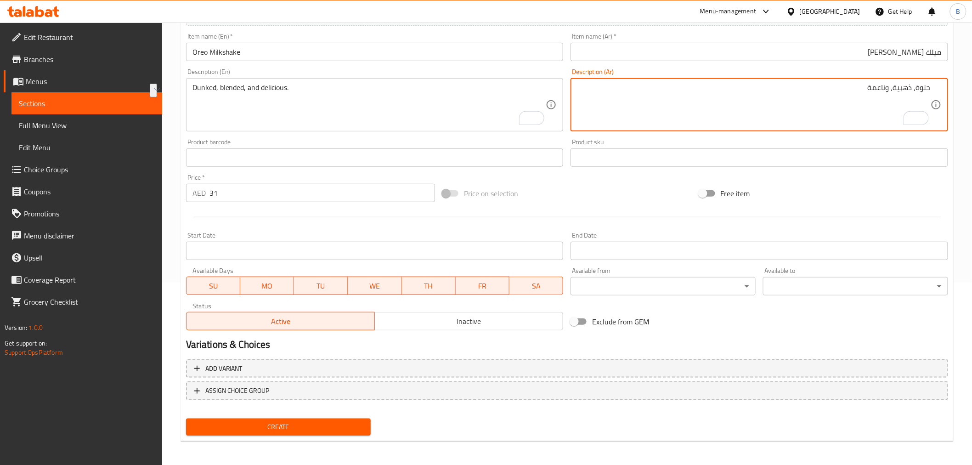
click at [767, 117] on textarea "حلوة، ذهبية، وناعمة" at bounding box center [754, 105] width 354 height 44
paste textarea "مغمسة، ممزوجة، ولذيذة."
type textarea "مغمسة، ممزوجة، ولذيذة."
click at [329, 425] on span "Create" at bounding box center [278, 426] width 170 height 11
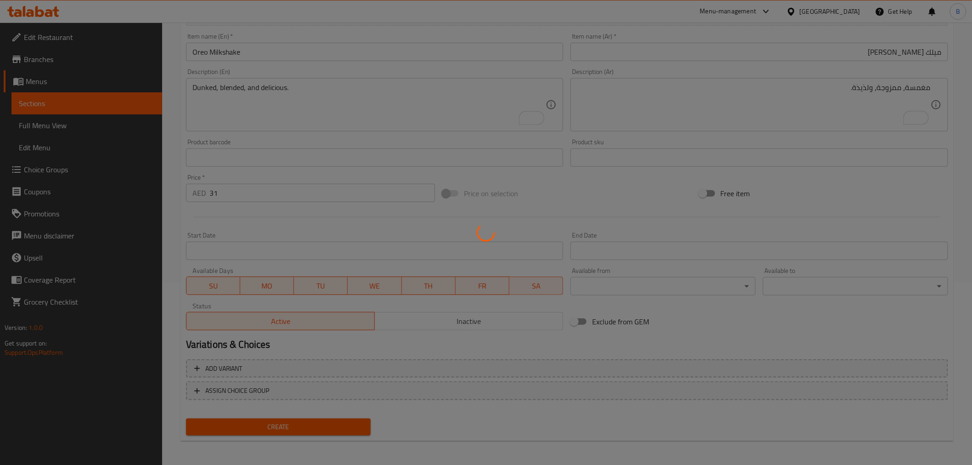
type input "0"
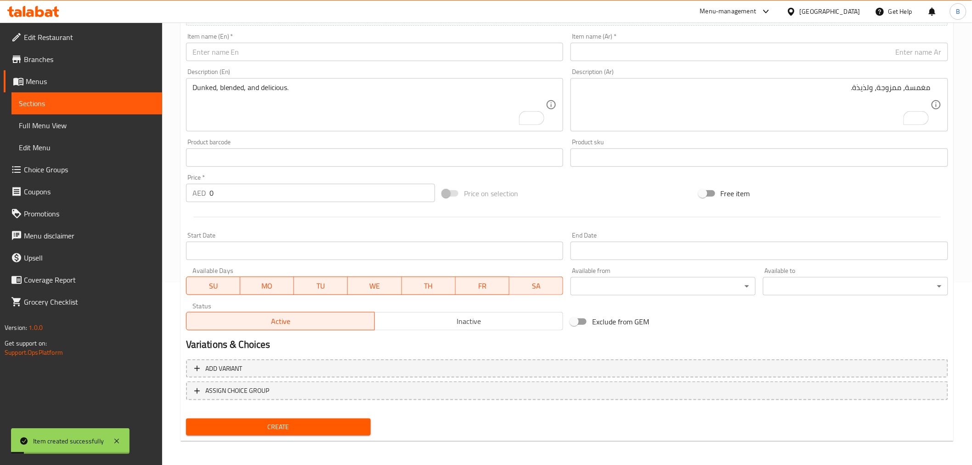
scroll to position [0, 0]
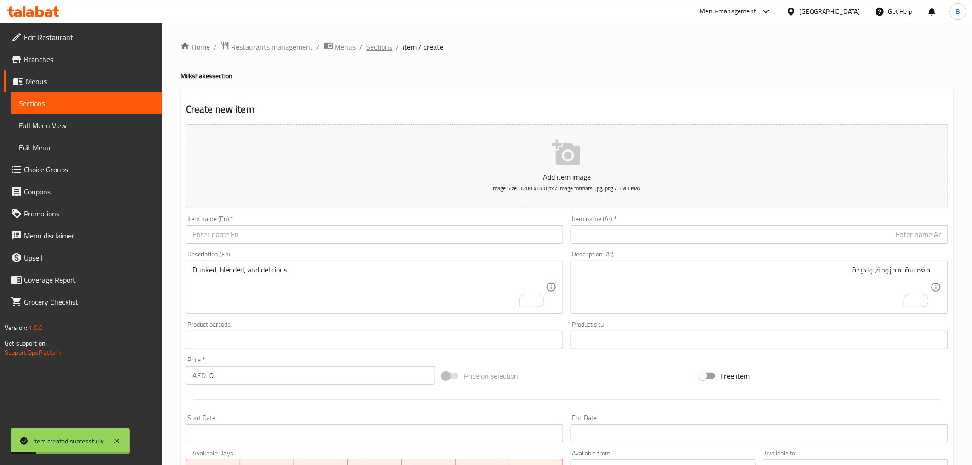
click at [389, 41] on span "Sections" at bounding box center [379, 46] width 26 height 11
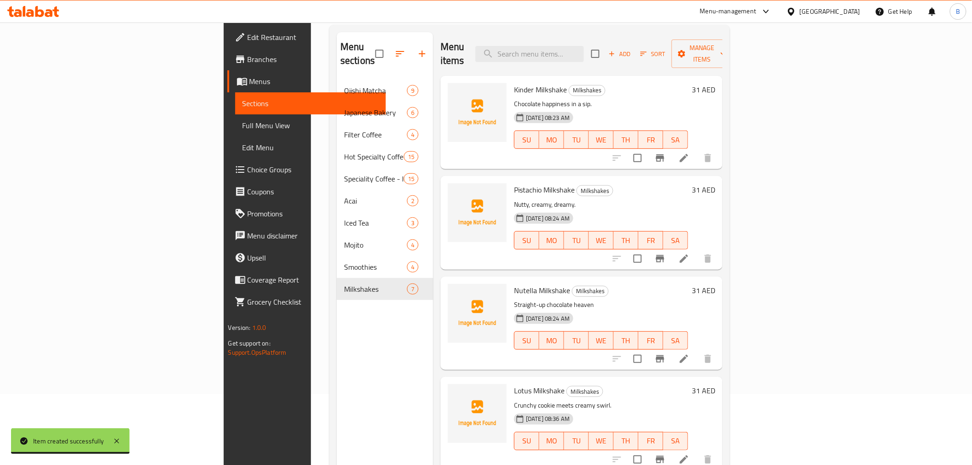
scroll to position [26, 0]
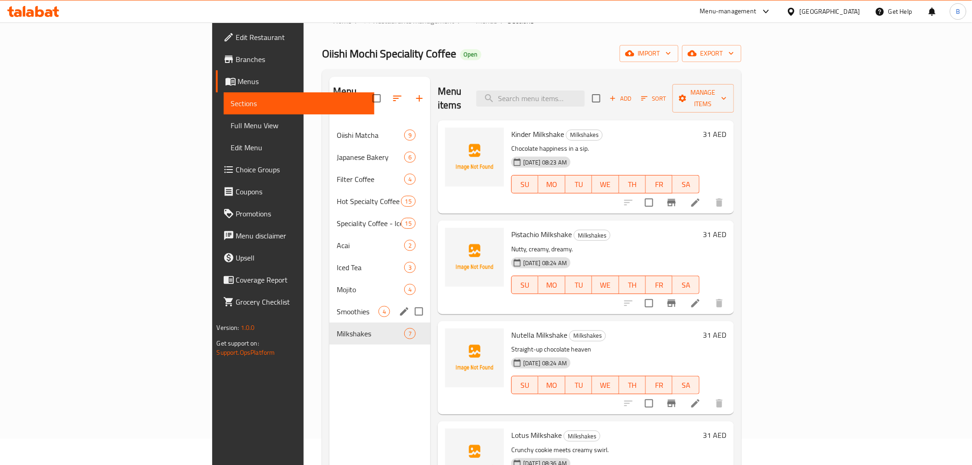
click at [329, 305] on div "Smoothies 4" at bounding box center [379, 311] width 101 height 22
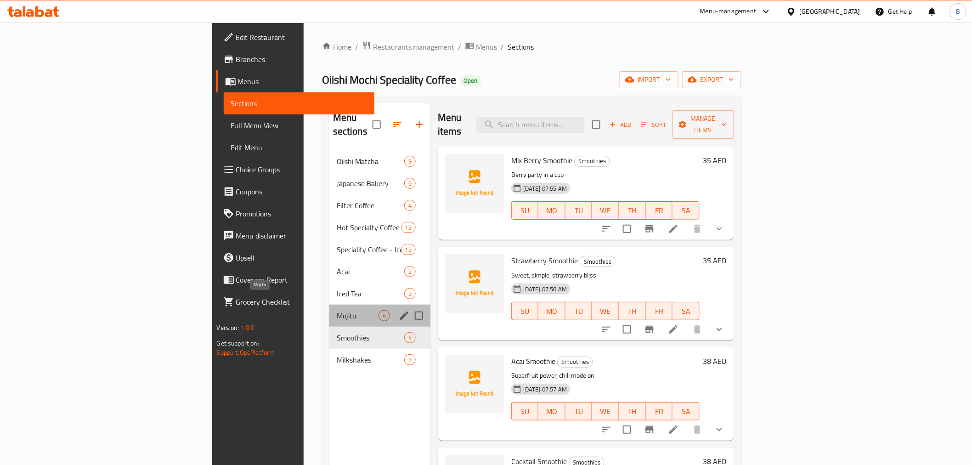
click at [337, 310] on span "Mojito" at bounding box center [358, 315] width 42 height 11
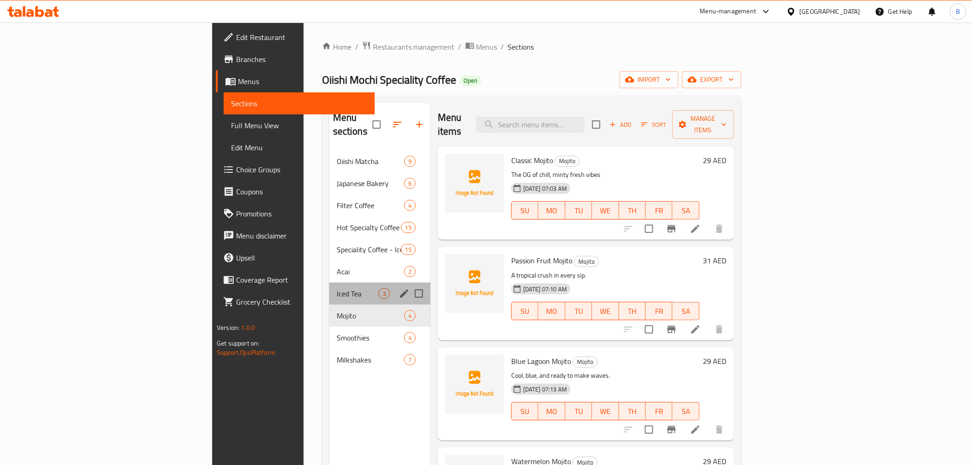
click at [329, 287] on div "Iced Tea 3" at bounding box center [379, 293] width 101 height 22
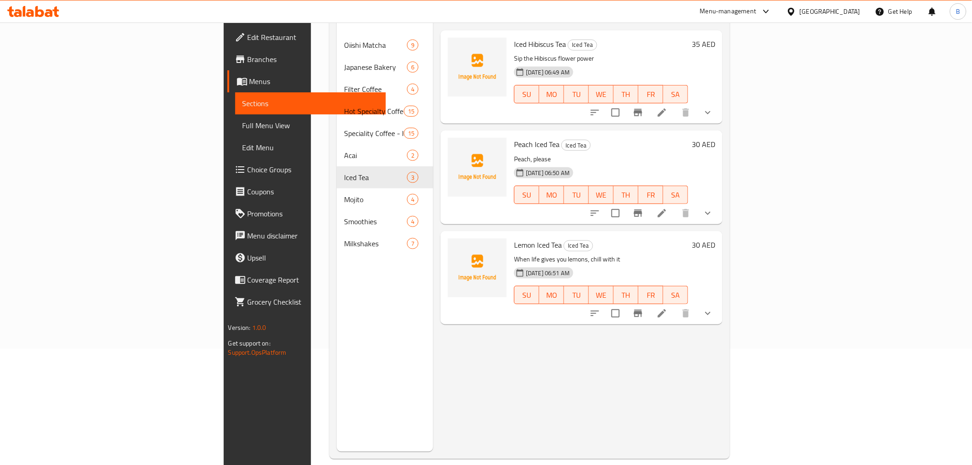
scroll to position [26, 0]
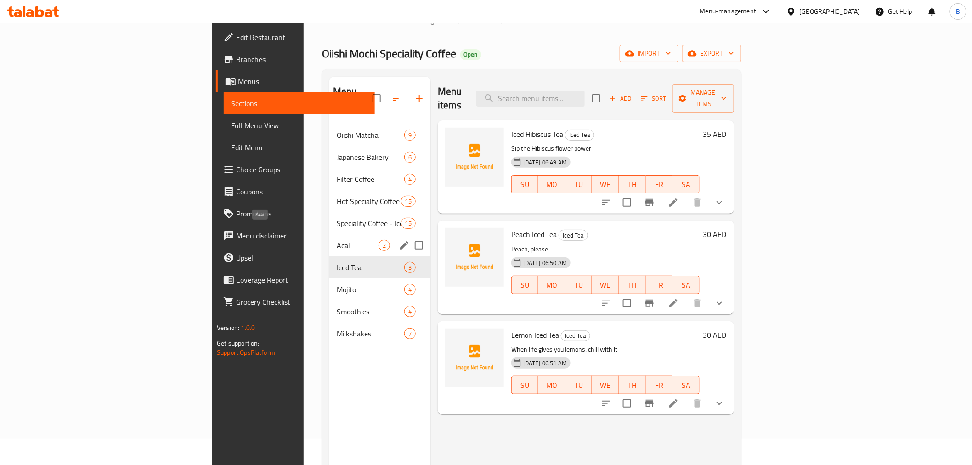
click at [337, 240] on span "Acai" at bounding box center [358, 245] width 42 height 11
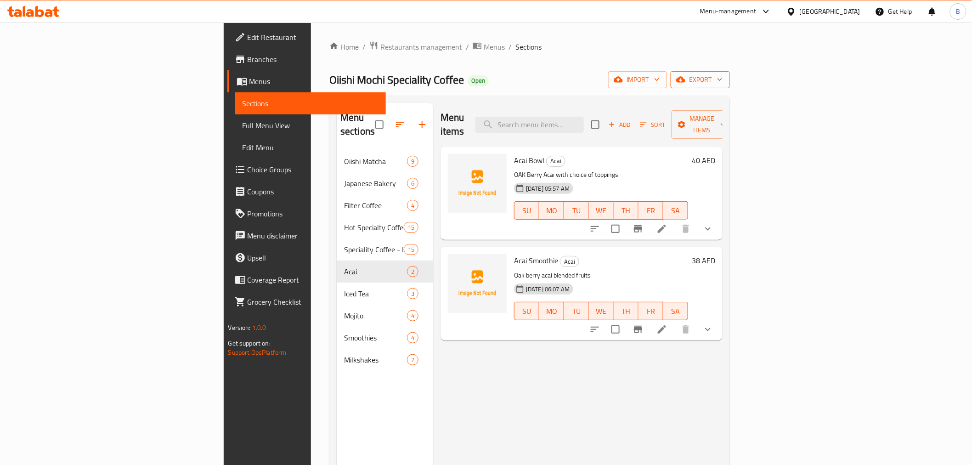
click at [722, 81] on span "export" at bounding box center [700, 79] width 45 height 11
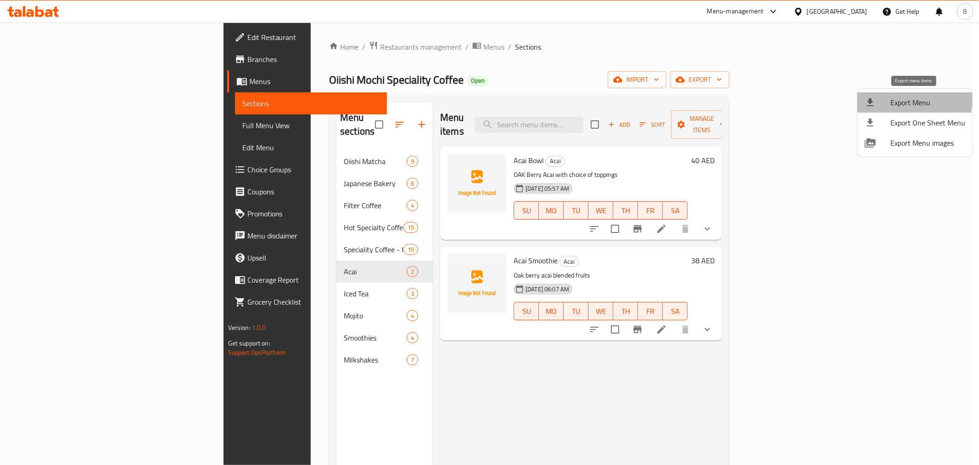
click at [911, 100] on span "Export Menu" at bounding box center [928, 102] width 75 height 11
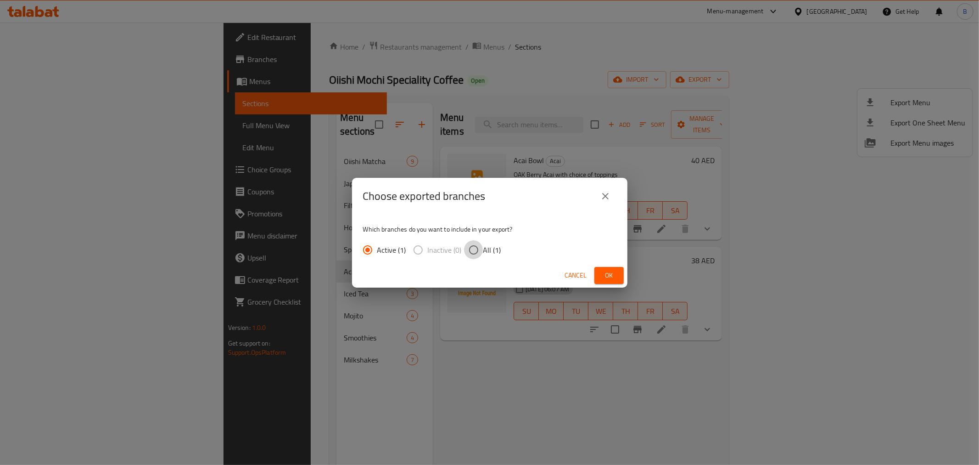
click at [473, 247] on input "All (1)" at bounding box center [473, 249] width 19 height 19
radio input "true"
click at [601, 274] on button "Ok" at bounding box center [609, 275] width 29 height 17
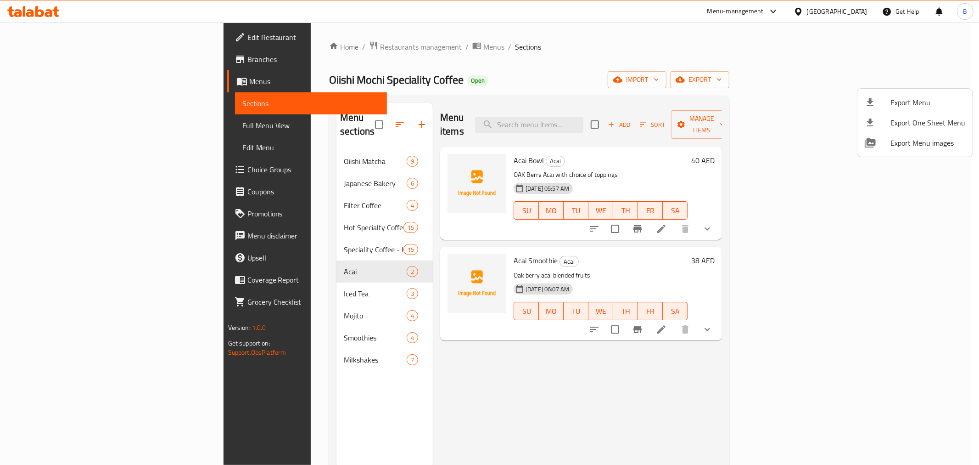
click at [246, 53] on div at bounding box center [489, 232] width 979 height 465
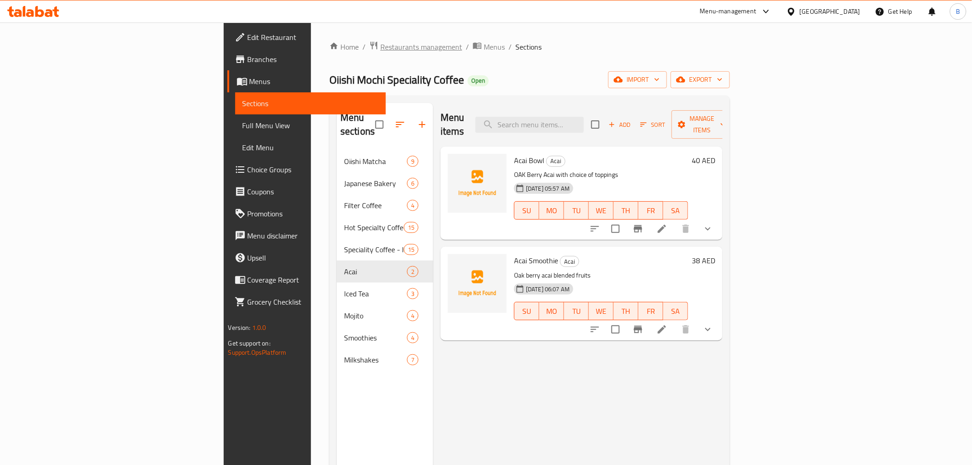
click at [380, 49] on span "Restaurants management" at bounding box center [421, 46] width 82 height 11
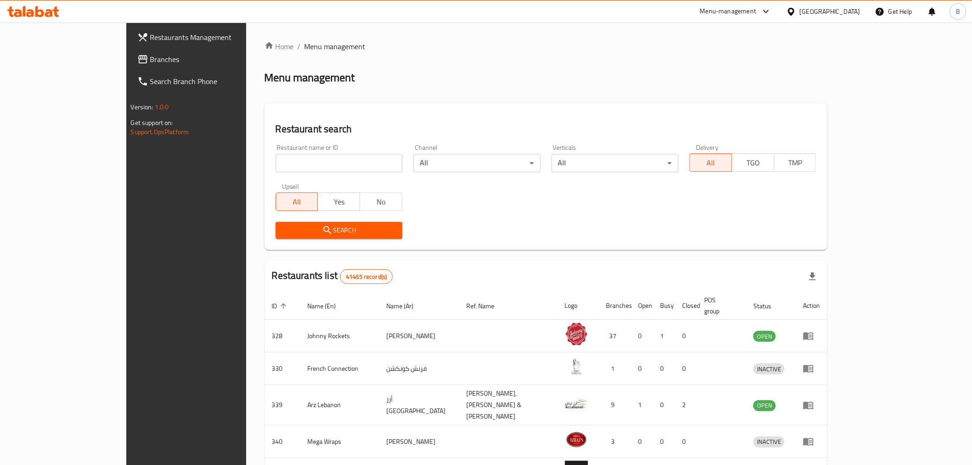
click at [130, 51] on link "Branches" at bounding box center [209, 59] width 158 height 22
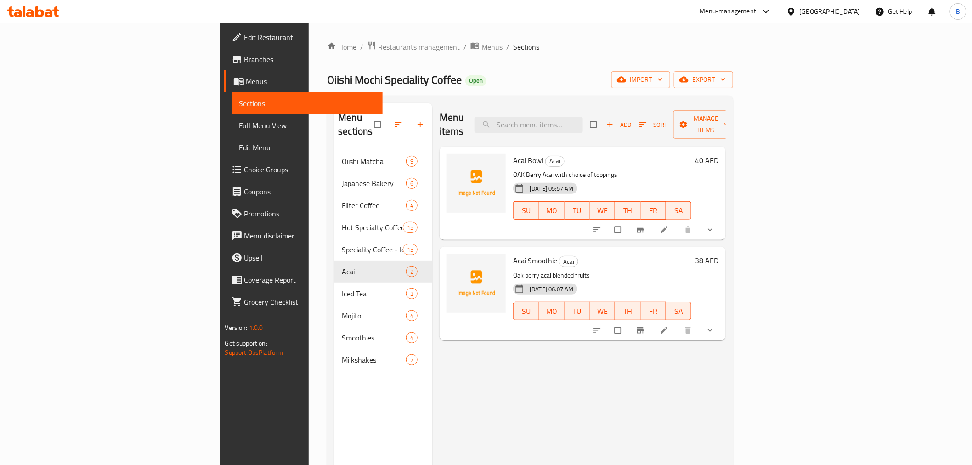
click at [224, 161] on link "Choice Groups" at bounding box center [303, 169] width 158 height 22
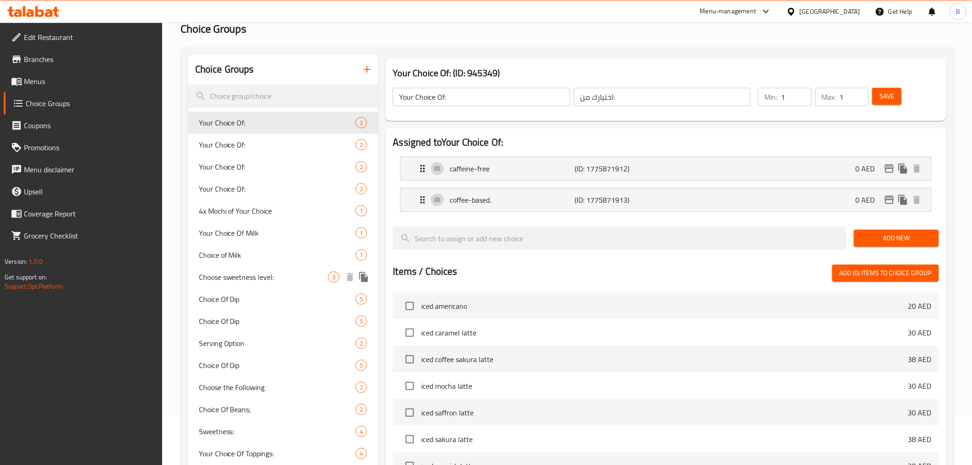
scroll to position [204, 0]
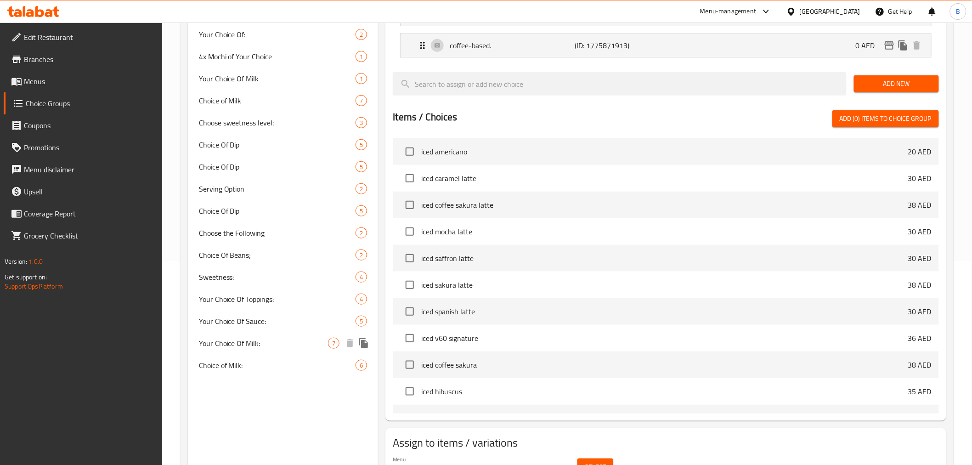
click at [278, 341] on span "Your Choice Of Milk:" at bounding box center [263, 342] width 129 height 11
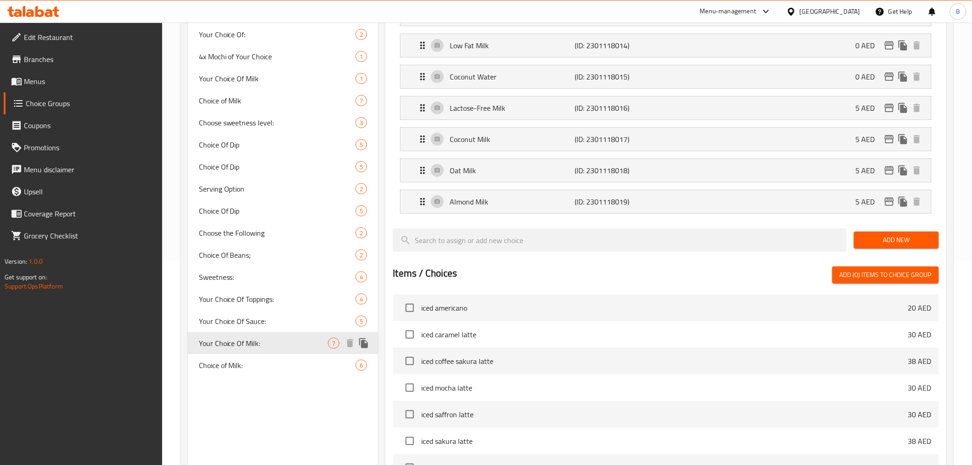
type input "Your Choice Of Milk:"
type input "اختيارك من الحليب:"
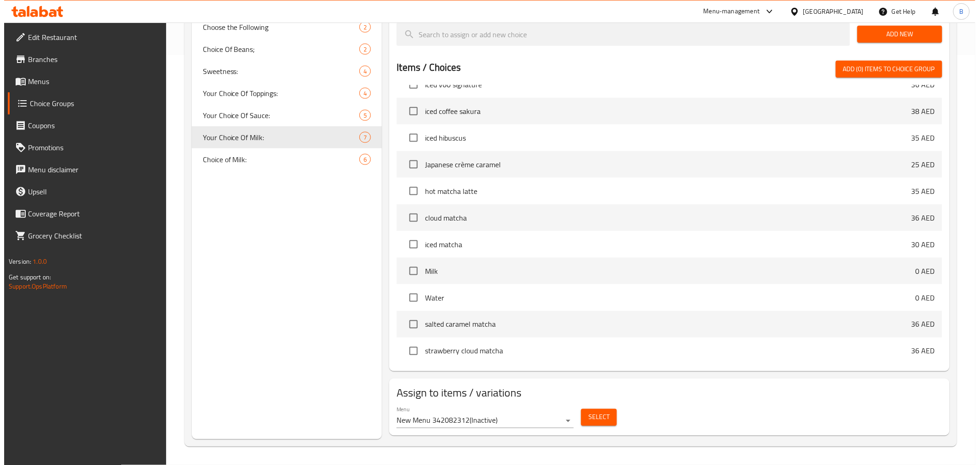
scroll to position [410, 0]
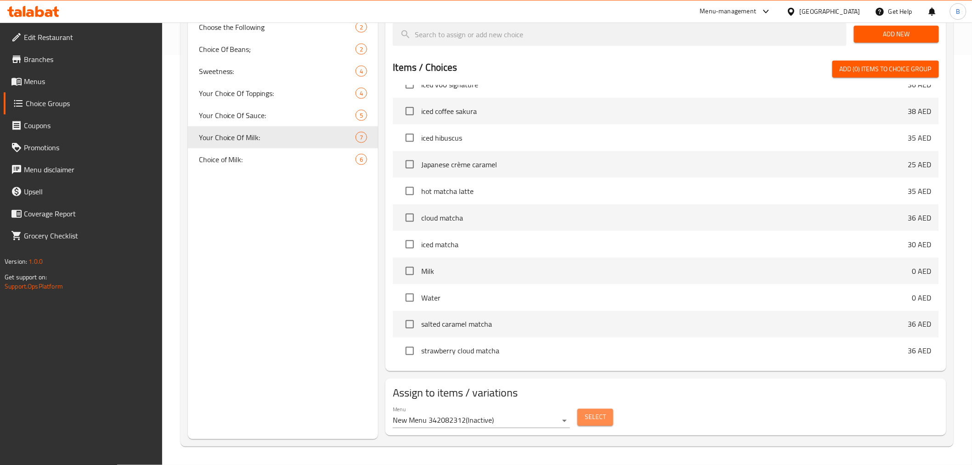
click at [605, 416] on button "Select" at bounding box center [595, 417] width 36 height 17
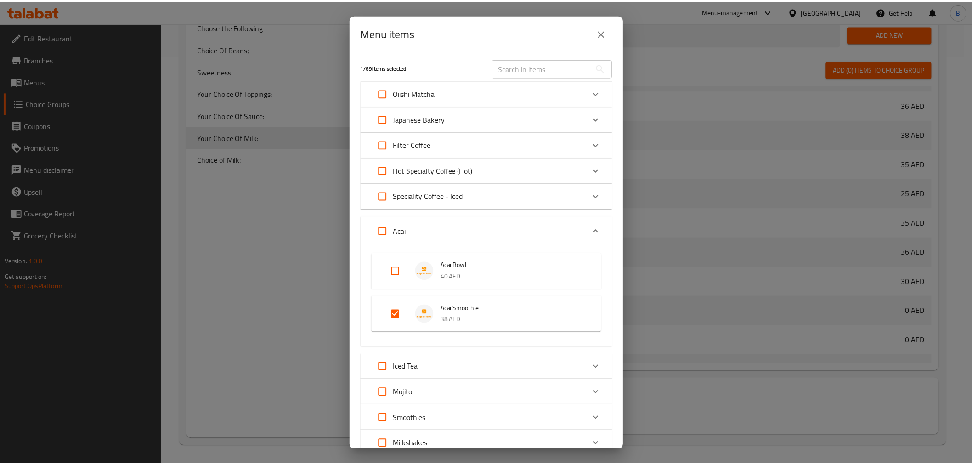
scroll to position [70, 0]
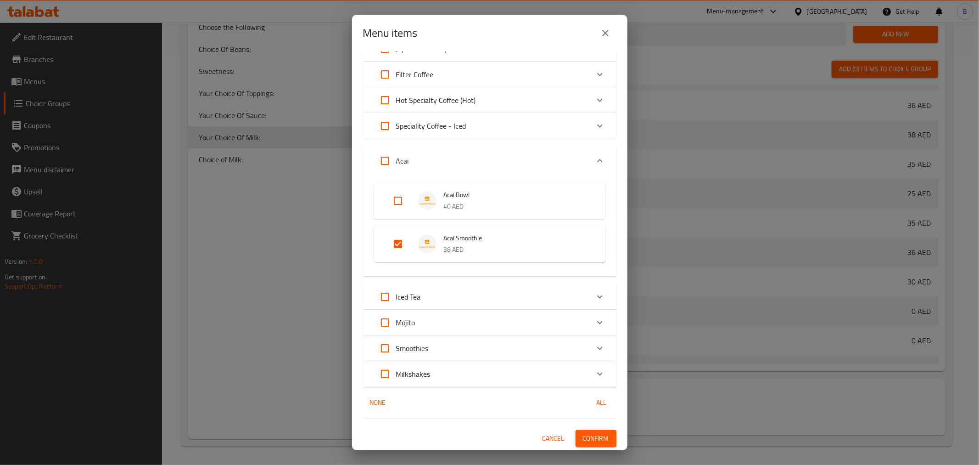
click at [389, 371] on input "Expand" at bounding box center [385, 374] width 22 height 22
checkbox input "true"
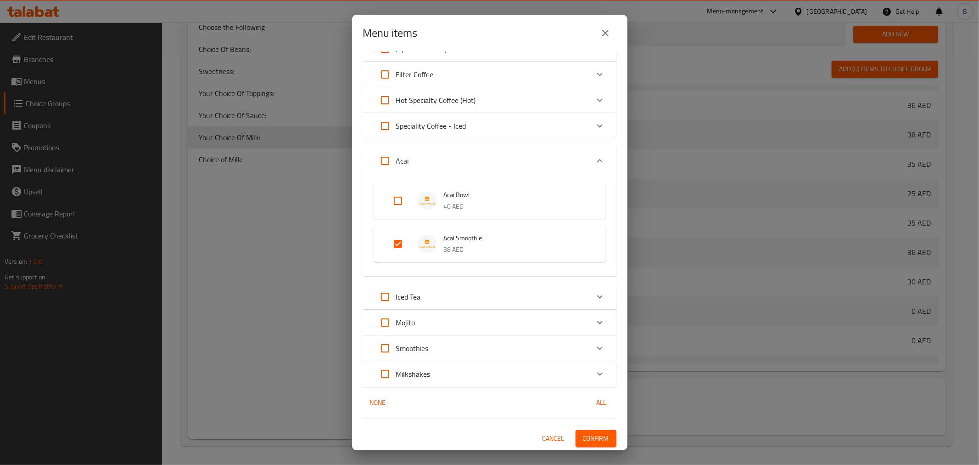
checkbox input "true"
click at [581, 430] on button "Confirm" at bounding box center [596, 438] width 41 height 17
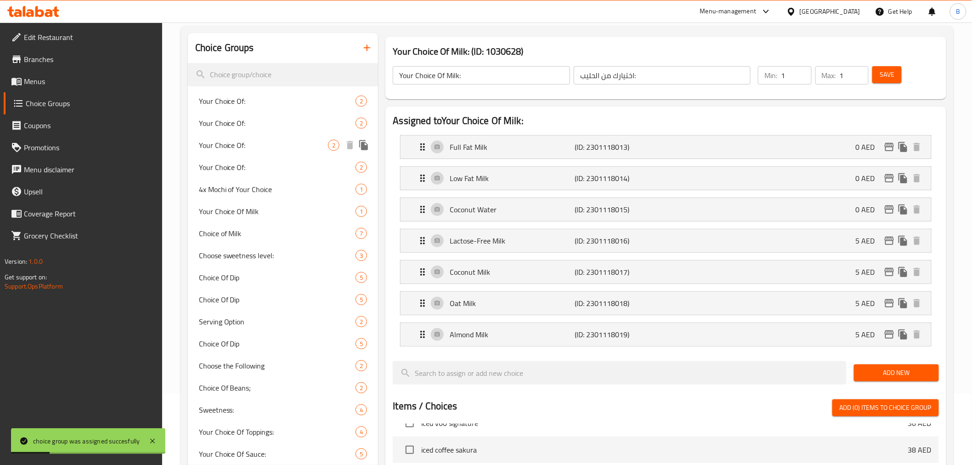
scroll to position [53, 0]
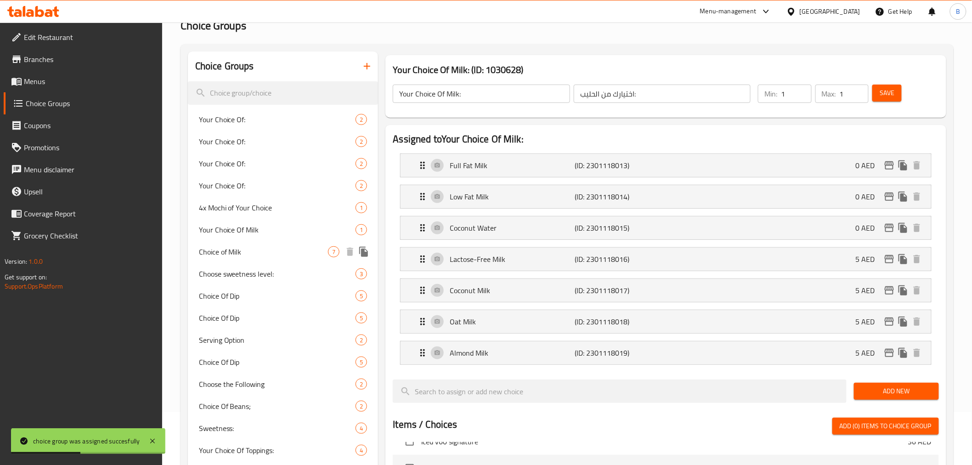
click at [272, 261] on div "Choice of Milk 7" at bounding box center [283, 252] width 191 height 22
type input "Choice of Milk"
type input "اختيارك من الحليب"
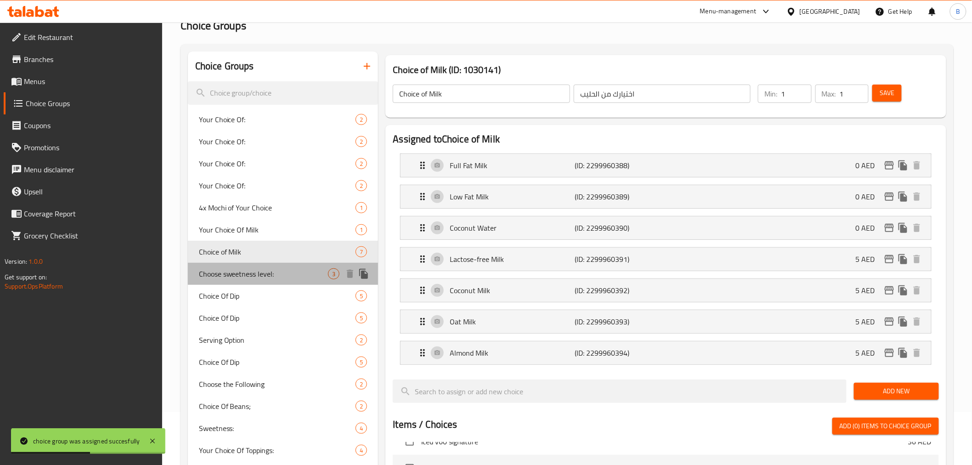
click at [267, 272] on span "Choose sweetness level:" at bounding box center [263, 273] width 129 height 11
type input "Choose sweetness level:"
type input "اختر مستوى التحلية:"
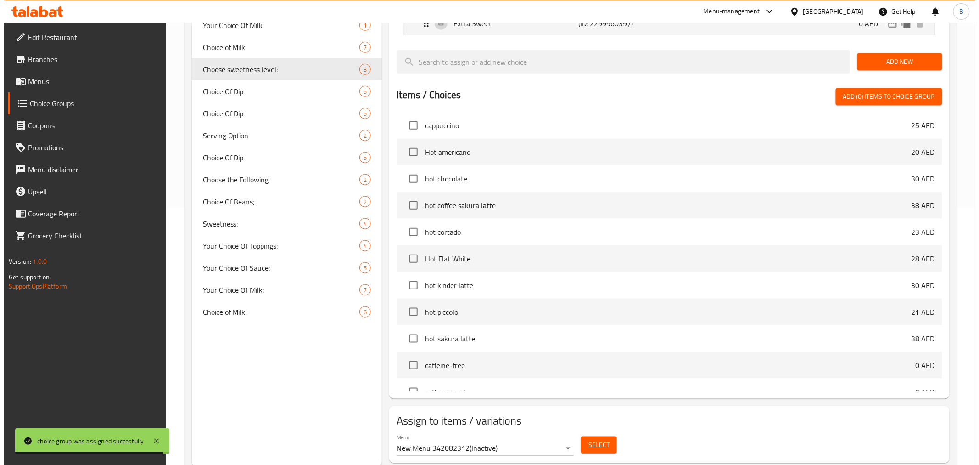
scroll to position [285, 0]
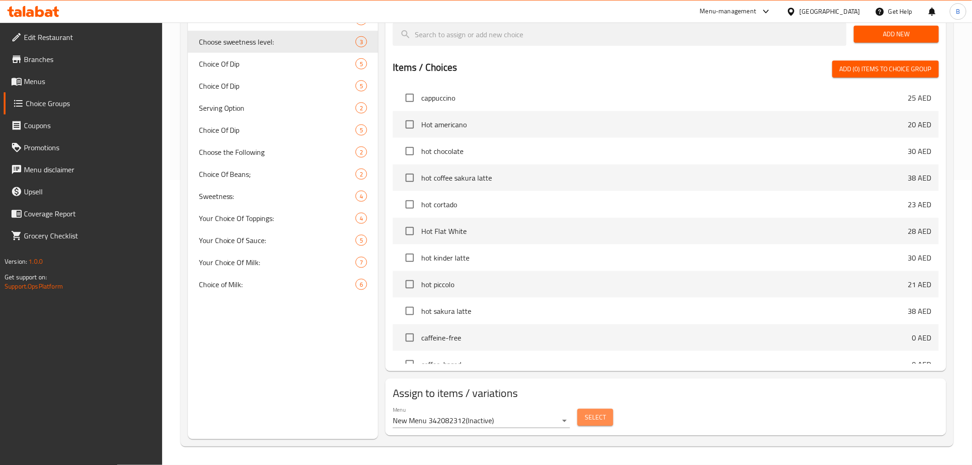
click at [599, 424] on button "Select" at bounding box center [595, 417] width 36 height 17
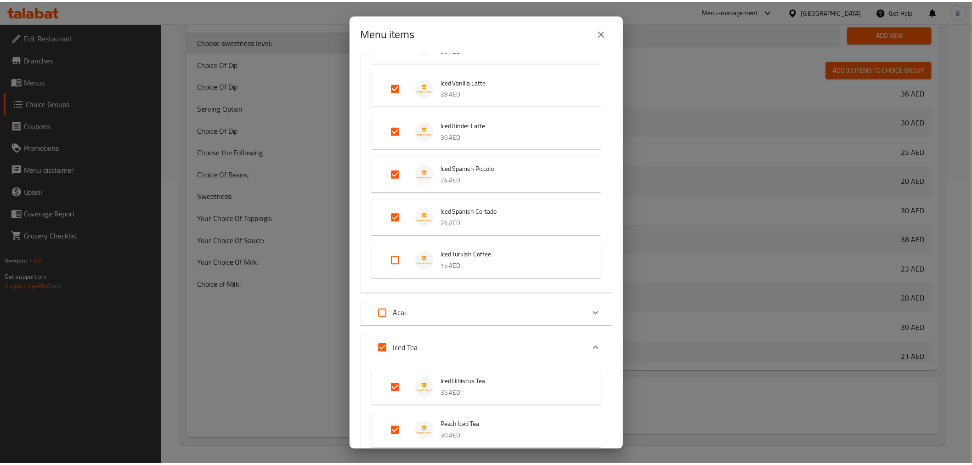
scroll to position [1886, 0]
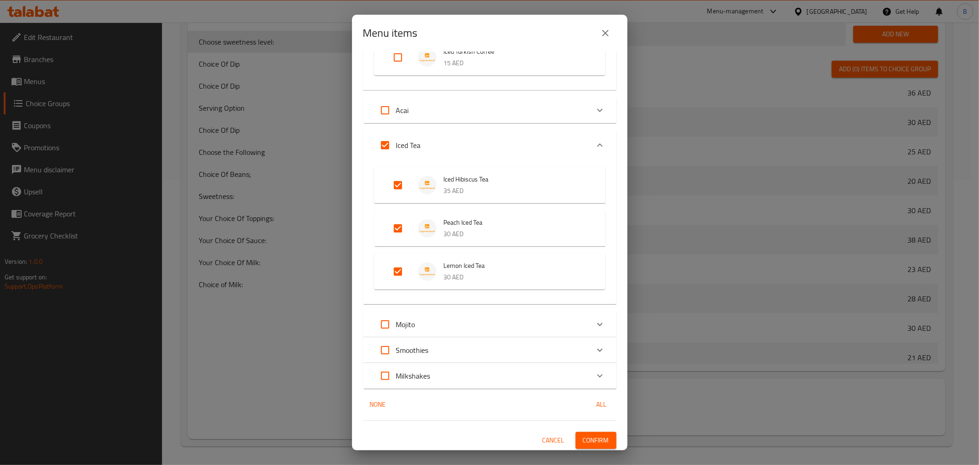
click at [388, 374] on input "Expand" at bounding box center [385, 376] width 22 height 22
checkbox input "true"
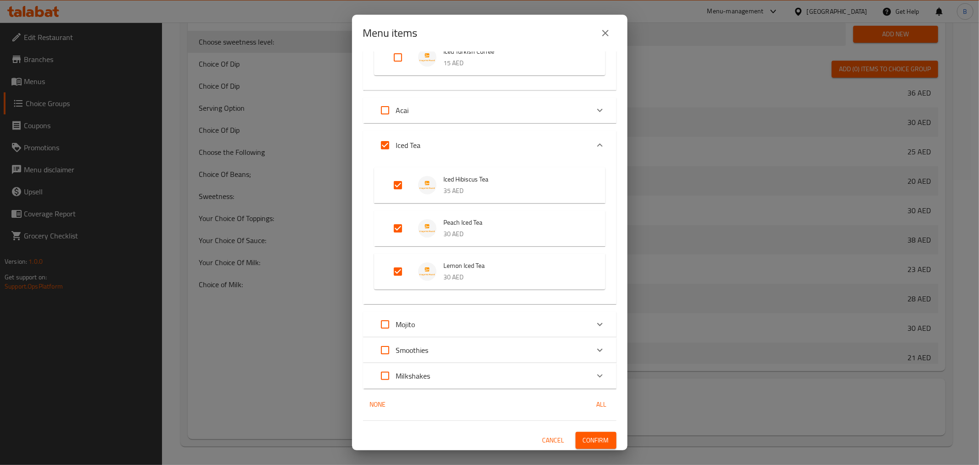
checkbox input "true"
click at [590, 440] on span "Confirm" at bounding box center [596, 439] width 26 height 11
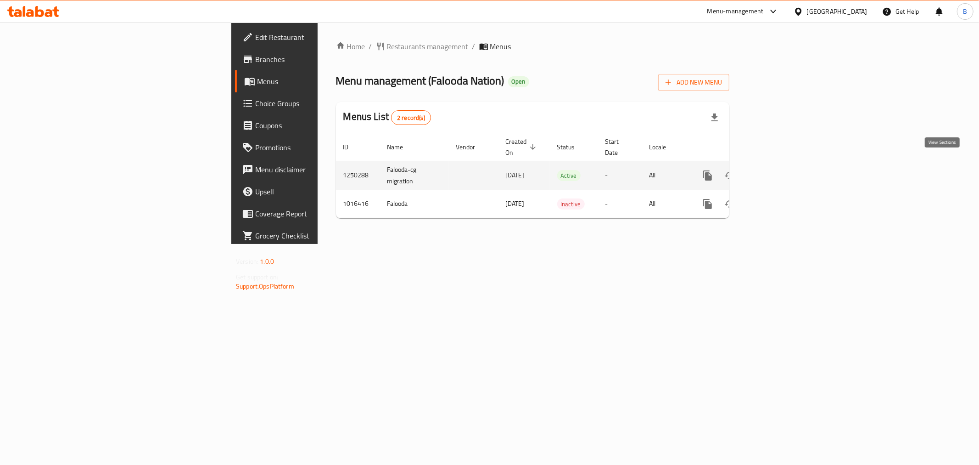
click at [780, 170] on icon "enhanced table" at bounding box center [774, 175] width 11 height 11
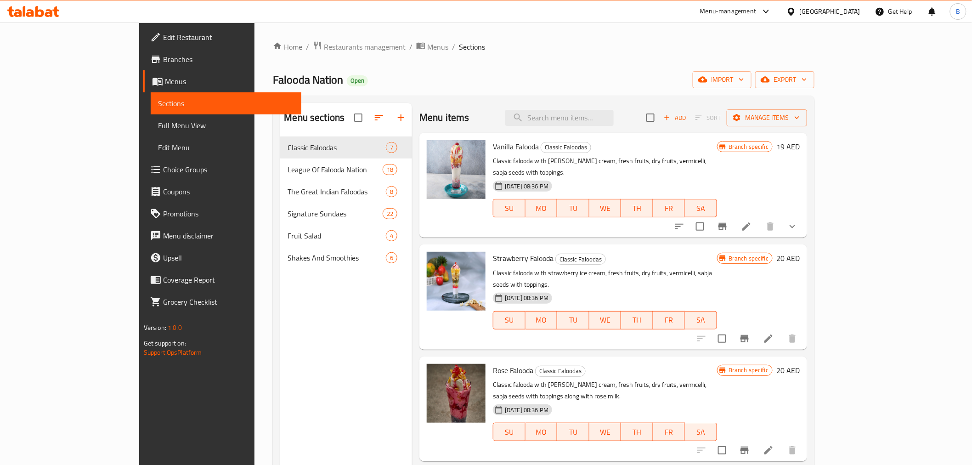
click at [163, 172] on span "Choice Groups" at bounding box center [228, 169] width 131 height 11
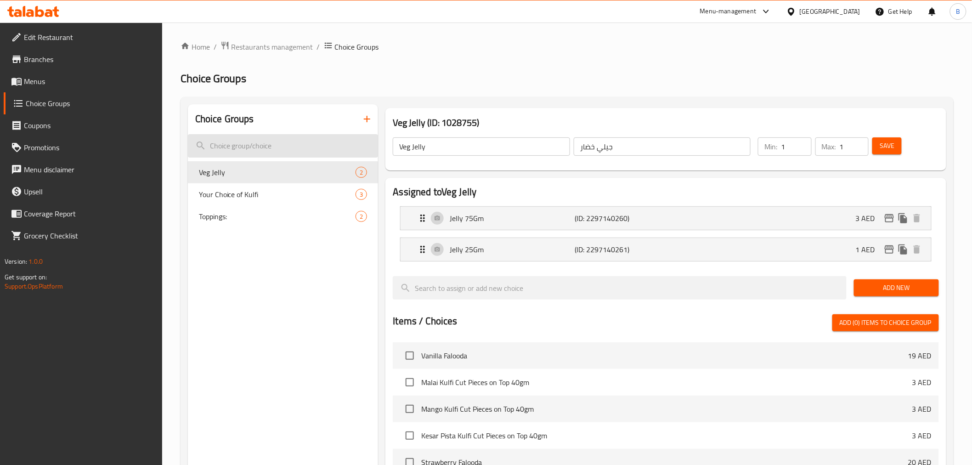
click at [268, 152] on input "search" at bounding box center [283, 145] width 191 height 23
paste input "Classic falooda"
click at [268, 152] on input "Classic falooda" at bounding box center [283, 145] width 191 height 23
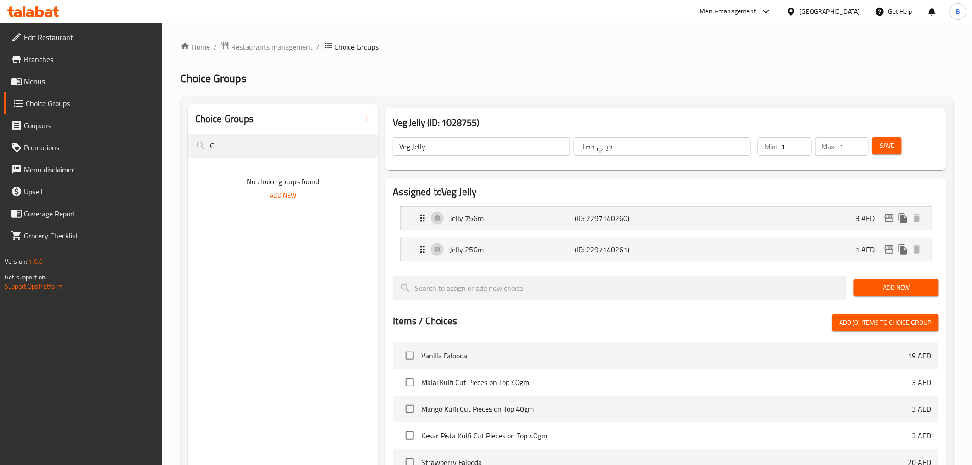
type input "C"
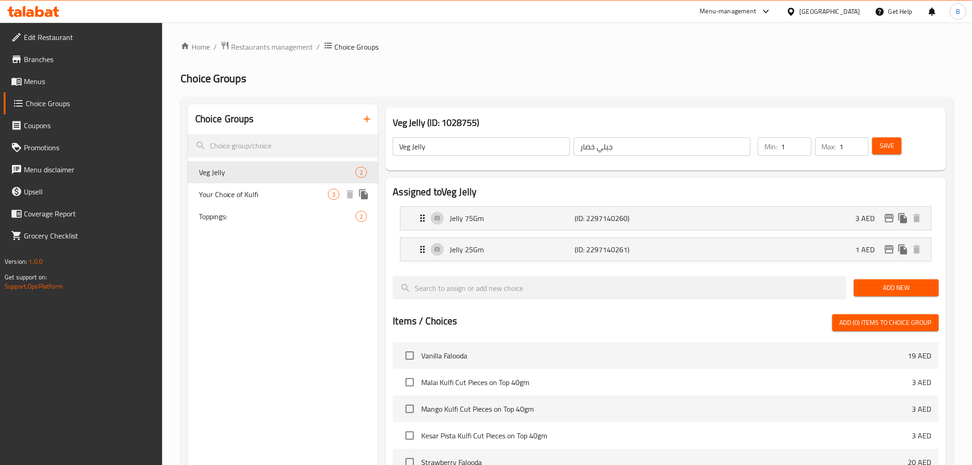
click at [256, 199] on span "Your Choice of Kulfi" at bounding box center [263, 194] width 129 height 11
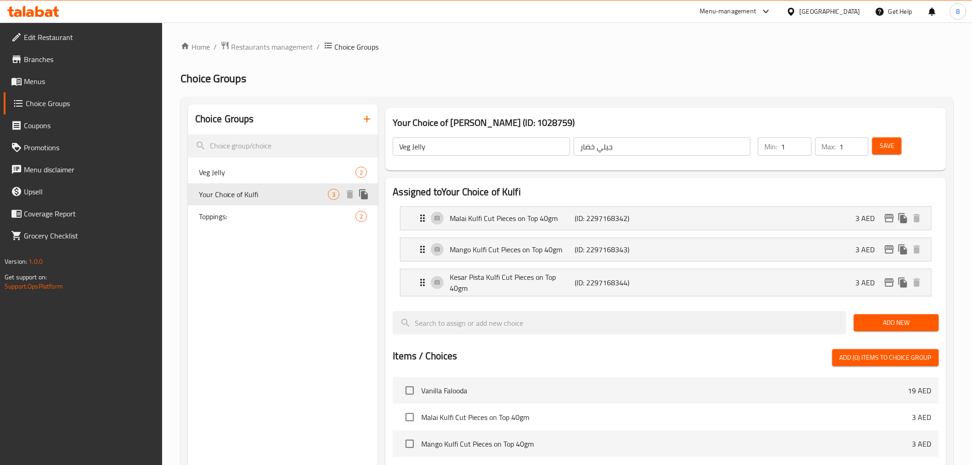
type input "Your Choice of Kulfi"
type input "اختيارك من كولفي"
type input "0"
type input "3"
click at [251, 212] on span "Toppings:" at bounding box center [263, 216] width 129 height 11
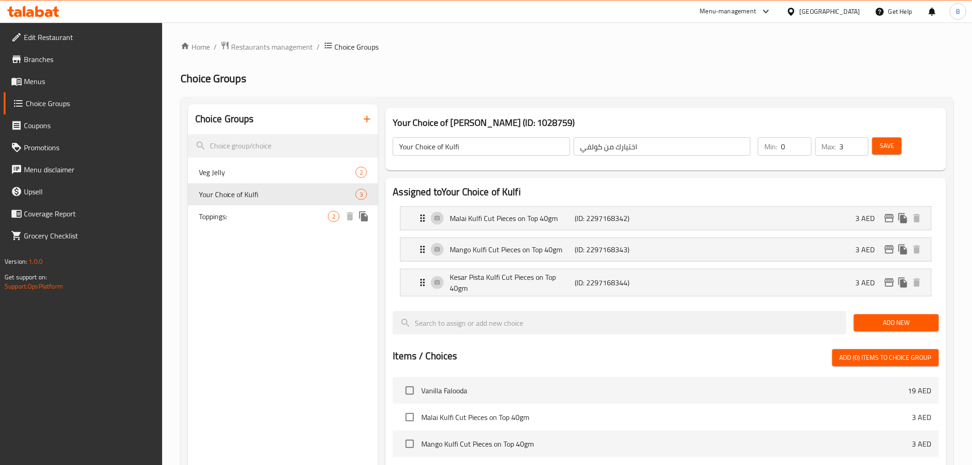
type input "Toppings:"
type input "التوبنج:"
type input "2"
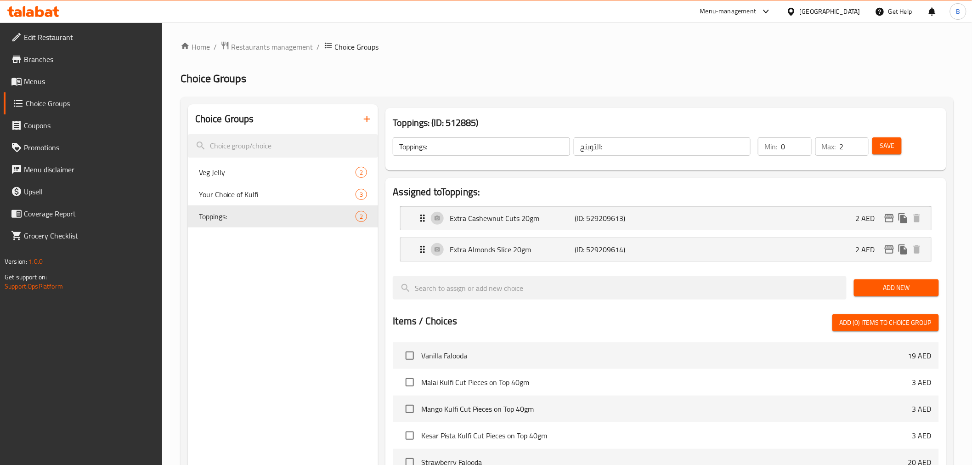
click at [73, 74] on link "Menus" at bounding box center [83, 81] width 158 height 22
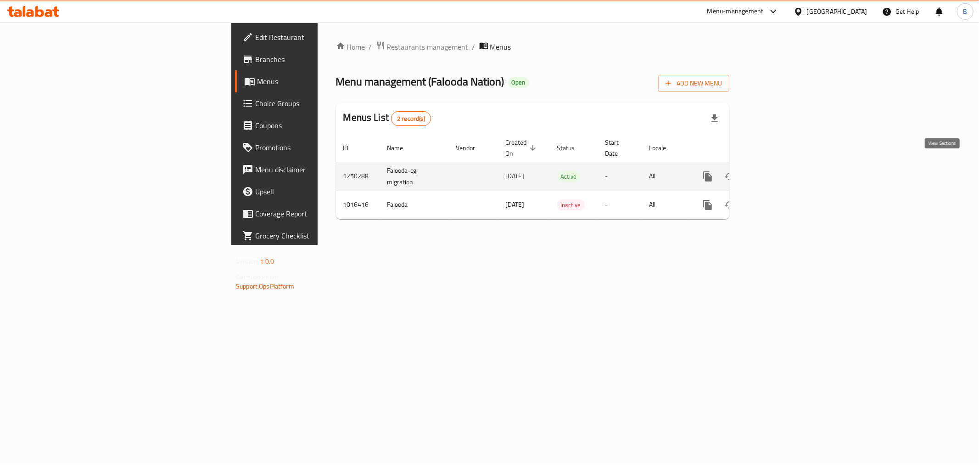
click at [780, 171] on icon "enhanced table" at bounding box center [774, 176] width 11 height 11
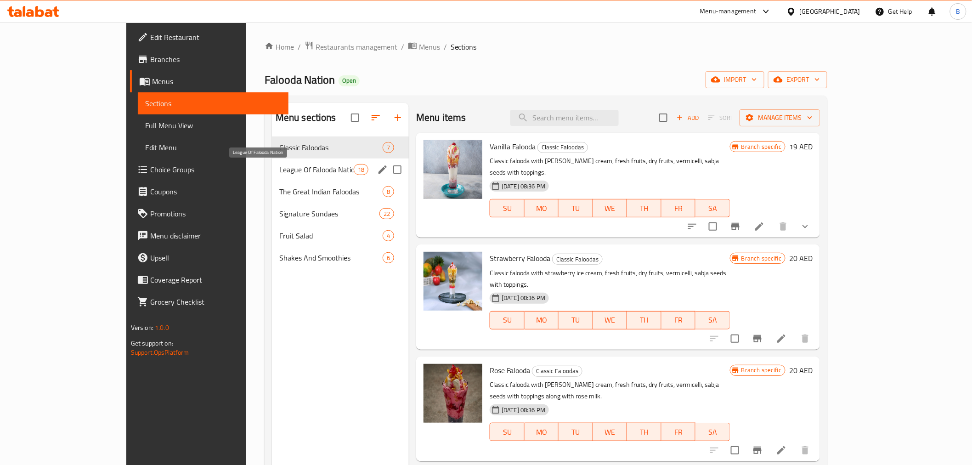
click at [279, 174] on span "League Of Falooda Nation" at bounding box center [316, 169] width 74 height 11
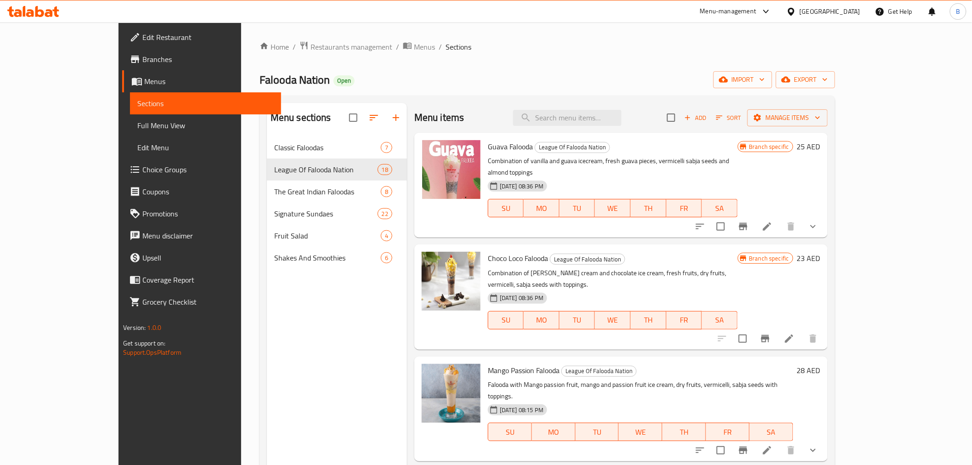
click at [824, 215] on button "show more" at bounding box center [813, 226] width 22 height 22
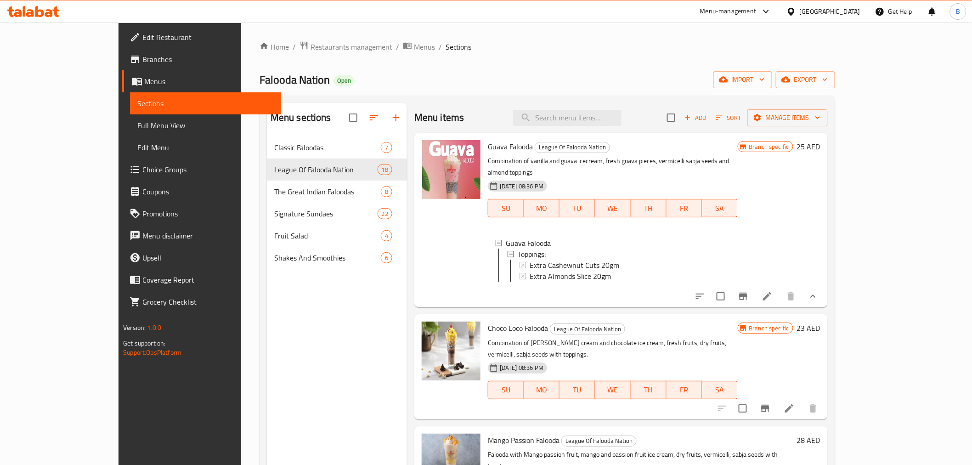
click at [618, 91] on div "Home / Restaurants management / Menus / Sections Falooda Nation Open import exp…" at bounding box center [546, 308] width 575 height 534
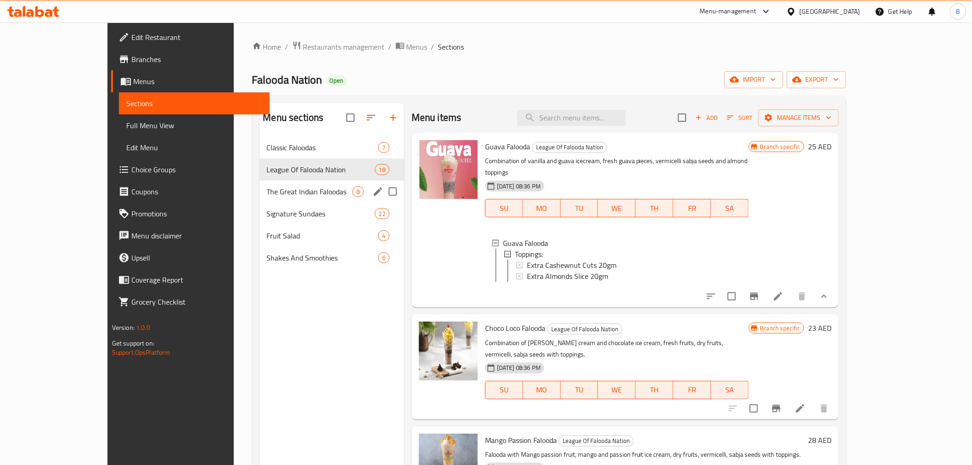
click at [259, 198] on div "The Great Indian Faloodas 8" at bounding box center [331, 191] width 145 height 22
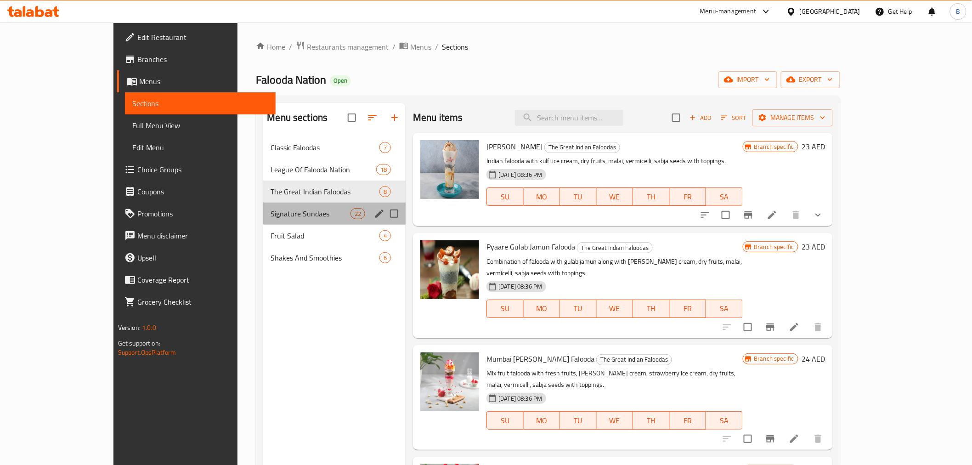
click at [263, 219] on div "Signature Sundaes 22" at bounding box center [334, 213] width 142 height 22
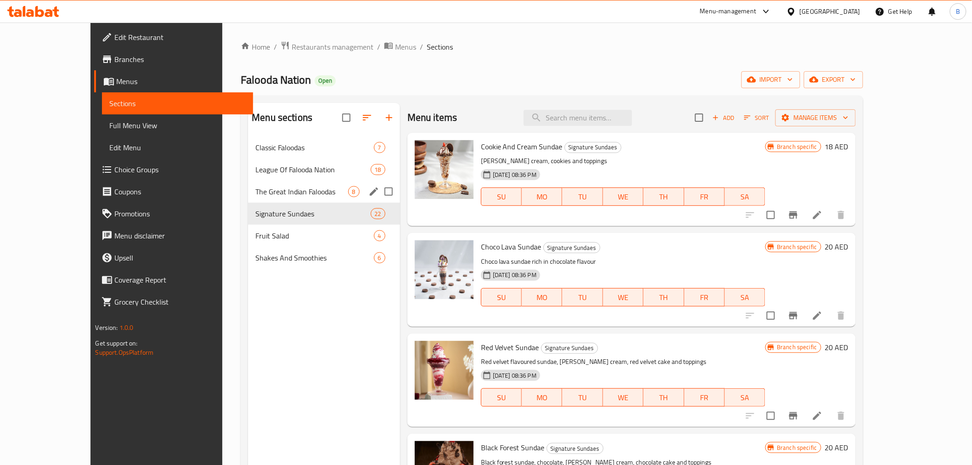
click at [305, 196] on span "The Great Indian Faloodas" at bounding box center [301, 191] width 92 height 11
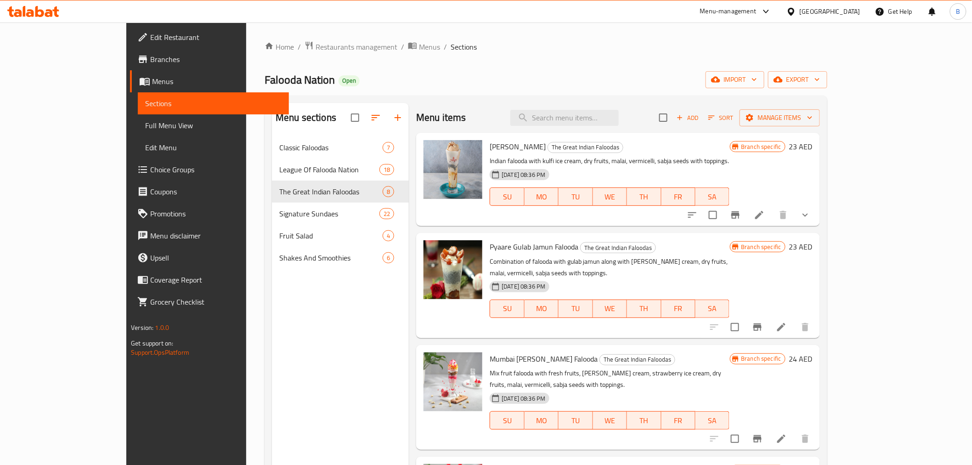
click at [808, 216] on icon "show more" at bounding box center [805, 215] width 6 height 3
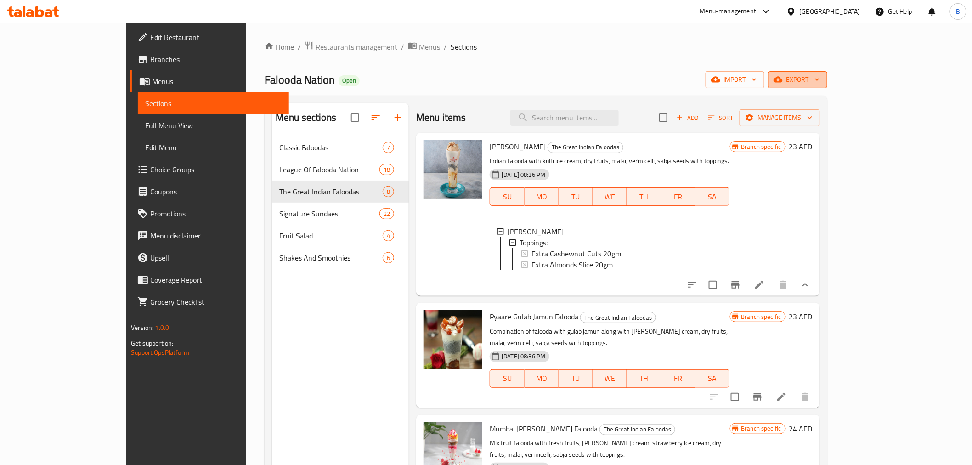
click at [820, 81] on span "export" at bounding box center [797, 79] width 45 height 11
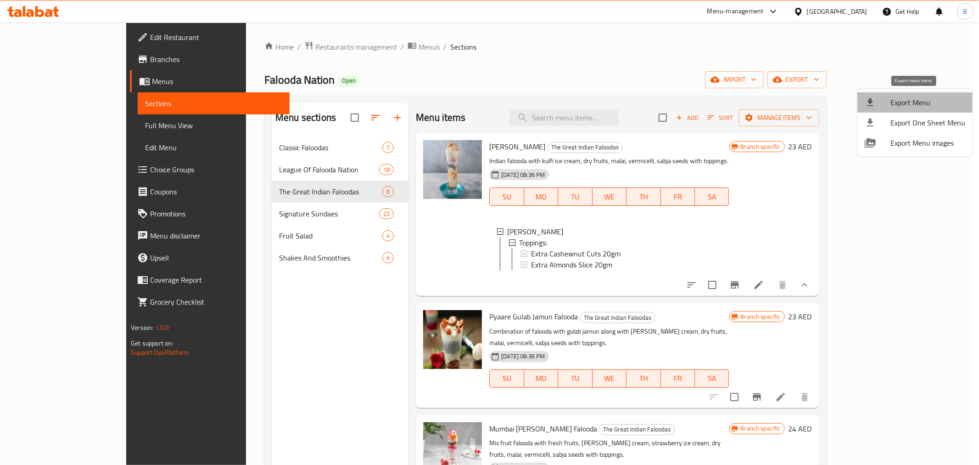
click at [916, 99] on span "Export Menu" at bounding box center [928, 102] width 75 height 11
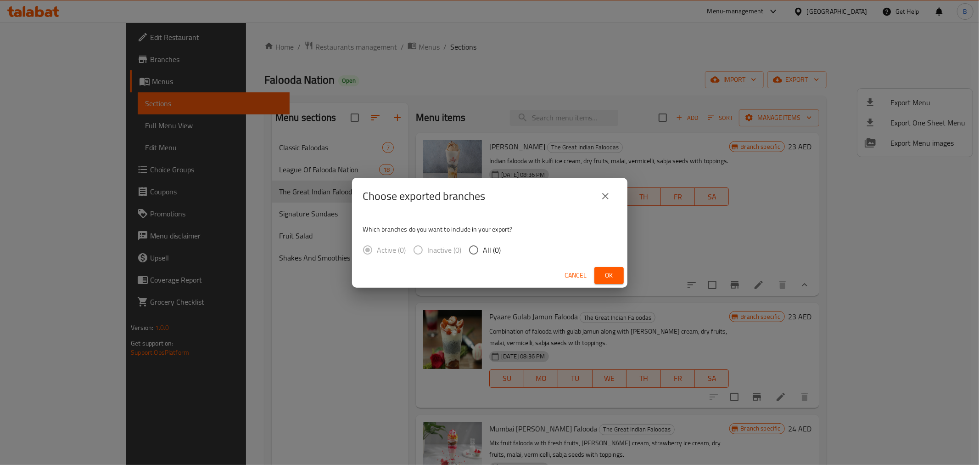
click at [484, 254] on span "All (0)" at bounding box center [492, 249] width 18 height 11
click at [483, 254] on input "All (0)" at bounding box center [473, 249] width 19 height 19
radio input "true"
click at [602, 197] on icon "close" at bounding box center [605, 196] width 11 height 11
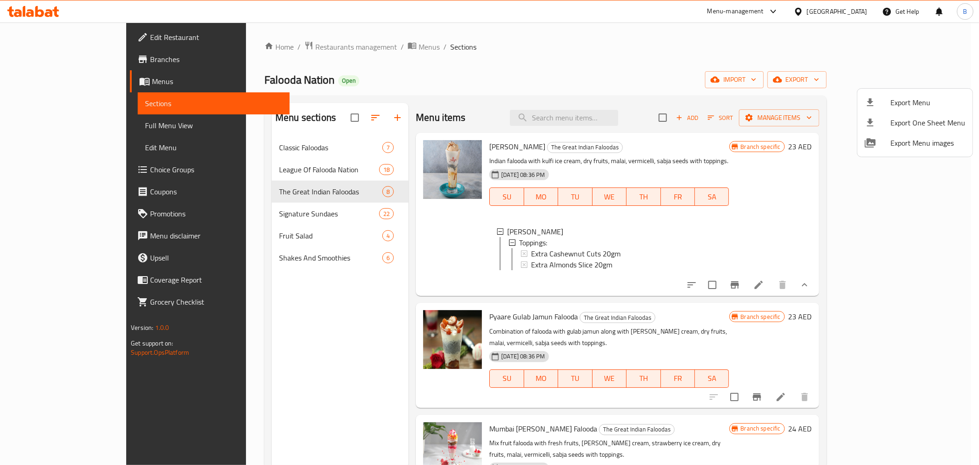
click at [333, 48] on div at bounding box center [489, 232] width 979 height 465
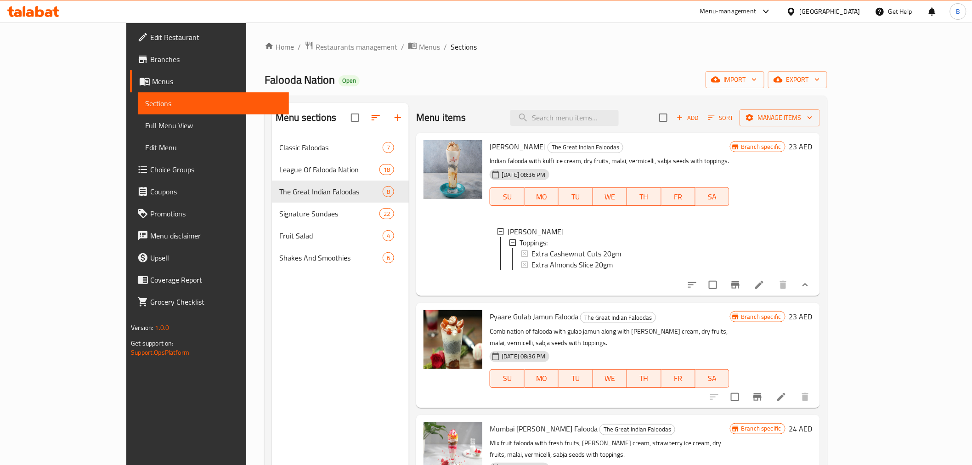
click at [356, 46] on ol "Home / Restaurants management / Menus / Sections" at bounding box center [545, 47] width 562 height 12
click at [419, 47] on span "Menus" at bounding box center [429, 46] width 21 height 11
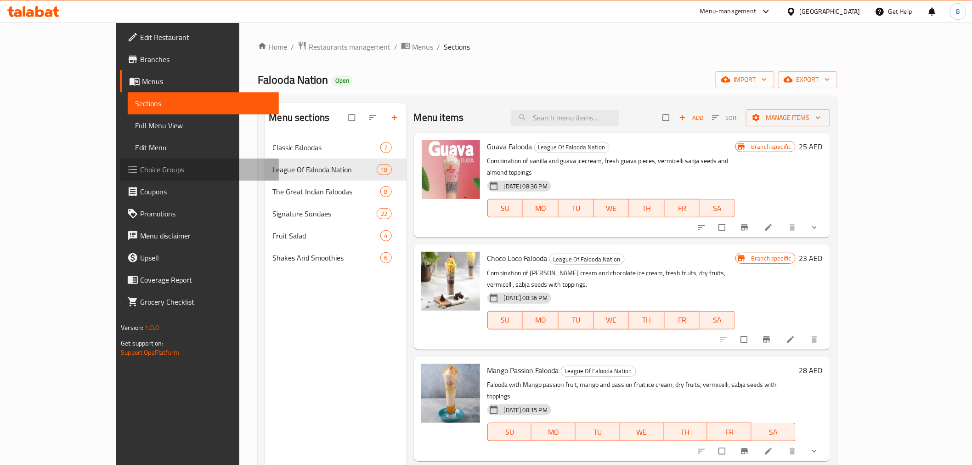
click at [140, 169] on span "Choice Groups" at bounding box center [205, 169] width 131 height 11
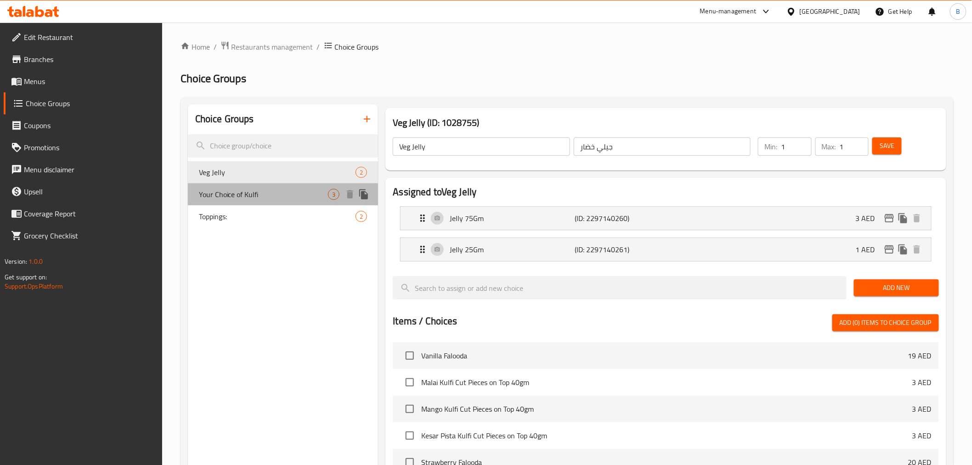
click at [219, 191] on span "Your Choice of Kulfi" at bounding box center [263, 194] width 129 height 11
type input "Your Choice of Kulfi"
type input "اختيارك من كولفي"
type input "0"
type input "3"
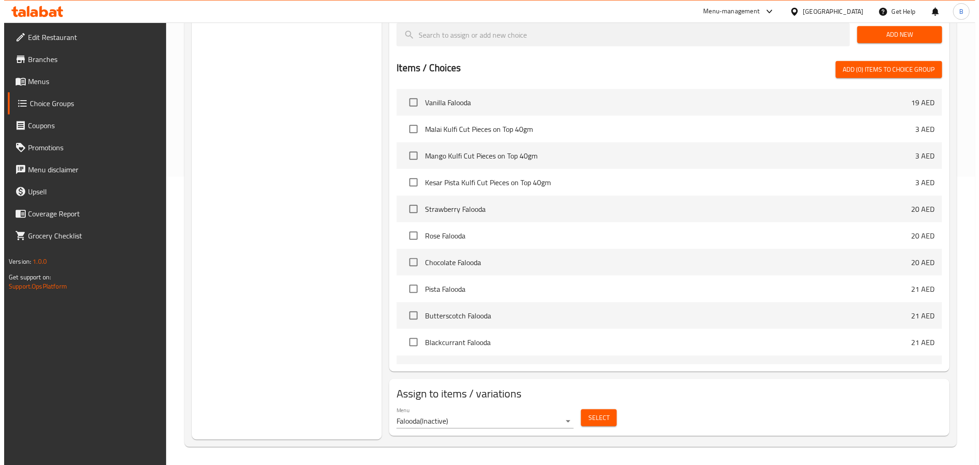
scroll to position [288, 0]
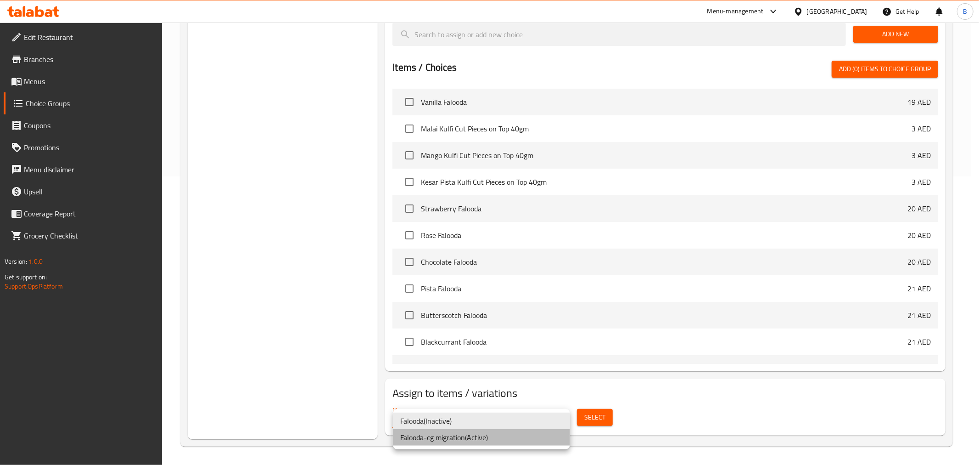
click at [513, 438] on li "Falooda-cg migration ( Active )" at bounding box center [481, 437] width 177 height 17
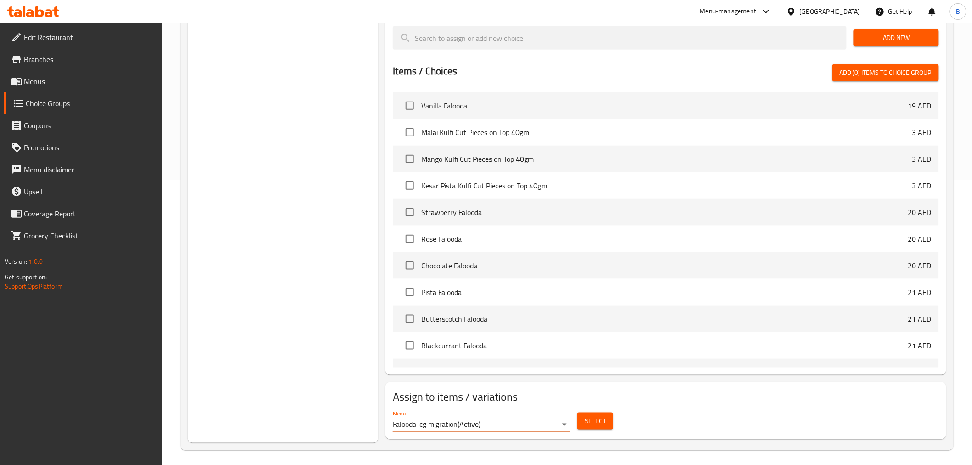
click at [590, 418] on span "Select" at bounding box center [595, 420] width 21 height 11
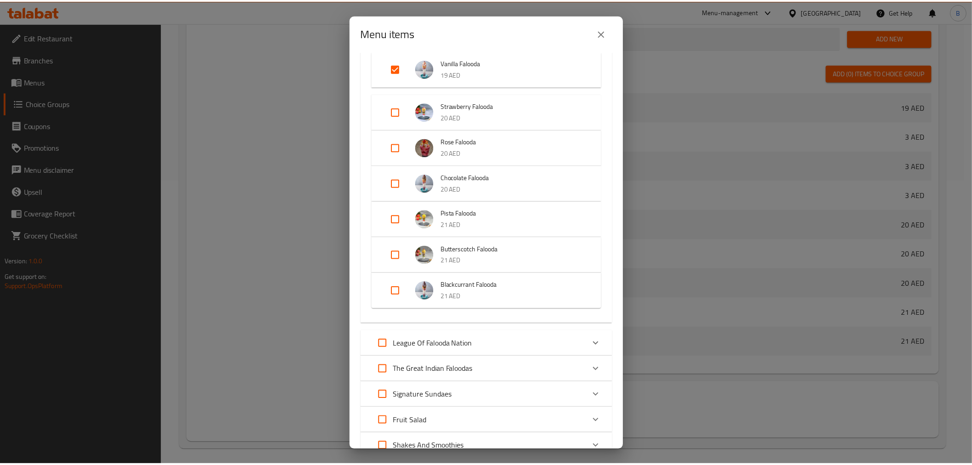
scroll to position [0, 0]
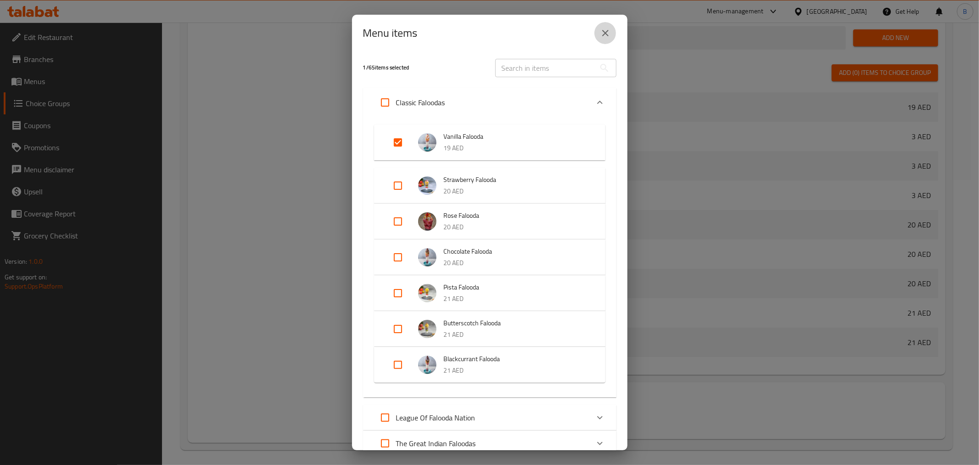
click at [604, 42] on button "close" at bounding box center [606, 33] width 22 height 22
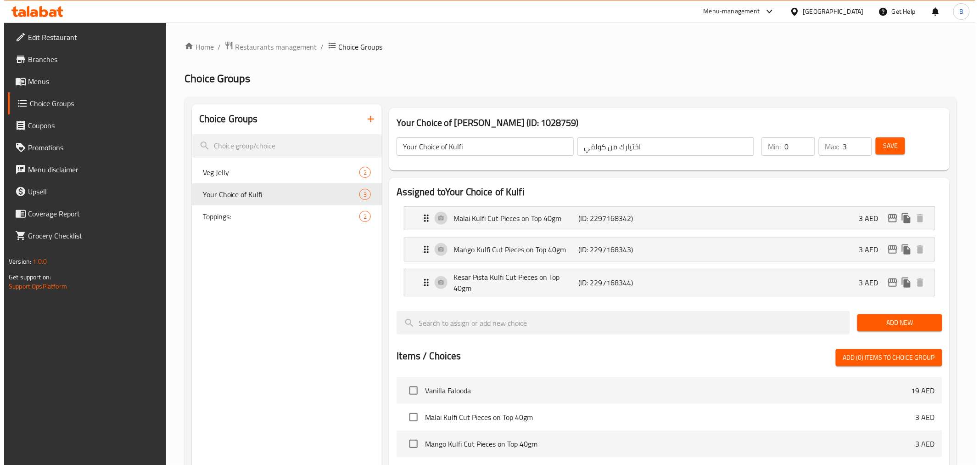
scroll to position [288, 0]
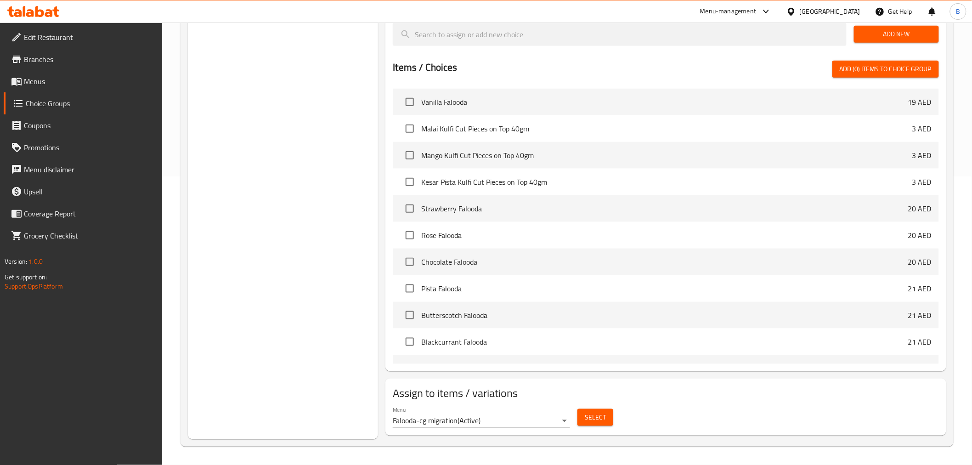
click at [588, 418] on span "Select" at bounding box center [595, 416] width 21 height 11
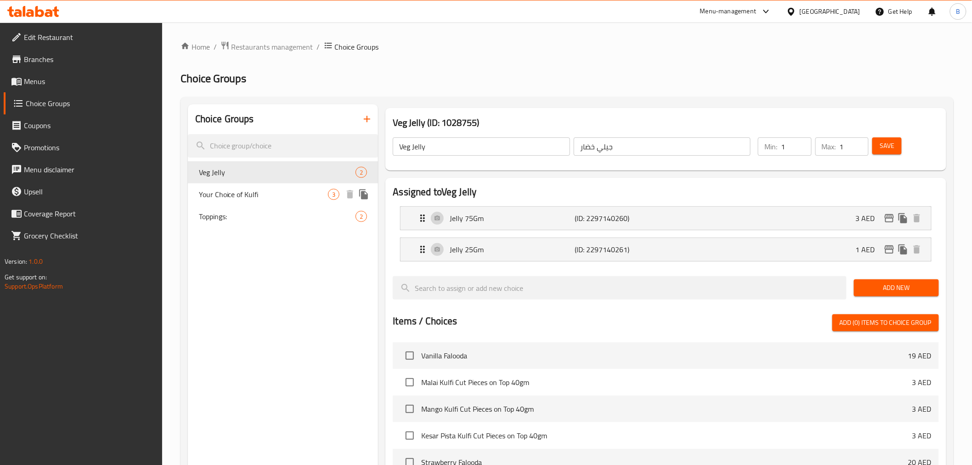
click at [271, 185] on div "Your Choice of Kulfi 3" at bounding box center [283, 194] width 191 height 22
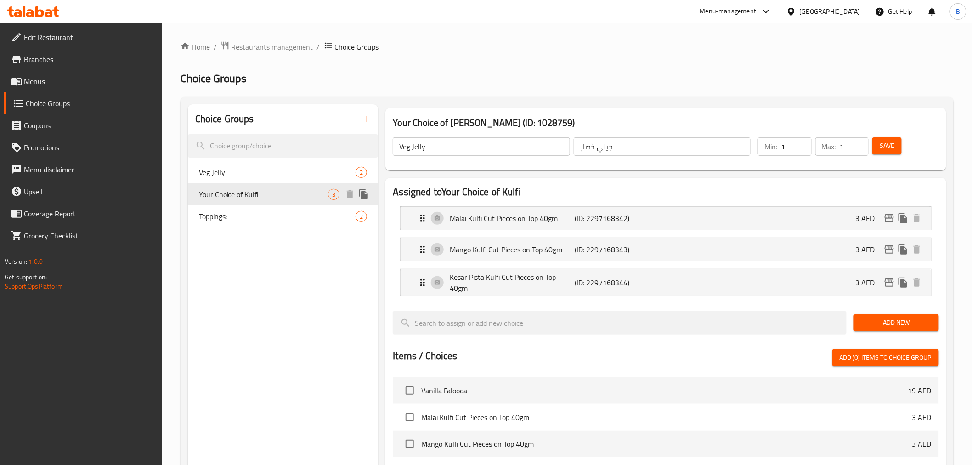
type input "Your Choice of Kulfi"
type input "اختيارك من كولفي"
type input "0"
type input "3"
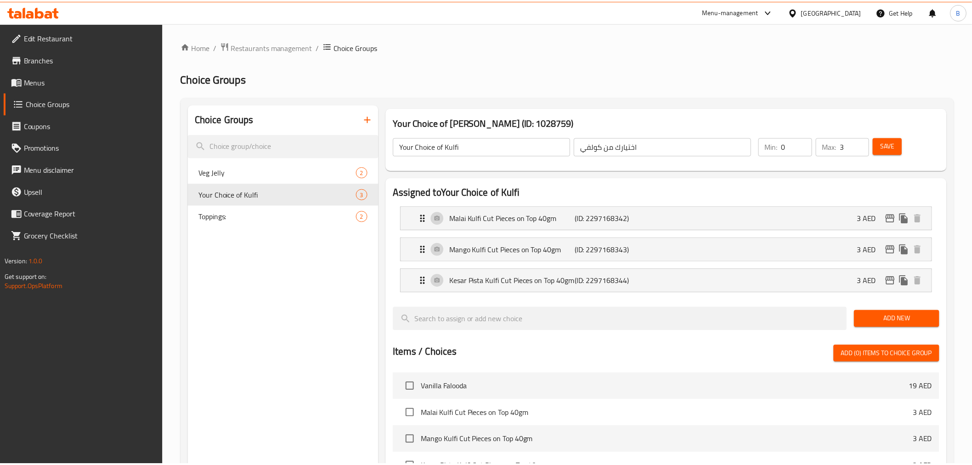
scroll to position [285, 0]
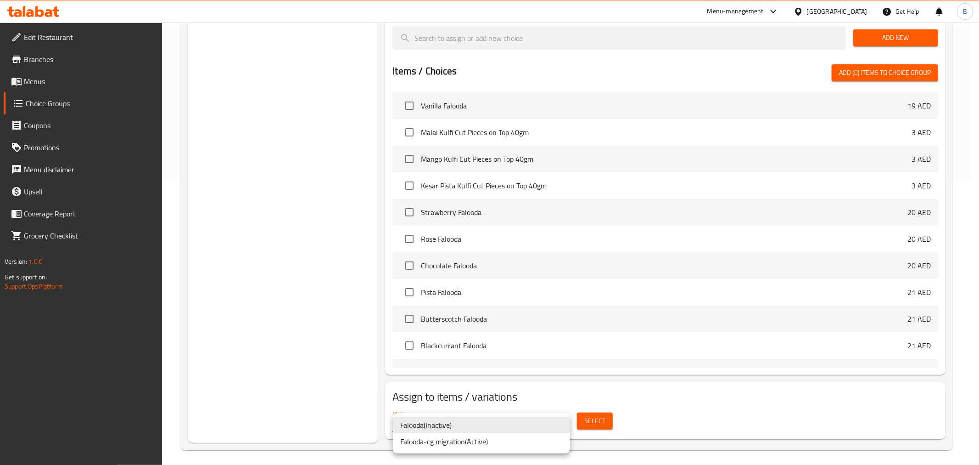
click at [499, 438] on li "Falooda-cg migration ( Active )" at bounding box center [481, 441] width 177 height 17
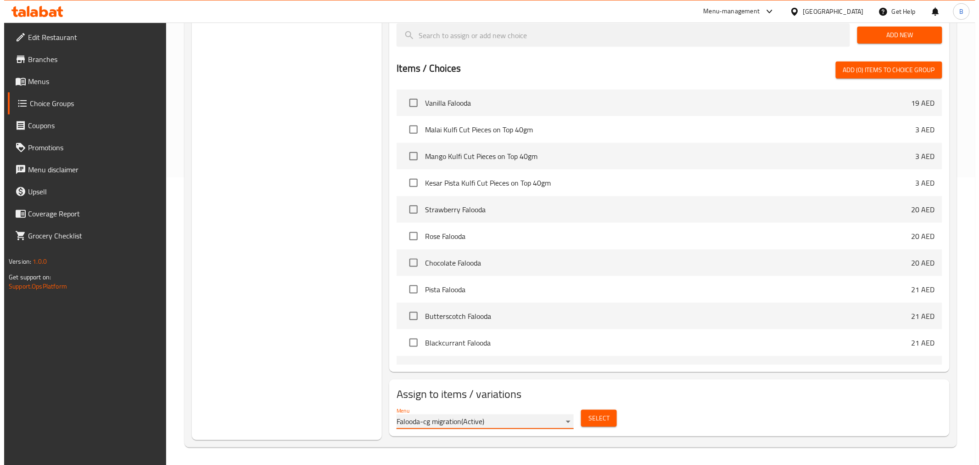
scroll to position [288, 0]
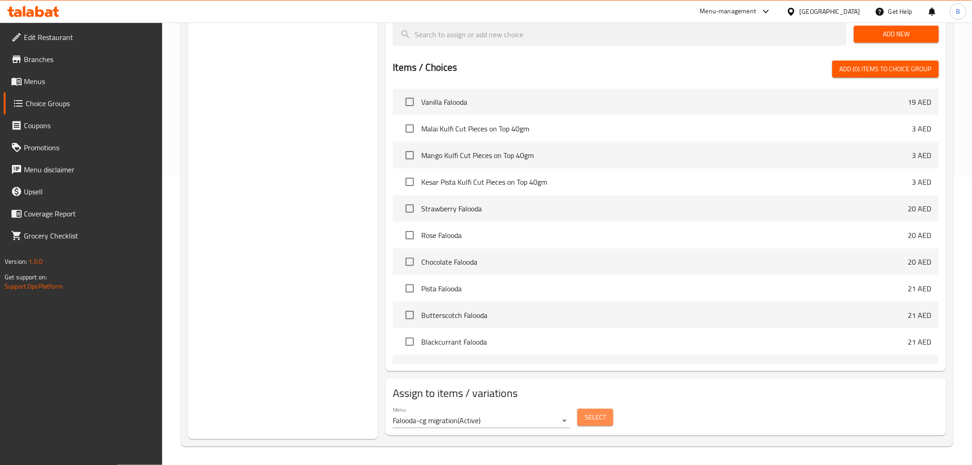
click at [596, 424] on button "Select" at bounding box center [595, 417] width 36 height 17
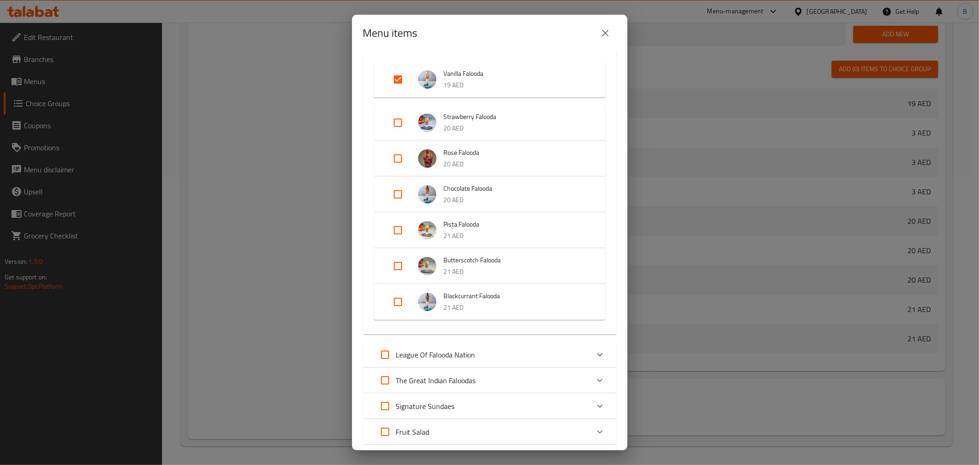
scroll to position [0, 0]
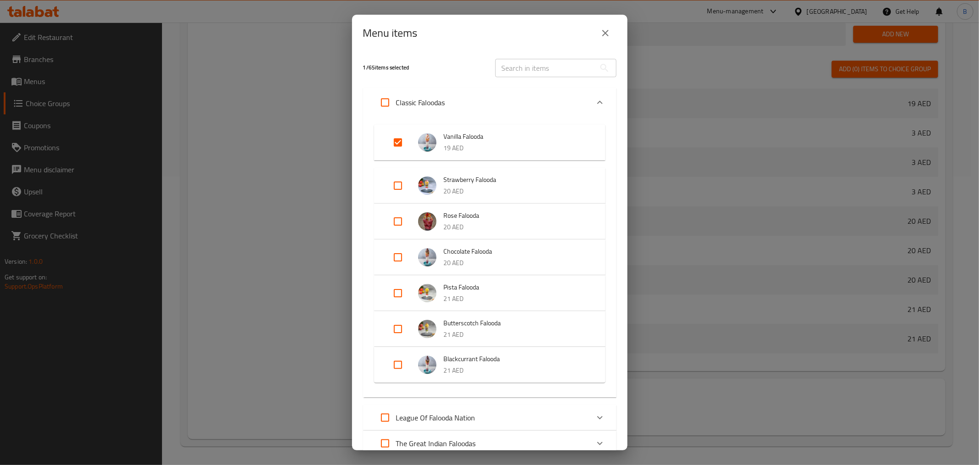
click at [603, 25] on button "close" at bounding box center [606, 33] width 22 height 22
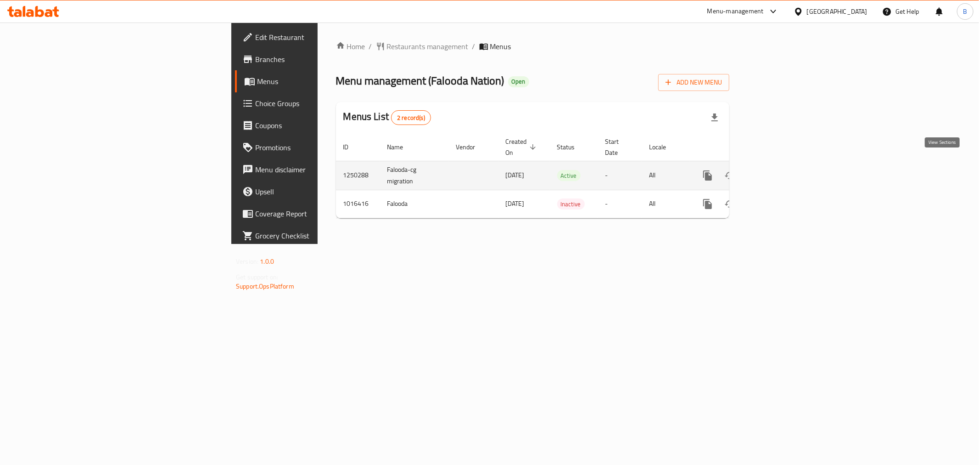
click at [785, 173] on link "enhanced table" at bounding box center [774, 175] width 22 height 22
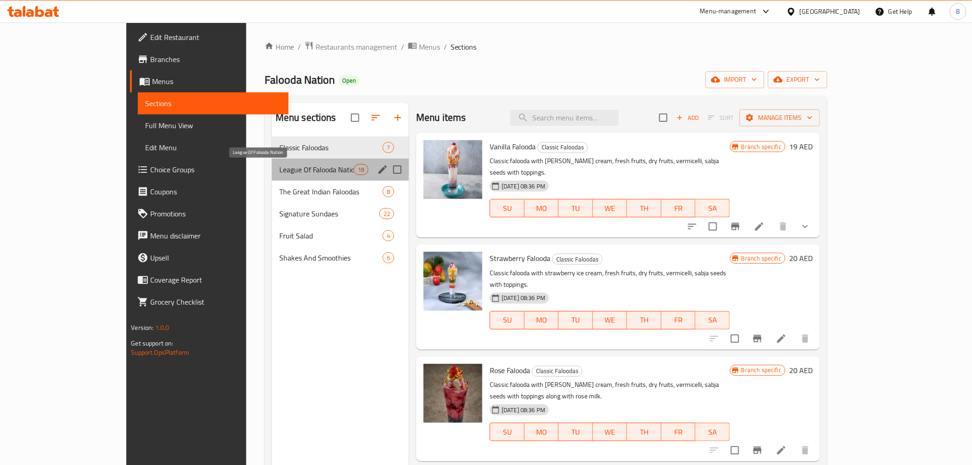
drag, startPoint x: 261, startPoint y: 170, endPoint x: 261, endPoint y: 186, distance: 16.5
click at [279, 170] on span "League Of Falooda Nation" at bounding box center [316, 169] width 74 height 11
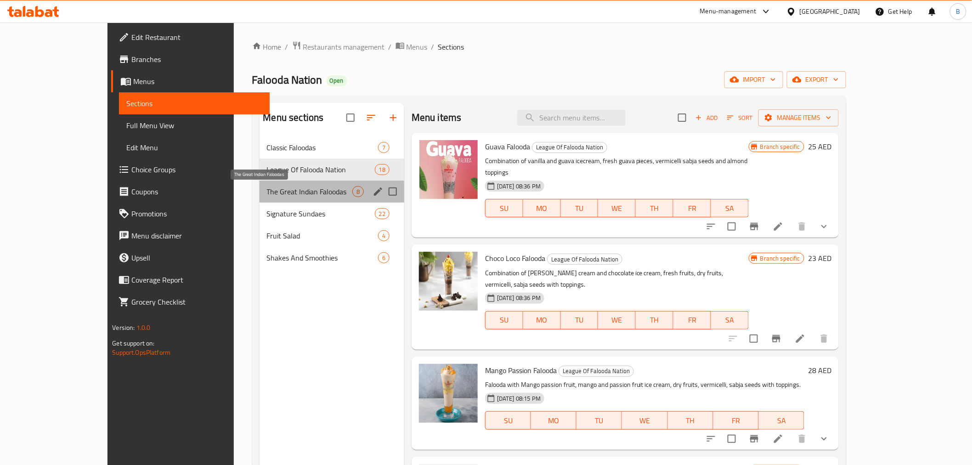
click at [267, 186] on span "The Great Indian Faloodas" at bounding box center [309, 191] width 85 height 11
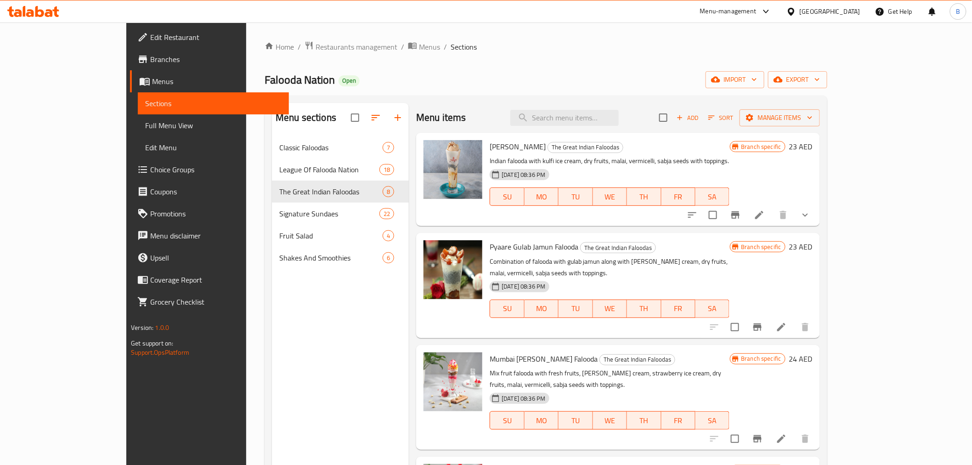
click at [827, 89] on div "Home / Restaurants management / Menus / Sections Falooda Nation Open import exp…" at bounding box center [545, 308] width 562 height 534
click at [820, 82] on span "export" at bounding box center [797, 79] width 45 height 11
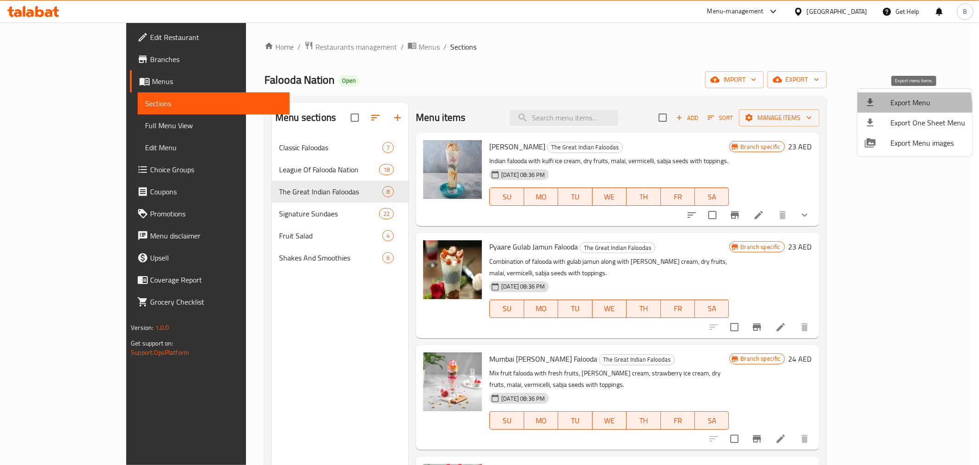
click at [866, 110] on li "Export Menu" at bounding box center [915, 102] width 115 height 20
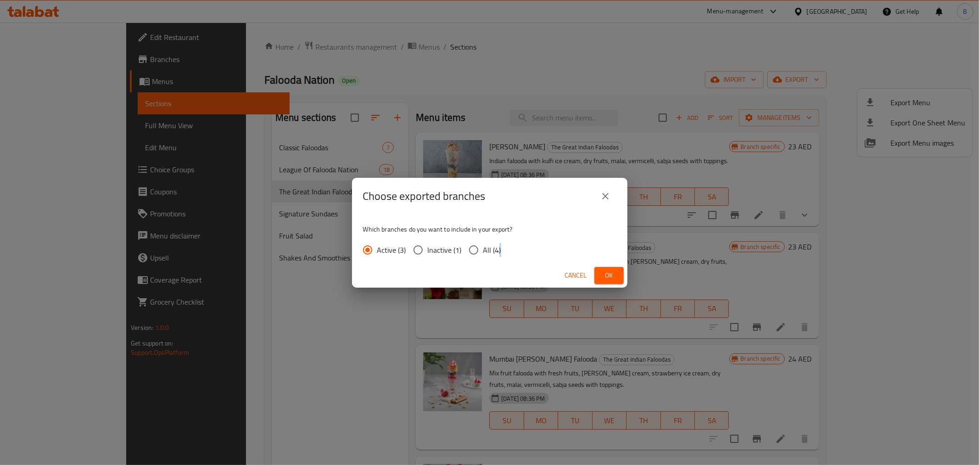
click at [497, 253] on div "Active (3) Inactive (1) All (4)" at bounding box center [436, 249] width 146 height 19
click at [495, 251] on span "All (4)" at bounding box center [492, 249] width 18 height 11
click at [483, 251] on input "All (4)" at bounding box center [473, 249] width 19 height 19
radio input "true"
click at [605, 270] on span "Ok" at bounding box center [609, 275] width 15 height 11
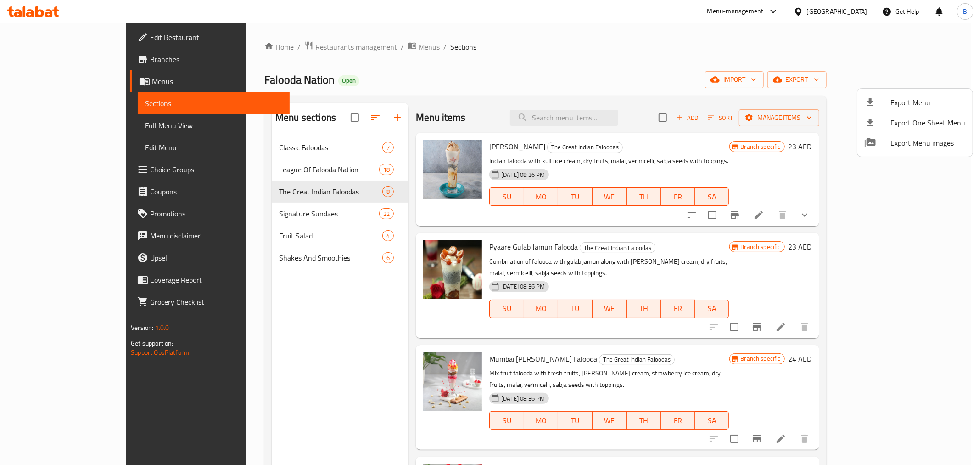
drag, startPoint x: 261, startPoint y: 179, endPoint x: 262, endPoint y: 174, distance: 5.6
click at [262, 178] on div at bounding box center [489, 232] width 979 height 465
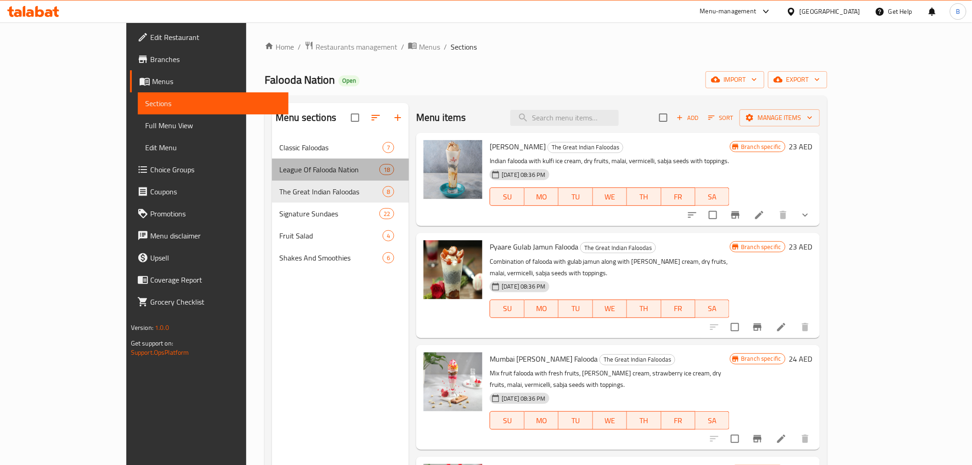
click at [279, 172] on span "League Of Falooda Nation" at bounding box center [329, 169] width 100 height 11
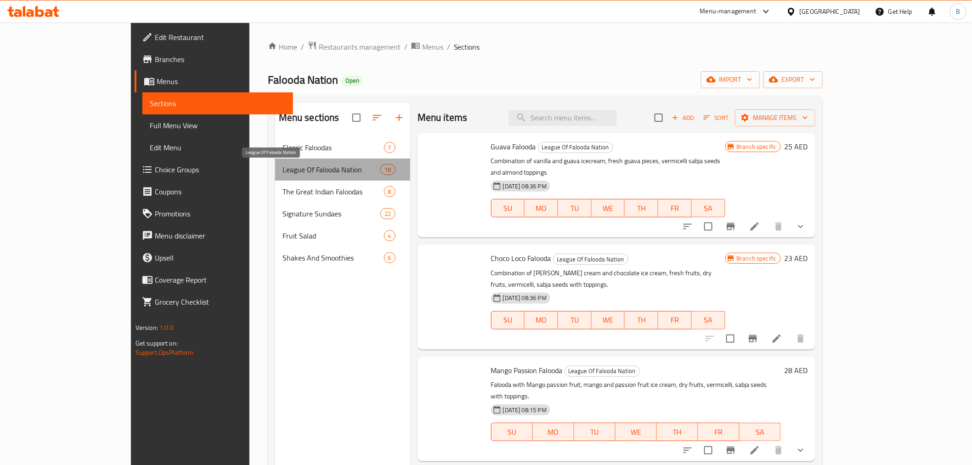
click at [282, 172] on span "League Of Falooda Nation" at bounding box center [331, 169] width 98 height 11
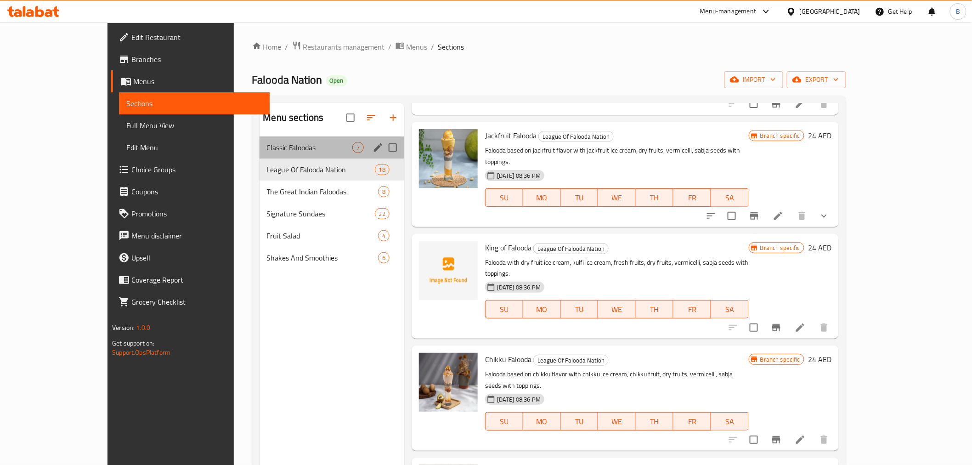
click at [269, 157] on div "Classic Faloodas 7" at bounding box center [331, 147] width 145 height 22
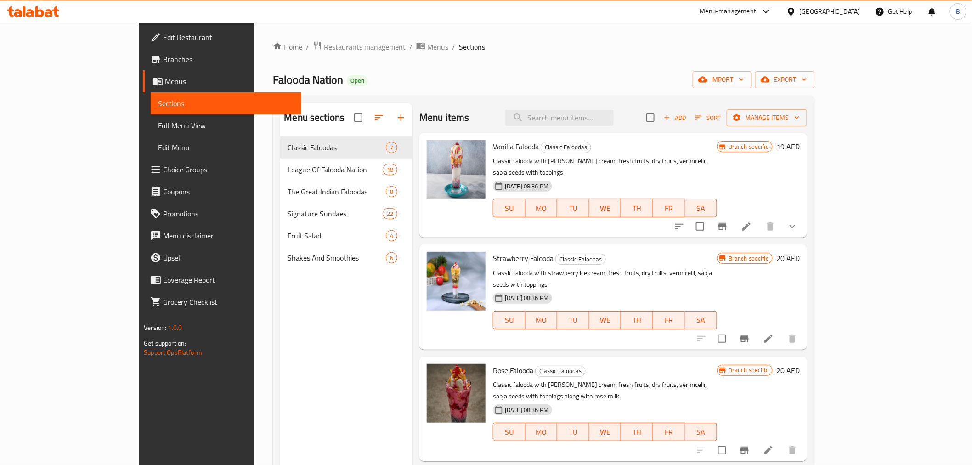
click at [493, 150] on span "Vanilla Falooda" at bounding box center [516, 147] width 46 height 14
copy h6 "Vanilla Falooda"
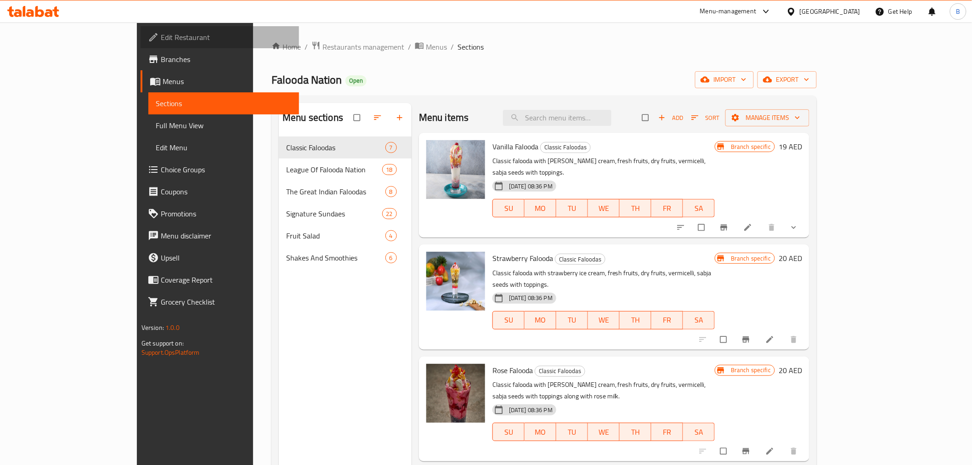
click at [161, 35] on span "Edit Restaurant" at bounding box center [226, 37] width 131 height 11
